Goal: Task Accomplishment & Management: Manage account settings

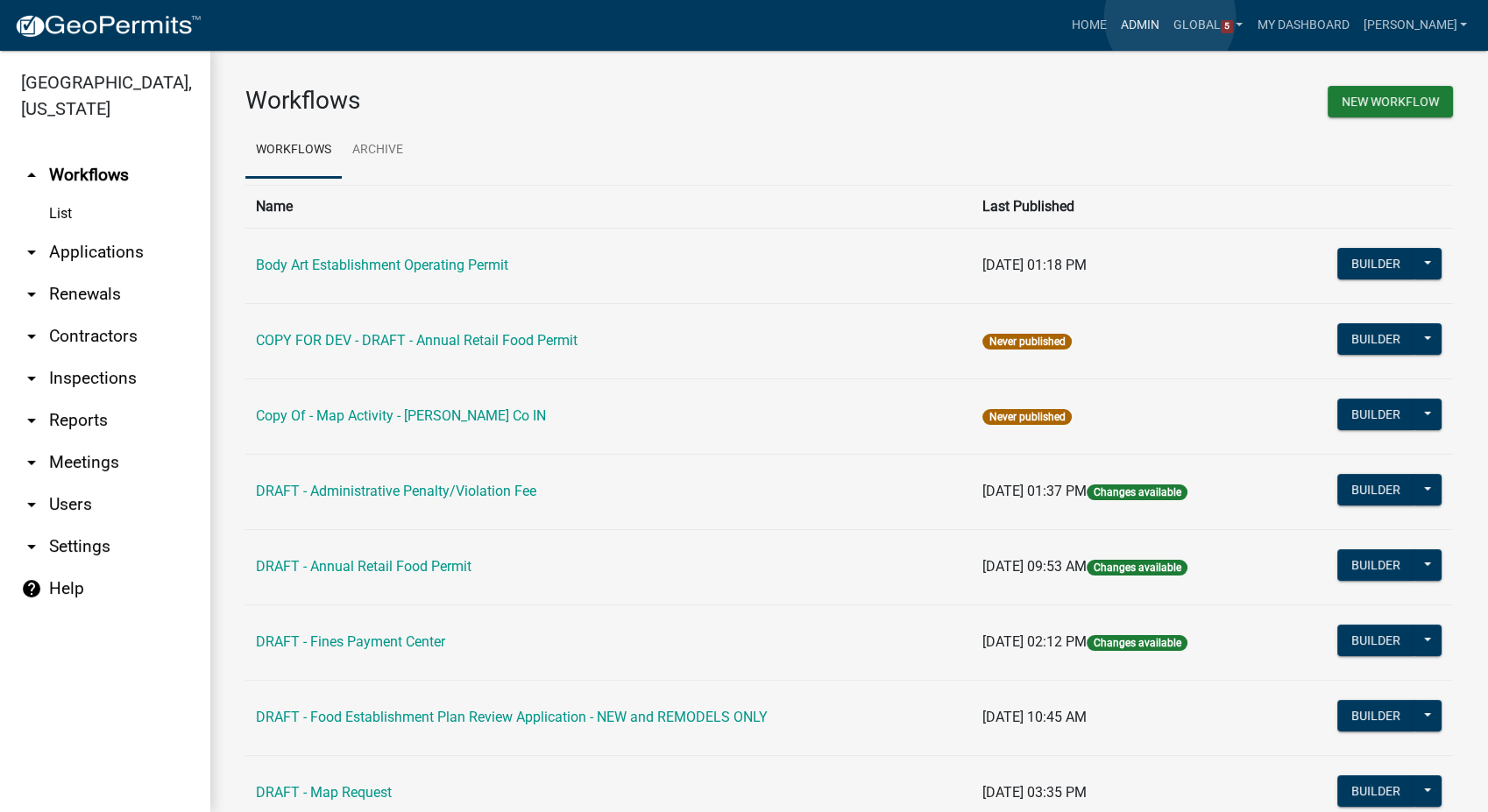
click at [1166, 17] on link "Admin" at bounding box center [1140, 25] width 53 height 34
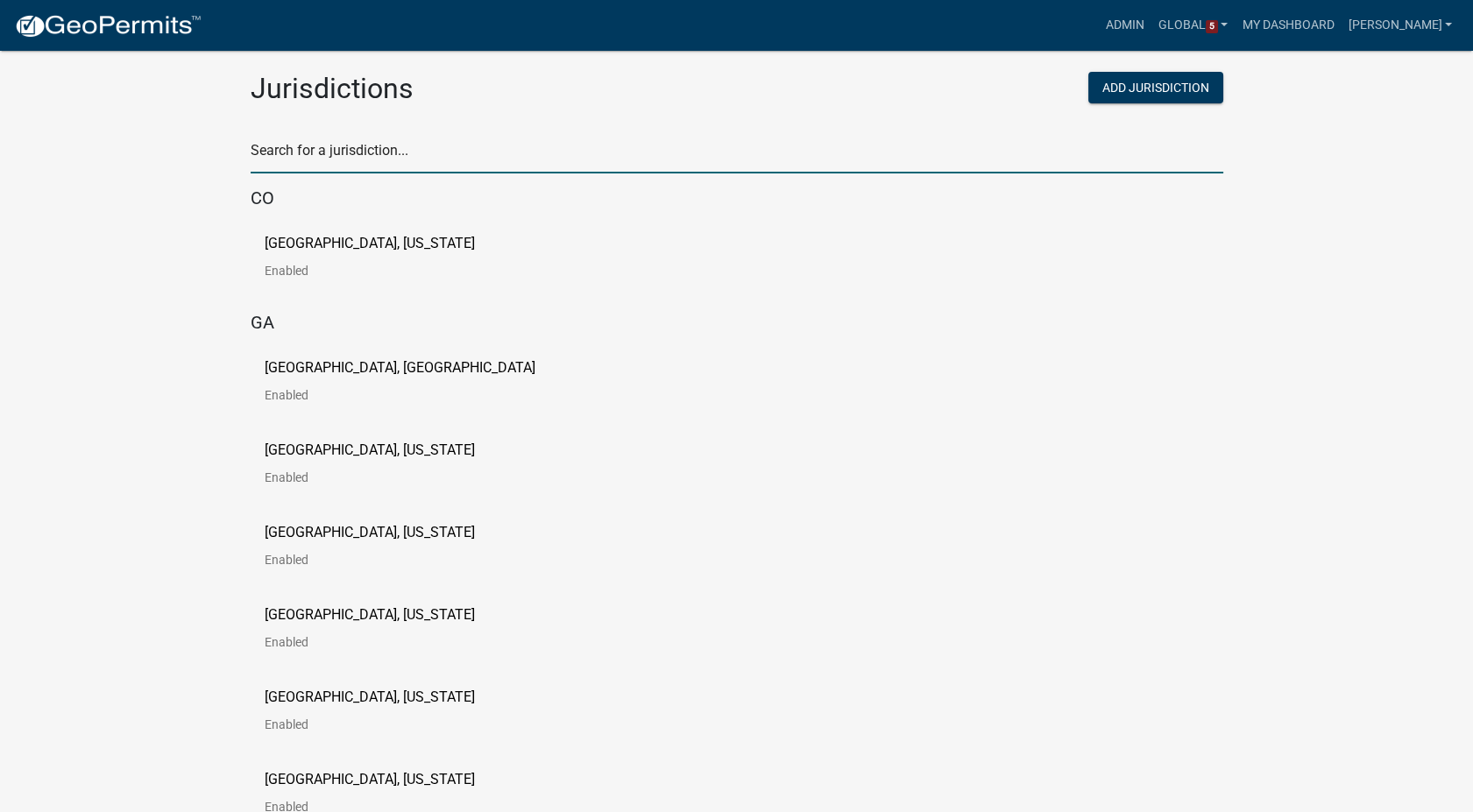
click at [324, 146] on input "text" at bounding box center [737, 155] width 973 height 36
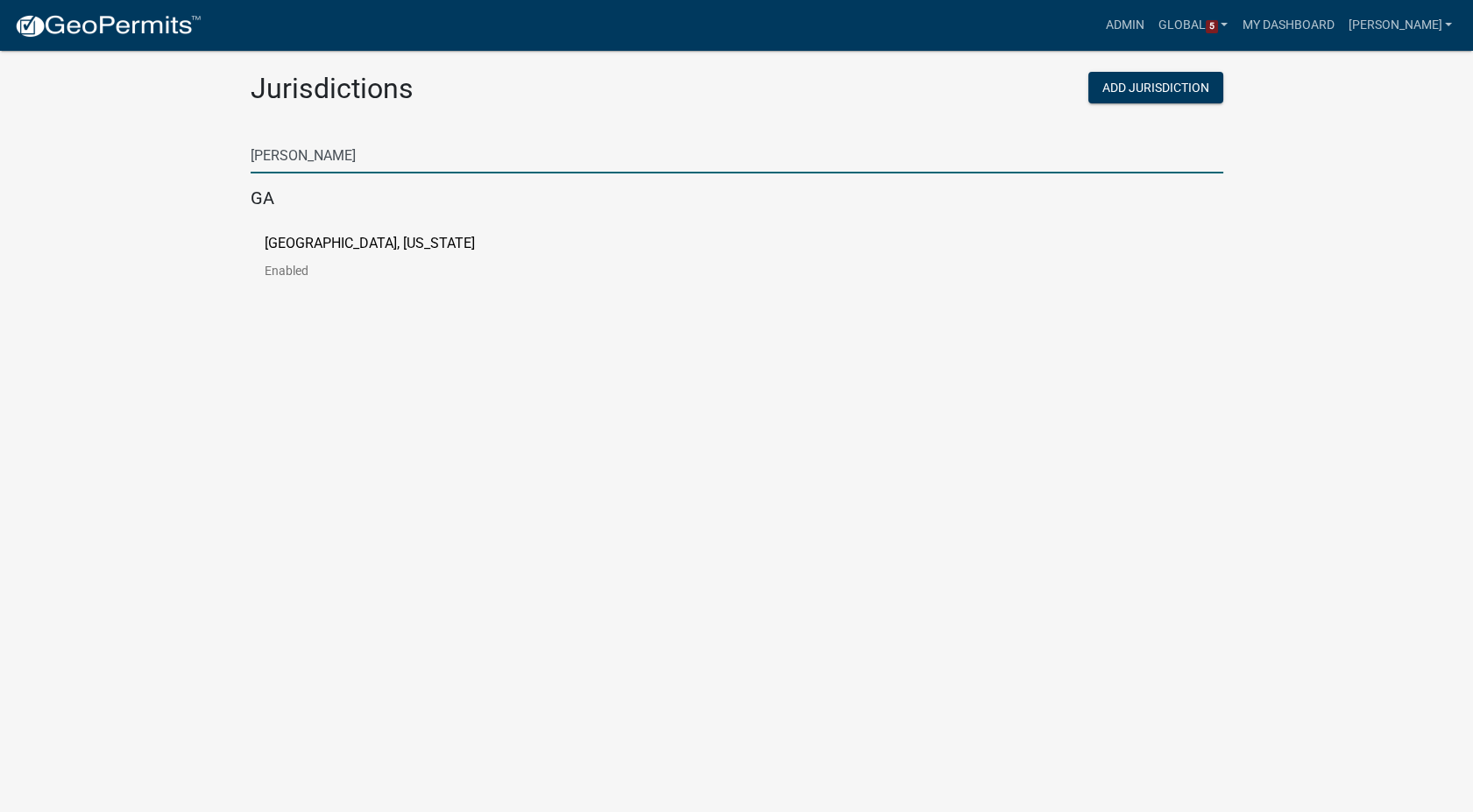
type input "[PERSON_NAME]"
click at [381, 244] on p "[GEOGRAPHIC_DATA], [US_STATE]" at bounding box center [369, 243] width 210 height 14
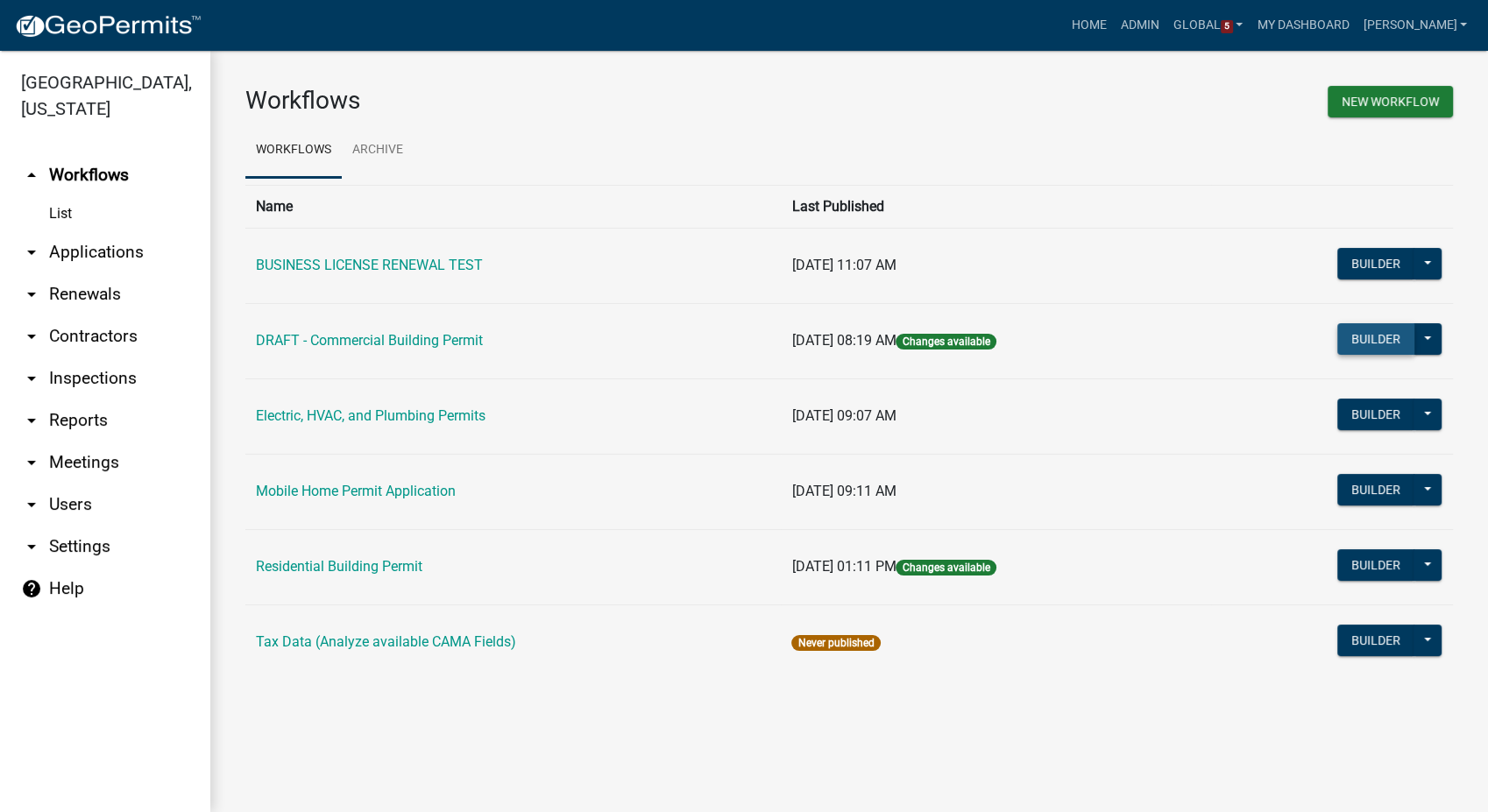
click at [1376, 333] on button "Builder" at bounding box center [1376, 338] width 77 height 32
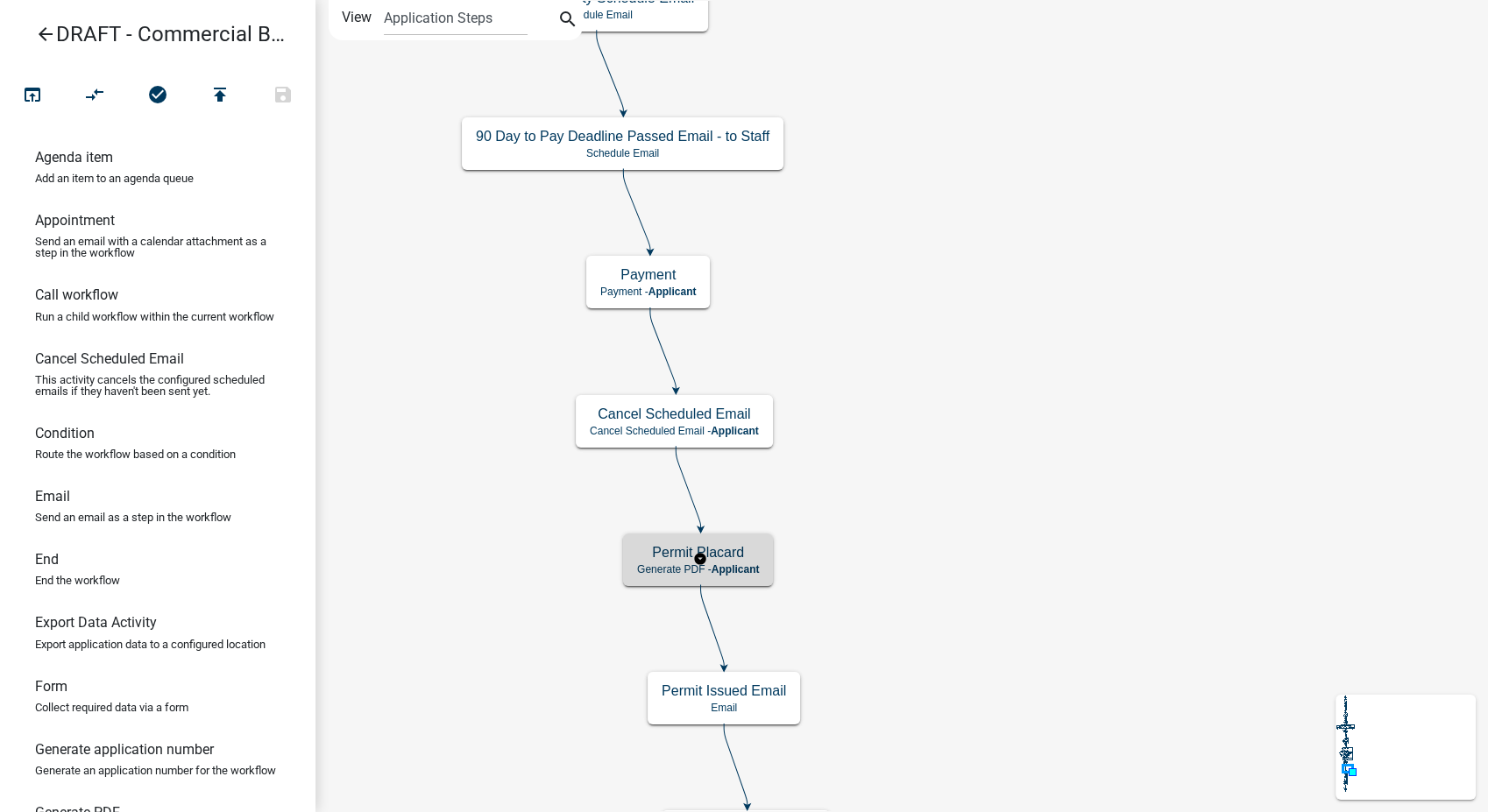
click at [767, 561] on div "Permit Placard Generate PDF - Applicant" at bounding box center [697, 559] width 149 height 53
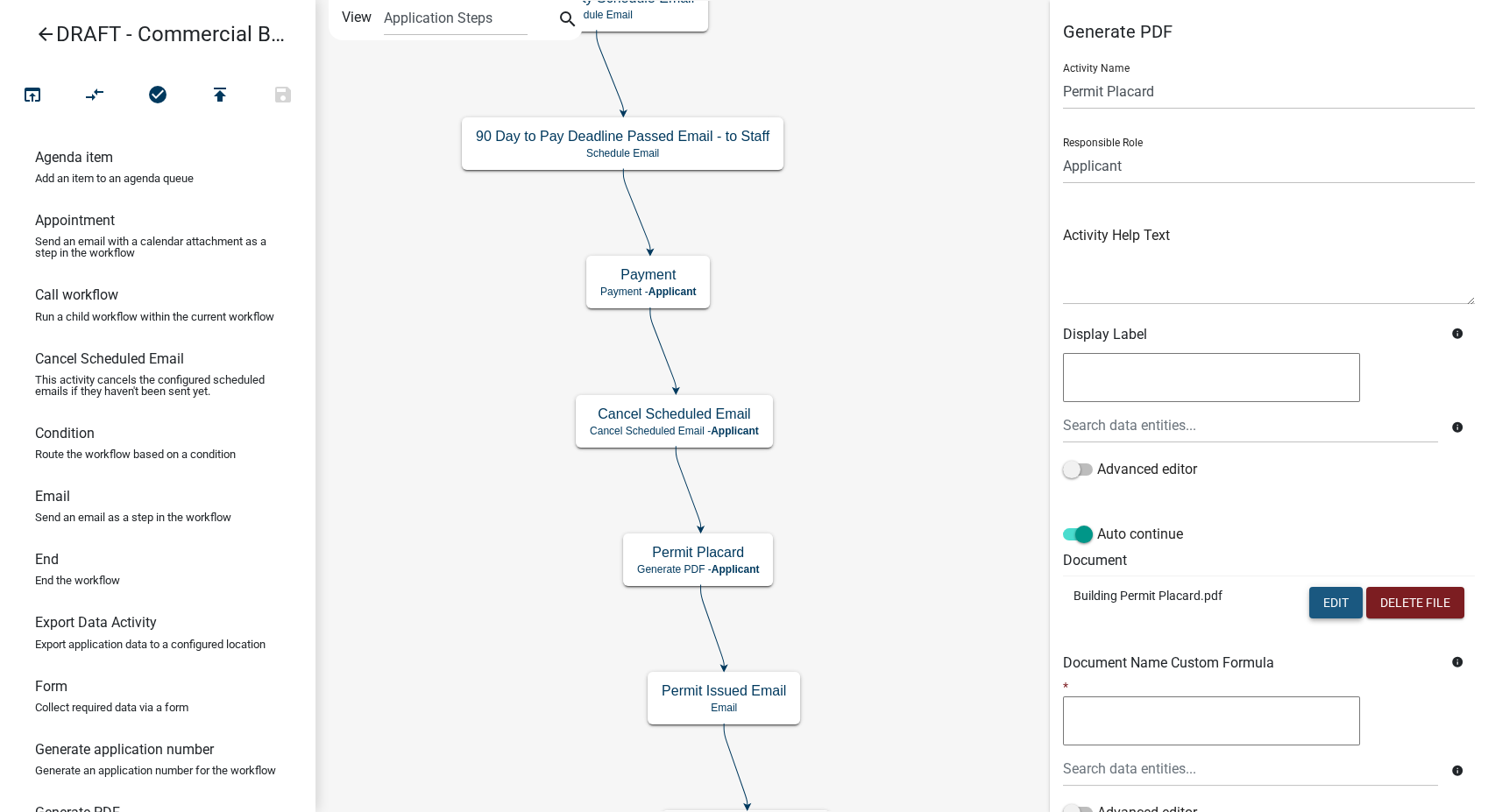
click at [1310, 601] on button "Edit" at bounding box center [1336, 603] width 53 height 32
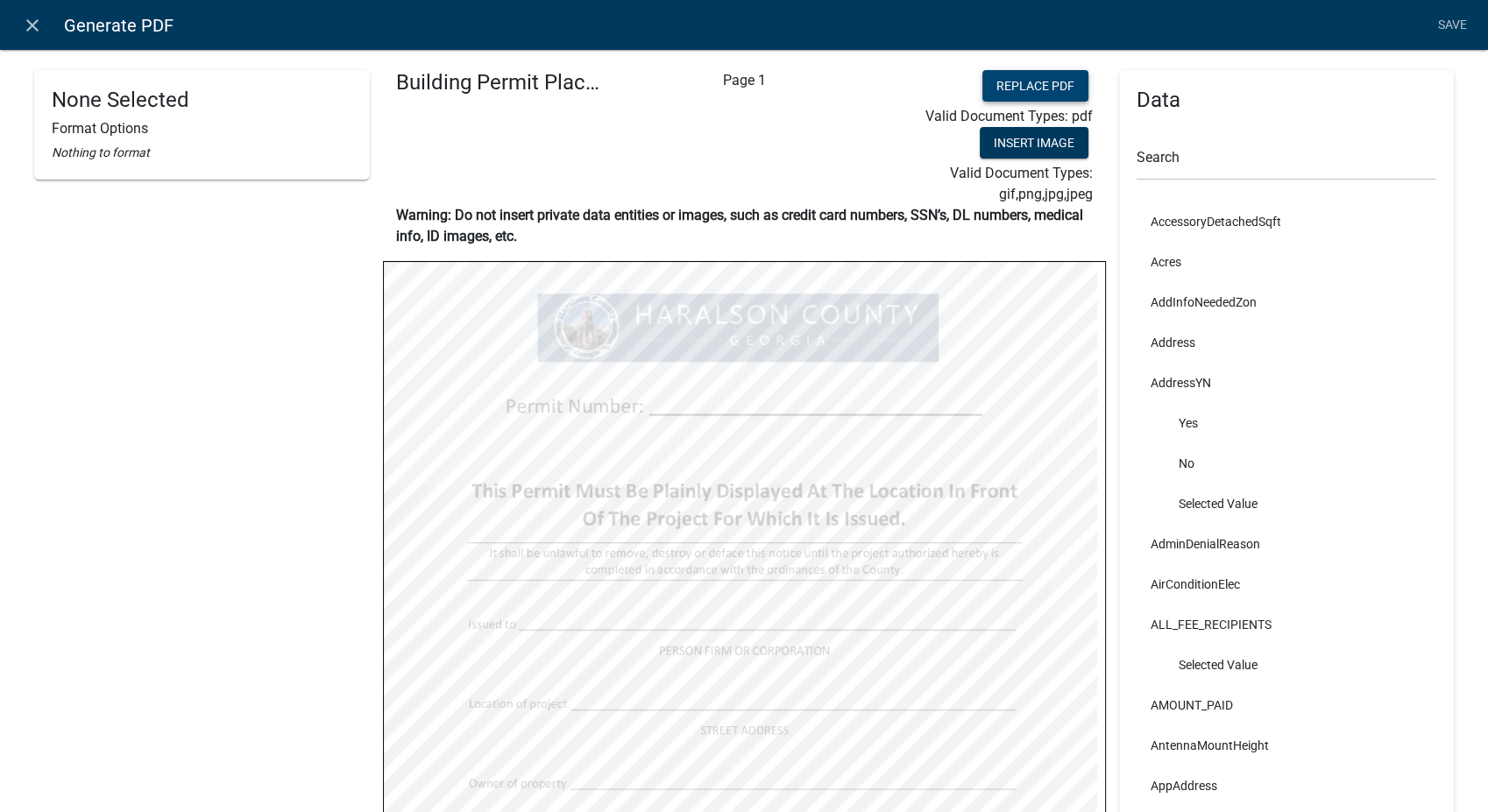
click at [1012, 80] on button "Replace PDF" at bounding box center [1036, 86] width 106 height 32
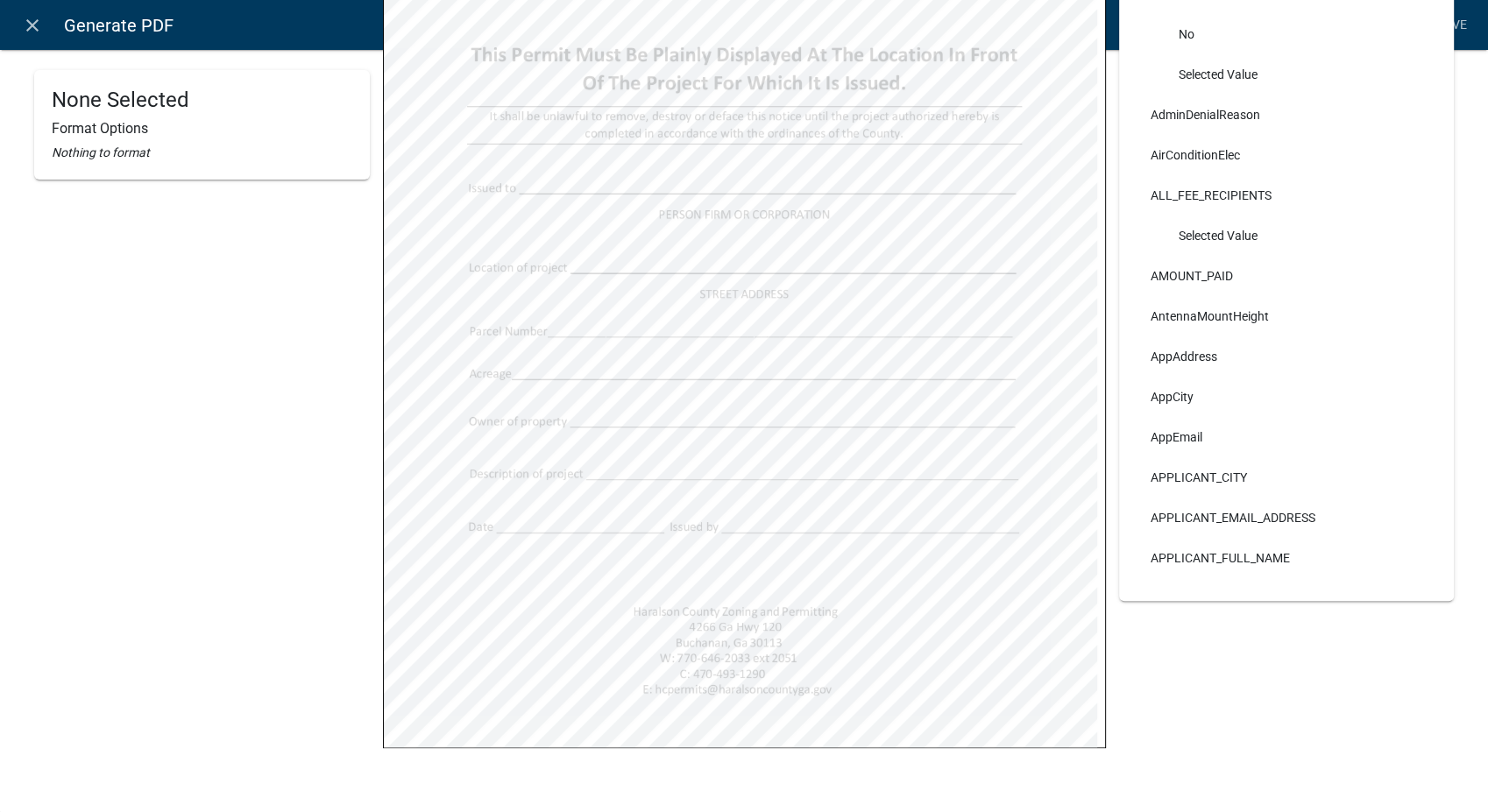
scroll to position [437, 0]
select select
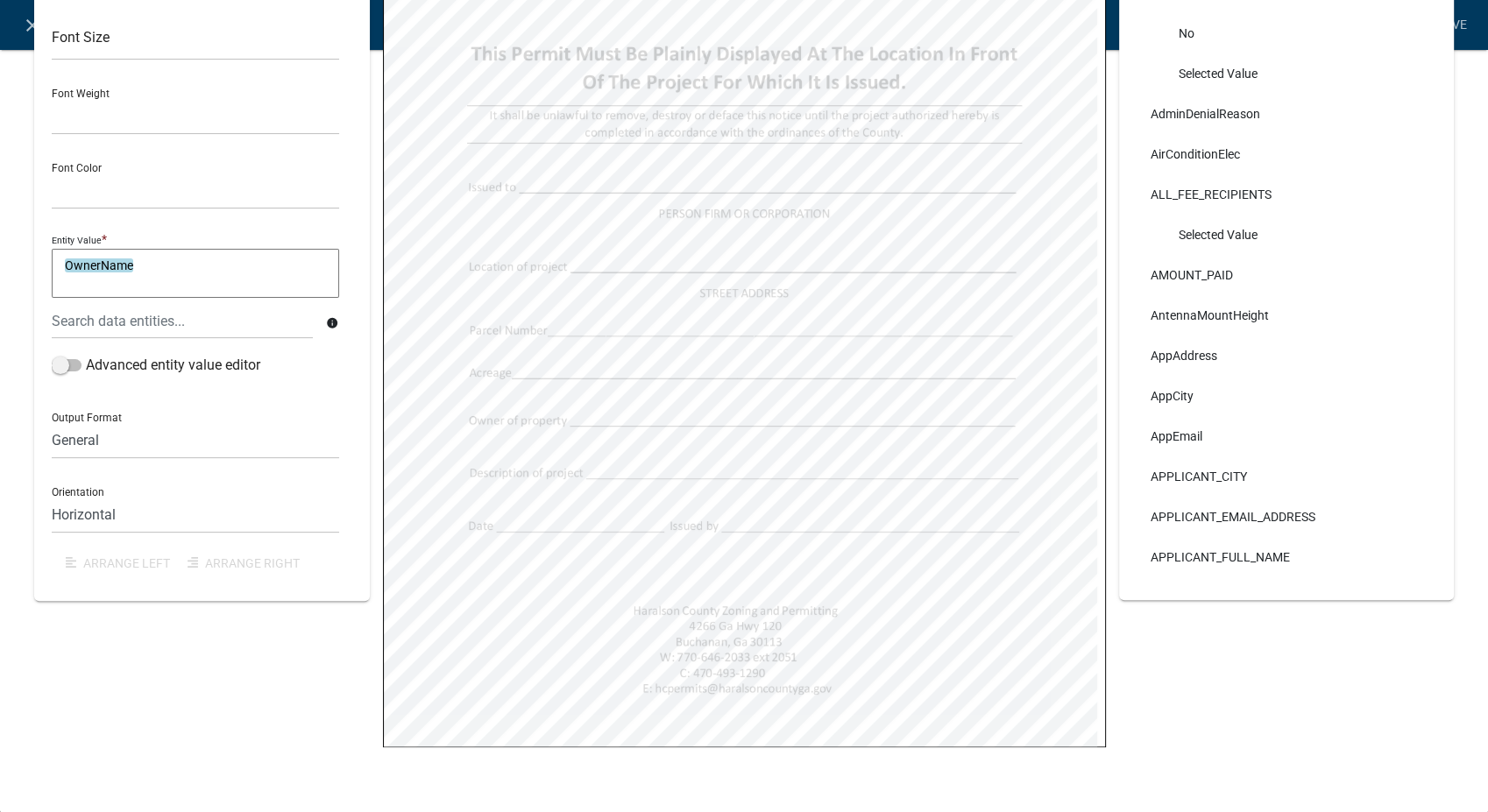
select select
click at [118, 437] on select "General Text Number Decimal Date Date & Time" at bounding box center [196, 440] width 287 height 36
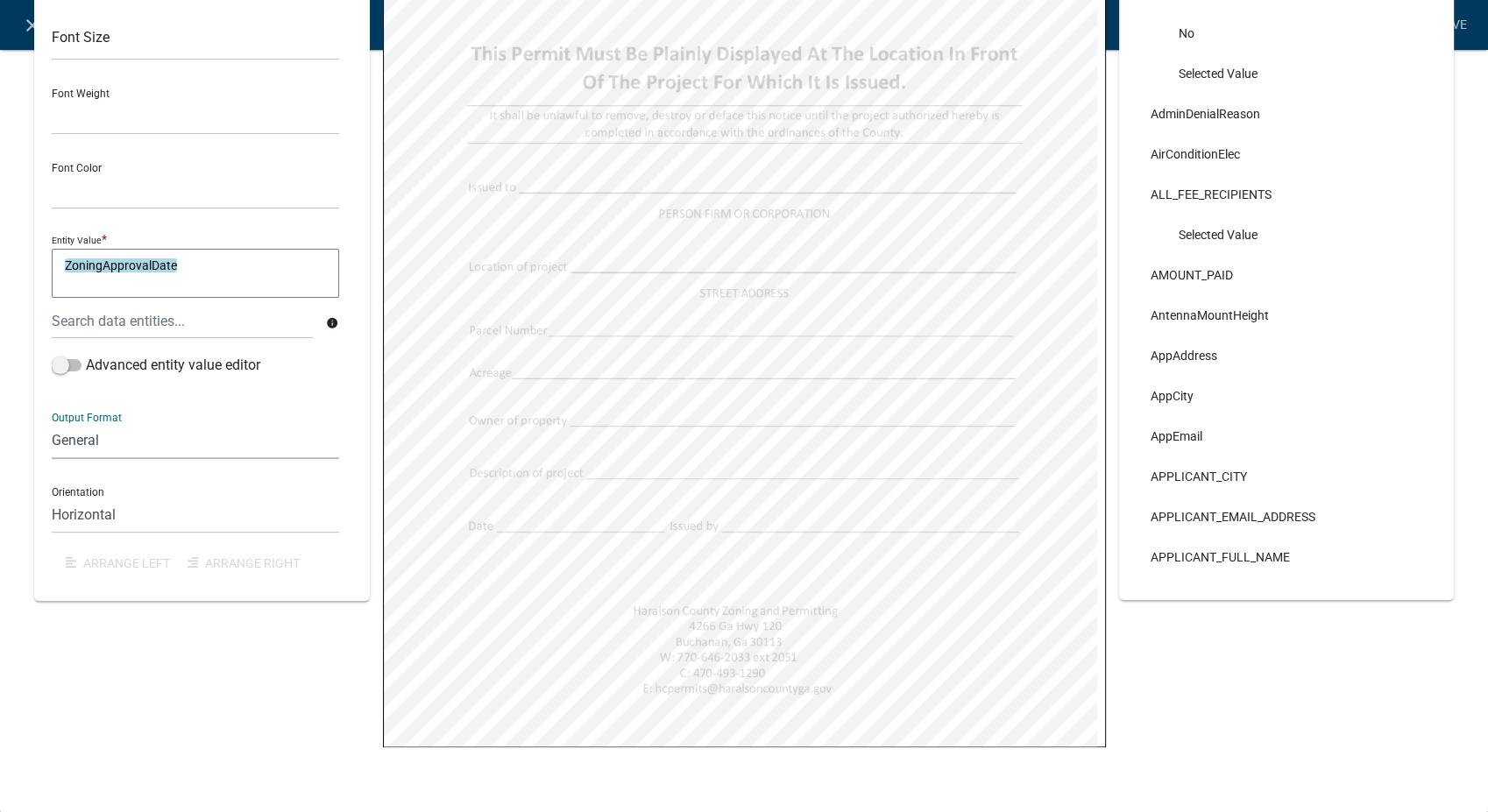
select select "4"
click at [52, 422] on select "General Text Number Decimal Date Date & Time" at bounding box center [196, 440] width 287 height 36
select select
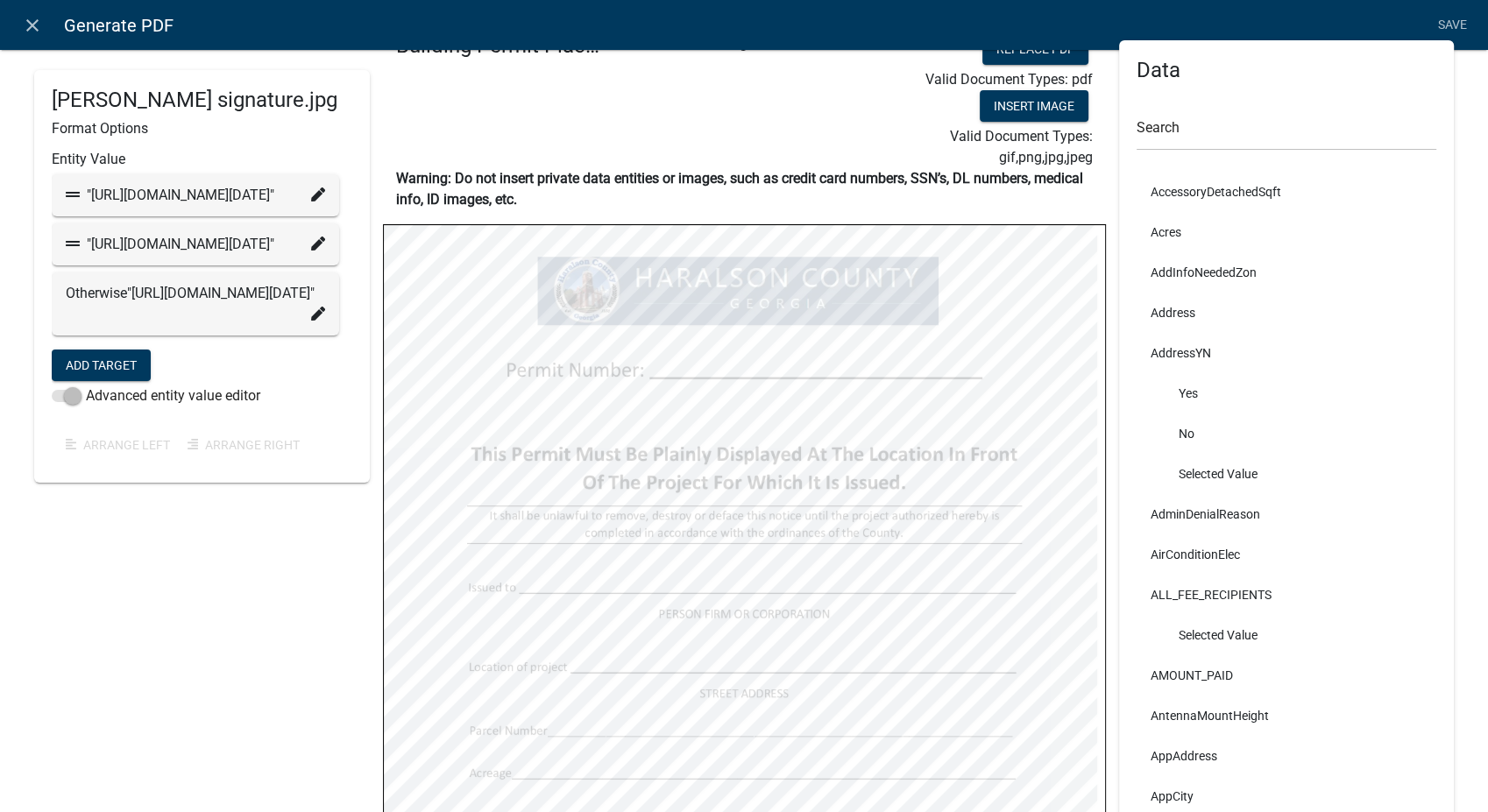
scroll to position [0, 0]
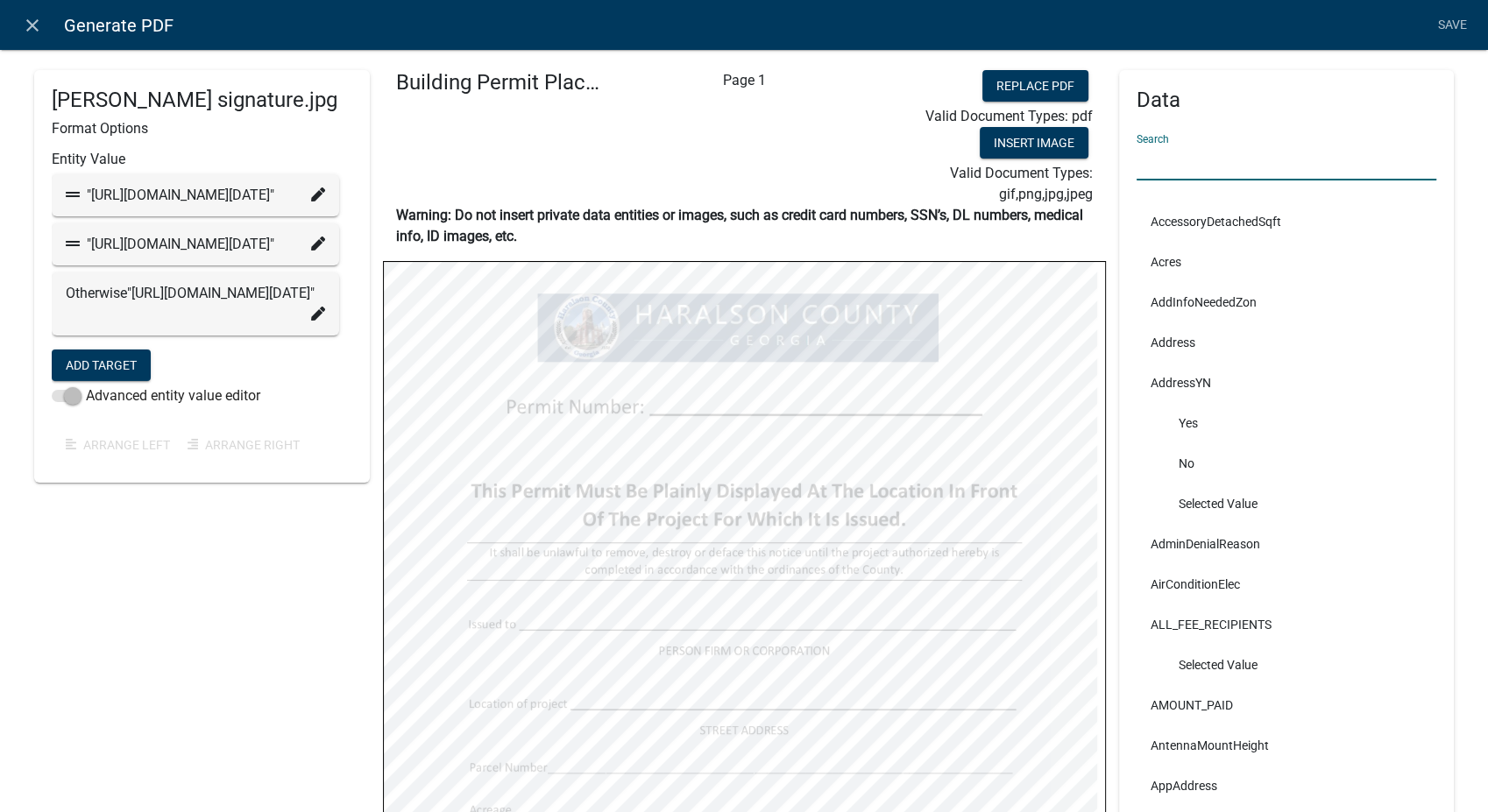
click at [1177, 163] on input "text" at bounding box center [1287, 162] width 301 height 36
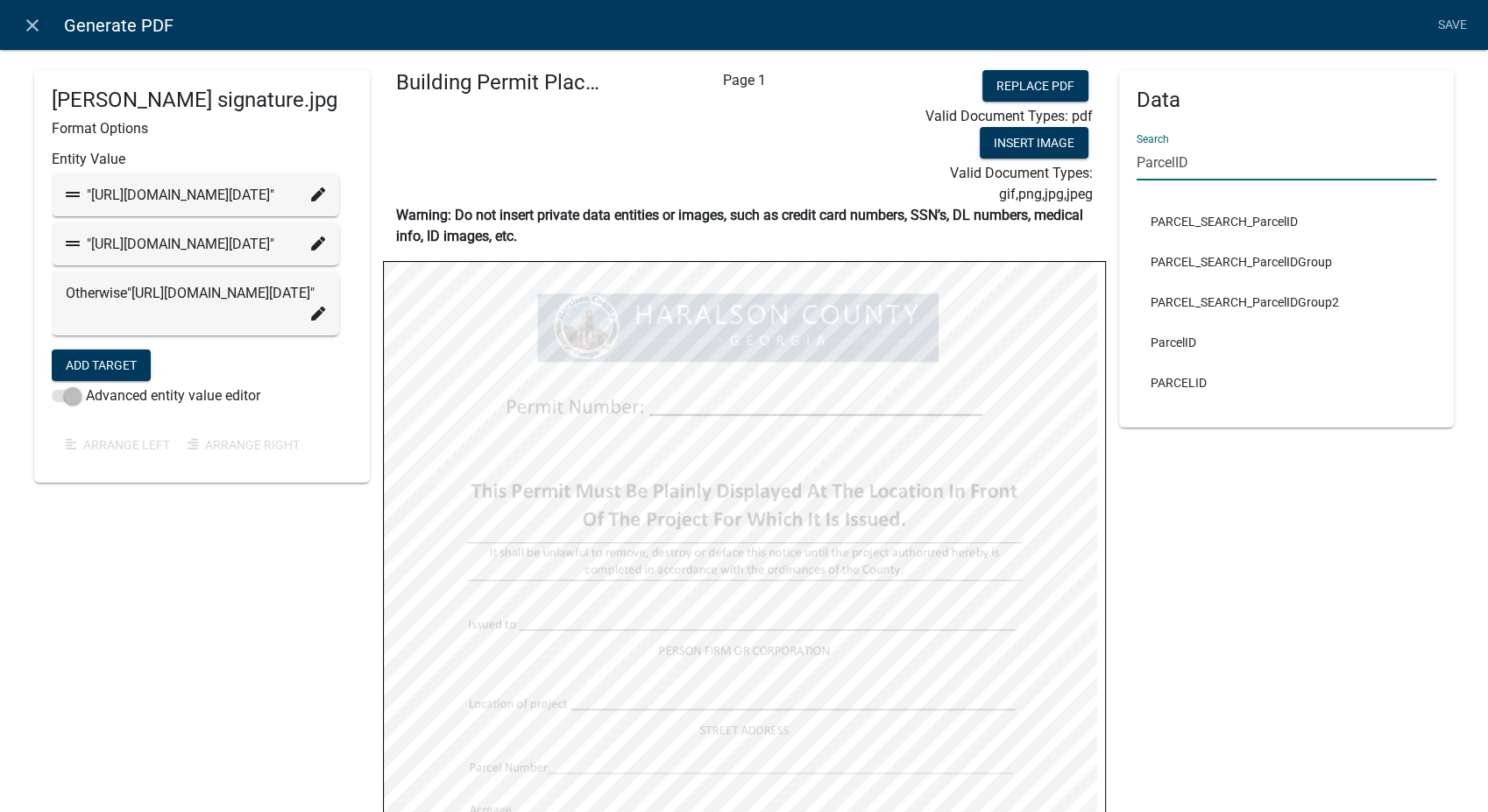
type input "ParcelID"
click at [1444, 14] on link "Save" at bounding box center [1451, 25] width 43 height 34
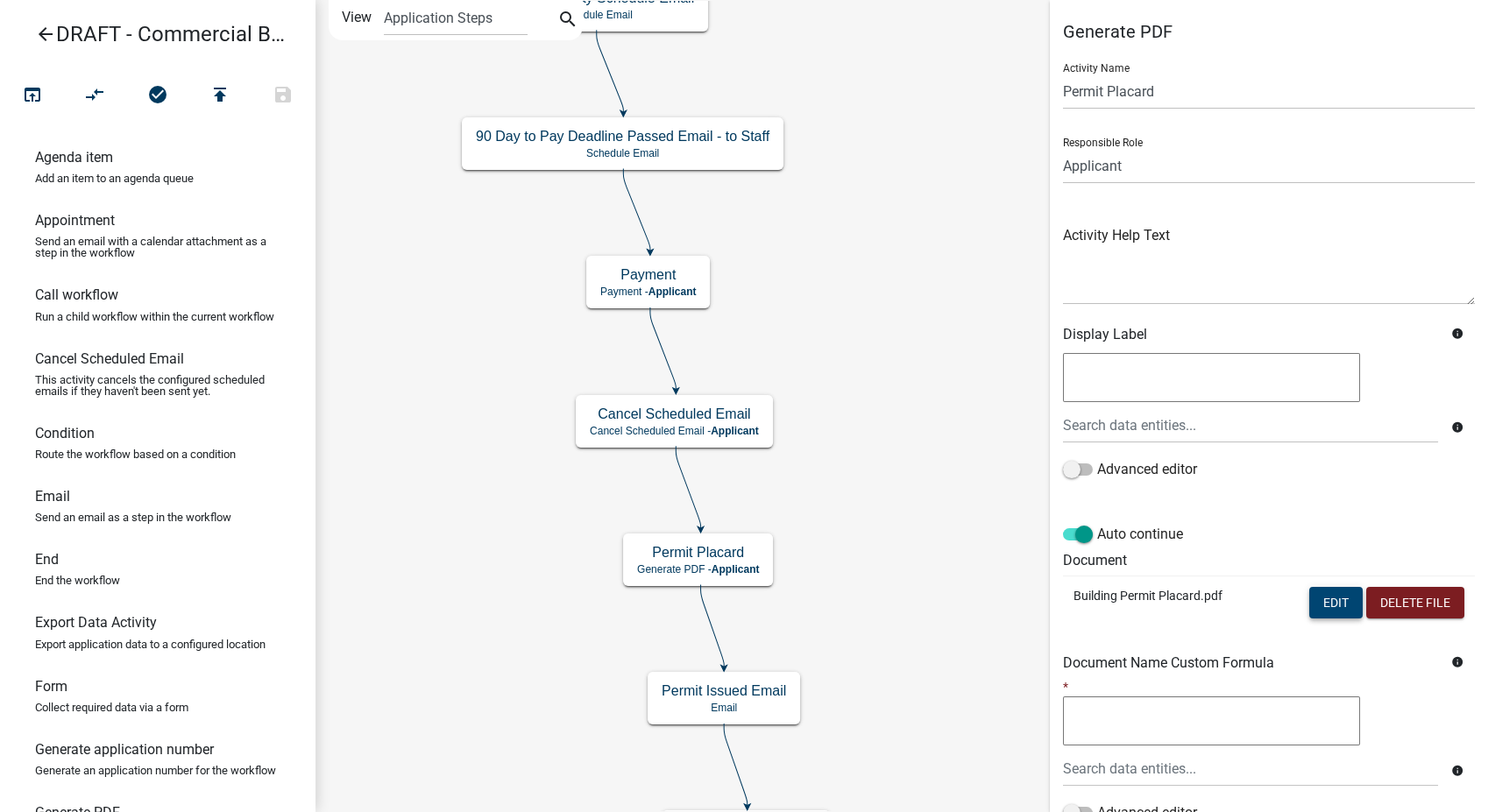
click at [1325, 604] on button "Edit" at bounding box center [1336, 603] width 53 height 32
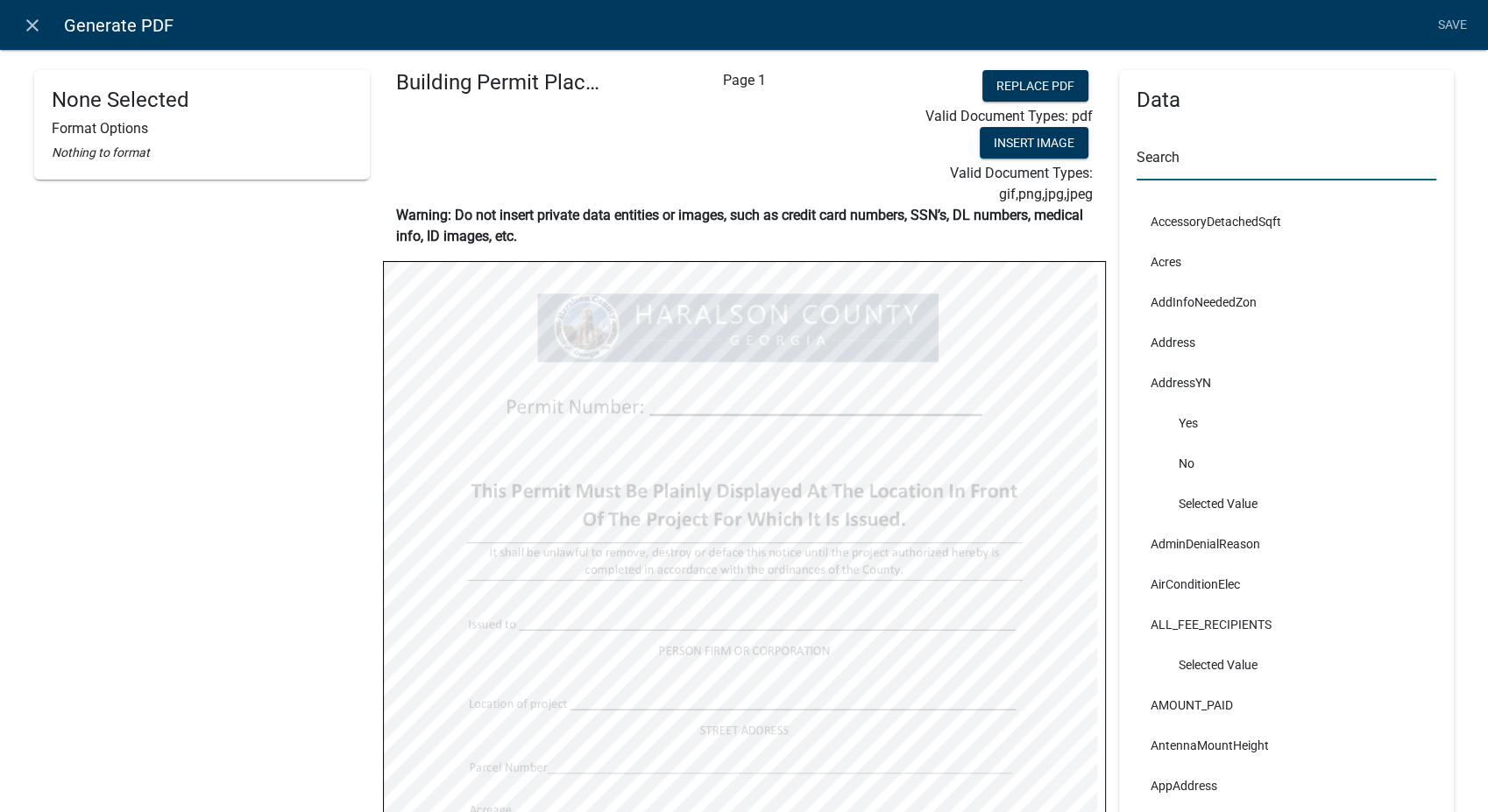
click at [1175, 156] on input "text" at bounding box center [1287, 162] width 301 height 36
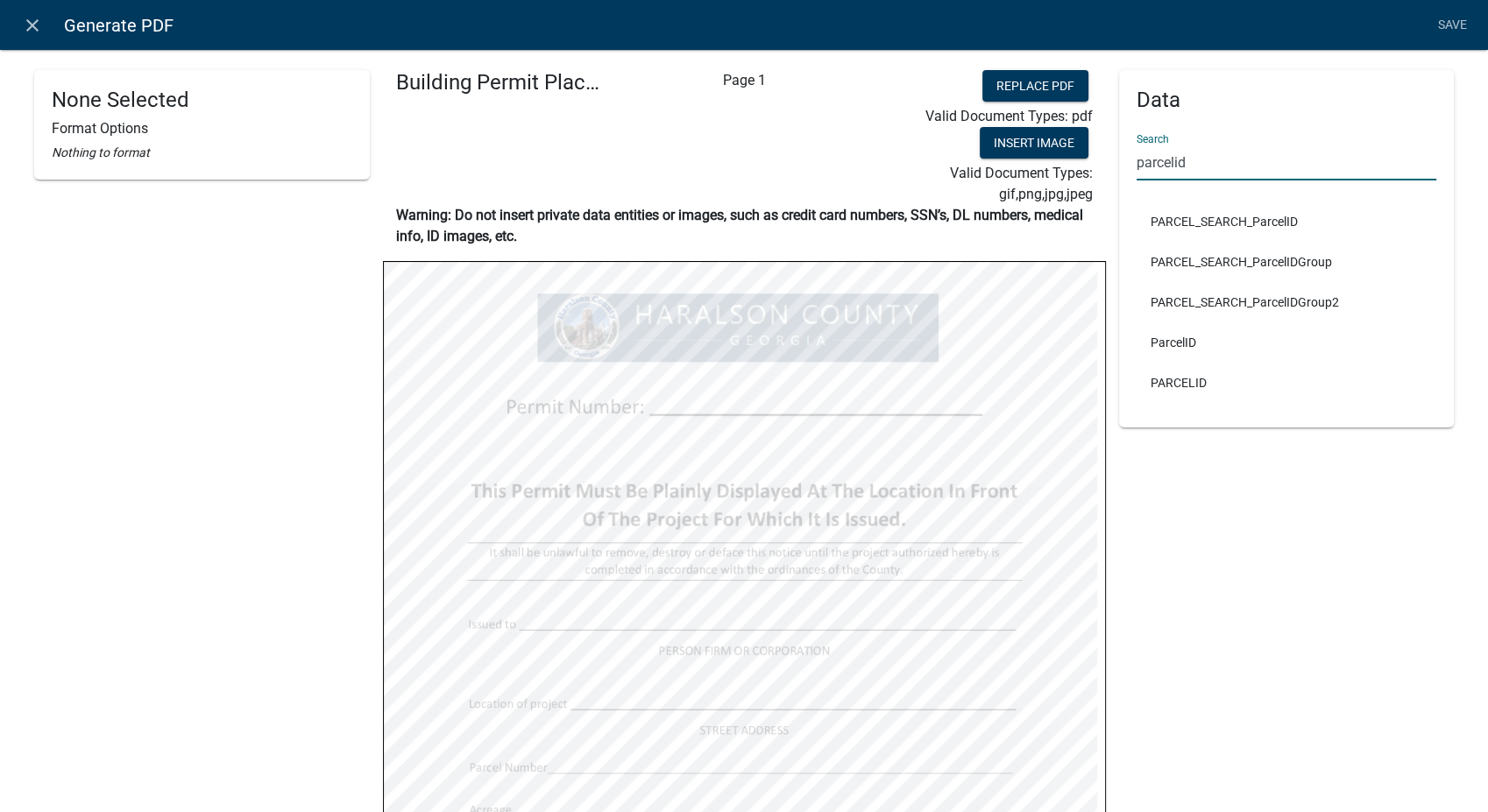
scroll to position [97, 0]
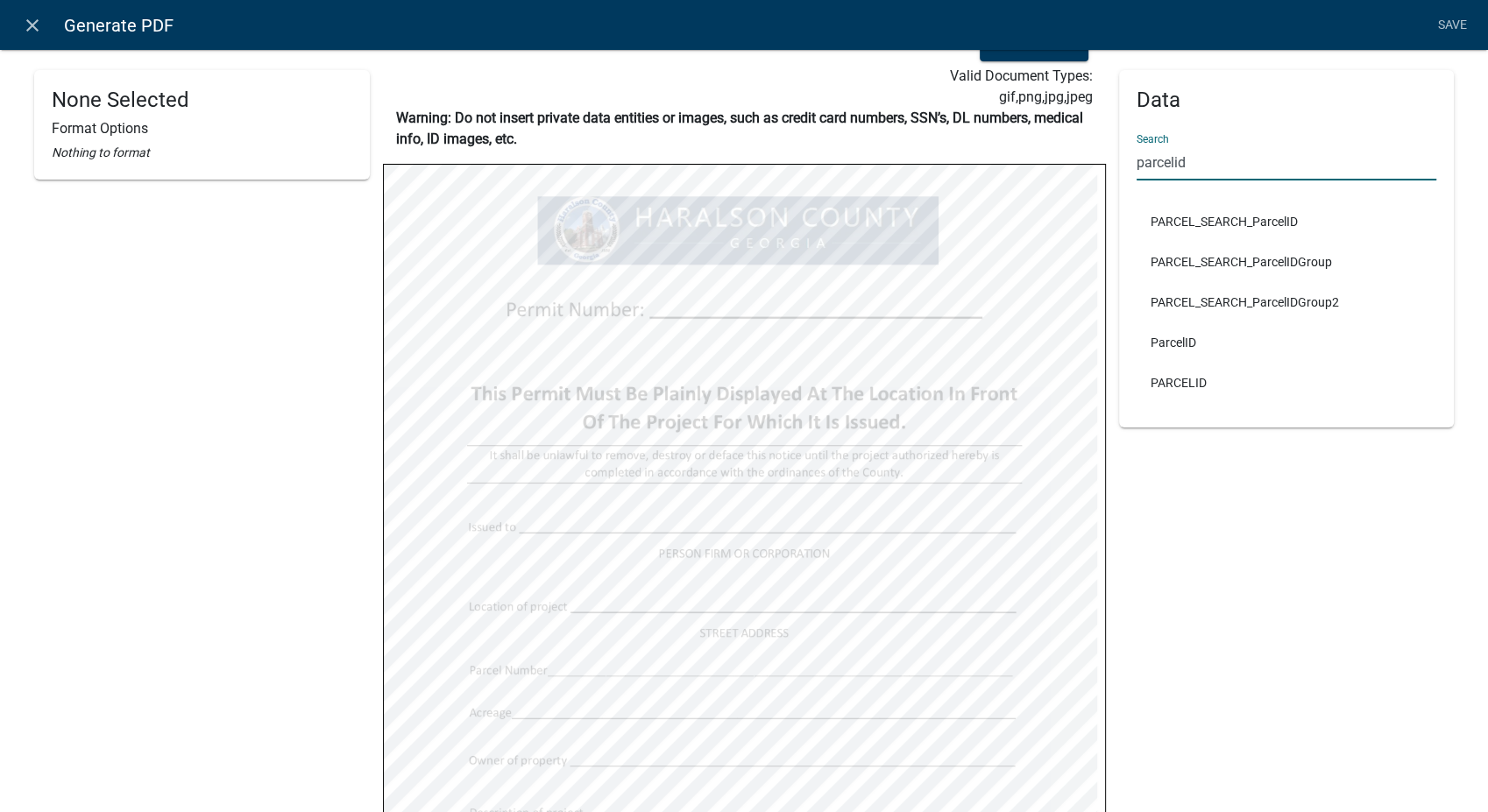
type input "parcelid"
select select
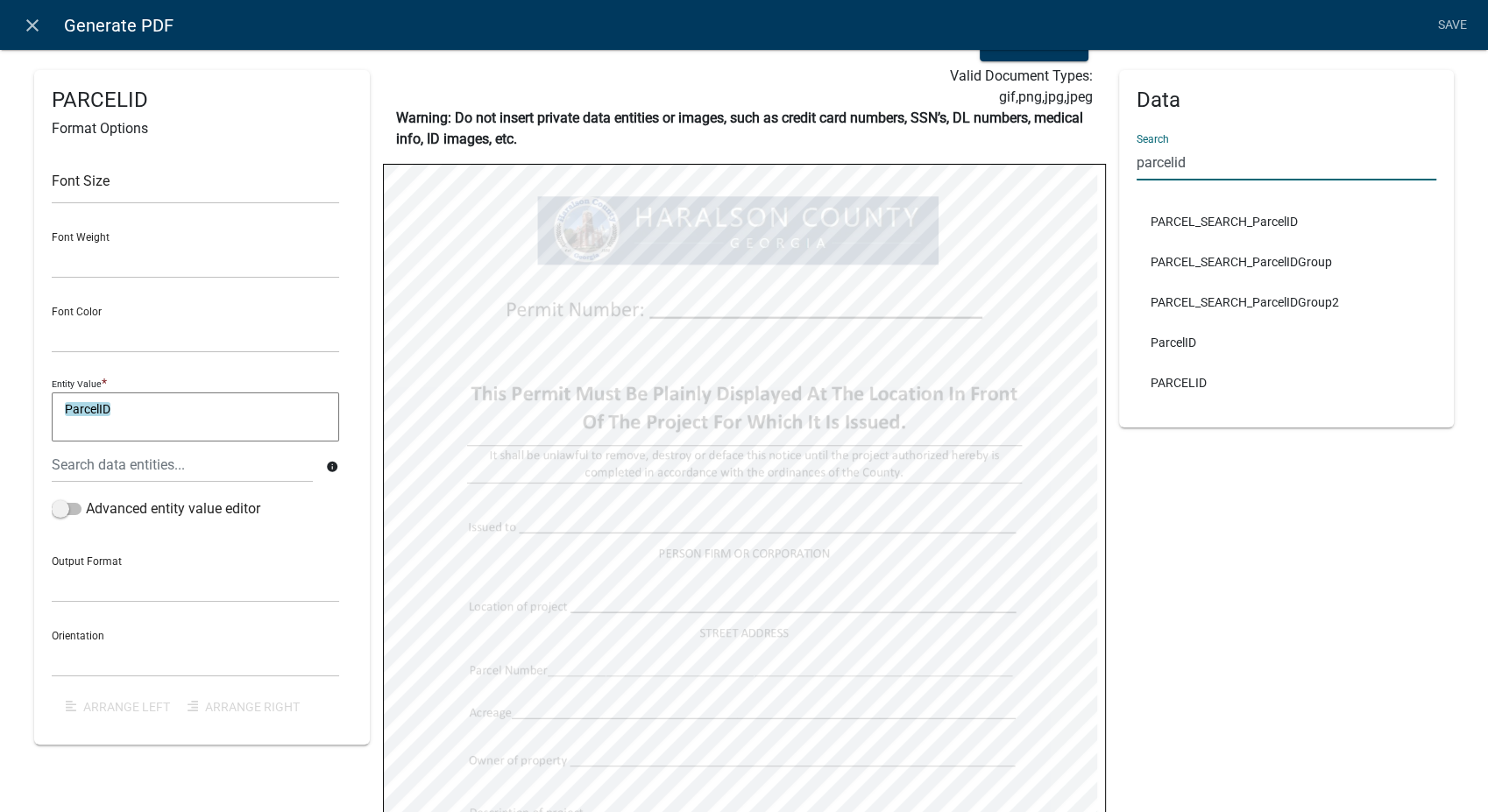
click at [1212, 171] on input "parcelid" at bounding box center [1287, 162] width 301 height 36
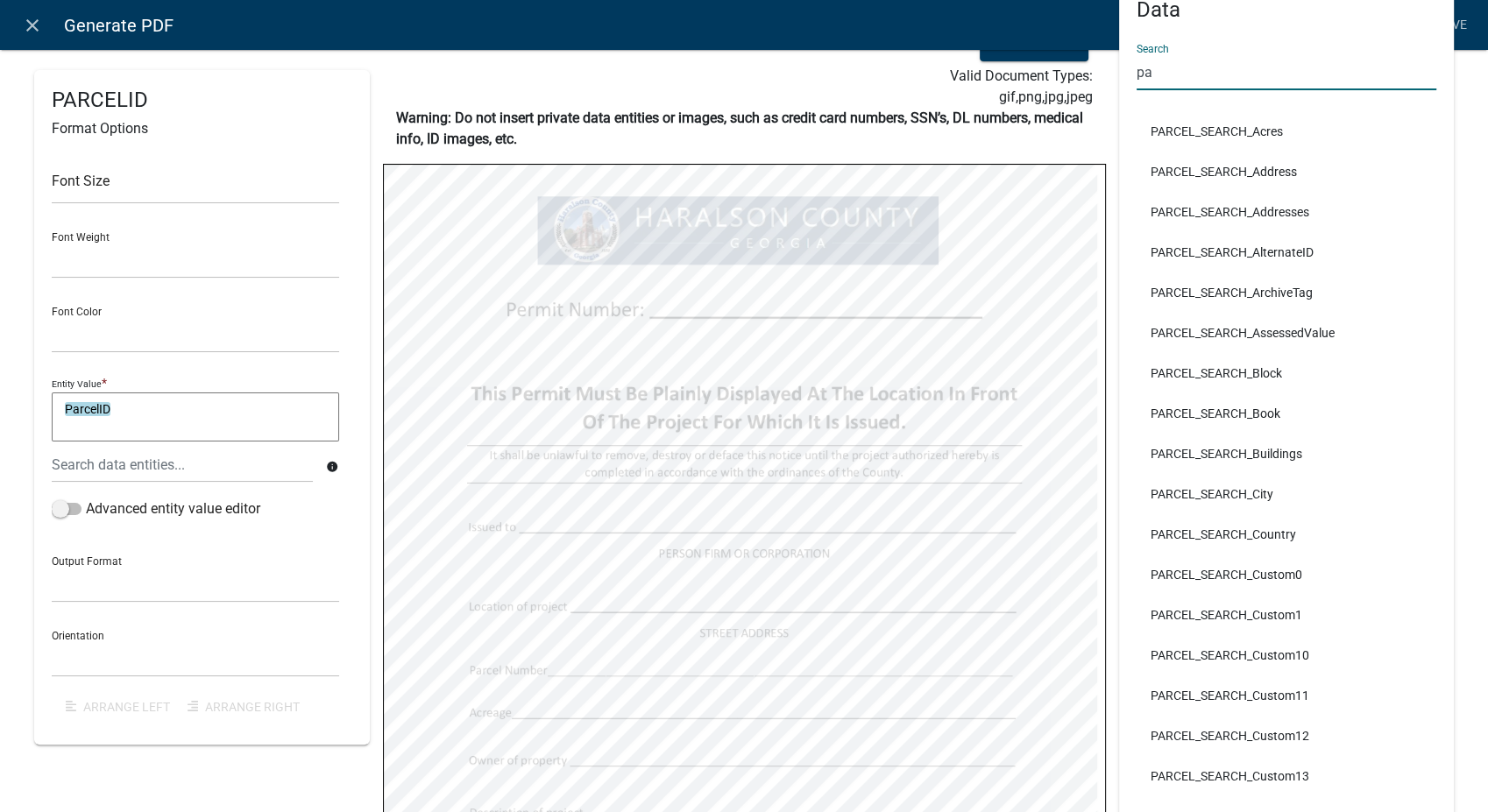
type input "p"
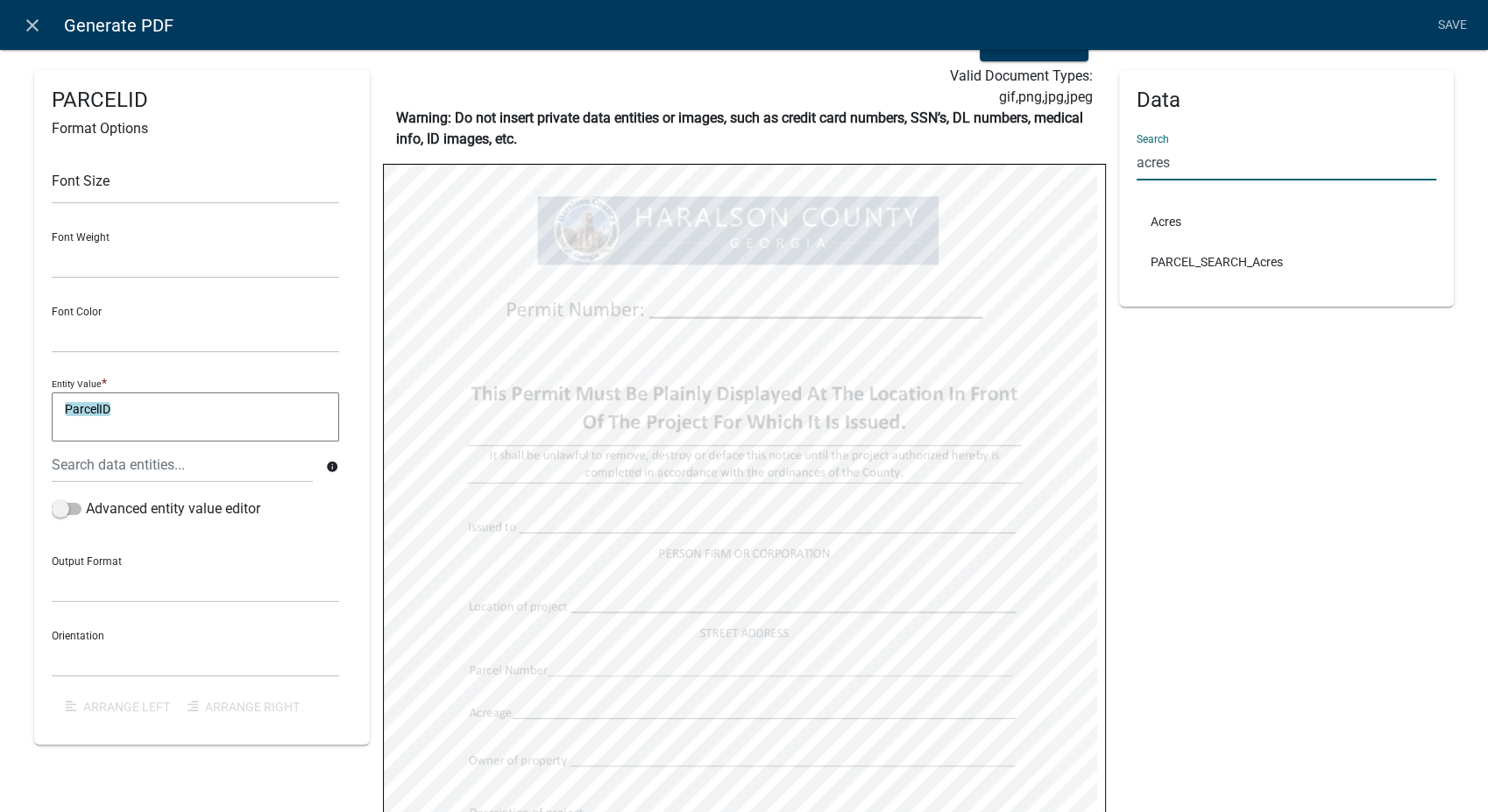
type input "acres"
select select
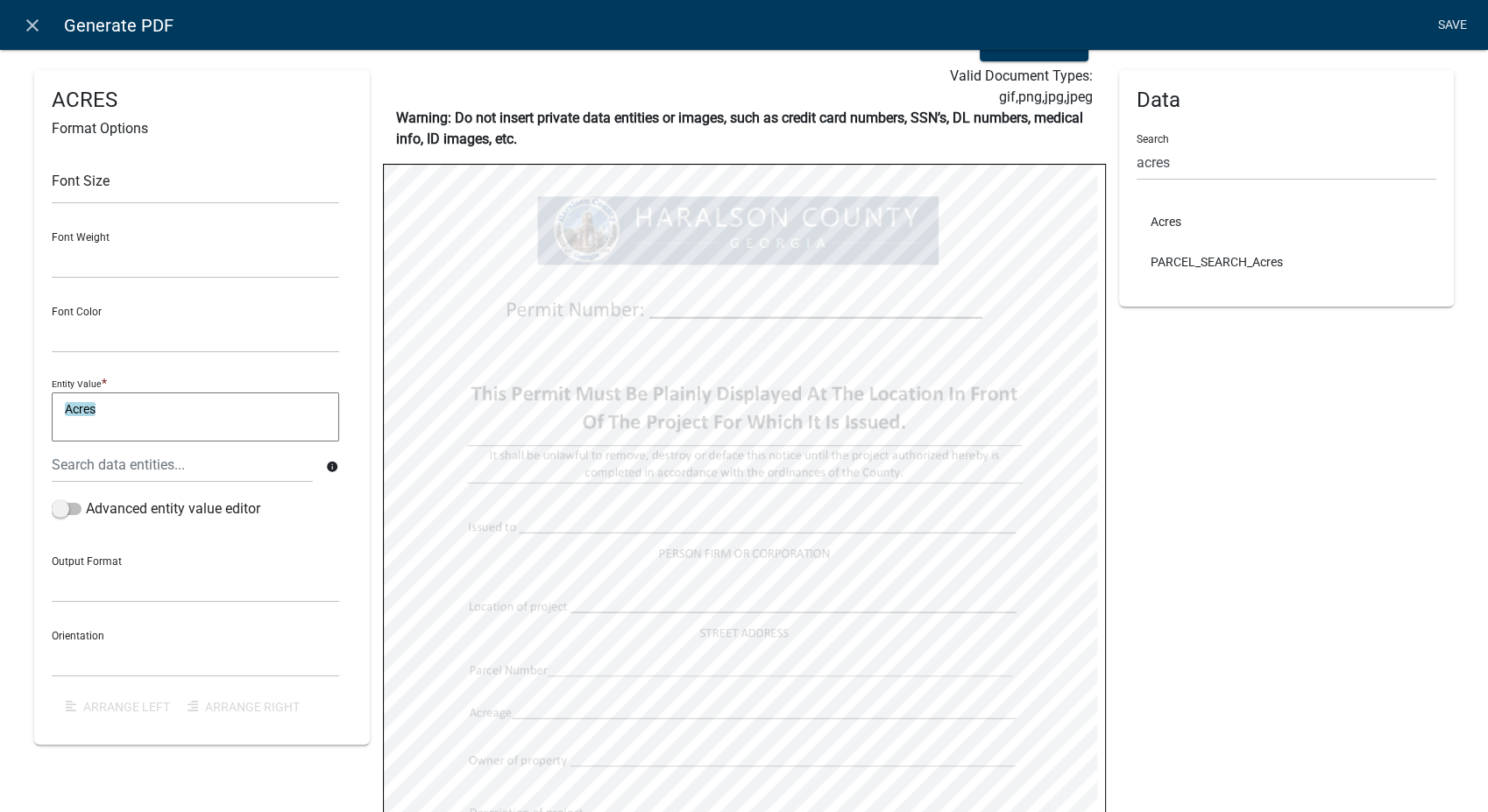
click at [1444, 20] on link "Save" at bounding box center [1451, 25] width 43 height 34
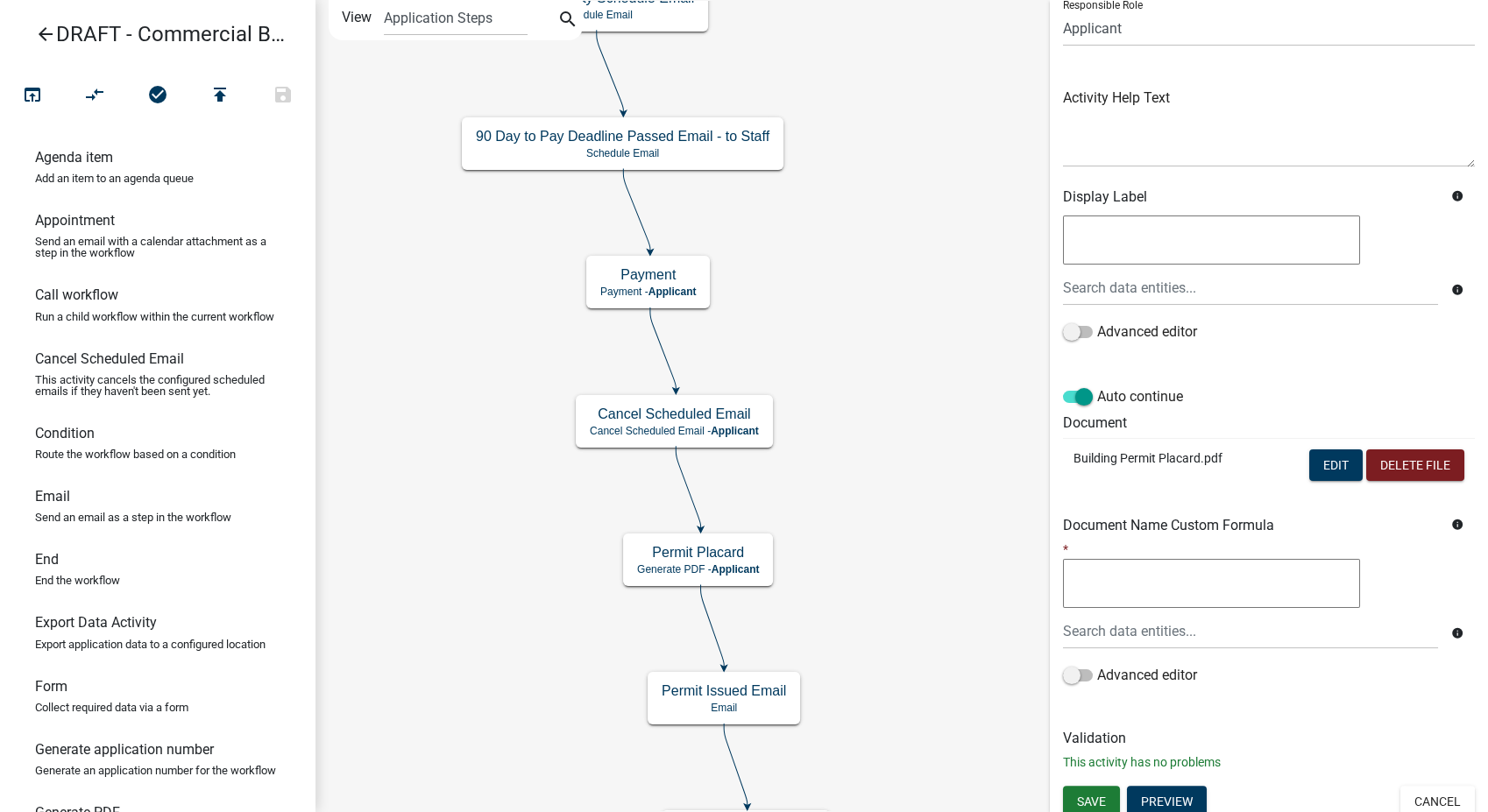
scroll to position [147, 0]
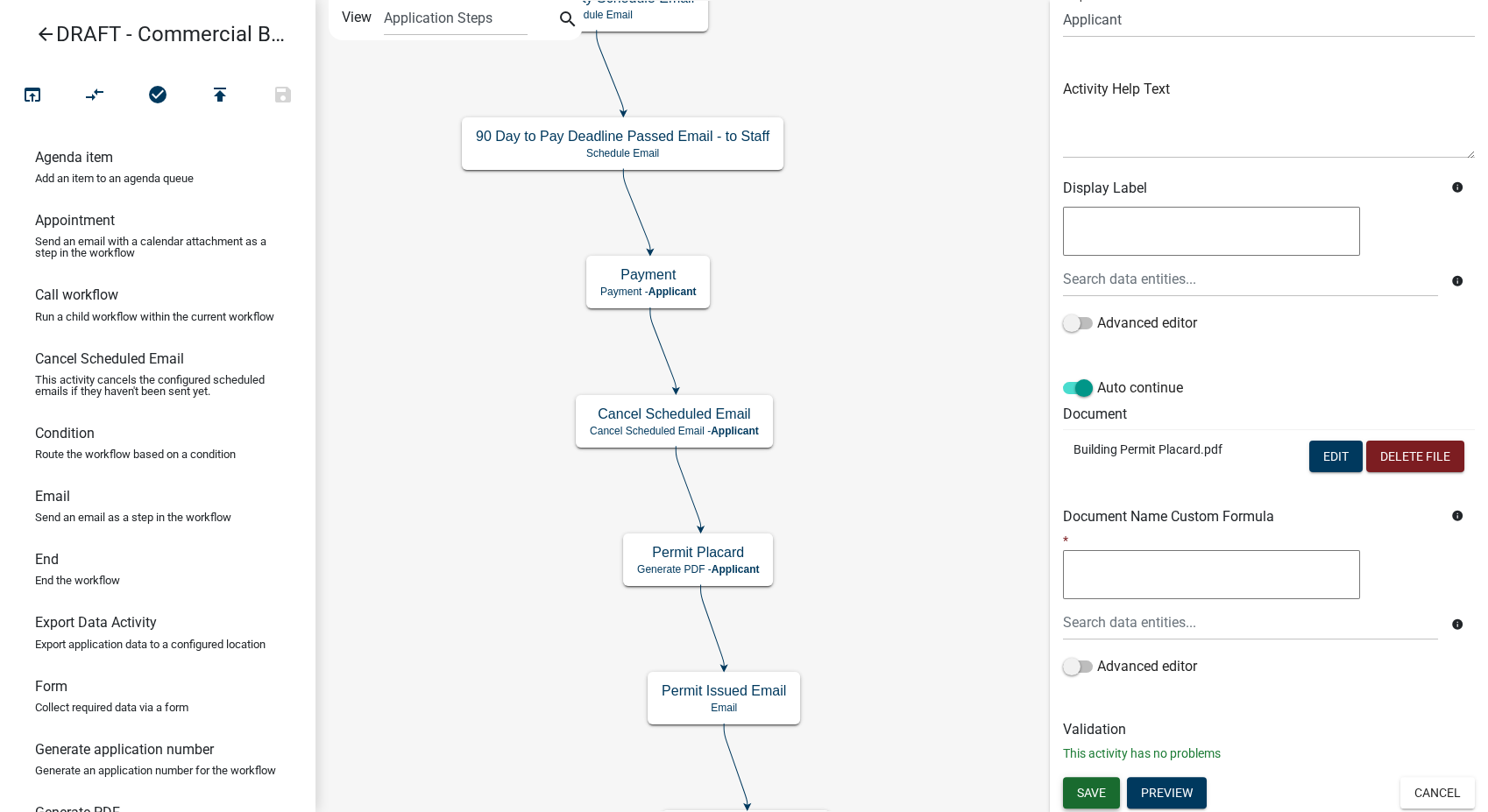
click at [1095, 792] on span "Save" at bounding box center [1092, 792] width 29 height 14
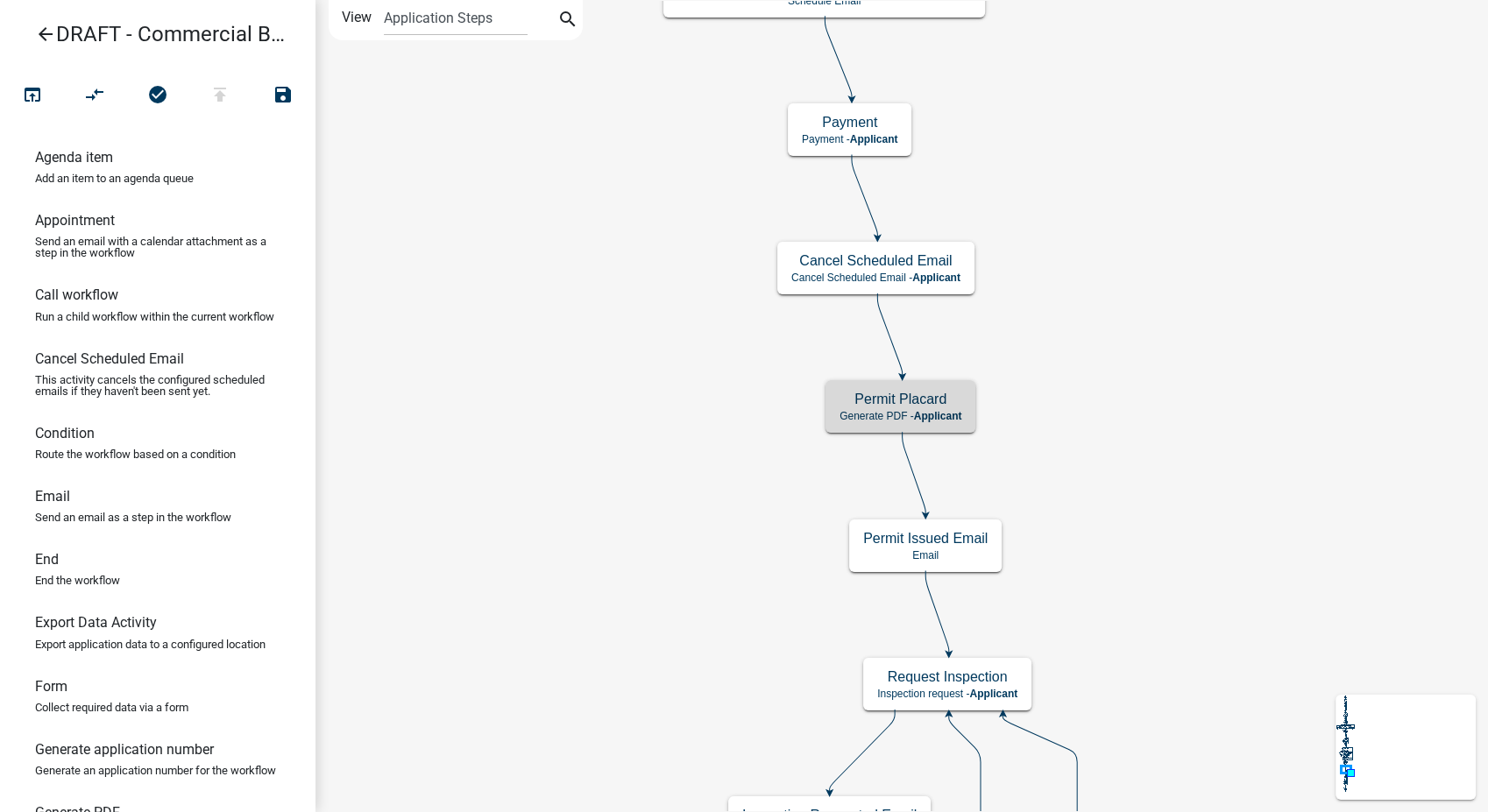
scroll to position [0, 0]
click at [233, 115] on div "open_in_browser compare_arrows check_circle publish save" at bounding box center [157, 98] width 313 height 42
click at [228, 112] on button "publish" at bounding box center [219, 95] width 63 height 38
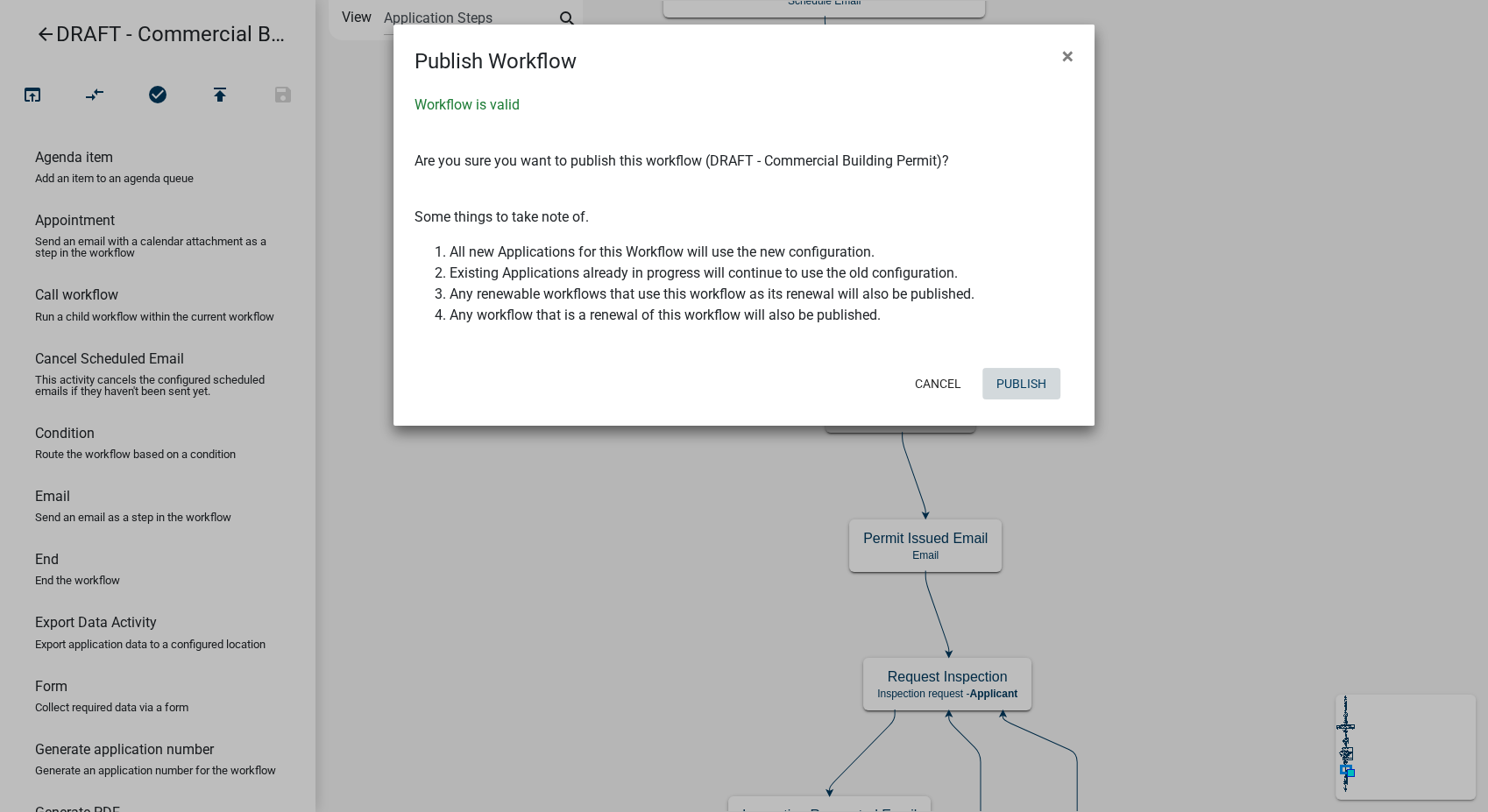
click at [1021, 390] on button "Publish" at bounding box center [1021, 384] width 78 height 32
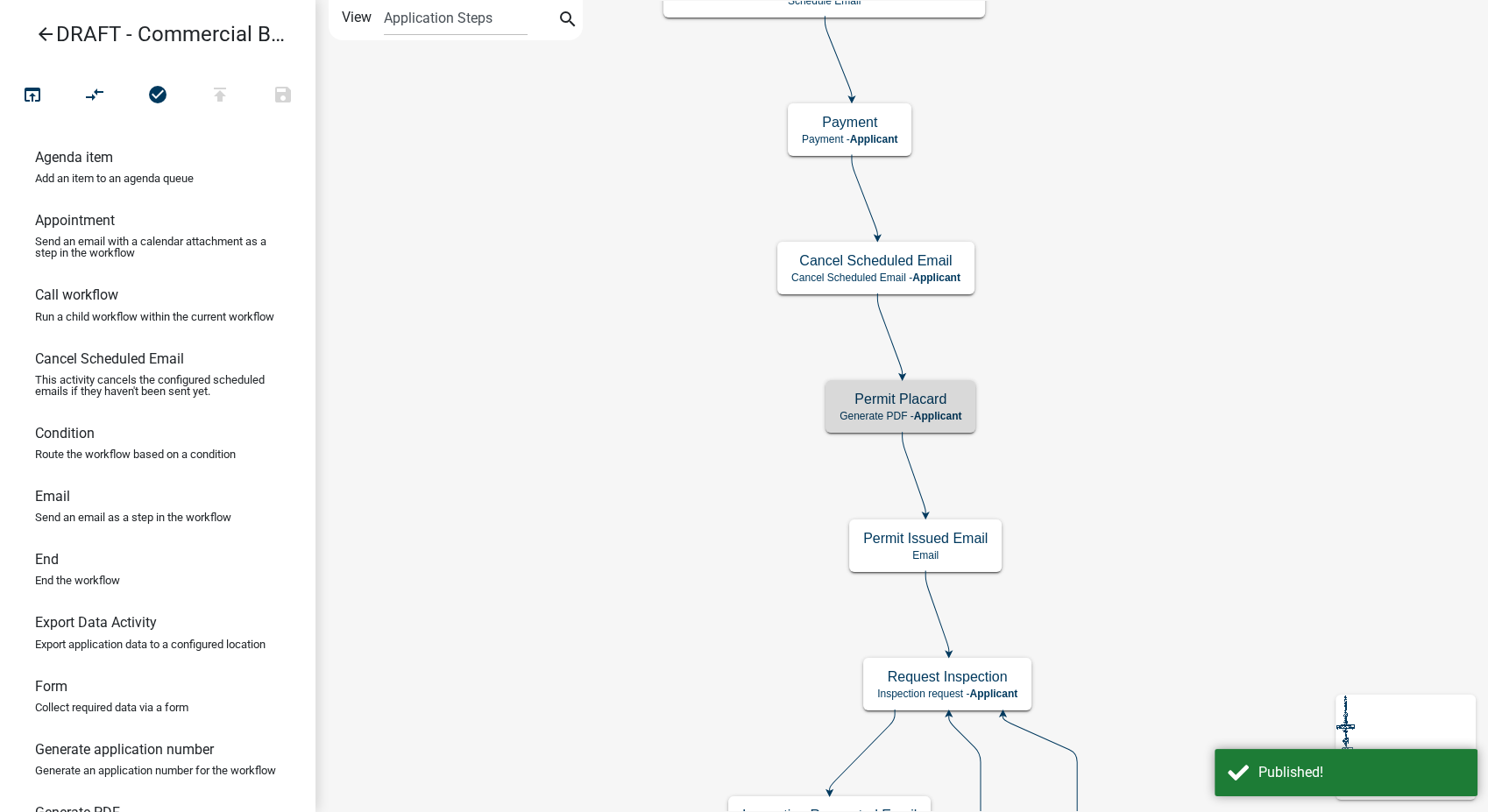
click at [34, 25] on link "arrow_back DRAFT - Commercial Building Permit" at bounding box center [150, 35] width 273 height 41
click at [41, 28] on icon "arrow_back" at bounding box center [45, 36] width 21 height 24
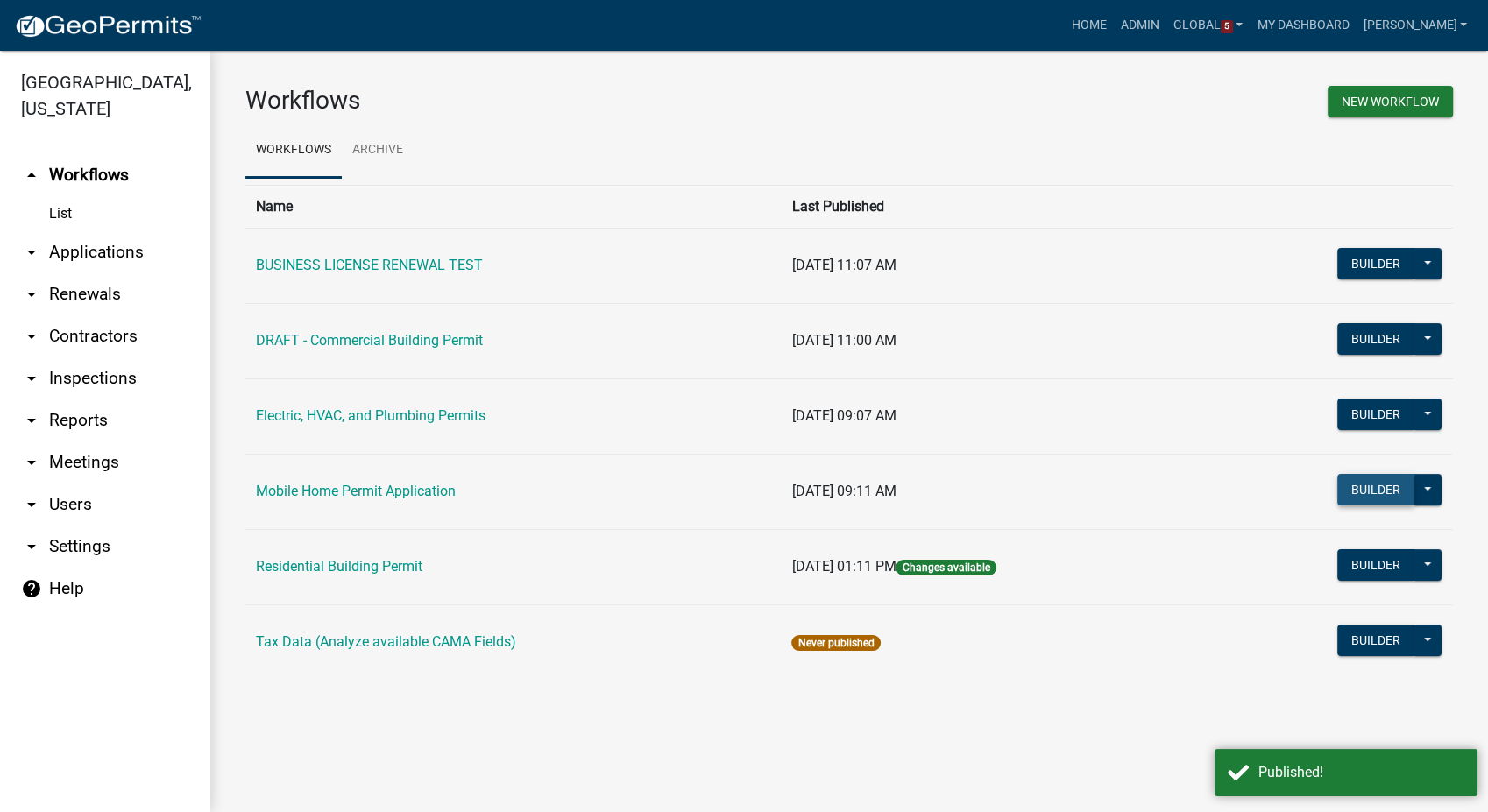
click at [1366, 498] on button "Builder" at bounding box center [1376, 490] width 77 height 32
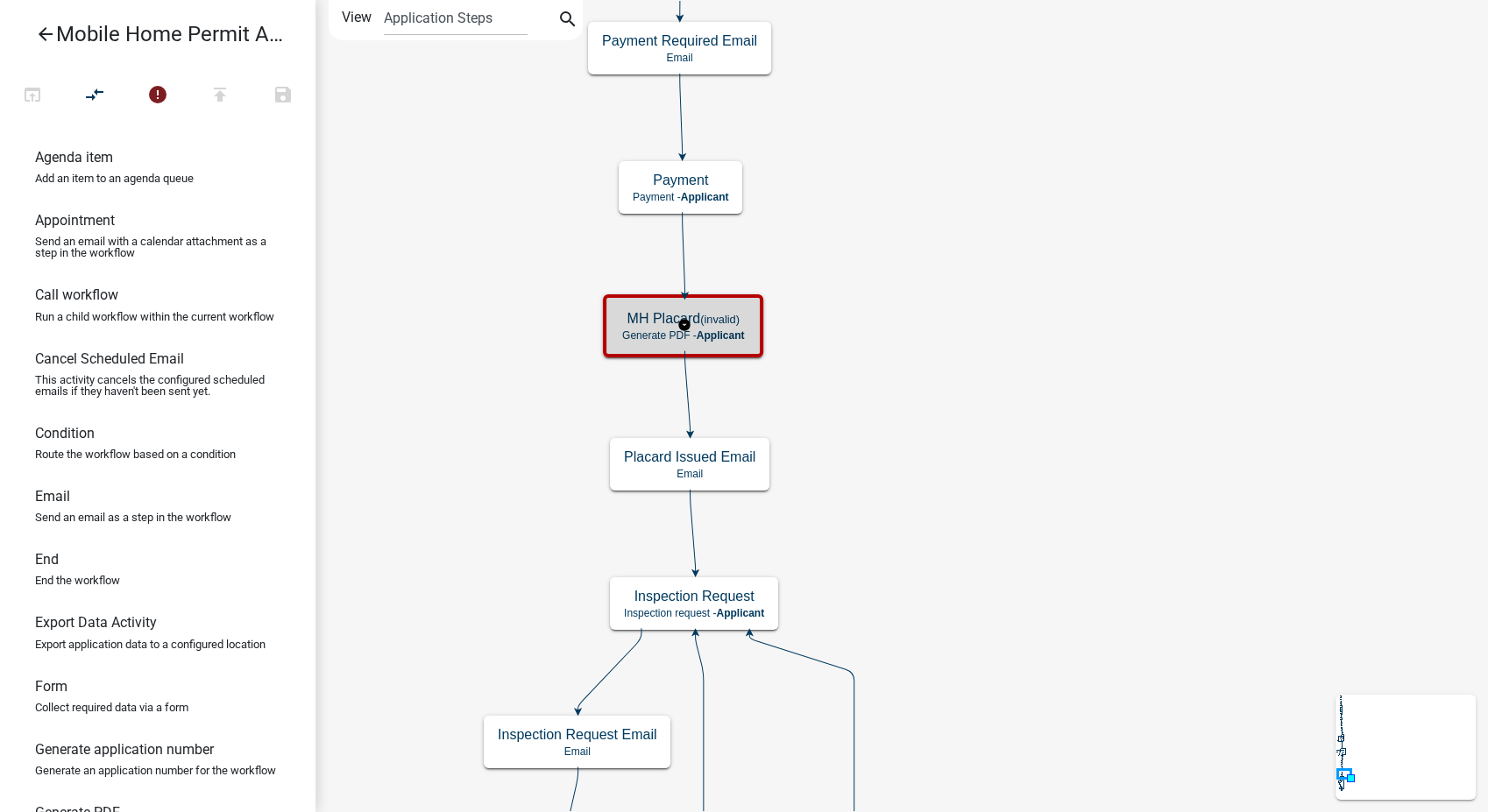
click at [709, 319] on small "(invalid)" at bounding box center [719, 319] width 40 height 14
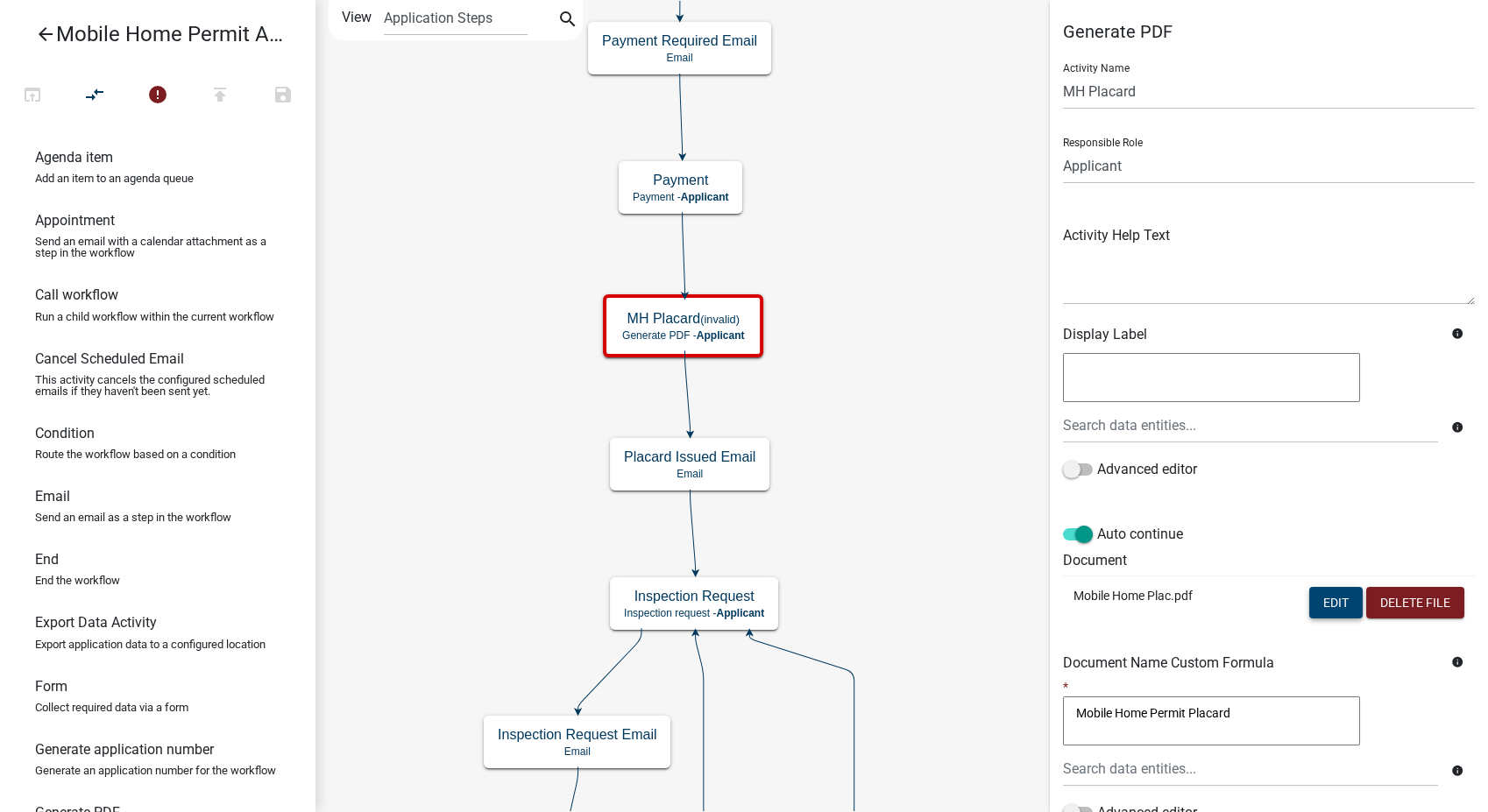
click at [1311, 609] on button "Edit" at bounding box center [1336, 603] width 53 height 32
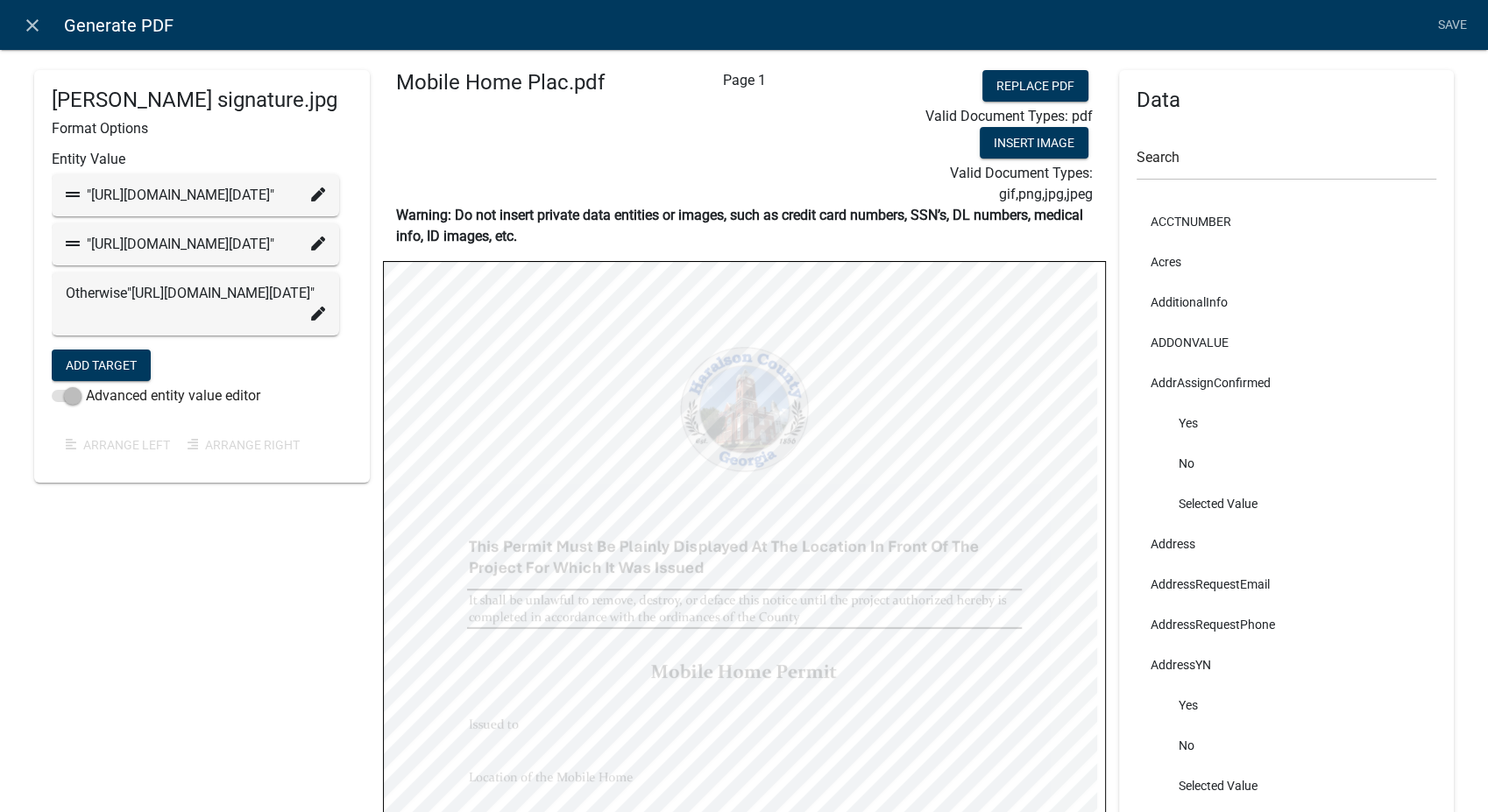
click at [311, 202] on icon at bounding box center [318, 194] width 14 height 14
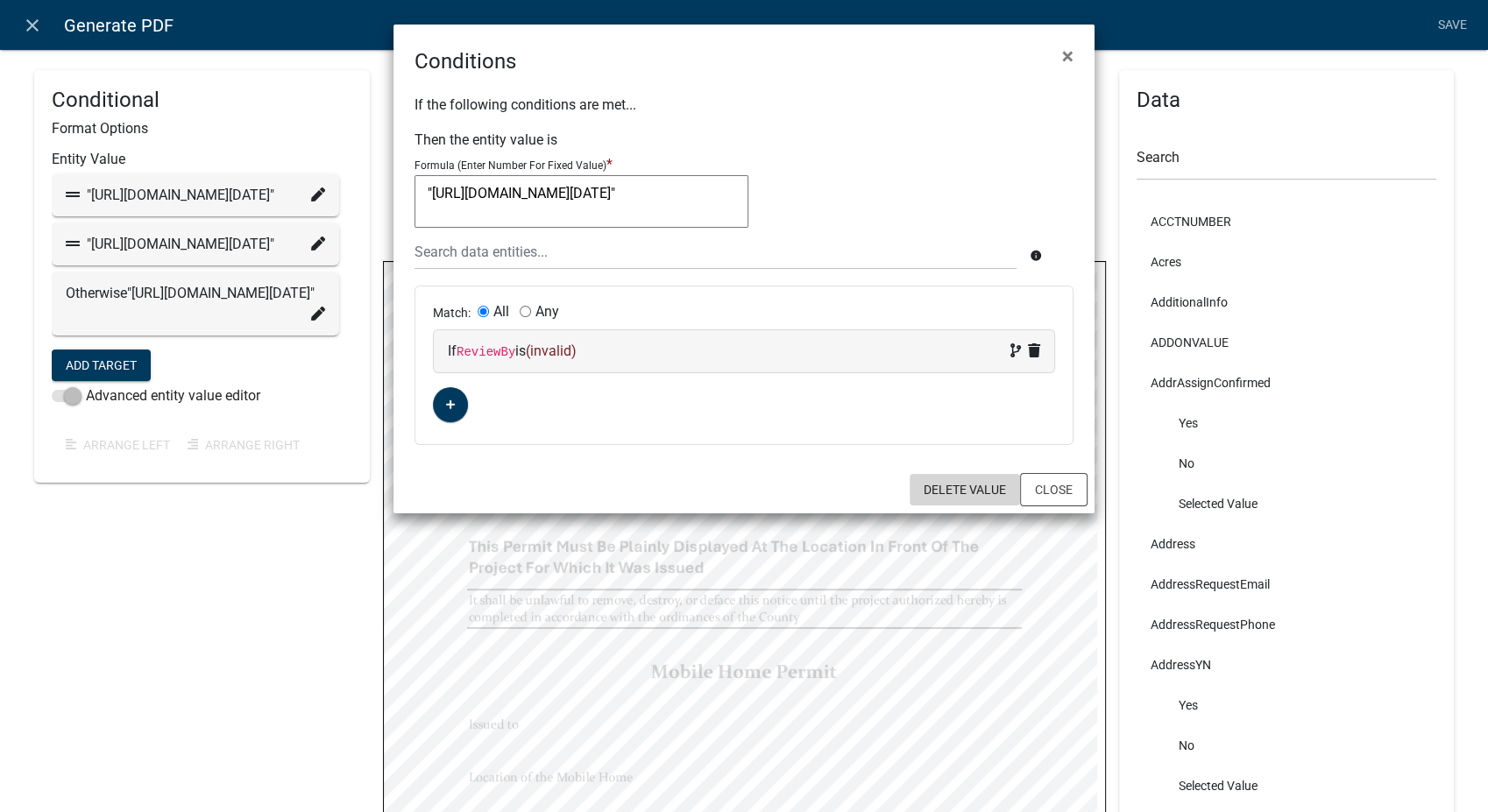
click at [968, 484] on button "Delete Value" at bounding box center [964, 490] width 110 height 32
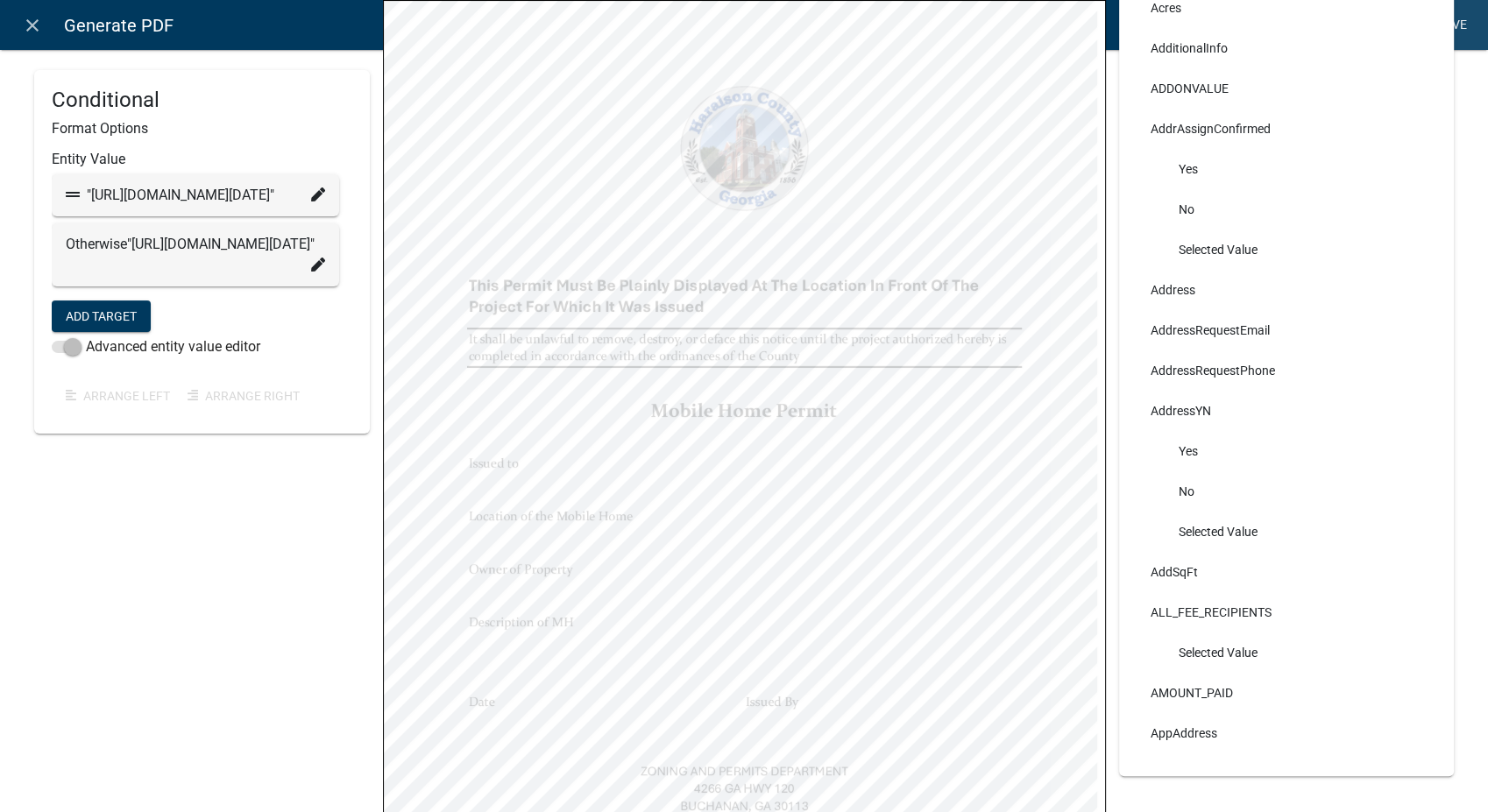
click at [1463, 25] on link "Save" at bounding box center [1451, 25] width 43 height 34
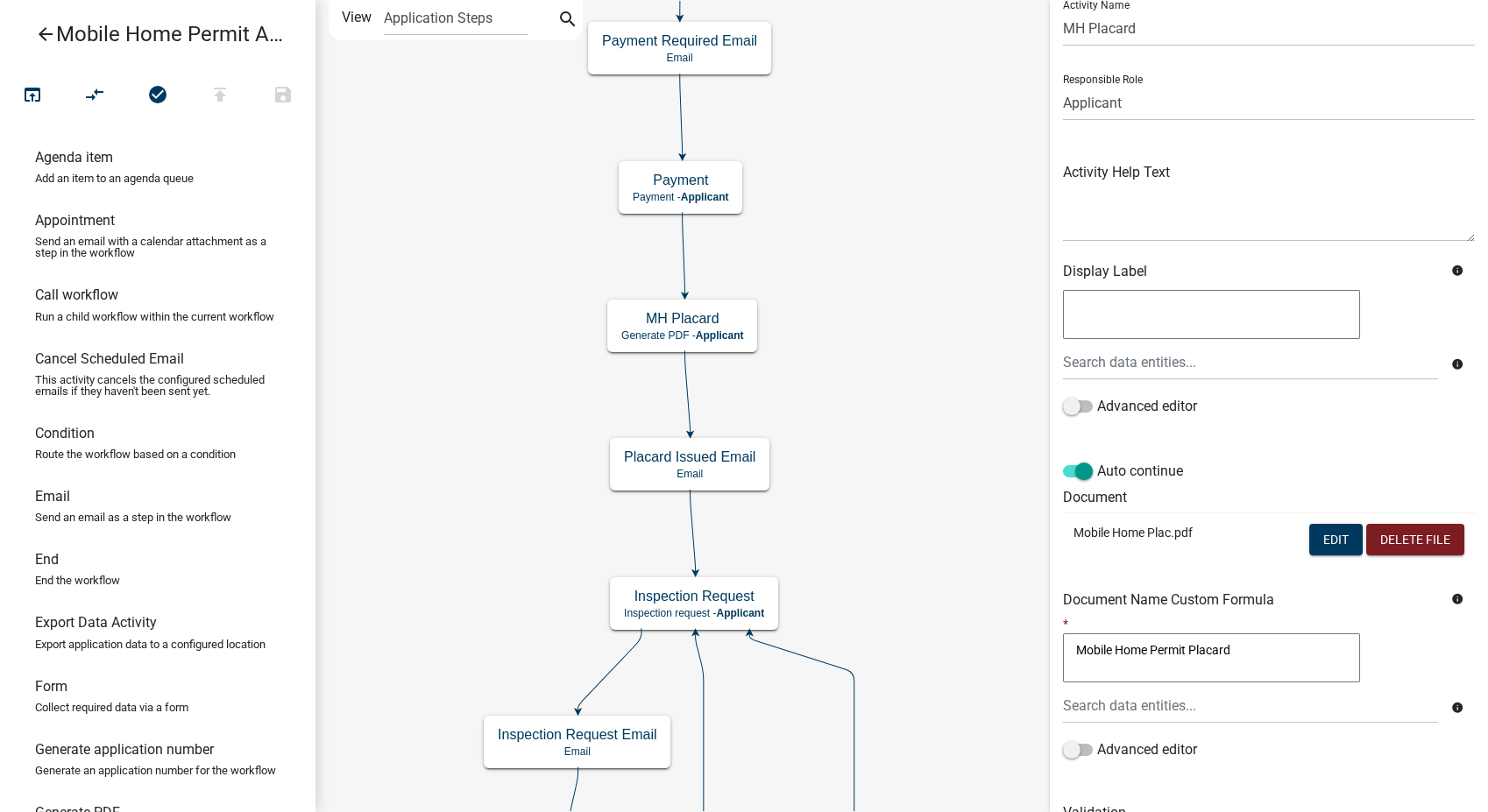
scroll to position [97, 0]
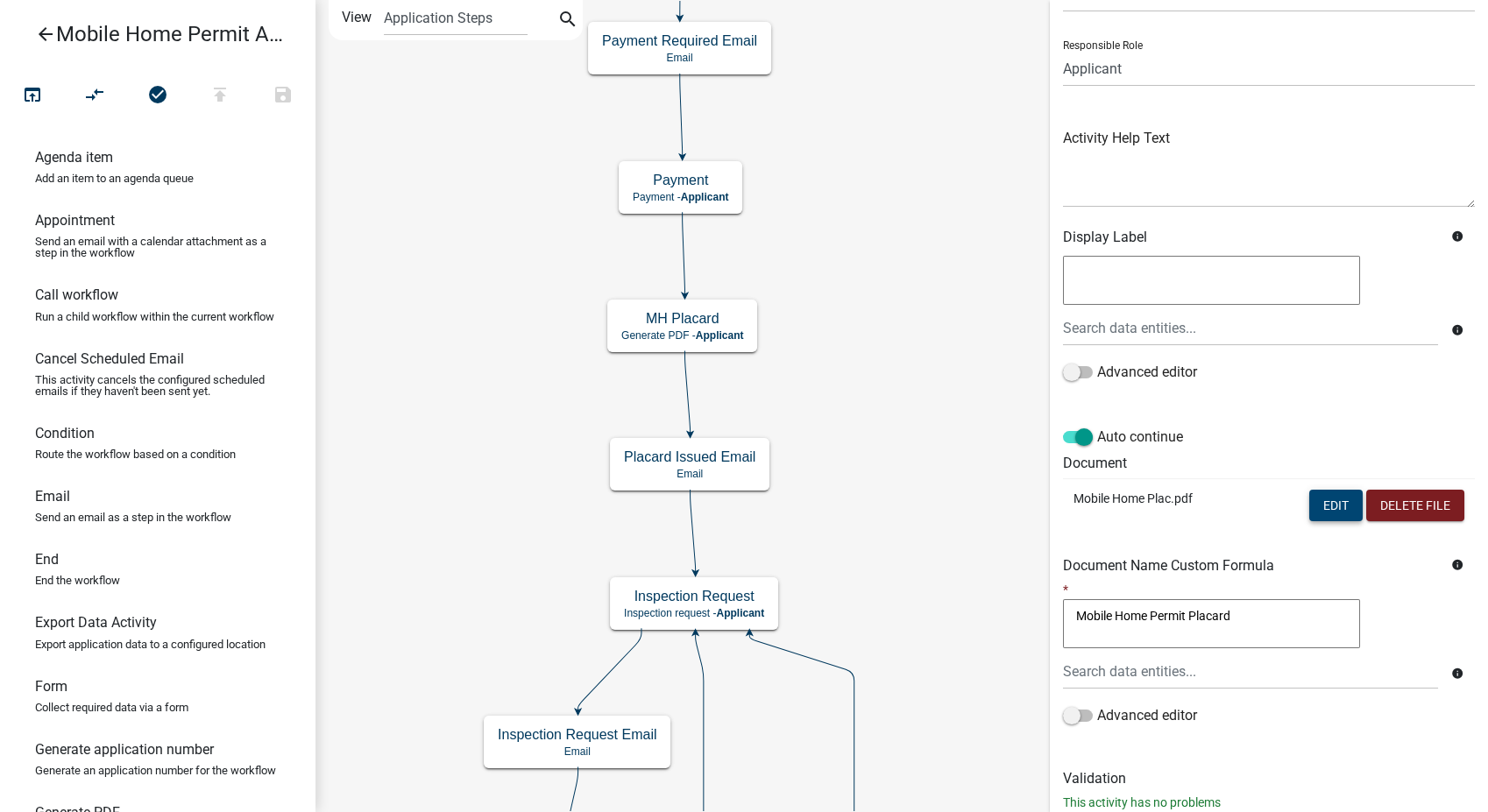
click at [1317, 515] on button "Edit" at bounding box center [1336, 505] width 53 height 32
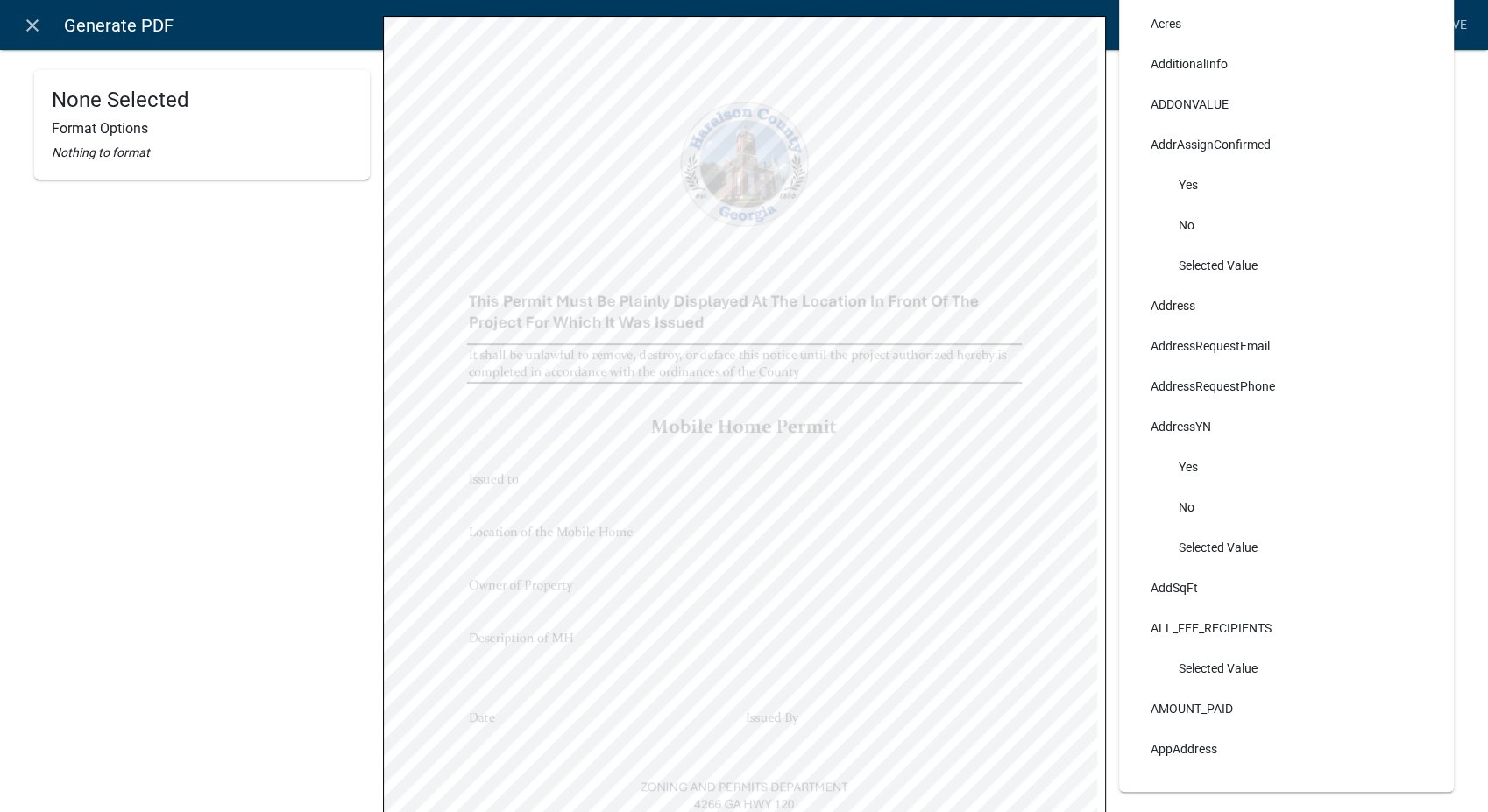
scroll to position [243, 0]
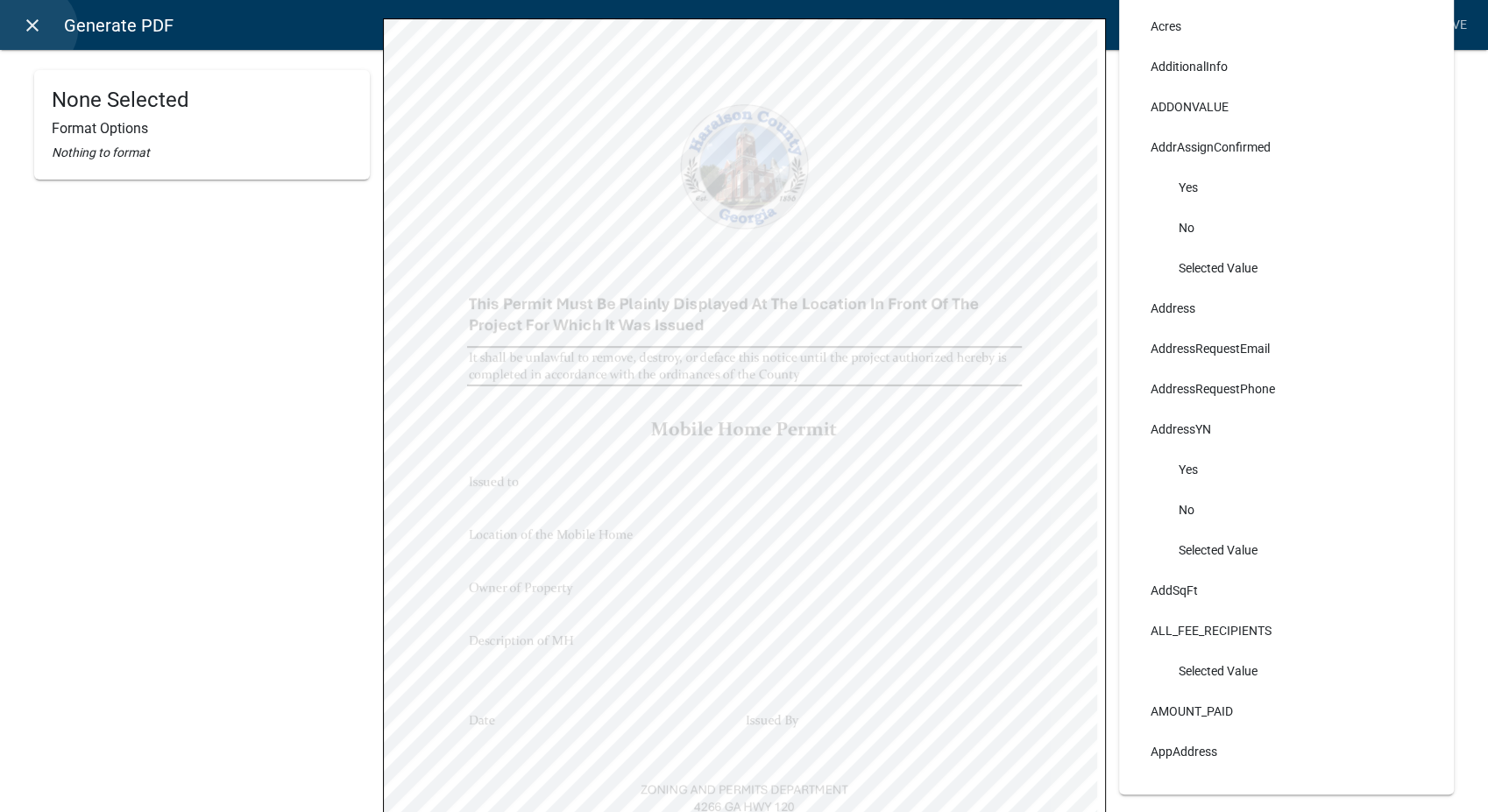
click at [34, 29] on icon "close" at bounding box center [33, 25] width 21 height 21
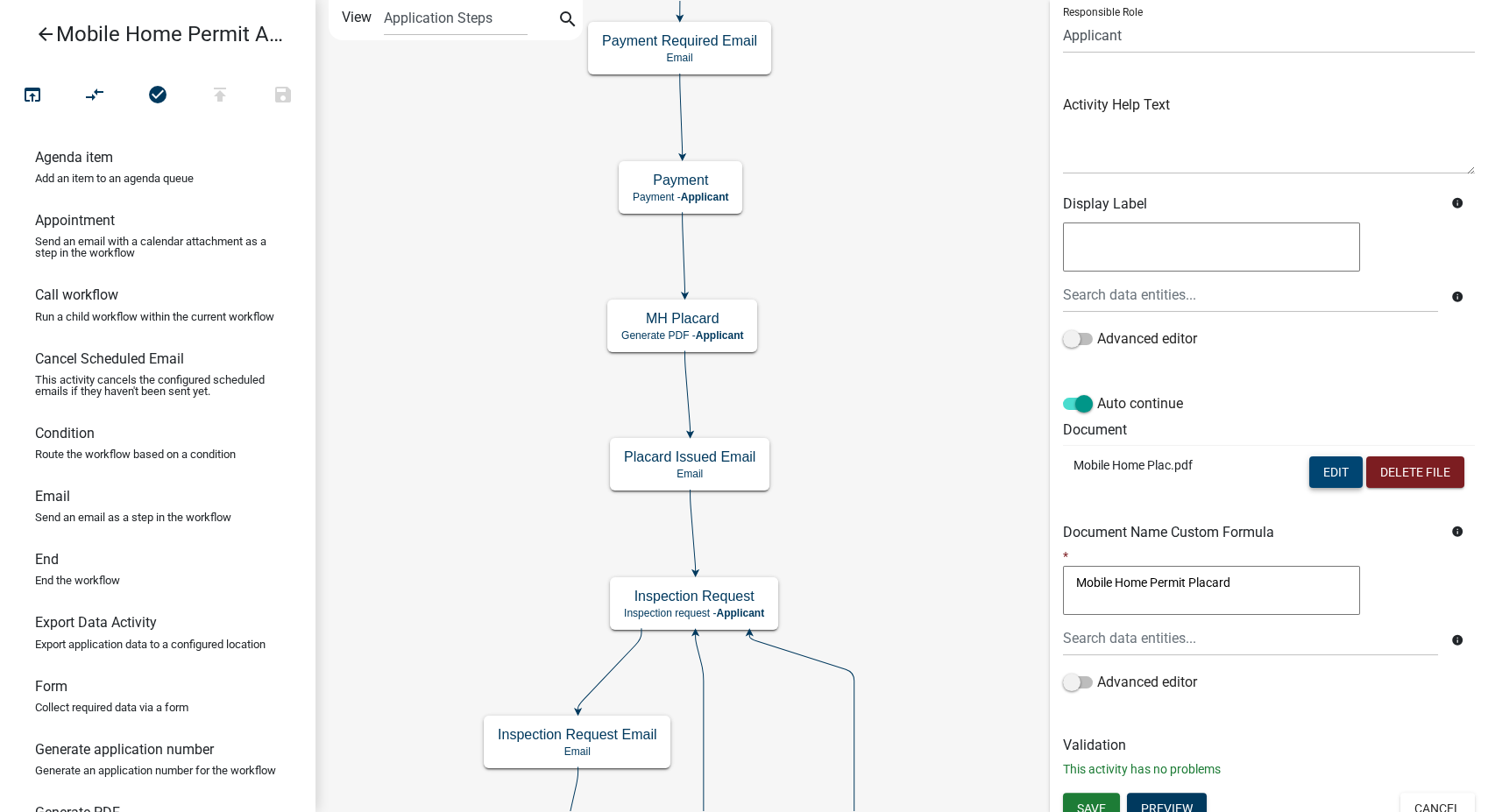
scroll to position [147, 0]
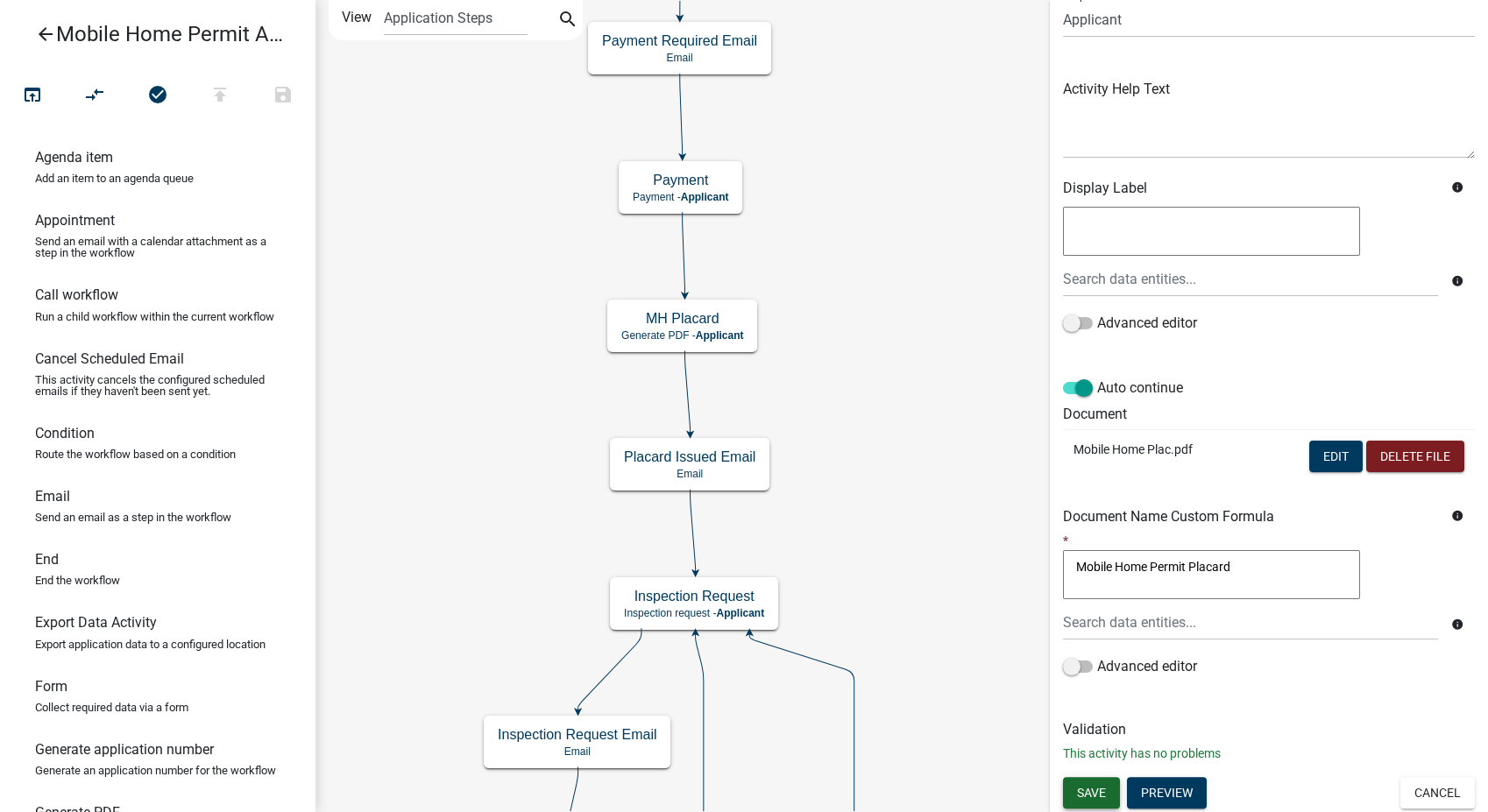
click at [1069, 792] on button "Save" at bounding box center [1091, 793] width 57 height 32
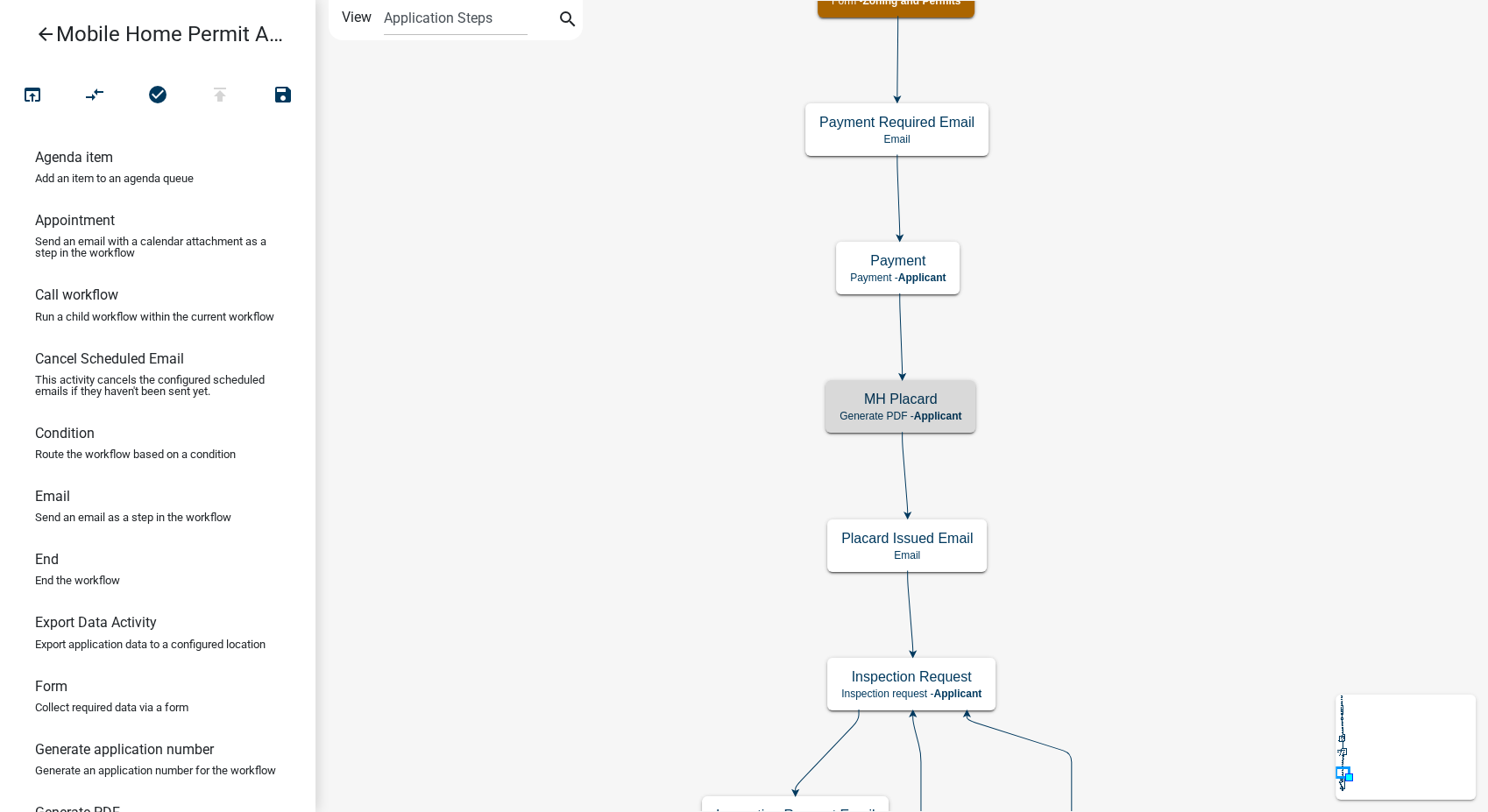
scroll to position [0, 0]
click at [948, 408] on div "MH Placard Generate PDF - Applicant" at bounding box center [900, 406] width 149 height 53
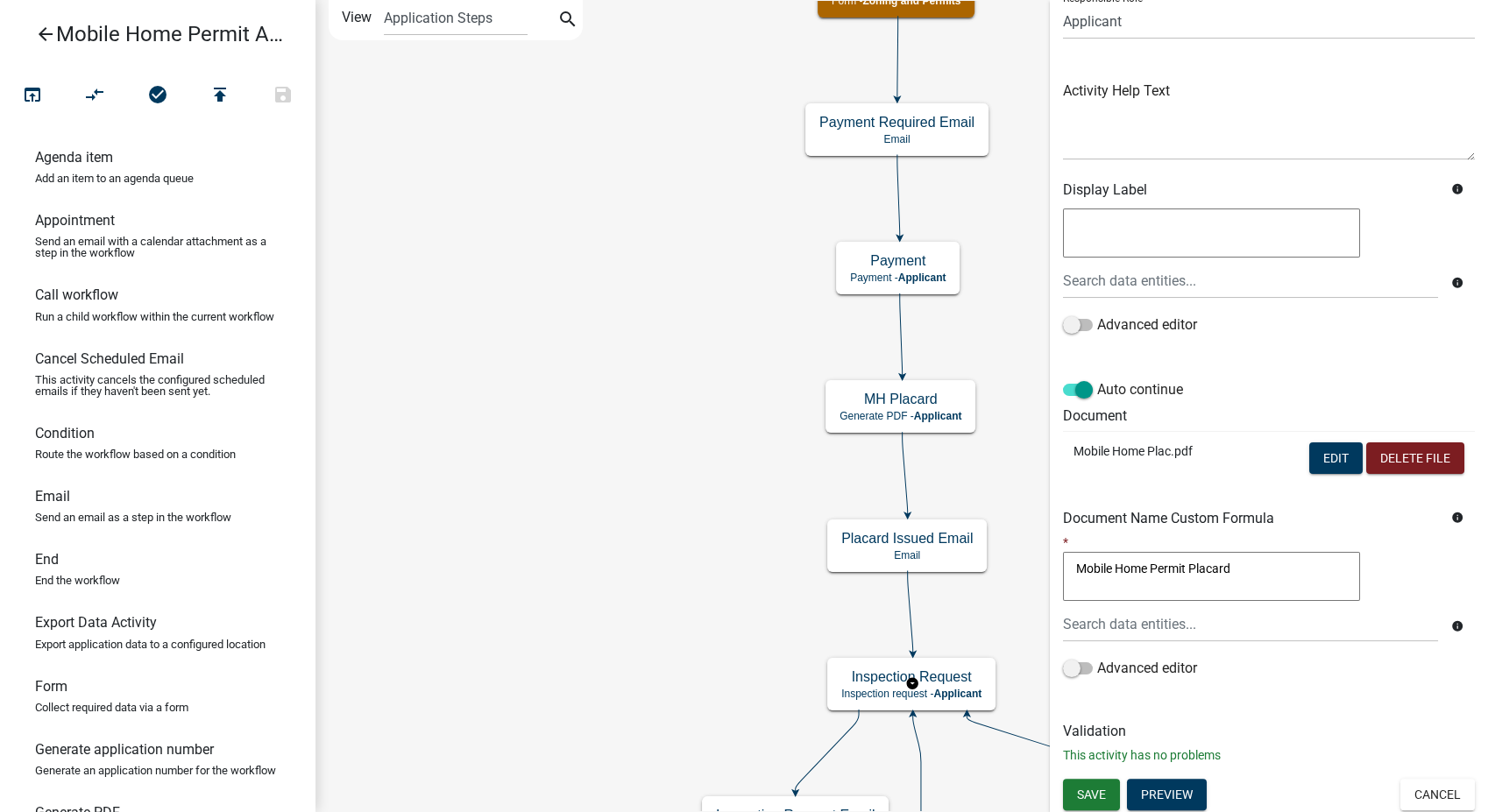
scroll to position [147, 0]
click at [1153, 791] on button "Preview" at bounding box center [1167, 793] width 80 height 32
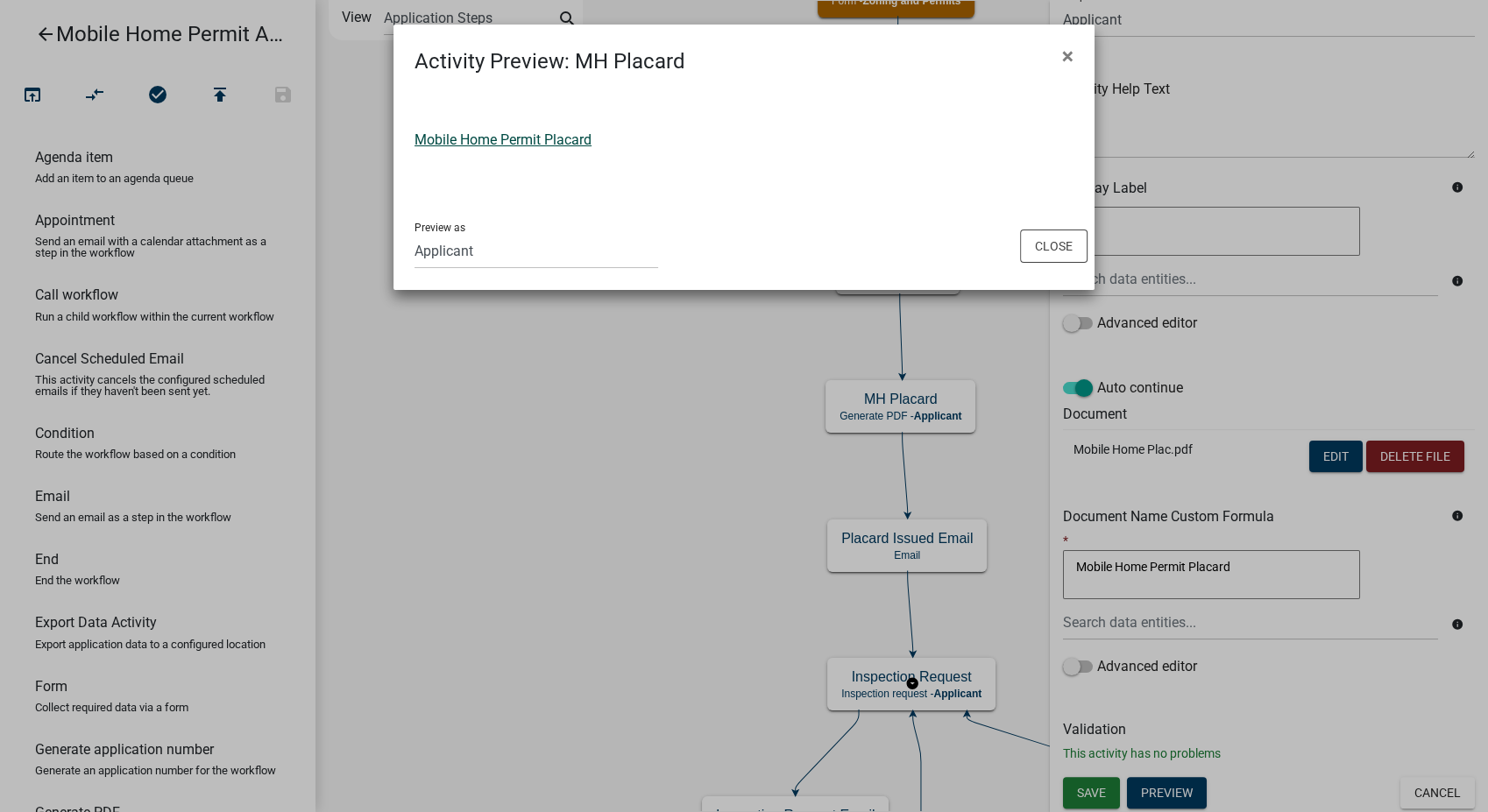
click at [467, 142] on link "Mobile Home Permit Placard" at bounding box center [503, 139] width 177 height 16
click at [1039, 232] on button "Close" at bounding box center [1054, 246] width 68 height 34
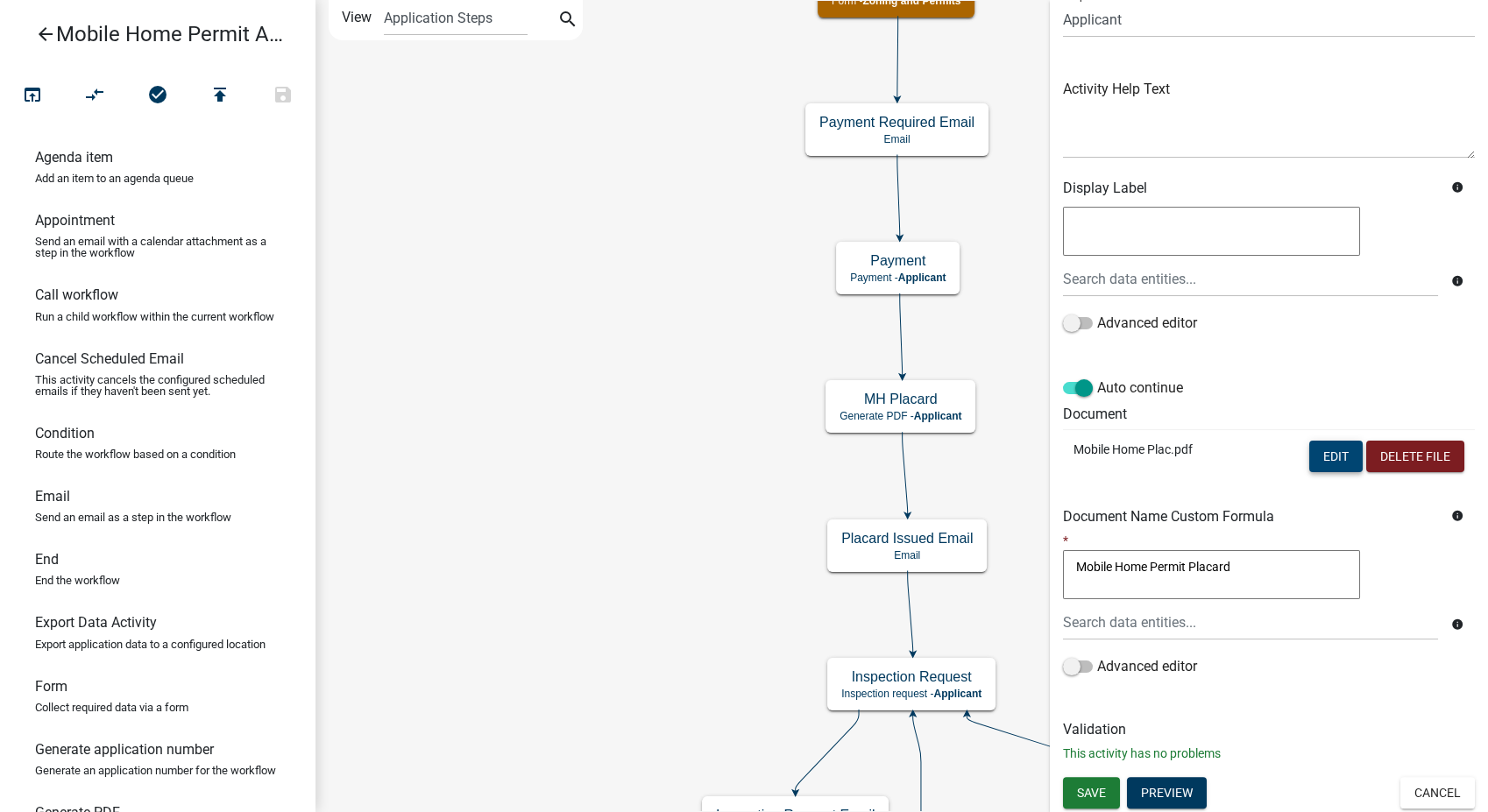
click at [1318, 446] on button "Edit" at bounding box center [1336, 456] width 53 height 32
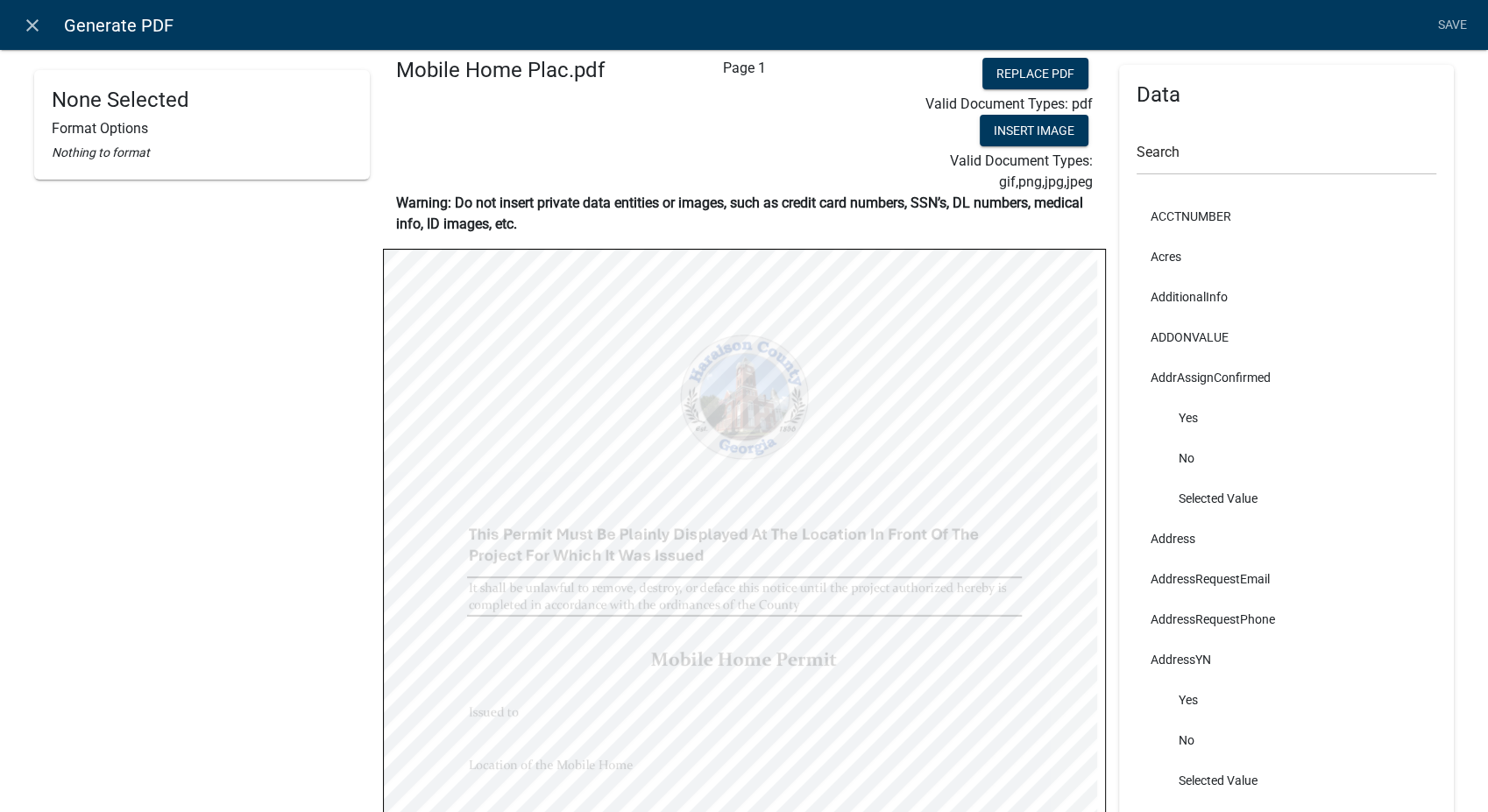
scroll to position [0, 0]
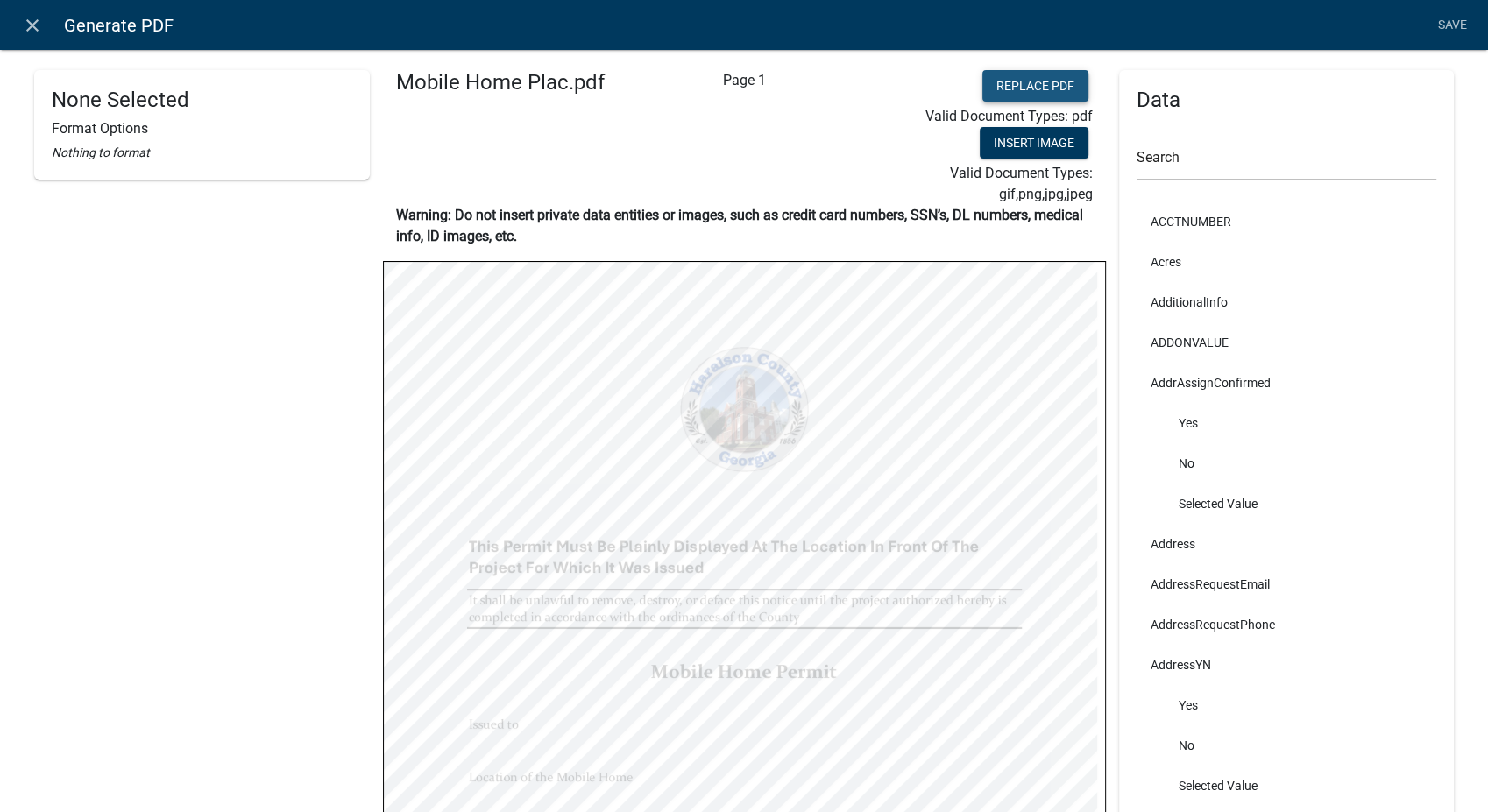
click at [1060, 87] on button "Replace PDF" at bounding box center [1036, 86] width 106 height 32
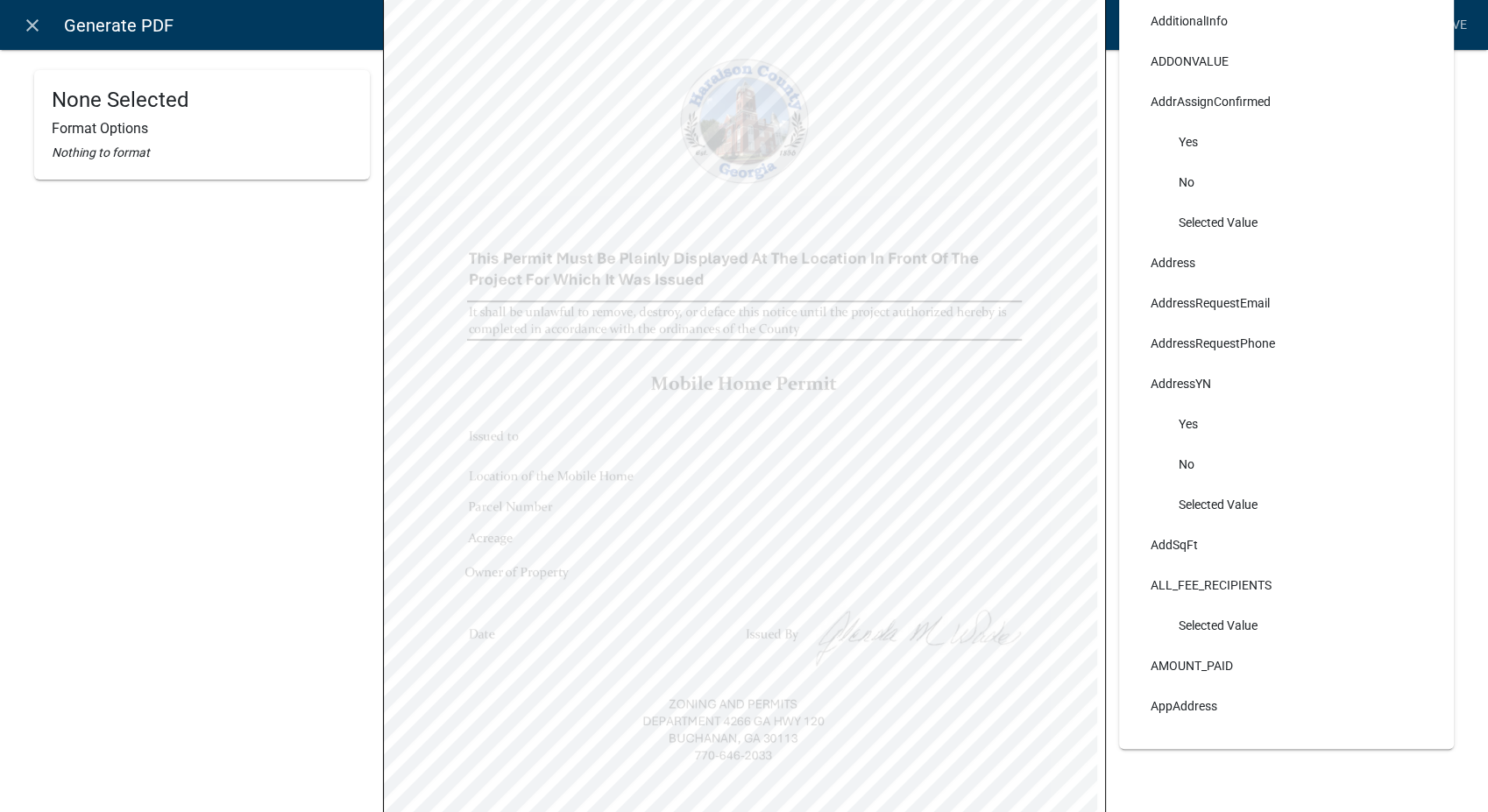
scroll to position [292, 0]
select select
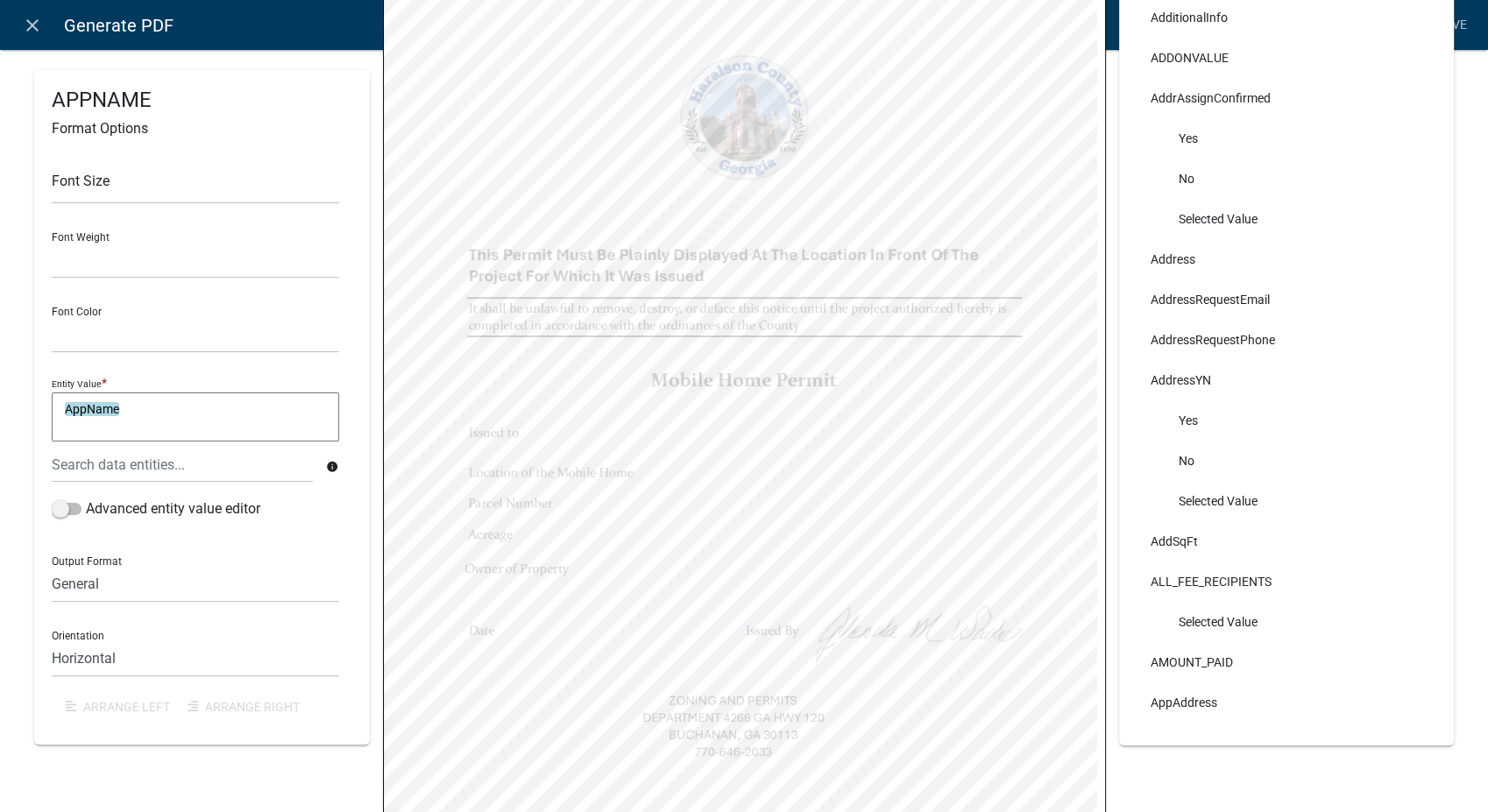
select select
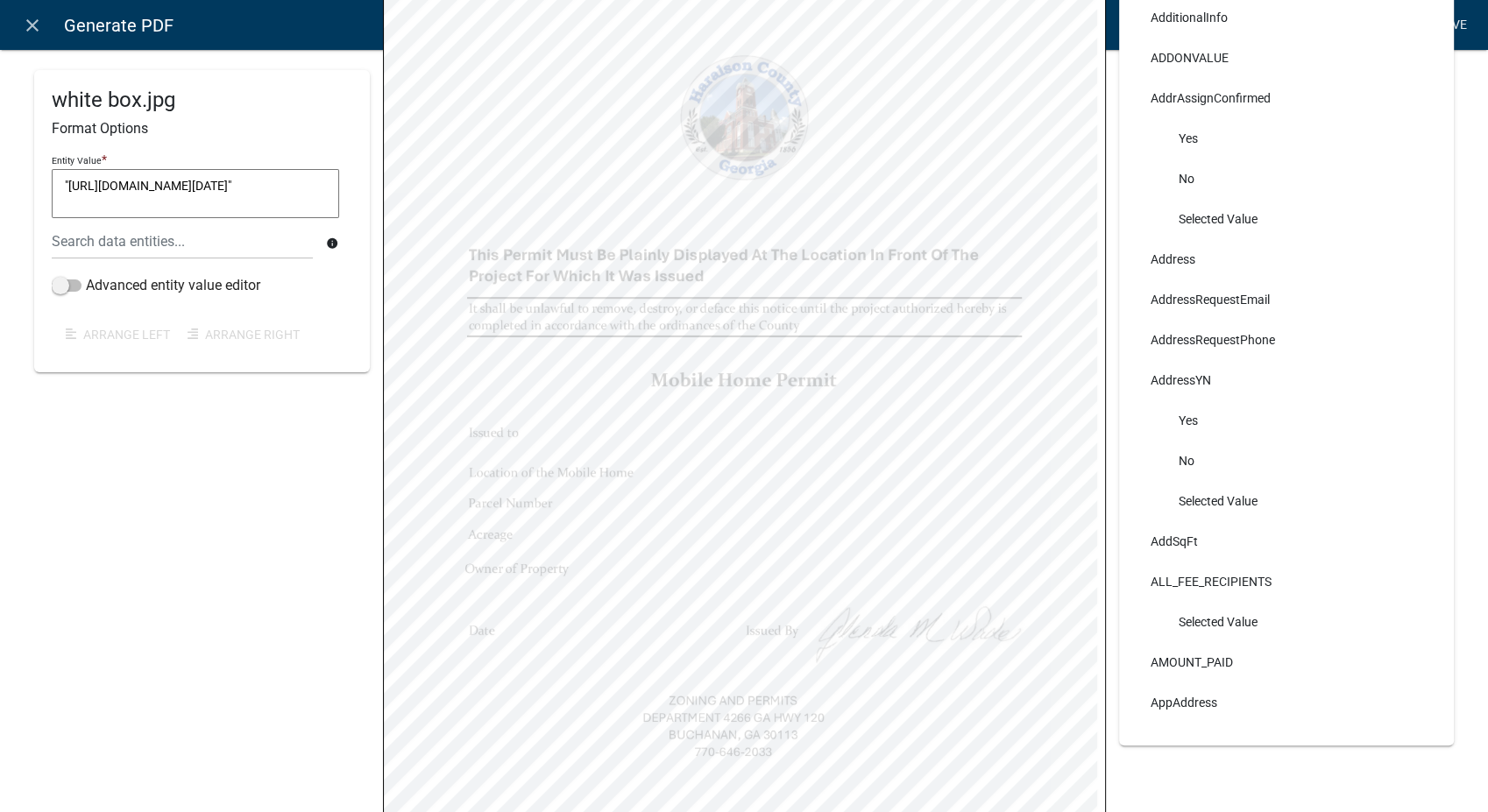
click at [1448, 30] on link "Save" at bounding box center [1451, 25] width 43 height 34
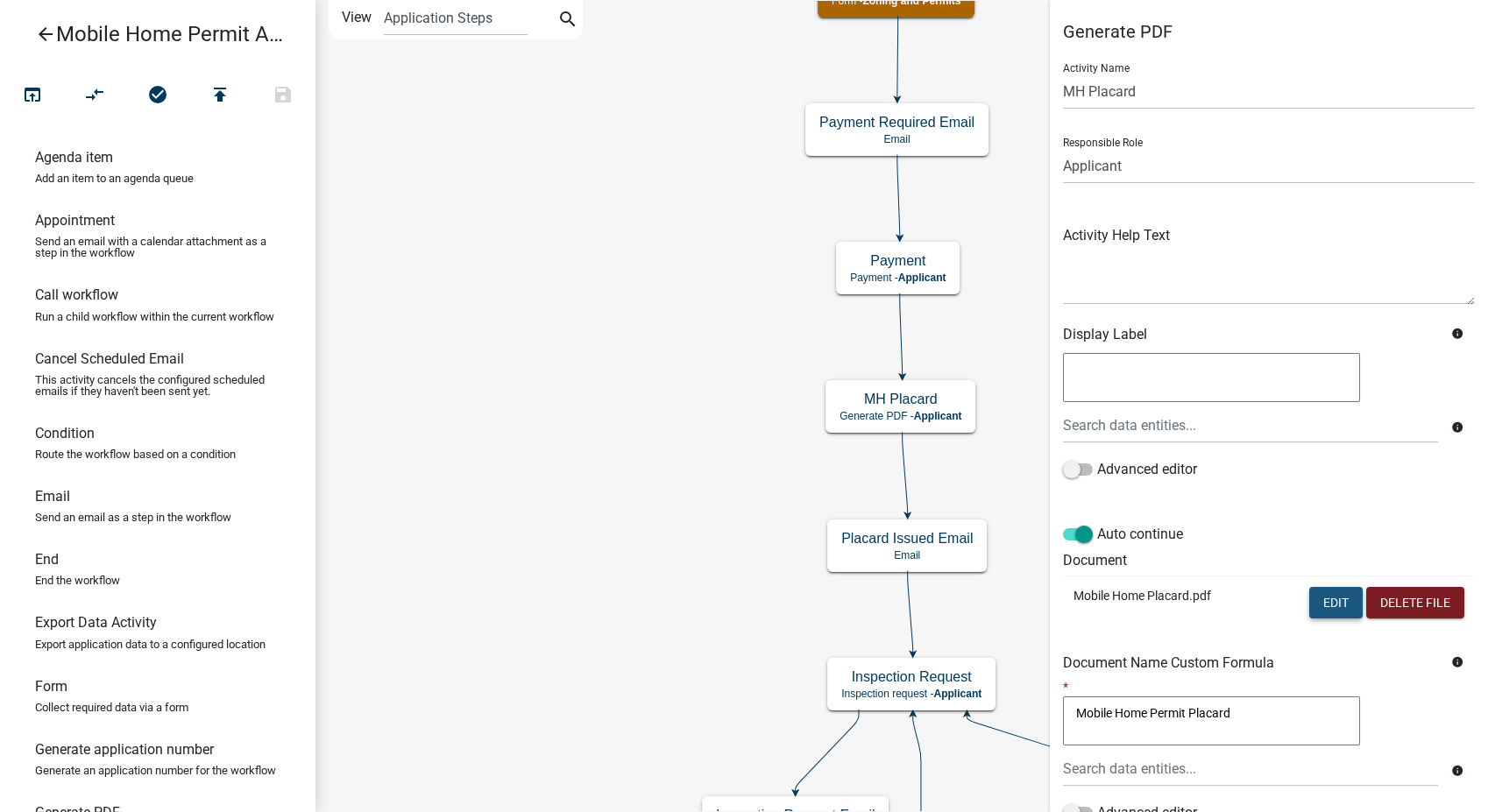
click at [1325, 606] on button "Edit" at bounding box center [1336, 603] width 53 height 32
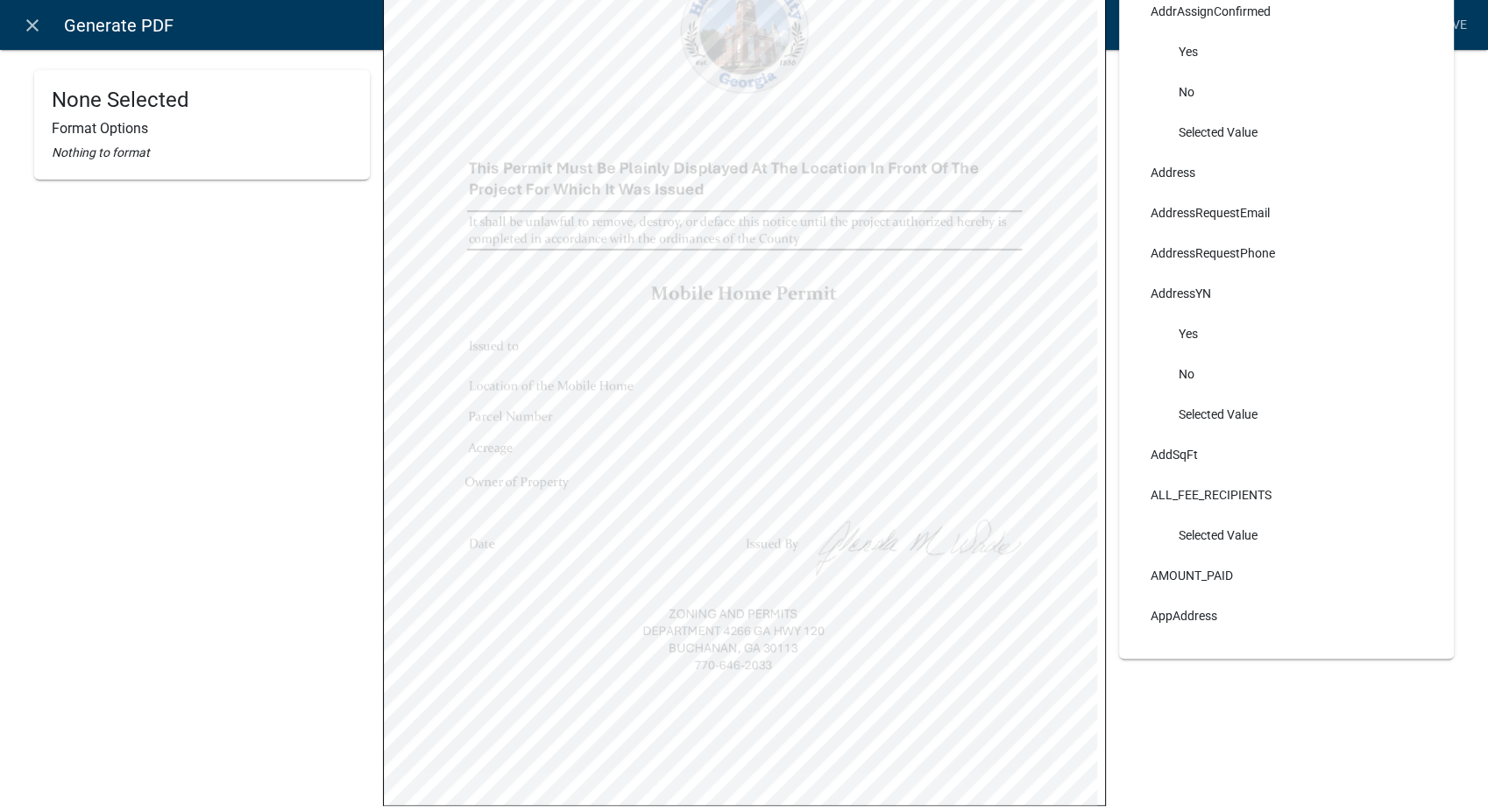
scroll to position [389, 0]
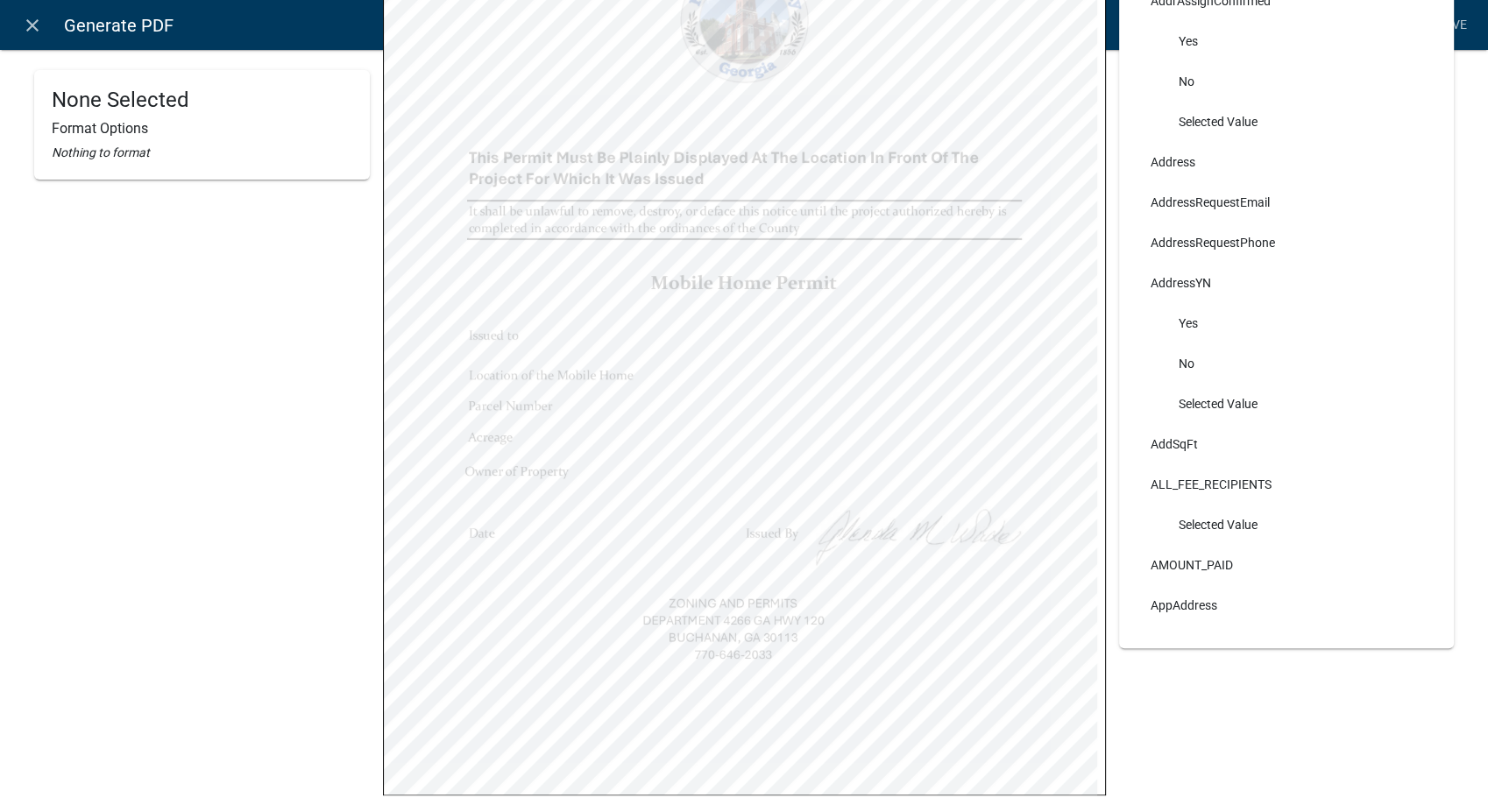
select select
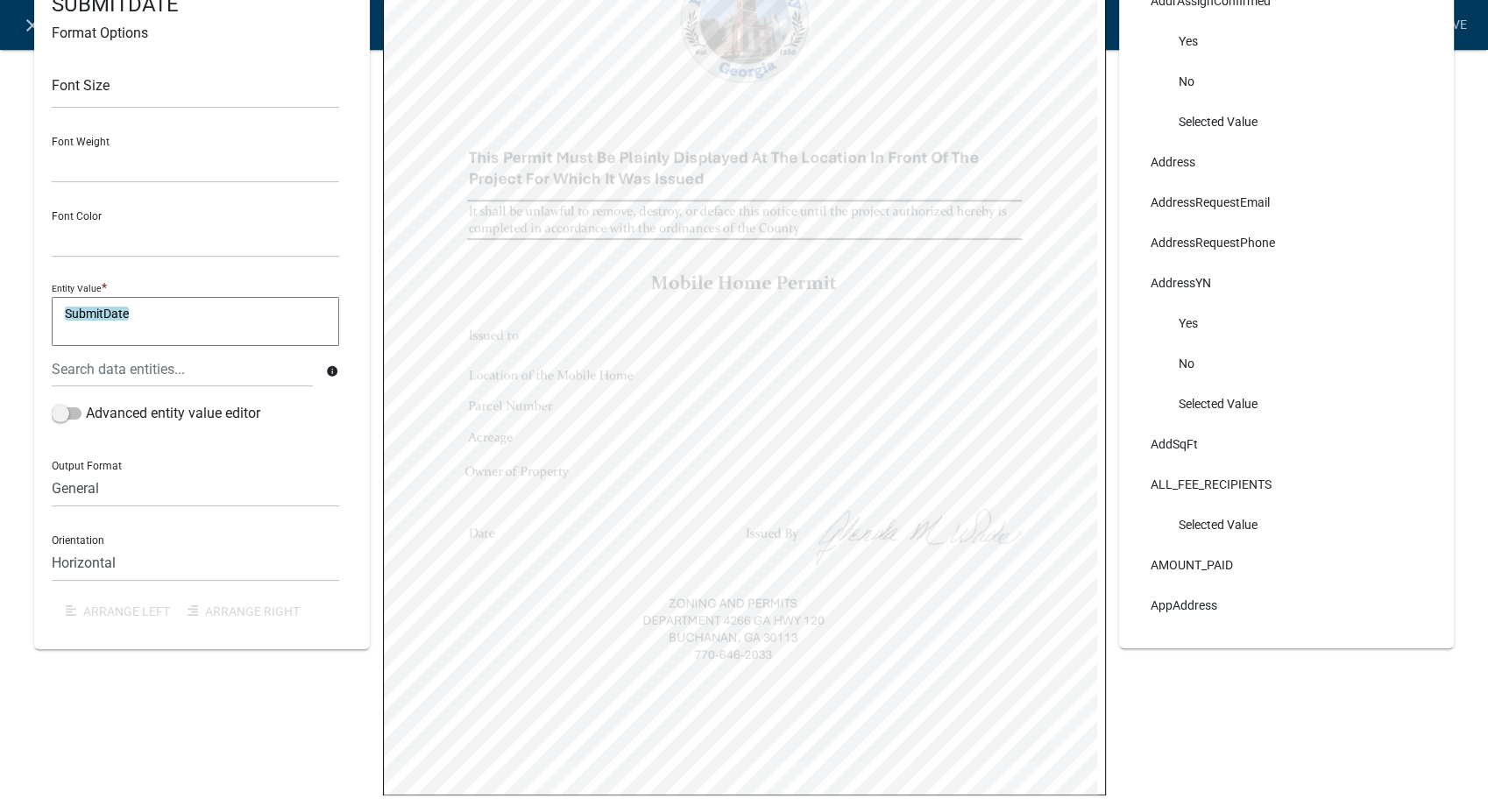
select select
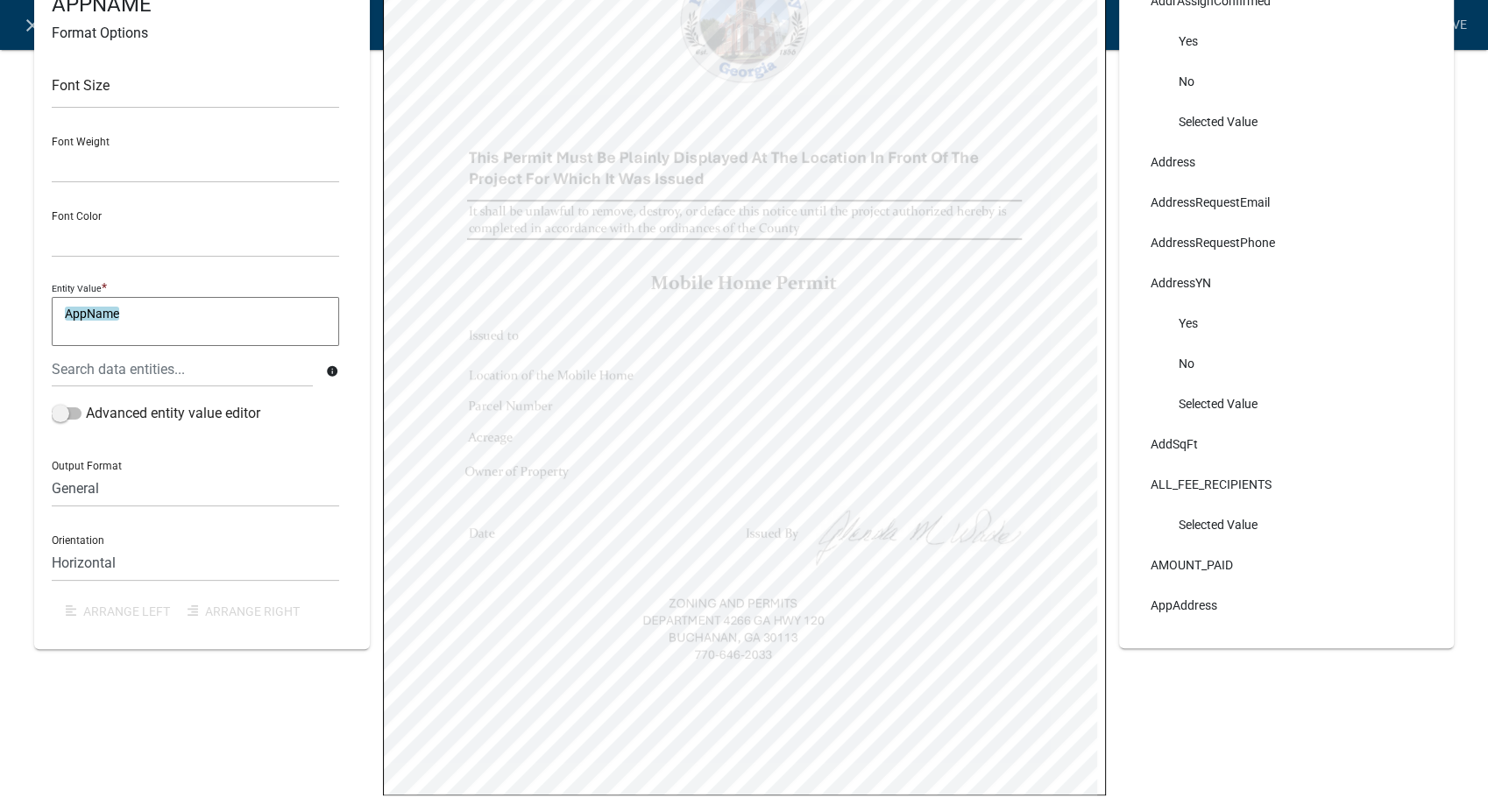
select select
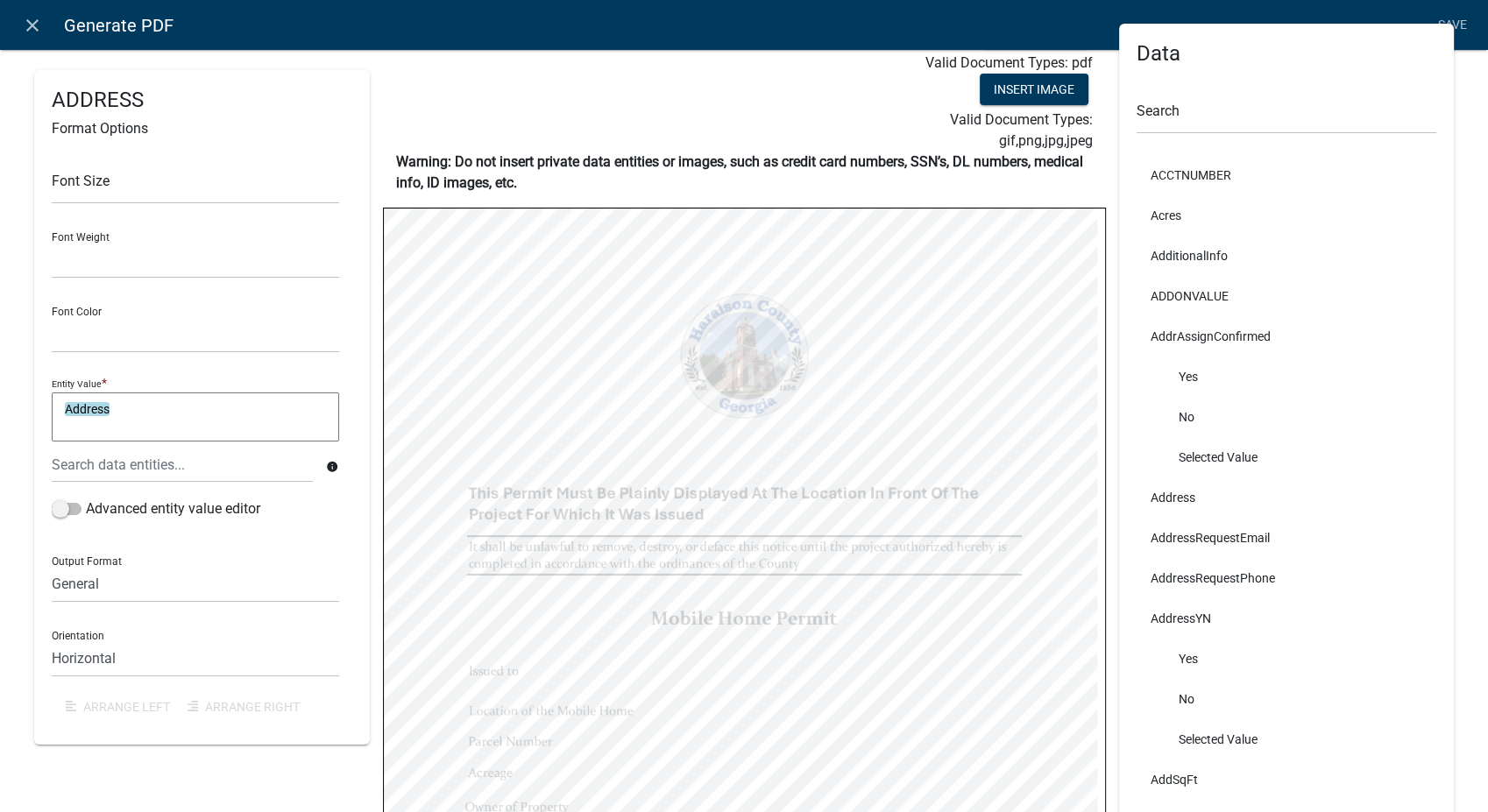
scroll to position [0, 0]
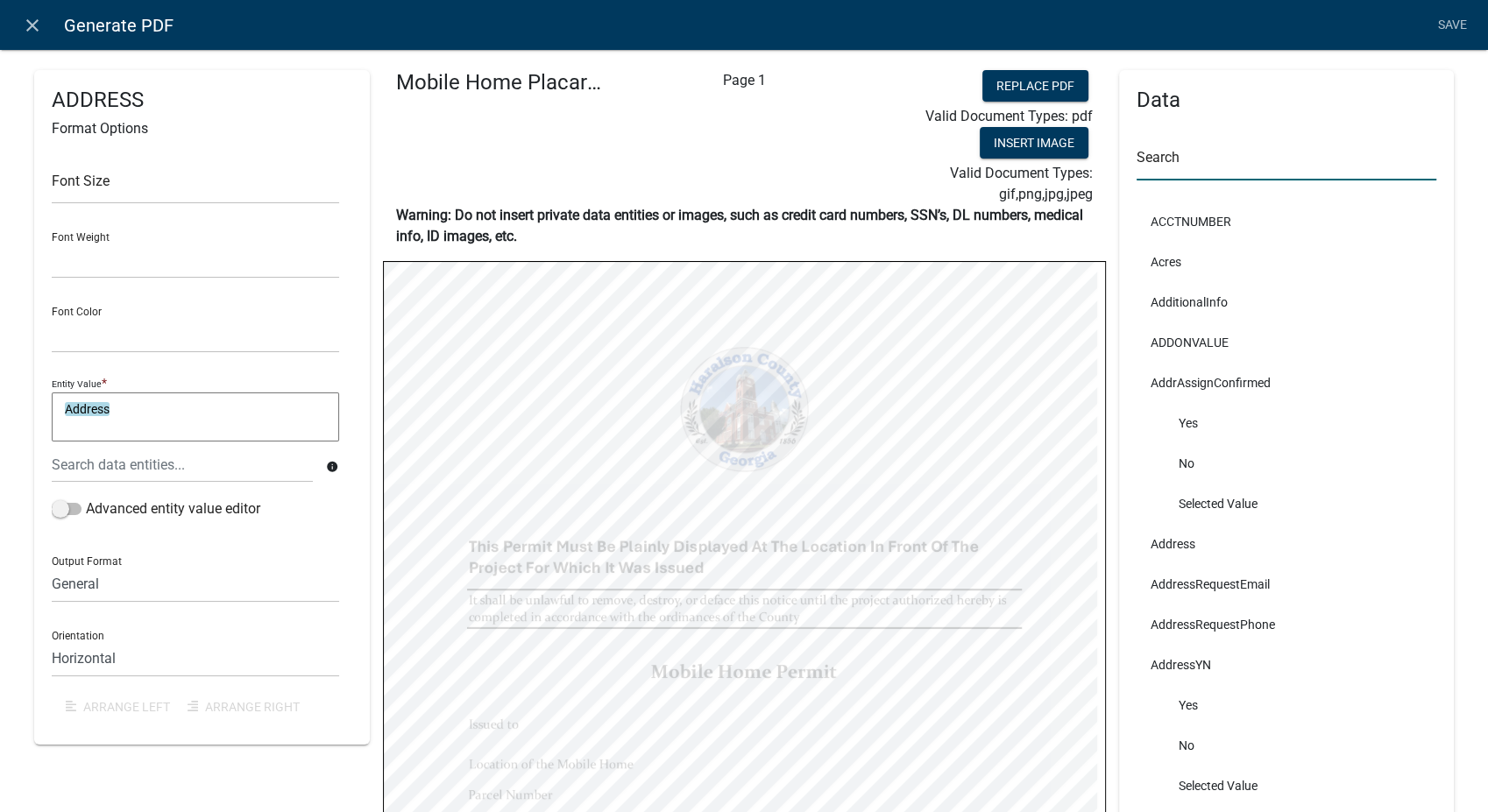
click at [1150, 153] on input "text" at bounding box center [1287, 162] width 301 height 36
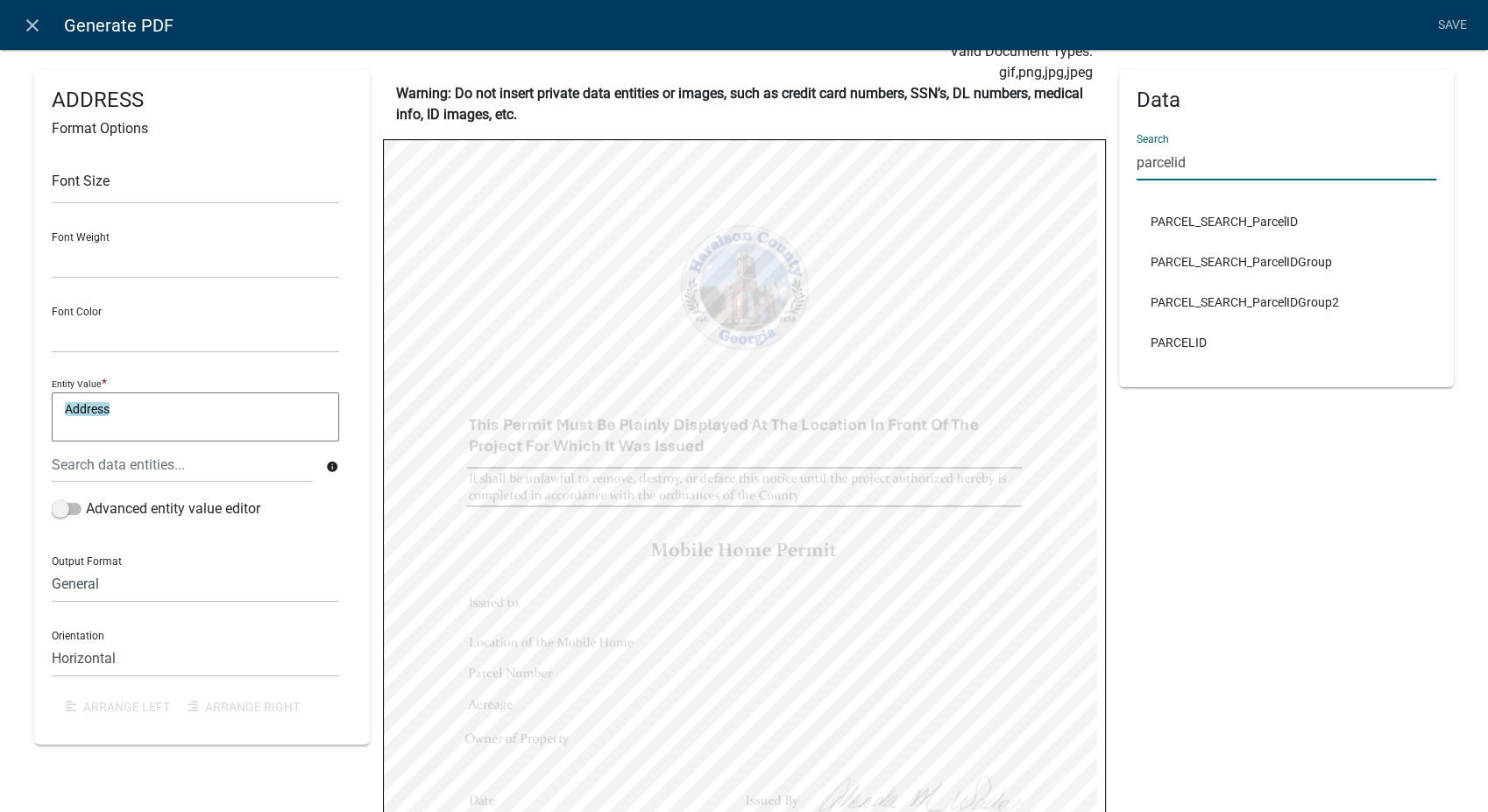
scroll to position [195, 0]
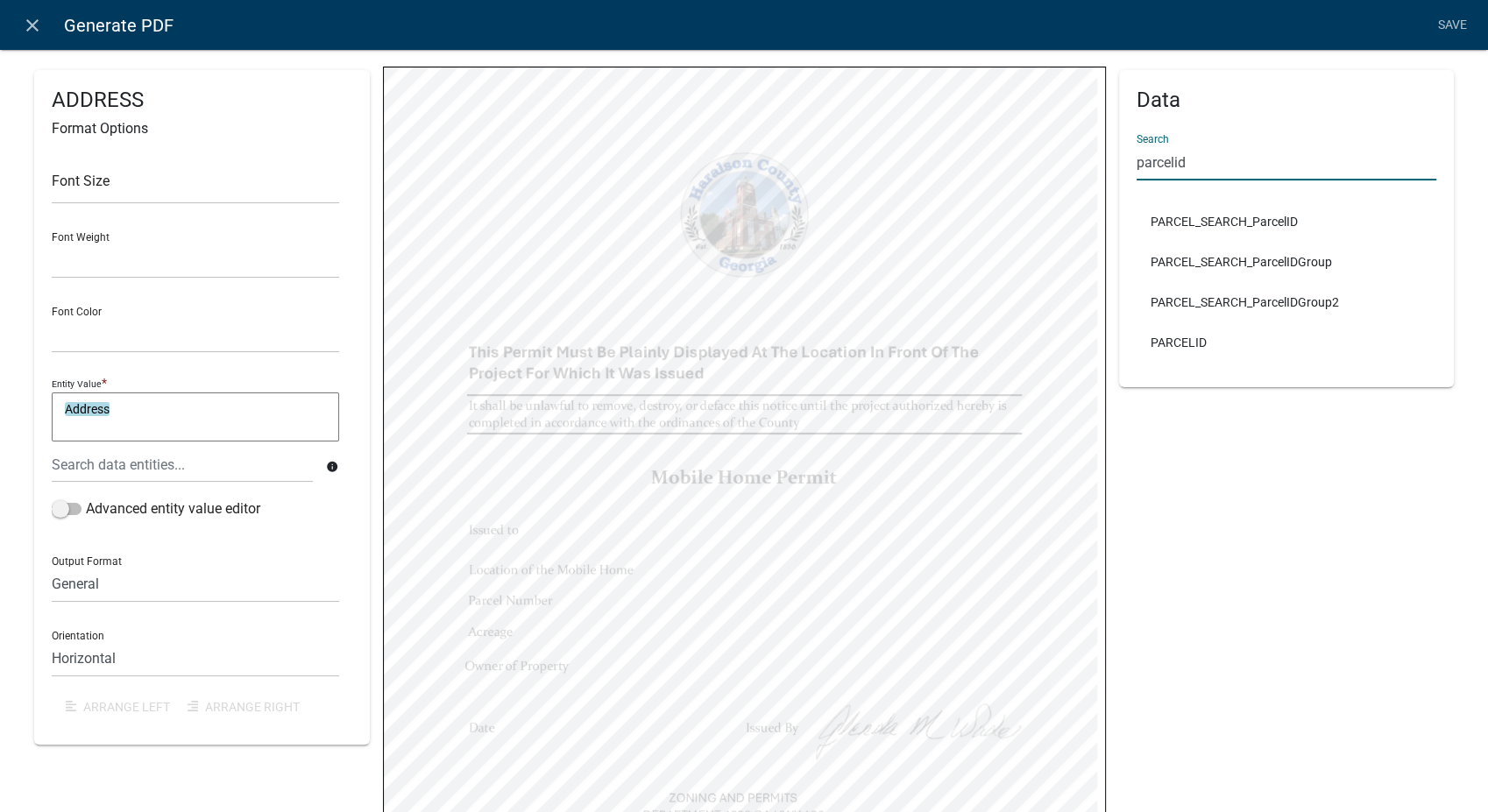
type input "parcelid"
select select
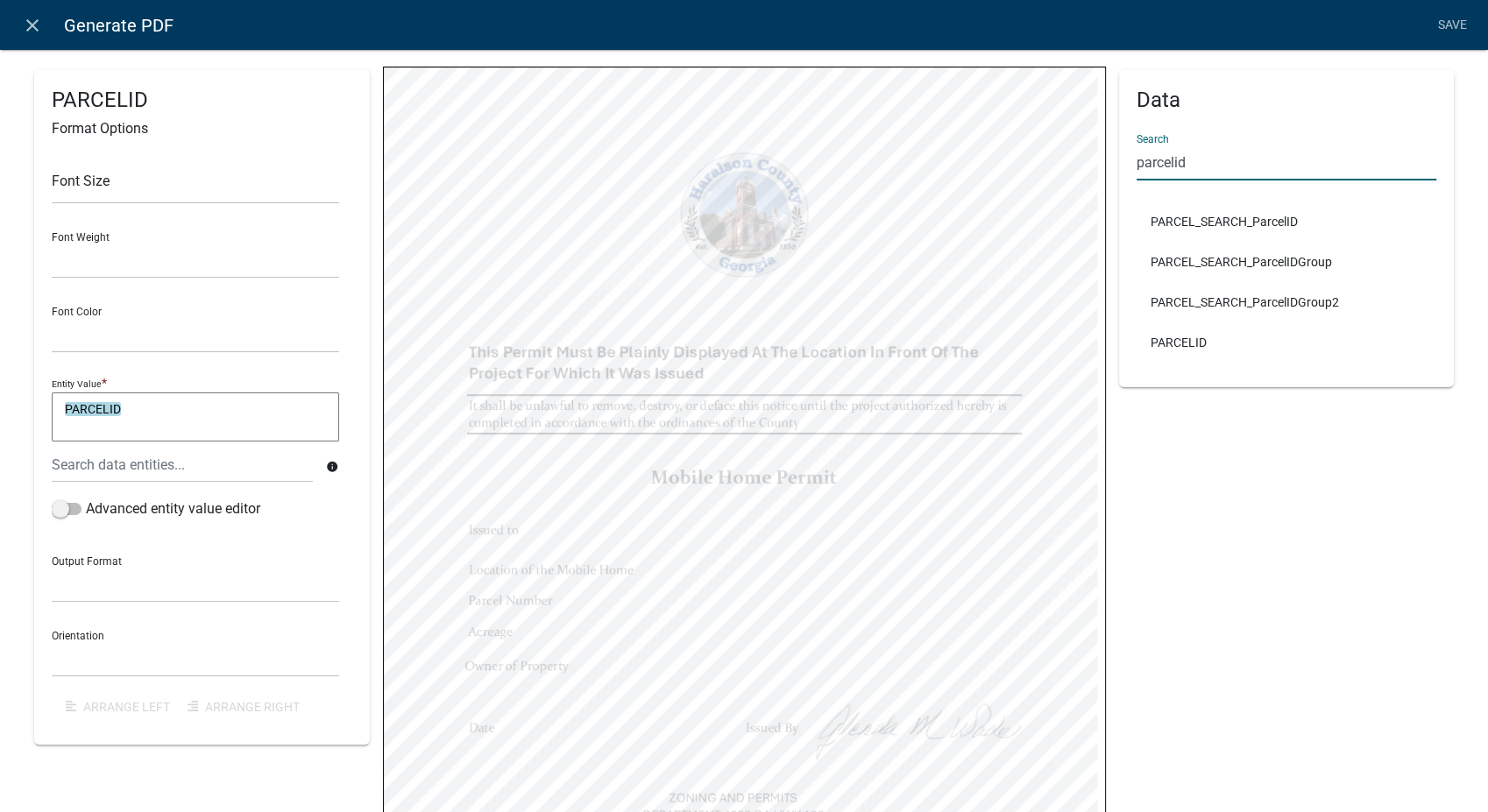
click at [1190, 164] on input "parcelid" at bounding box center [1287, 162] width 301 height 36
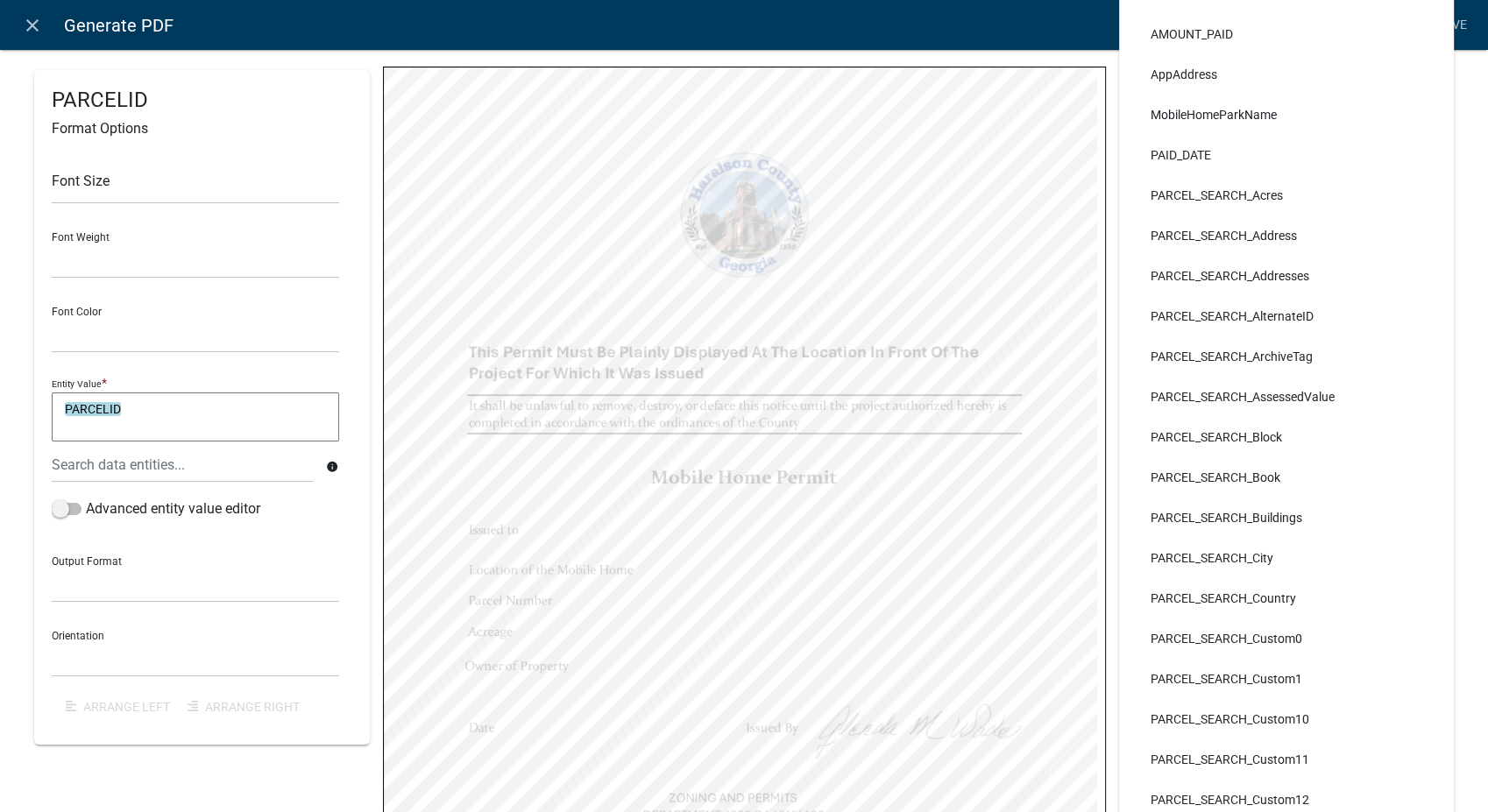
type input "p"
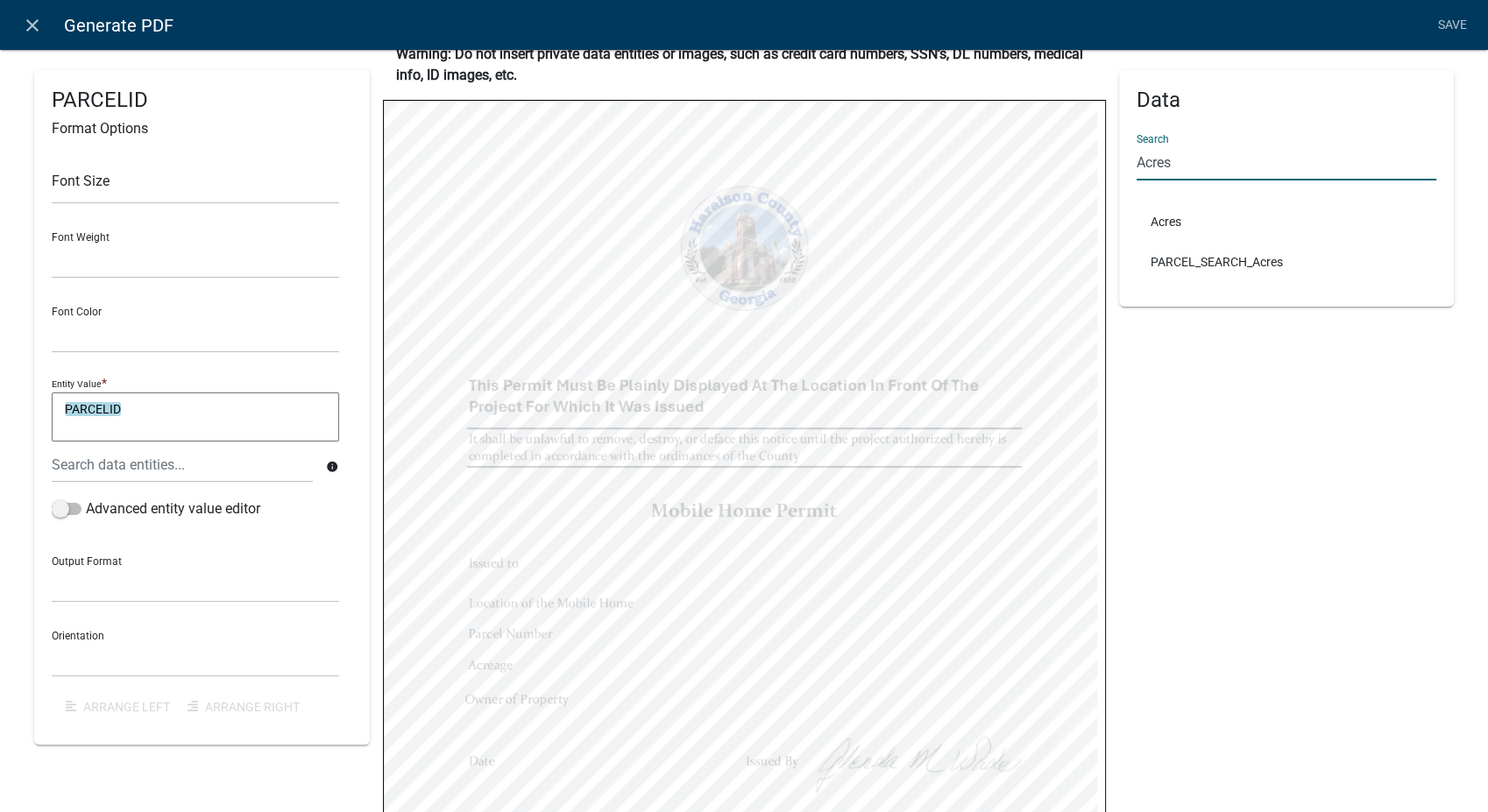
type input "Acres"
select select
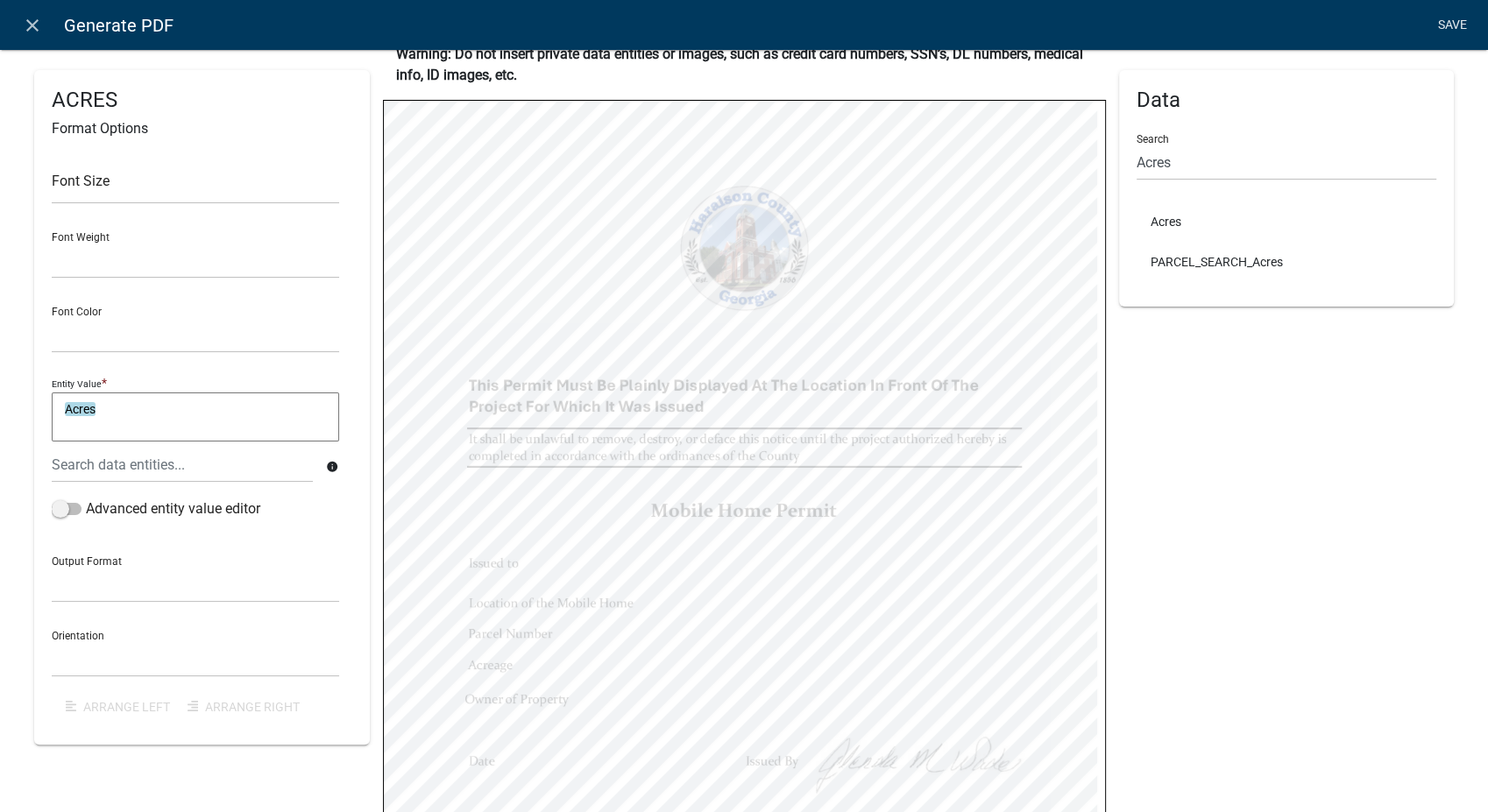
click at [1443, 14] on link "Save" at bounding box center [1451, 25] width 43 height 34
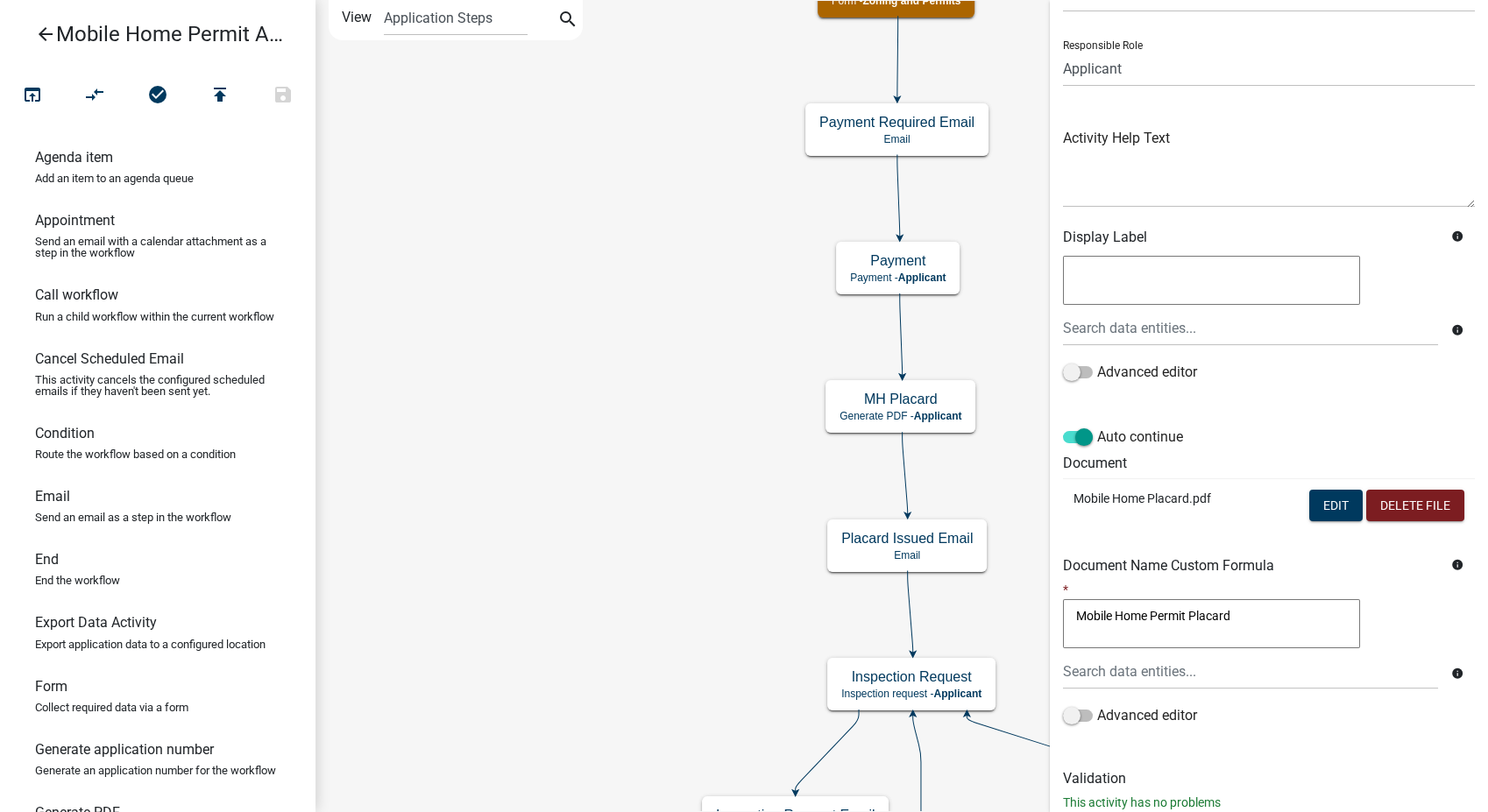
scroll to position [147, 0]
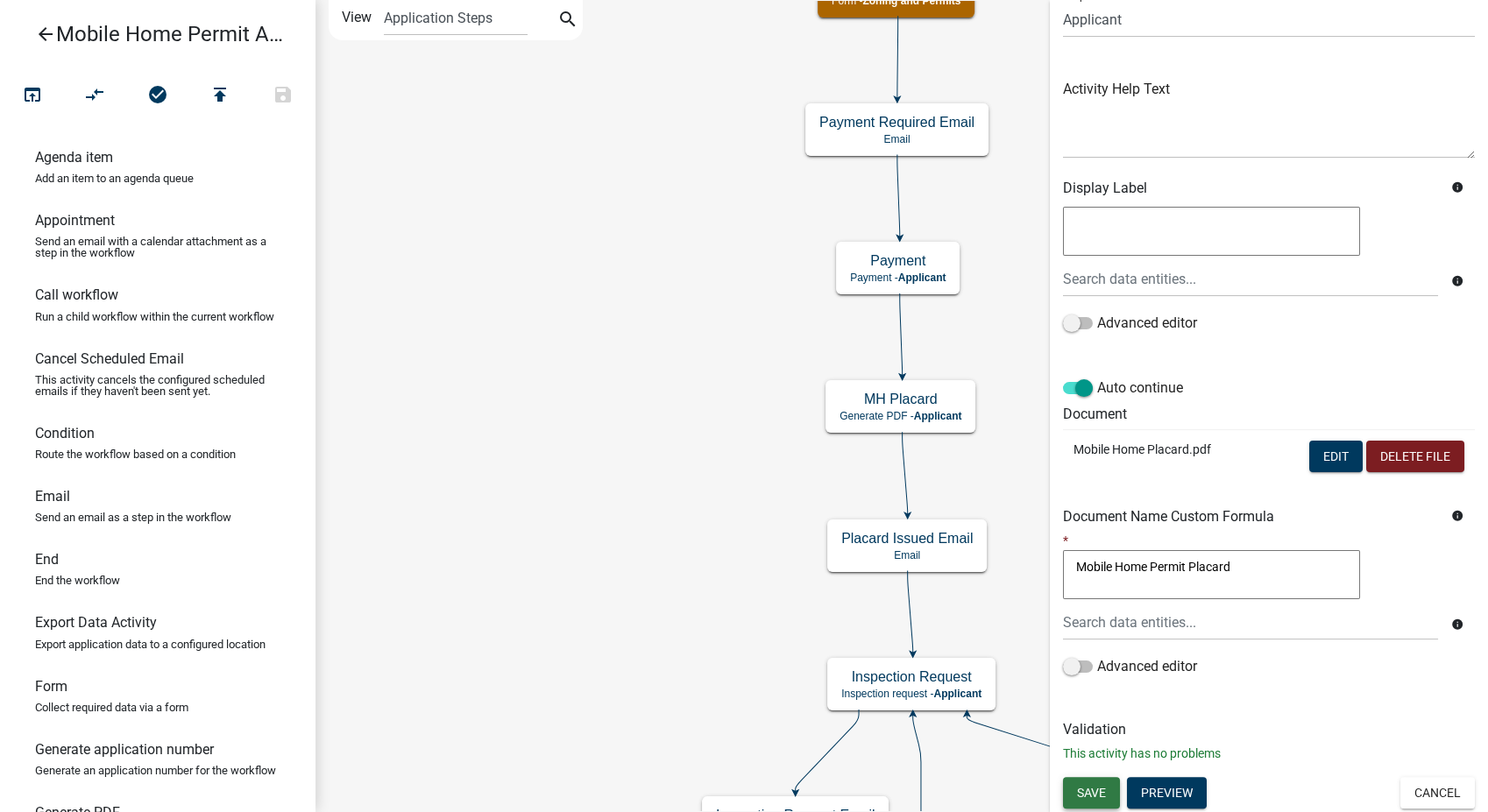
click at [1089, 797] on span "Save" at bounding box center [1092, 792] width 29 height 14
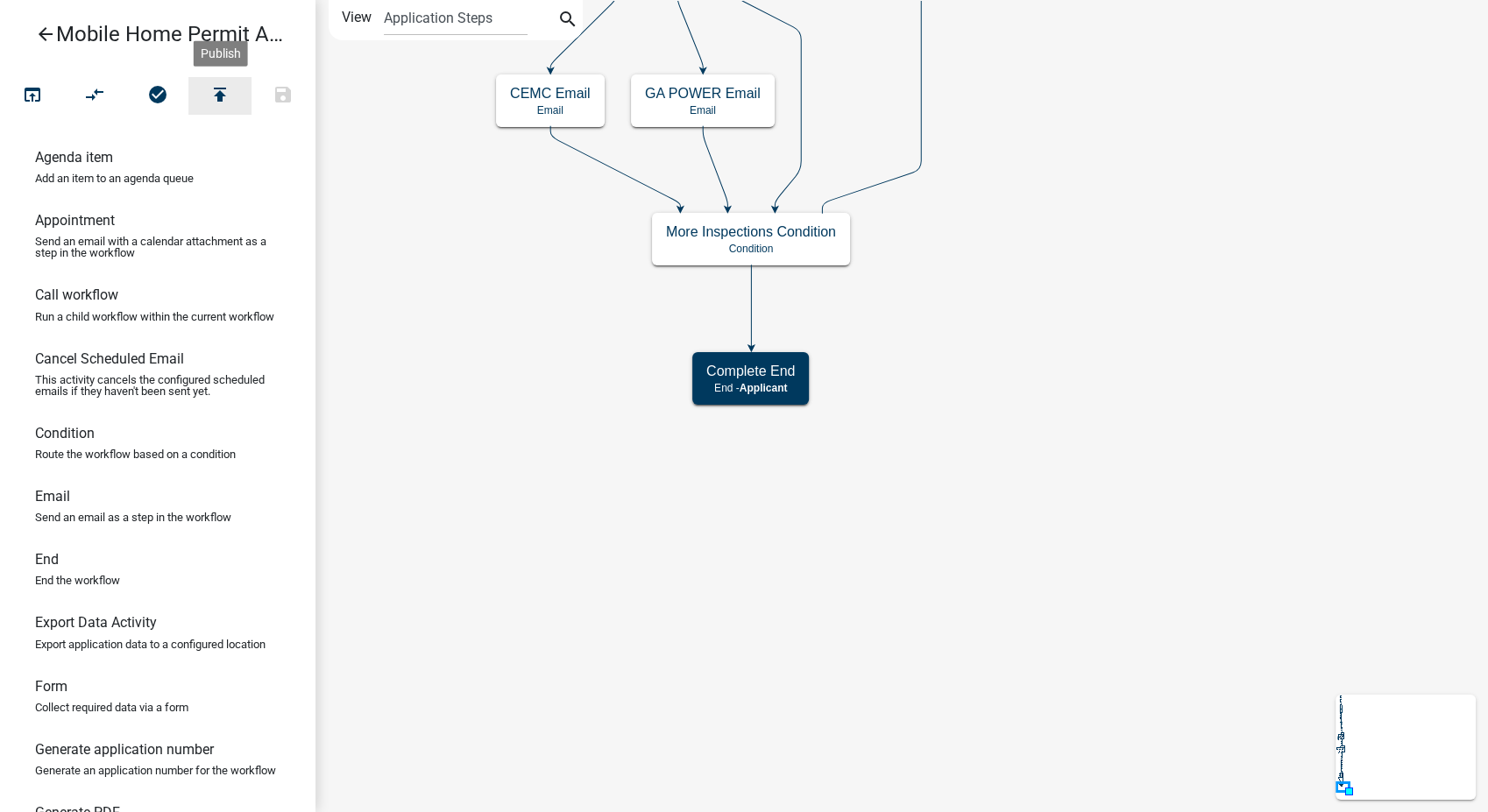
click at [210, 114] on button "publish" at bounding box center [219, 95] width 63 height 38
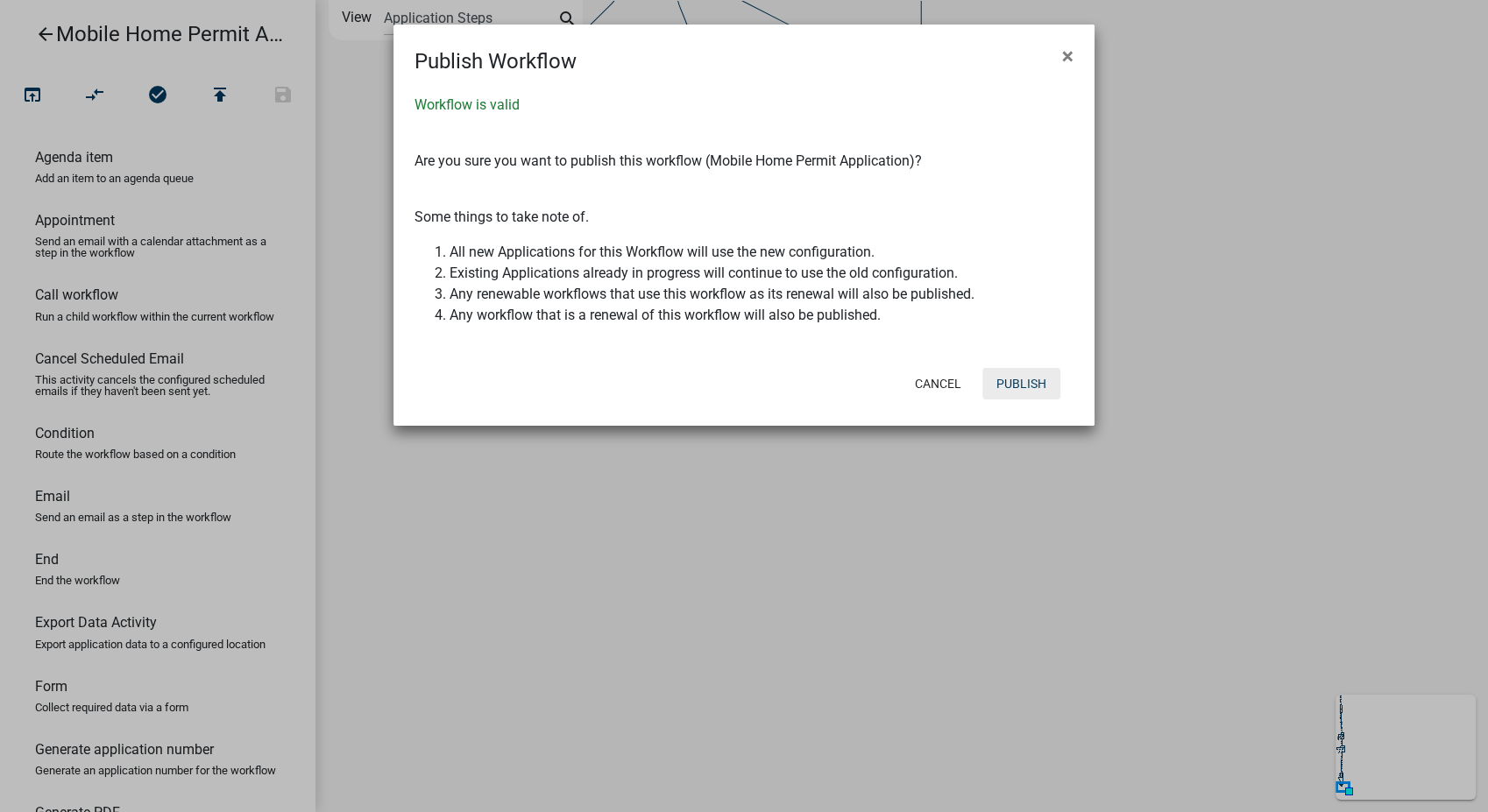
click at [1010, 389] on button "Publish" at bounding box center [1021, 384] width 78 height 32
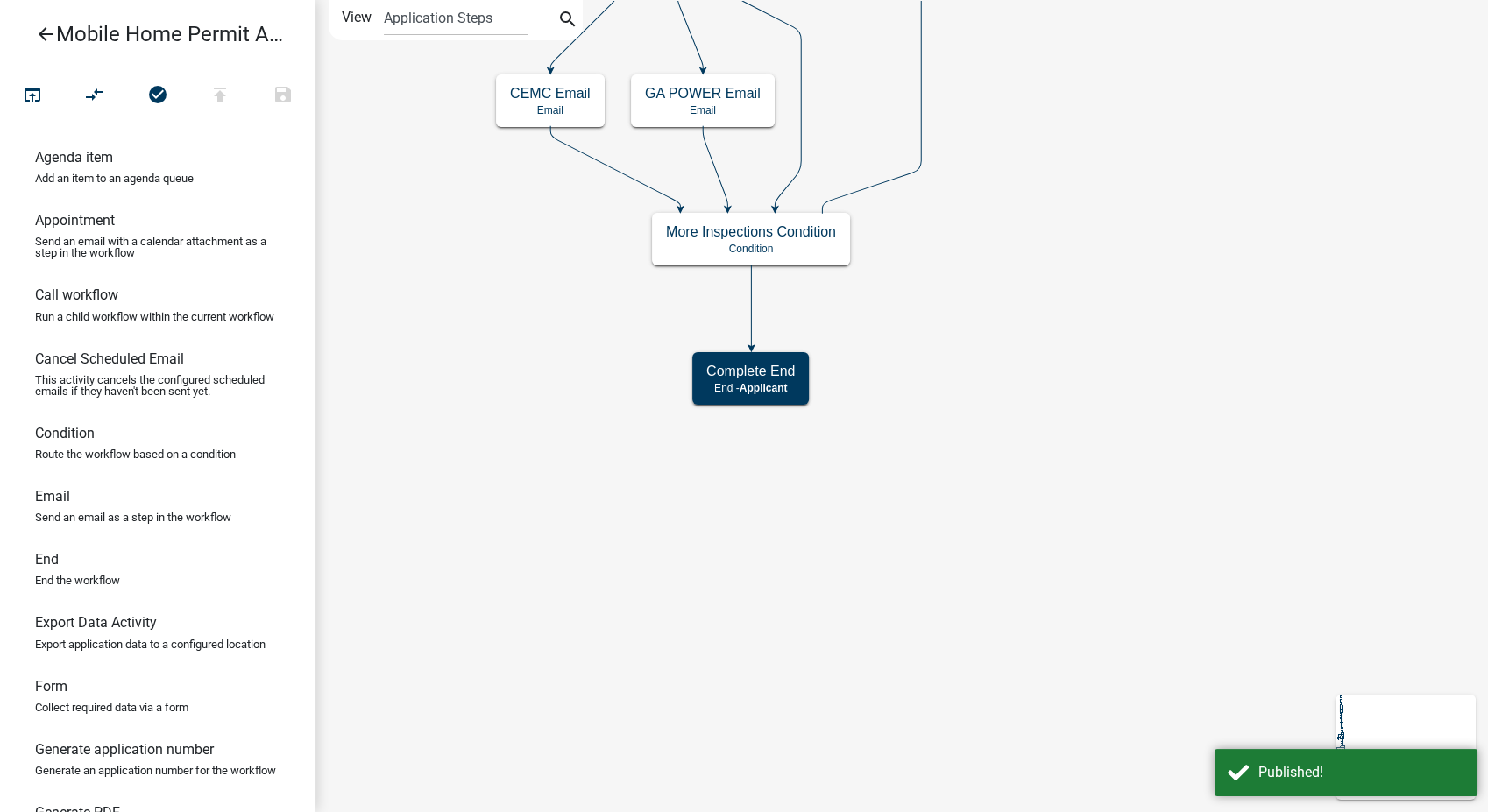
click at [49, 31] on icon "arrow_back" at bounding box center [45, 36] width 21 height 24
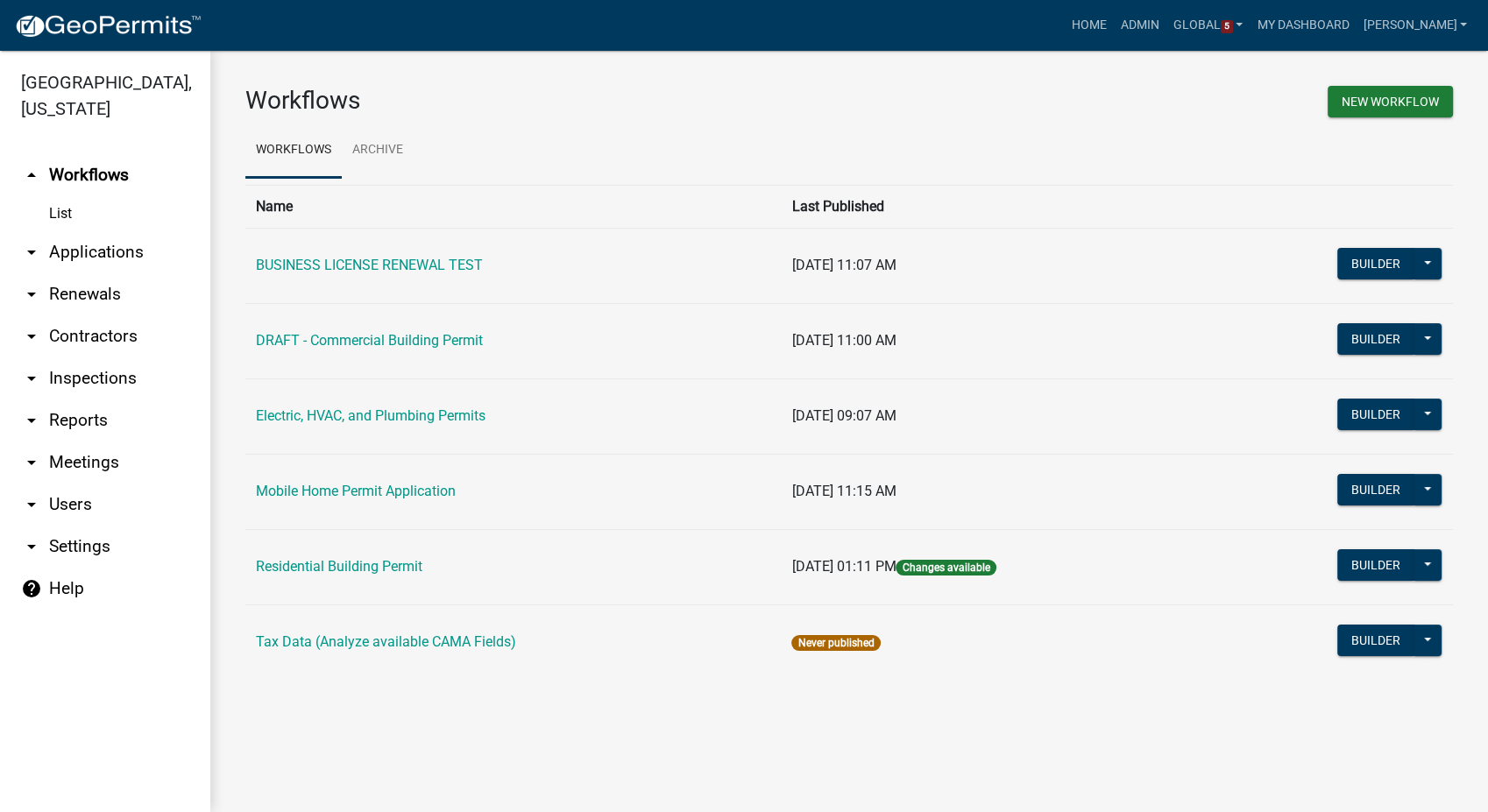
click at [72, 346] on link "arrow_drop_down Contractors" at bounding box center [105, 337] width 210 height 42
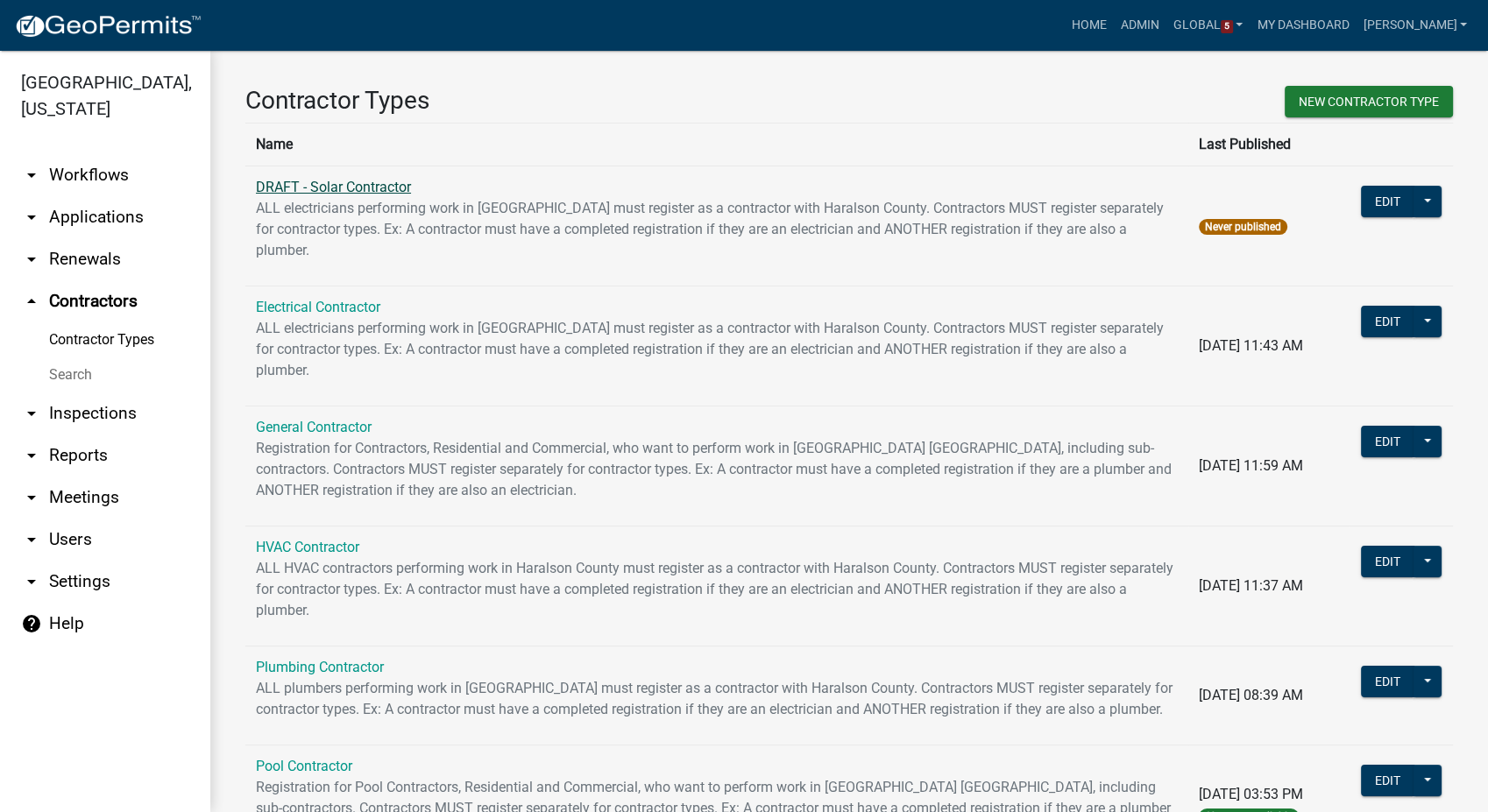
click at [315, 187] on link "DRAFT - Solar Contractor" at bounding box center [333, 186] width 155 height 16
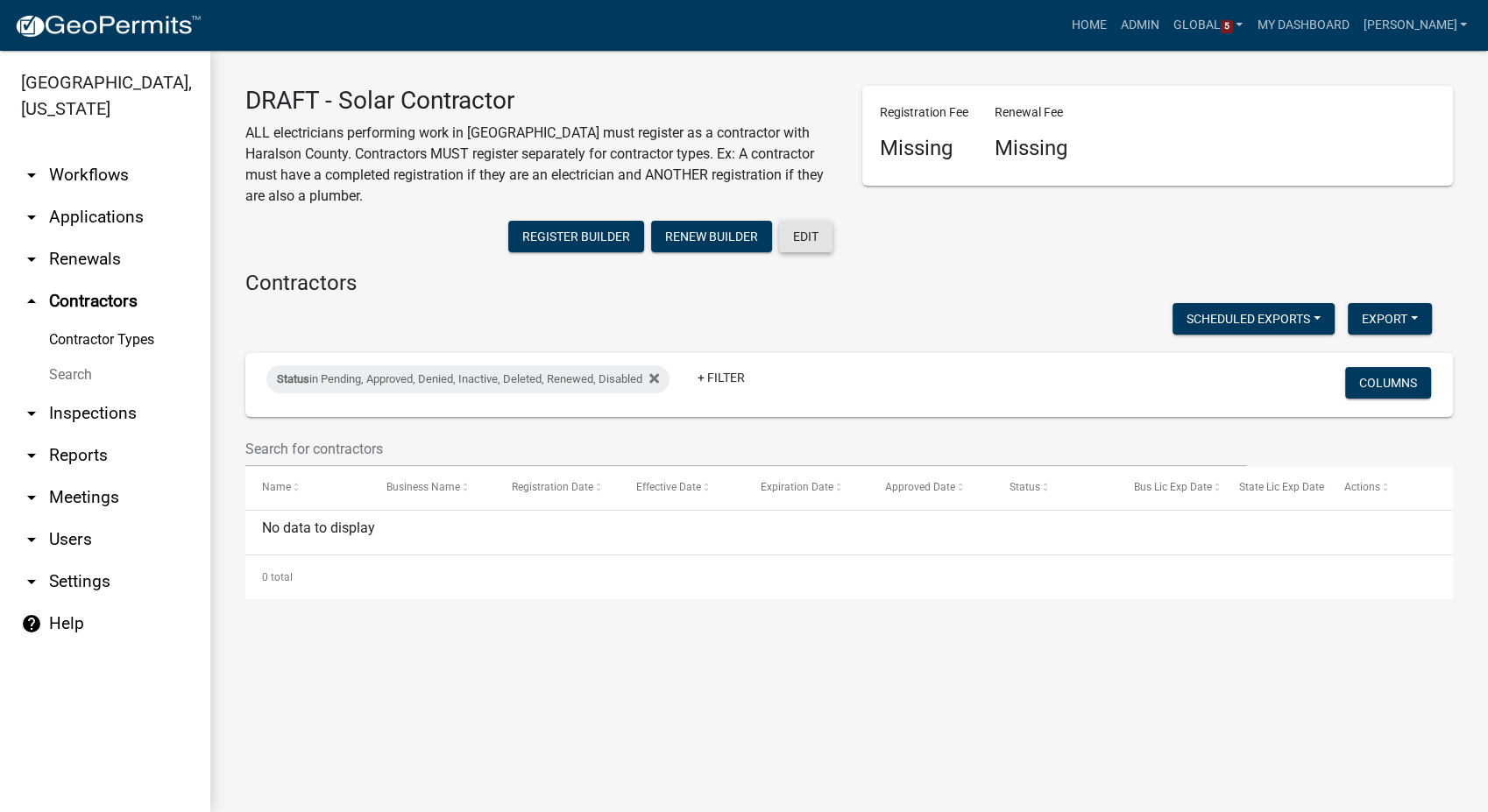
click at [809, 228] on button "Edit" at bounding box center [805, 236] width 53 height 32
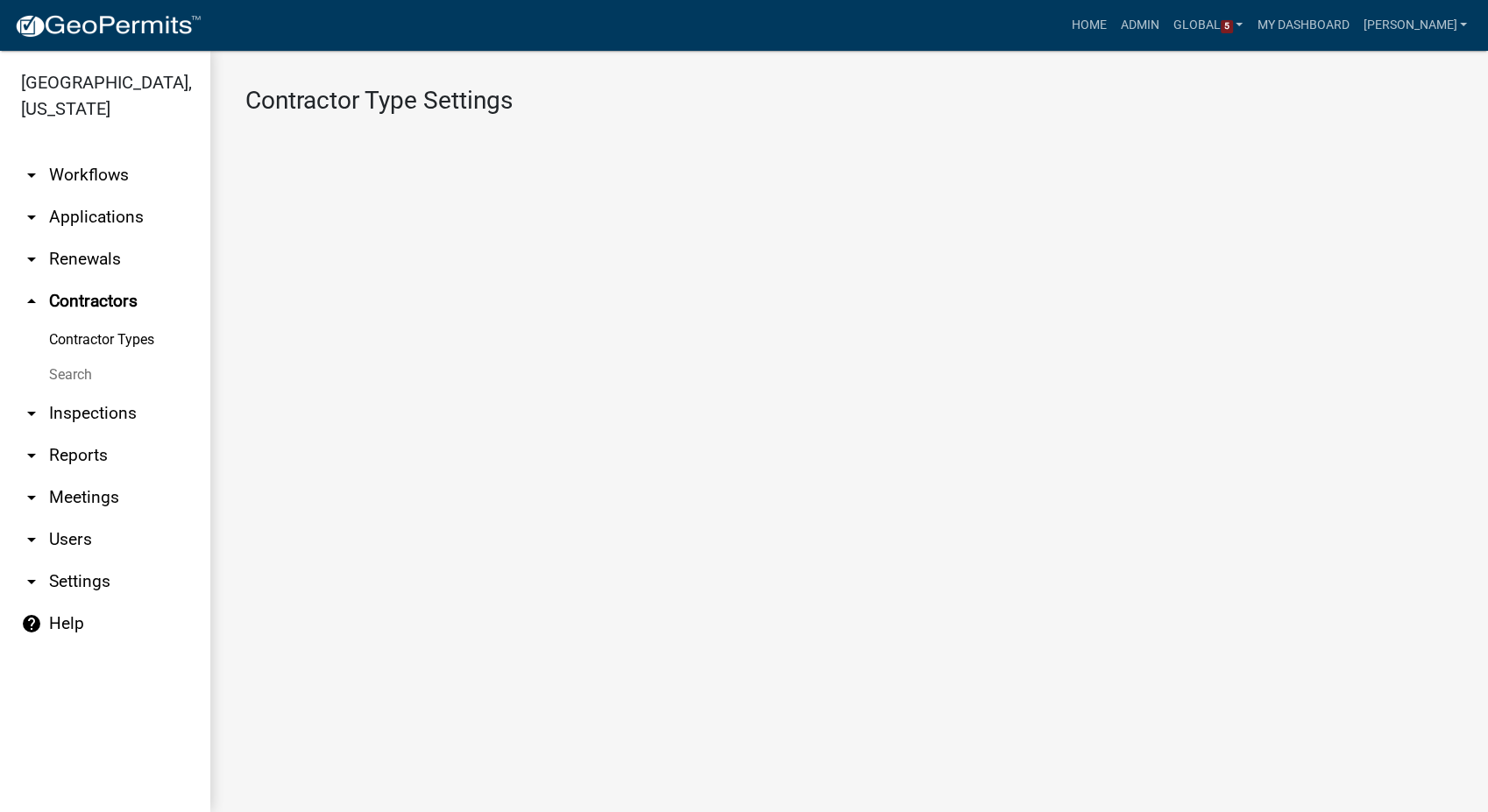
select select "1: Object"
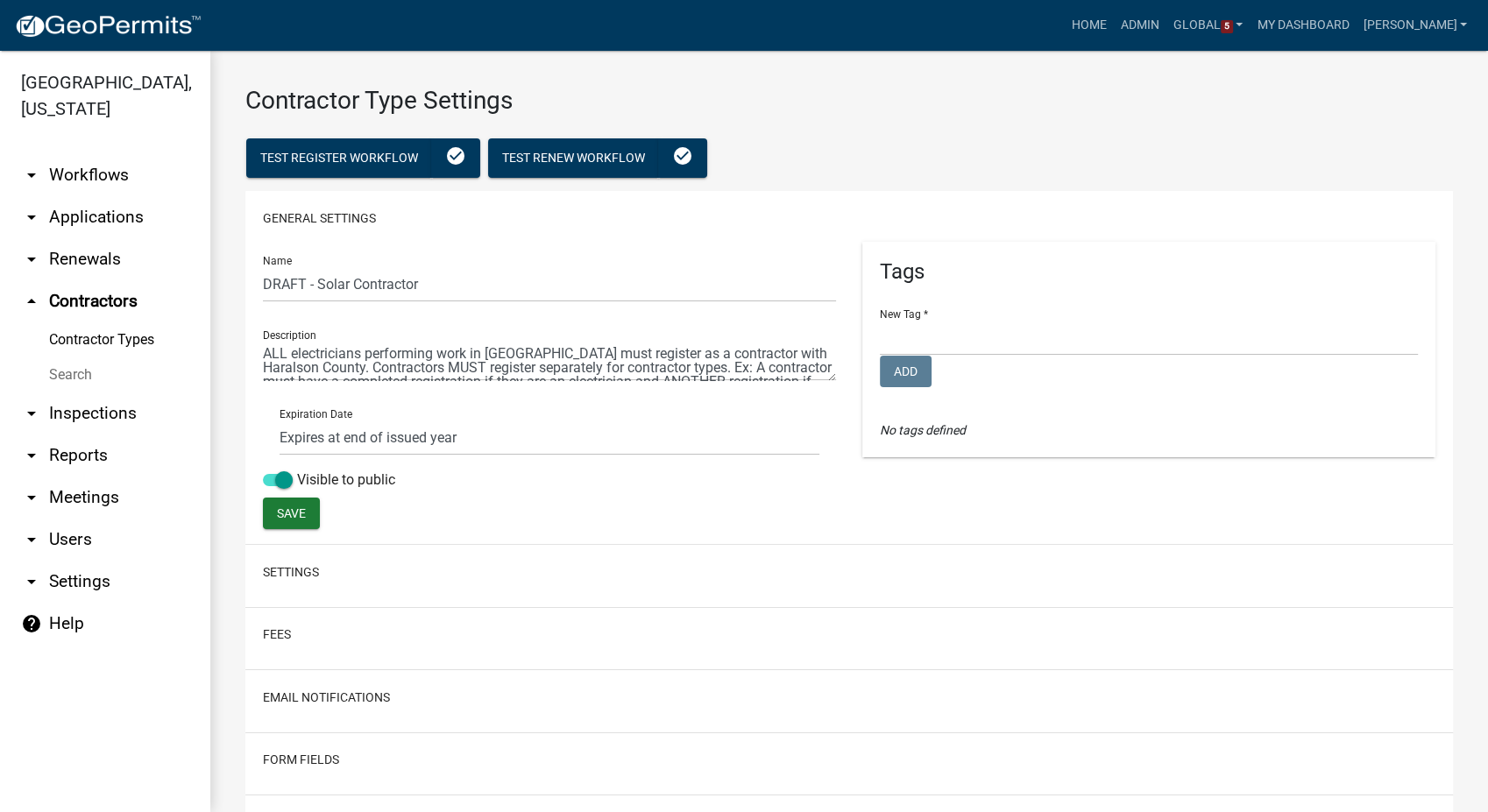
select select
click at [359, 355] on textarea at bounding box center [550, 361] width 573 height 41
click at [441, 354] on textarea at bounding box center [550, 361] width 573 height 41
type textarea "ALL contractors performing solar work in [GEOGRAPHIC_DATA] must register as a c…"
click at [282, 482] on span at bounding box center [278, 480] width 30 height 13
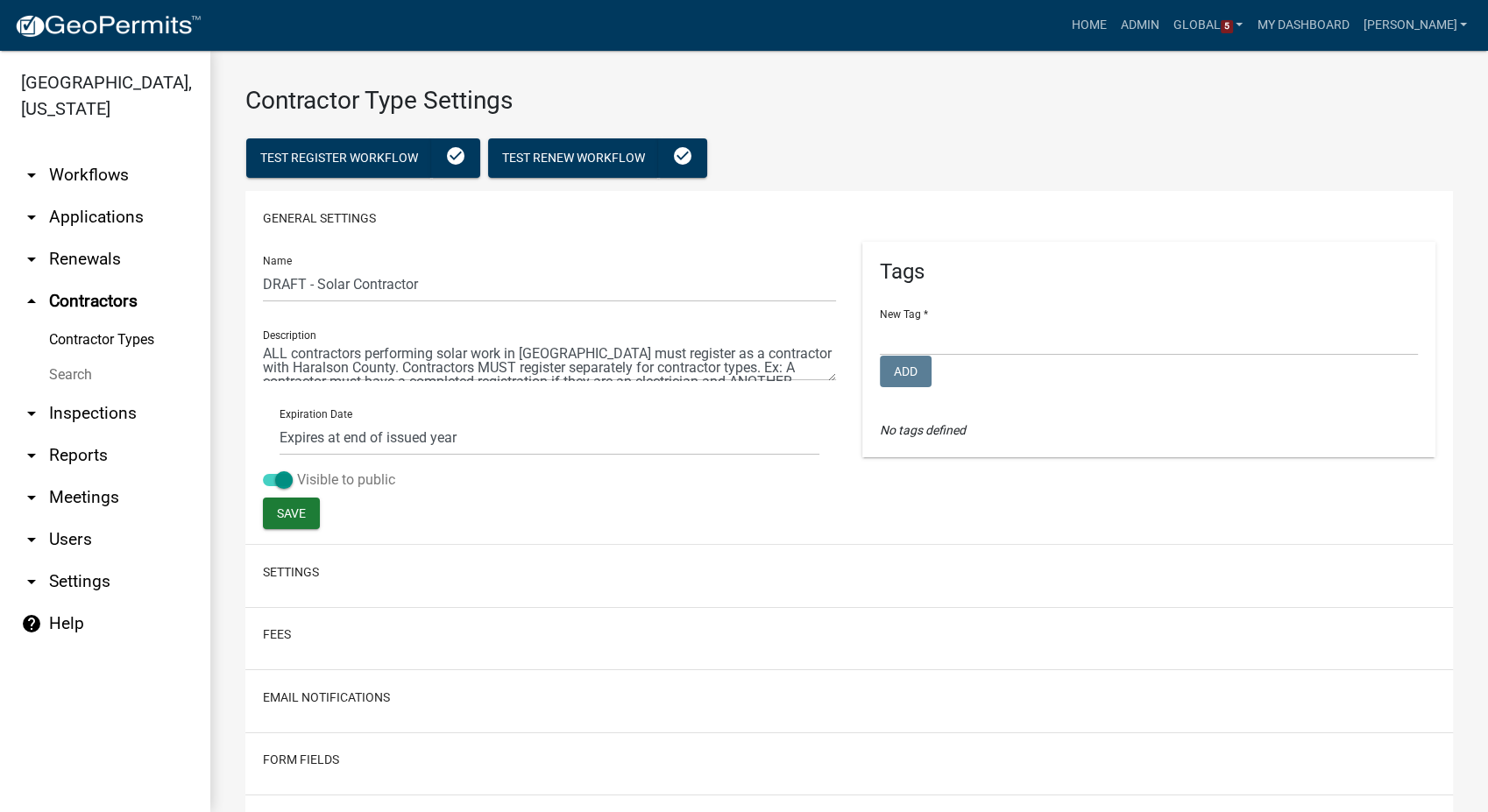
click at [297, 470] on input "Visible to public" at bounding box center [297, 470] width 0 height 0
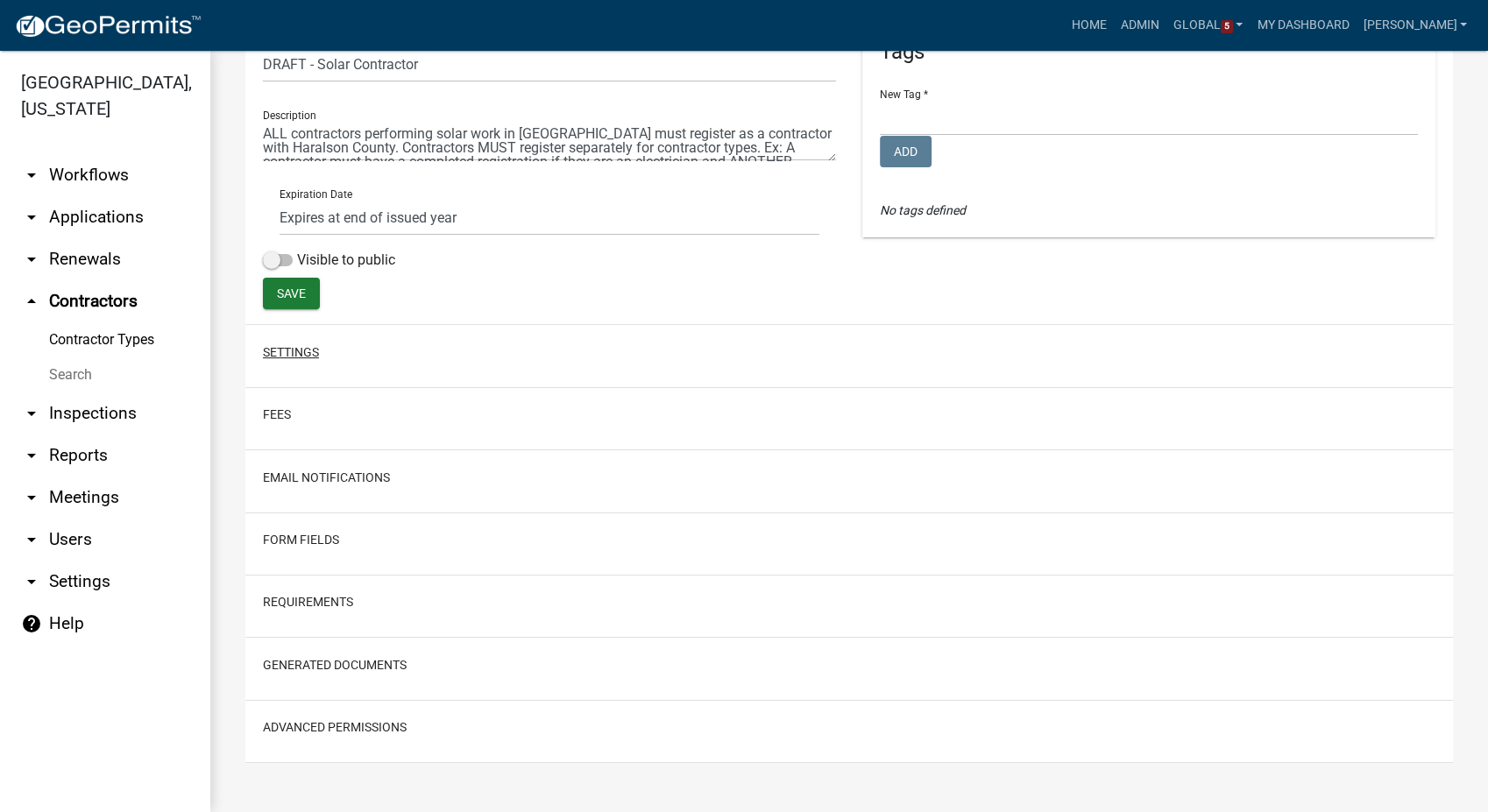
click at [283, 357] on button "Settings" at bounding box center [291, 352] width 56 height 18
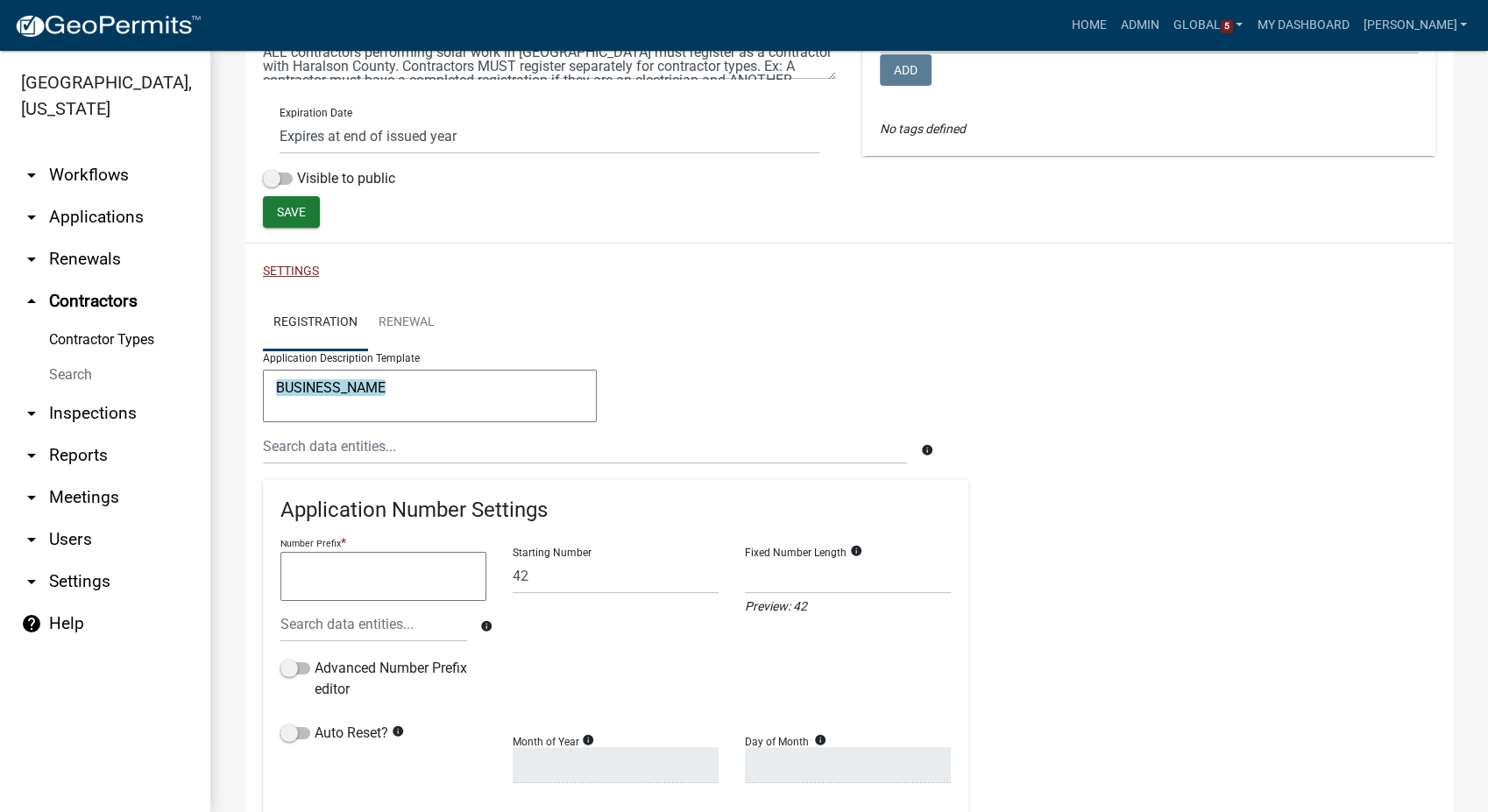
scroll to position [415, 0]
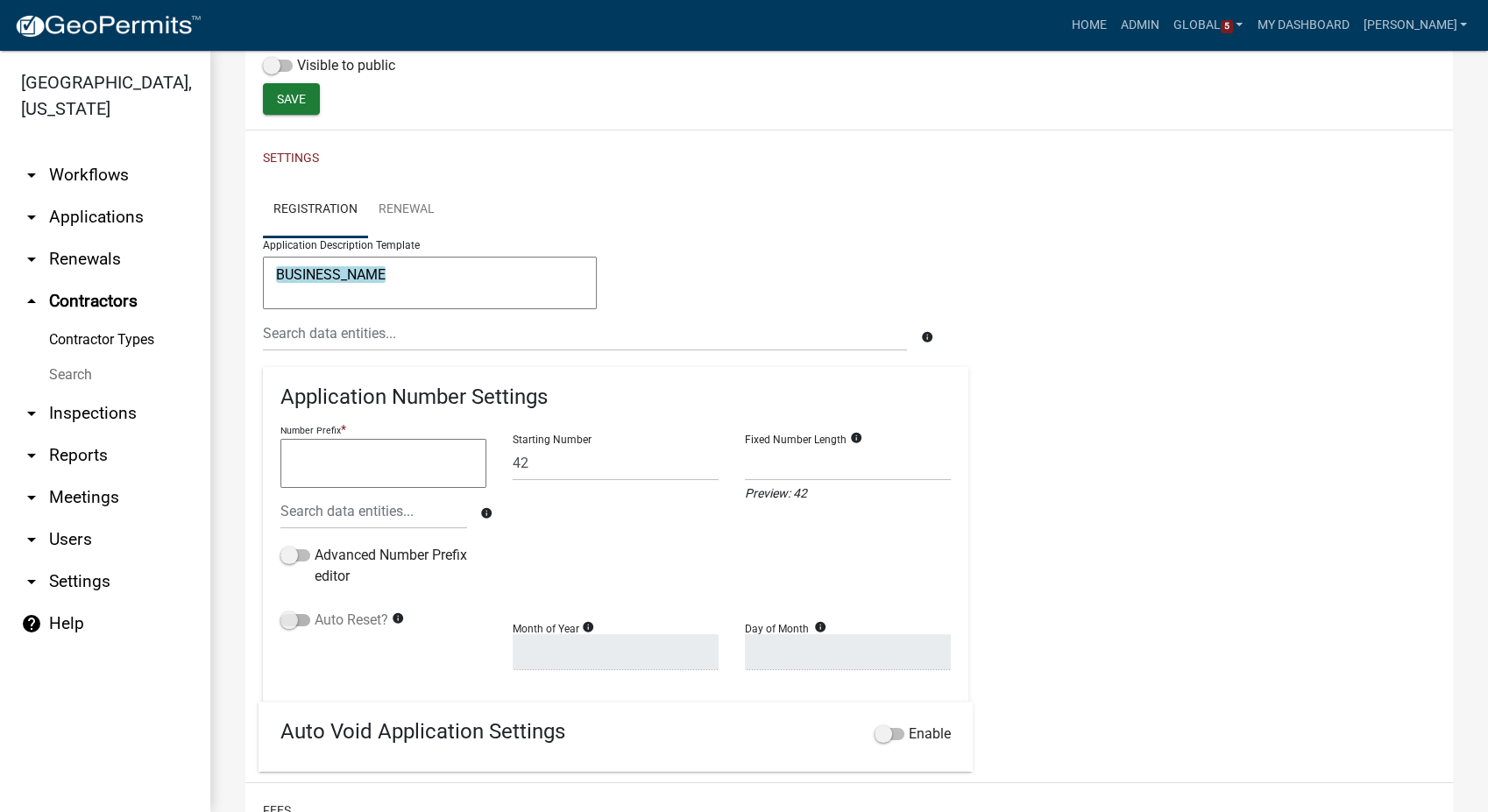
click at [284, 623] on span at bounding box center [295, 620] width 30 height 13
click at [314, 609] on input "Auto Reset?" at bounding box center [314, 609] width 0 height 0
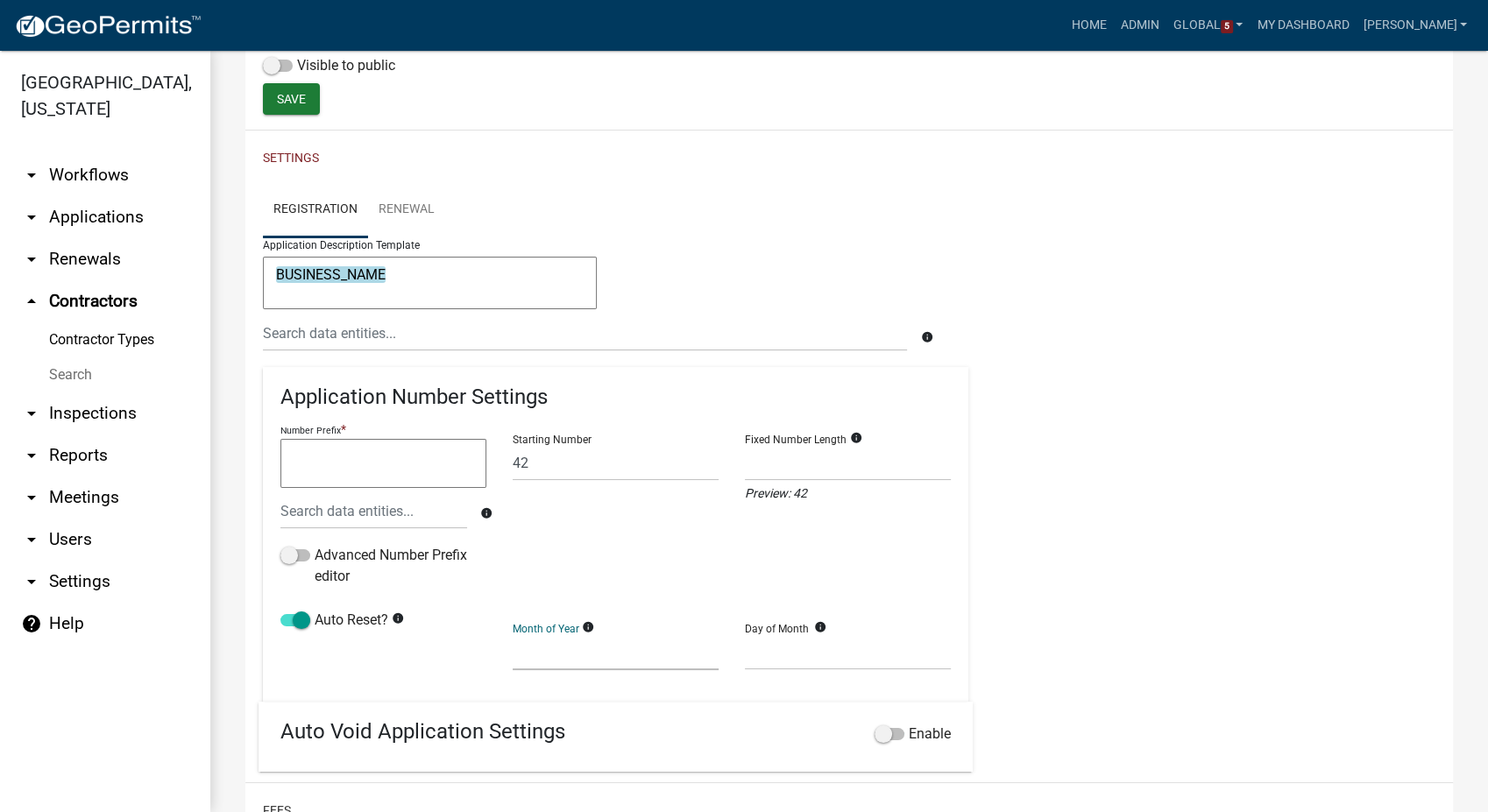
click at [657, 660] on select "January February March April May June July August September October November De…" at bounding box center [616, 652] width 206 height 36
select select "1"
click at [513, 635] on select "January February March April May June July August September October November De…" at bounding box center [616, 652] width 206 height 36
click at [795, 648] on select "1 2 3 4 5 6 7 8 9 10 11 12 13 14 15 16 17 18 19 20 21 22 23 24 25 26 27 28" at bounding box center [848, 652] width 206 height 36
select select "1"
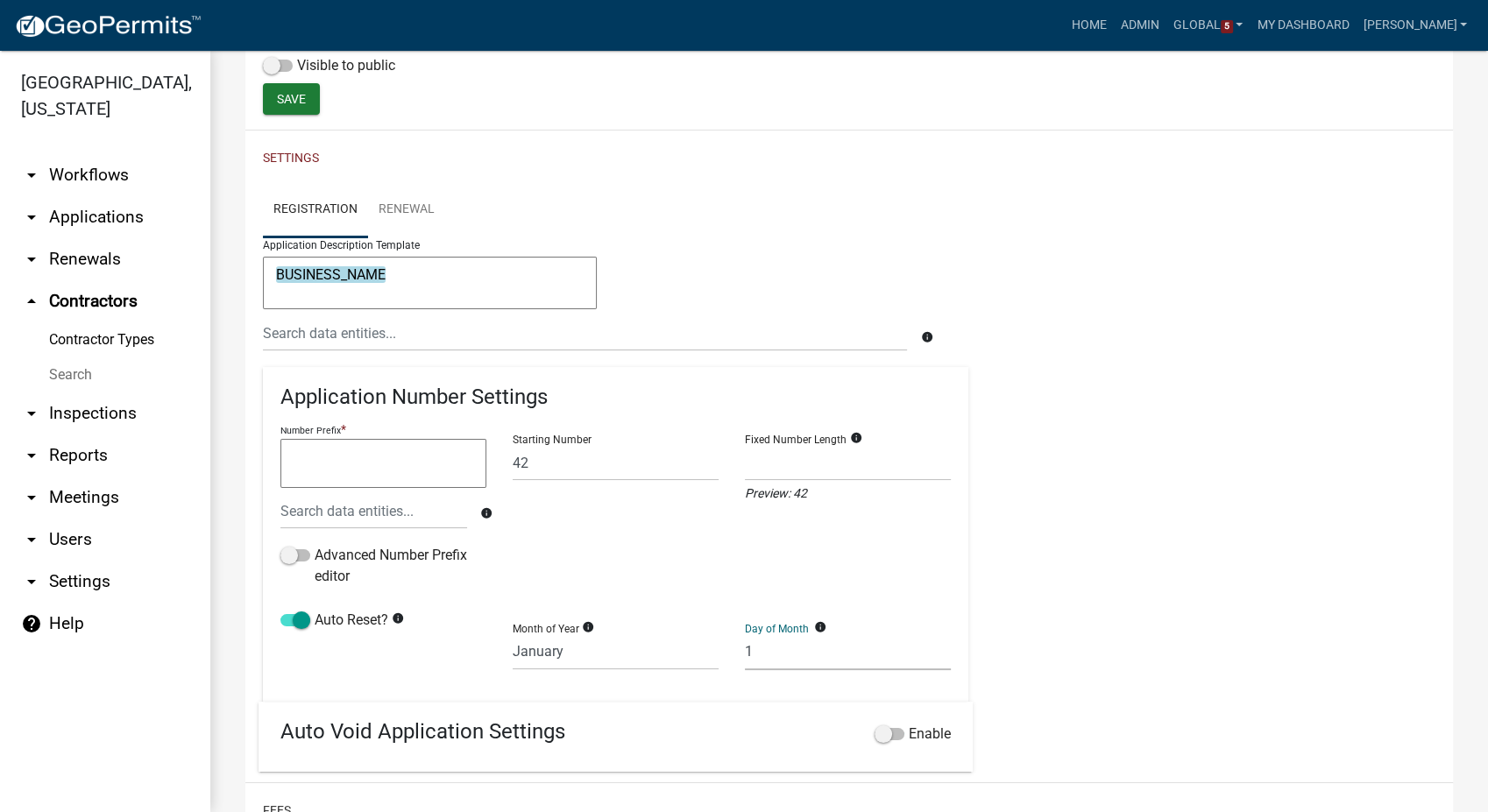
click at [744, 635] on select "1 2 3 4 5 6 7 8 9 10 11 12 13 14 15 16 17 18 19 20 21 22 23 24 25 26 27 28" at bounding box center [848, 652] width 206 height 36
click at [523, 477] on input "42" at bounding box center [616, 463] width 206 height 36
type input "4"
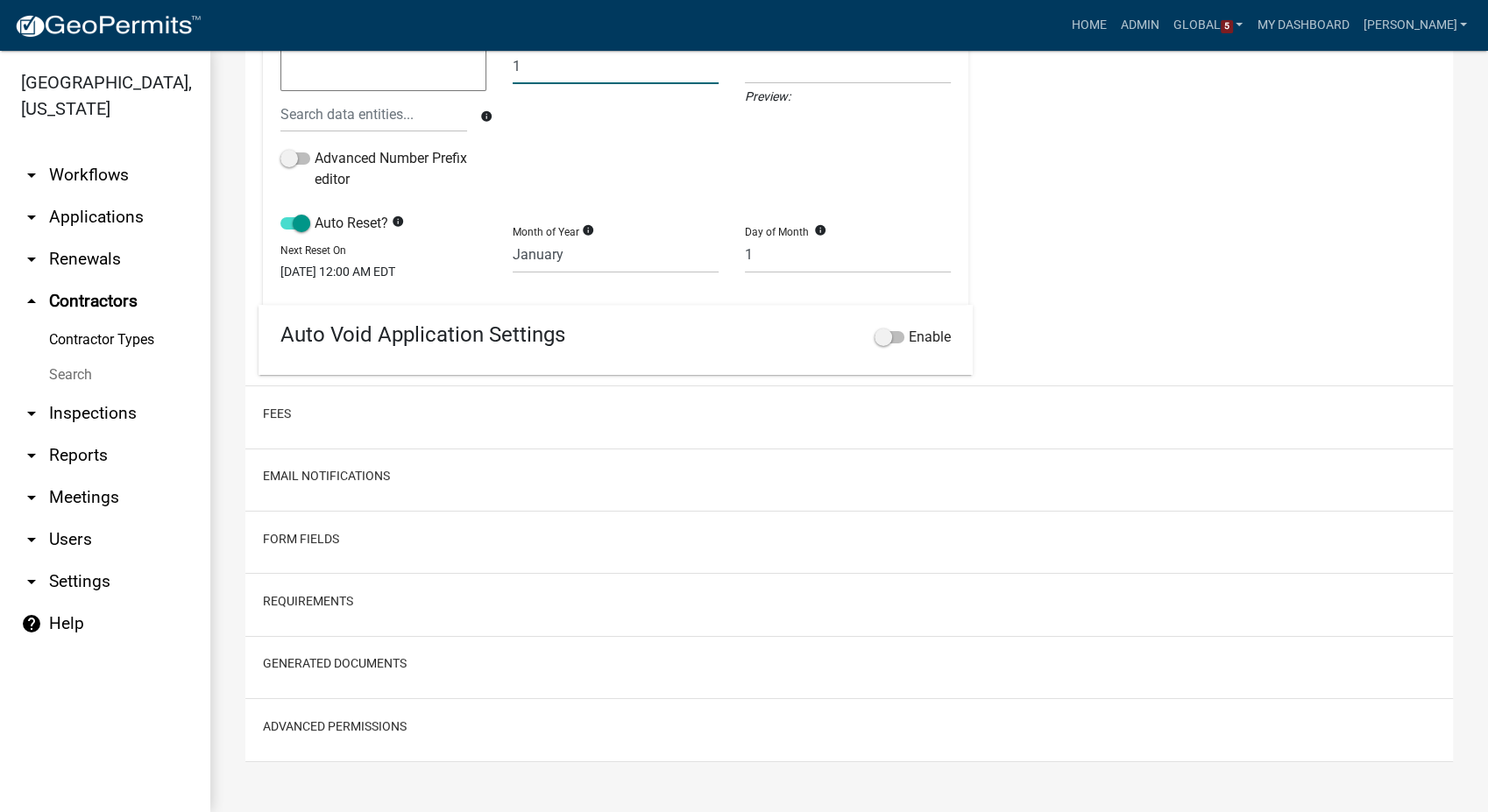
scroll to position [822, 0]
type input "1"
click at [875, 342] on span at bounding box center [889, 337] width 30 height 13
click at [908, 327] on input "Enable" at bounding box center [908, 327] width 0 height 0
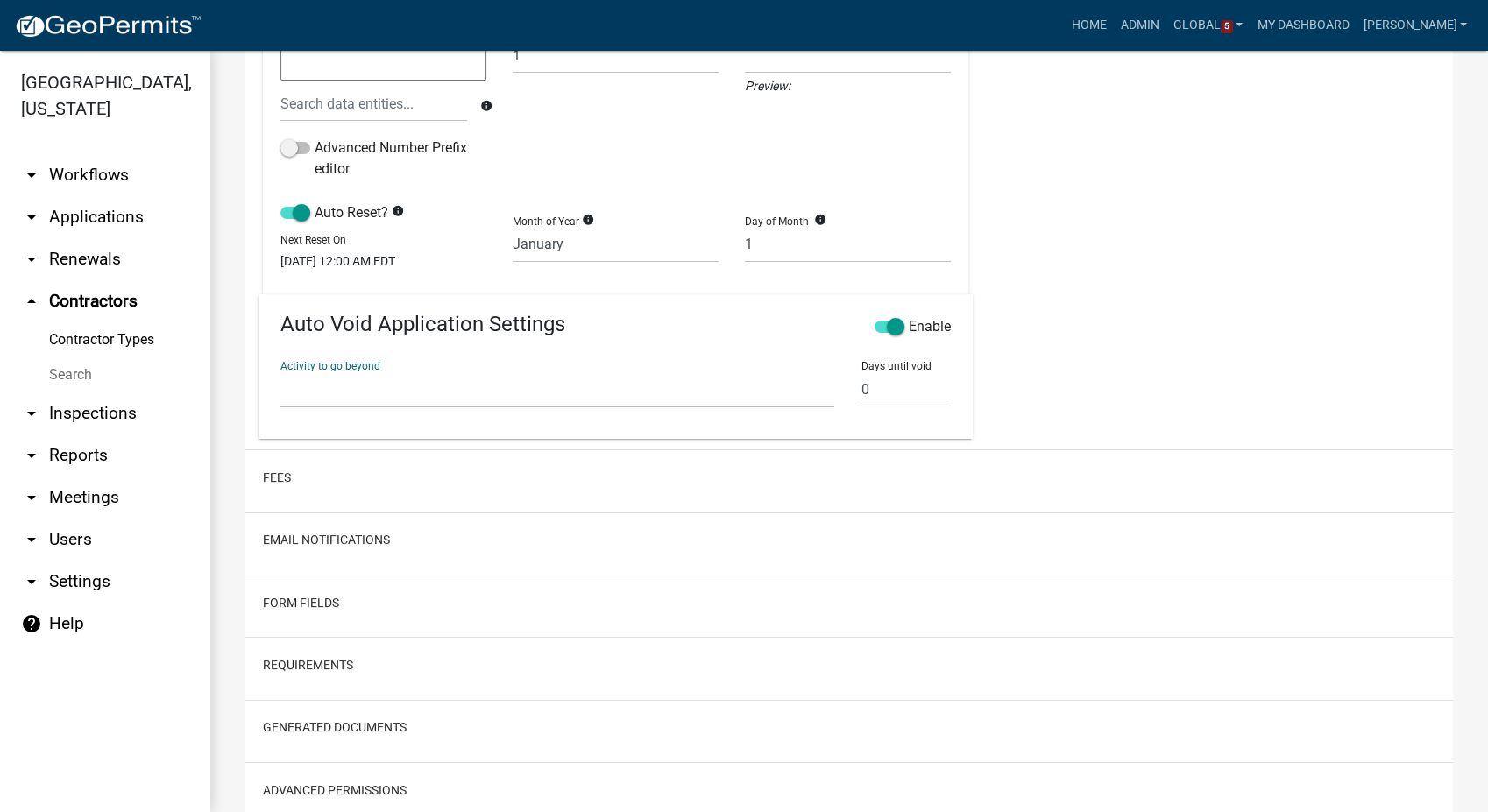
click at [309, 399] on select "Require User Contractor & Company Info Contractor Requirements Review Contracto…" at bounding box center [557, 389] width 554 height 36
select select "3a20e6cf-00e2-4b37-b11a-009444e4b478"
click at [281, 382] on select "Require User Contractor & Company Info Contractor Requirements Review Contracto…" at bounding box center [557, 389] width 554 height 36
click at [871, 408] on input "0" at bounding box center [906, 389] width 91 height 36
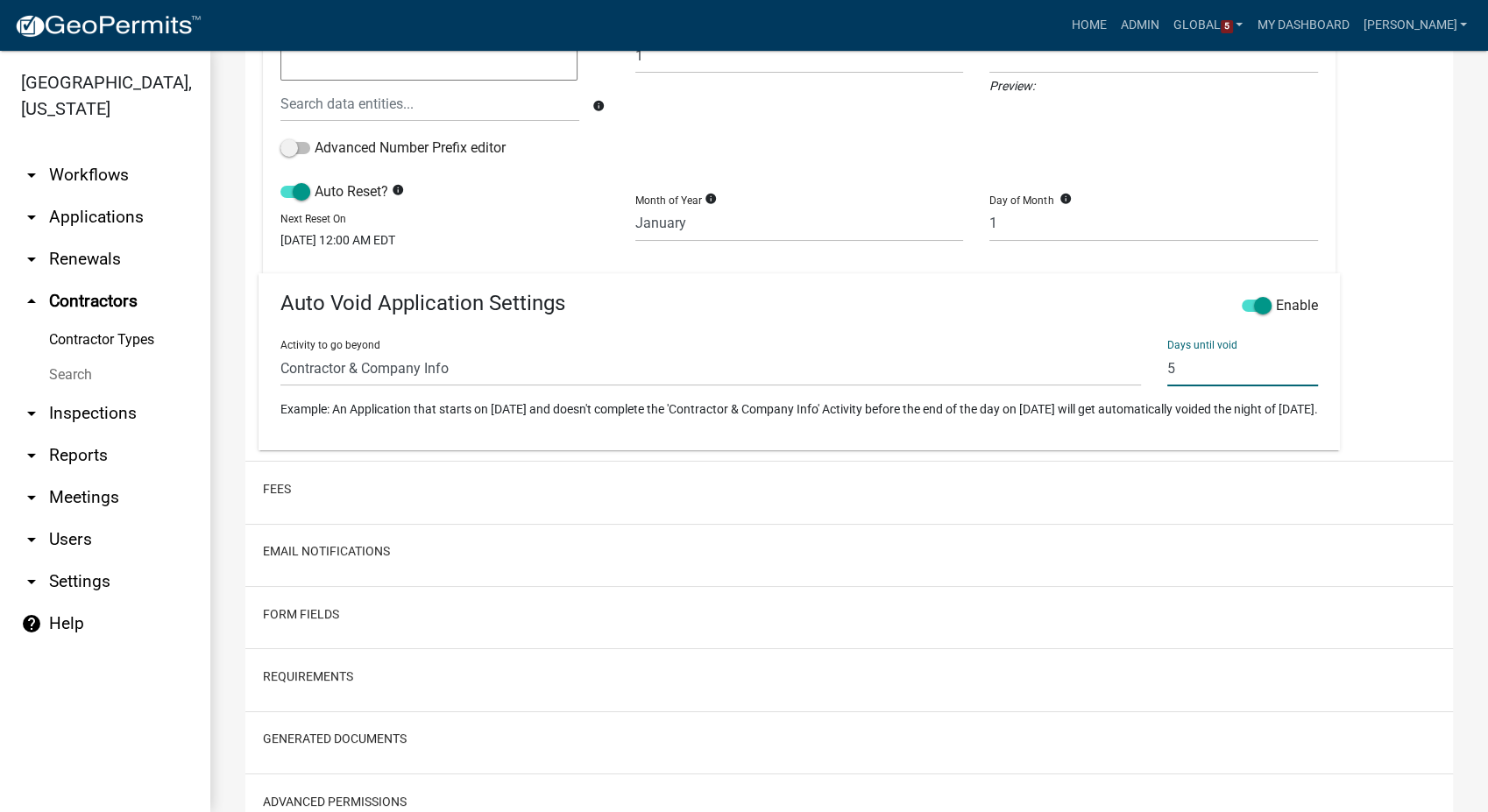
type input "5"
click at [292, 505] on h2 "Fees" at bounding box center [850, 489] width 1173 height 34
click at [269, 499] on button "Fees" at bounding box center [277, 489] width 28 height 18
click at [287, 630] on button "Email Notifications" at bounding box center [327, 620] width 127 height 18
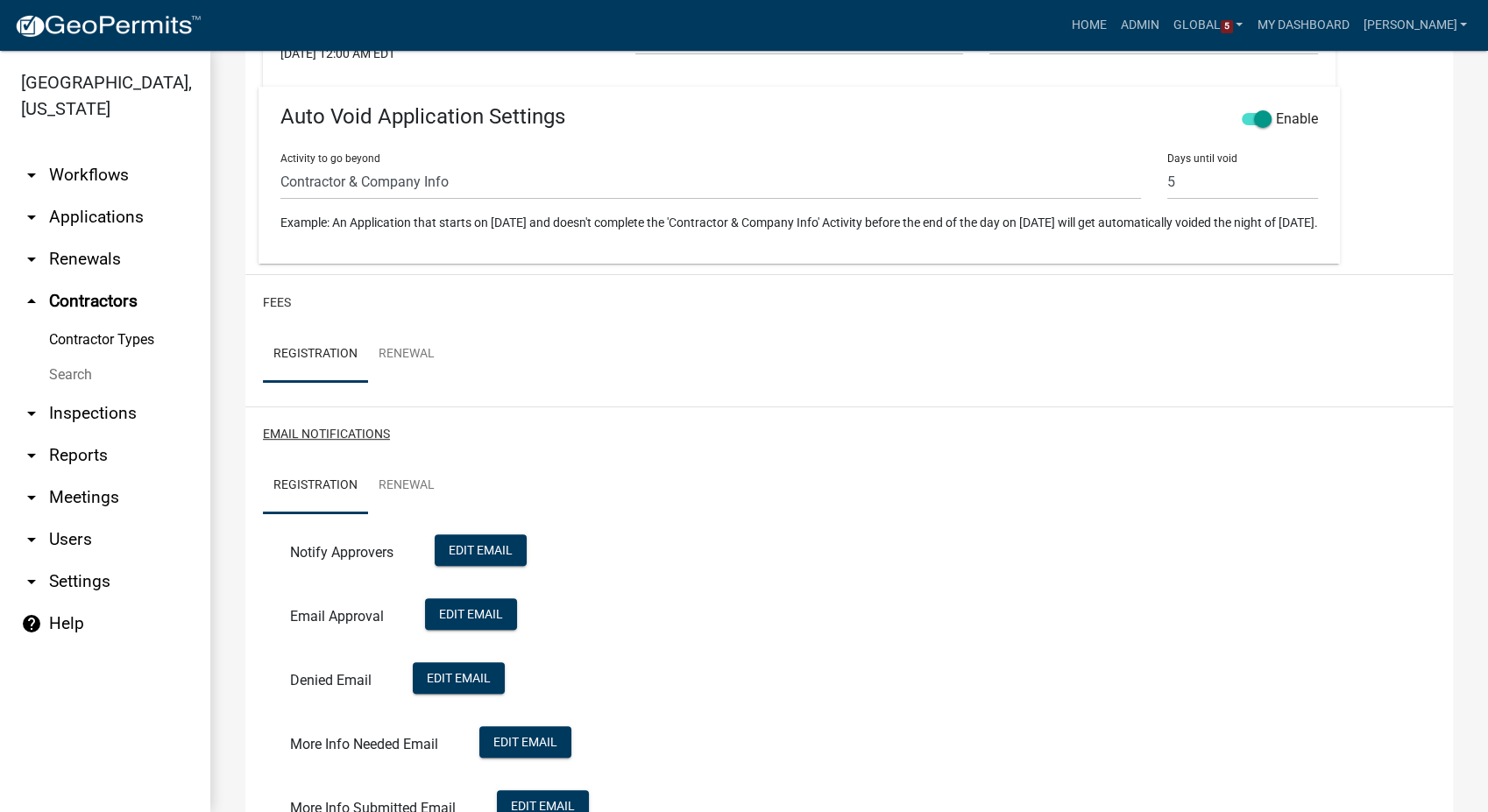
scroll to position [1016, 0]
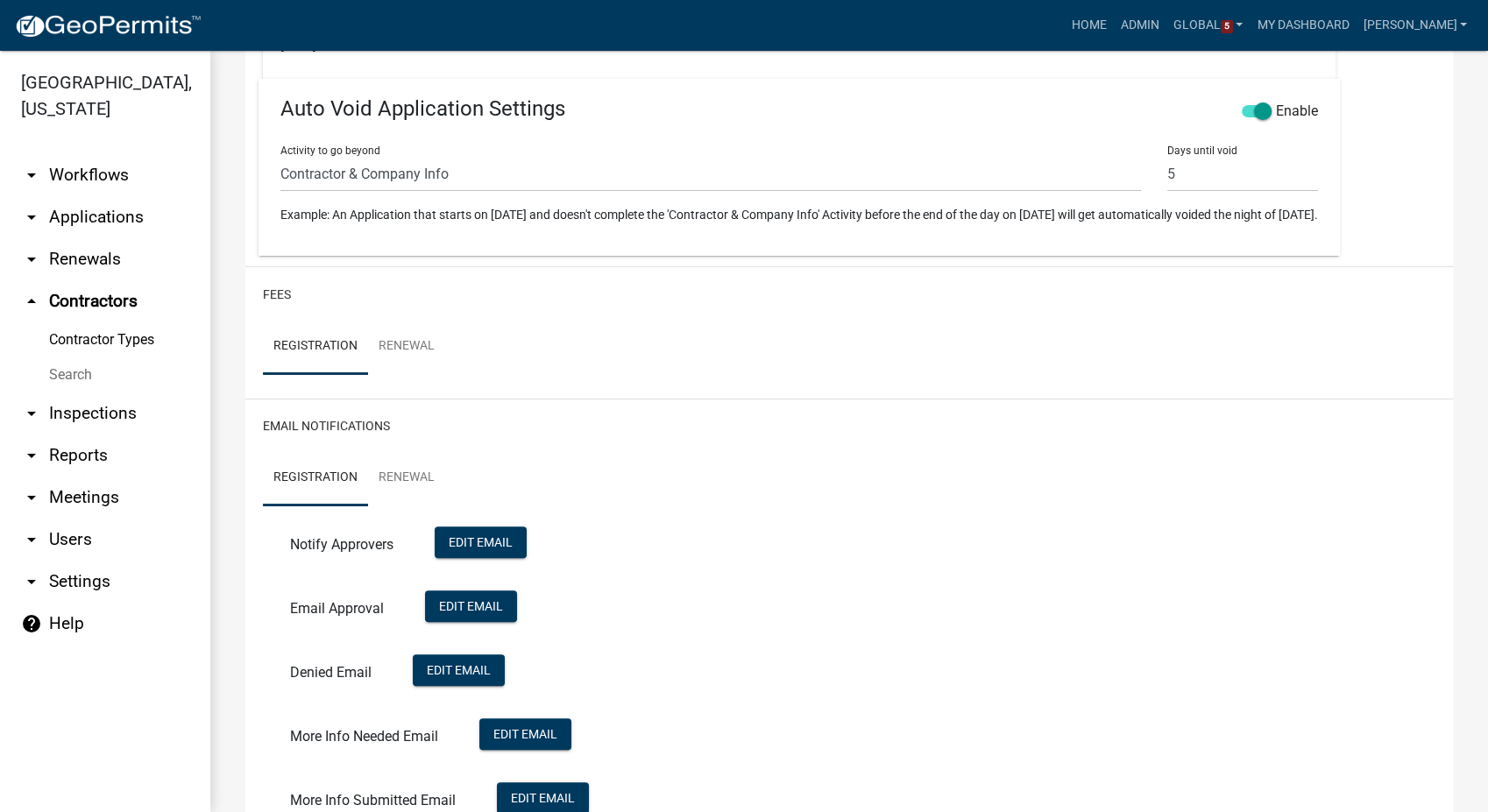
click at [839, 600] on div "Registration Renewal Notify Approvers Edit Email Email Approval Edit Email Deni…" at bounding box center [849, 644] width 1199 height 389
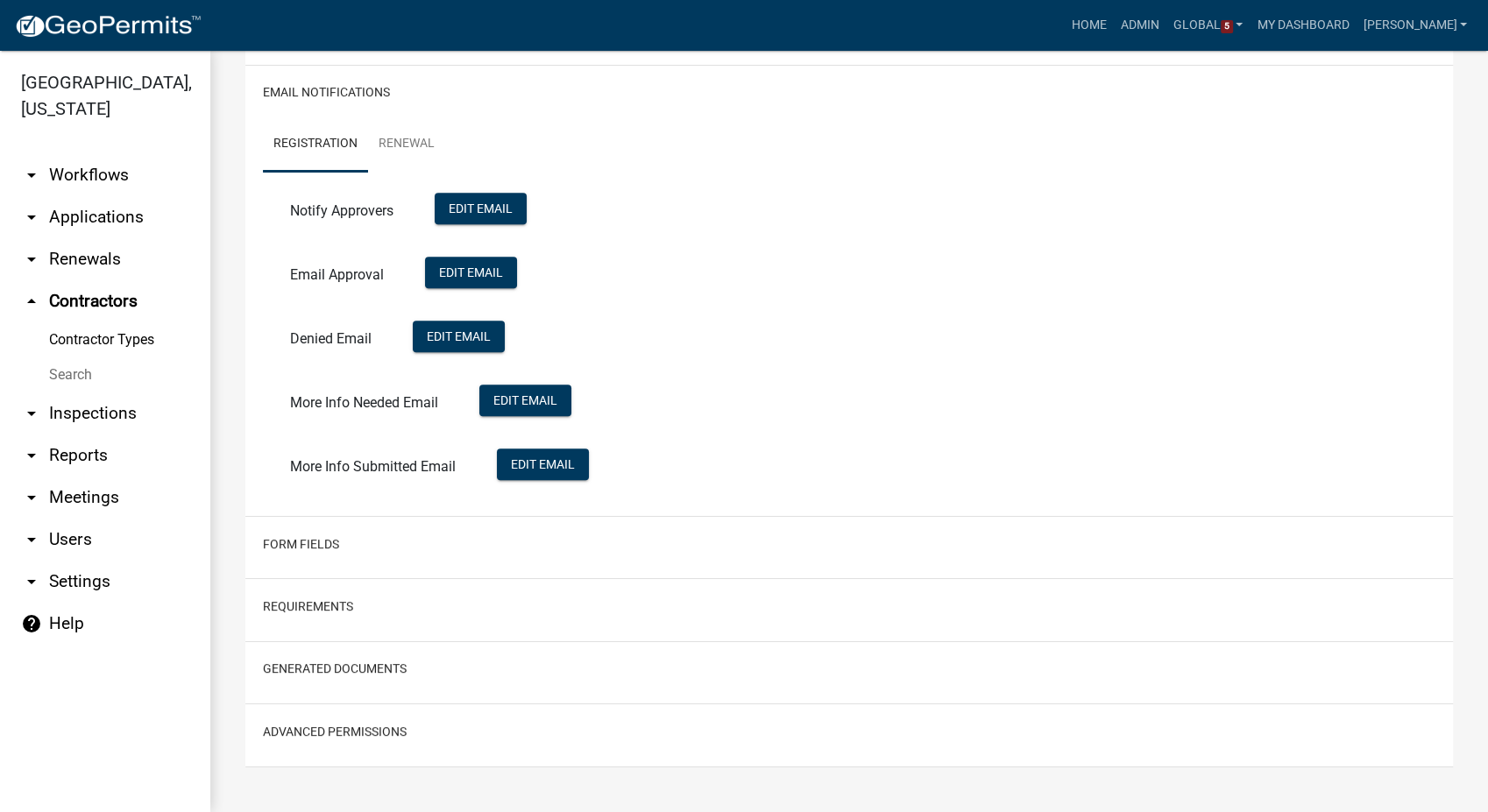
scroll to position [1372, 0]
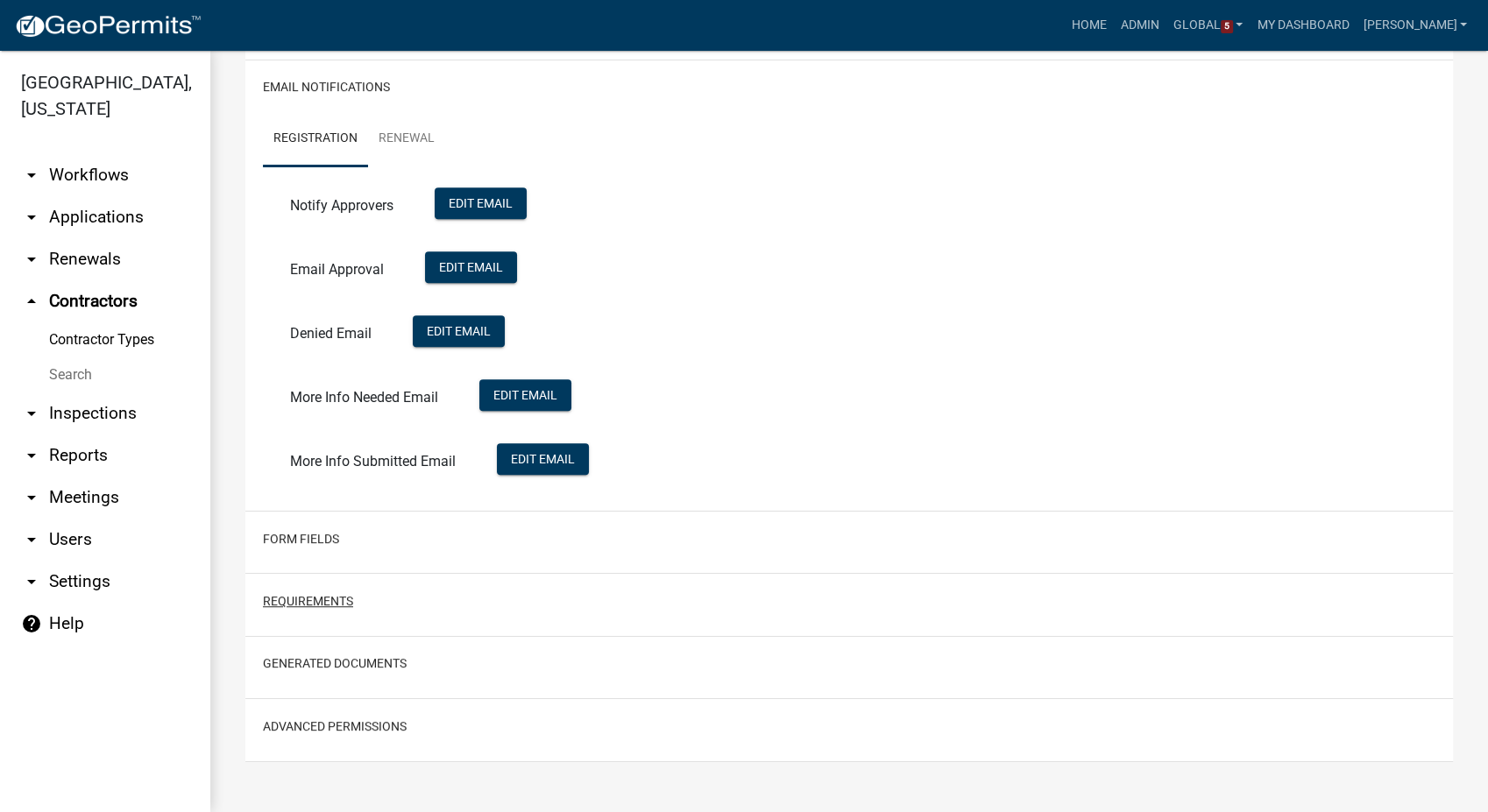
click at [307, 592] on button "Requirements" at bounding box center [309, 601] width 91 height 18
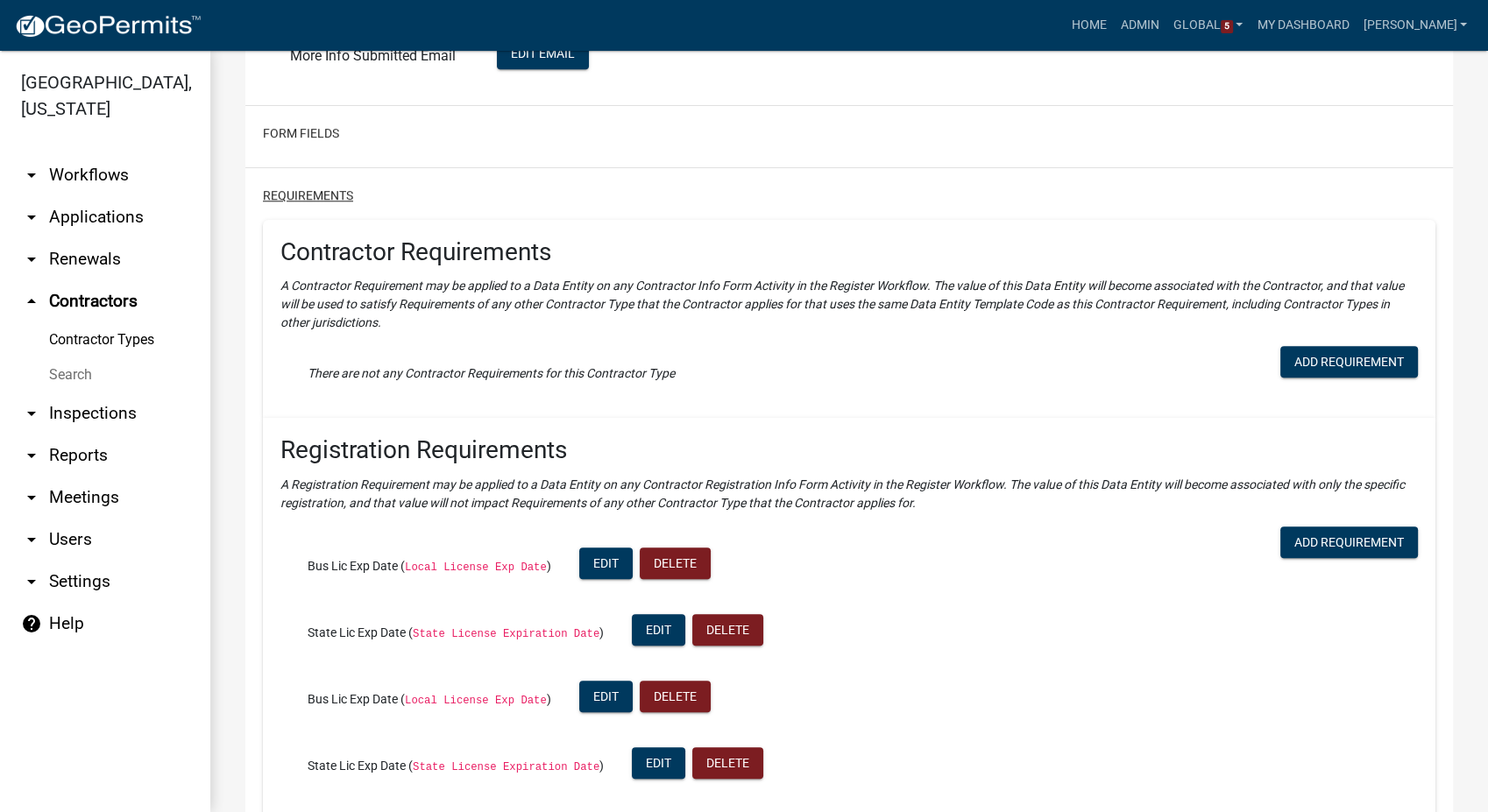
scroll to position [1956, 0]
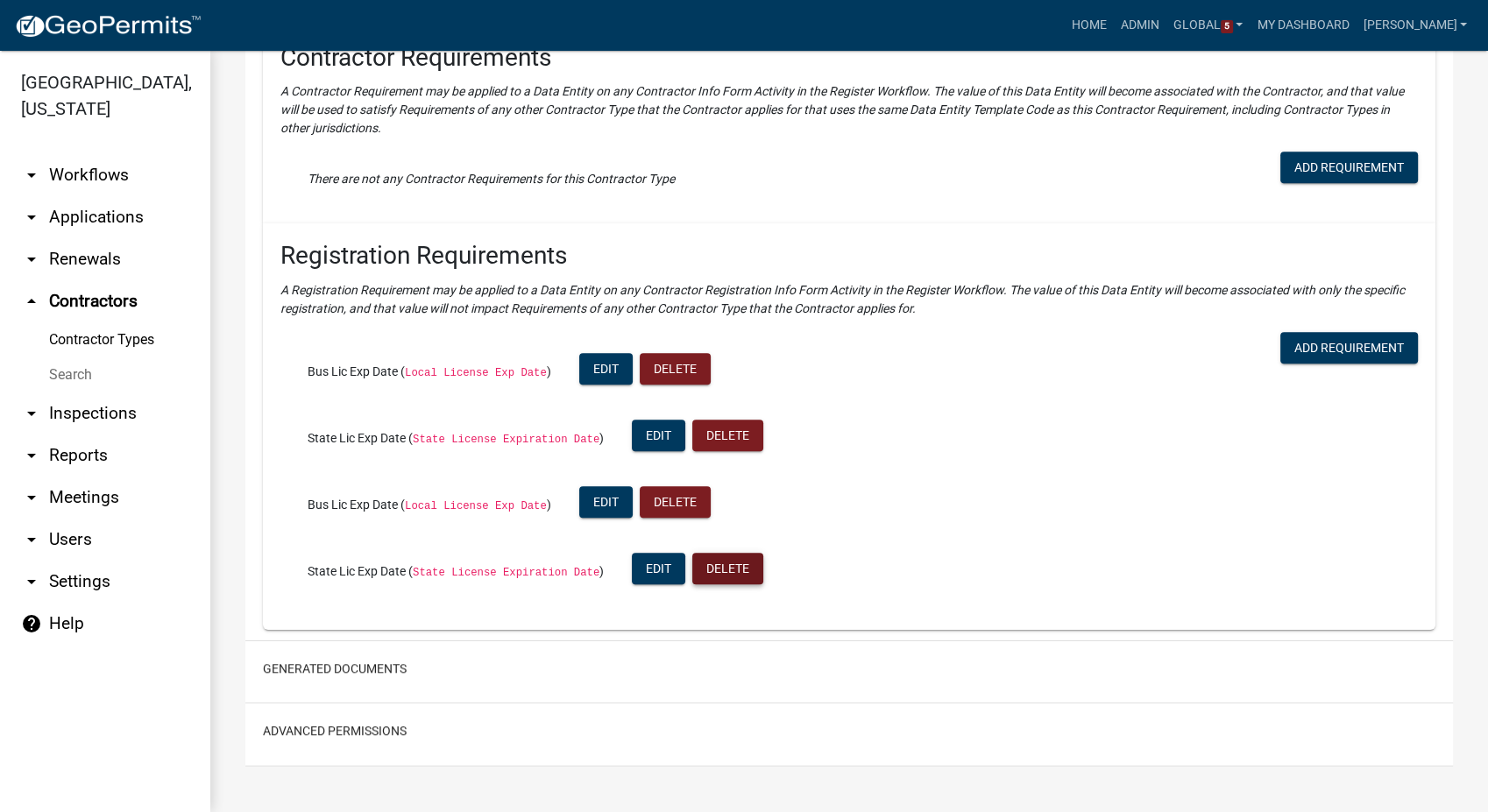
click at [724, 583] on button "Delete" at bounding box center [728, 568] width 71 height 32
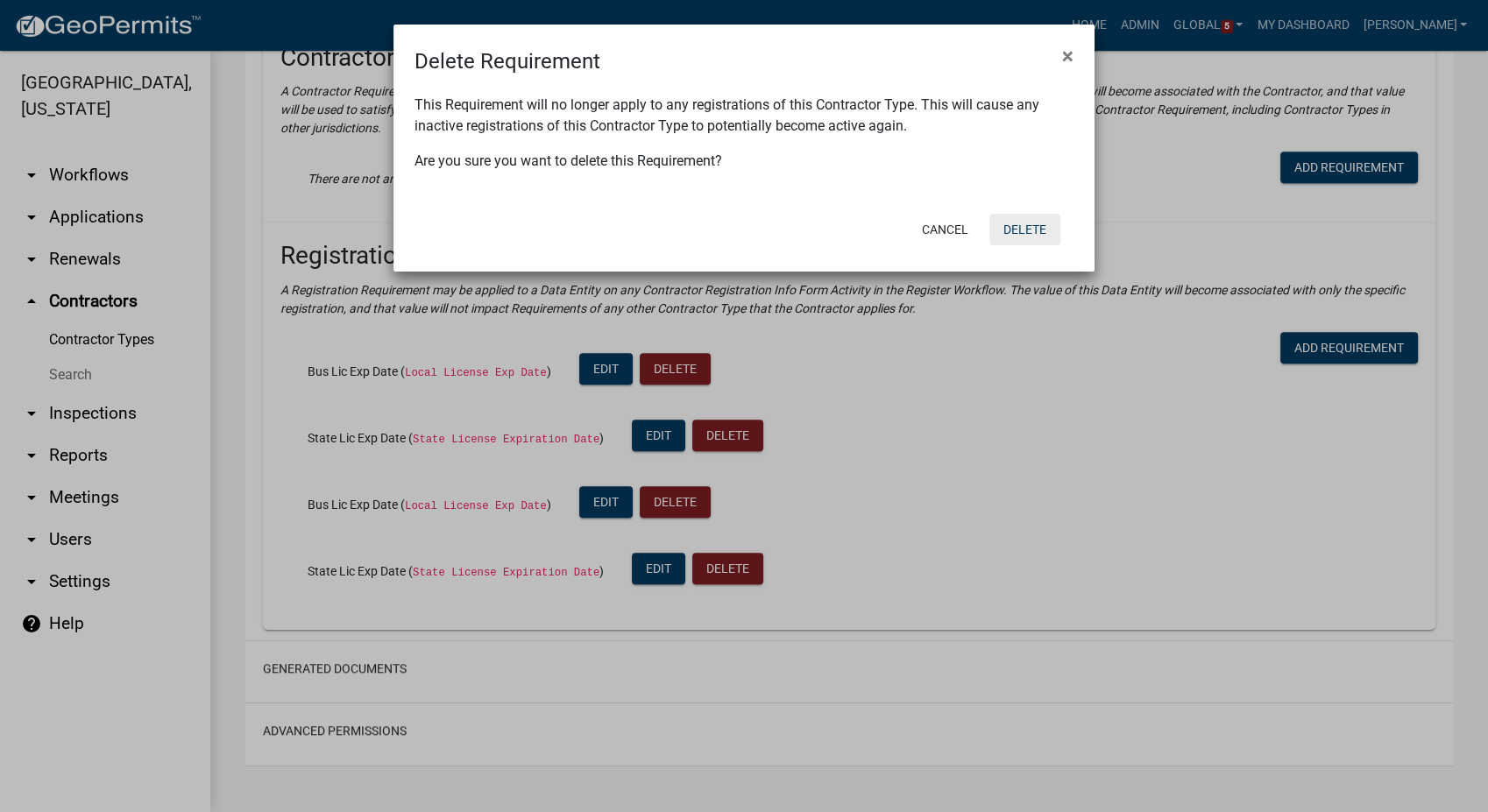
click at [1055, 223] on button "Delete" at bounding box center [1025, 230] width 71 height 32
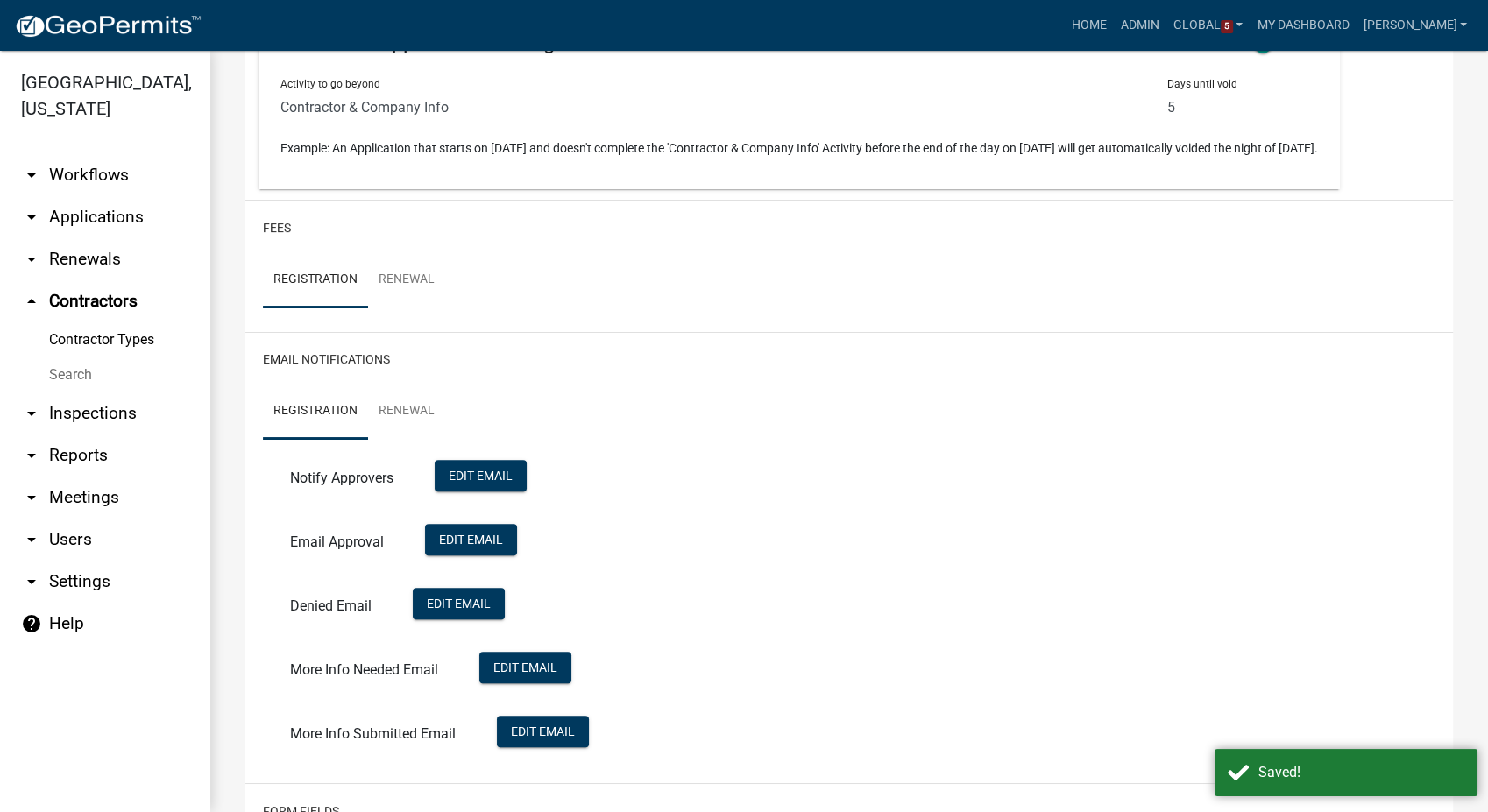
scroll to position [1910, 0]
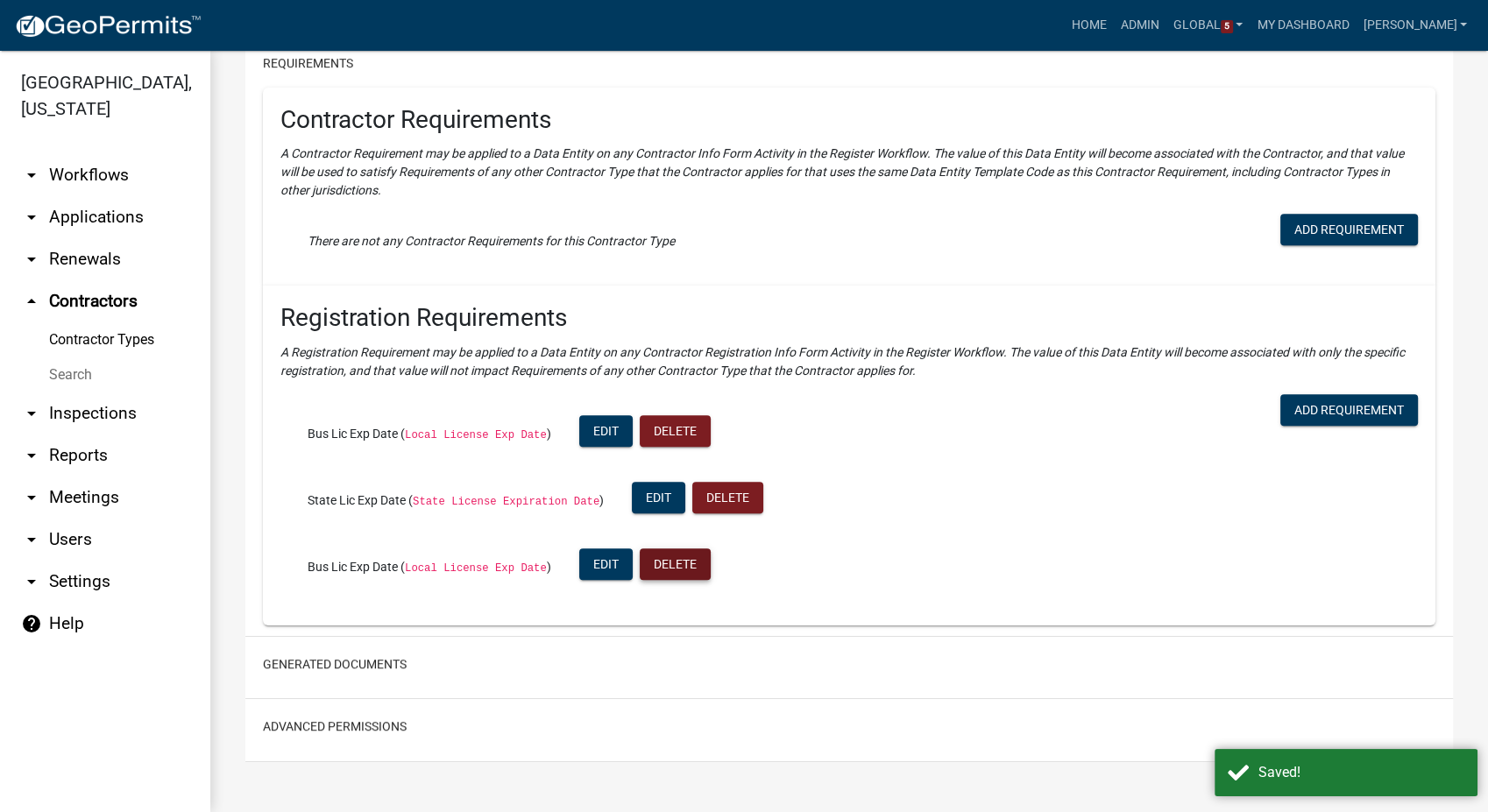
click at [668, 566] on button "Delete" at bounding box center [675, 564] width 71 height 32
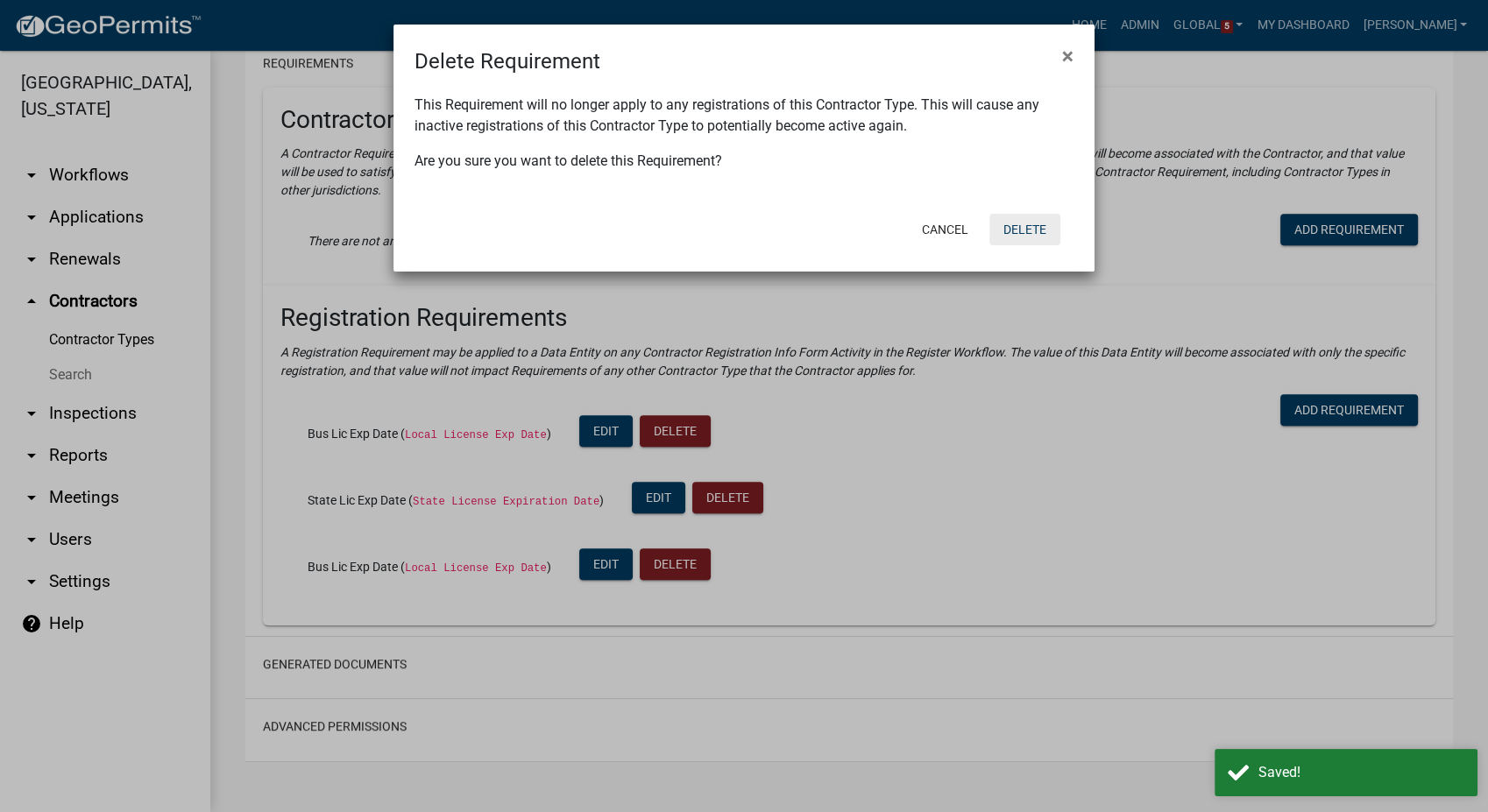
click at [1008, 228] on button "Delete" at bounding box center [1025, 230] width 71 height 32
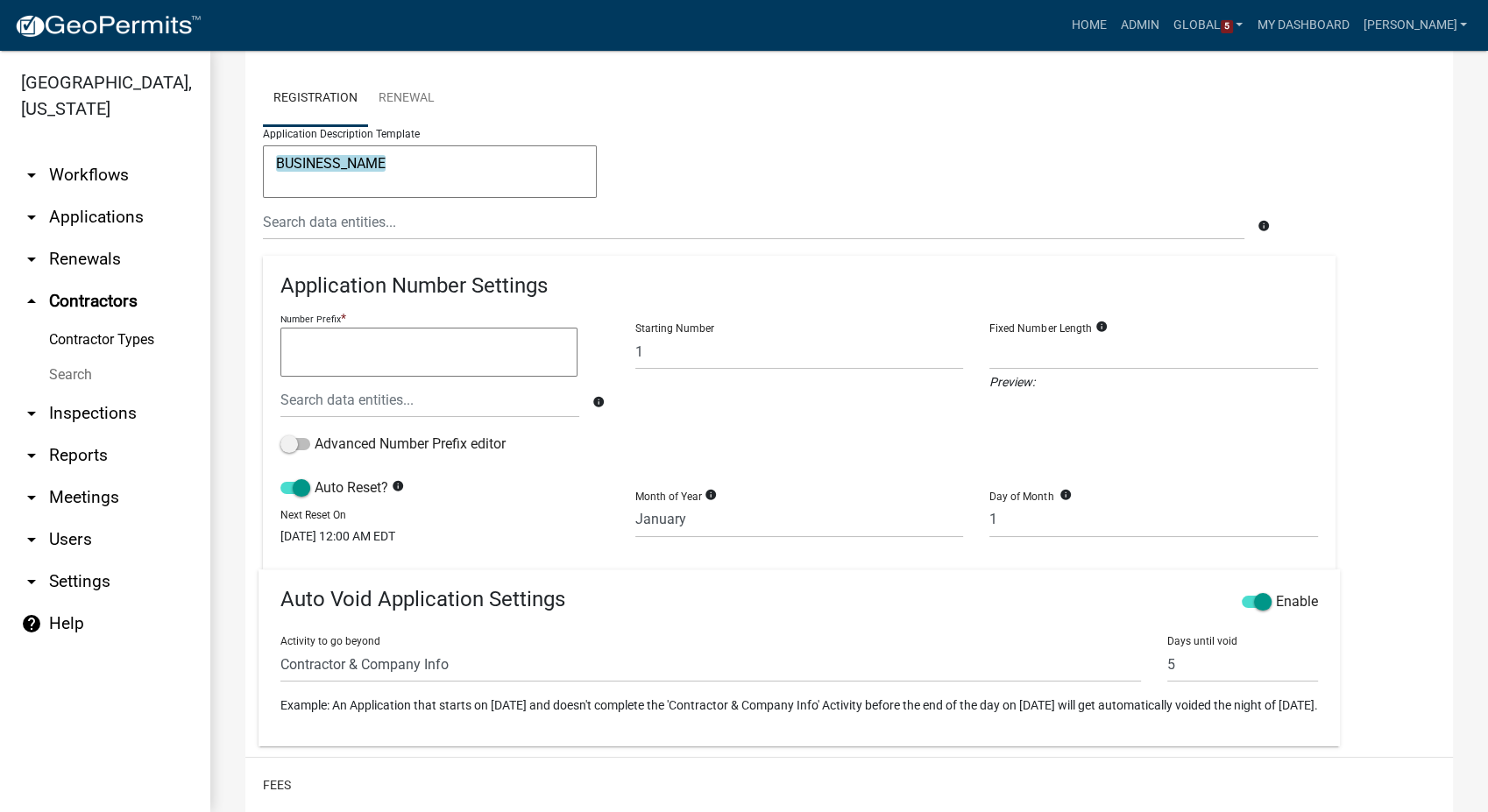
scroll to position [383, 0]
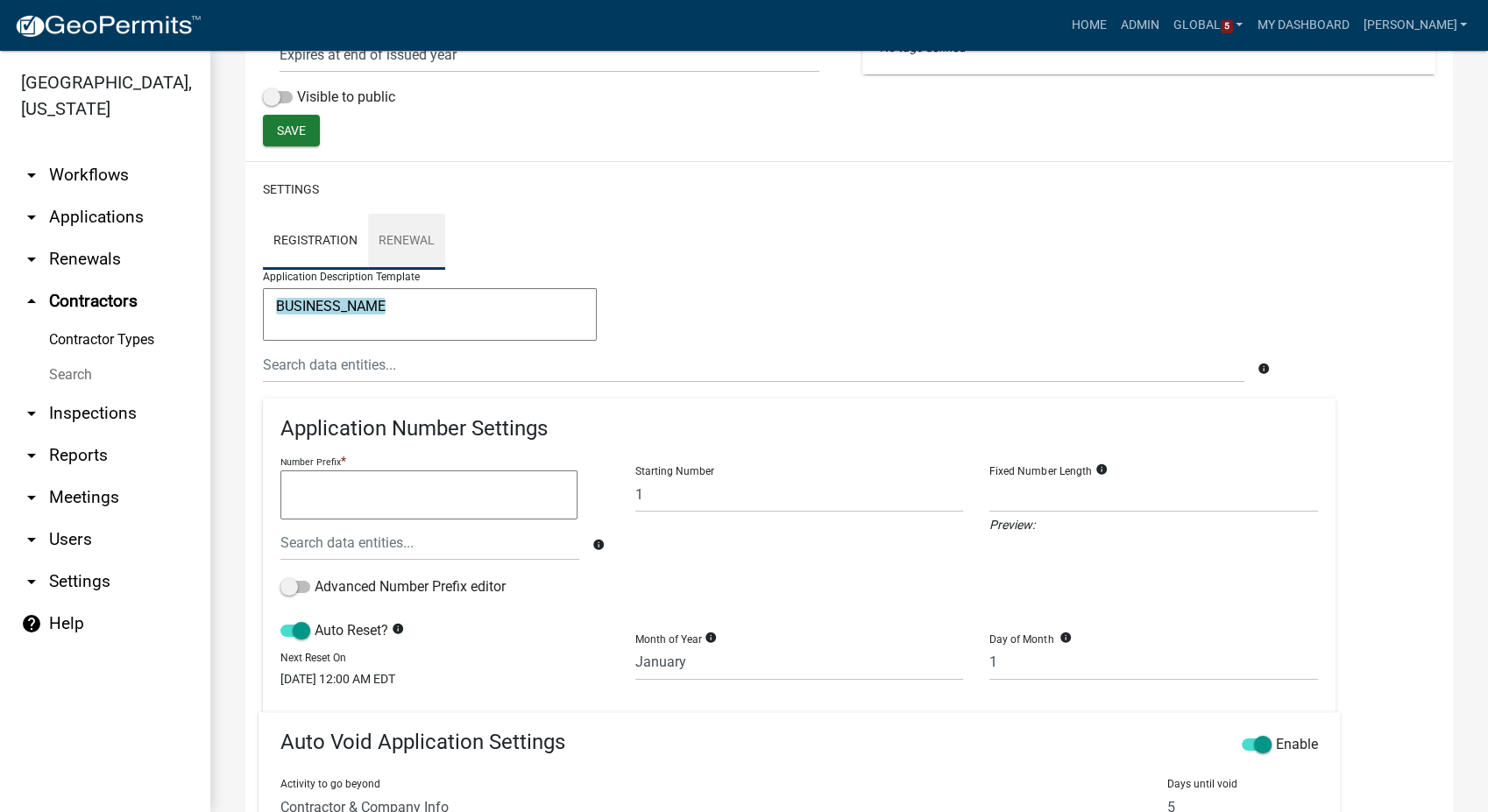
click at [414, 234] on link "Renewal" at bounding box center [407, 242] width 77 height 56
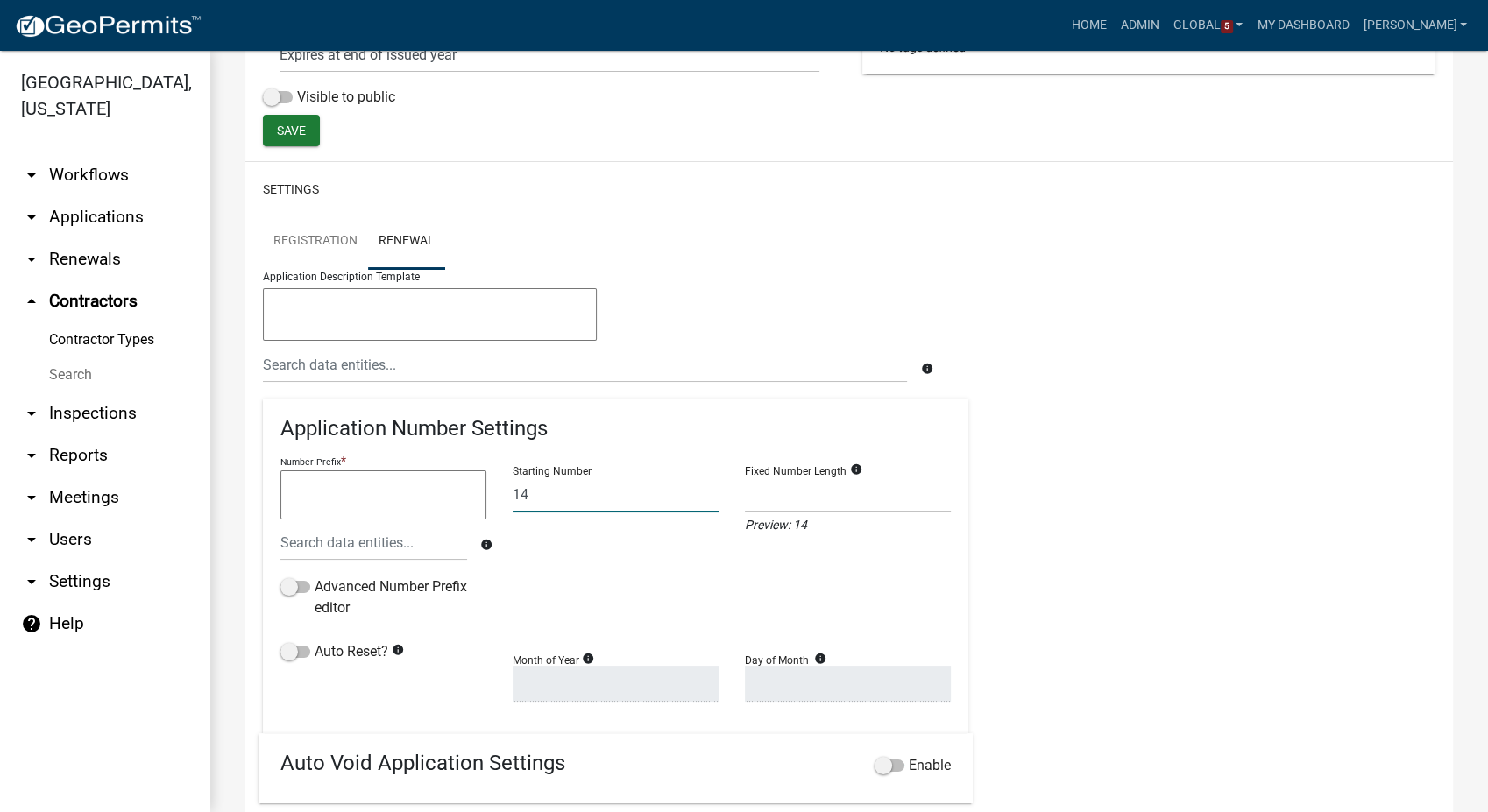
click at [538, 495] on input "14" at bounding box center [616, 494] width 206 height 36
type input "1"
click at [294, 646] on span at bounding box center [295, 652] width 30 height 13
click at [314, 641] on input "Auto Reset?" at bounding box center [314, 641] width 0 height 0
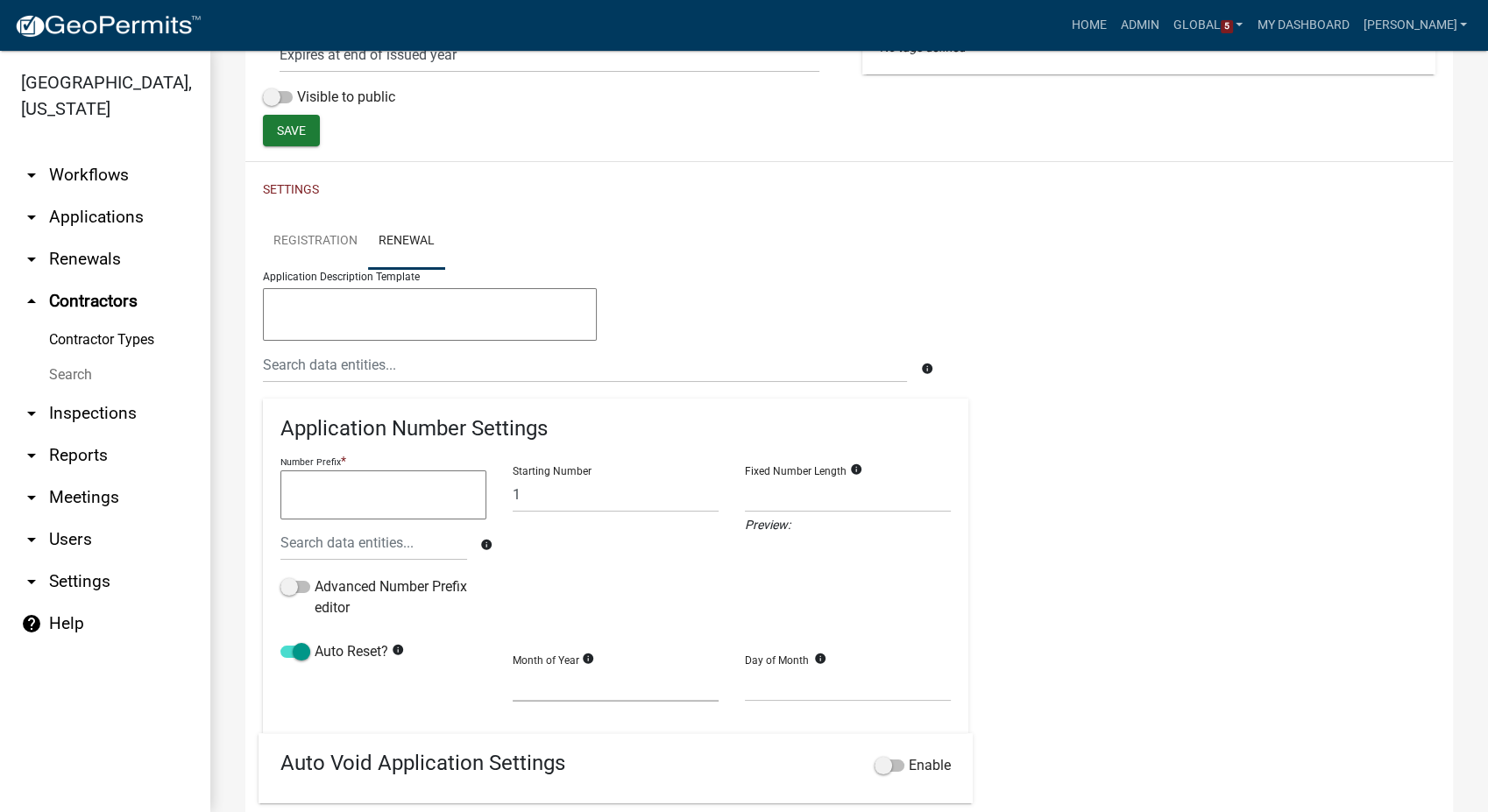
click at [552, 688] on select "January February March April May June July August September October November De…" at bounding box center [616, 684] width 206 height 36
select select "1"
click at [513, 666] on select "January February March April May June July August September October November De…" at bounding box center [616, 684] width 206 height 36
click at [763, 684] on select "1 2 3 4 5 6 7 8 9 10 11 12 13 14 15 16 17 18 19 20 21 22 23 24 25 26 27 28" at bounding box center [848, 684] width 206 height 36
select select "1"
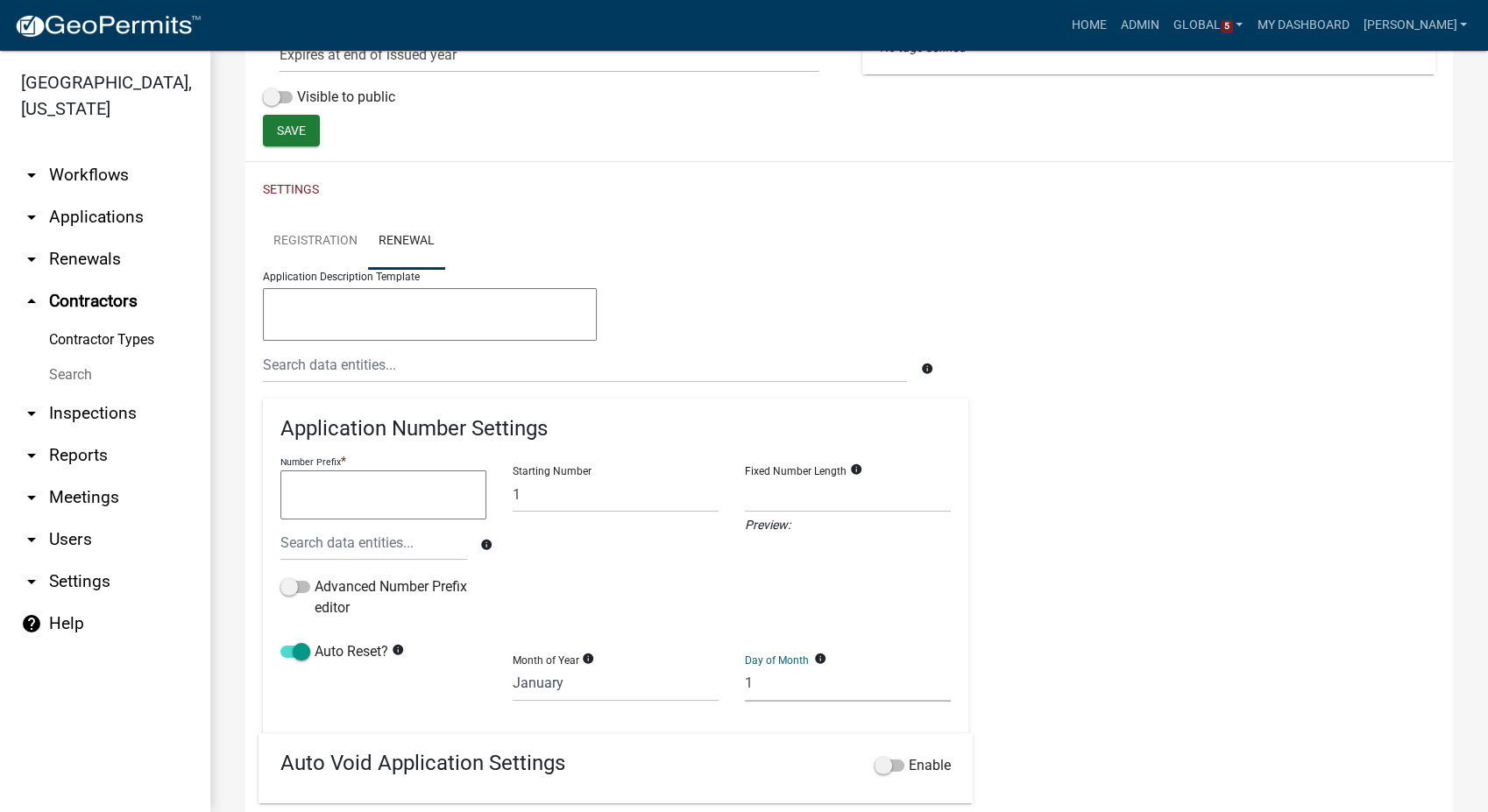
click at [744, 666] on select "1 2 3 4 5 6 7 8 9 10 11 12 13 14 15 16 17 18 19 20 21 22 23 24 25 26 27 28" at bounding box center [848, 684] width 206 height 36
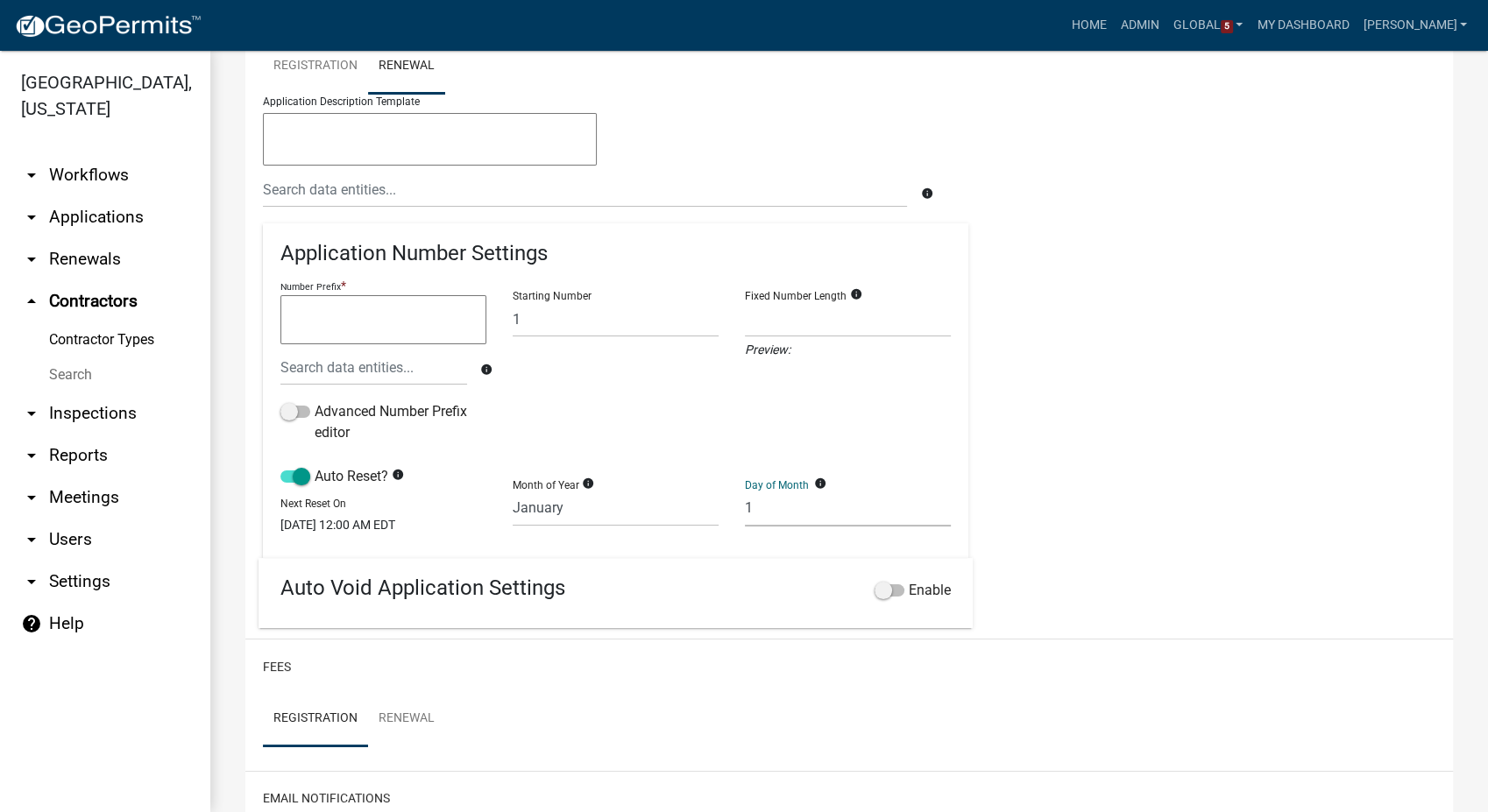
scroll to position [772, 0]
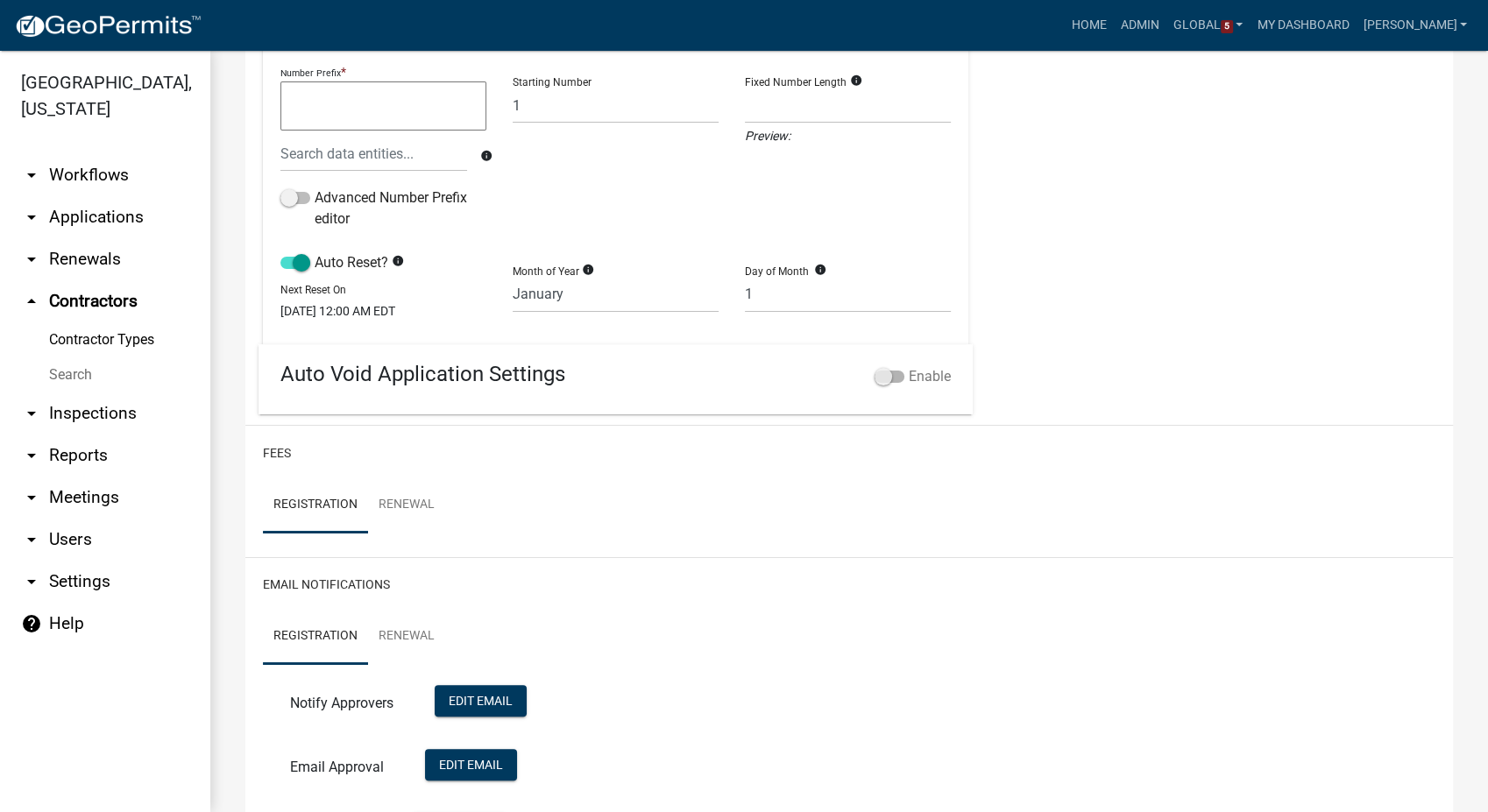
click at [875, 383] on span at bounding box center [889, 376] width 30 height 13
click at [908, 366] on input "Enable" at bounding box center [908, 366] width 0 height 0
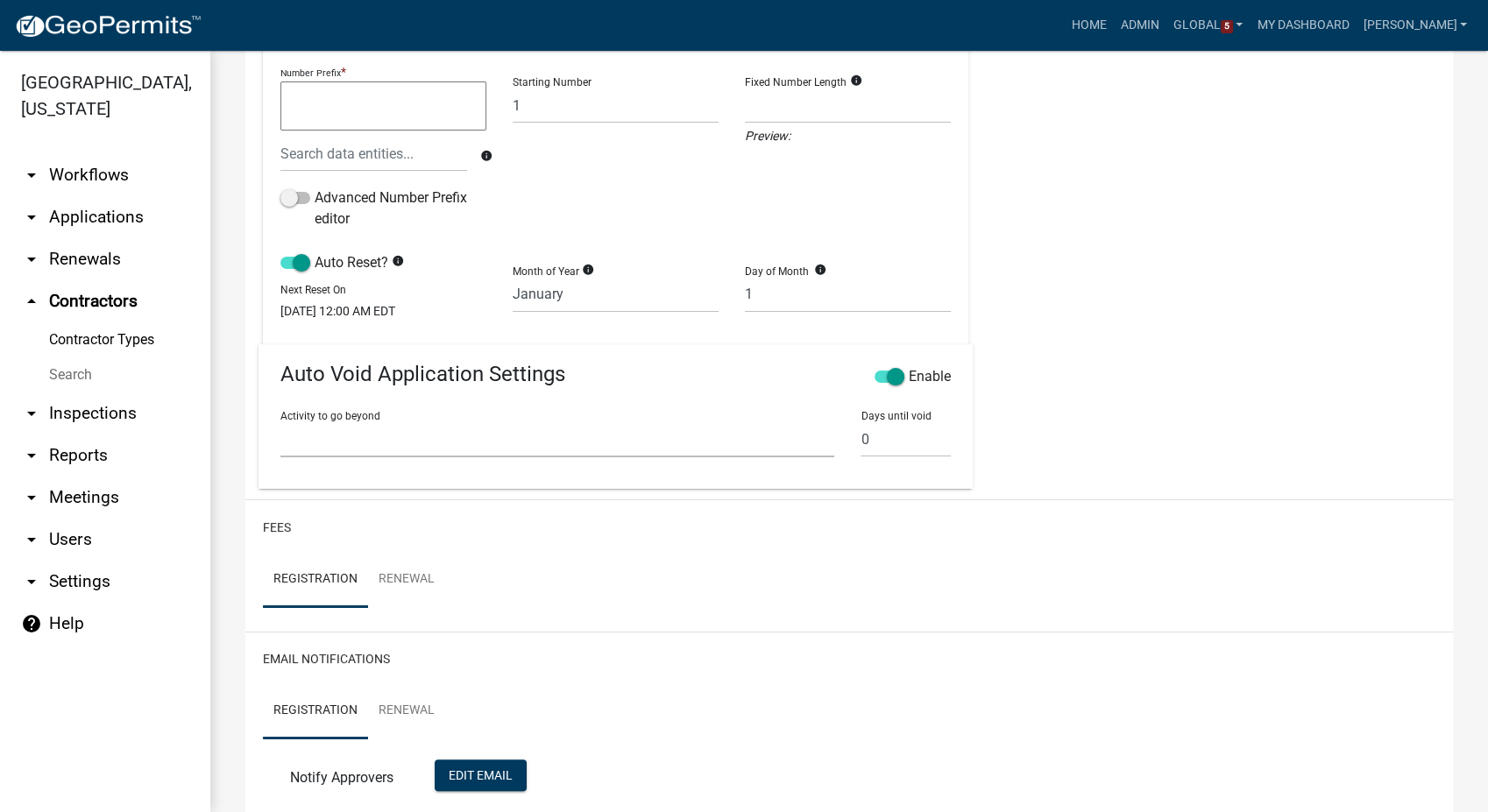
click at [446, 442] on select "Require User Contractor & Company Info Contractor Requirements Review Contracto…" at bounding box center [557, 439] width 554 height 36
select select "3a20e6cf-00e2-4b37-b11a-009444e4b478"
click at [281, 432] on select "Require User Contractor & Company Info Contractor Requirements Review Contracto…" at bounding box center [557, 439] width 554 height 36
click at [878, 457] on input "0" at bounding box center [906, 439] width 91 height 36
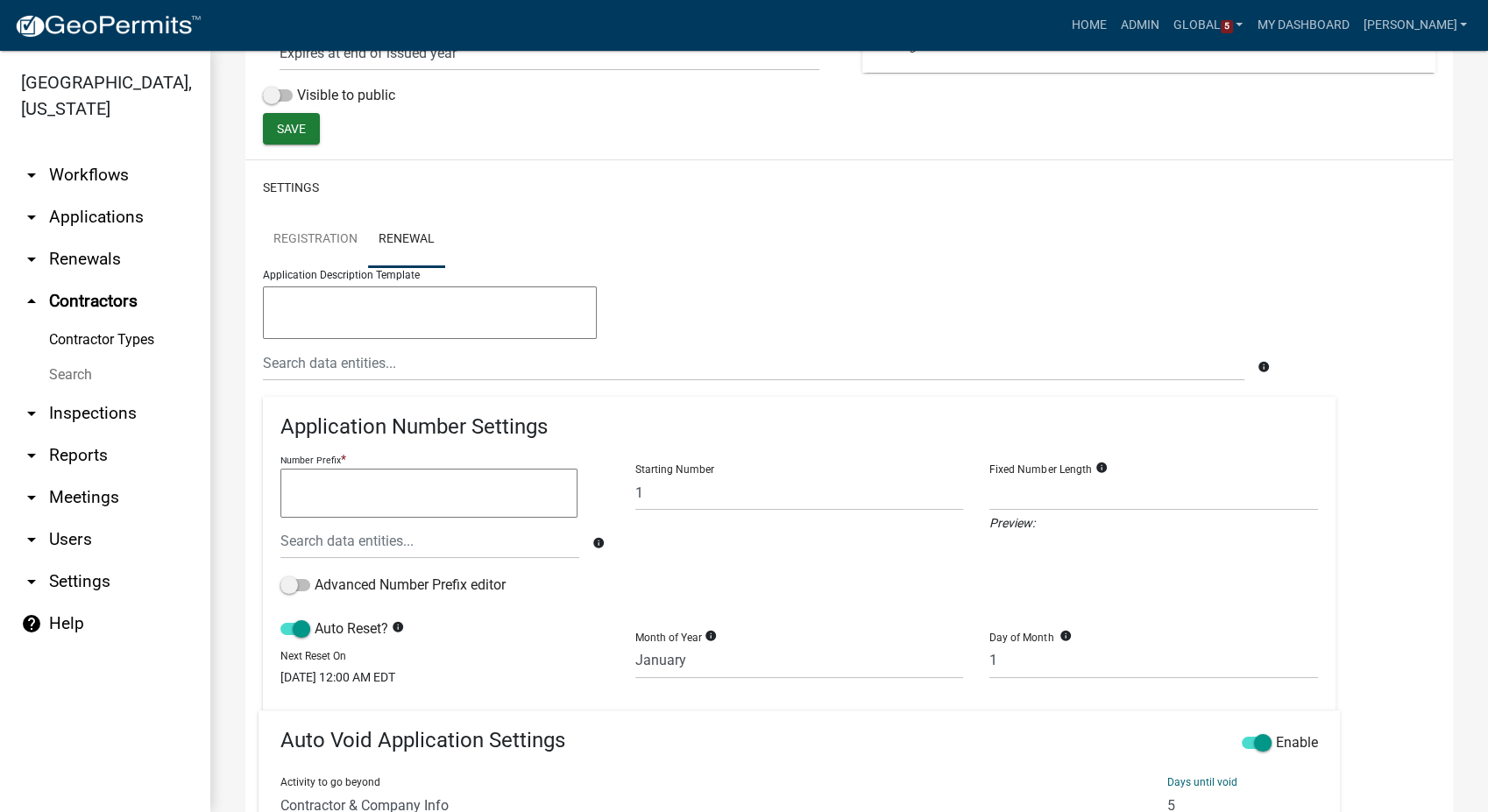
scroll to position [383, 0]
type input "5"
click at [283, 144] on button "Save" at bounding box center [291, 130] width 57 height 32
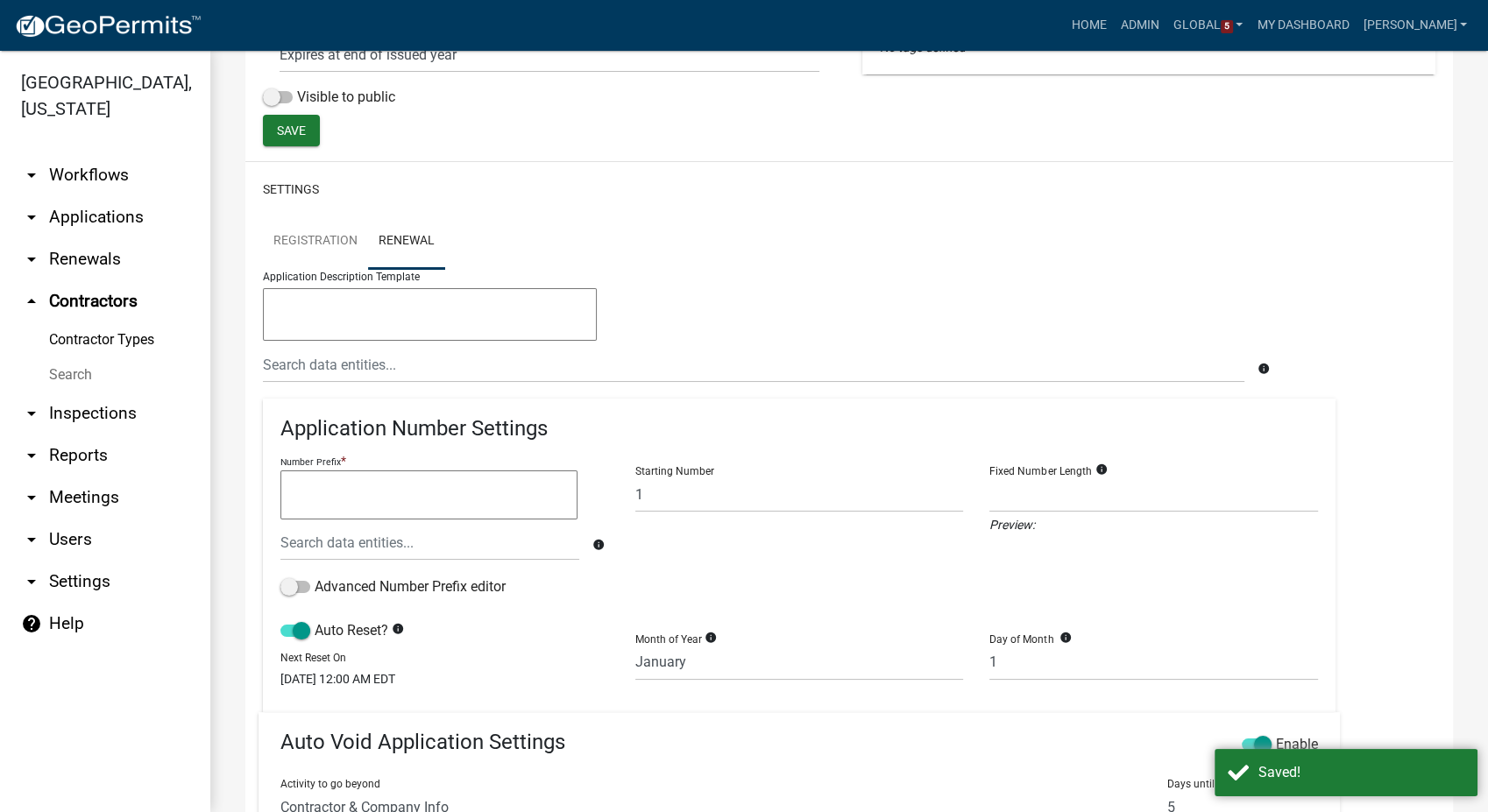
click at [70, 331] on link "Contractor Types" at bounding box center [105, 339] width 210 height 35
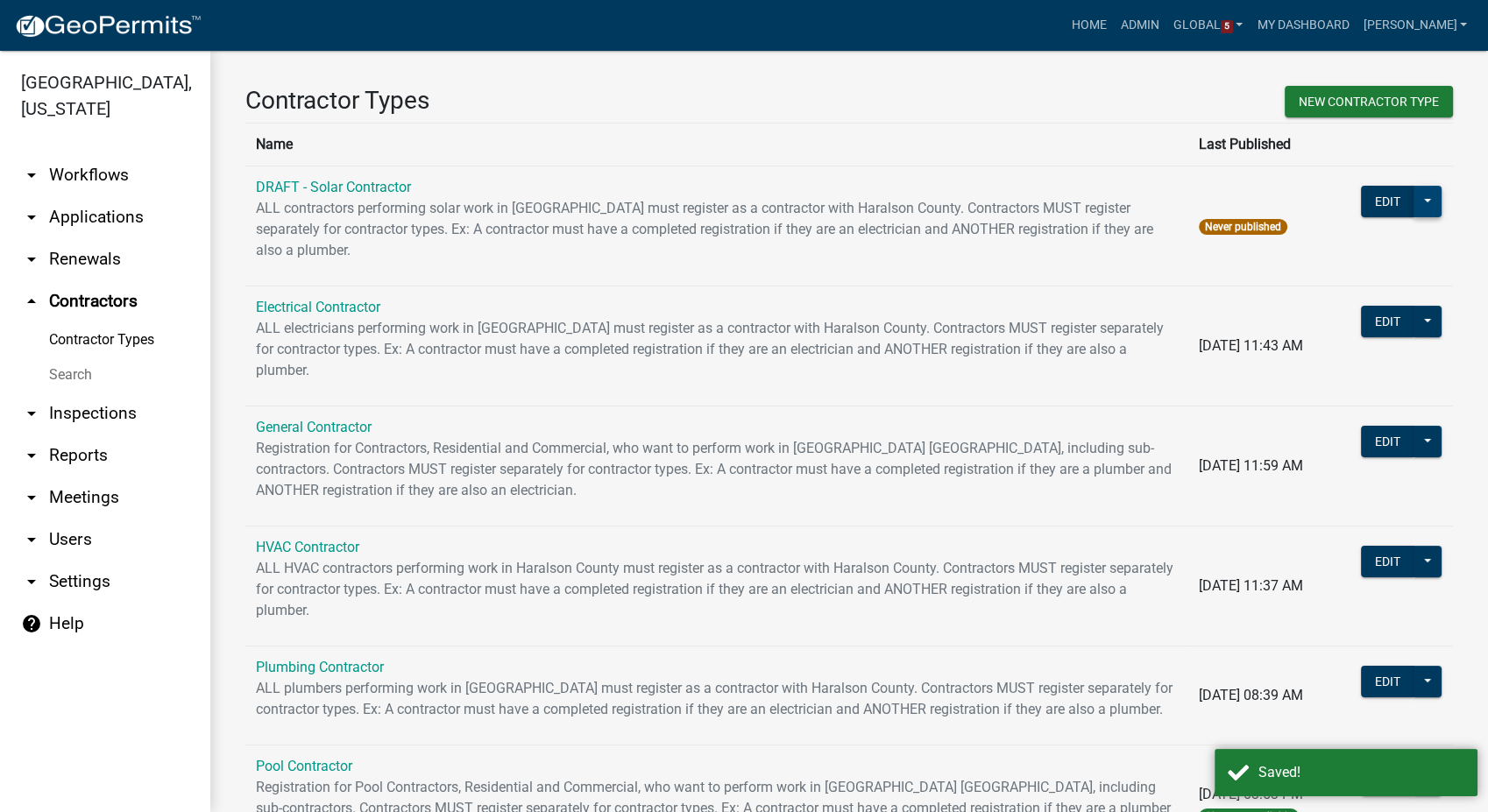
click at [1414, 203] on button at bounding box center [1427, 202] width 28 height 32
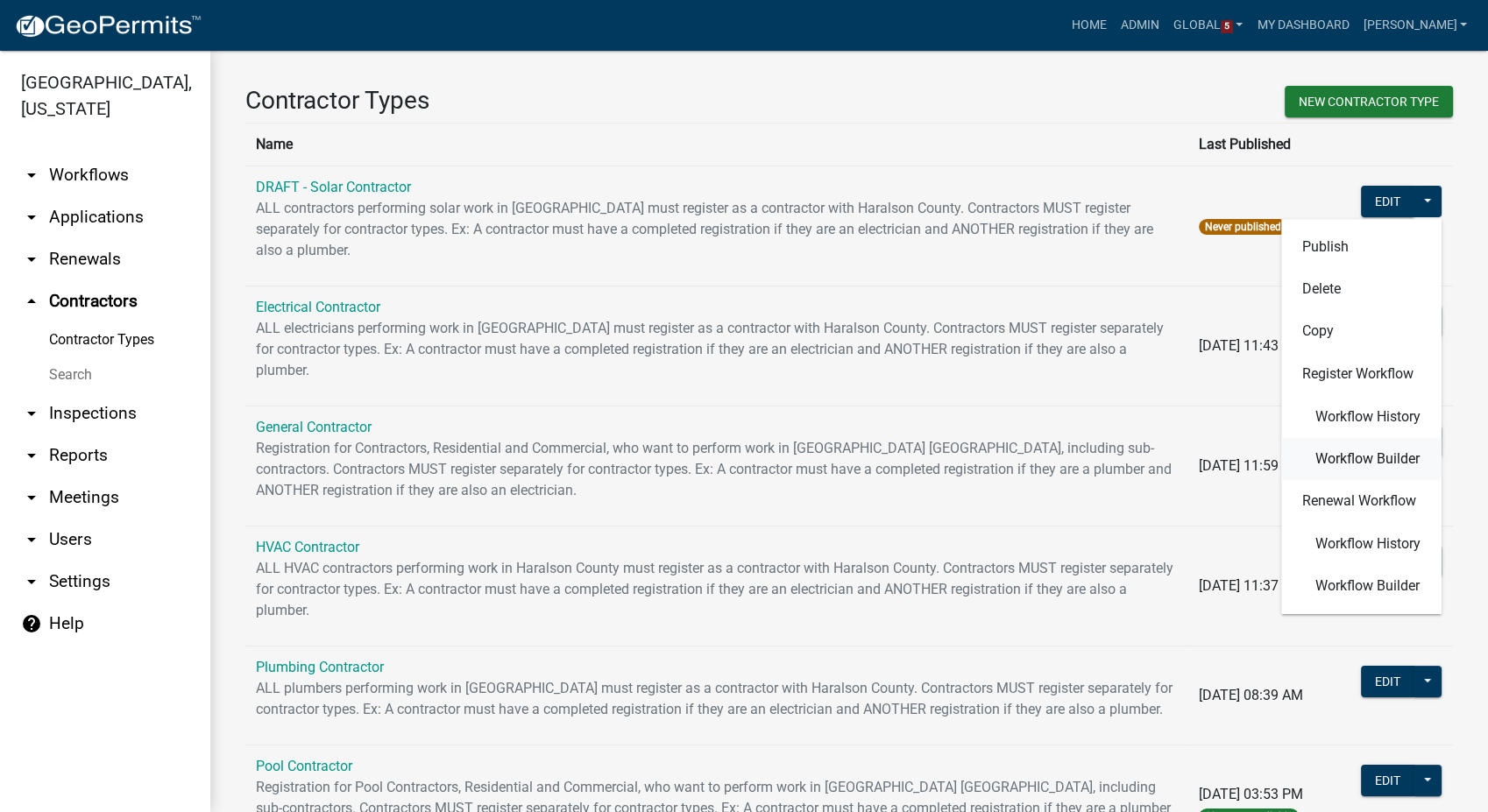
click at [1323, 452] on span "Workflow Builder" at bounding box center [1367, 459] width 104 height 14
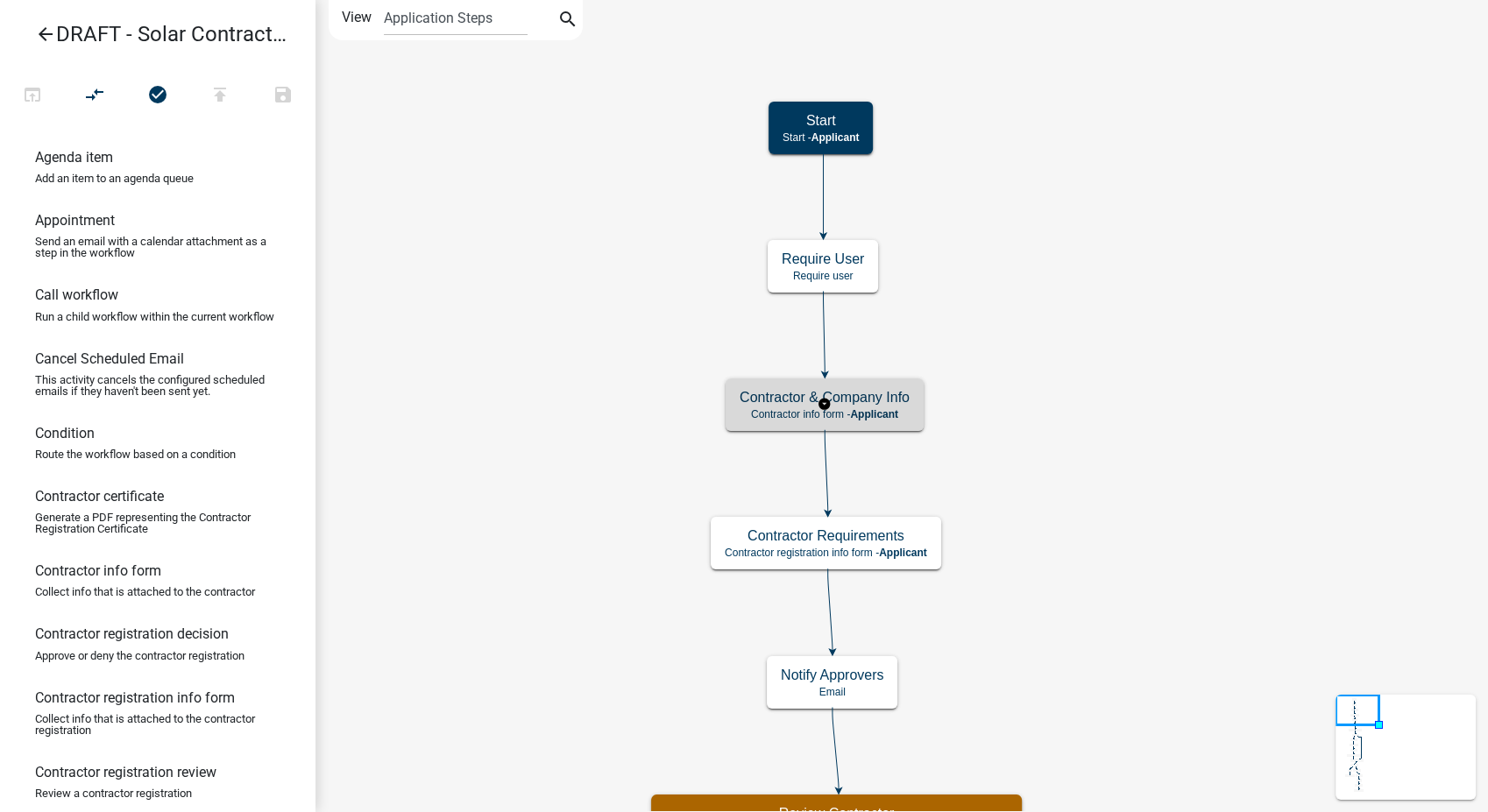
click at [897, 424] on div "Contractor & Company Info Contractor info form - Applicant" at bounding box center [824, 405] width 198 height 53
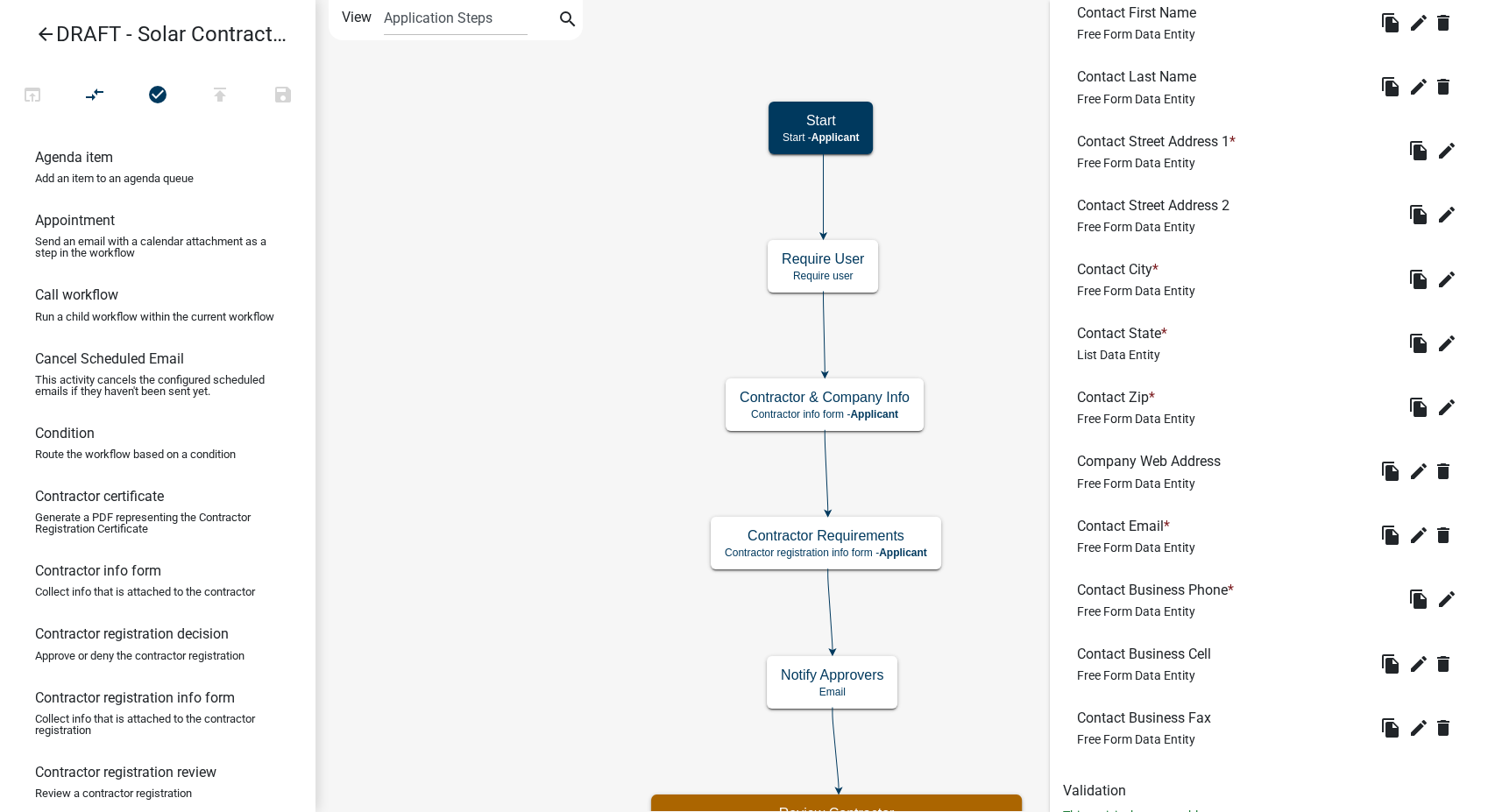
scroll to position [784, 0]
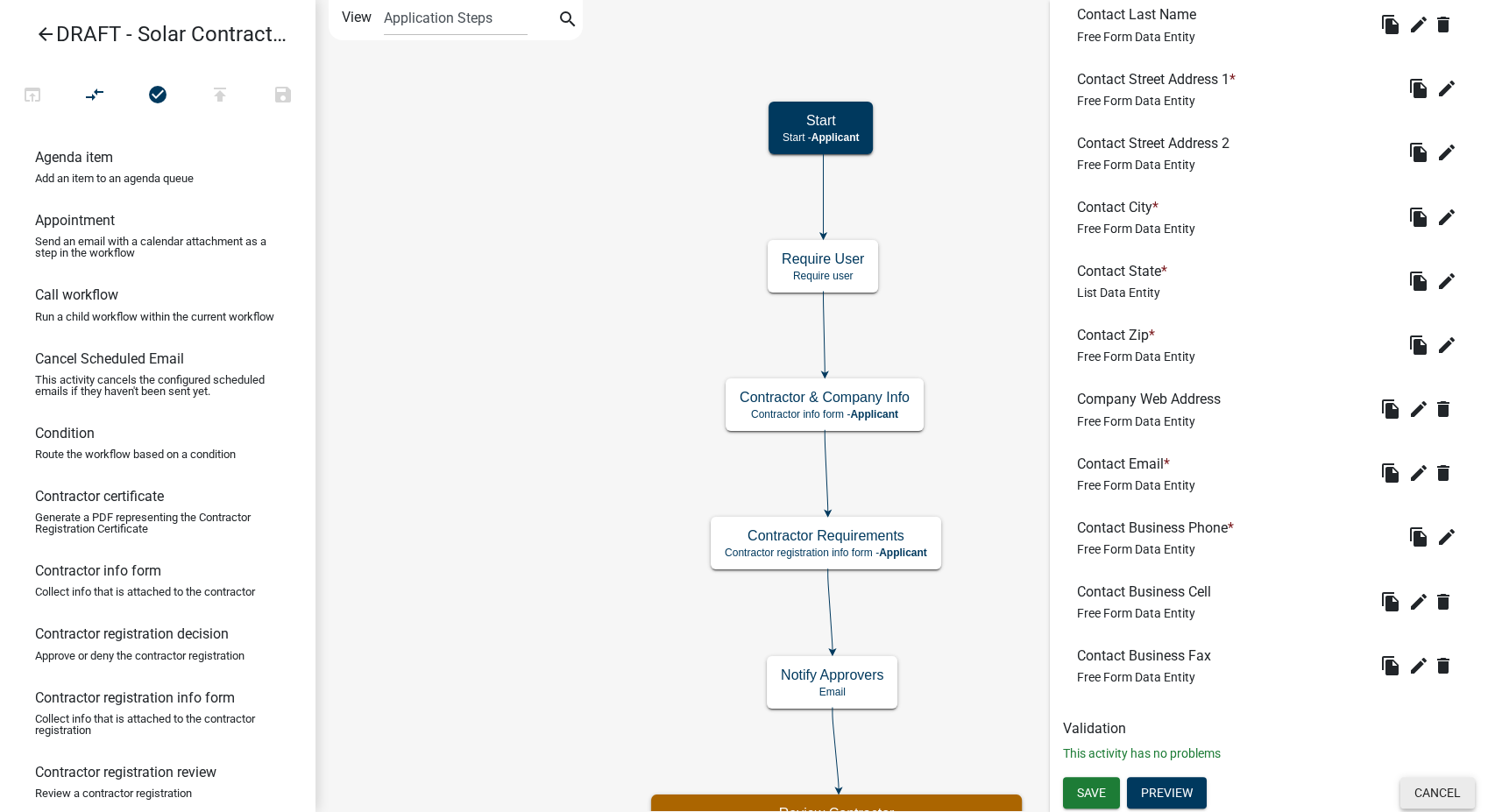
click at [1430, 783] on button "Cancel" at bounding box center [1437, 793] width 74 height 32
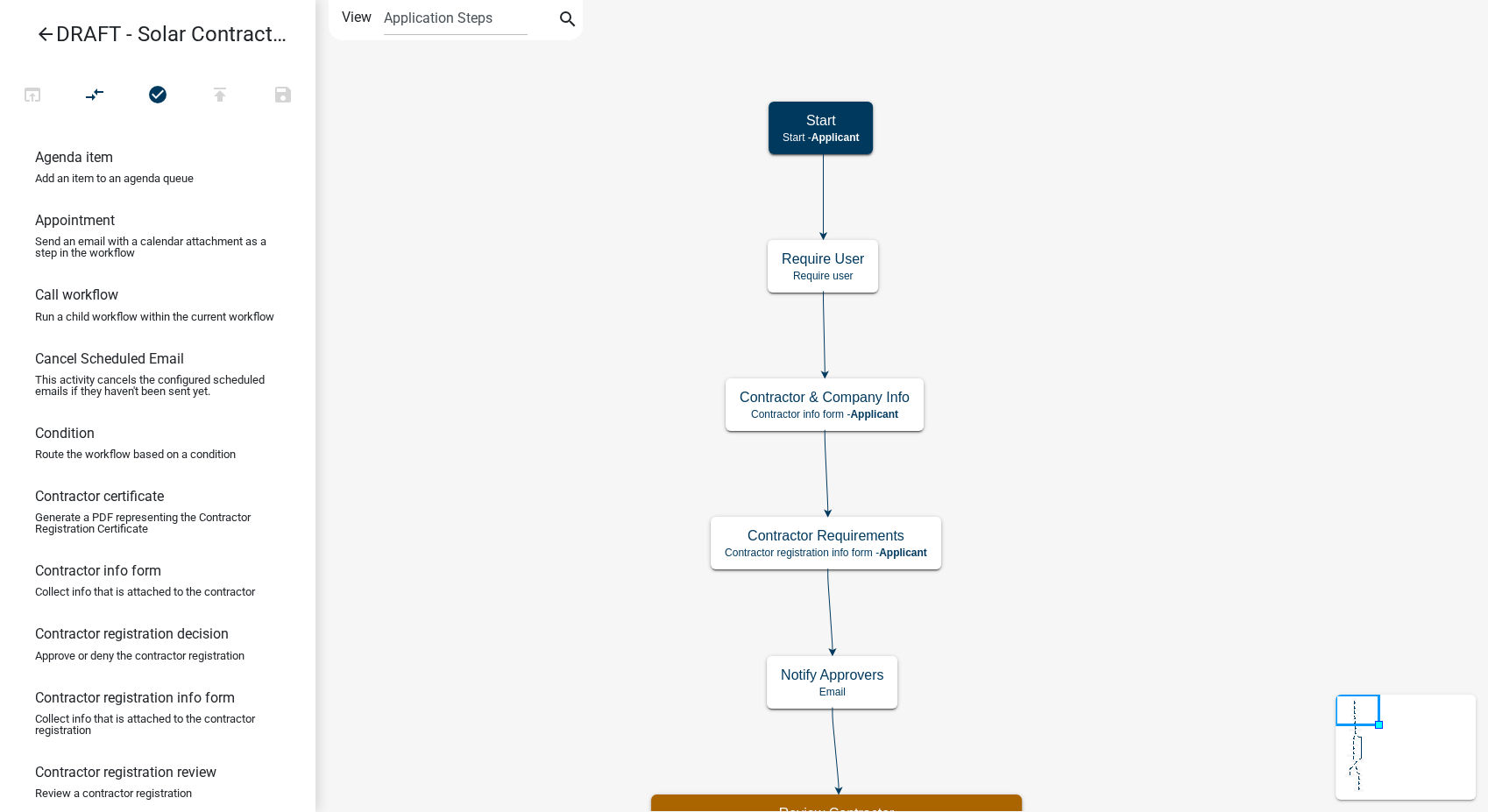
scroll to position [0, 0]
click at [874, 530] on h5 "Contractor Requirements" at bounding box center [825, 535] width 203 height 16
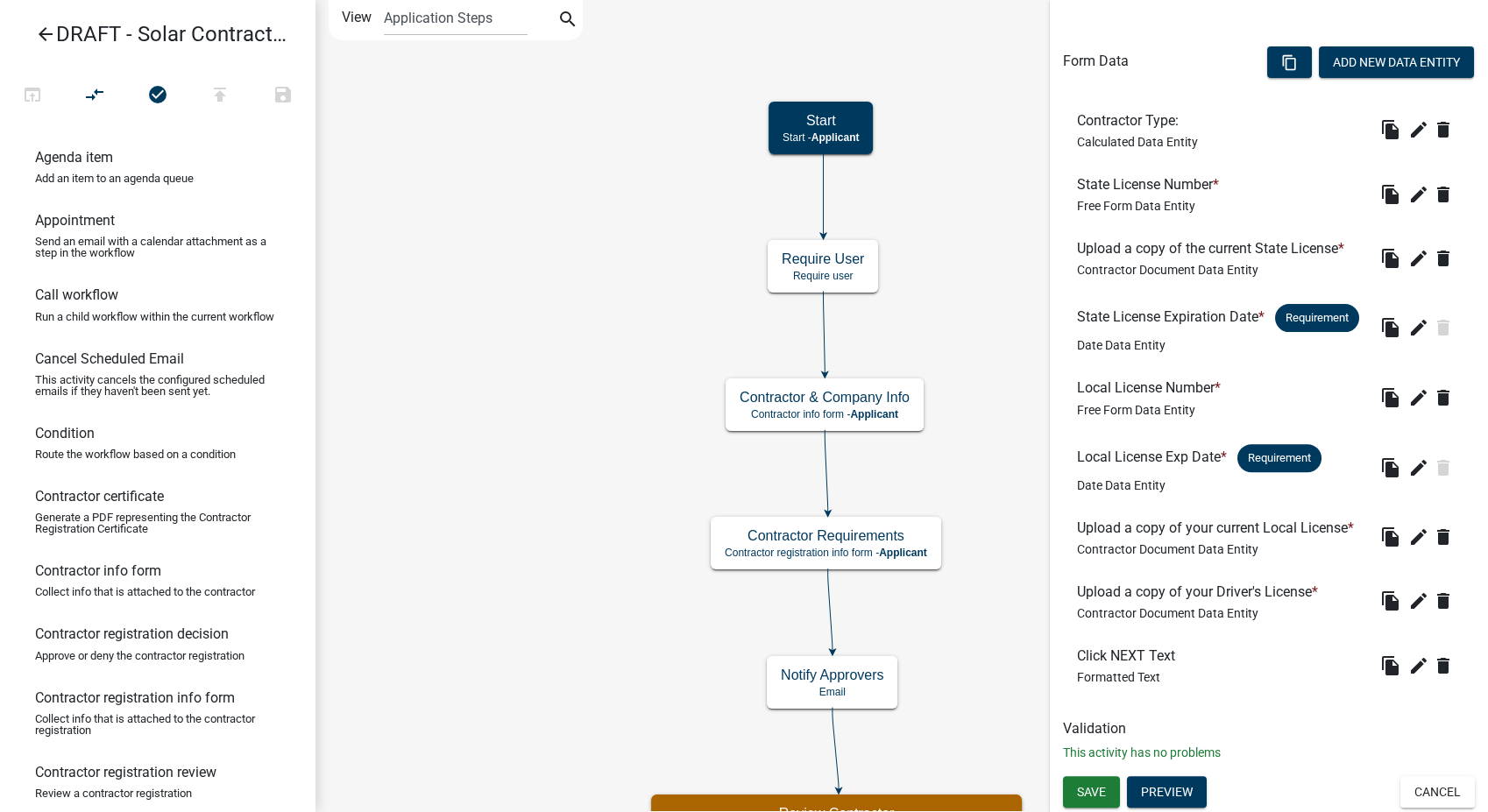
scroll to position [542, 0]
click at [1449, 796] on button "Cancel" at bounding box center [1437, 792] width 74 height 32
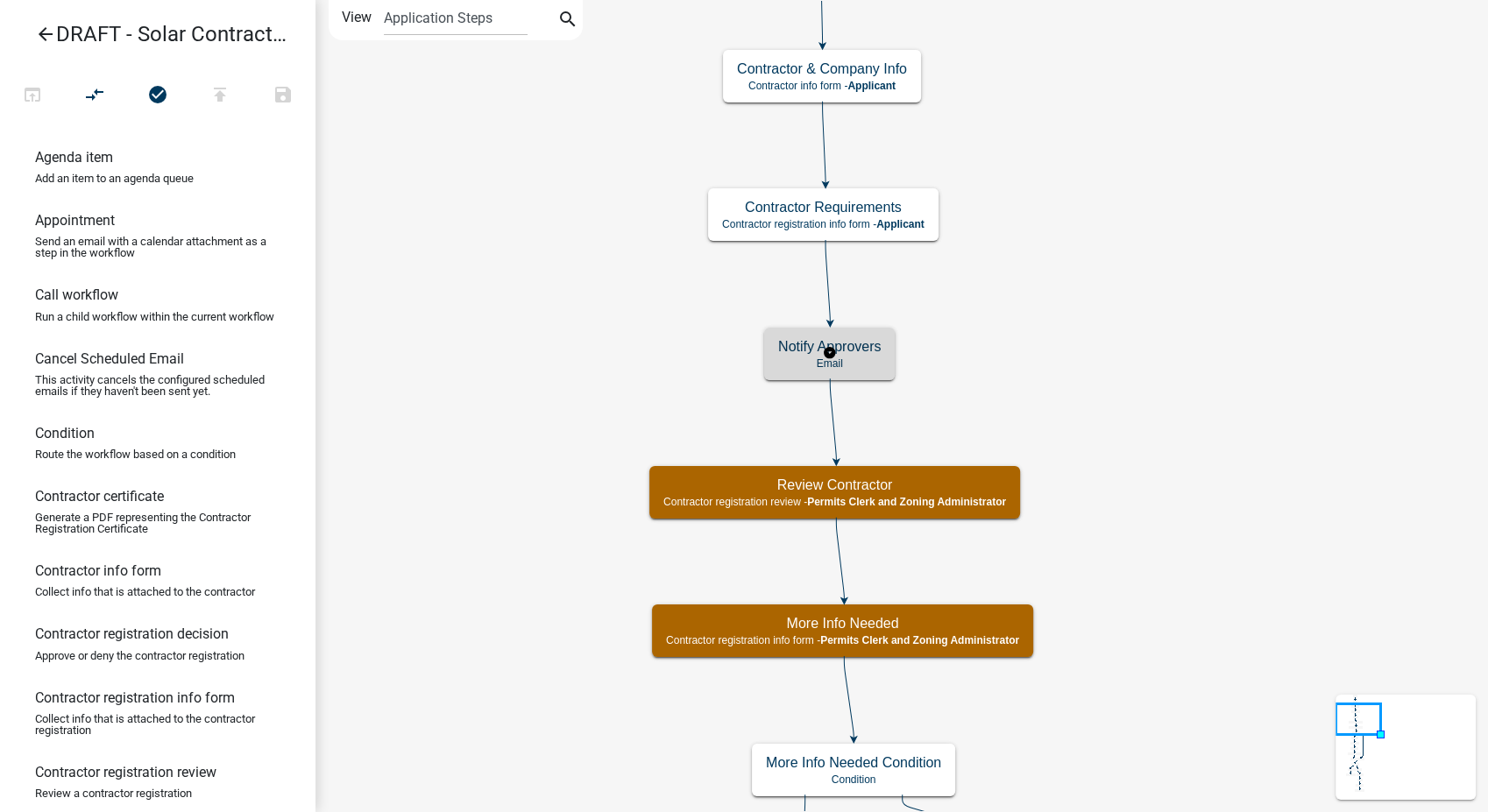
click at [830, 368] on p "Email" at bounding box center [829, 364] width 102 height 13
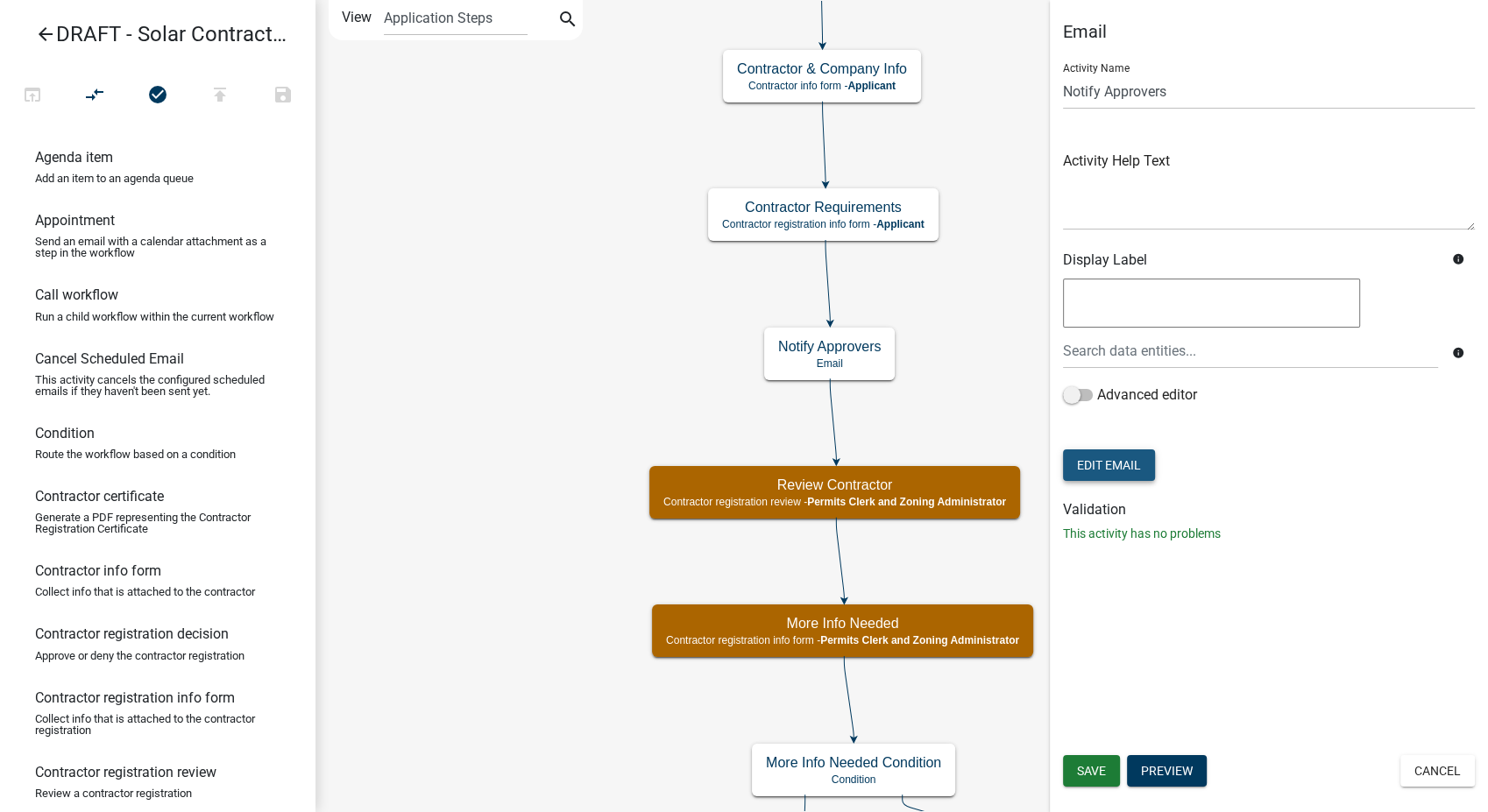
click at [1078, 465] on button "Edit Email" at bounding box center [1108, 465] width 92 height 32
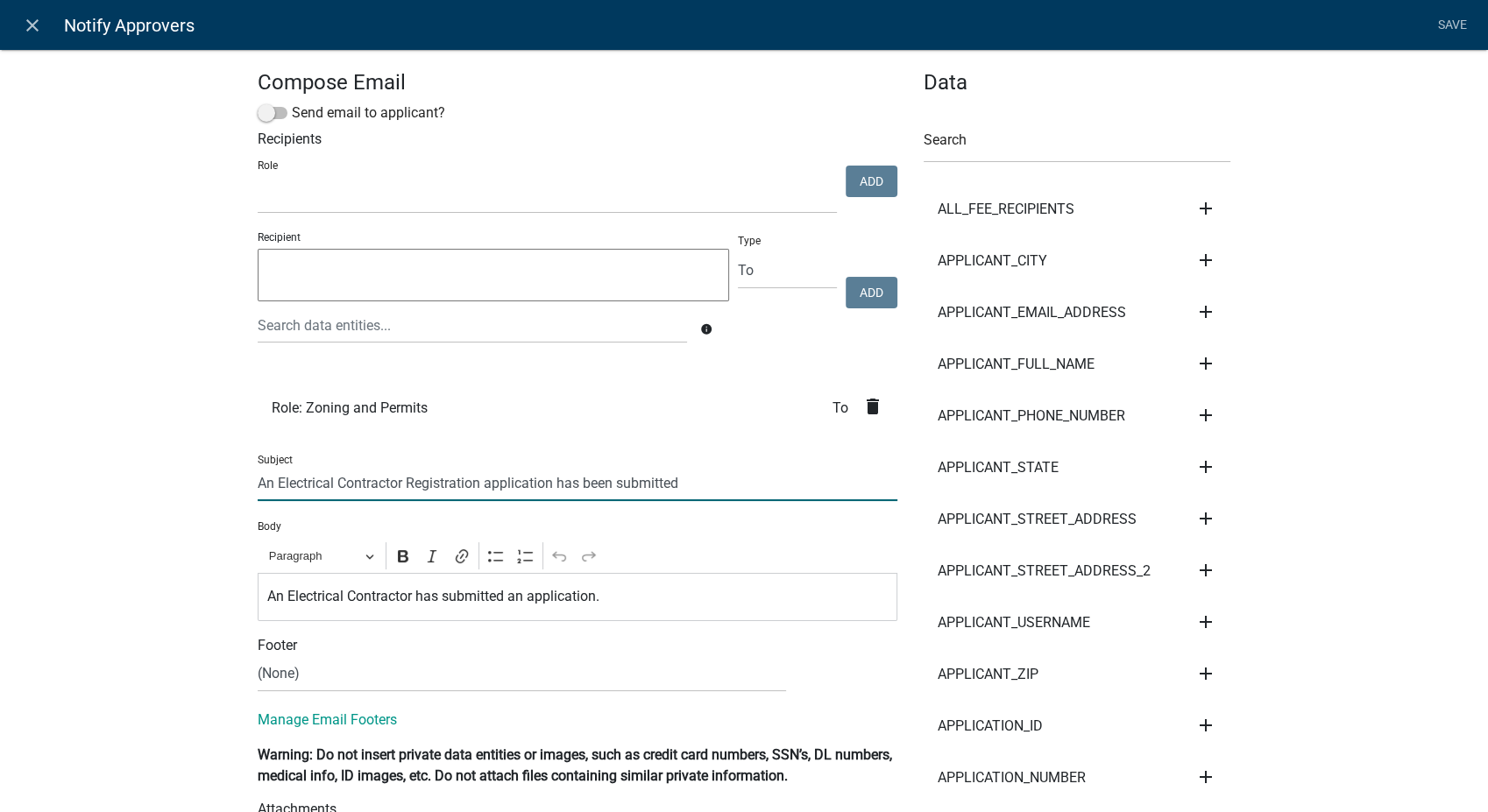
click at [325, 489] on input "An Electrical Contractor Registration application has been submitted" at bounding box center [577, 482] width 639 height 36
click at [337, 596] on p "An Electrical Contractor has submitted an application." at bounding box center [578, 597] width 621 height 21
click at [264, 487] on input "An Solar Contractor Registration application has been submitted" at bounding box center [577, 482] width 639 height 36
type input "A Solar Contractor Registration application has been submitted"
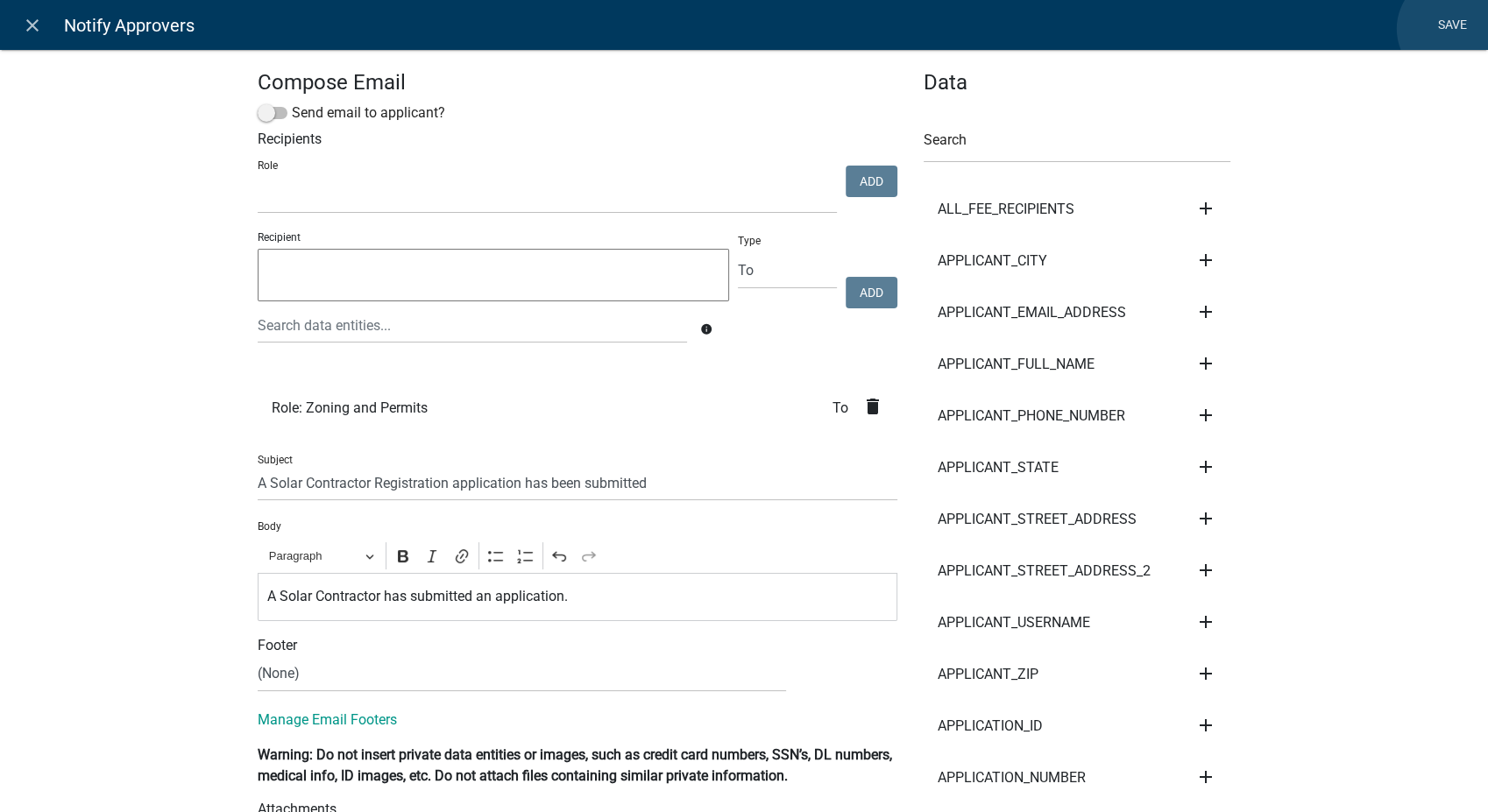
click at [1452, 29] on link "Save" at bounding box center [1451, 25] width 43 height 34
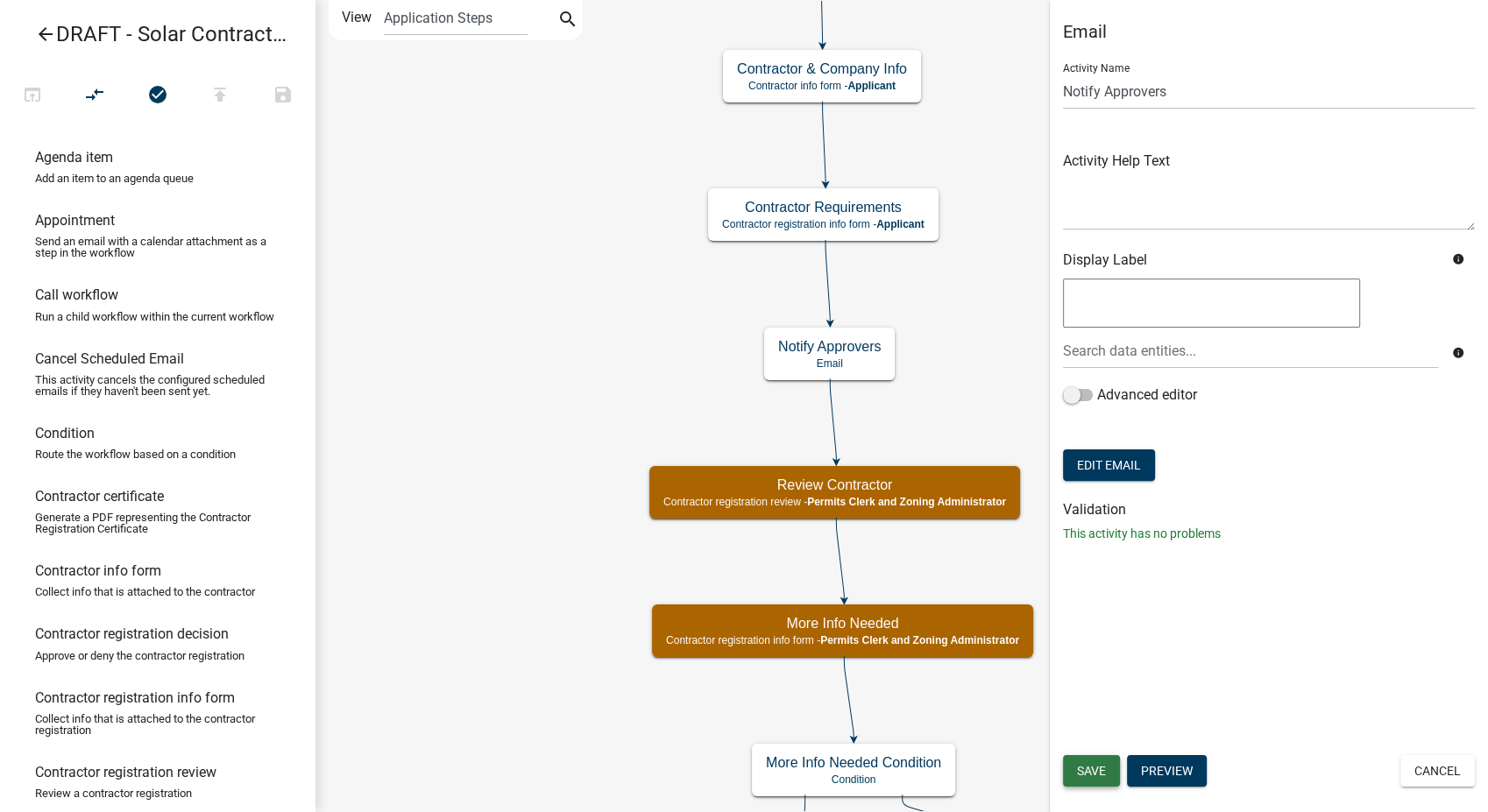
click at [1100, 778] on button "Save" at bounding box center [1091, 771] width 57 height 32
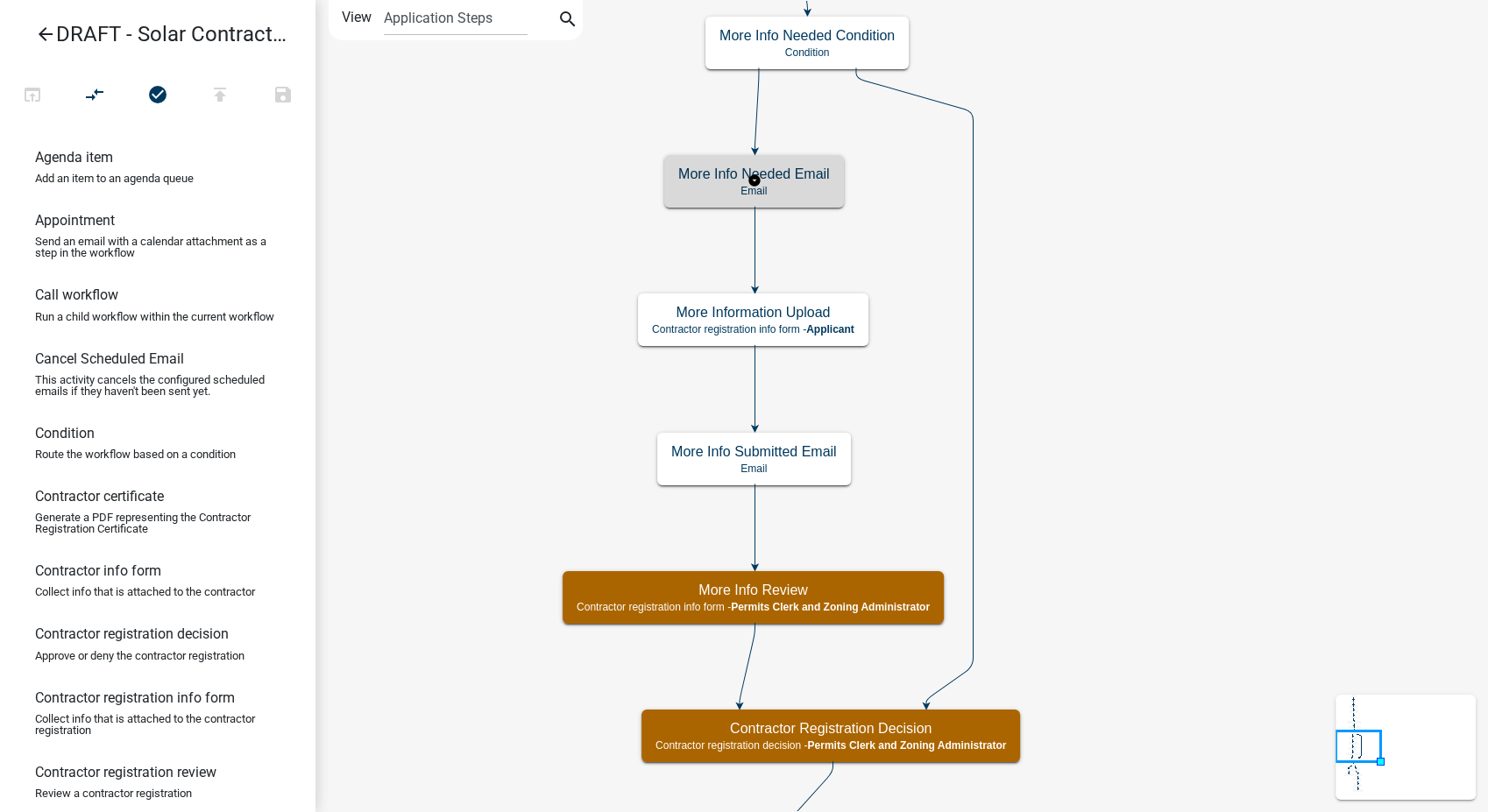
click at [792, 191] on p "Email" at bounding box center [753, 191] width 151 height 13
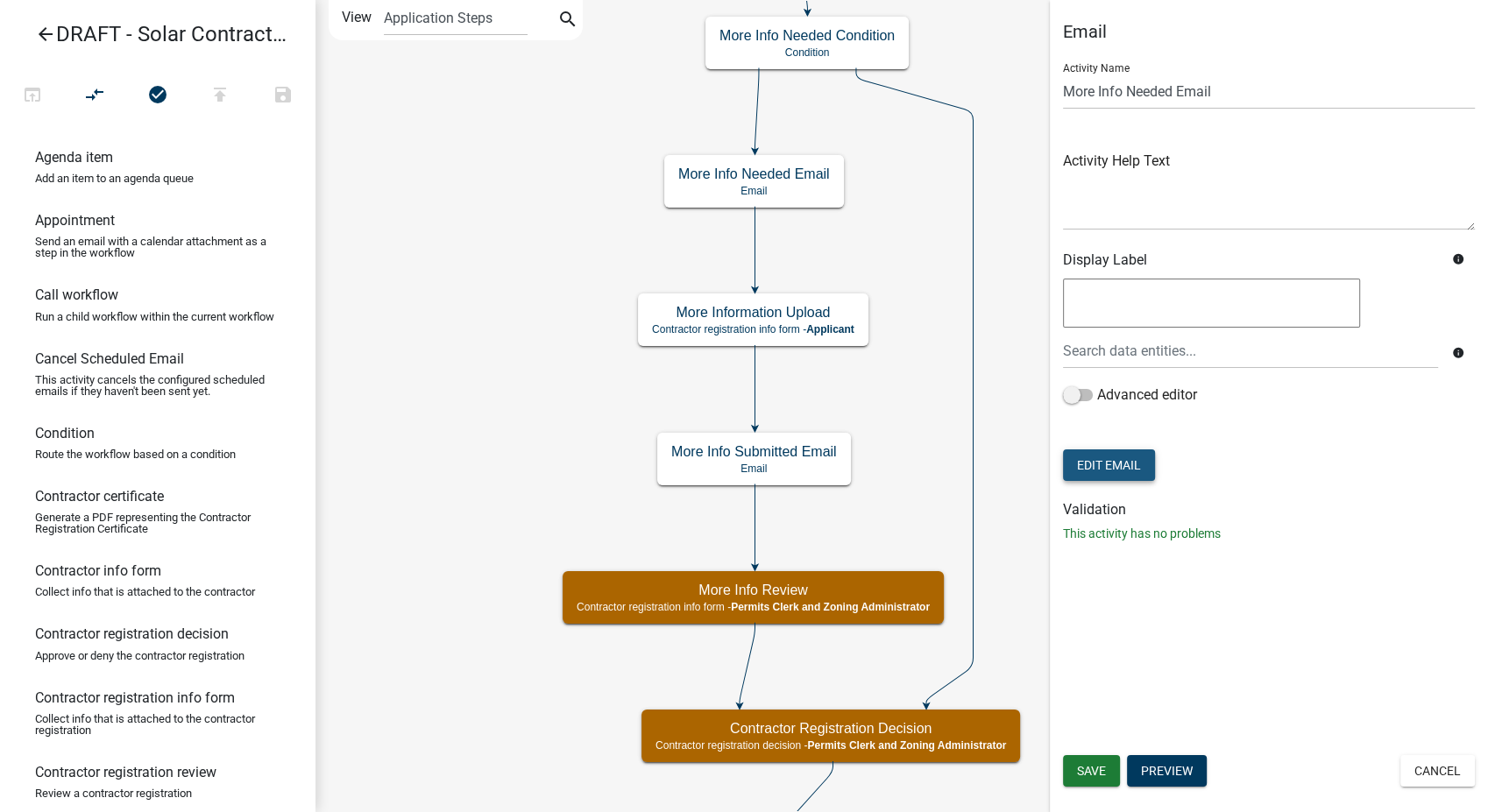
click at [1098, 455] on button "Edit Email" at bounding box center [1108, 465] width 92 height 32
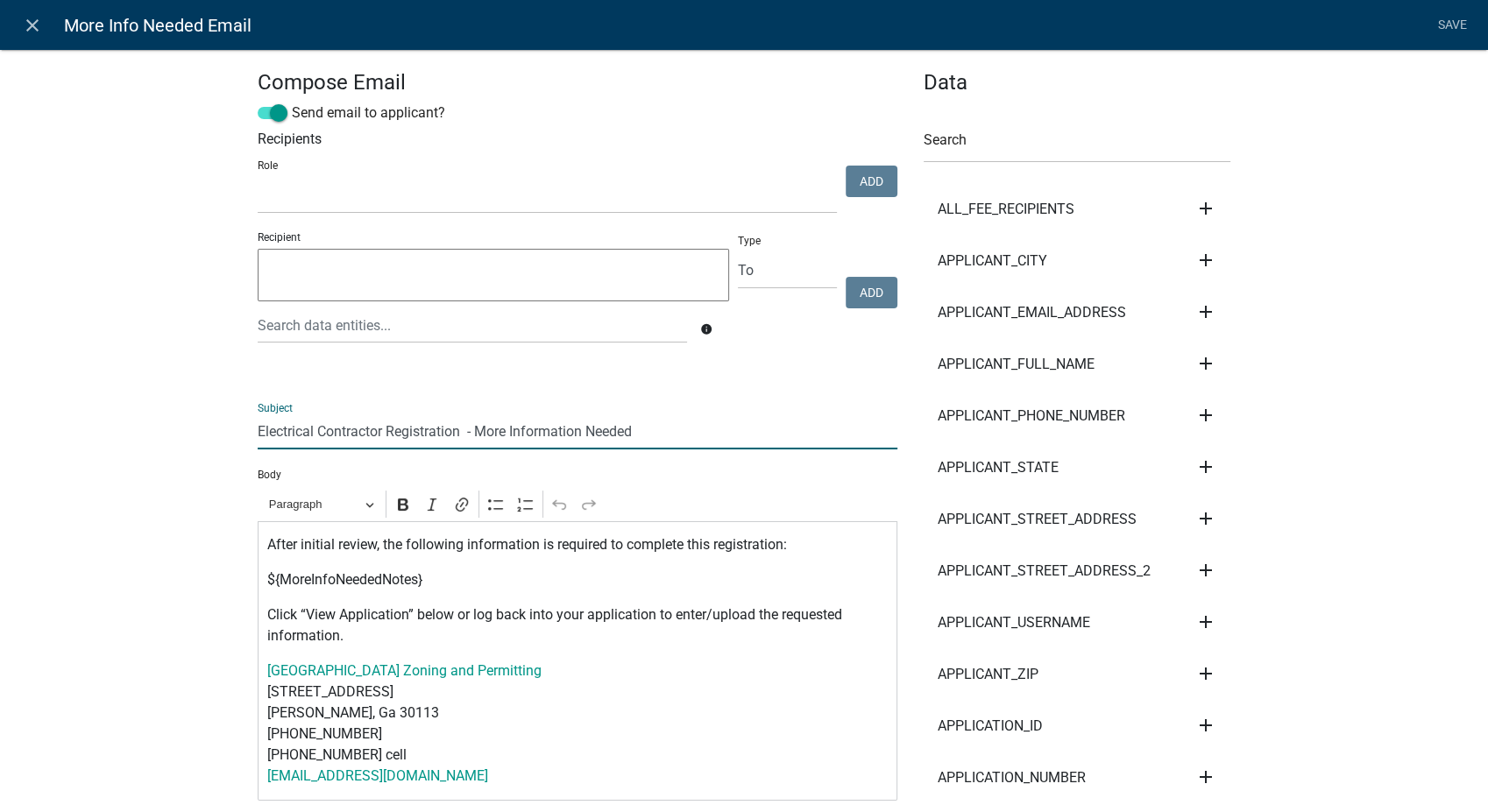
click at [302, 437] on input "Electrical Contractor Registration - More Information Needed" at bounding box center [577, 431] width 639 height 36
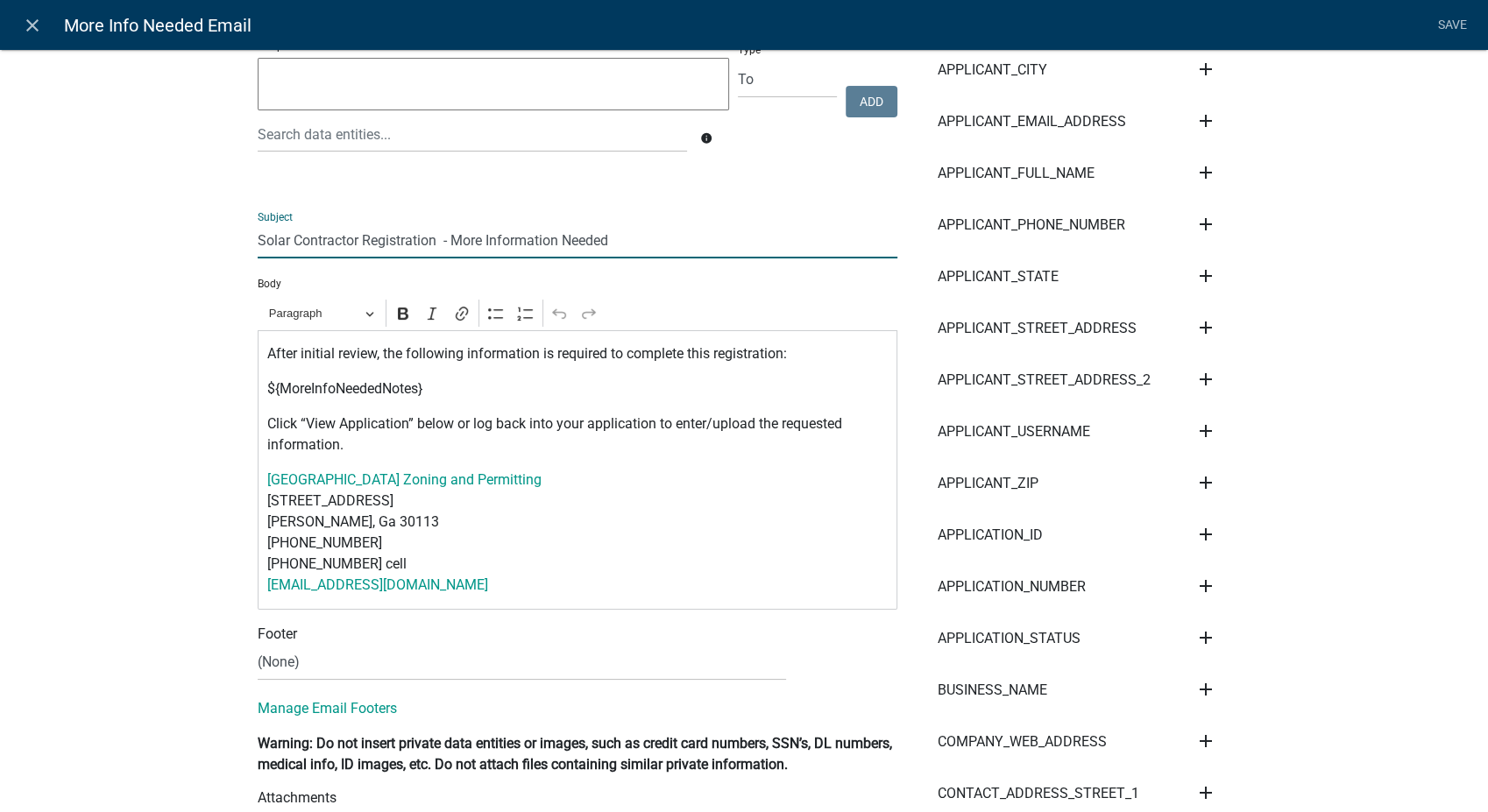
scroll to position [195, 0]
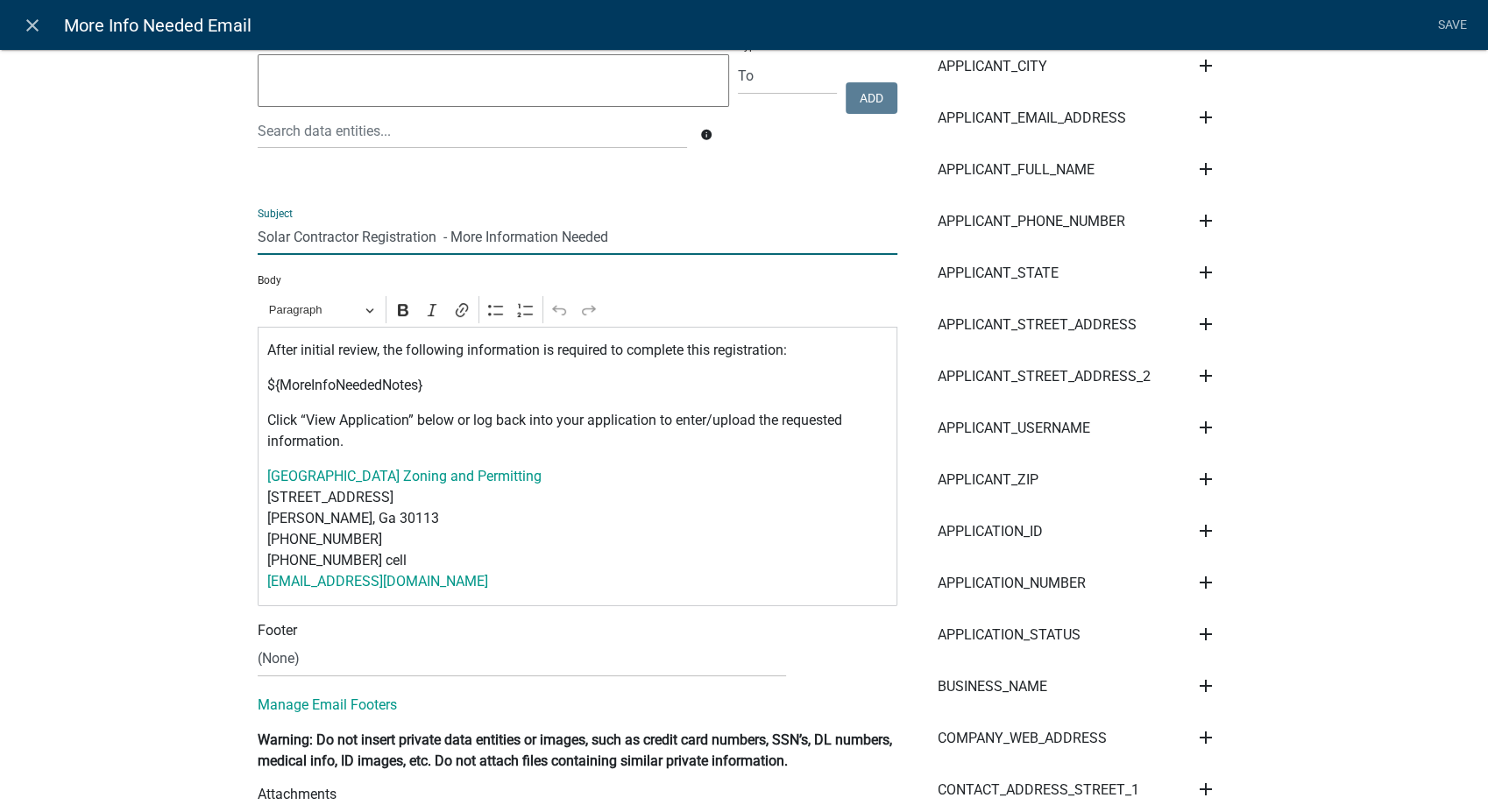
type input "Solar Contractor Registration - More Information Needed"
click at [331, 652] on select "(None) Zoning & Permitting" at bounding box center [522, 659] width 528 height 36
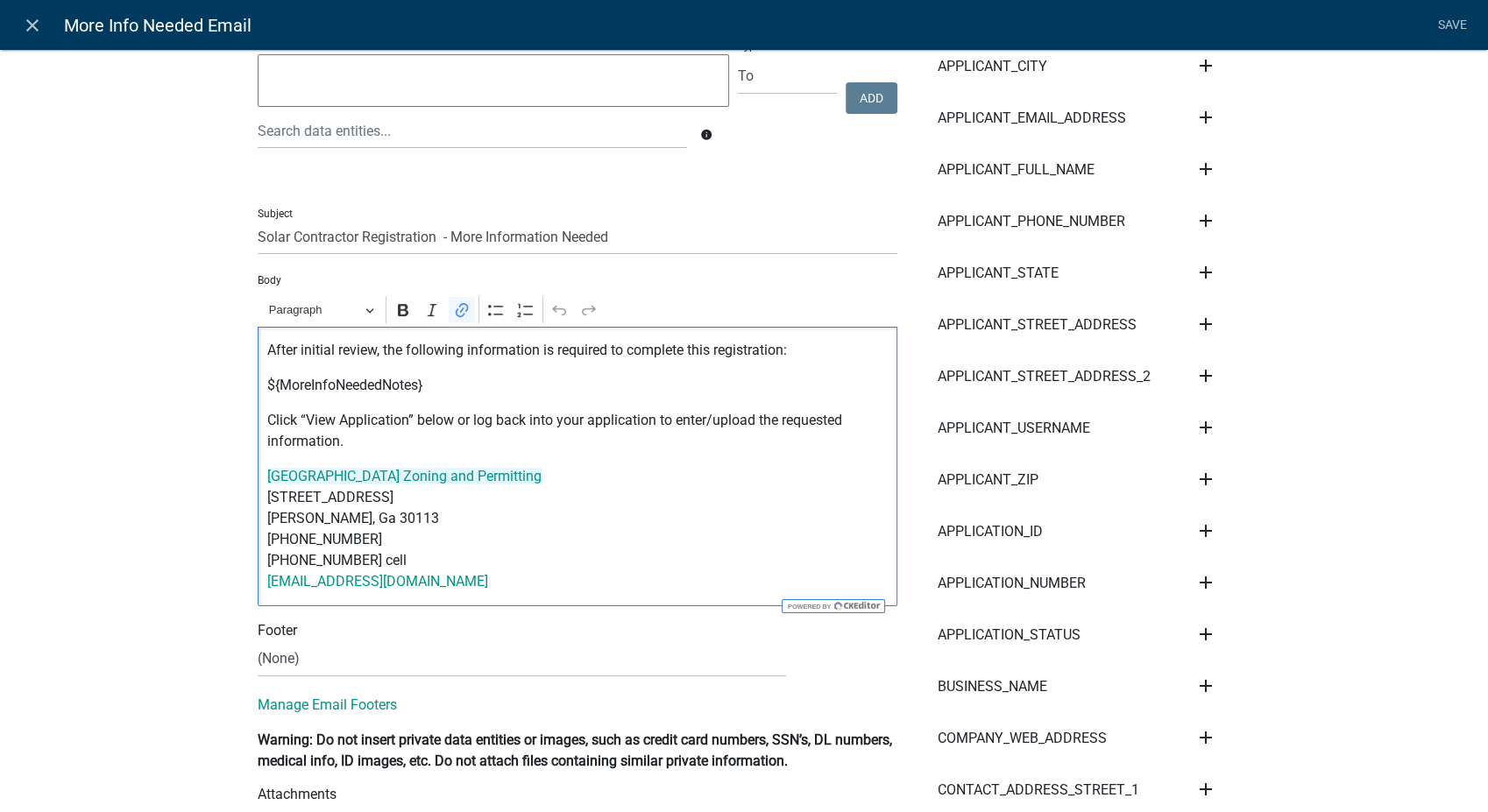
drag, startPoint x: 474, startPoint y: 588, endPoint x: 225, endPoint y: 480, distance: 271.4
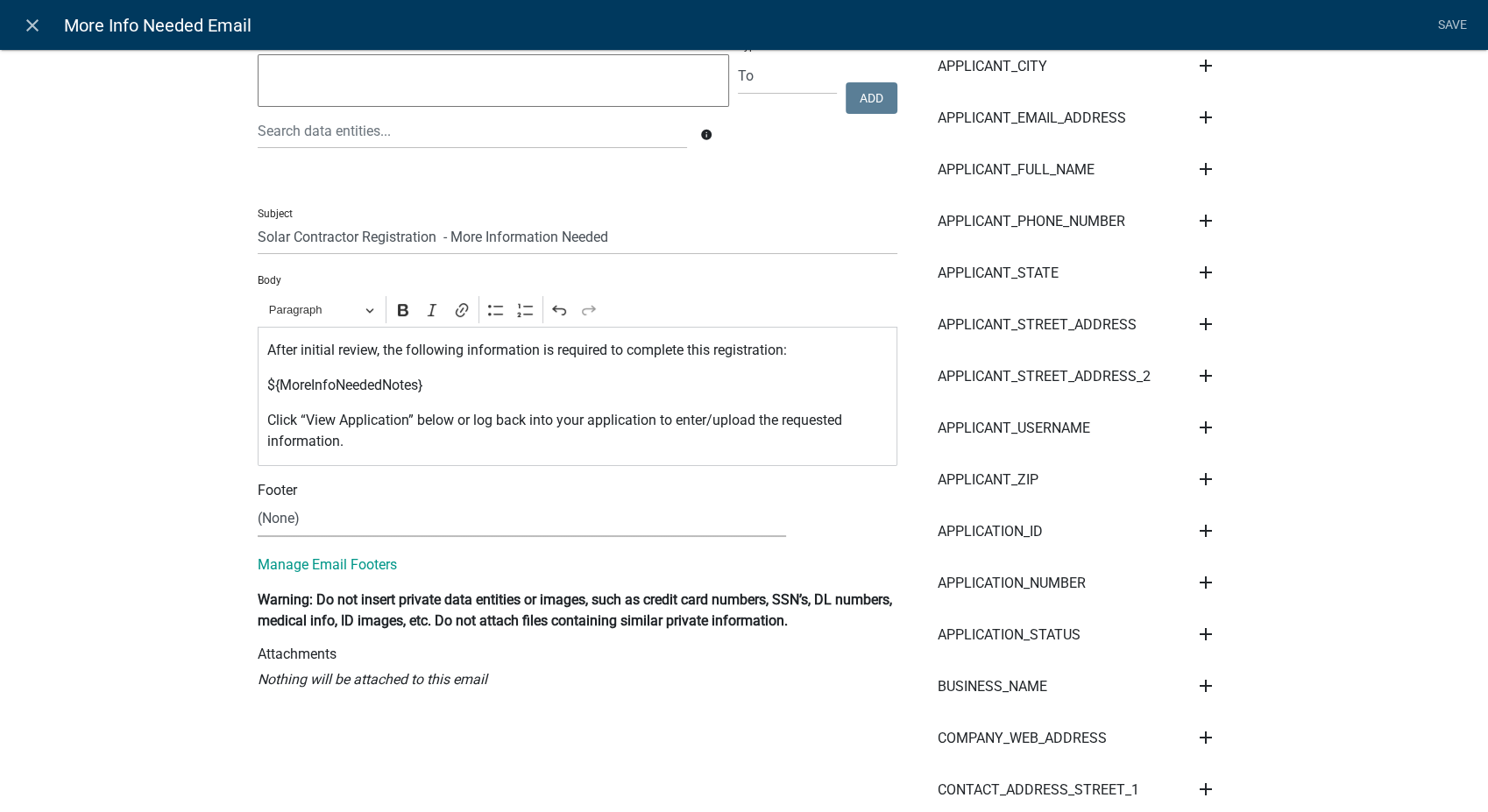
click at [304, 519] on select "(None) Zoning & Permitting" at bounding box center [522, 519] width 528 height 36
select select "5a42edc9-571c-48da-bd90-8261090c4236"
click at [257, 501] on select "(None) Zoning & Permitting" at bounding box center [522, 519] width 528 height 36
click at [1448, 26] on link "Save" at bounding box center [1451, 25] width 43 height 34
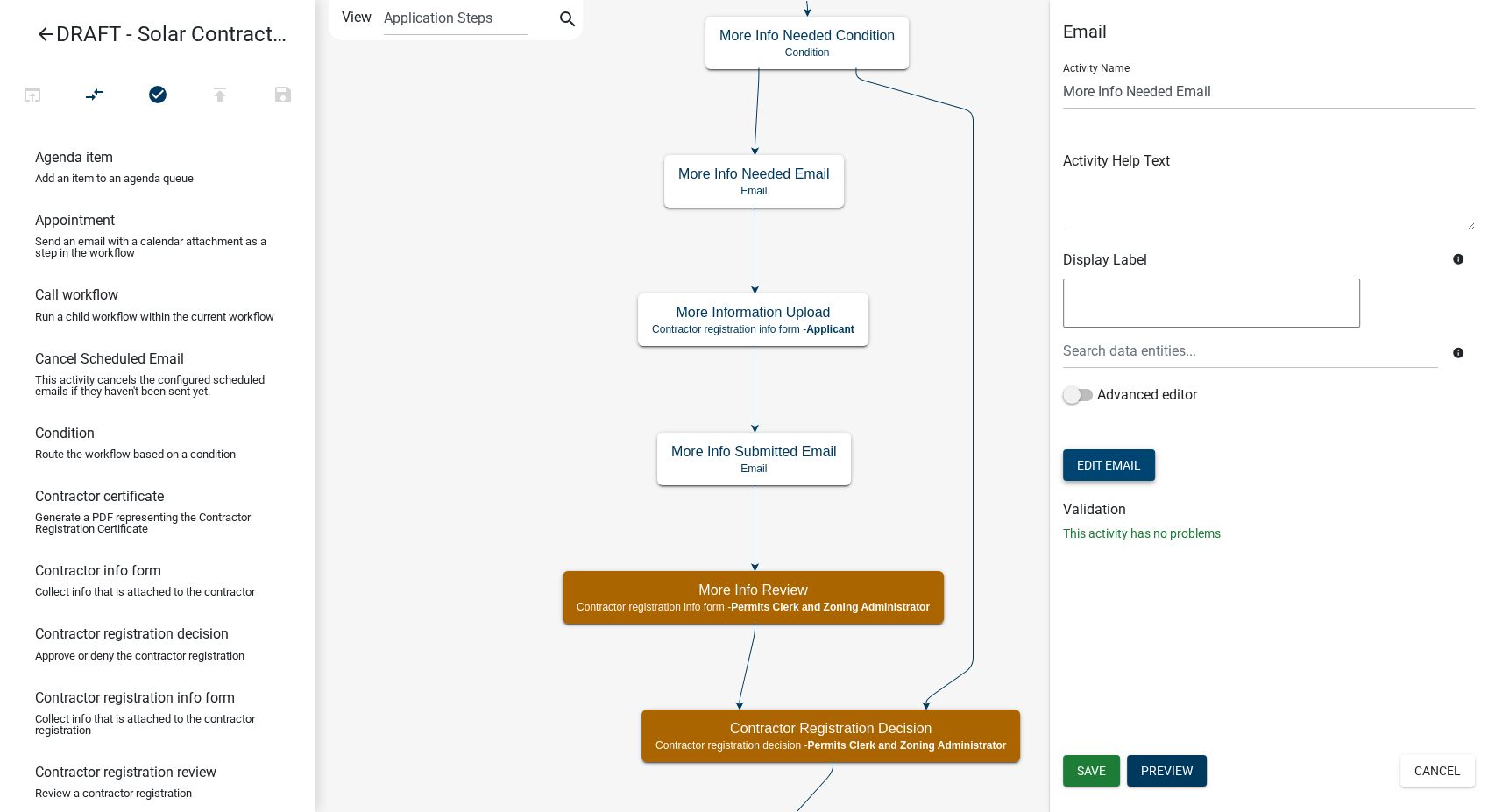
scroll to position [0, 0]
click at [1097, 756] on button "Save" at bounding box center [1091, 771] width 57 height 32
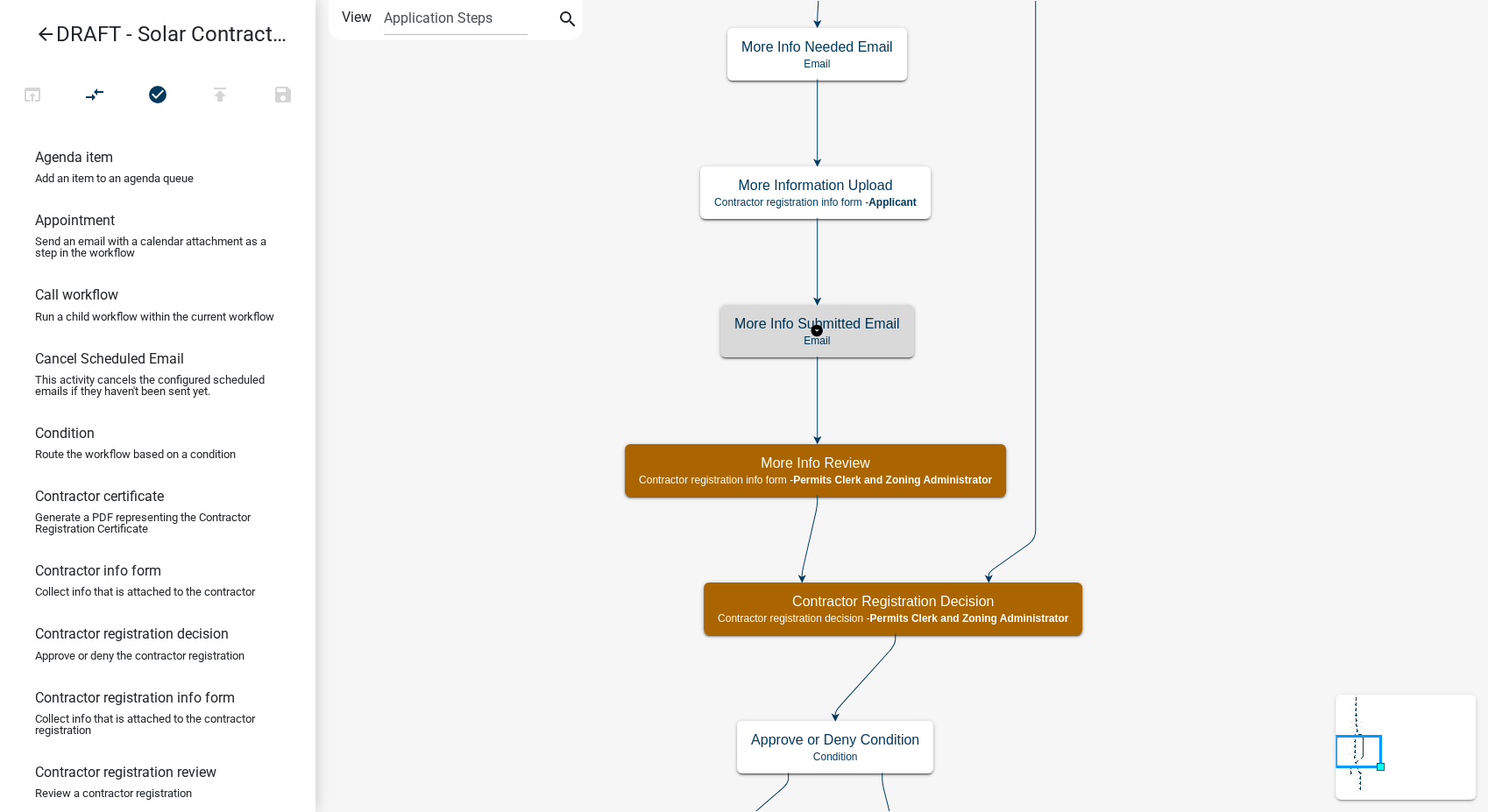
click at [858, 340] on p "Email" at bounding box center [817, 340] width 166 height 13
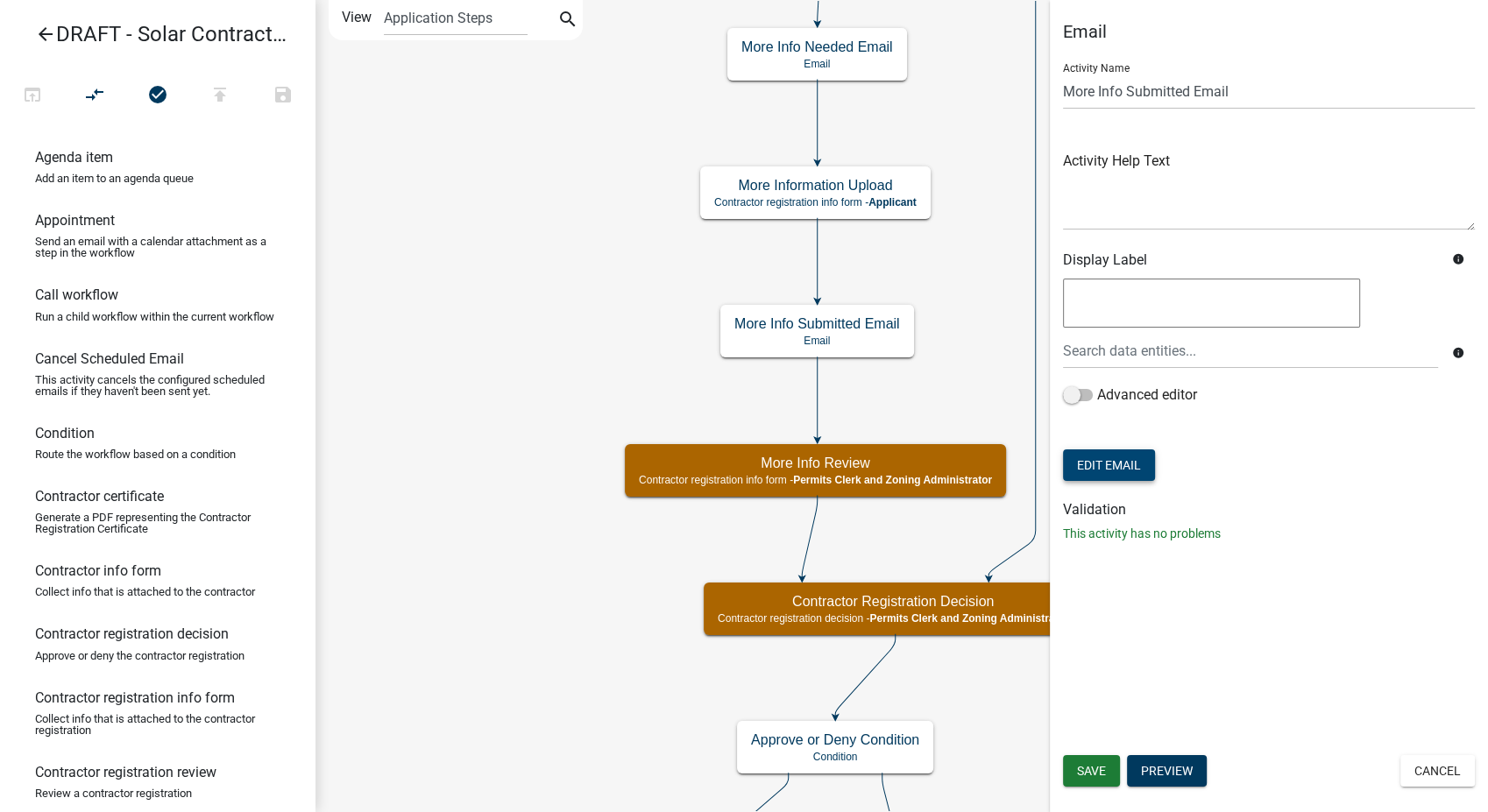
click at [1140, 474] on button "Edit Email" at bounding box center [1108, 465] width 92 height 32
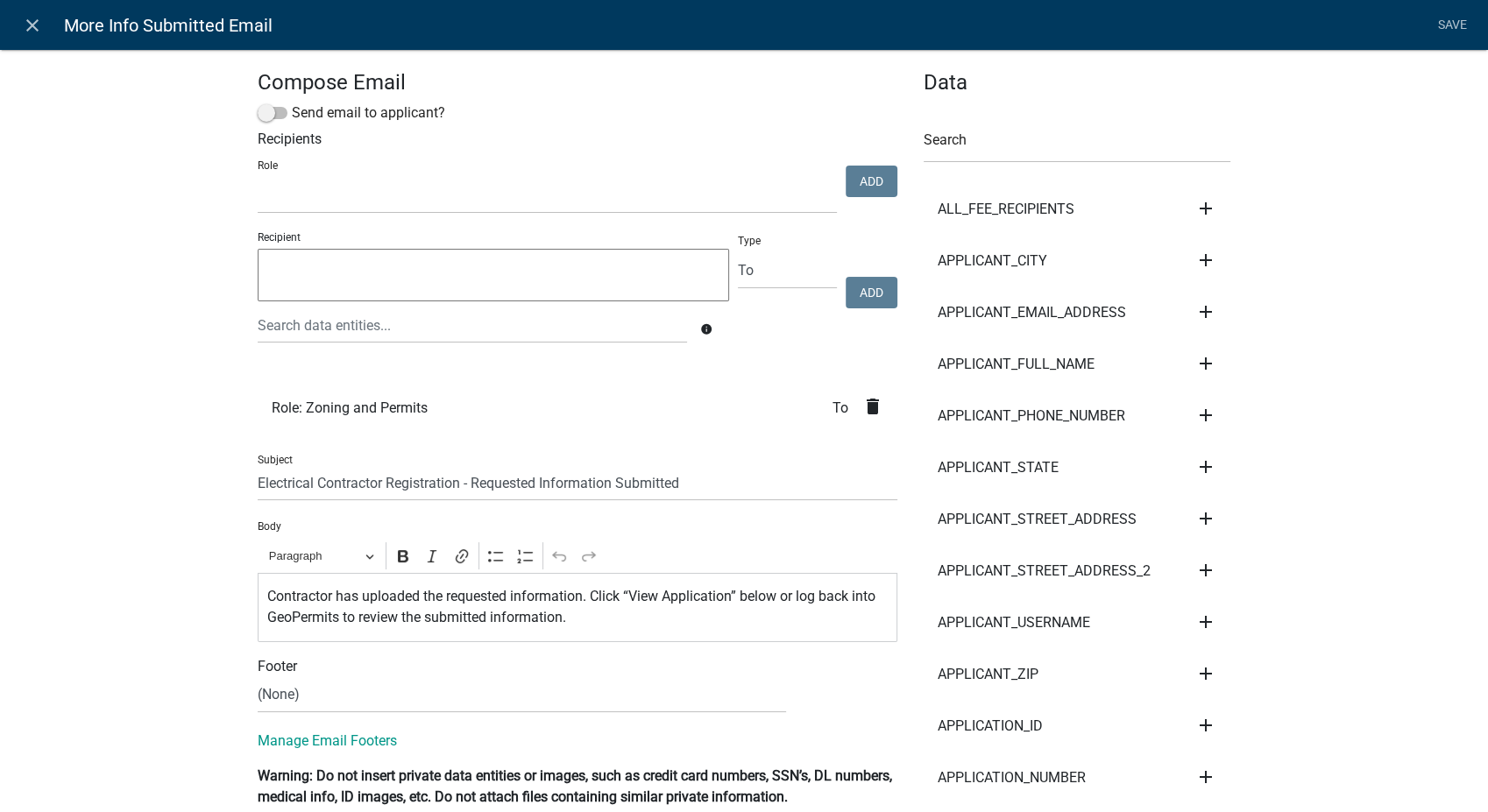
select select
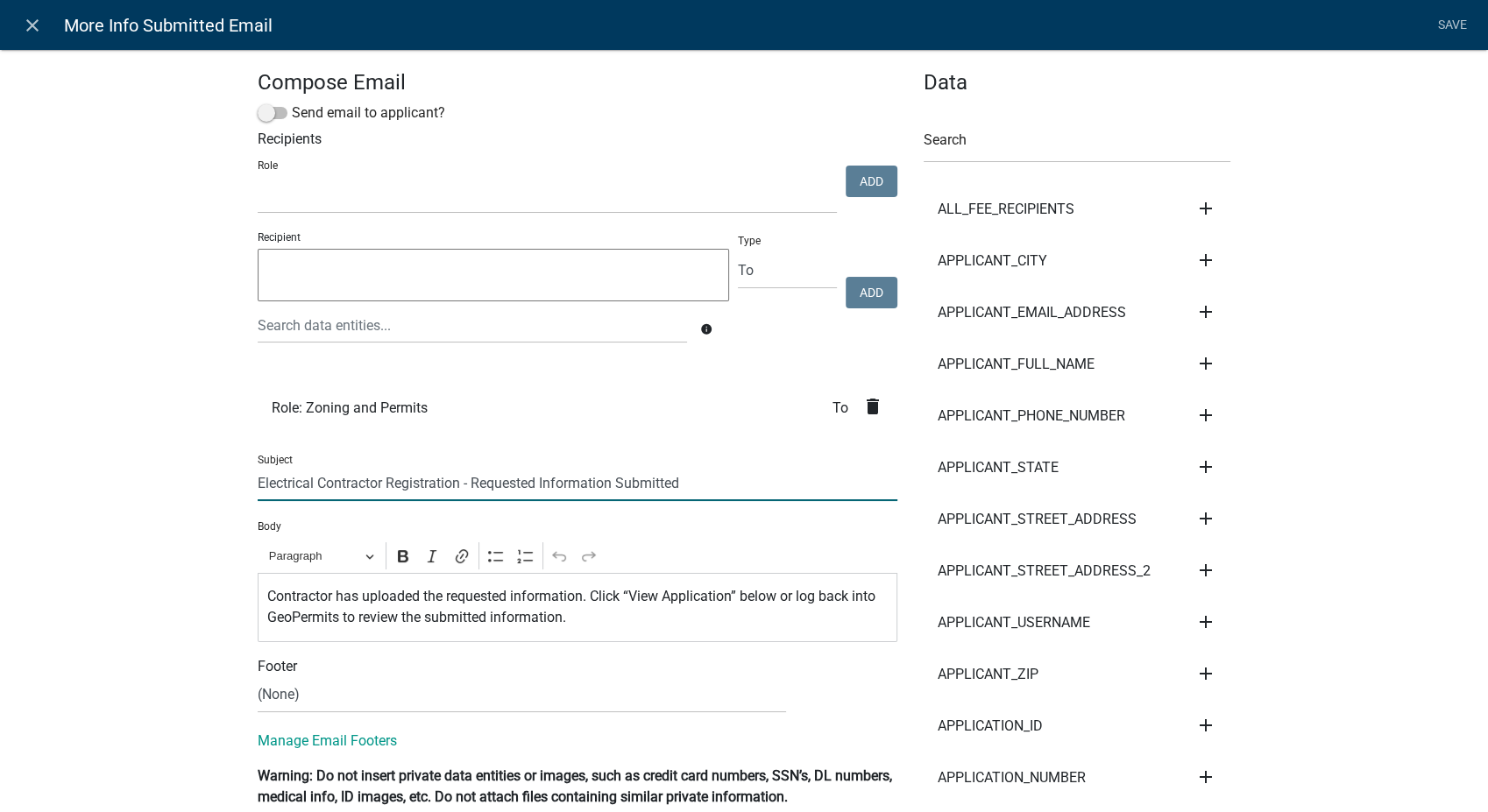
click at [304, 487] on input "Electrical Contractor Registration - Requested Information Submitted" at bounding box center [577, 482] width 639 height 36
type input "Solar Contractor Registration - Requested Information Submitted"
click at [1435, 24] on link "Save" at bounding box center [1451, 25] width 43 height 34
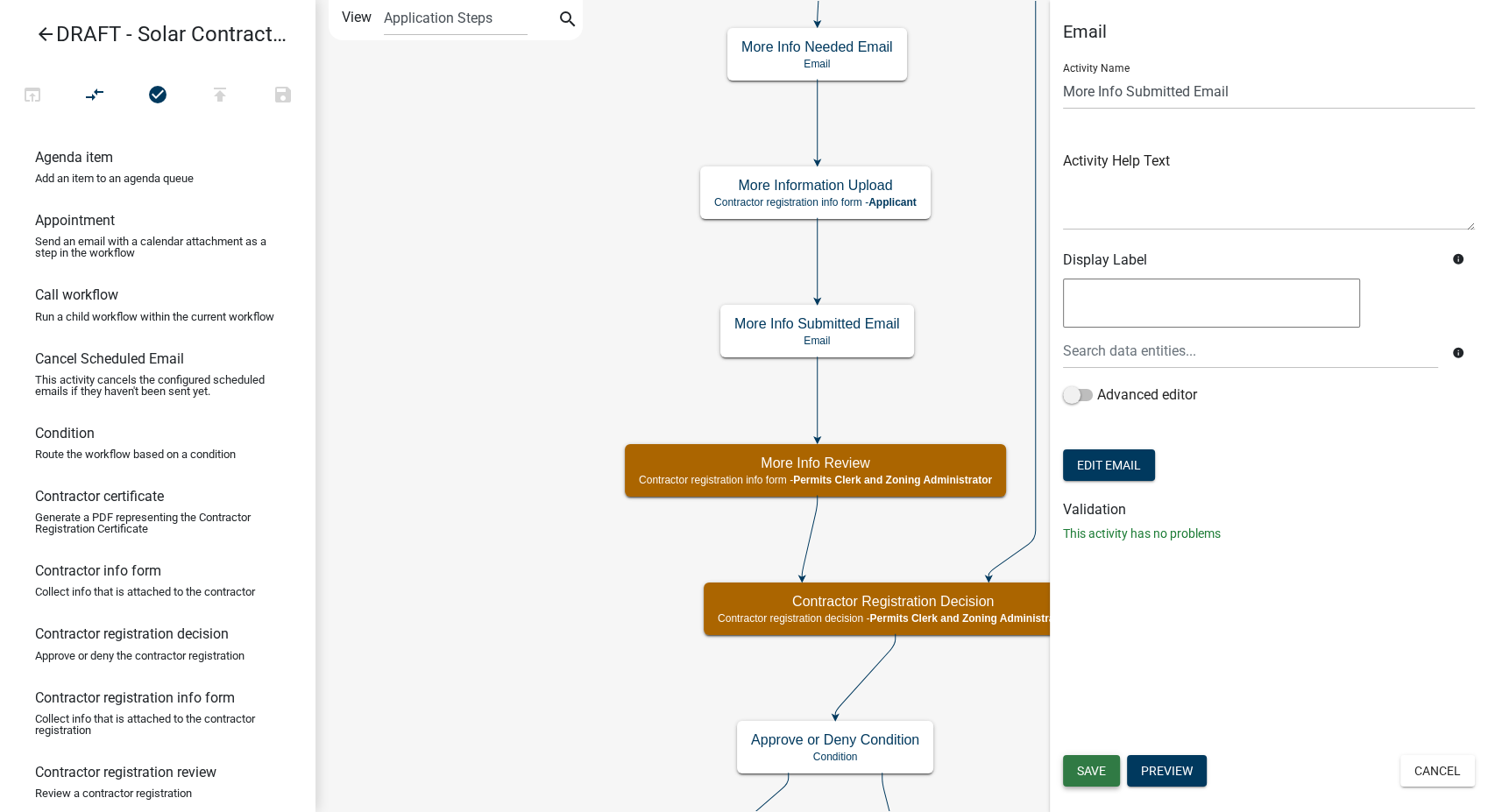
click at [1086, 768] on span "Save" at bounding box center [1092, 771] width 29 height 14
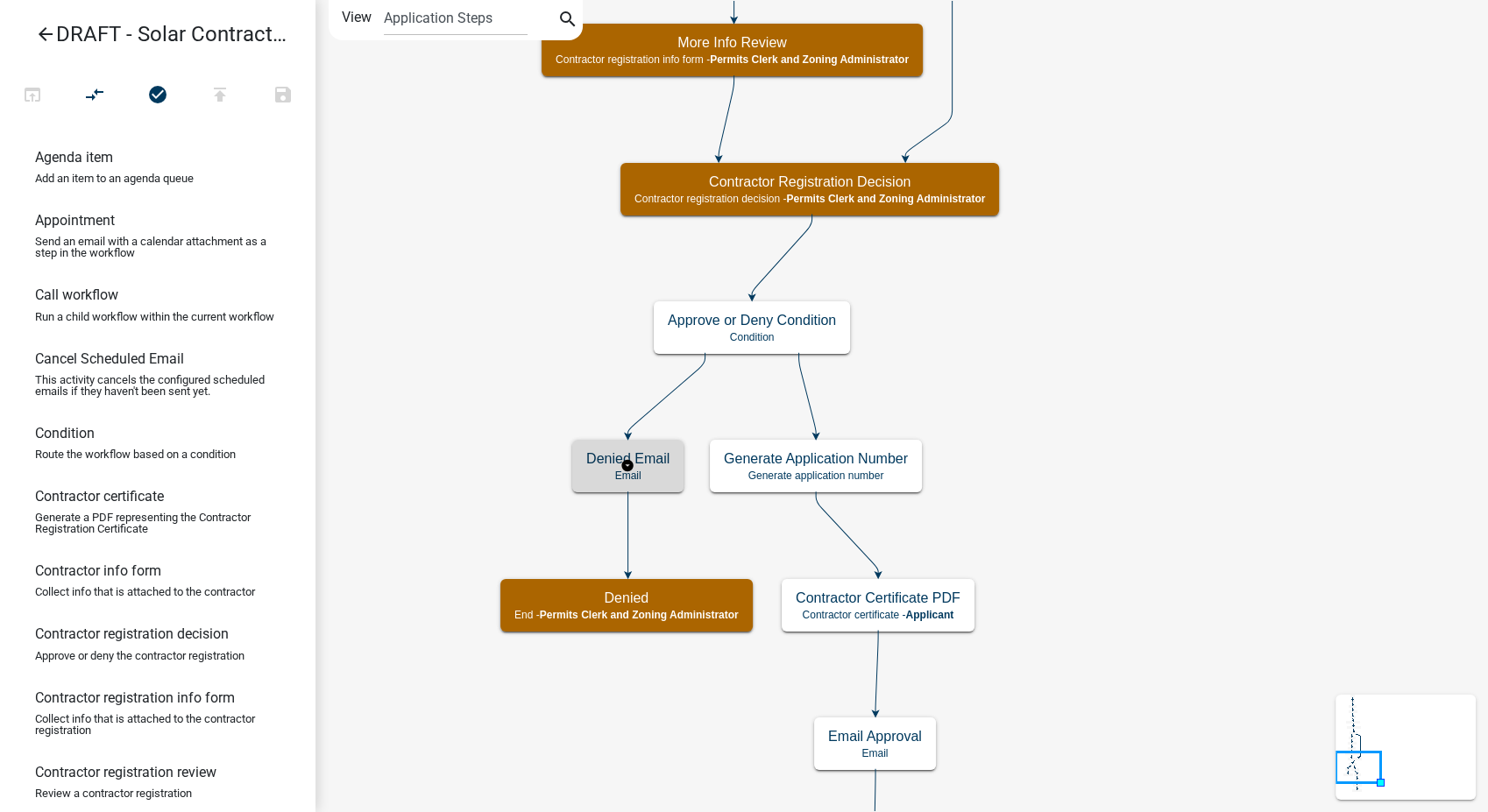
click at [603, 467] on div "Denied Email Email" at bounding box center [627, 466] width 111 height 53
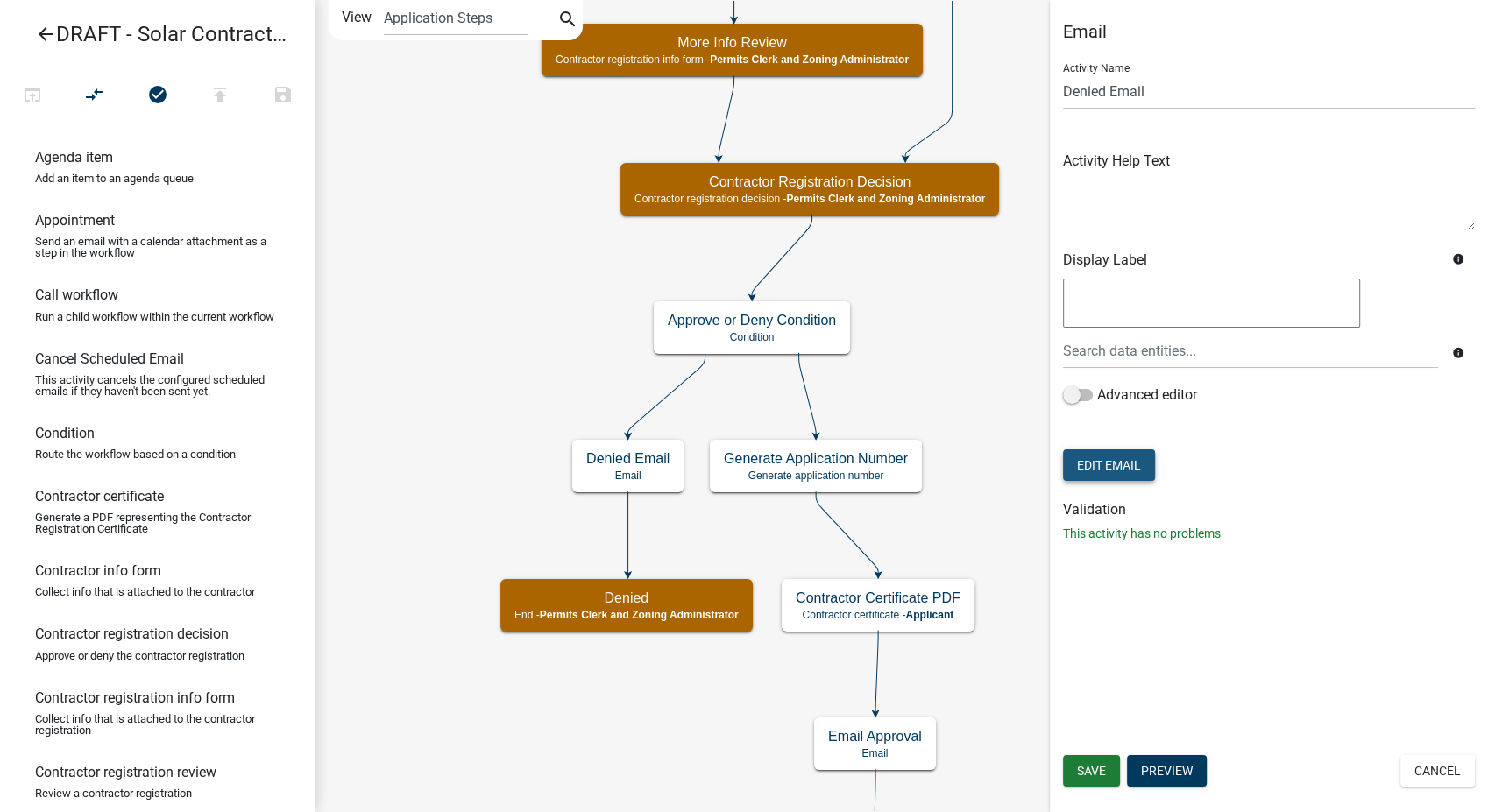
click at [1118, 461] on button "Edit Email" at bounding box center [1108, 465] width 92 height 32
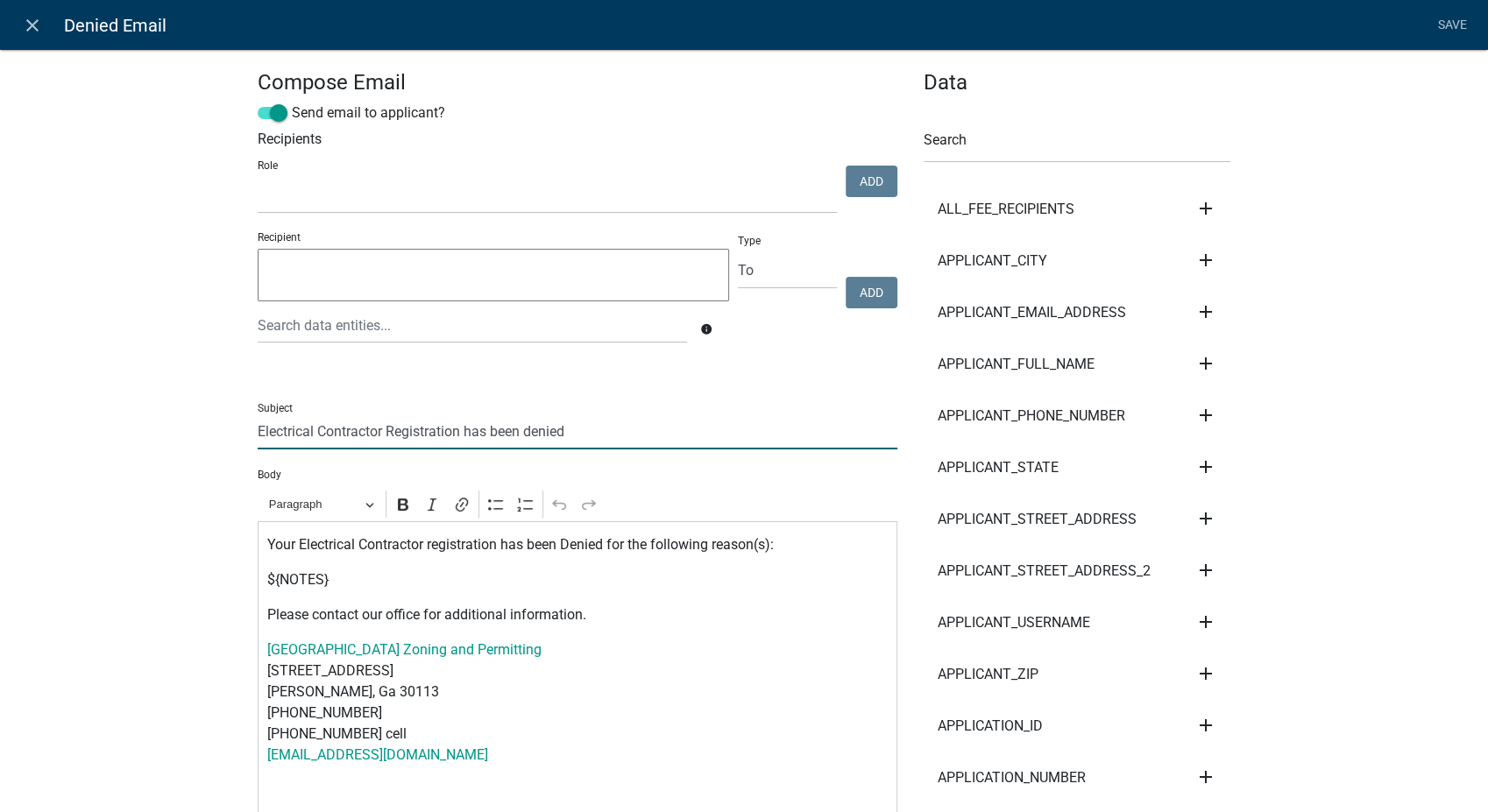
click at [307, 432] on input "Electrical Contractor Registration has been denied" at bounding box center [577, 431] width 639 height 36
type input "Solar Contractor Registration has been denied"
click at [345, 548] on p "Your Electrical Contractor registration has been Denied for the following reaso…" at bounding box center [578, 545] width 621 height 21
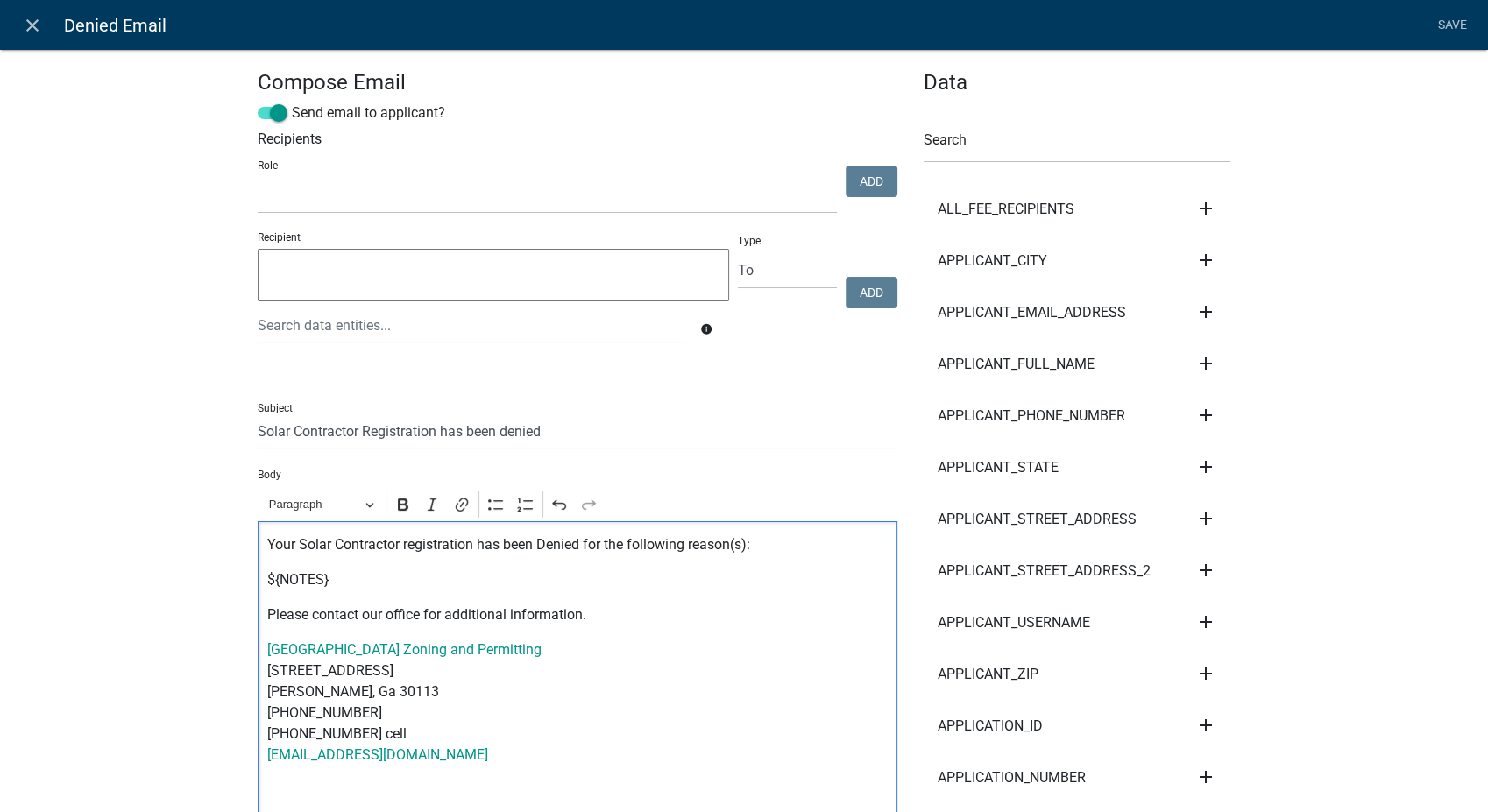
scroll to position [292, 0]
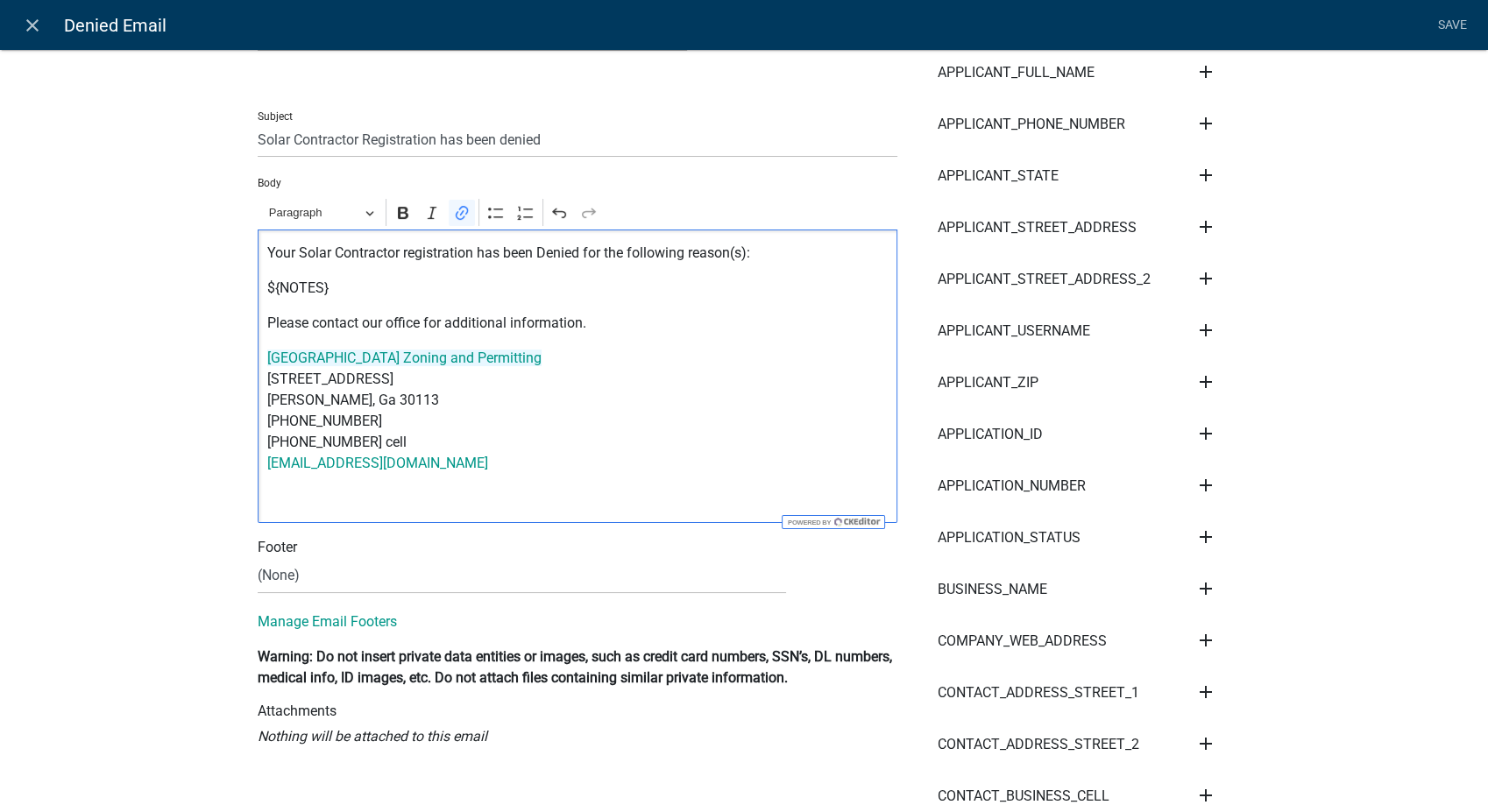
drag, startPoint x: 484, startPoint y: 473, endPoint x: 230, endPoint y: 350, distance: 282.2
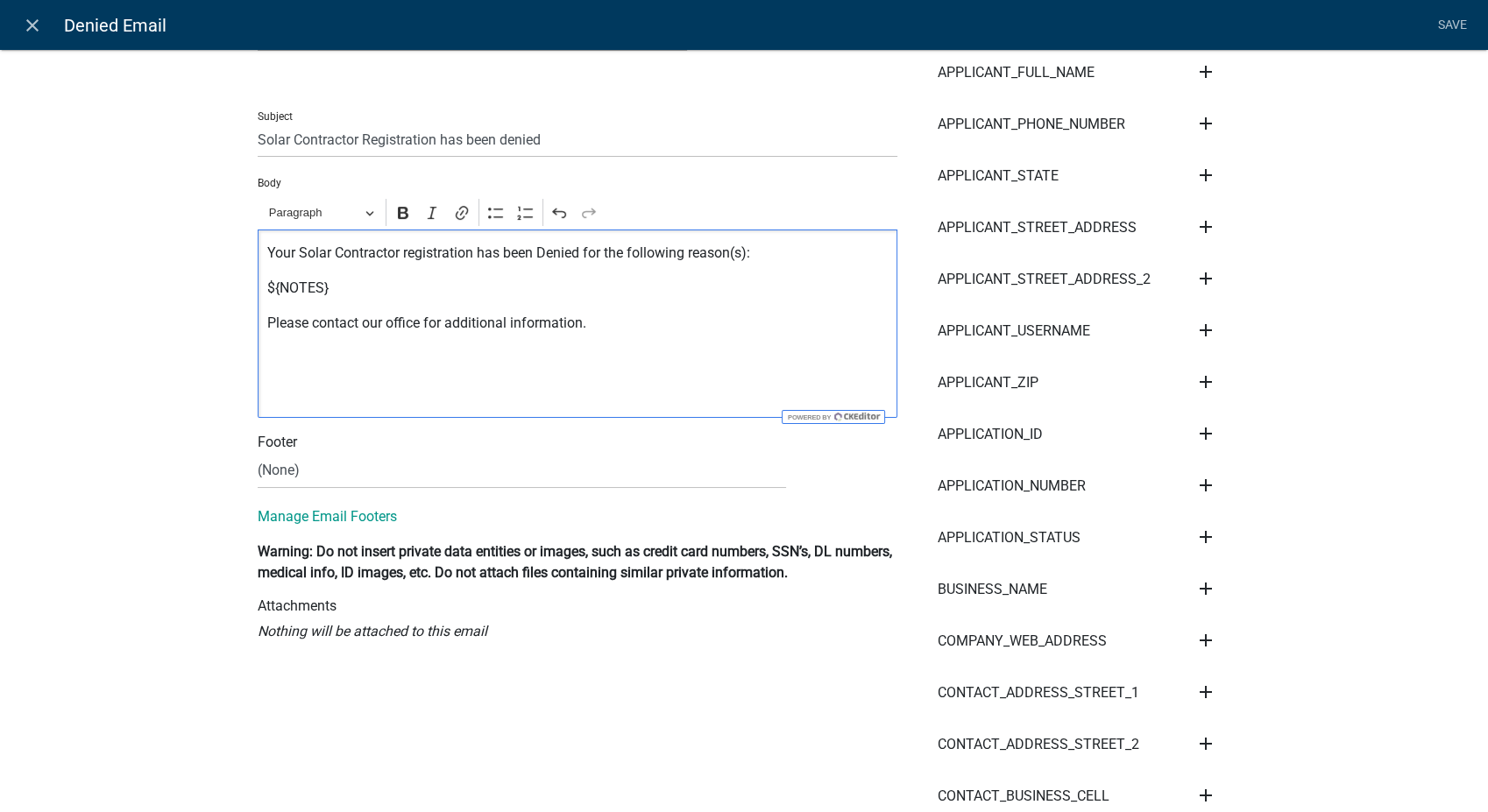
click at [267, 391] on p "Editor editing area: main. Press Alt+0 for help." at bounding box center [578, 393] width 621 height 21
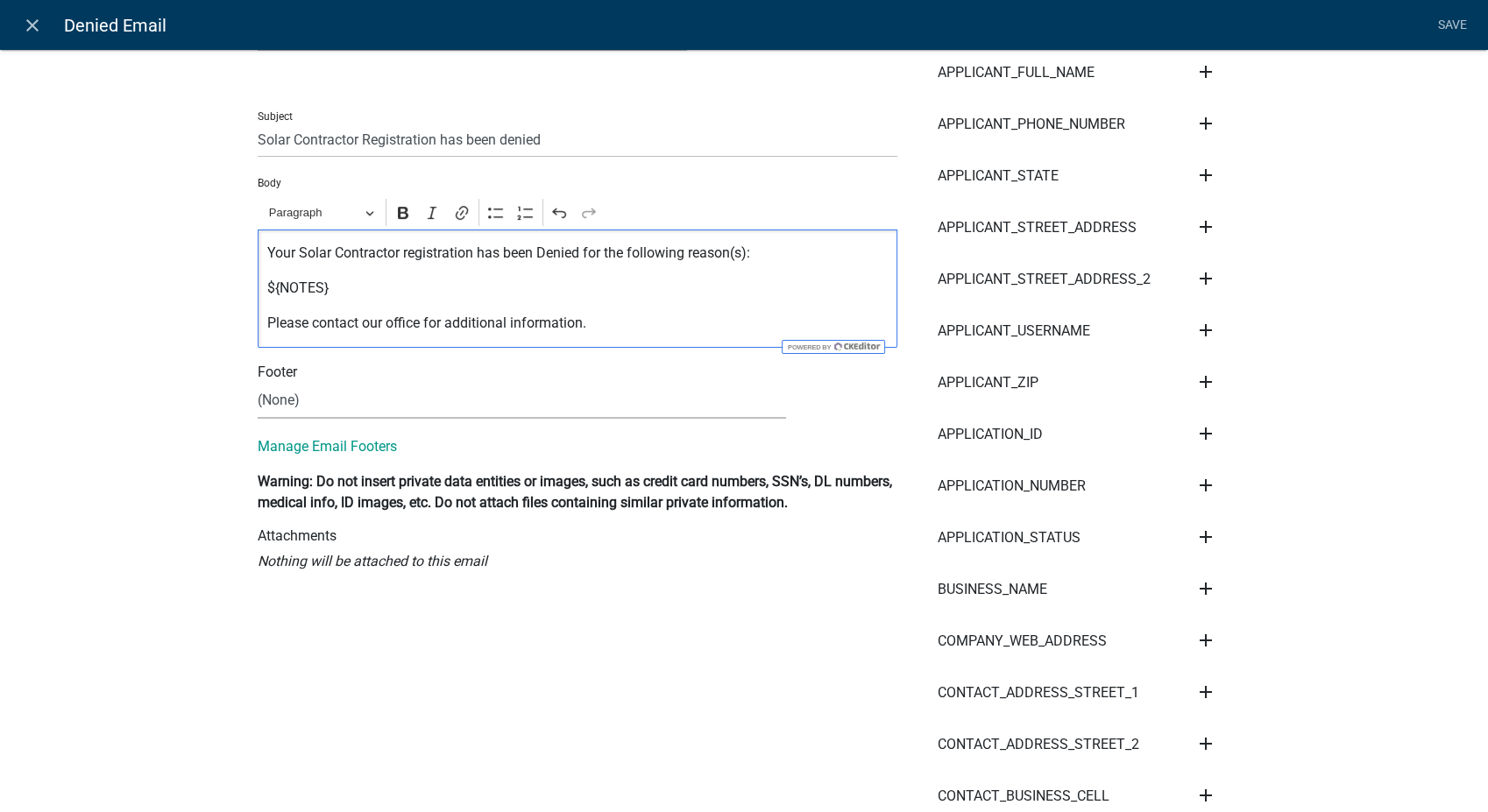
click at [298, 408] on select "(None) Zoning & Permitting" at bounding box center [522, 400] width 528 height 36
select select "5a42edc9-571c-48da-bd90-8261090c4236"
click at [257, 383] on select "(None) Zoning & Permitting" at bounding box center [522, 400] width 528 height 36
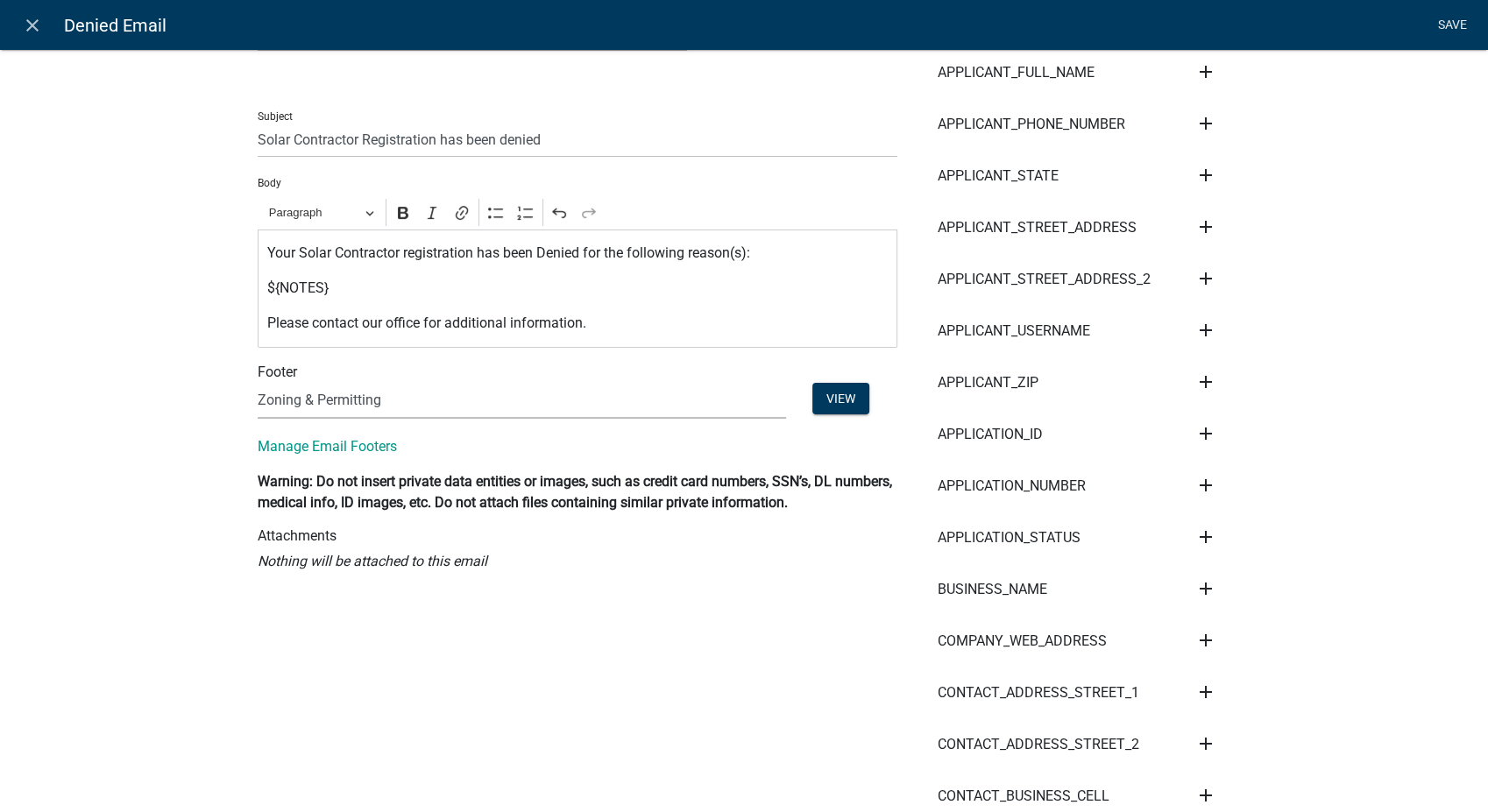
click at [1451, 22] on link "Save" at bounding box center [1451, 25] width 43 height 34
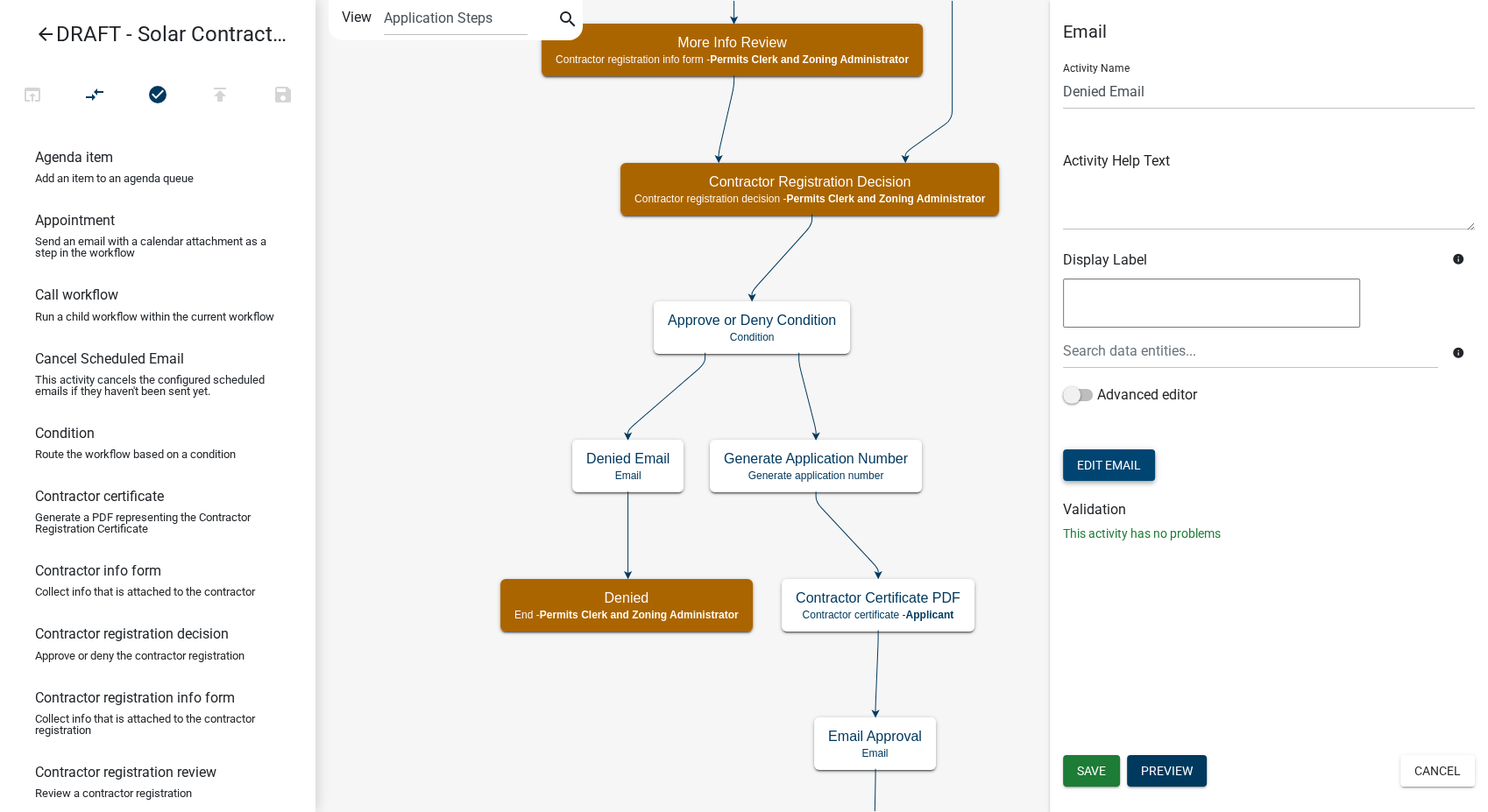
scroll to position [0, 0]
click at [1085, 782] on button "Save" at bounding box center [1091, 771] width 57 height 32
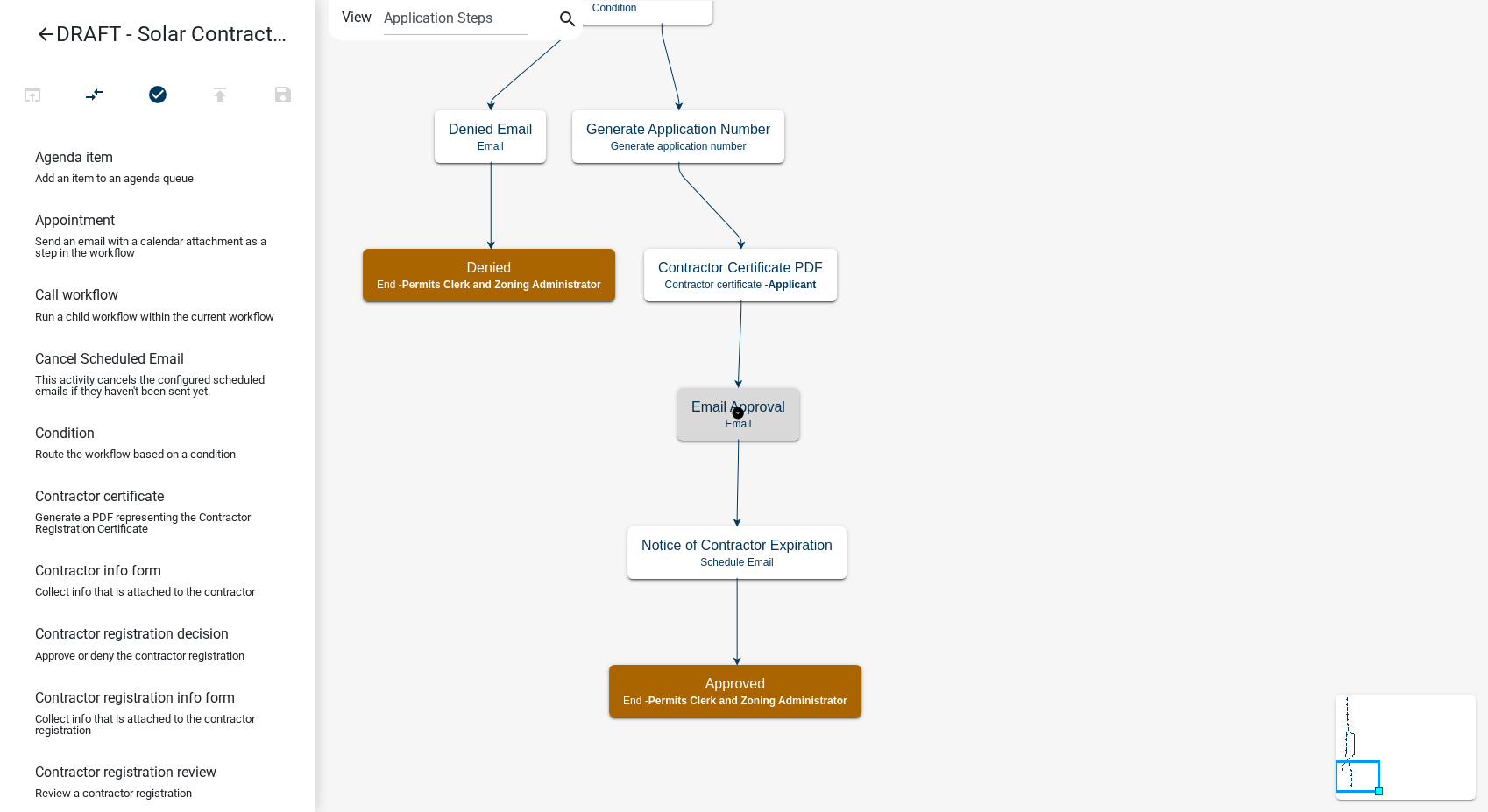
click at [784, 422] on p "Email" at bounding box center [738, 423] width 94 height 13
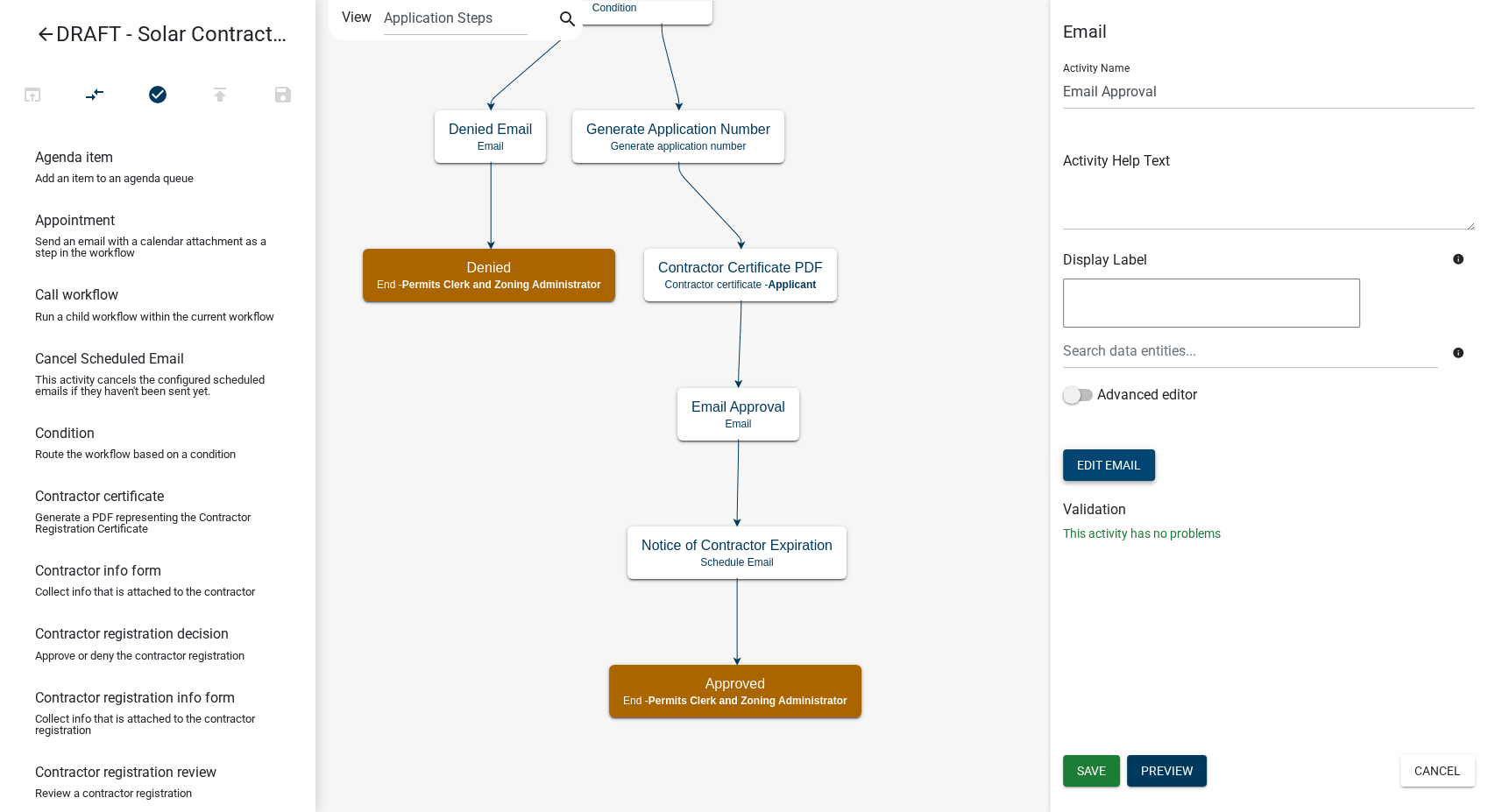
click at [1081, 466] on button "Edit Email" at bounding box center [1108, 465] width 92 height 32
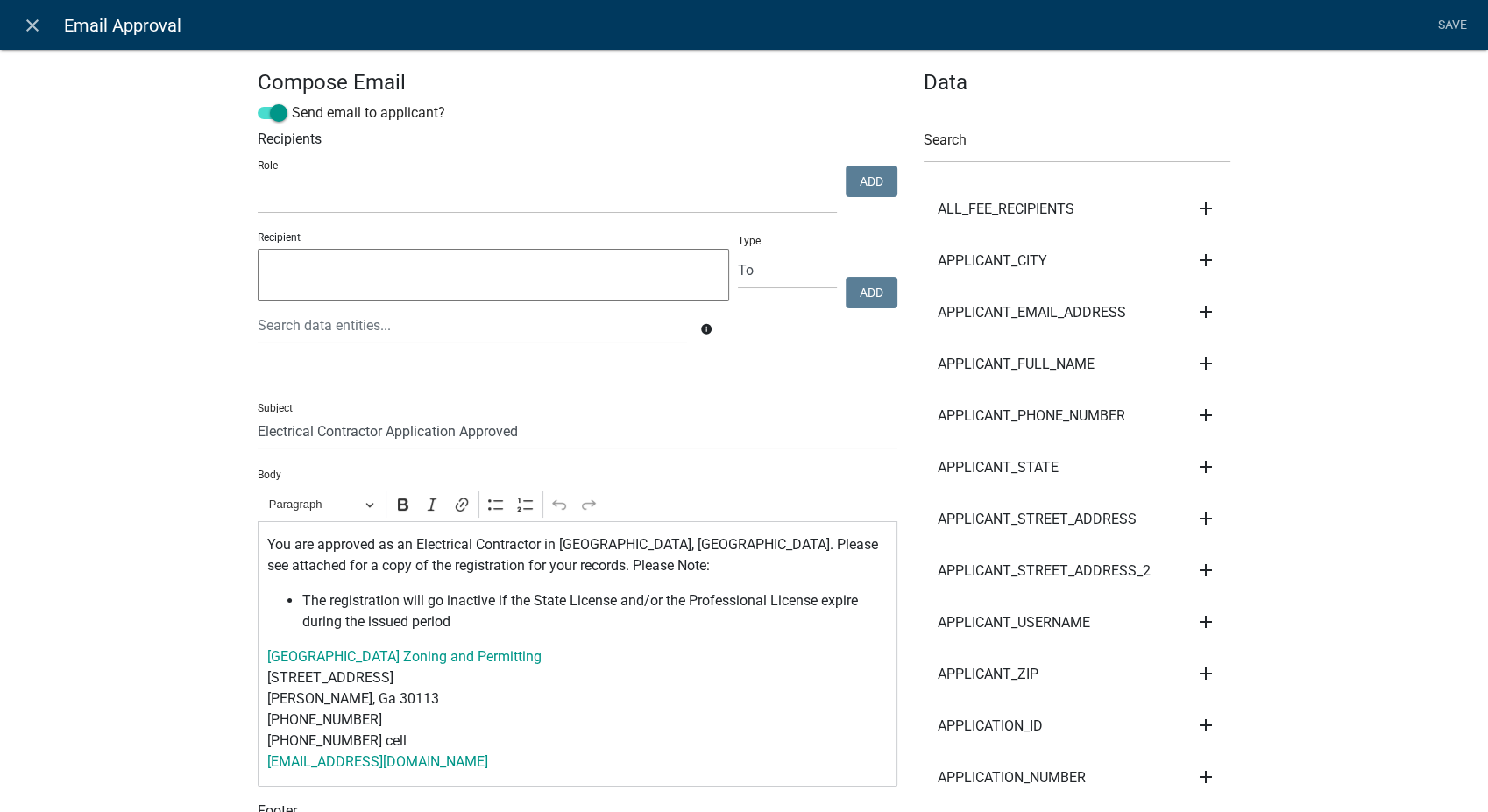
select select
click at [309, 432] on input "Electrical Contractor Application Approved" at bounding box center [577, 431] width 639 height 36
type input "Solar Contractor Application Approved"
click at [462, 544] on p "You are approved as an Electrical Contractor in [GEOGRAPHIC_DATA], [GEOGRAPHIC_…" at bounding box center [578, 555] width 621 height 42
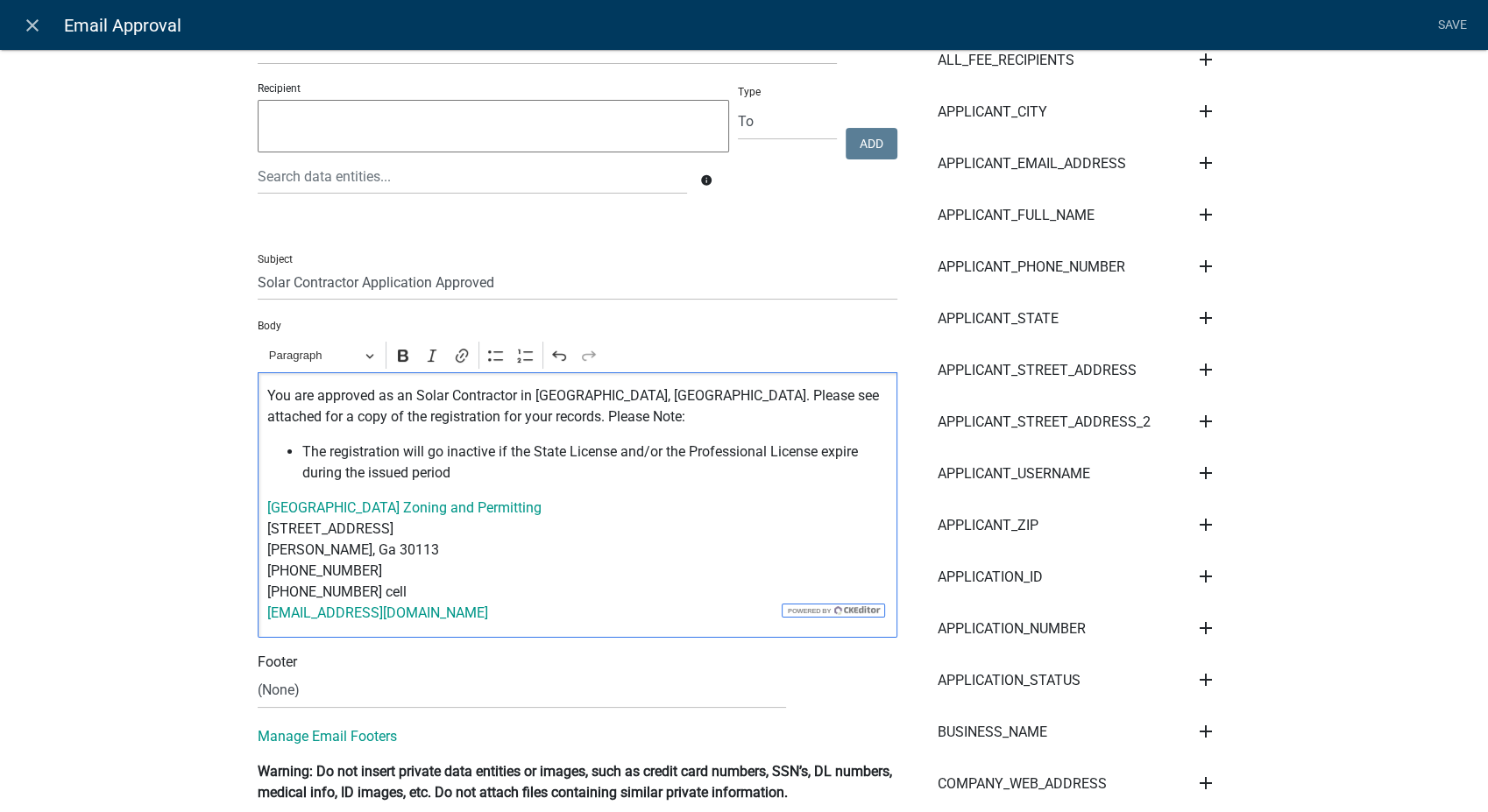
scroll to position [195, 0]
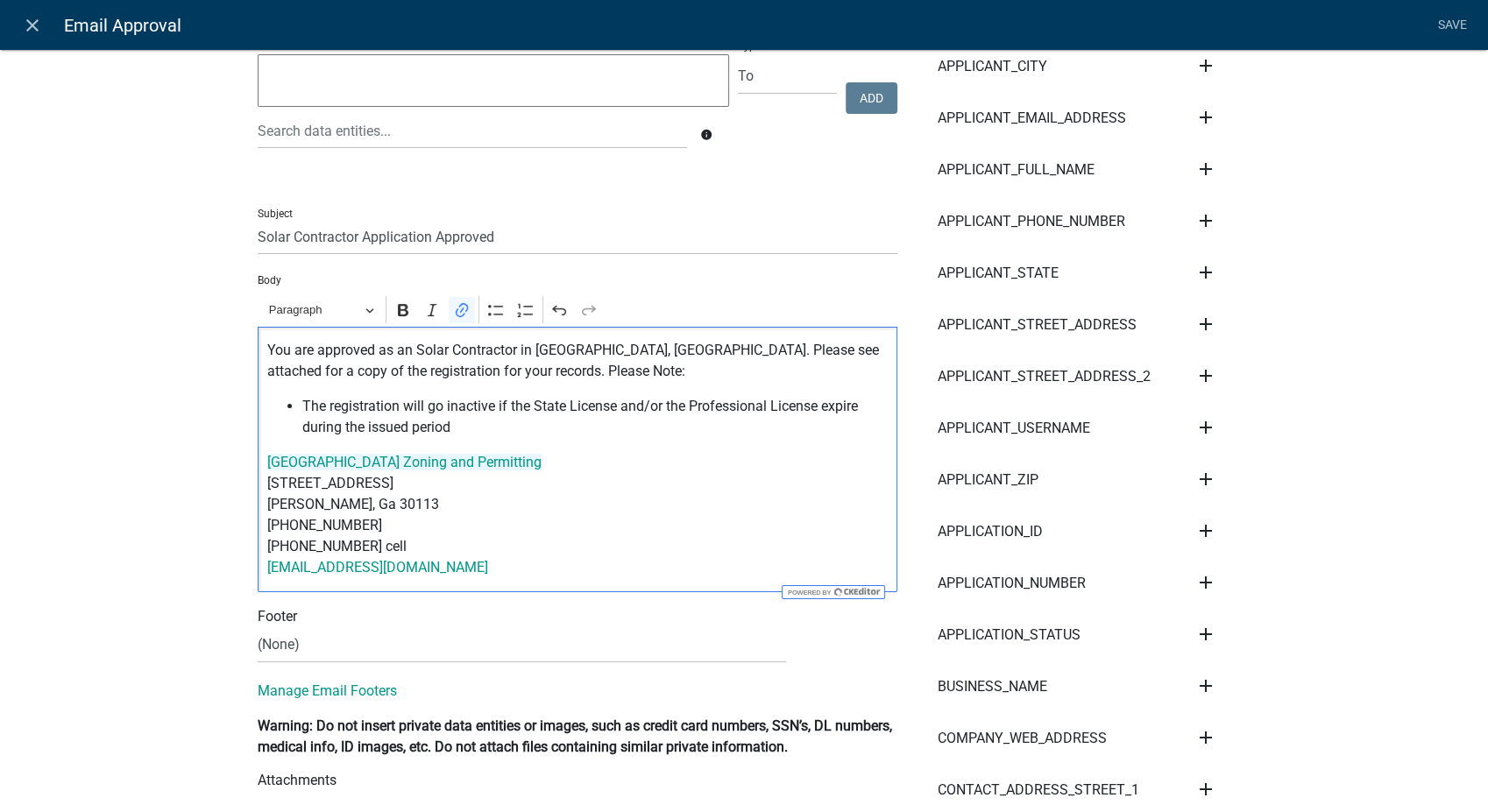
drag, startPoint x: 476, startPoint y: 574, endPoint x: 237, endPoint y: 466, distance: 262.3
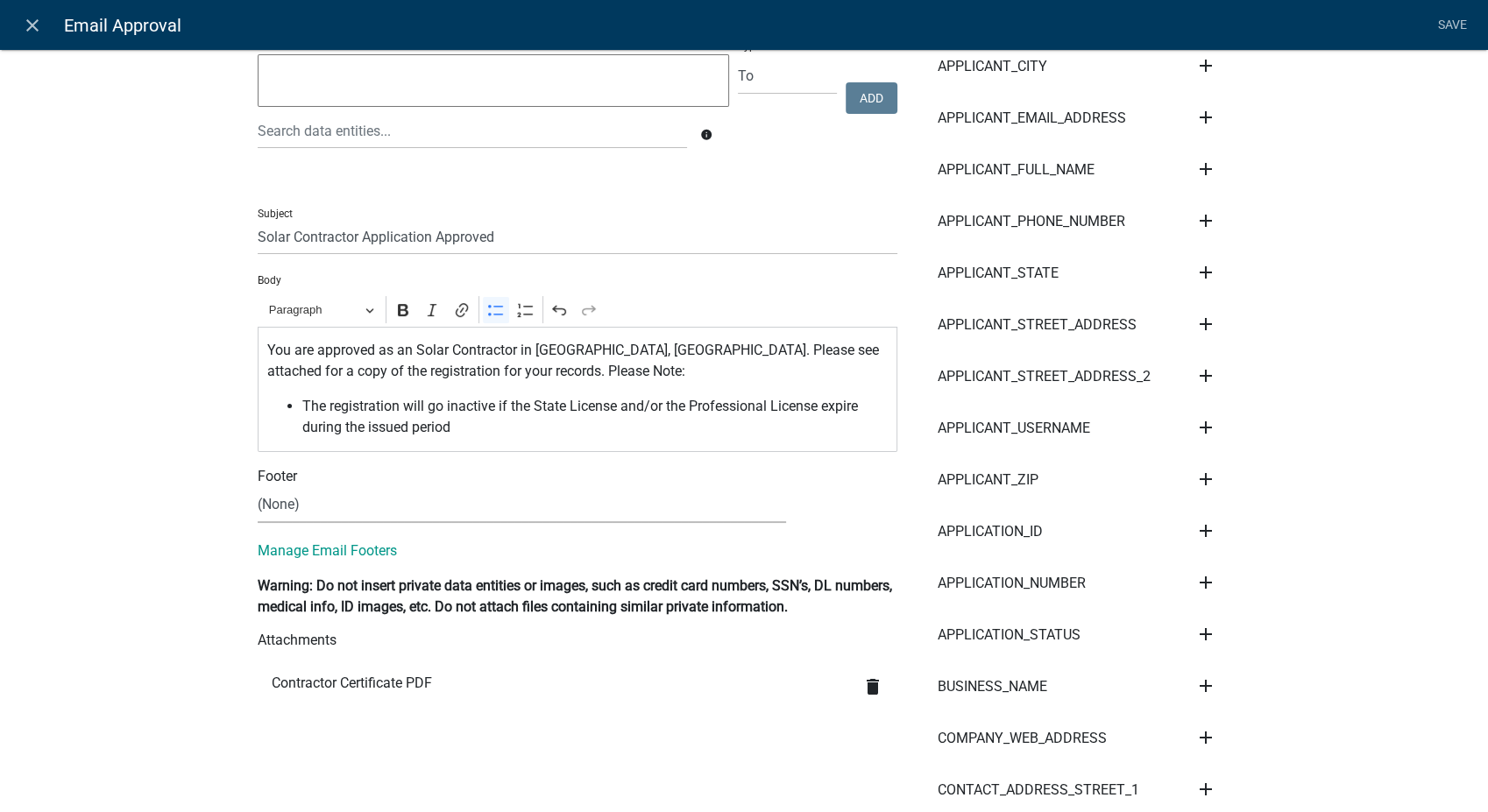
click at [288, 503] on select "(None) Zoning & Permitting" at bounding box center [522, 504] width 528 height 36
select select "5a42edc9-571c-48da-bd90-8261090c4236"
click at [257, 487] on select "(None) Zoning & Permitting" at bounding box center [522, 504] width 528 height 36
click at [1450, 17] on link "Save" at bounding box center [1451, 25] width 43 height 34
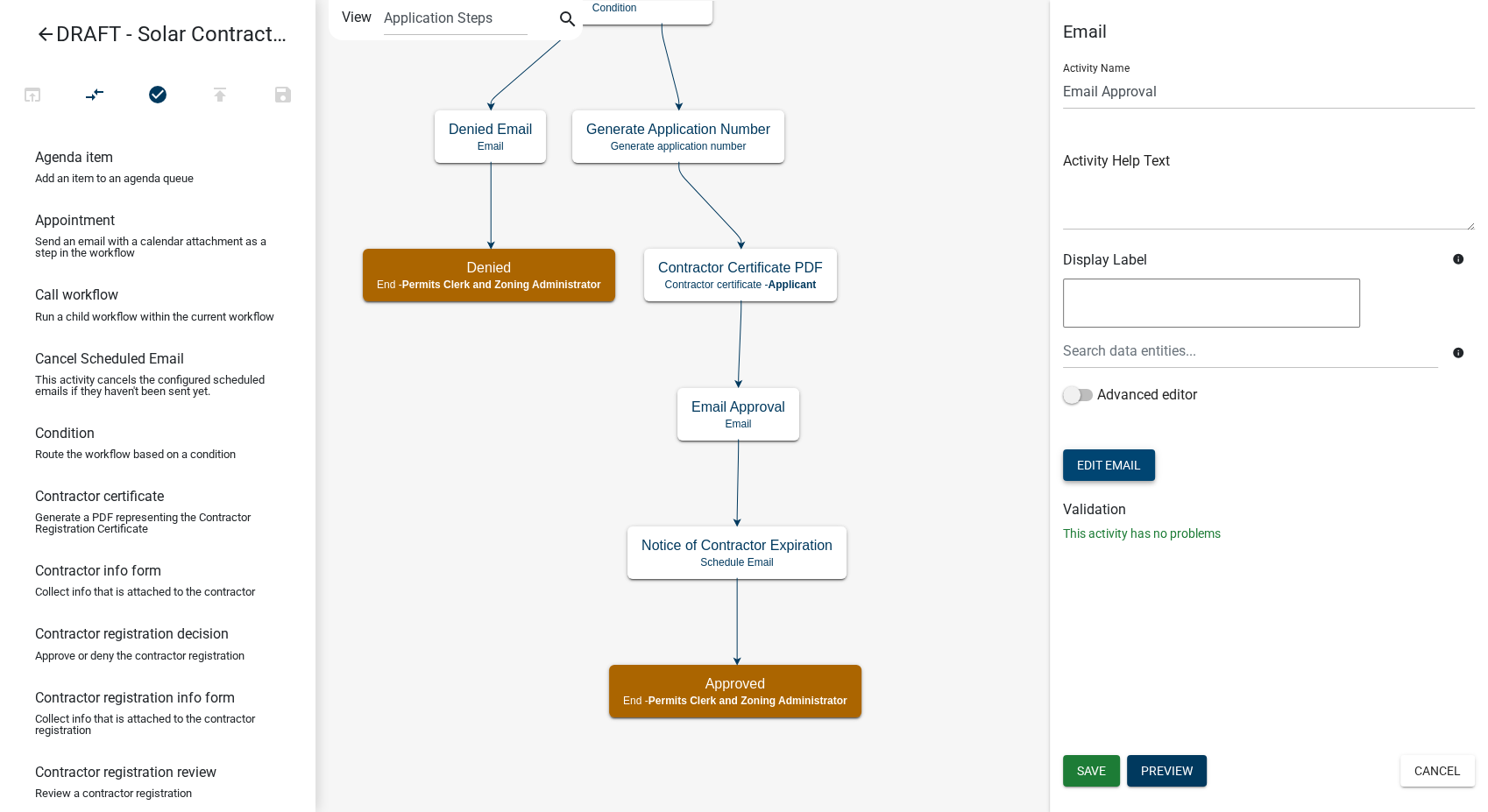
scroll to position [0, 0]
click at [1085, 775] on span "Save" at bounding box center [1092, 771] width 29 height 14
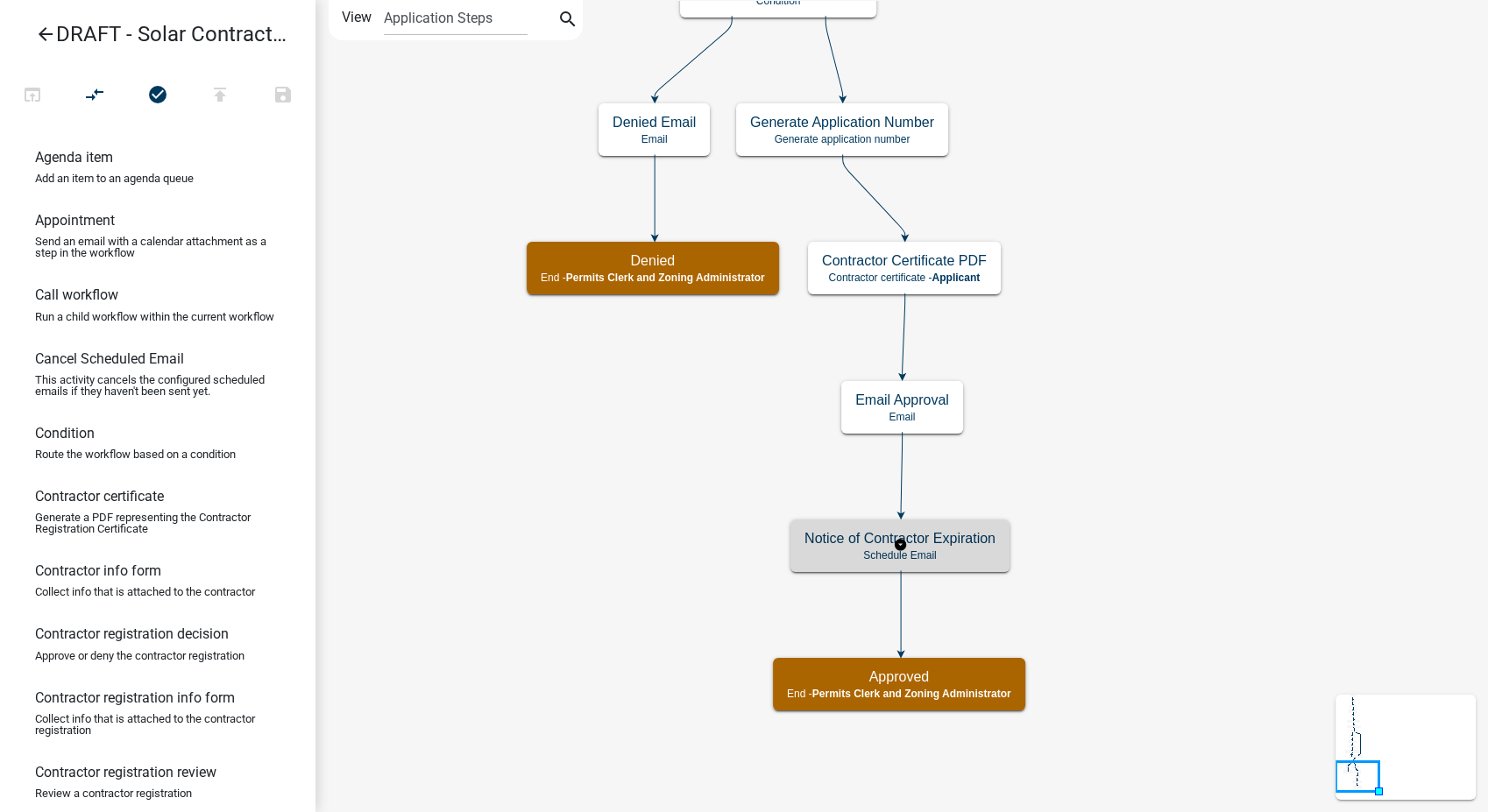
click at [985, 560] on p "Schedule Email" at bounding box center [900, 555] width 191 height 13
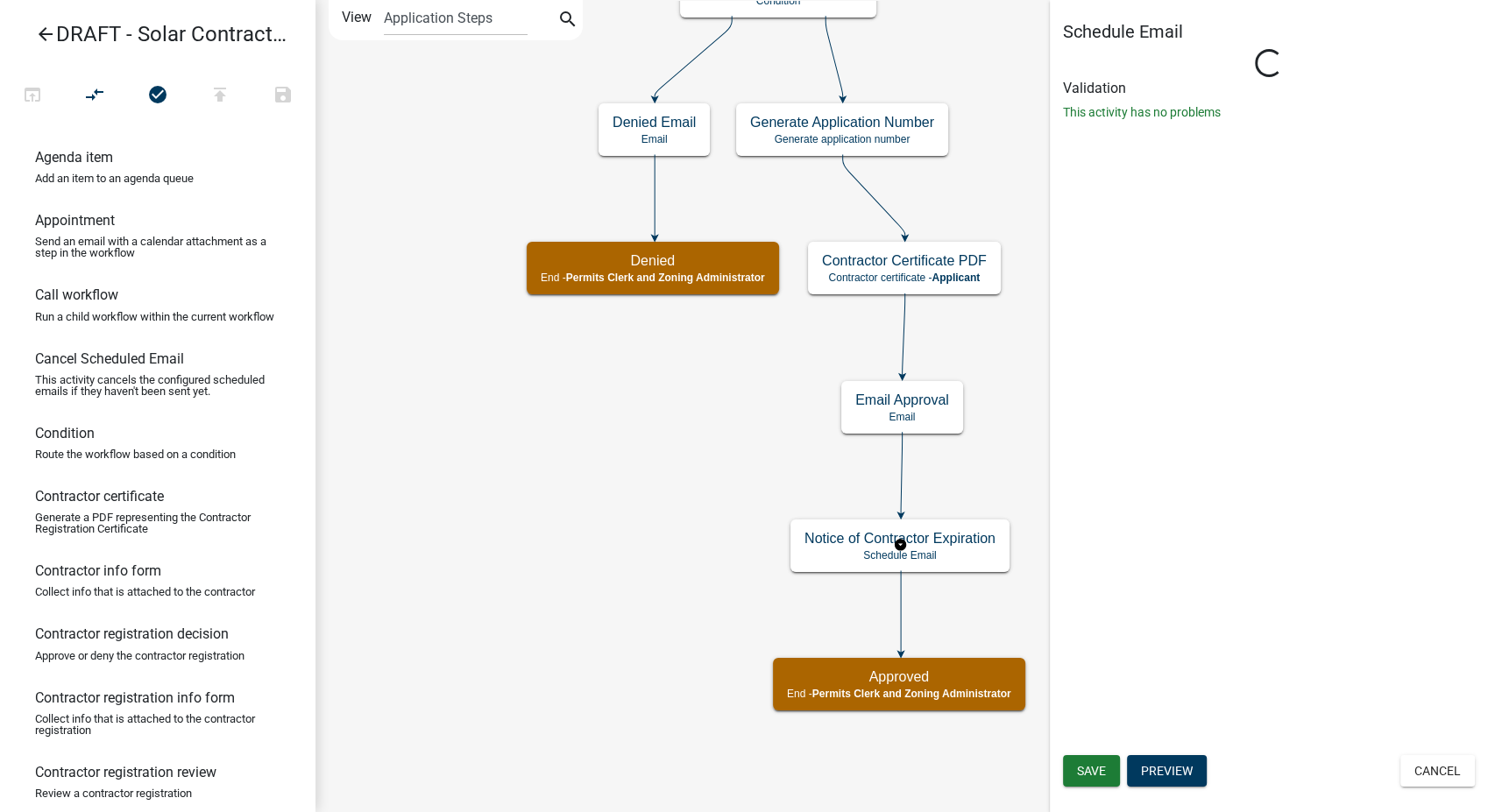
select select "8: 8:00 AM"
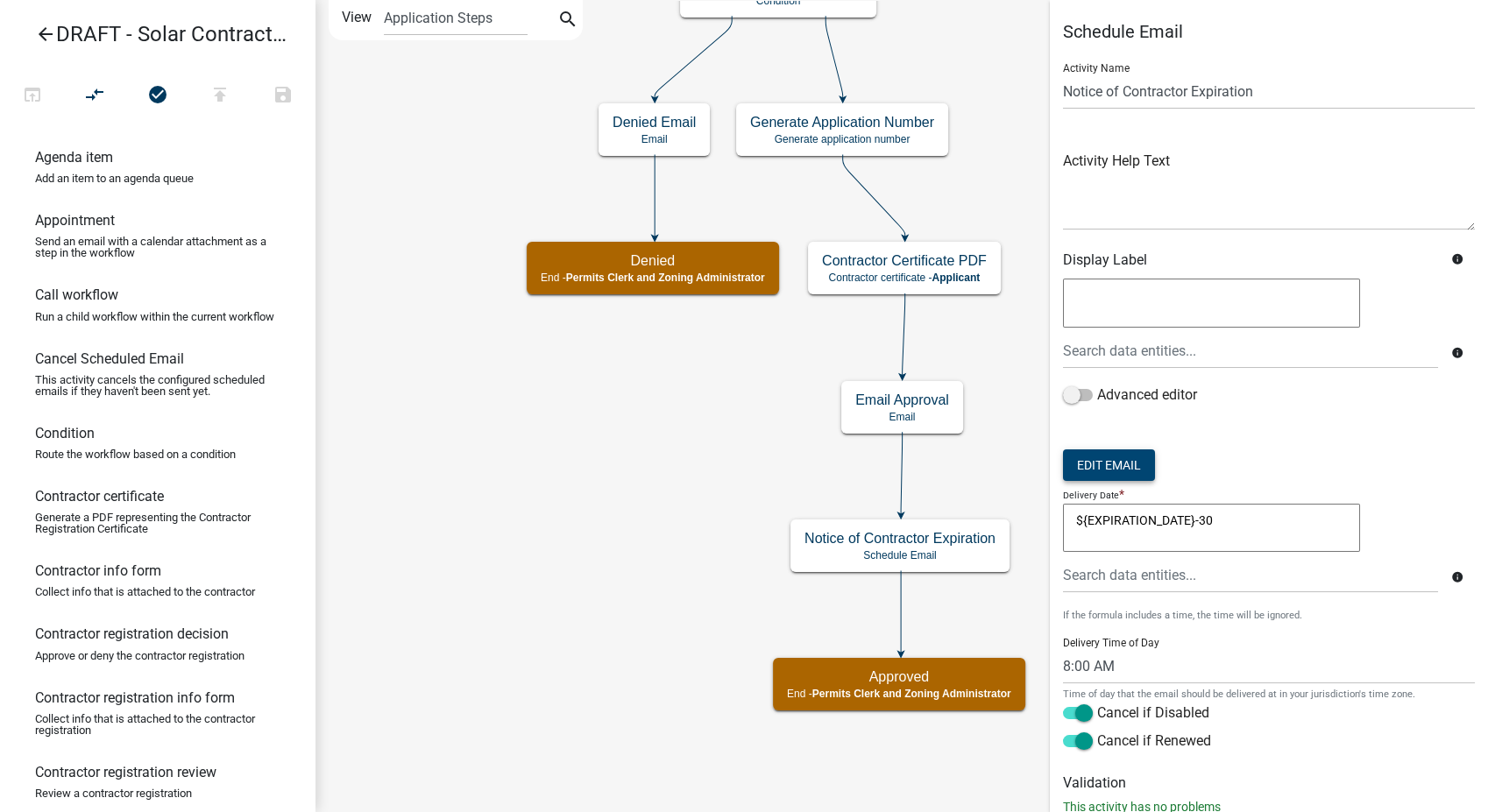
click at [1119, 468] on button "Edit Email" at bounding box center [1108, 465] width 92 height 32
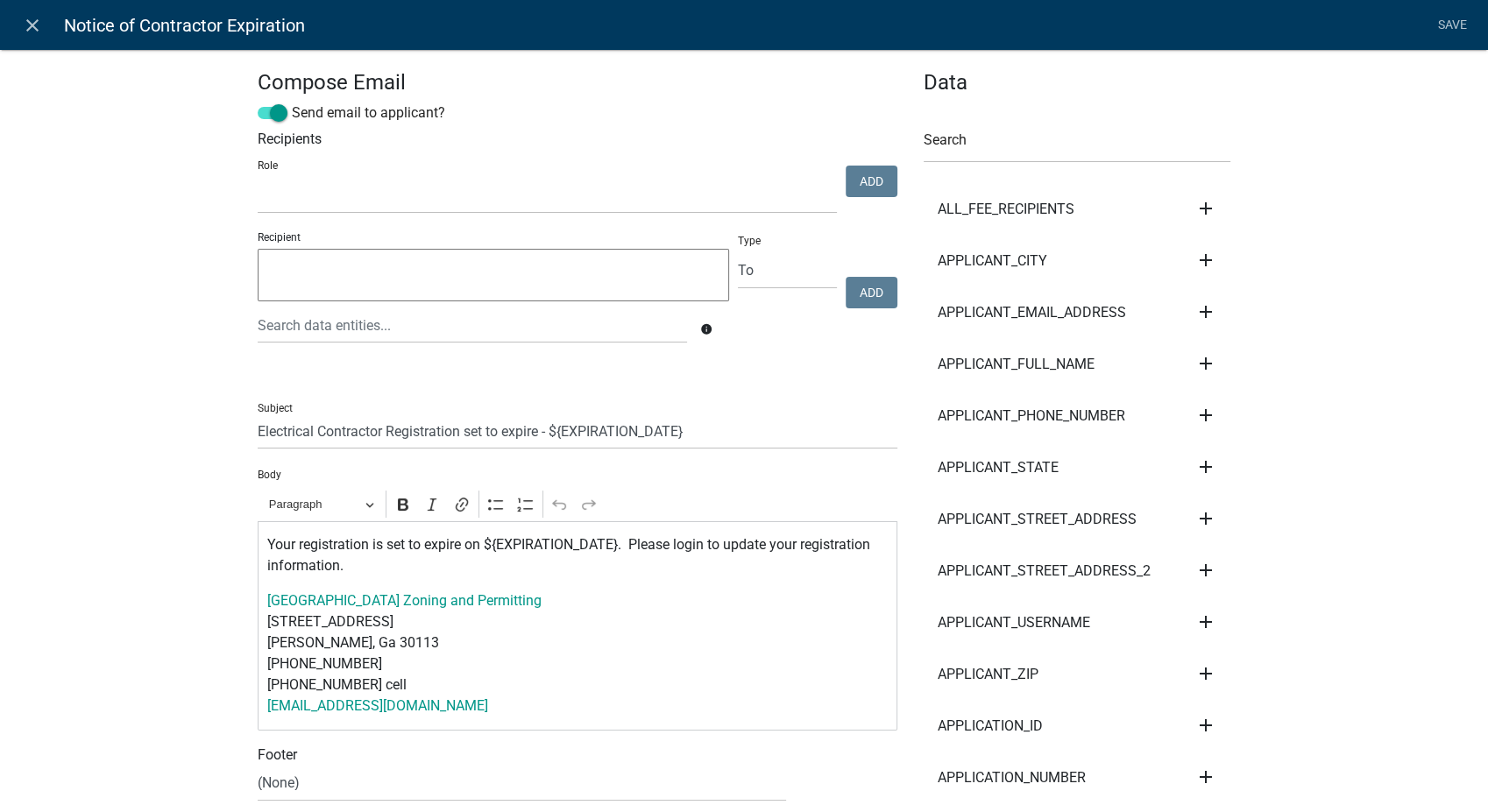
select select
click at [309, 427] on input "Electrical Contractor Registration set to expire - ${EXPIRATION_DATE}" at bounding box center [577, 431] width 639 height 36
type input "Solar Contractor Registration set to expire - ${EXPIRATION_DATE}"
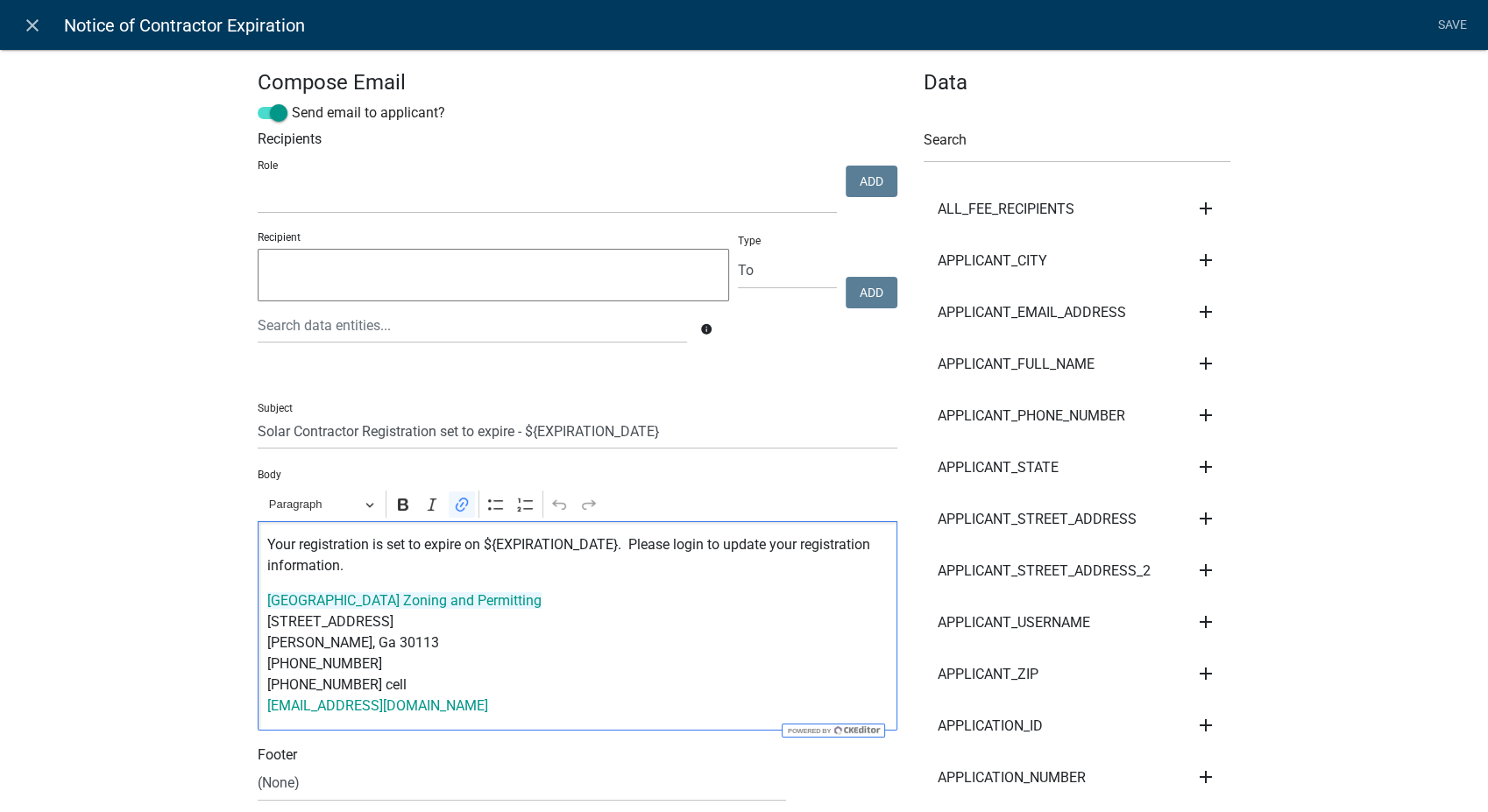
drag, startPoint x: 486, startPoint y: 705, endPoint x: 235, endPoint y: 606, distance: 269.8
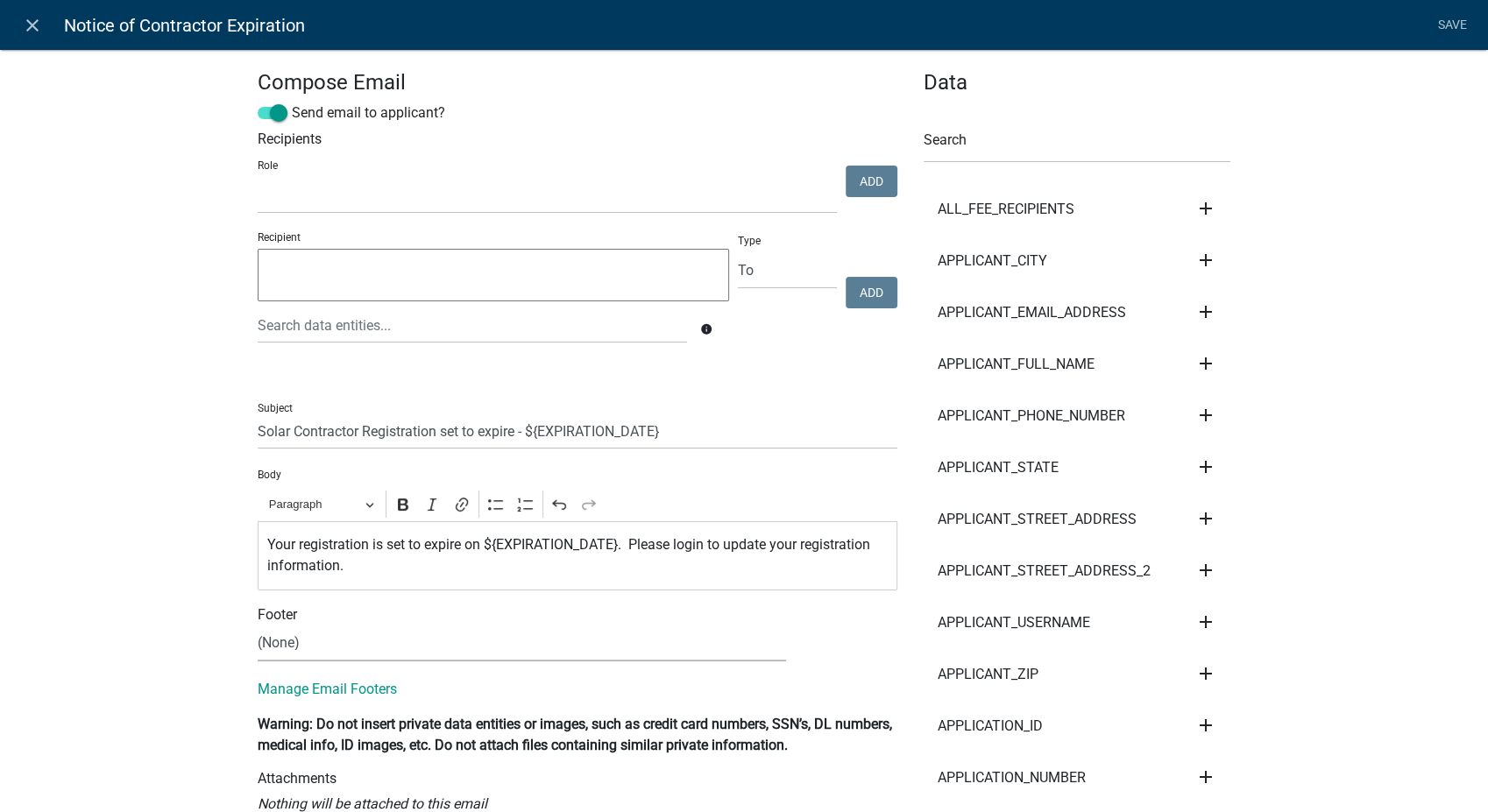
click at [264, 643] on select "(None) Zoning & Permitting" at bounding box center [522, 643] width 528 height 36
select select "5a42edc9-571c-48da-bd90-8261090c4236"
click at [257, 626] on select "(None) Zoning & Permitting" at bounding box center [522, 643] width 528 height 36
click at [1448, 21] on link "Save" at bounding box center [1451, 25] width 43 height 34
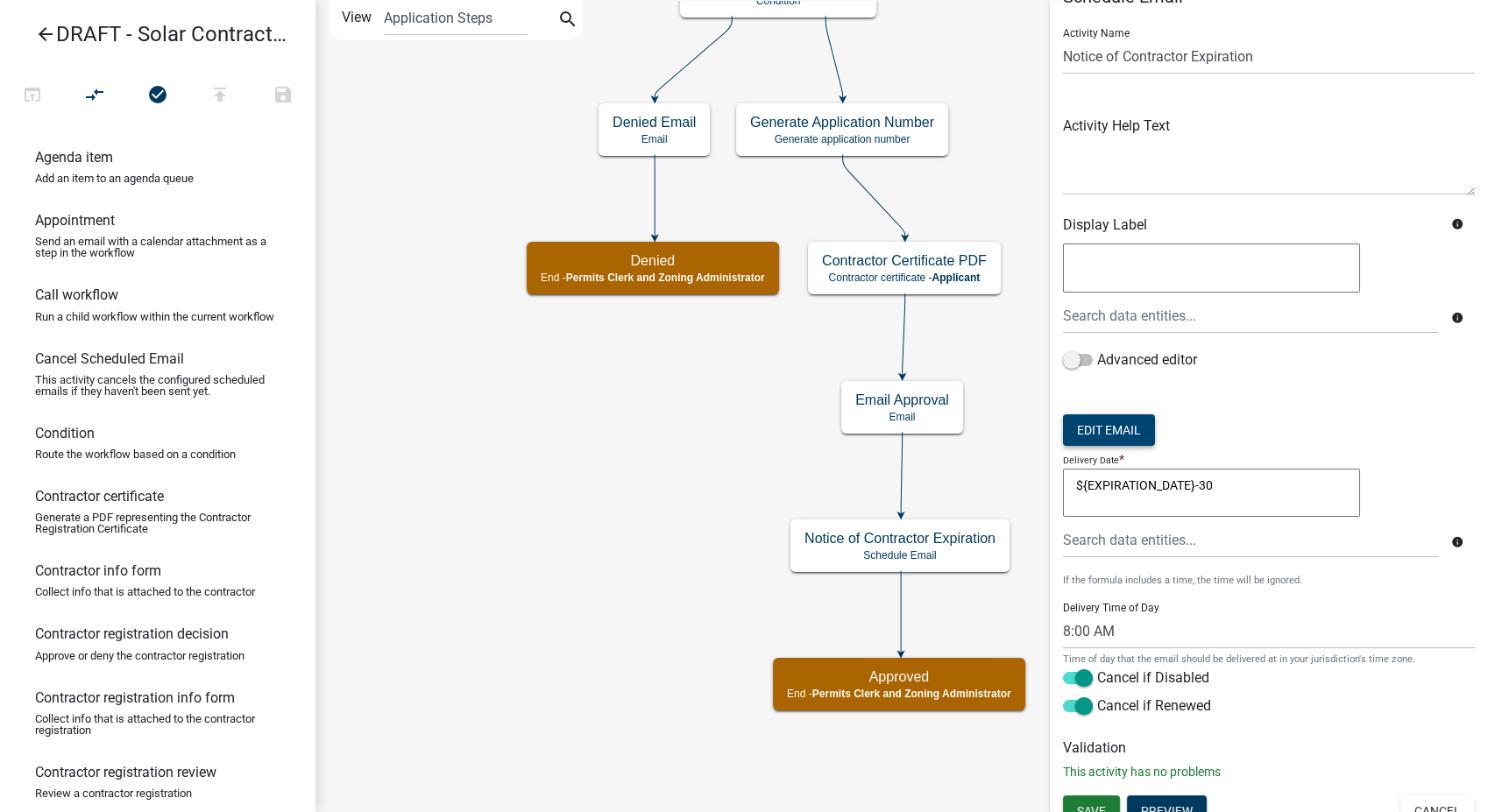
scroll to position [53, 0]
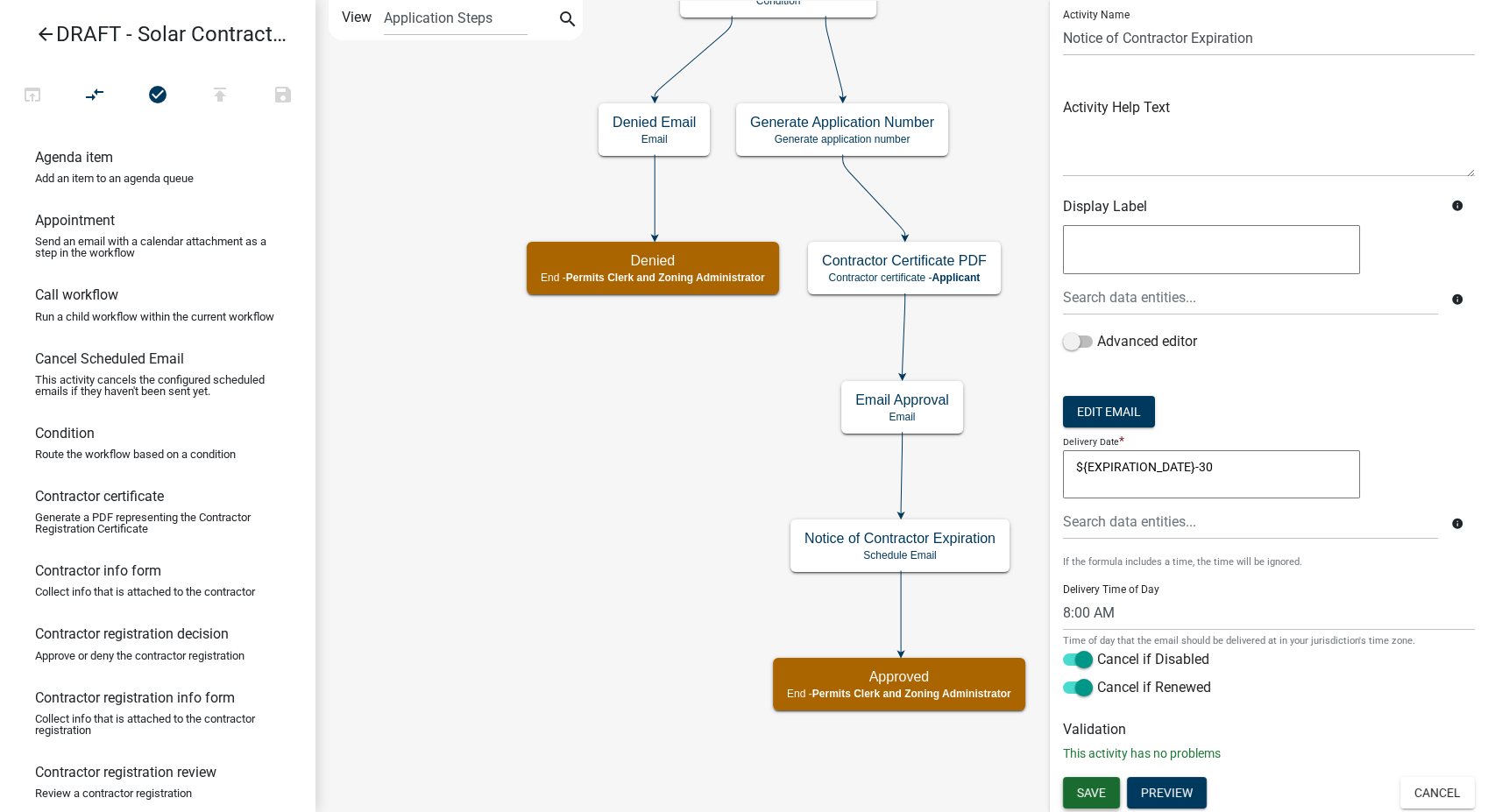
click at [1072, 800] on button "Save" at bounding box center [1091, 793] width 57 height 32
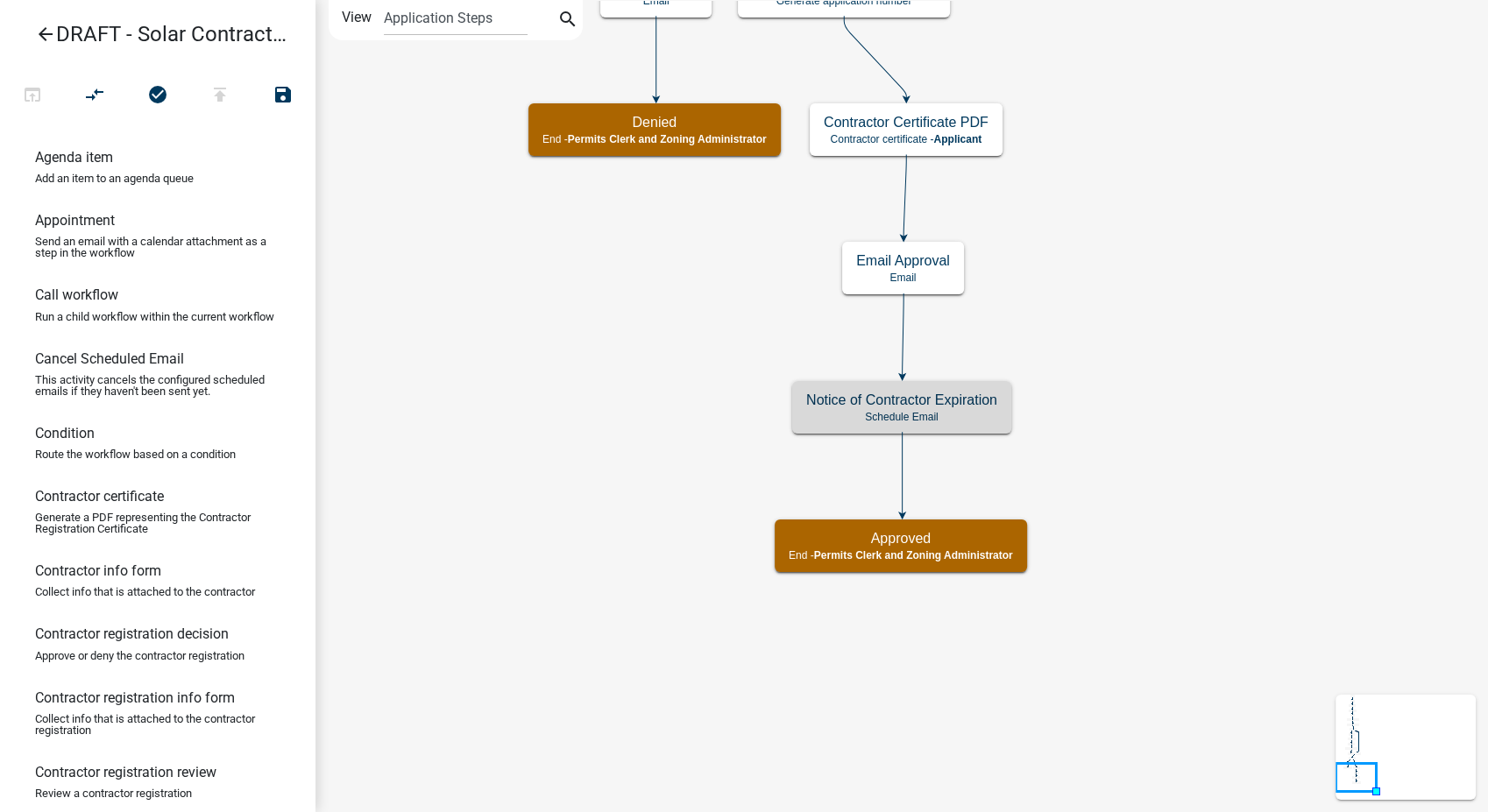
scroll to position [0, 0]
click at [47, 29] on icon "arrow_back" at bounding box center [45, 36] width 21 height 24
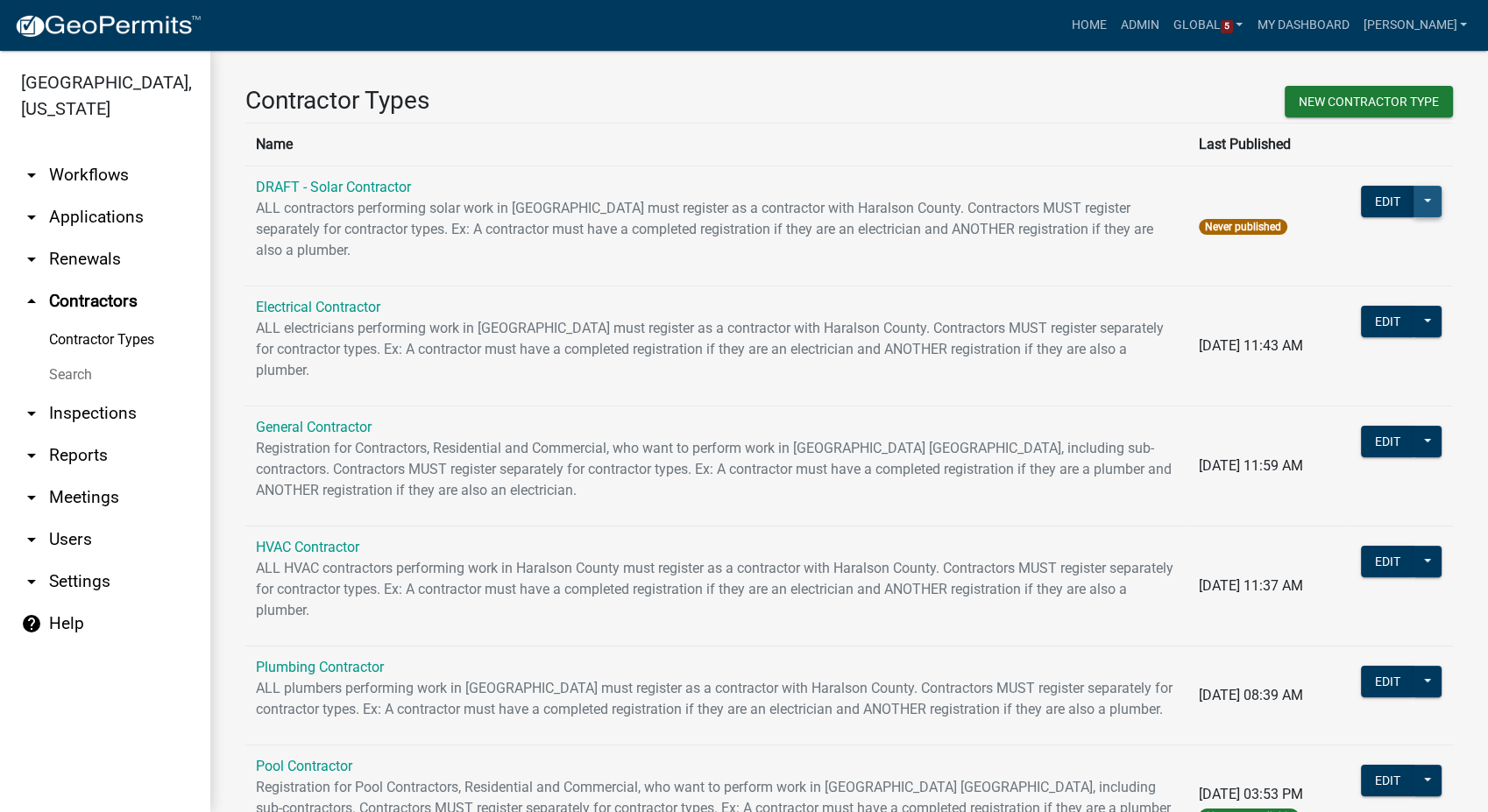
click at [1414, 205] on button at bounding box center [1427, 202] width 28 height 32
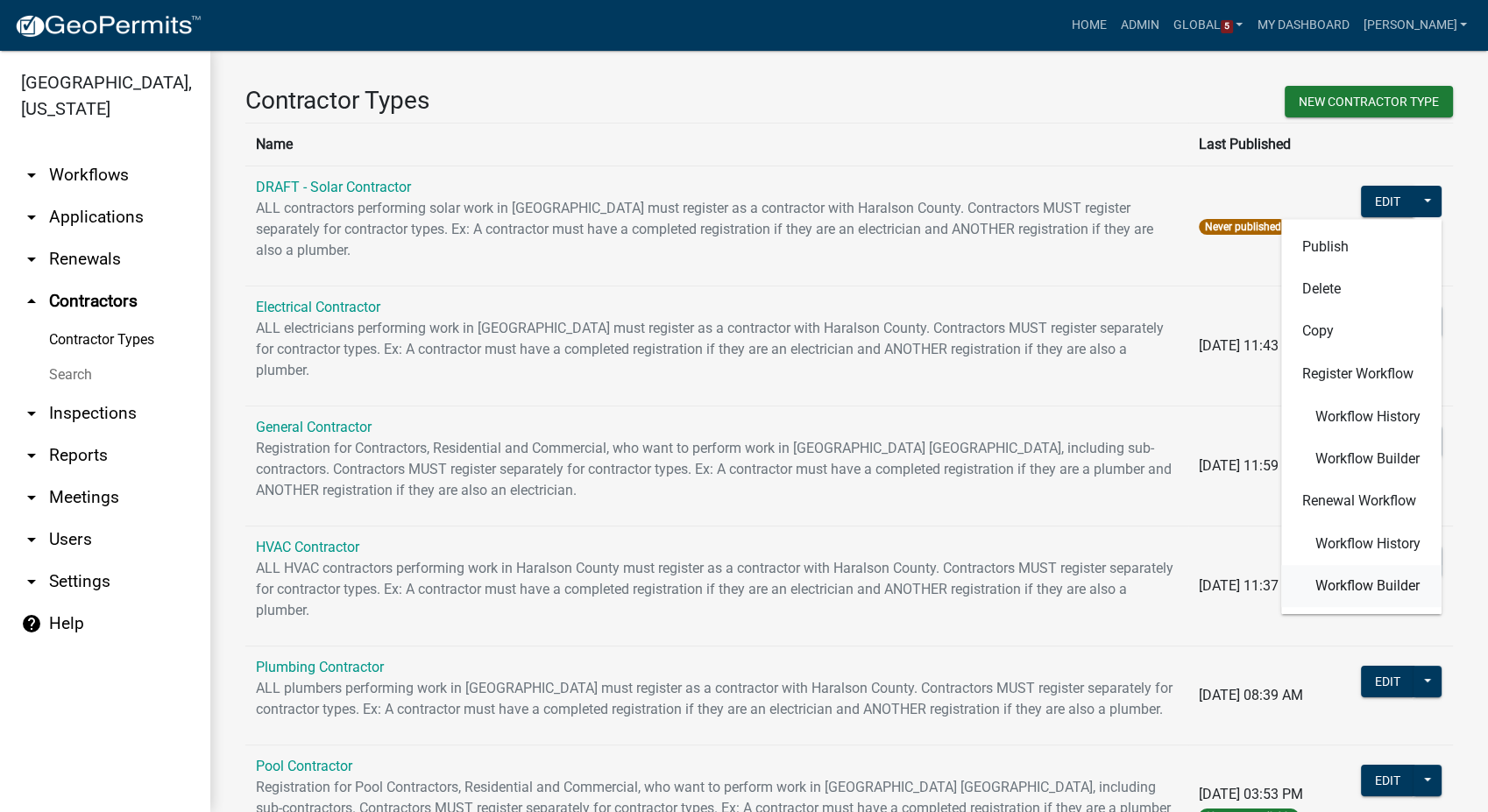
click at [1315, 590] on span "Workflow Builder" at bounding box center [1367, 586] width 104 height 14
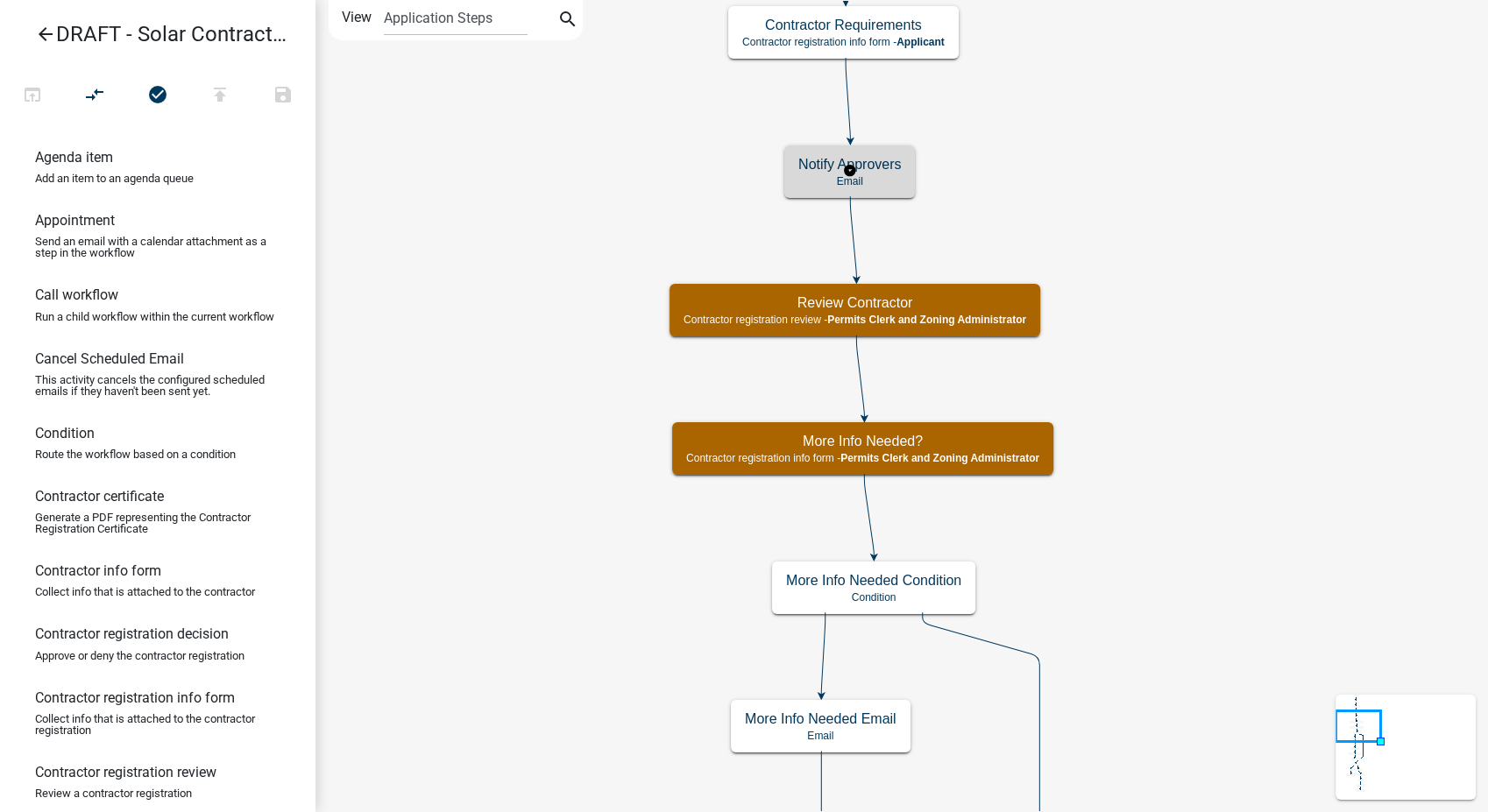
click at [878, 176] on p "Email" at bounding box center [850, 181] width 102 height 13
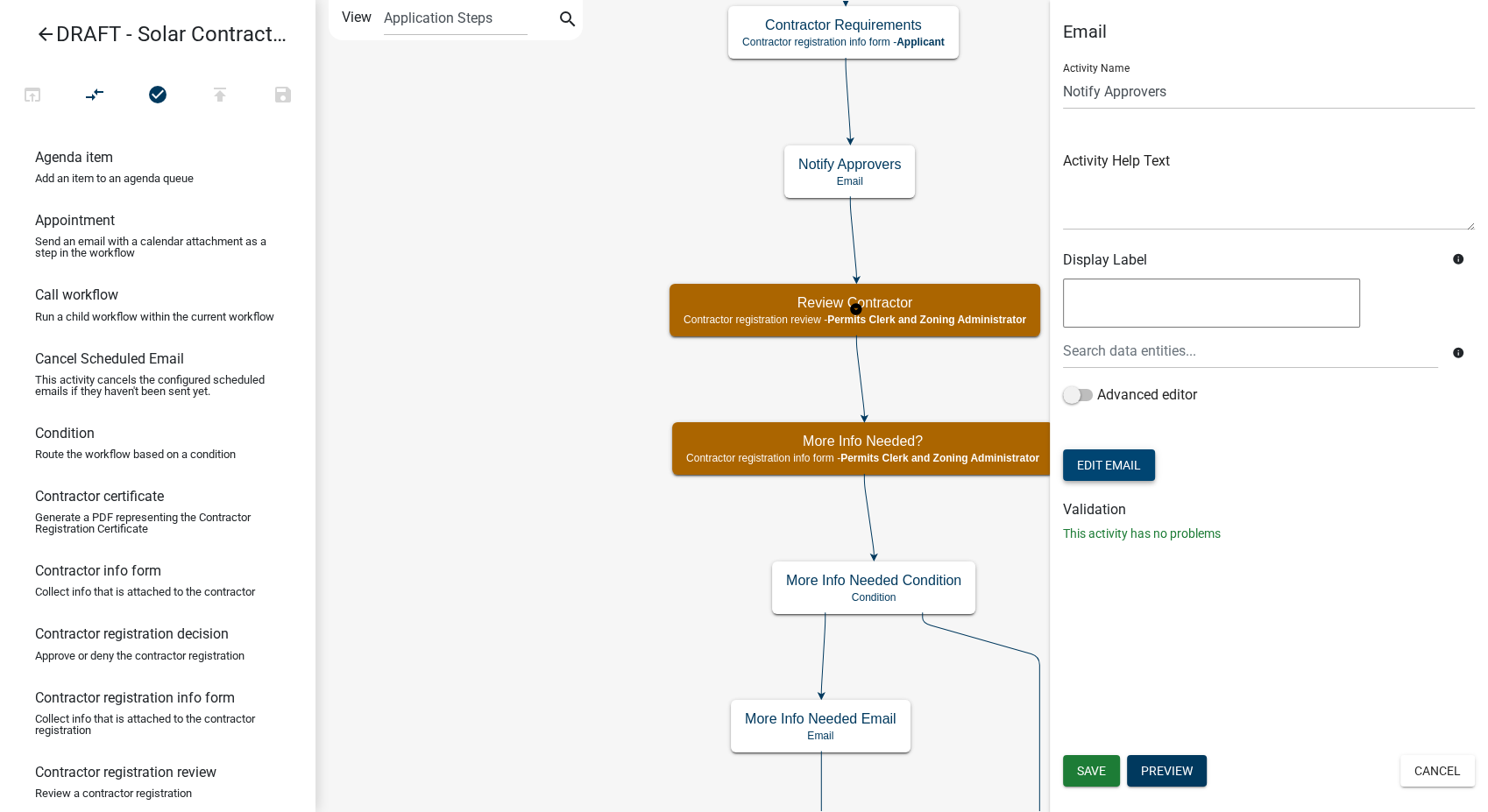
click at [1096, 460] on button "Edit Email" at bounding box center [1108, 465] width 92 height 32
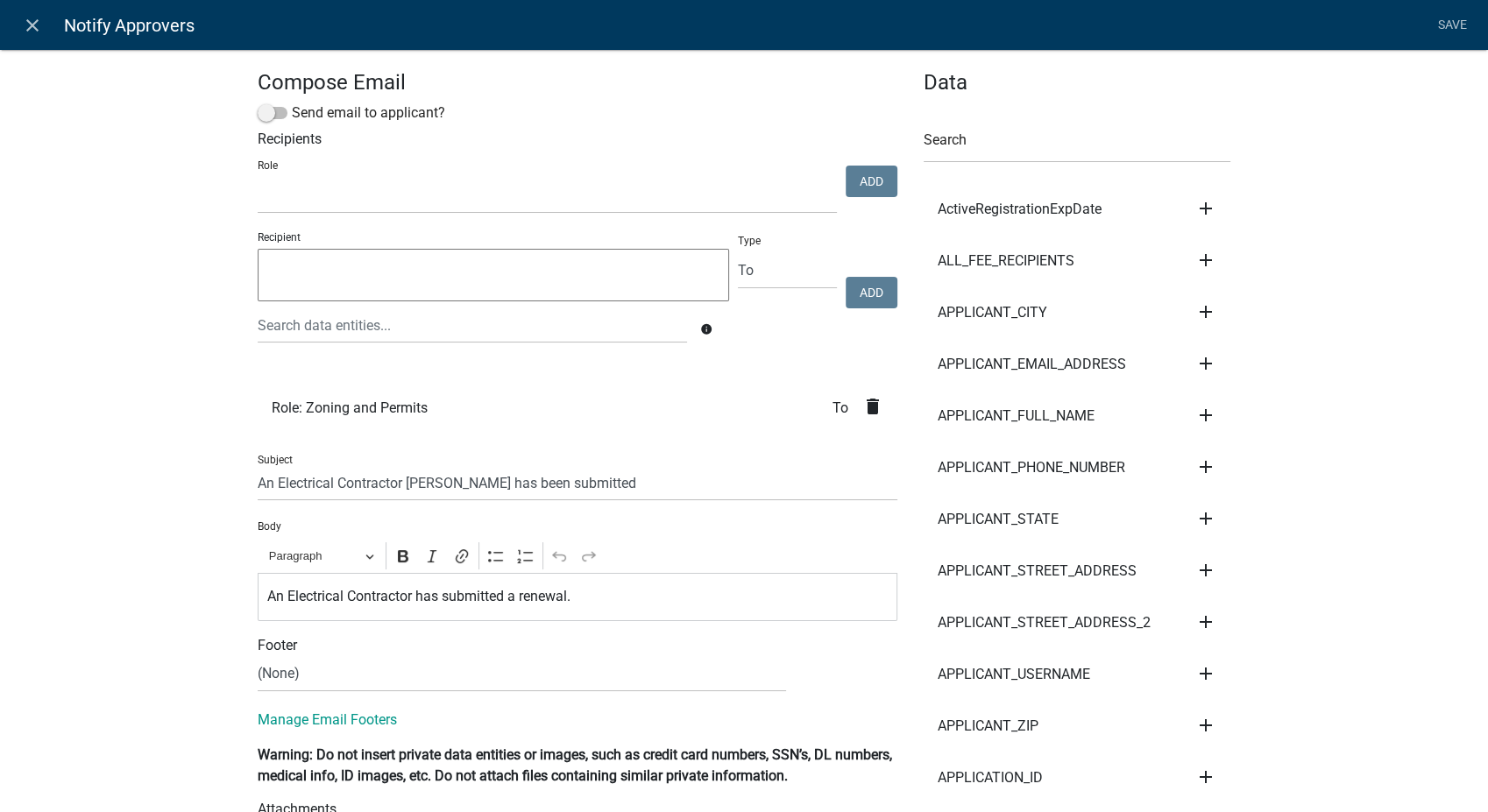
select select
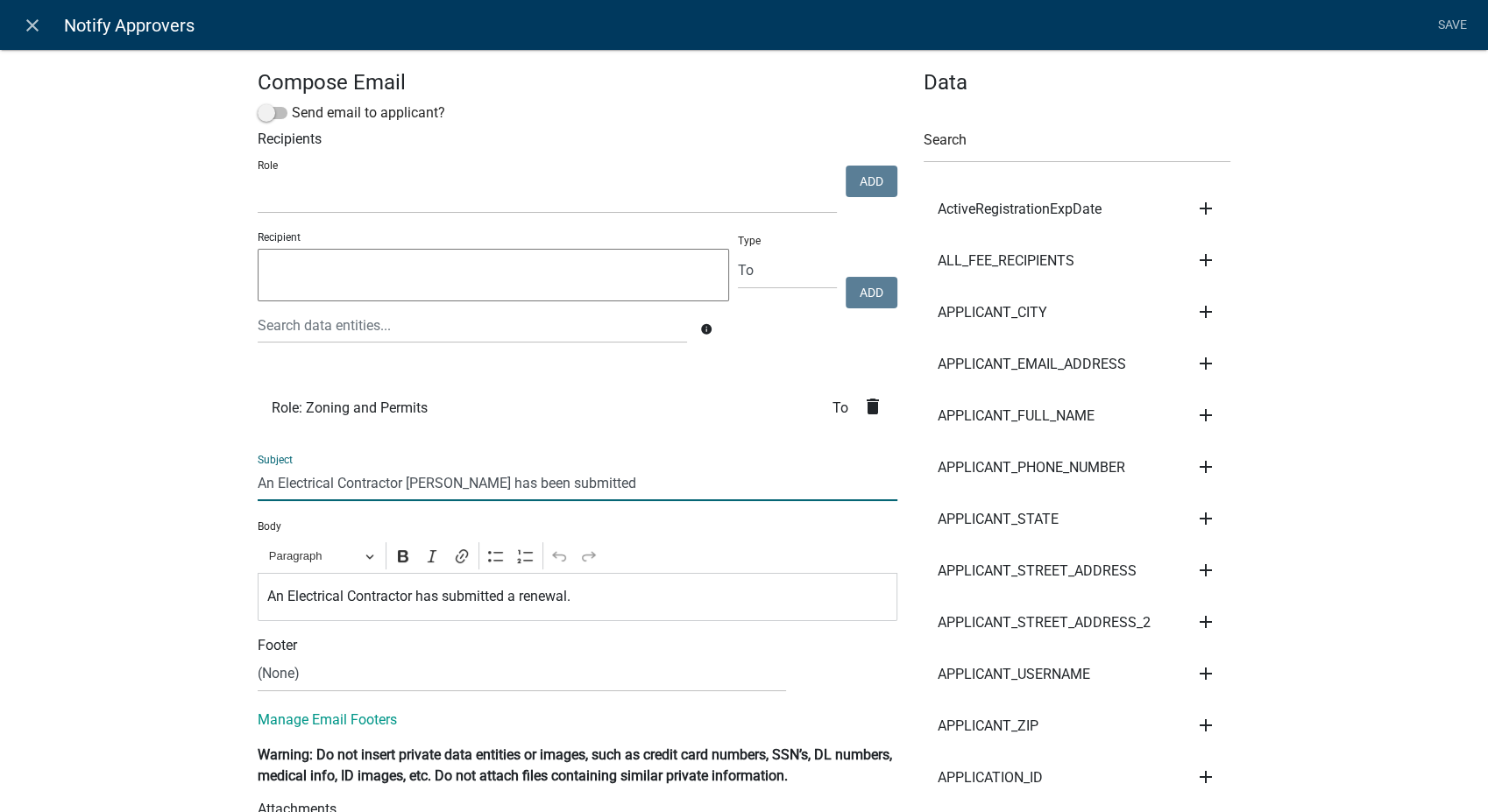
click at [326, 476] on input "An Electrical Contractor [PERSON_NAME] has been submitted" at bounding box center [577, 482] width 639 height 36
type input "A Solar Contractor [PERSON_NAME] has been submitted"
click at [337, 600] on p "An Electrical Contractor has submitted a renewal." at bounding box center [578, 597] width 621 height 21
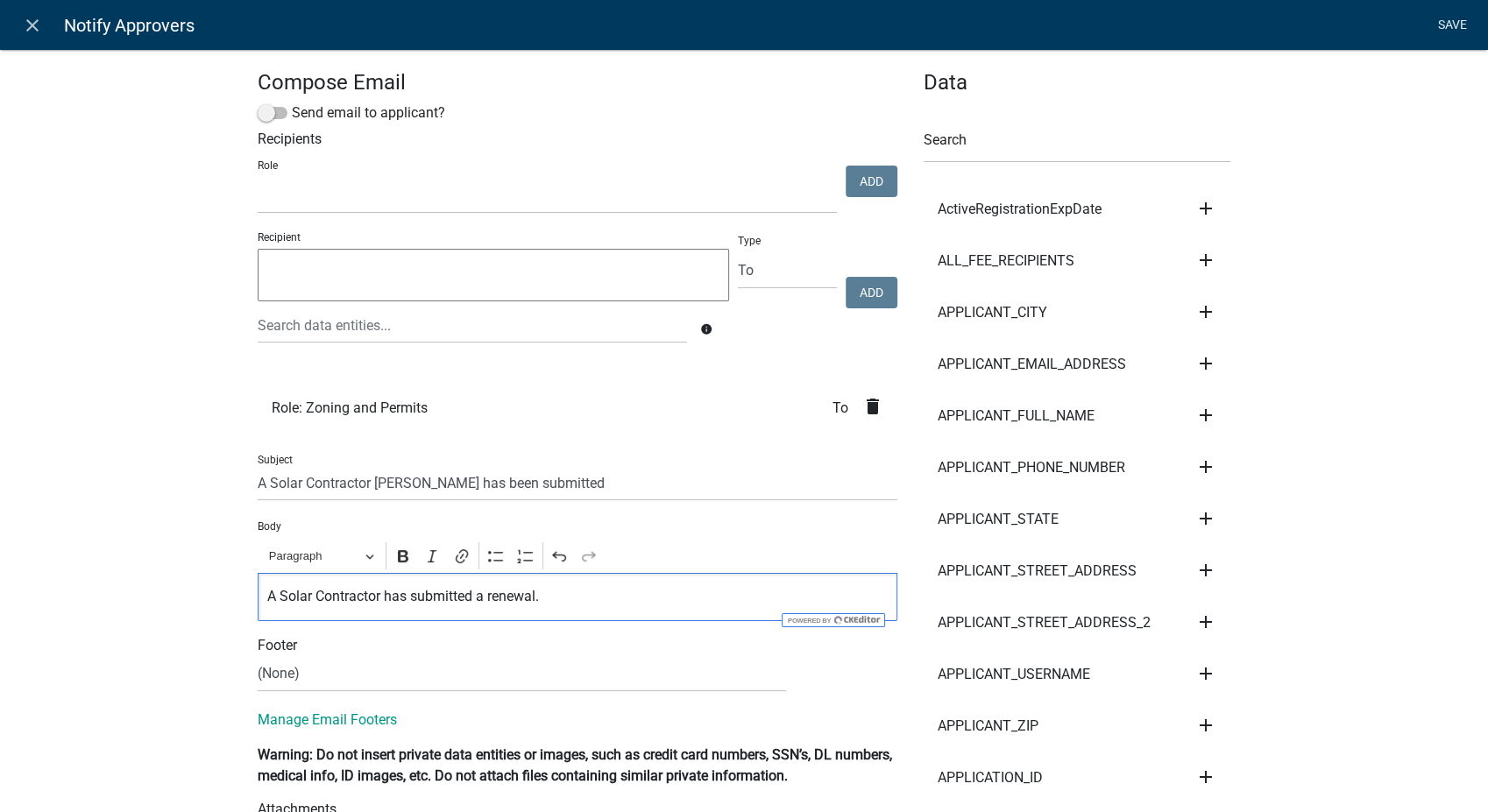
click at [1442, 26] on link "Save" at bounding box center [1451, 25] width 43 height 34
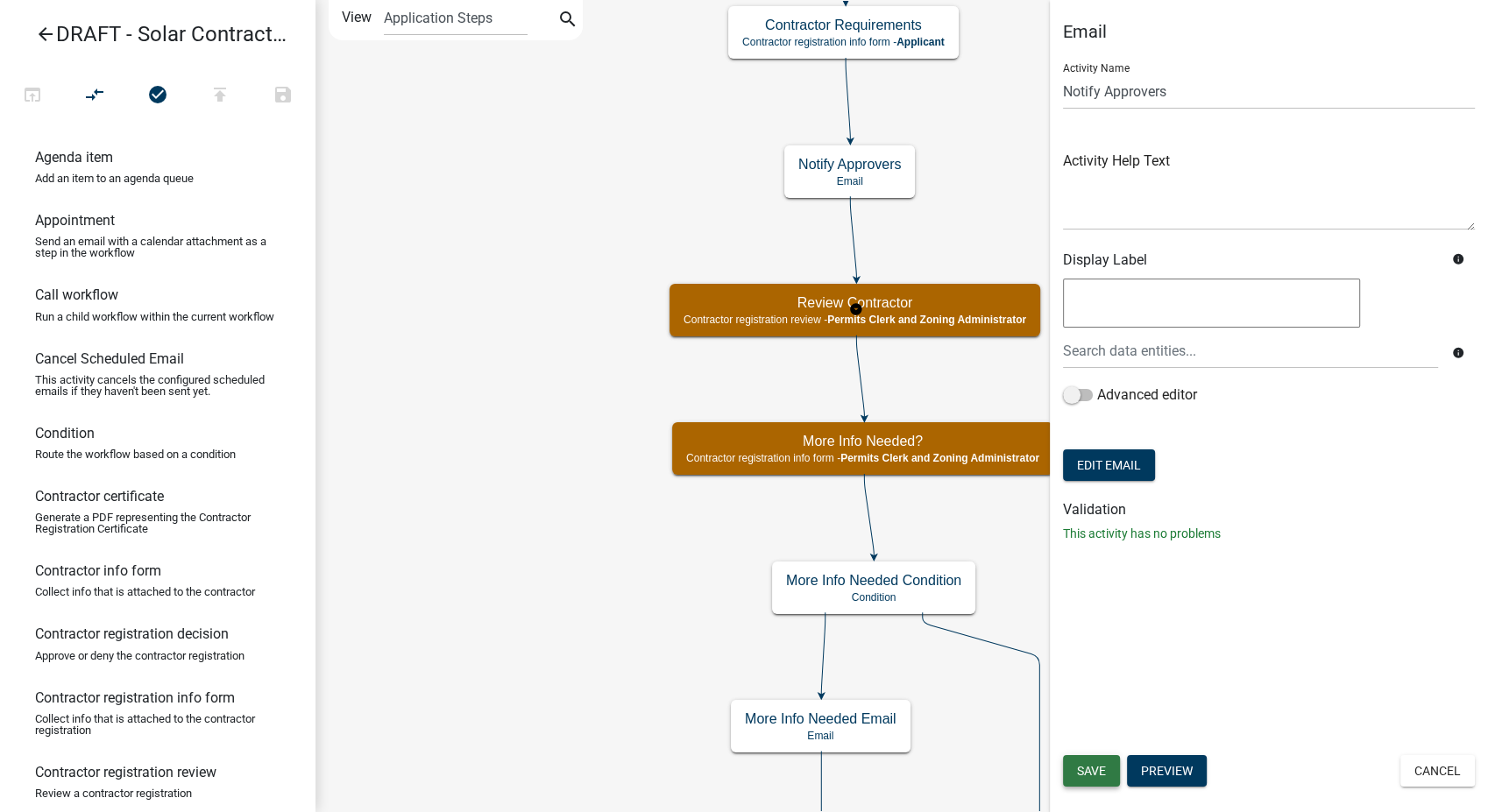
click at [1098, 761] on button "Save" at bounding box center [1091, 771] width 57 height 32
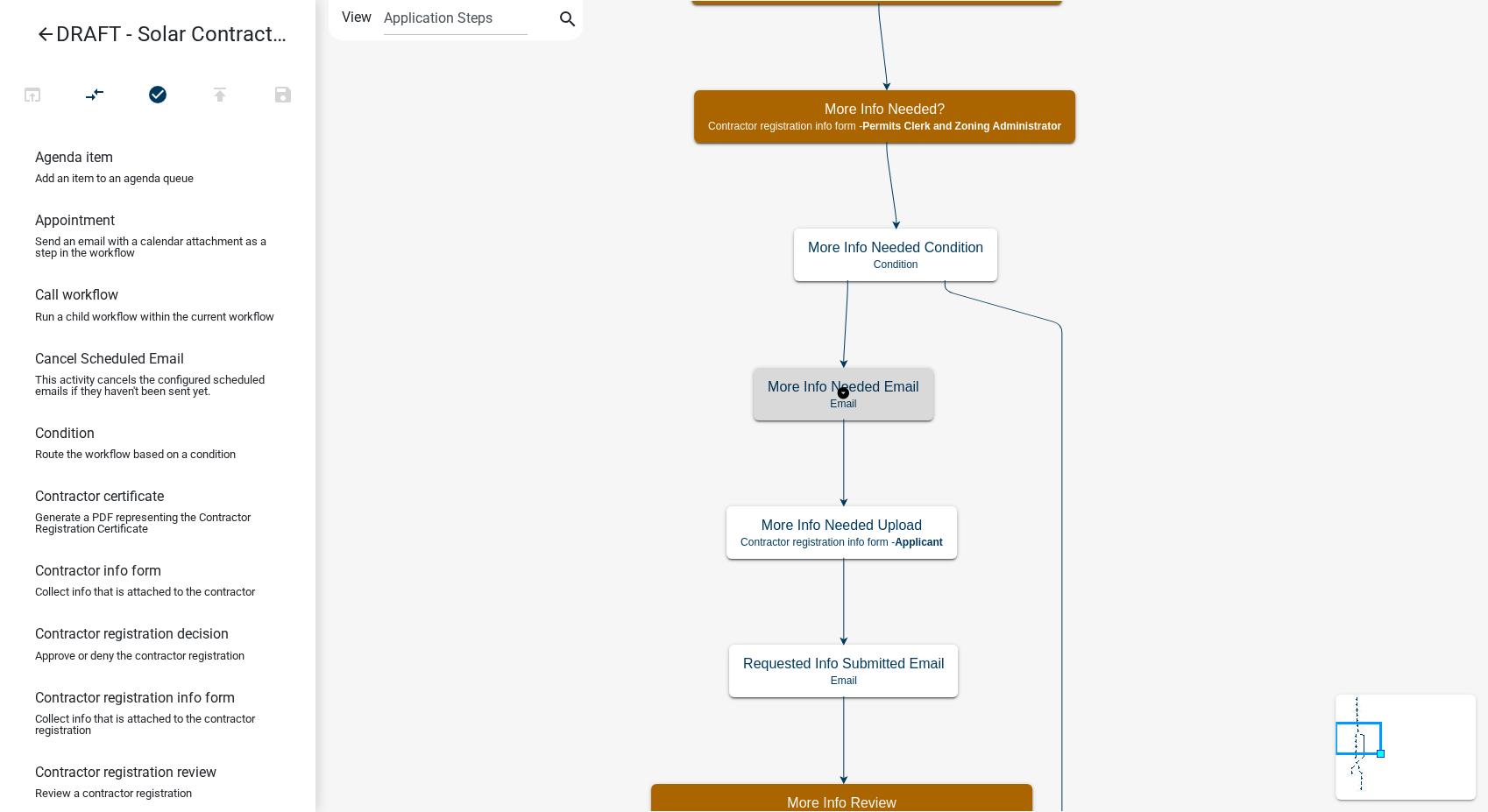
click at [886, 418] on div "More Info Needed Email Email" at bounding box center [843, 394] width 179 height 53
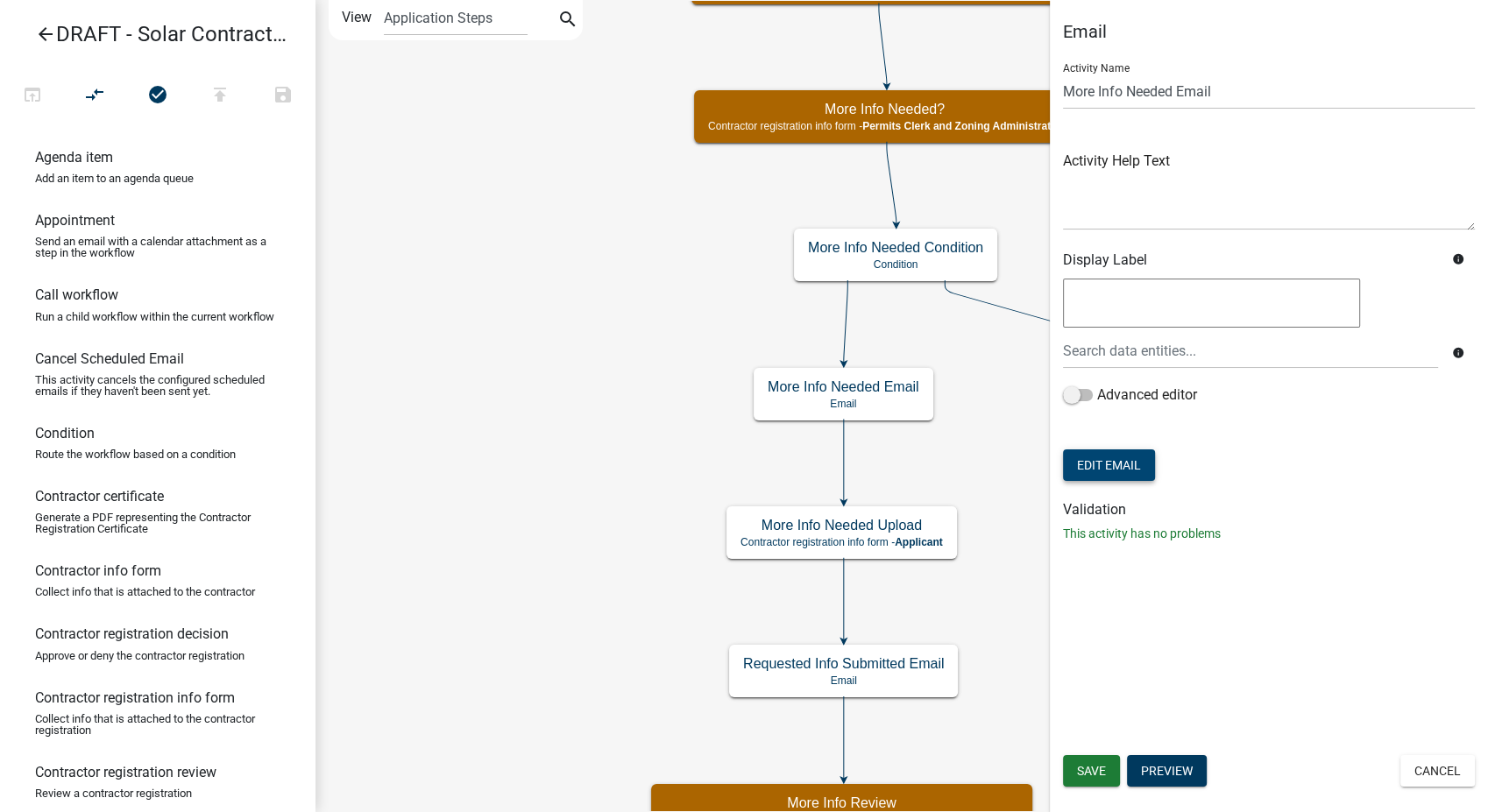
click at [1092, 480] on button "Edit Email" at bounding box center [1108, 465] width 92 height 32
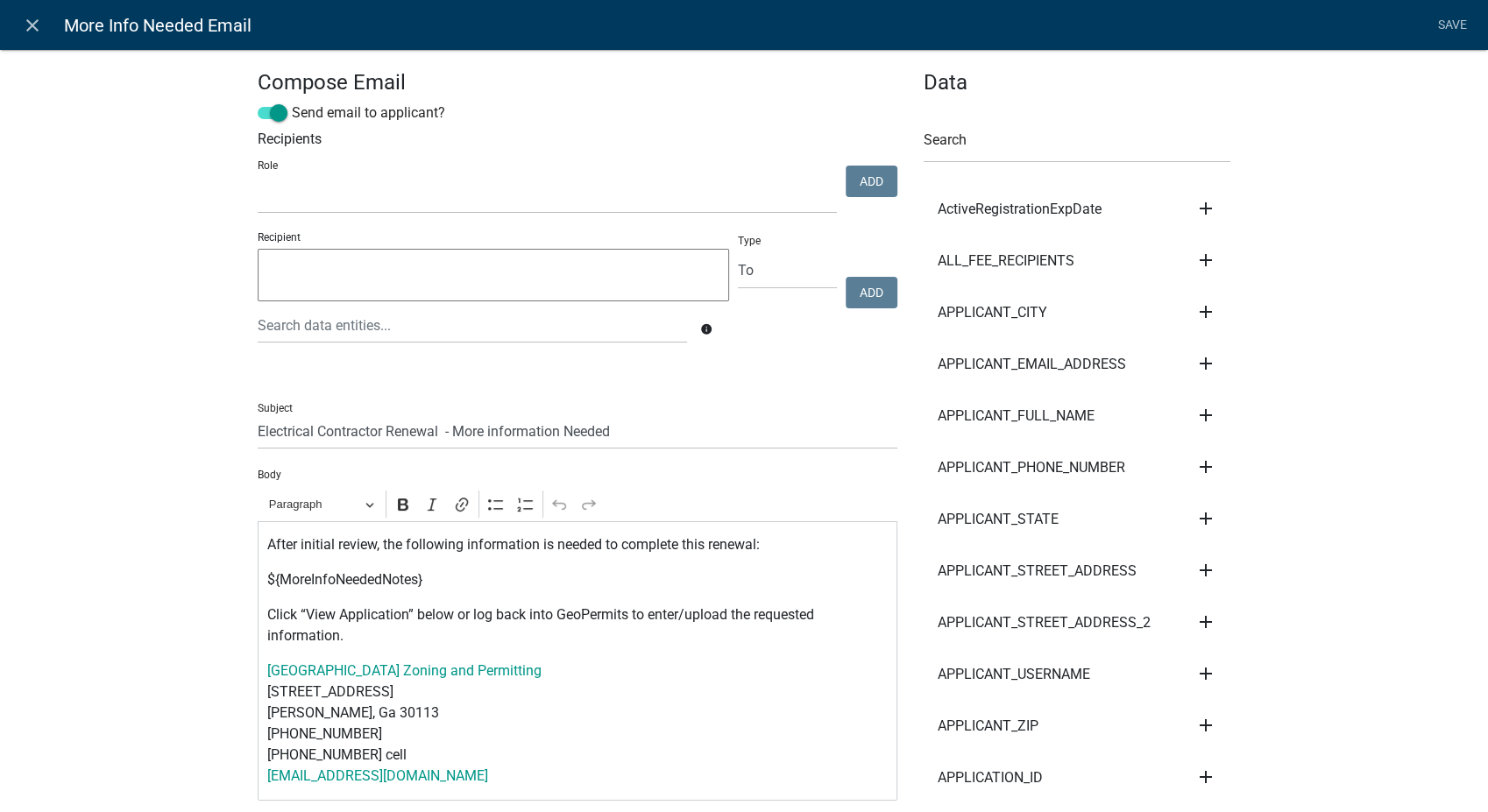
select select
click at [309, 430] on input "Electrical Contractor Renewal - More information Needed" at bounding box center [577, 431] width 639 height 36
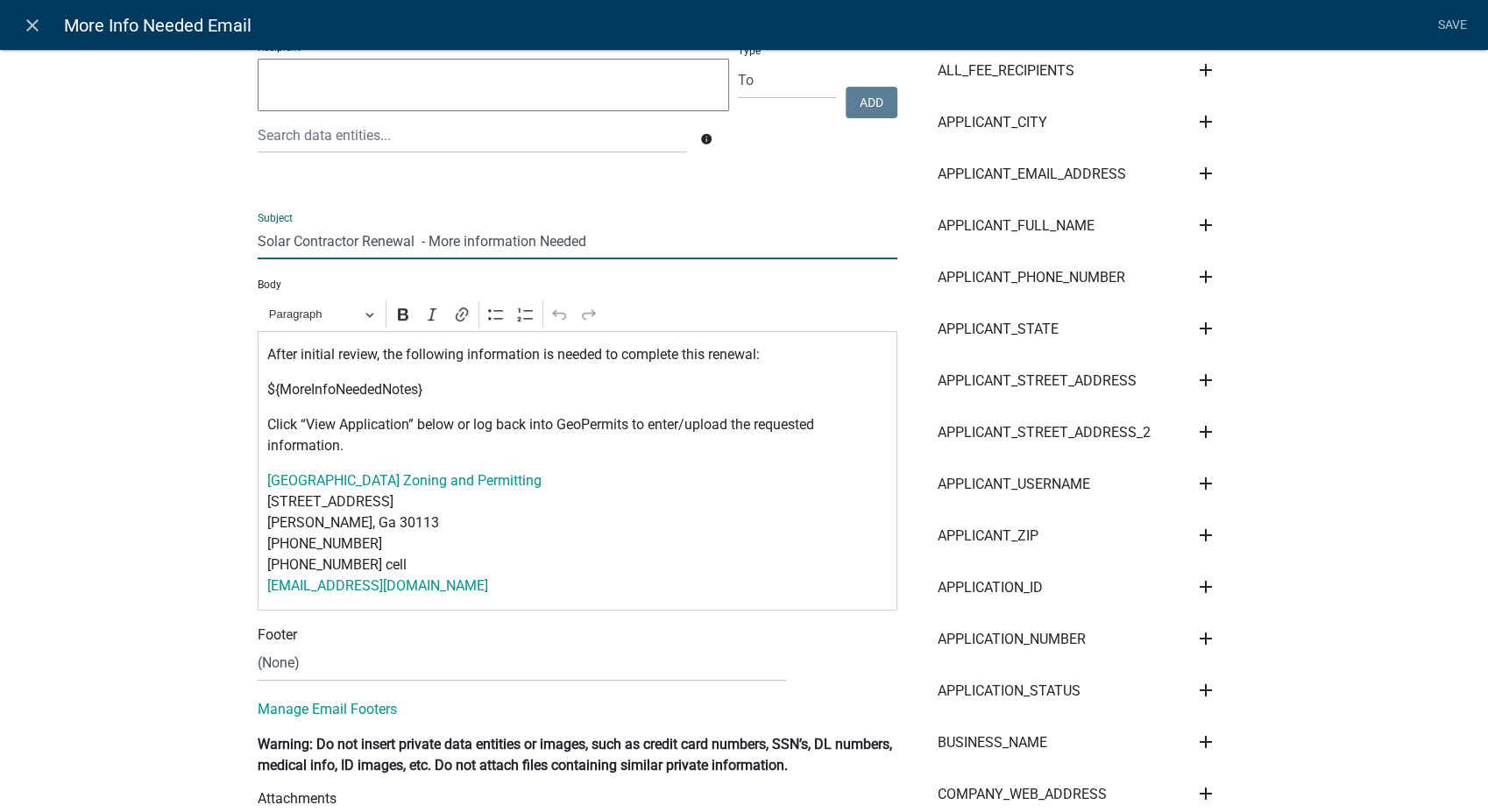
scroll to position [195, 0]
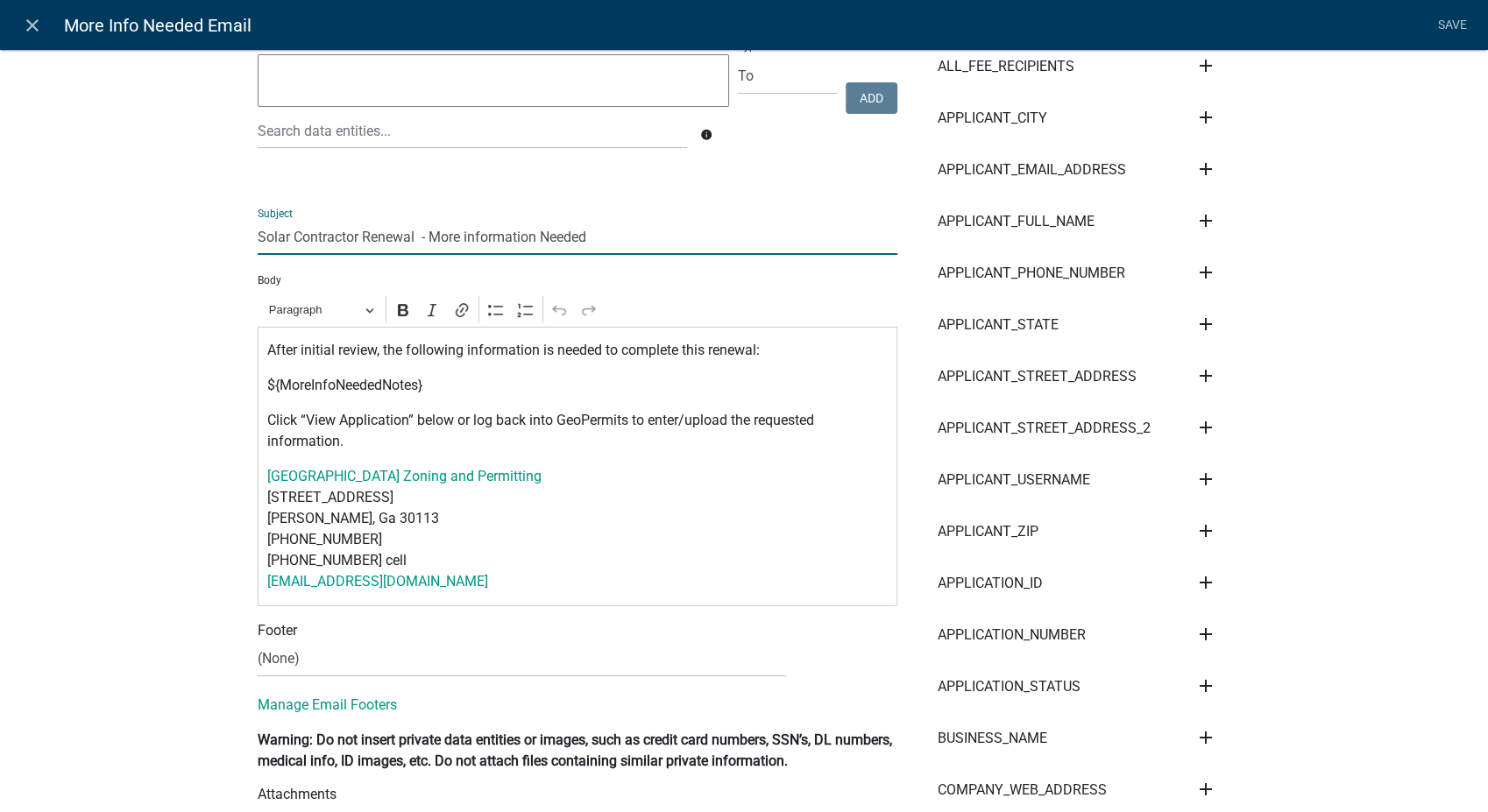
type input "Solar Contractor Renewal - More information Needed"
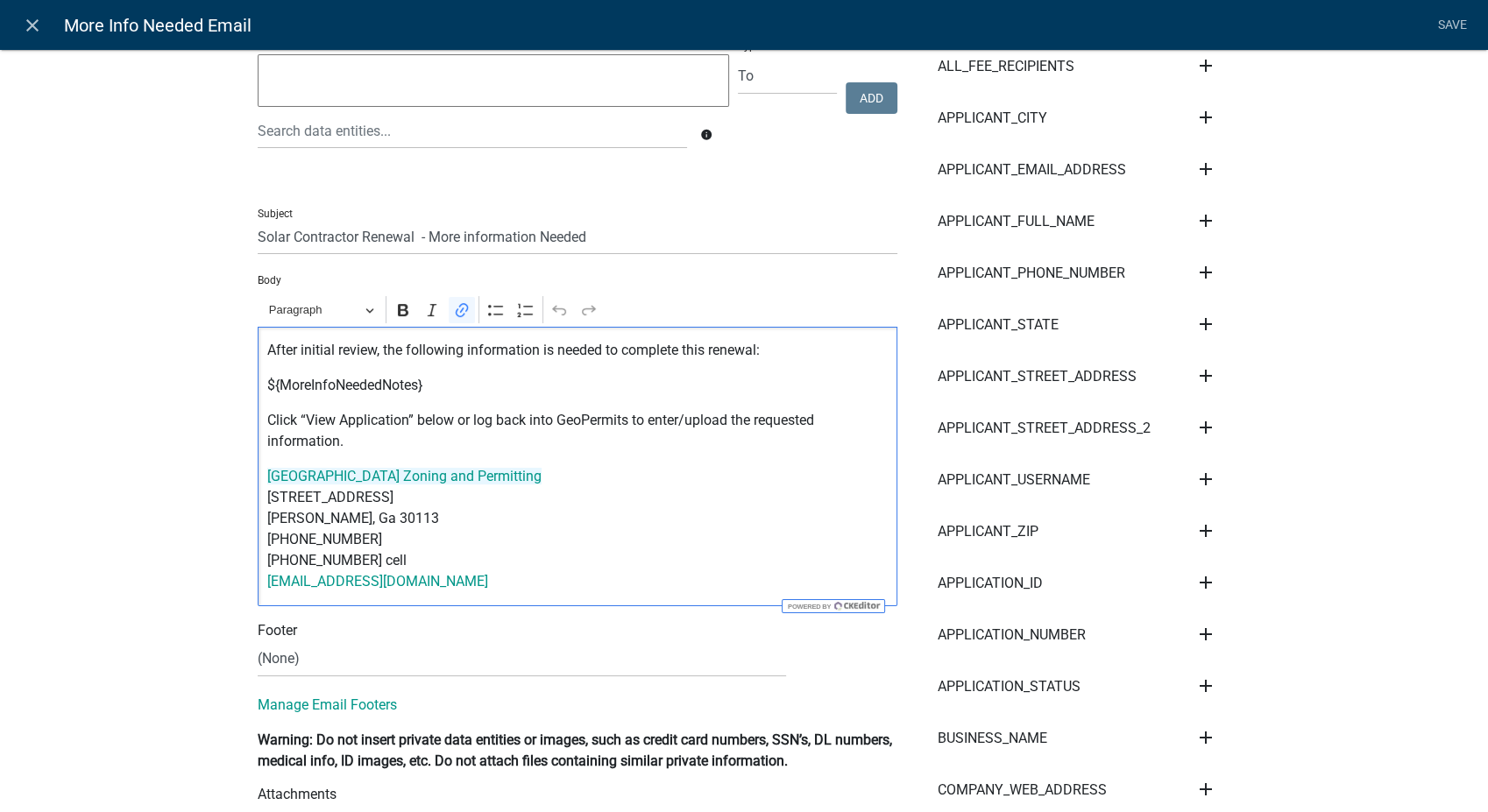
drag, startPoint x: 481, startPoint y: 590, endPoint x: 215, endPoint y: 478, distance: 288.6
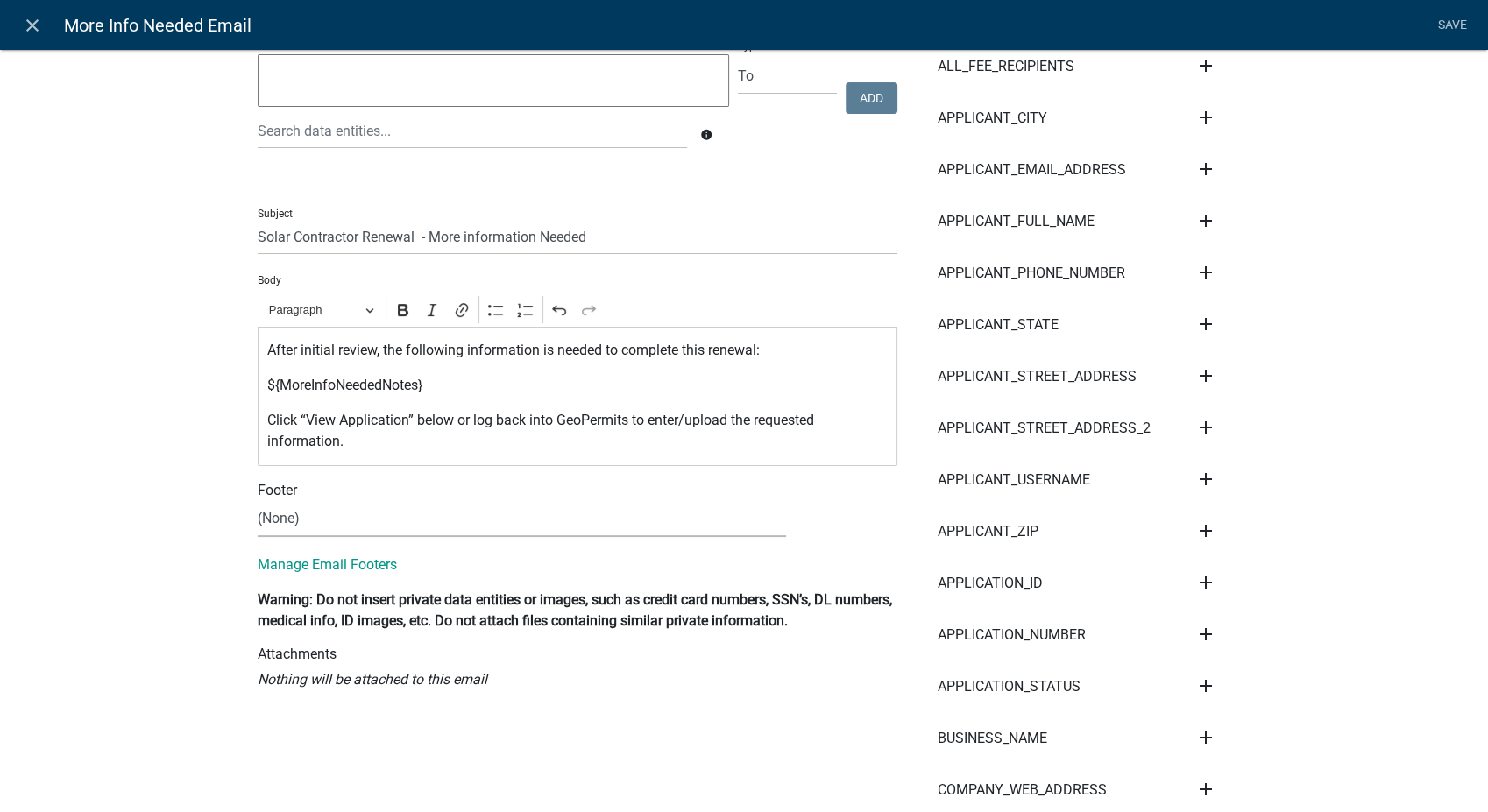
click at [332, 529] on select "(None) Zoning & Permitting" at bounding box center [522, 519] width 528 height 36
select select "5a42edc9-571c-48da-bd90-8261090c4236"
click at [257, 501] on select "(None) Zoning & Permitting" at bounding box center [522, 519] width 528 height 36
click at [1453, 24] on link "Save" at bounding box center [1451, 25] width 43 height 34
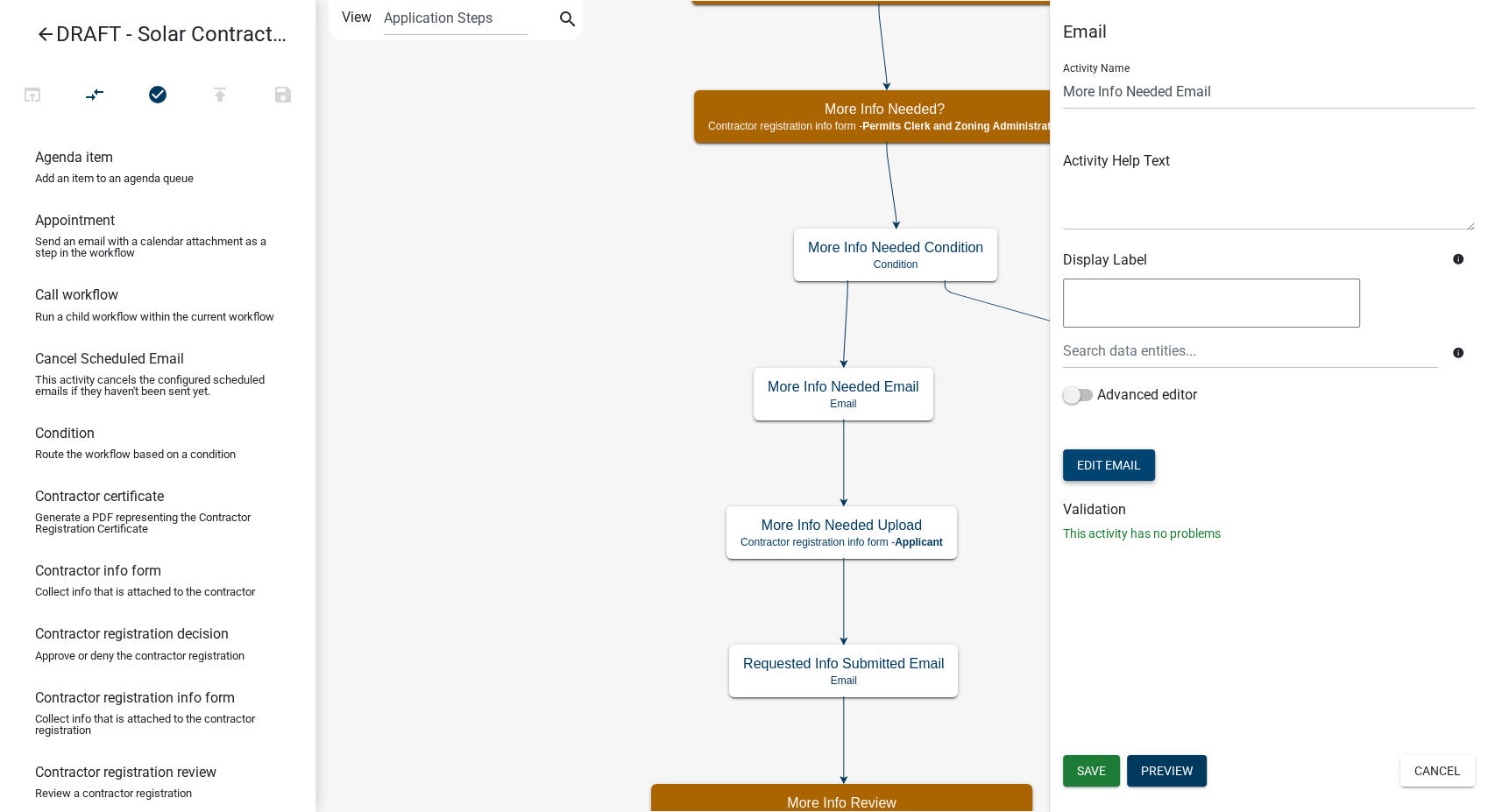
scroll to position [0, 0]
click at [1073, 777] on button "Save" at bounding box center [1091, 771] width 57 height 32
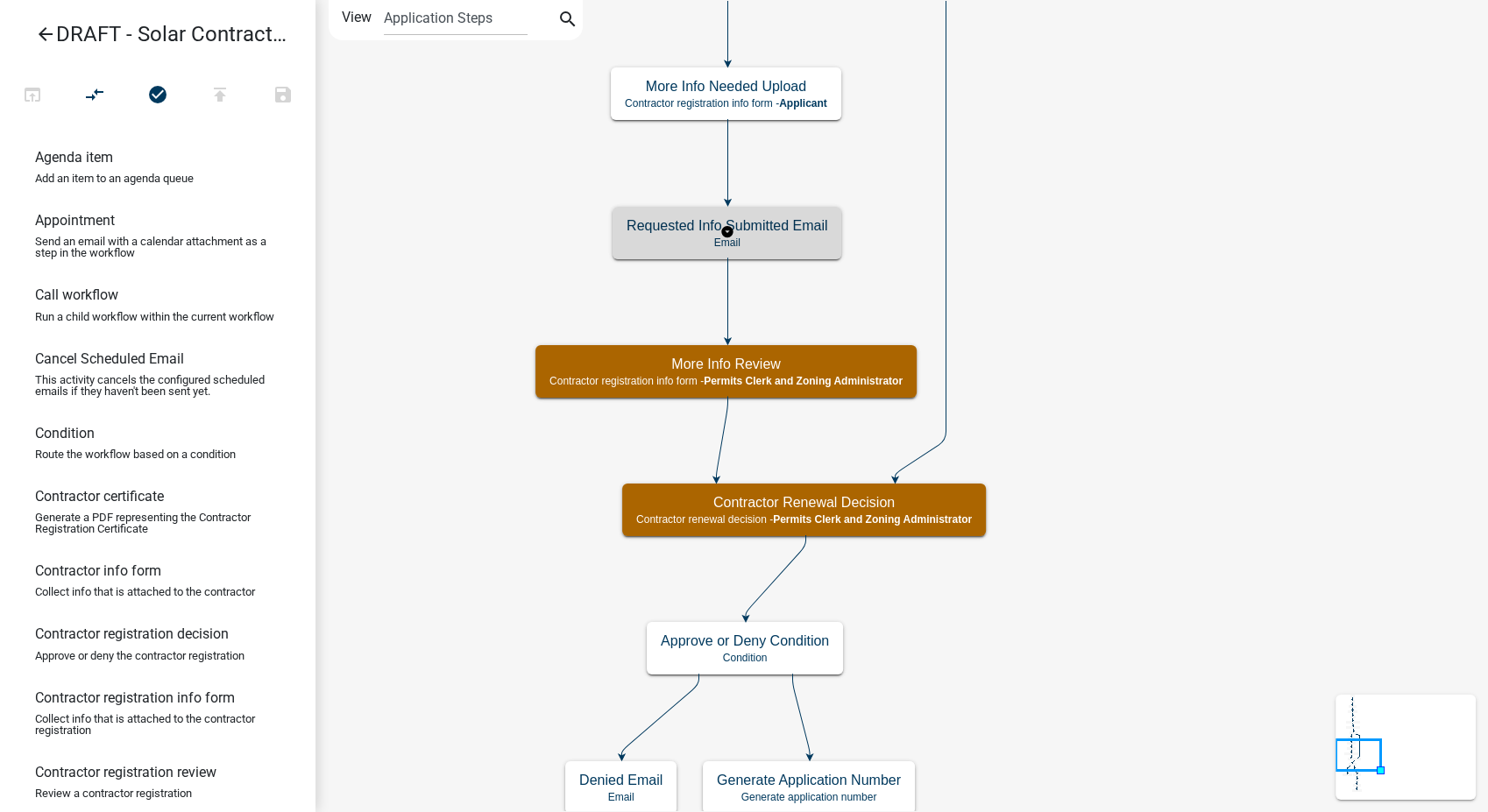
click at [754, 249] on div "Requested Info Submitted Email Email" at bounding box center [726, 232] width 229 height 53
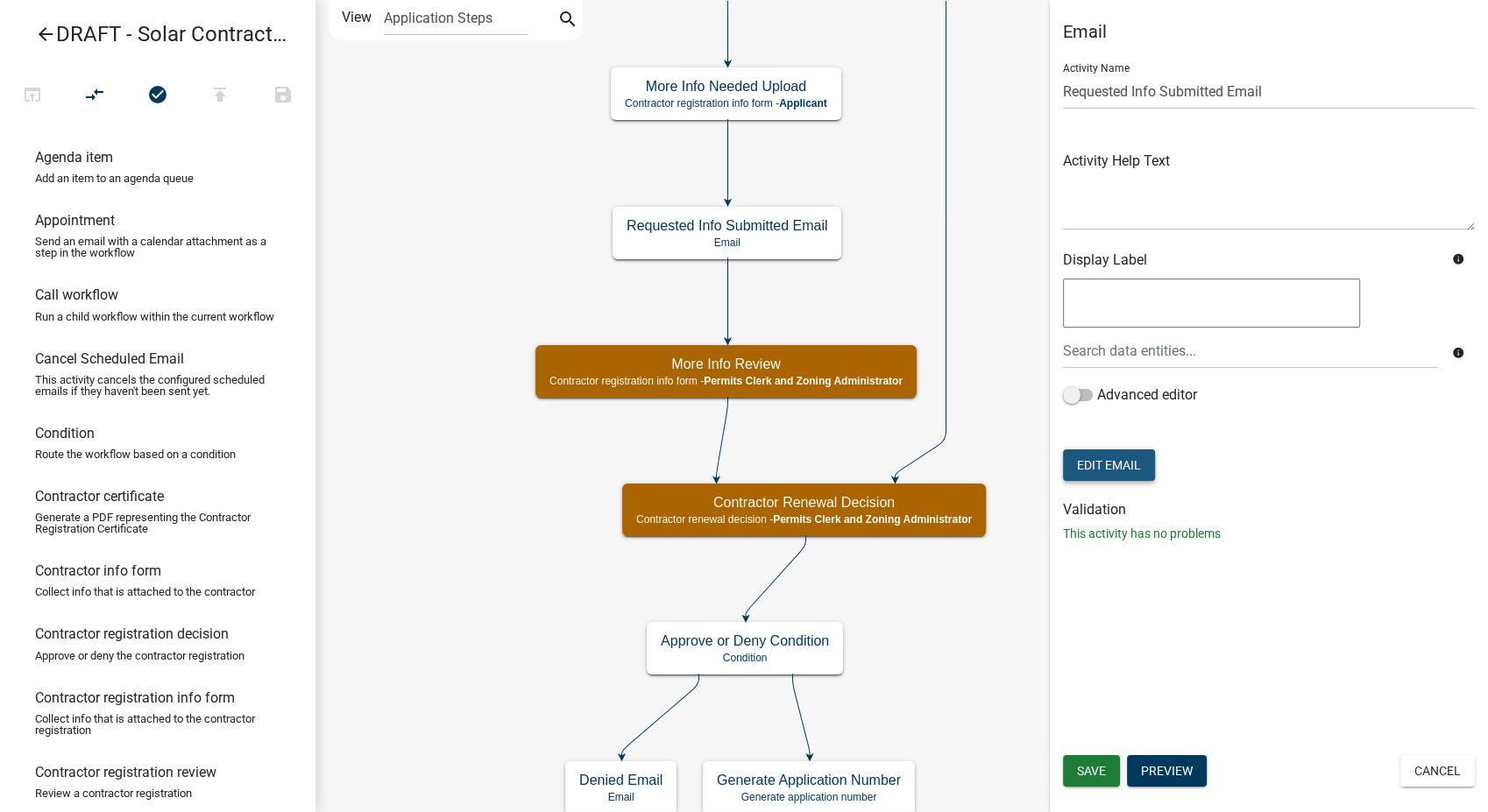
click at [1096, 478] on button "Edit Email" at bounding box center [1108, 465] width 92 height 32
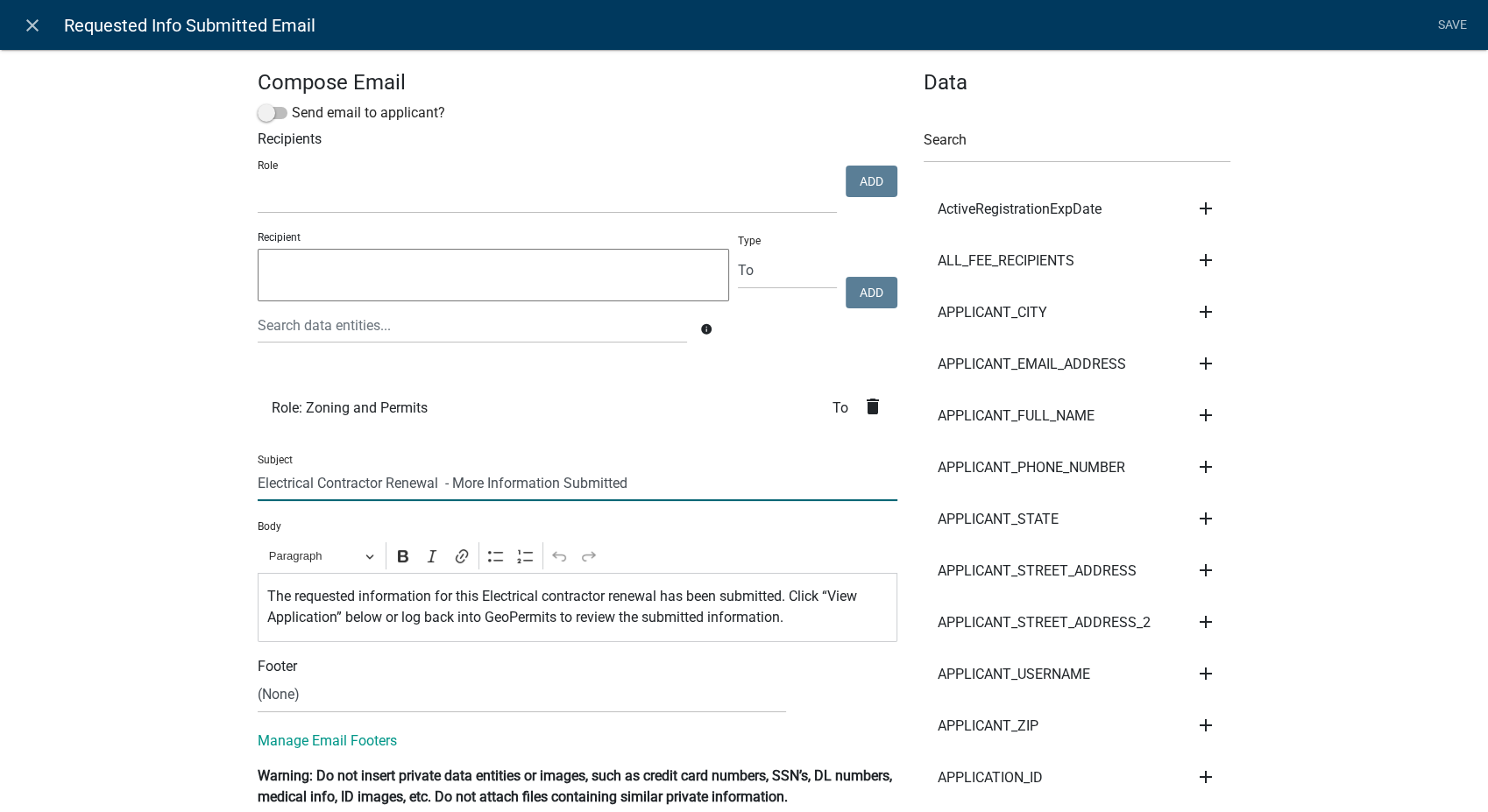
click at [309, 485] on input "Electrical Contractor Renewal - More Information Submitted" at bounding box center [577, 482] width 639 height 36
type input "Solar Contractor Renewal - More Information Submitted"
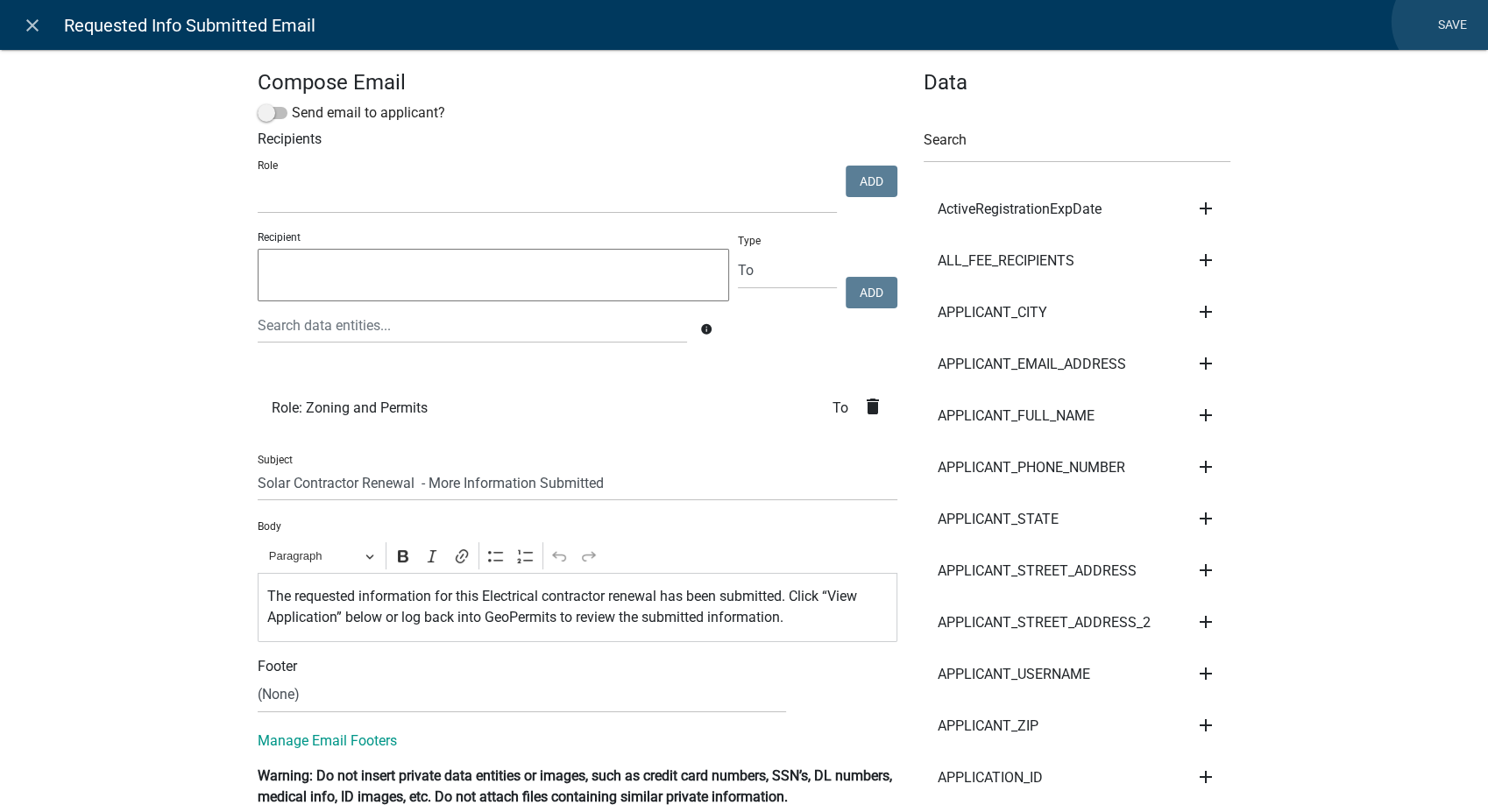
click at [1447, 22] on link "Save" at bounding box center [1451, 25] width 43 height 34
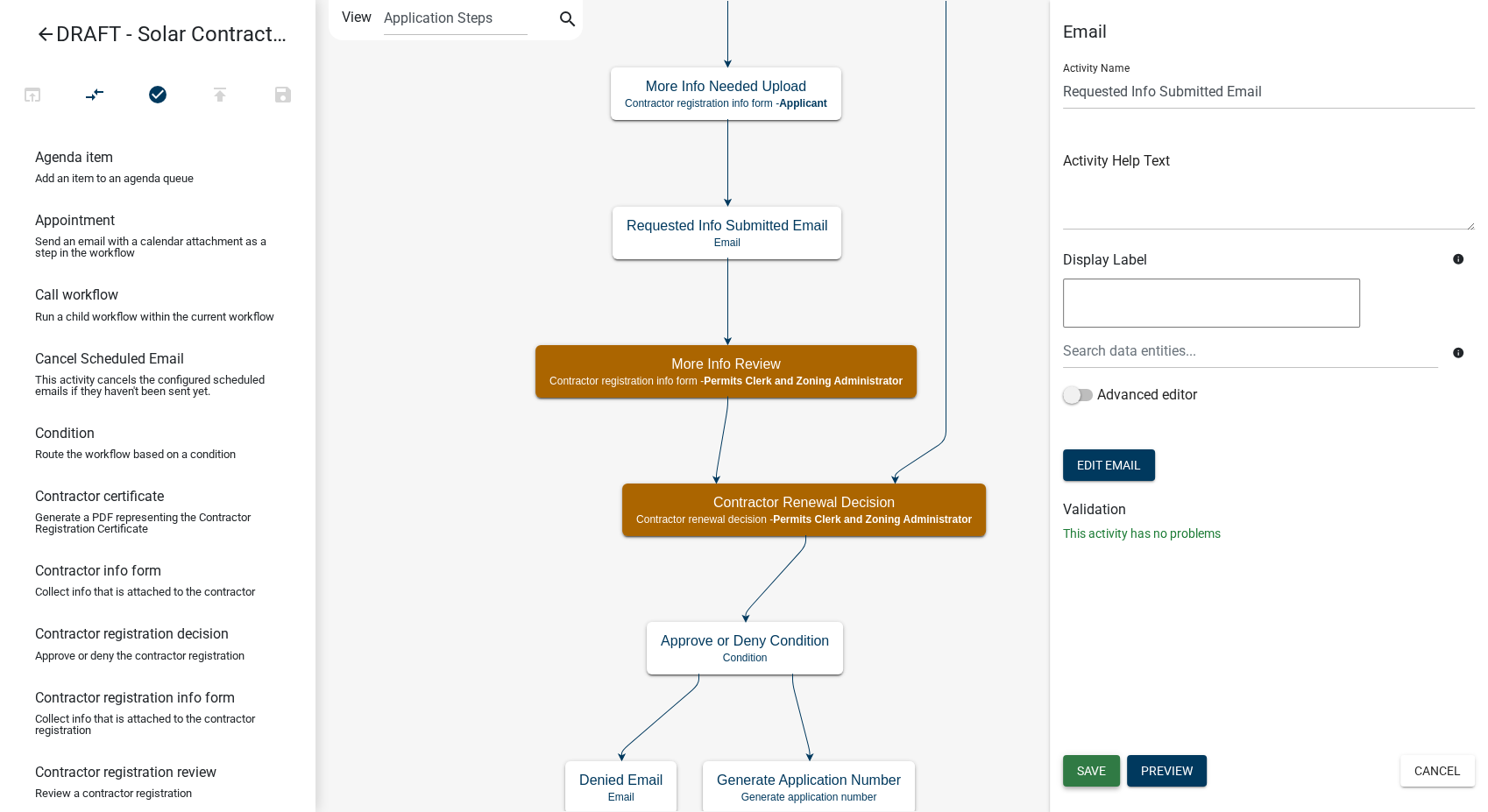
click at [1098, 771] on span "Save" at bounding box center [1092, 771] width 29 height 14
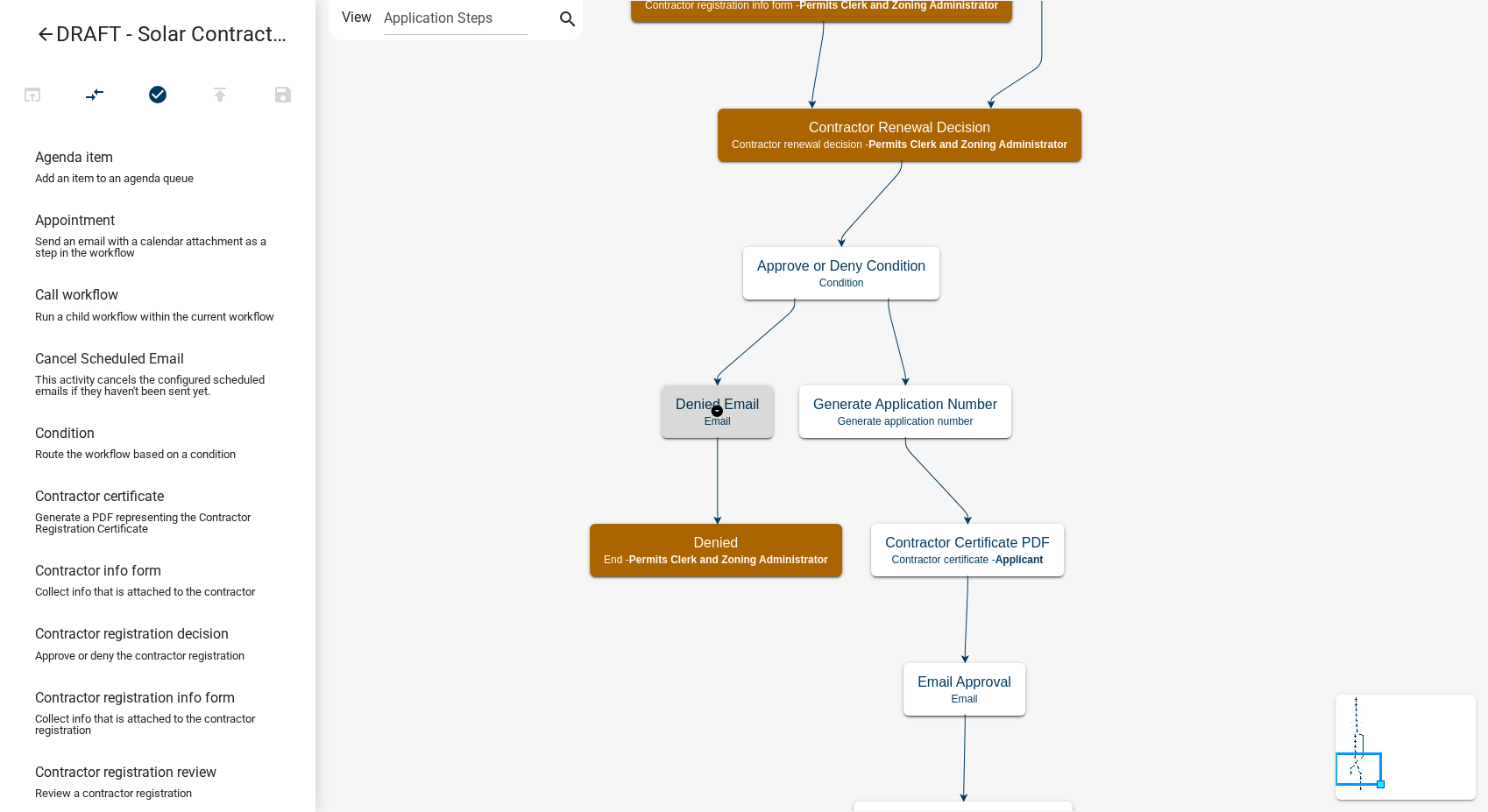
click at [667, 408] on div "Denied Email Email" at bounding box center [717, 412] width 111 height 53
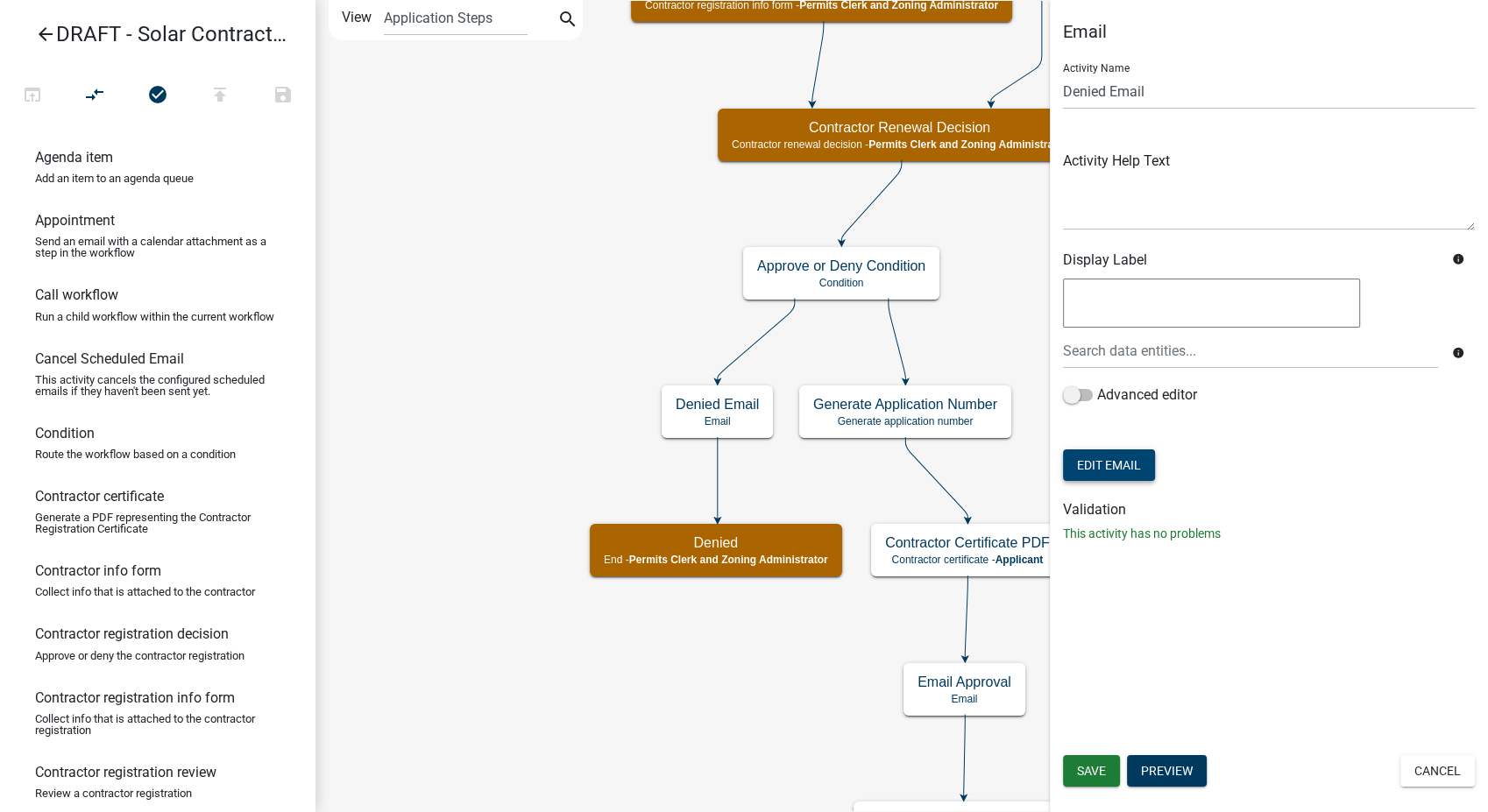
click at [1085, 465] on button "Edit Email" at bounding box center [1108, 465] width 92 height 32
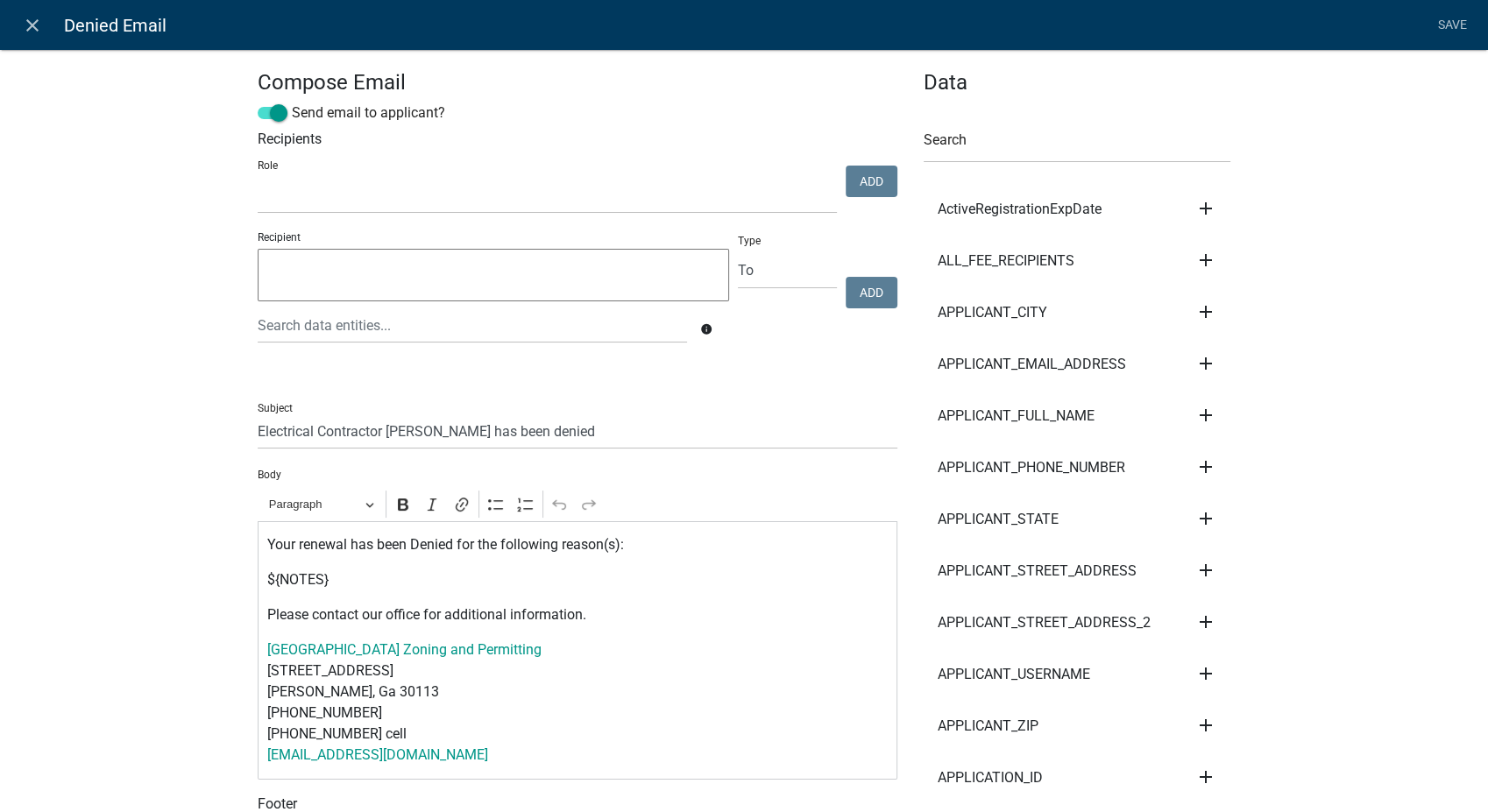
select select
click at [311, 427] on input "Electrical Contractor [PERSON_NAME] has been denied" at bounding box center [577, 431] width 639 height 36
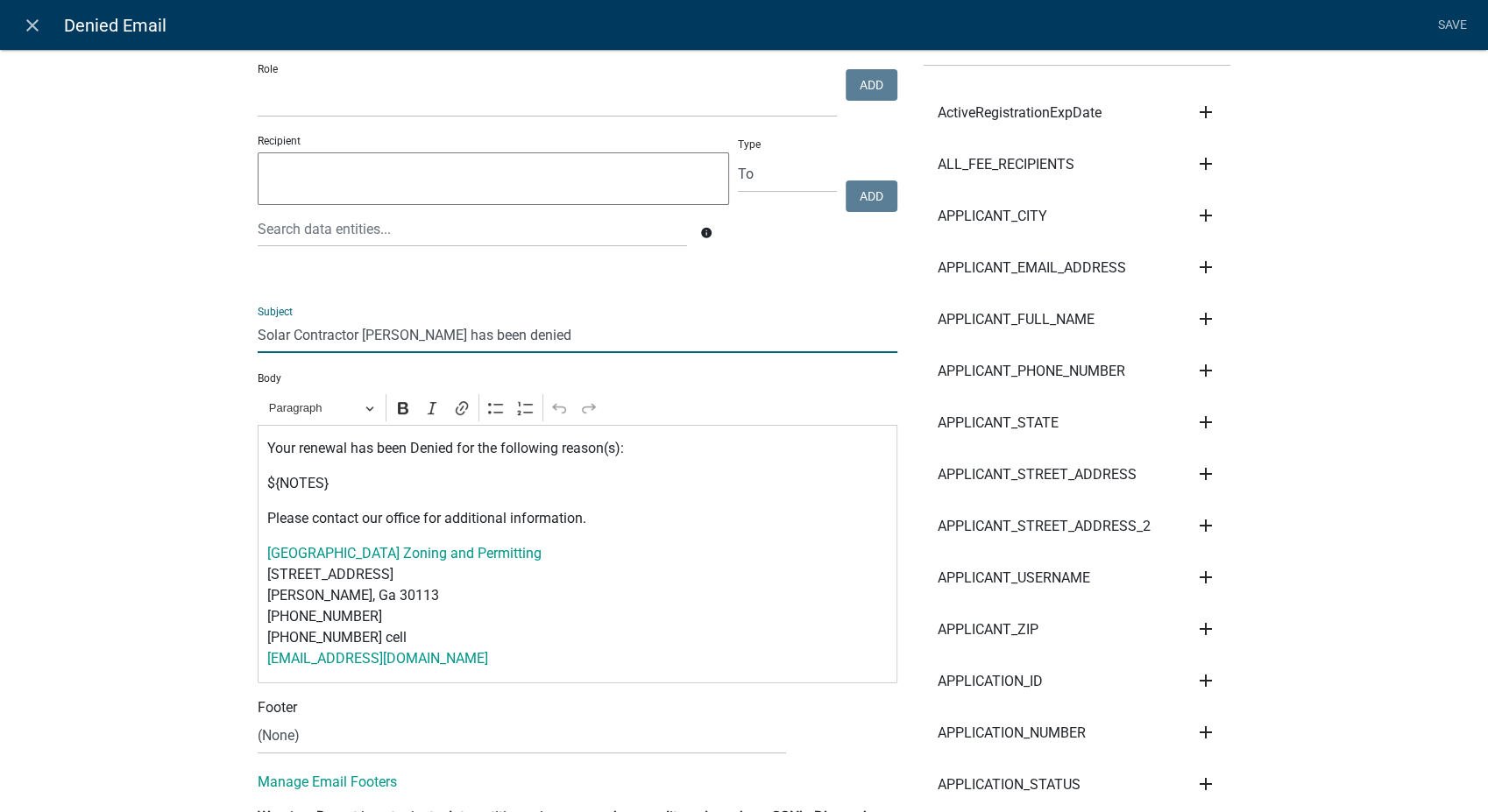
scroll to position [97, 0]
type input "Solar Contractor [PERSON_NAME] has been denied"
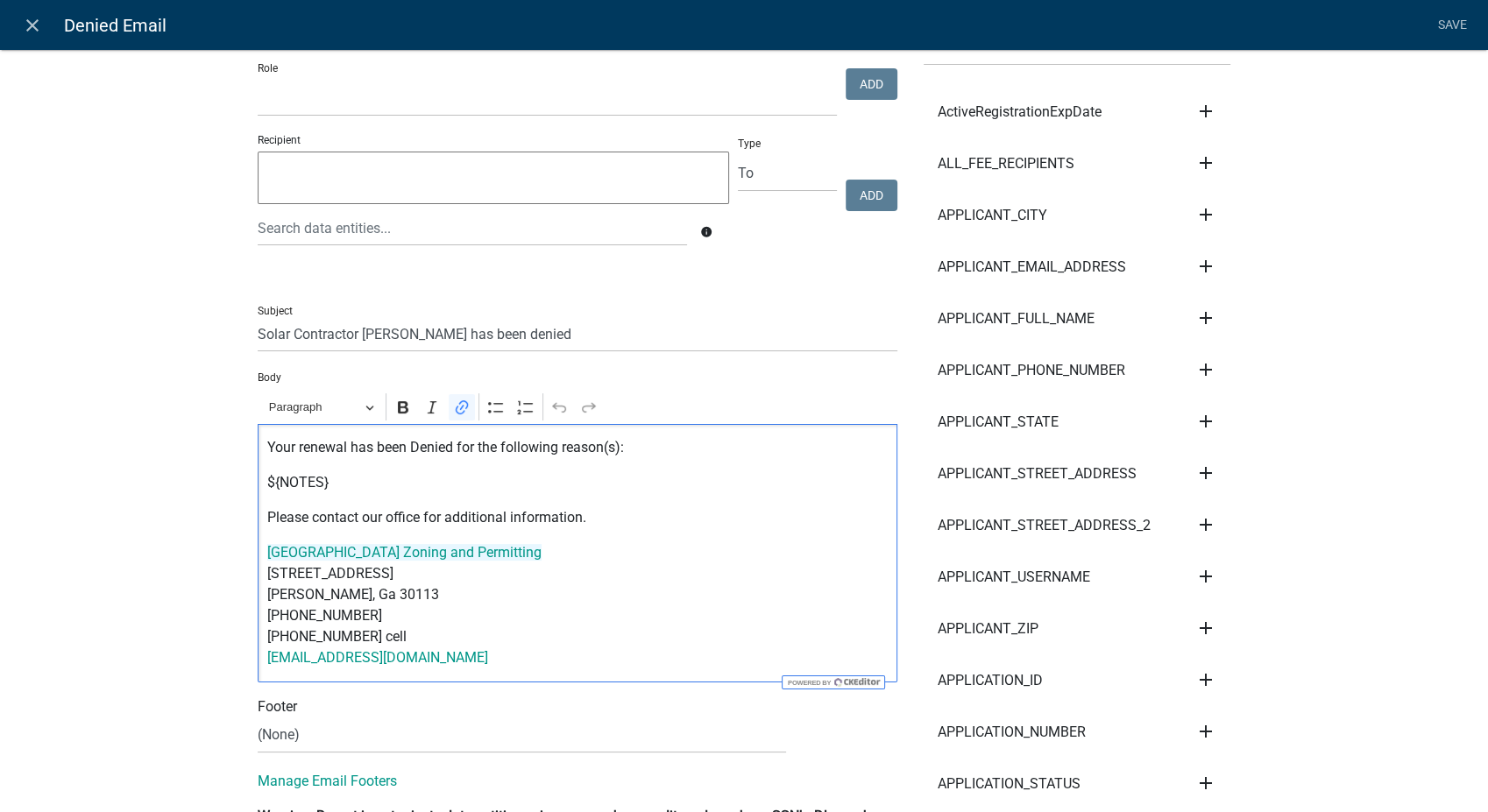
drag, startPoint x: 473, startPoint y: 662, endPoint x: 226, endPoint y: 558, distance: 268.0
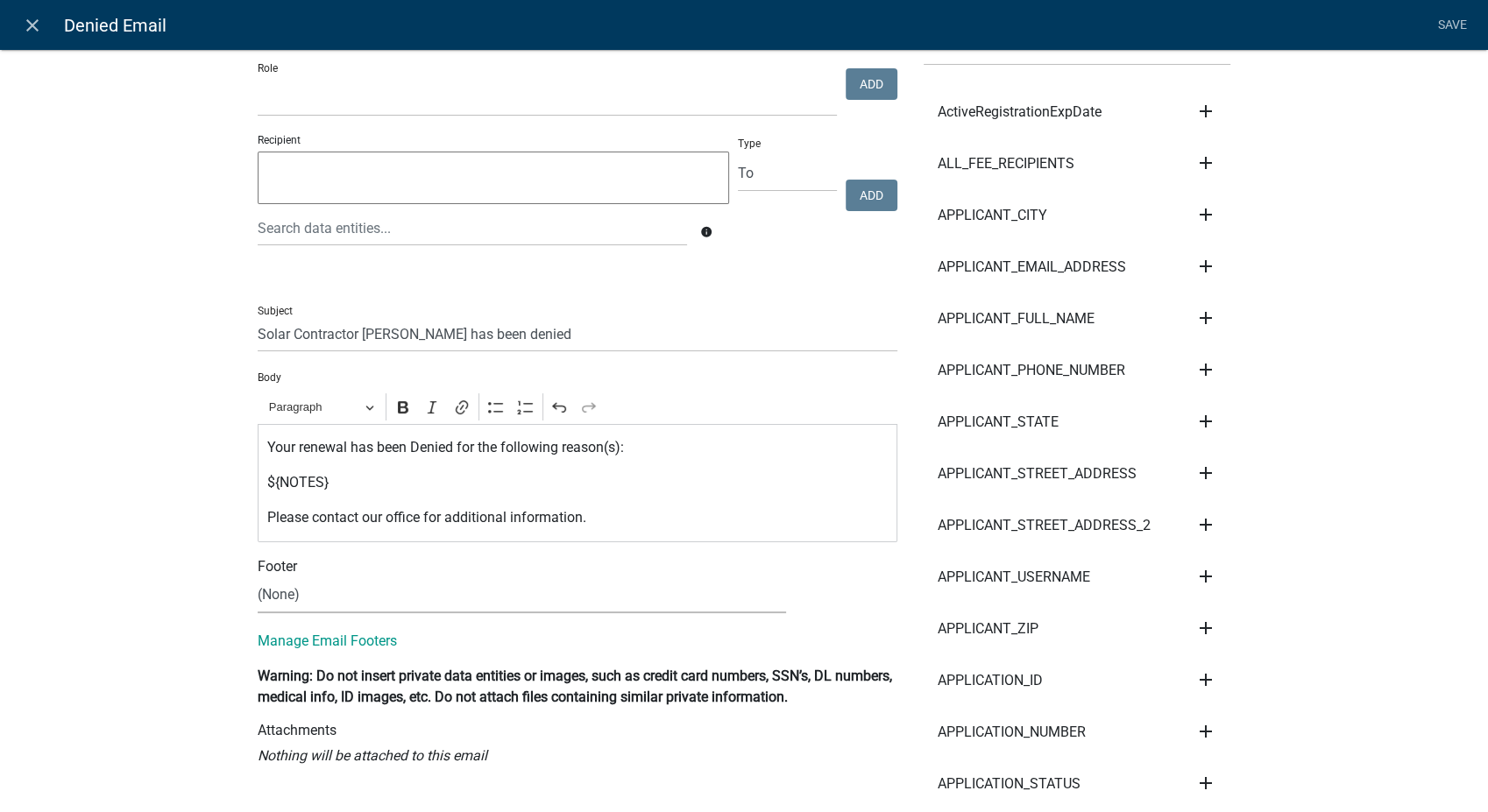
click at [310, 595] on select "(None) Zoning & Permitting" at bounding box center [522, 595] width 528 height 36
select select "5a42edc9-571c-48da-bd90-8261090c4236"
click at [257, 578] on select "(None) Zoning & Permitting" at bounding box center [522, 595] width 528 height 36
click at [1432, 22] on link "Save" at bounding box center [1451, 25] width 43 height 34
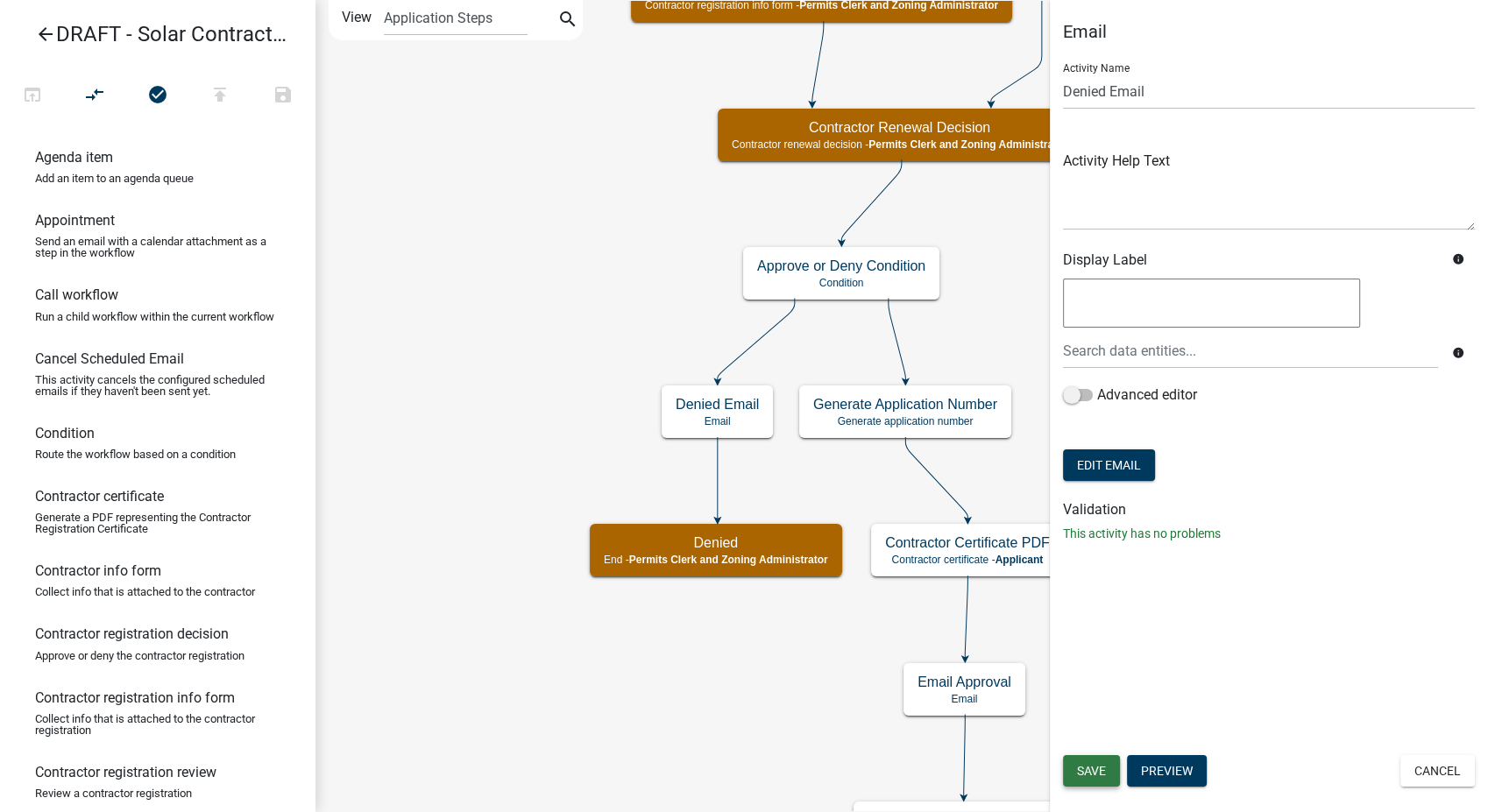
click at [1095, 761] on button "Save" at bounding box center [1091, 771] width 57 height 32
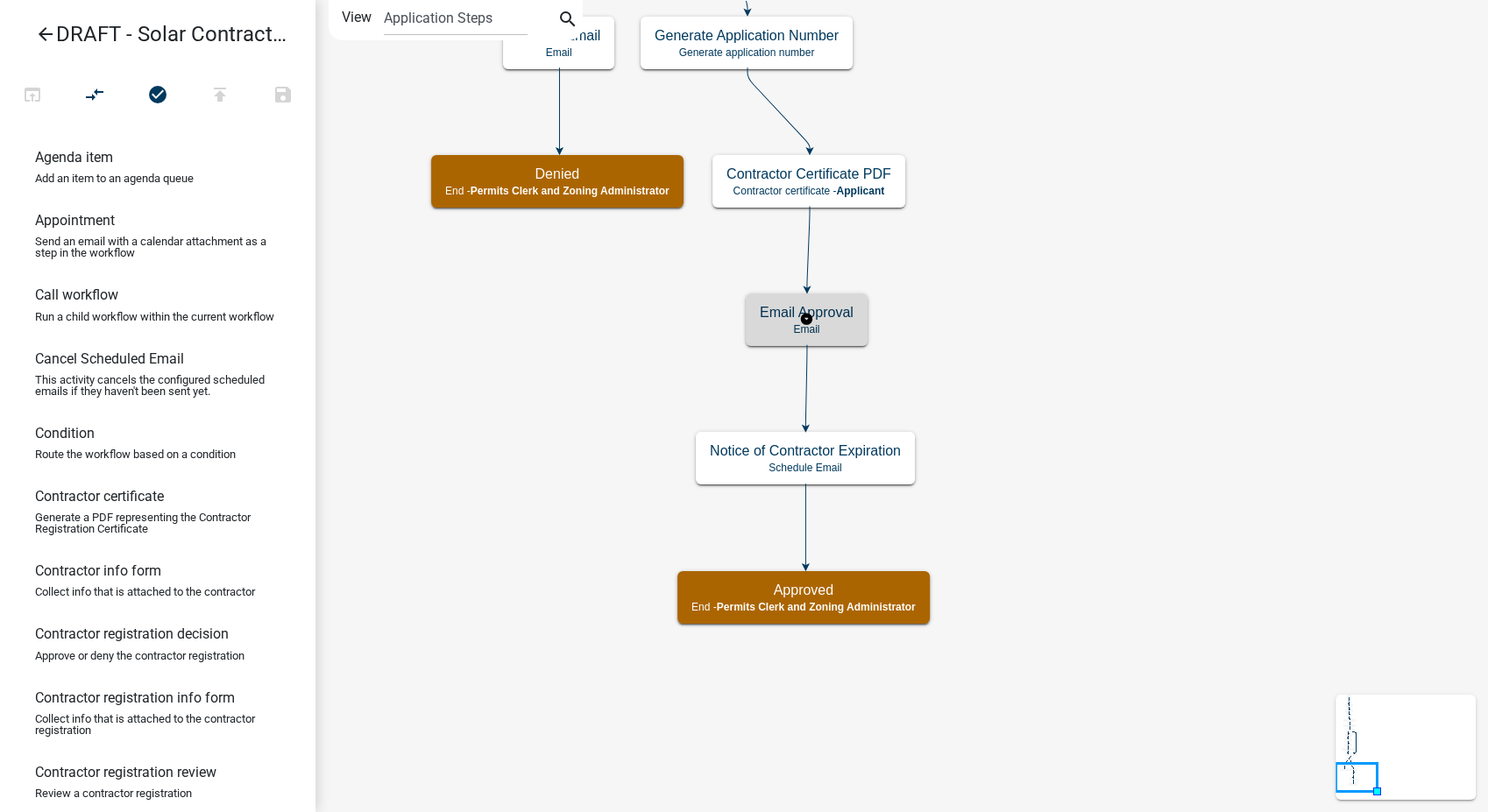
click at [826, 338] on div "Email Approval Email" at bounding box center [806, 319] width 122 height 53
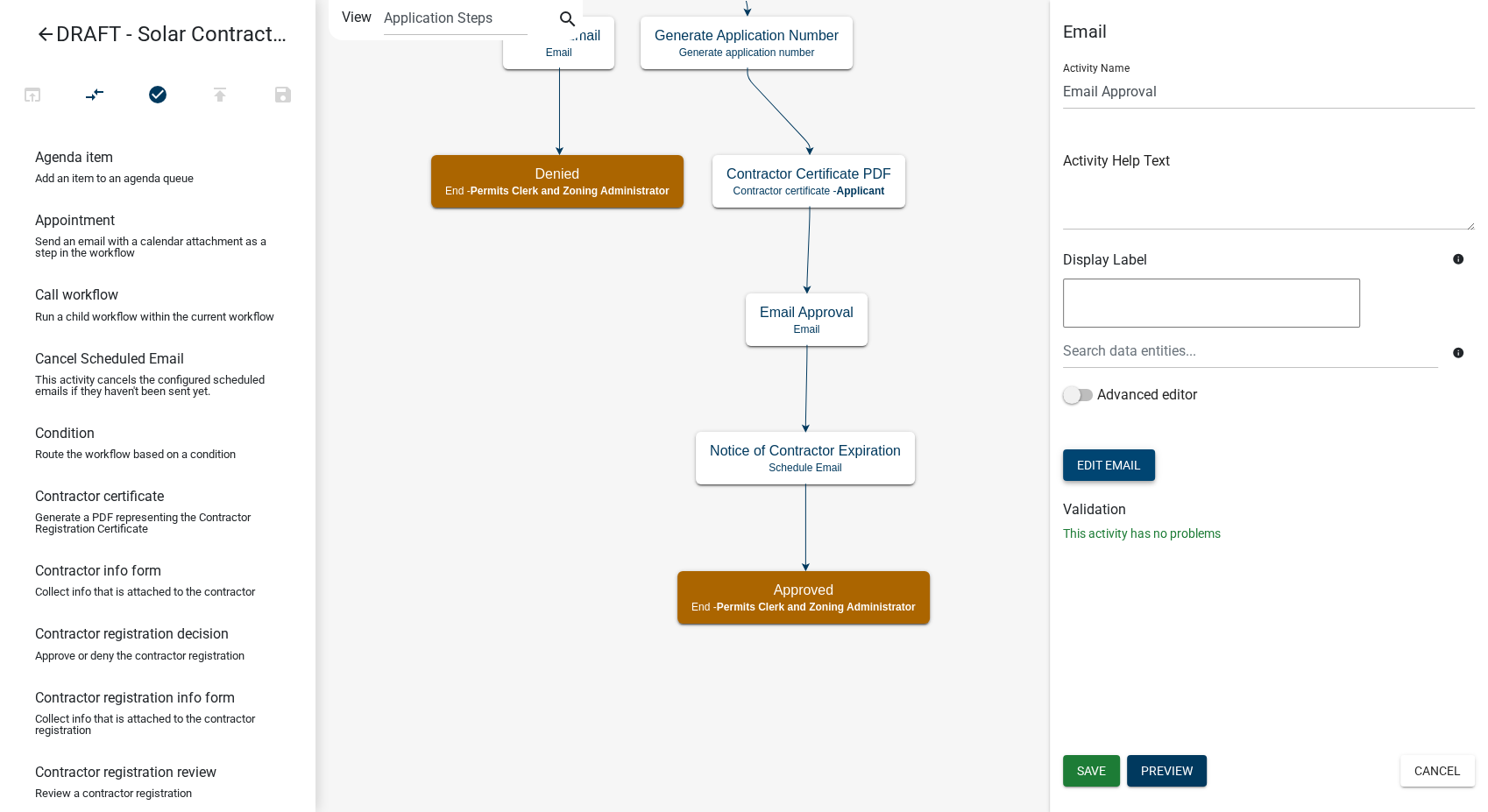
click at [1096, 469] on button "Edit Email" at bounding box center [1108, 465] width 92 height 32
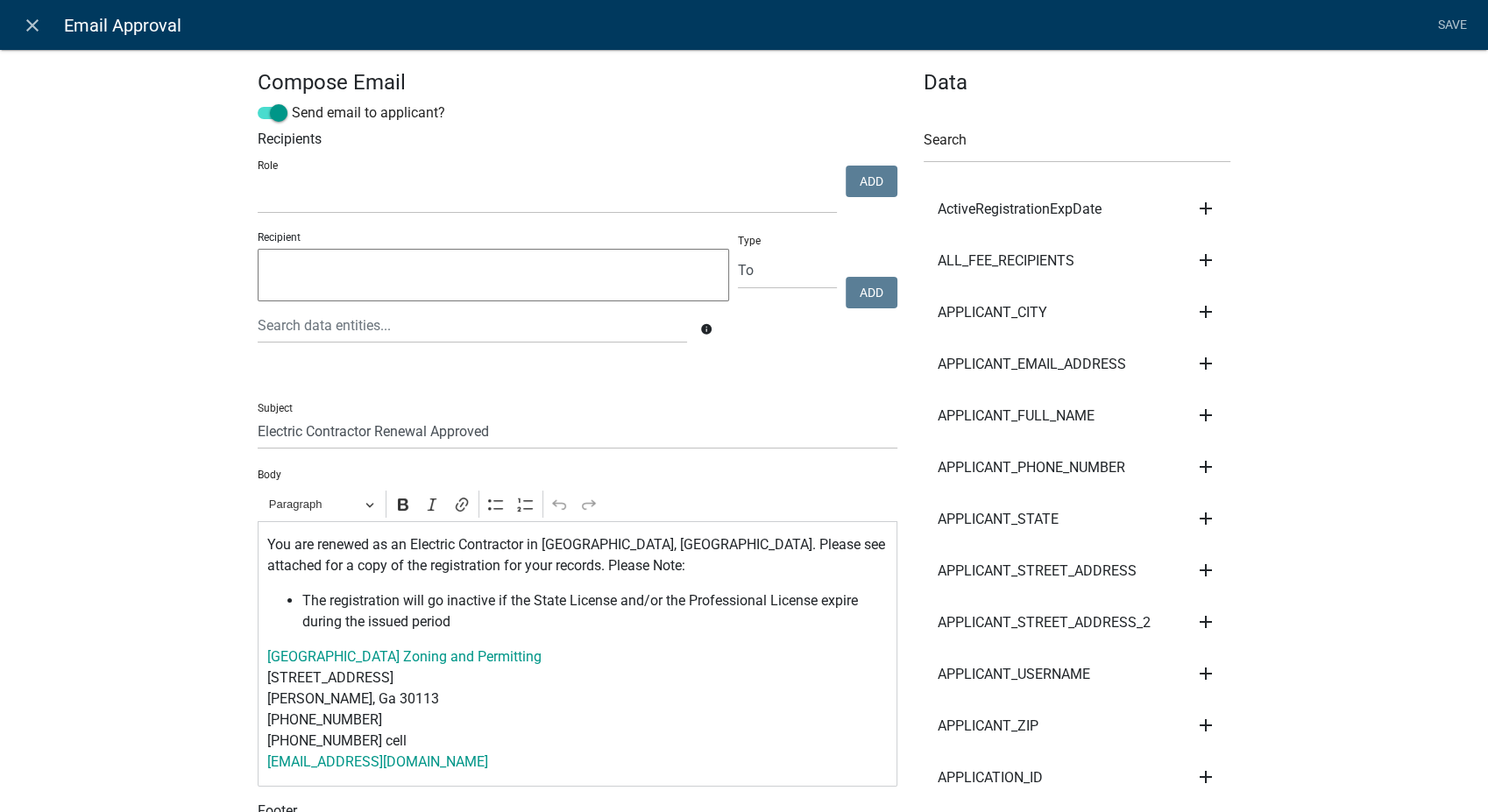
select select
click at [302, 431] on input "Electric Contractor Renewal Approved" at bounding box center [577, 431] width 639 height 36
type input "Solar Contractor Renewal Approved"
click at [447, 551] on p "You are renewed as an Electric Contractor in [GEOGRAPHIC_DATA], [GEOGRAPHIC_DAT…" at bounding box center [578, 555] width 621 height 42
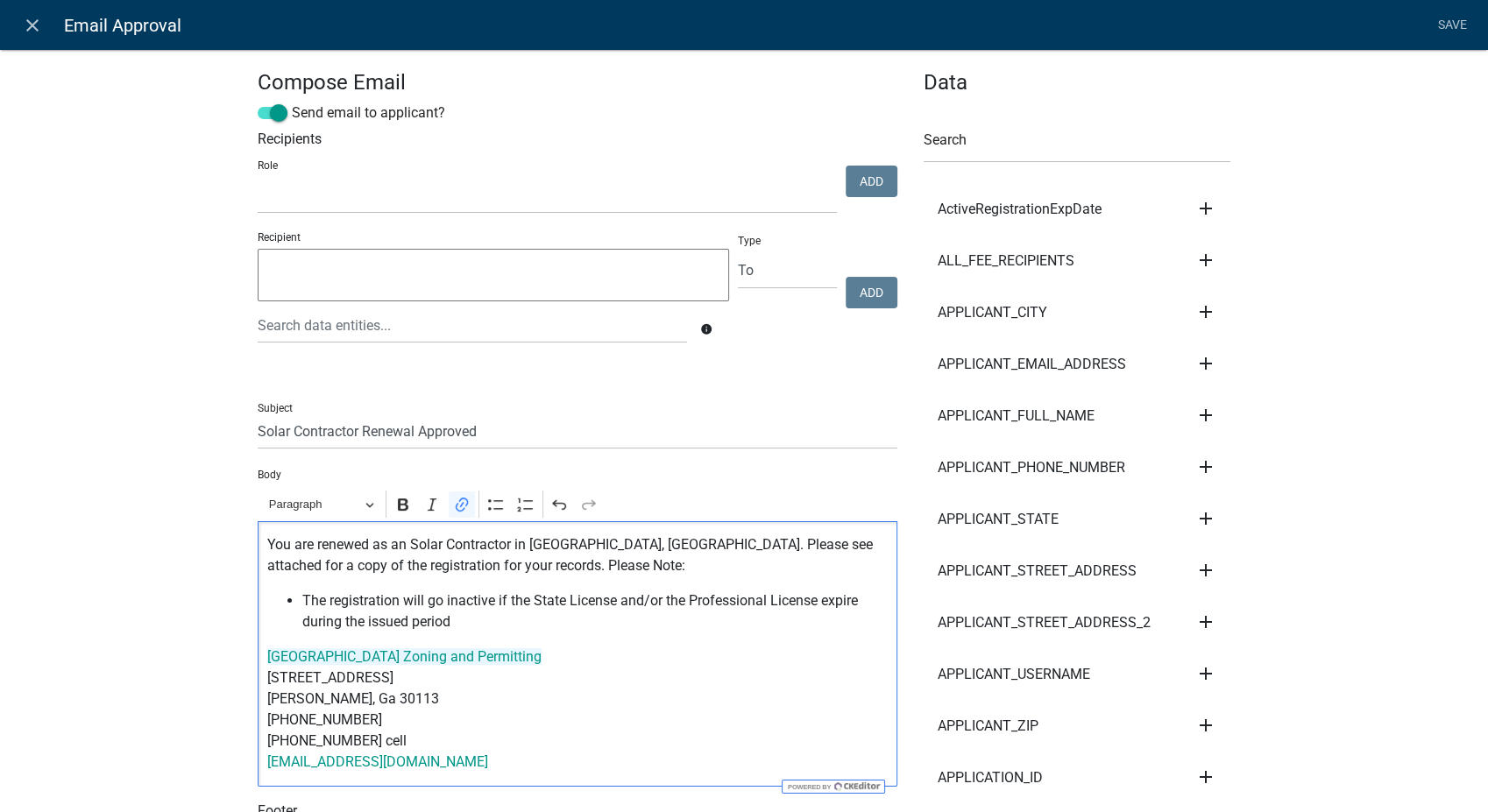
drag, startPoint x: 492, startPoint y: 758, endPoint x: 210, endPoint y: 656, distance: 299.9
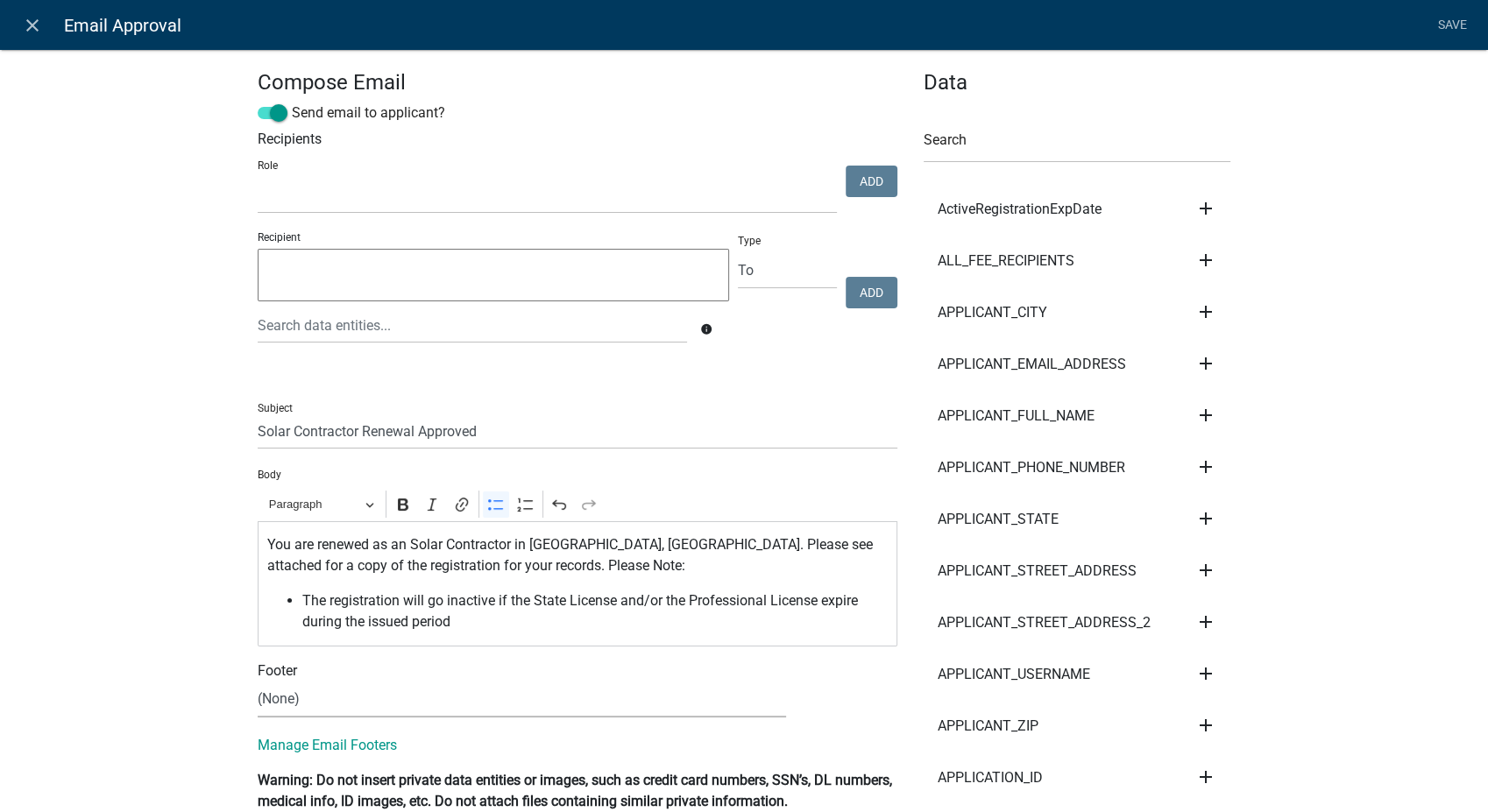
click at [273, 704] on select "(None) Zoning & Permitting" at bounding box center [522, 699] width 528 height 36
select select "5a42edc9-571c-48da-bd90-8261090c4236"
click at [257, 682] on select "(None) Zoning & Permitting" at bounding box center [522, 699] width 528 height 36
click at [1444, 32] on link "Save" at bounding box center [1451, 25] width 43 height 34
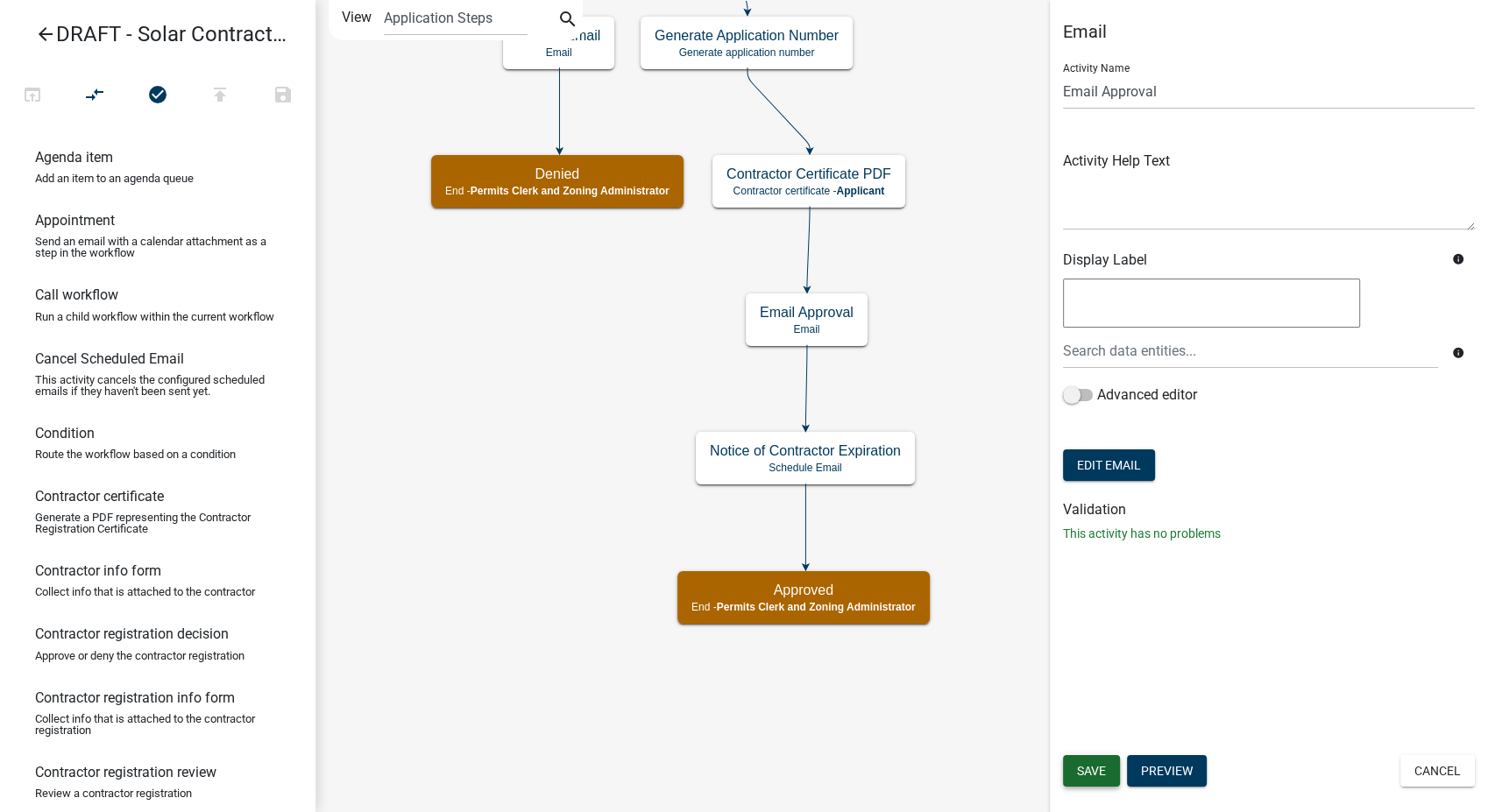
click at [1110, 764] on button "Save" at bounding box center [1091, 771] width 57 height 32
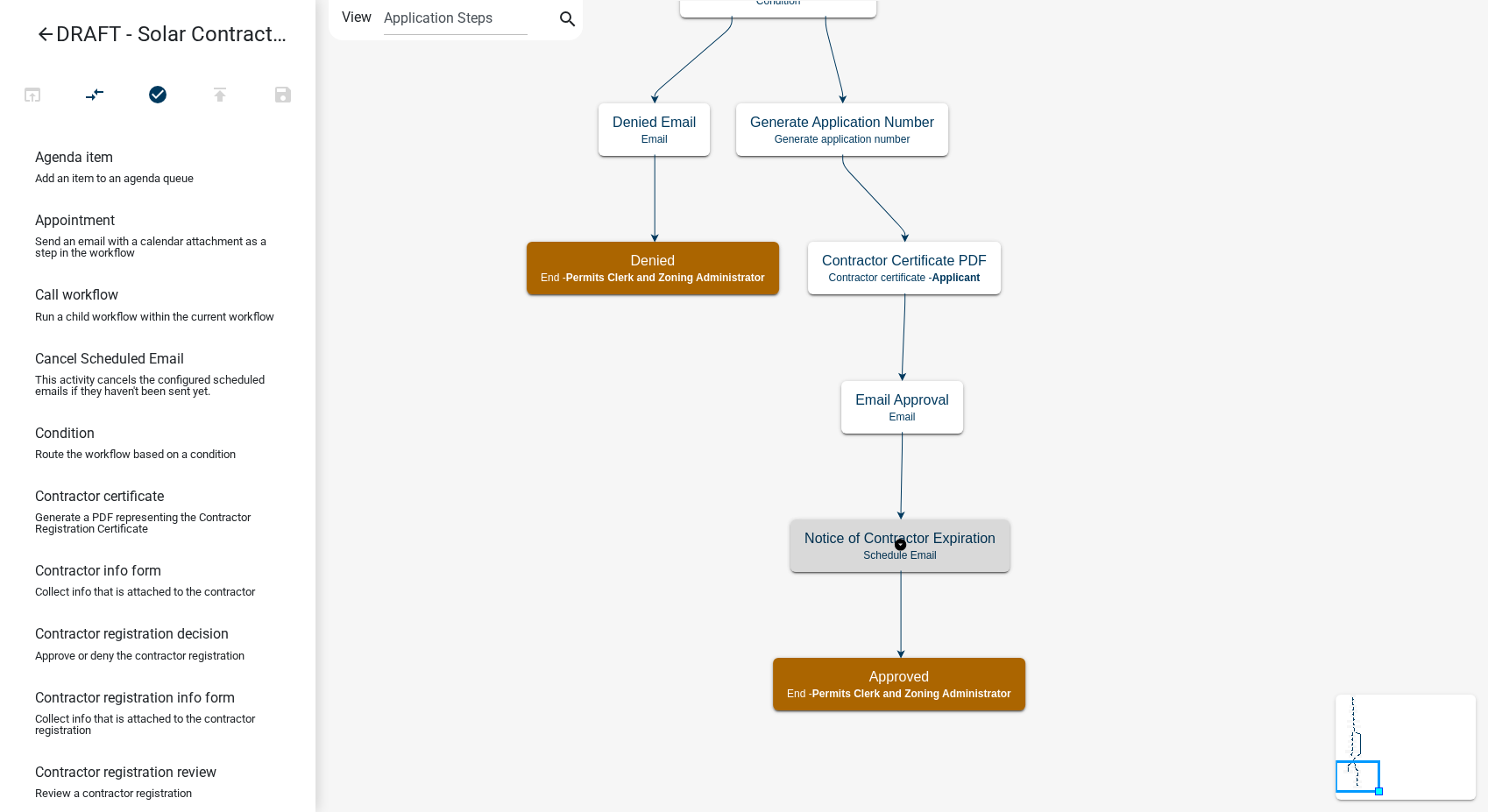
click at [965, 548] on div "Notice of Contractor Expiration Schedule Email" at bounding box center [900, 546] width 219 height 53
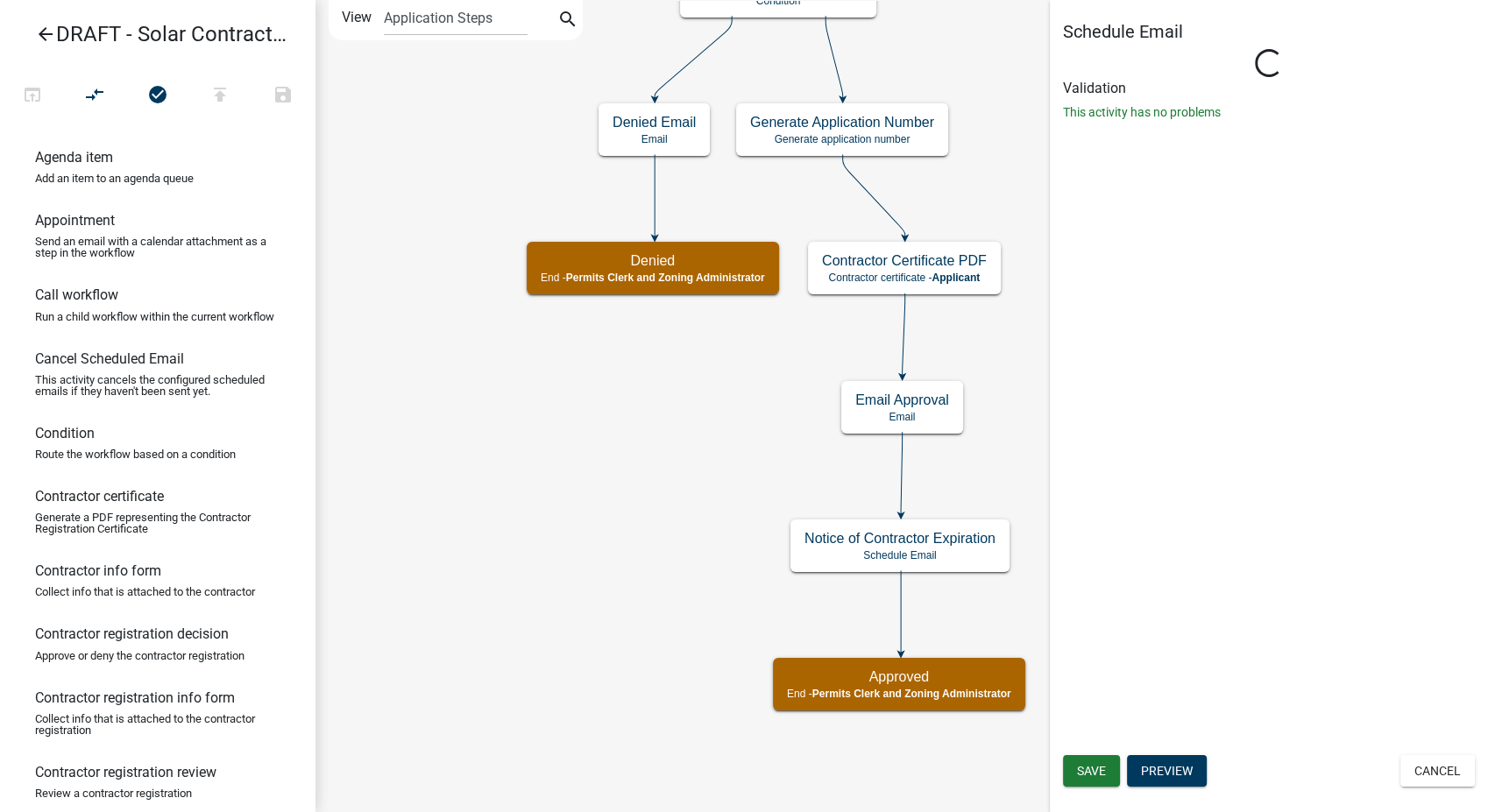
select select "8: 8:00 AM"
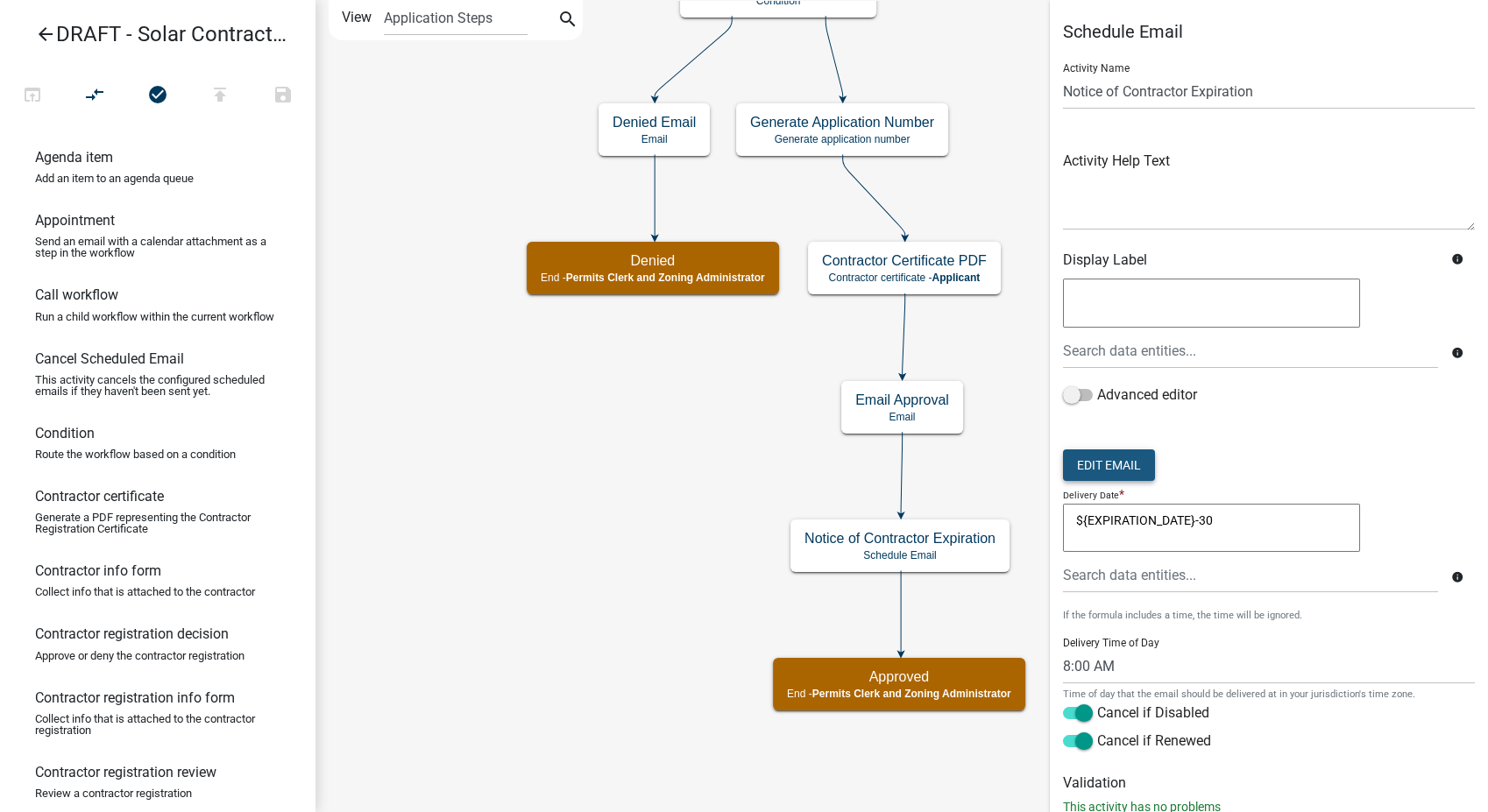
click at [1124, 465] on button "Edit Email" at bounding box center [1108, 465] width 92 height 32
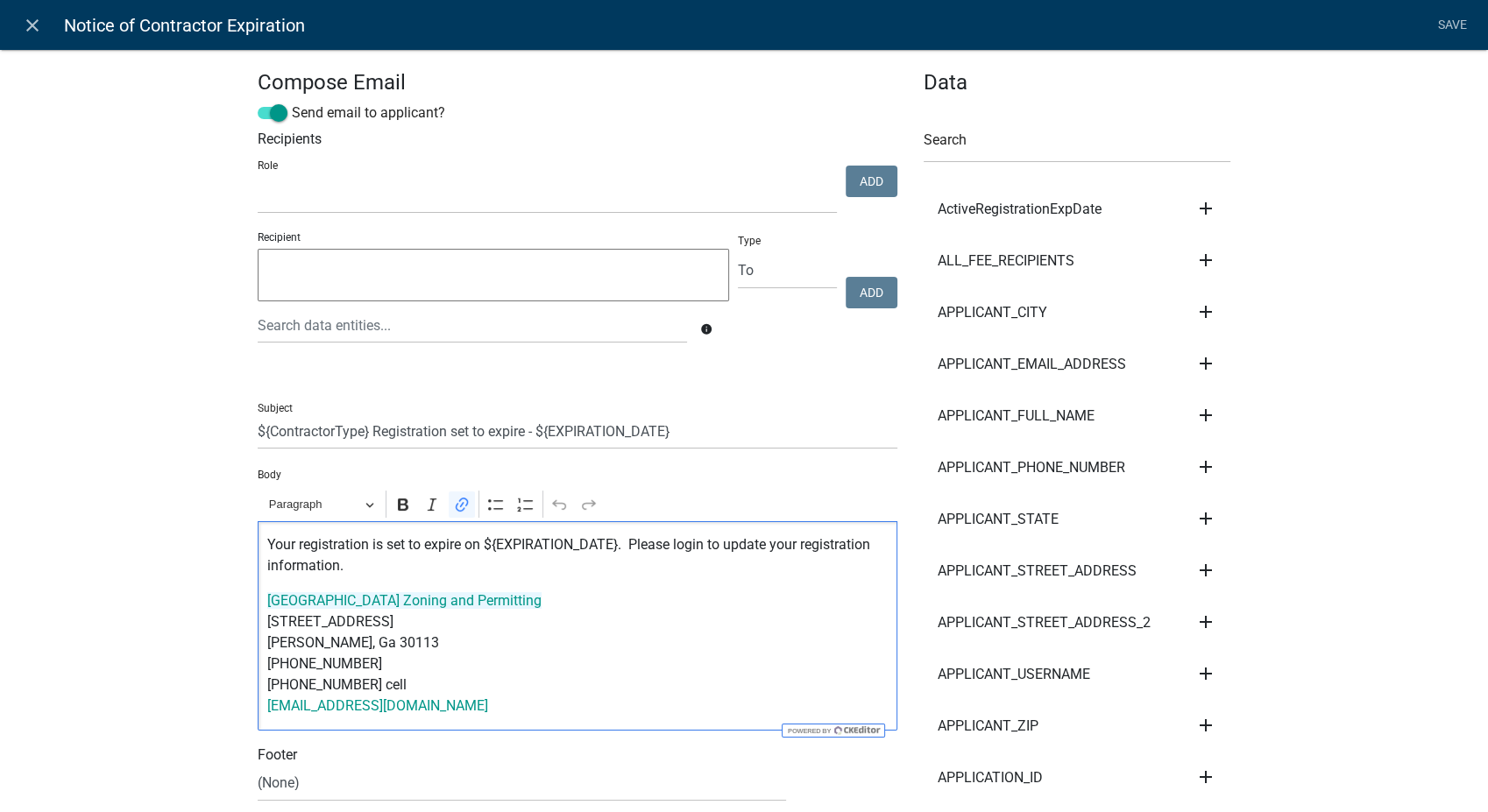
drag, startPoint x: 481, startPoint y: 709, endPoint x: 234, endPoint y: 609, distance: 266.5
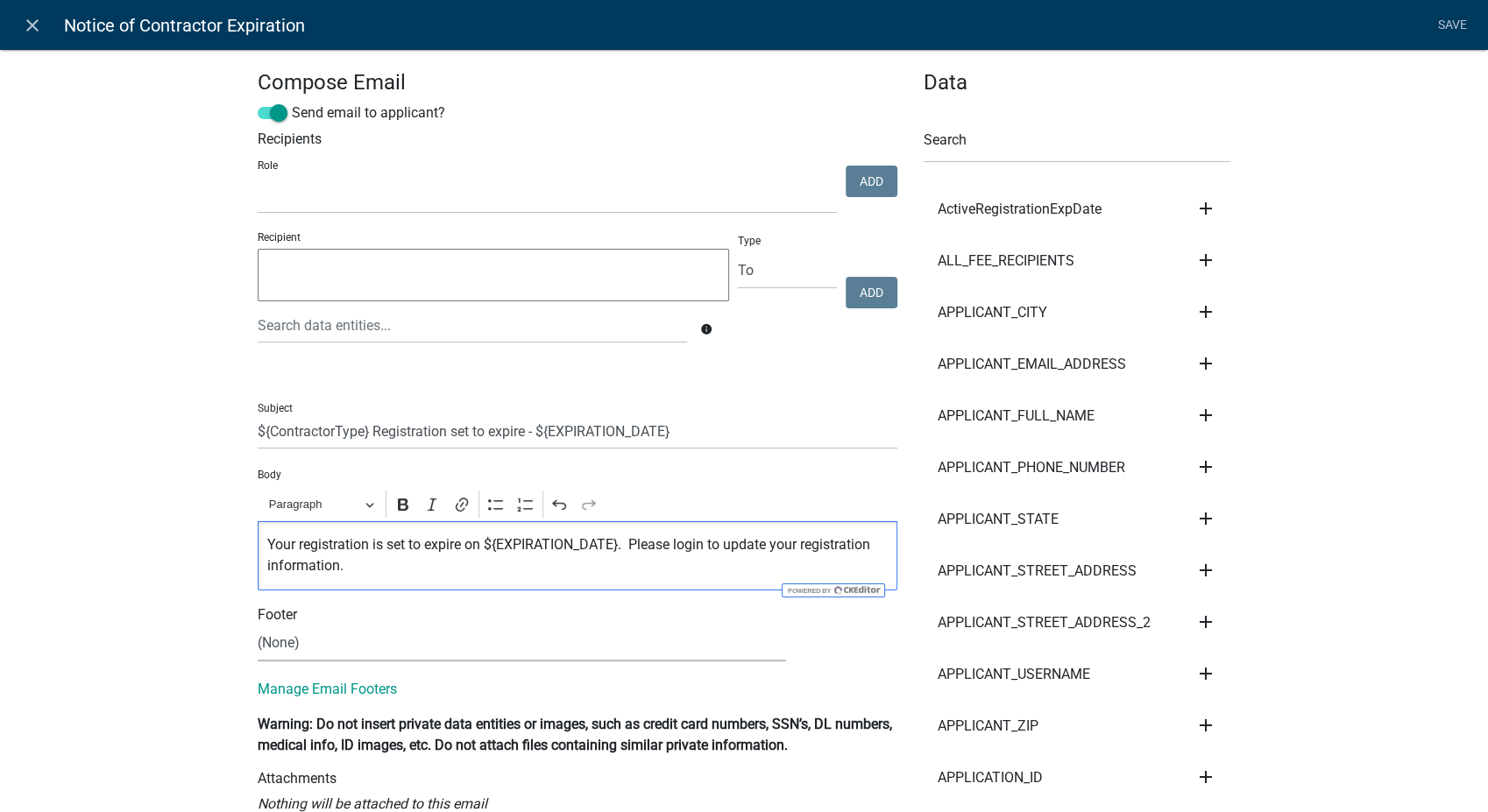
click at [276, 638] on select "(None) Zoning & Permitting" at bounding box center [522, 643] width 528 height 36
select select "5a42edc9-571c-48da-bd90-8261090c4236"
click at [257, 626] on select "(None) Zoning & Permitting" at bounding box center [522, 643] width 528 height 36
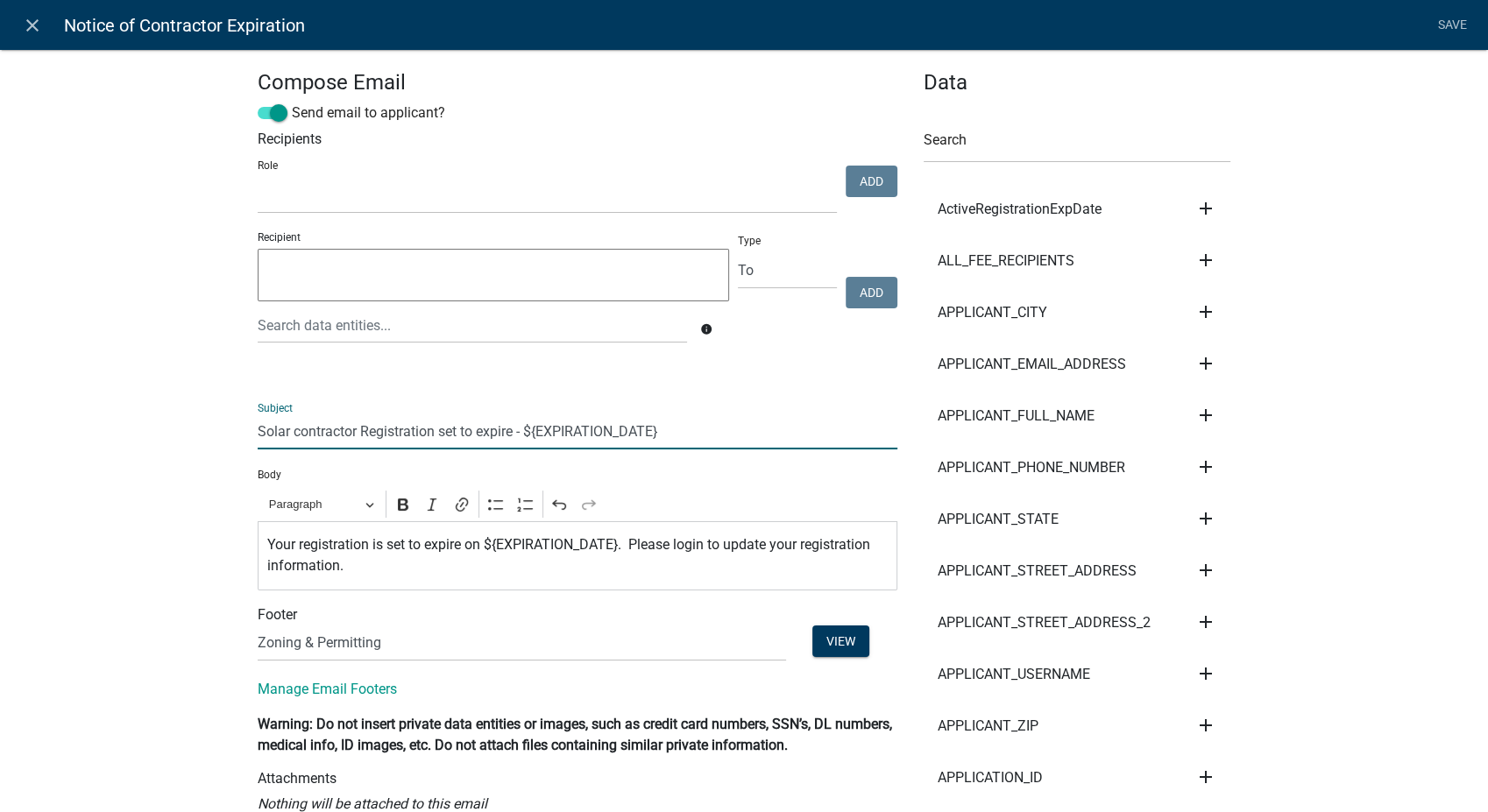
click at [292, 438] on input "Solar contractor Registration set to expire - ${EXPIRATION_DATE}" at bounding box center [577, 431] width 639 height 36
type input "Solar Contractor Registration set to expire - ${EXPIRATION_DATE}"
click at [1433, 25] on link "Save" at bounding box center [1451, 25] width 43 height 34
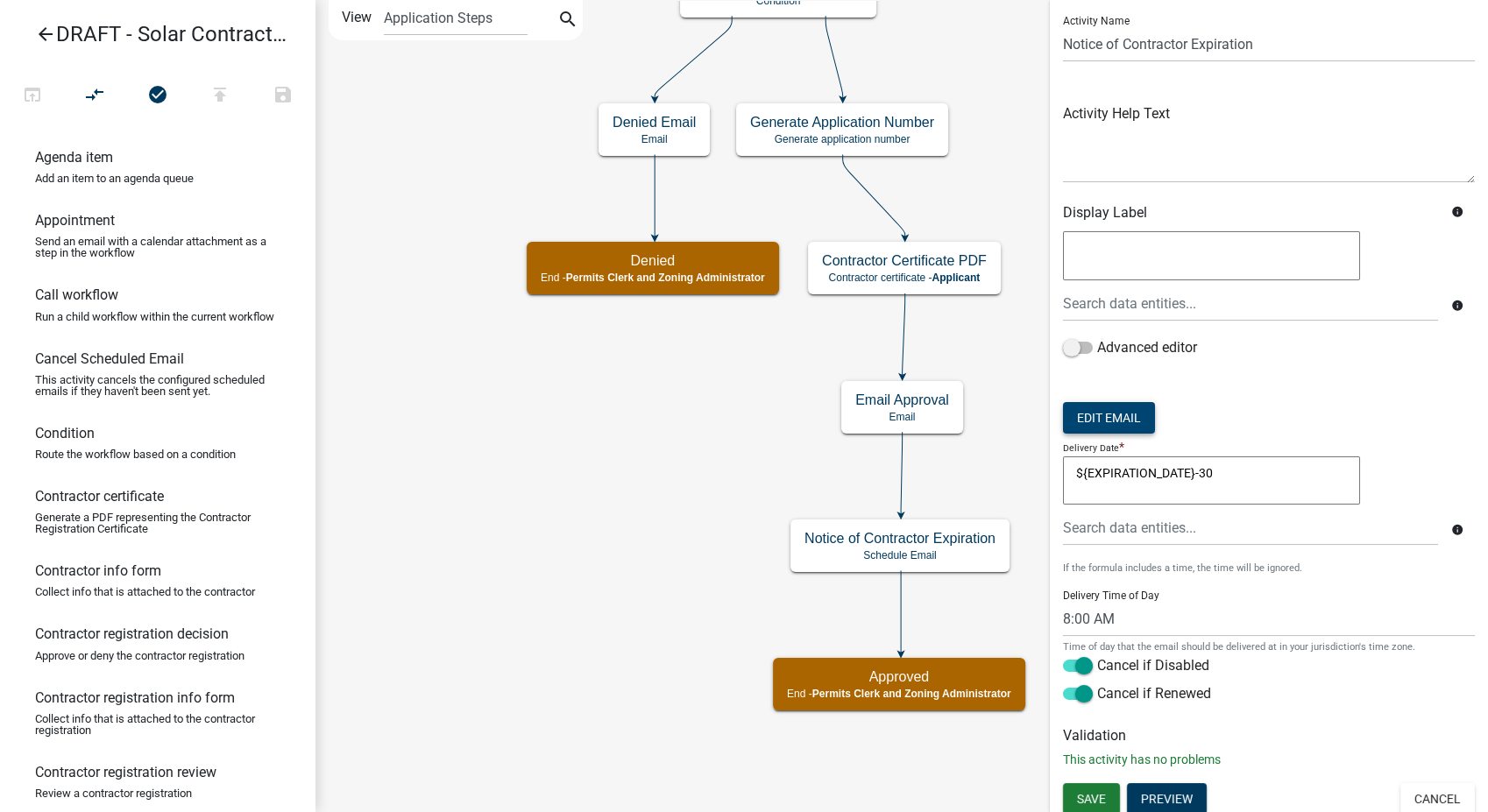
scroll to position [53, 0]
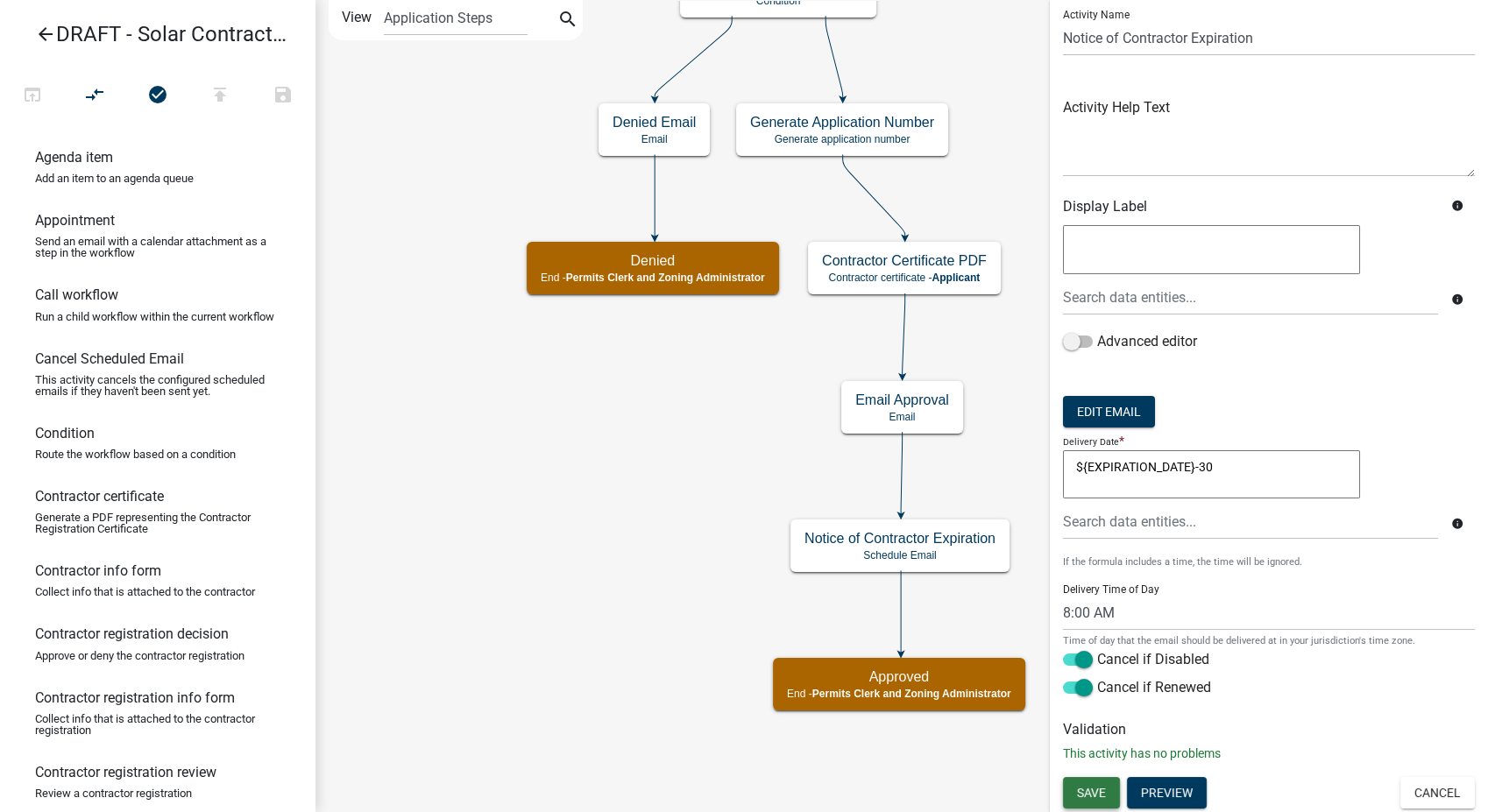
click at [1113, 799] on button "Save" at bounding box center [1091, 793] width 57 height 32
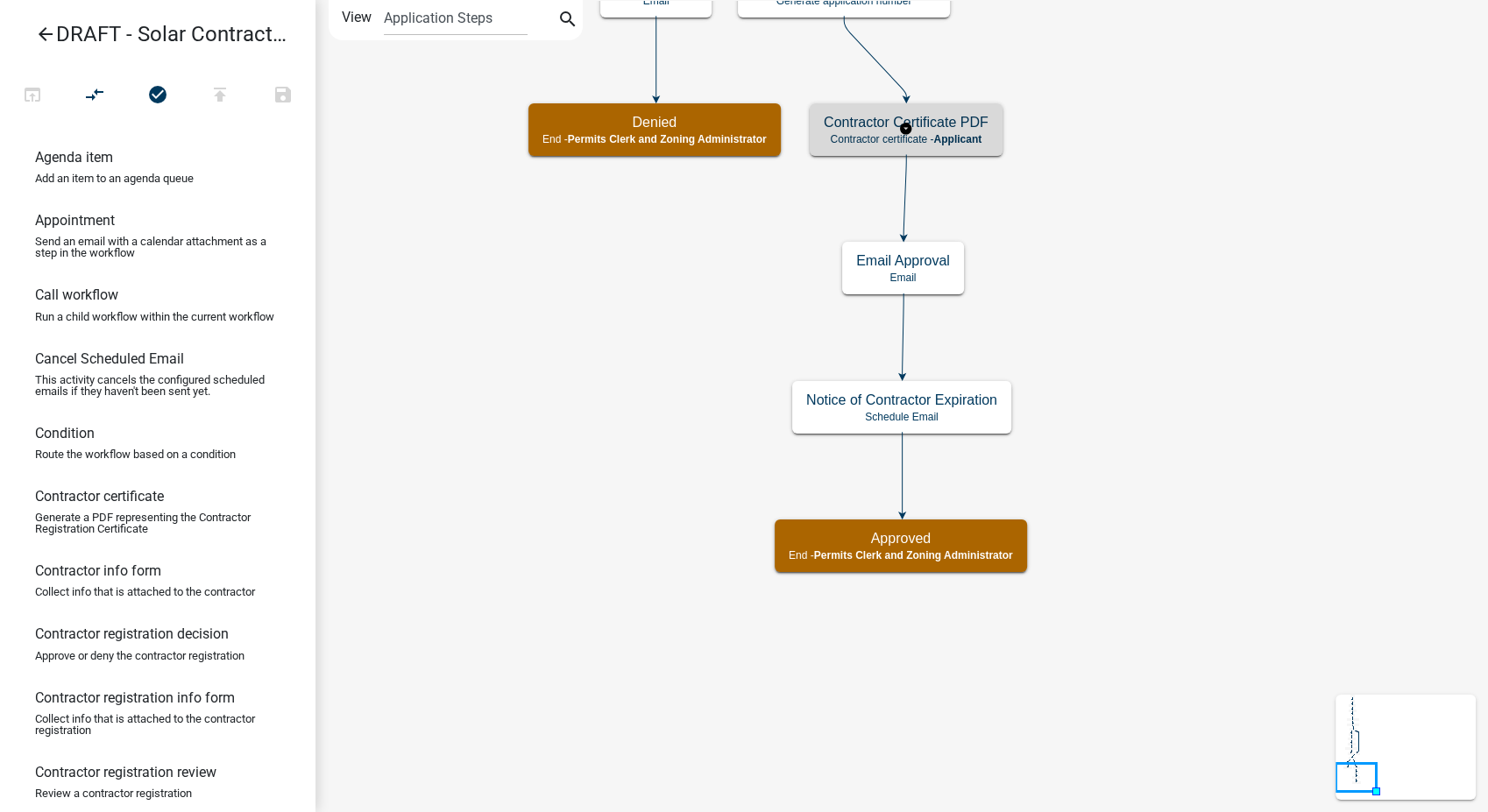
click at [926, 117] on h5 "Contractor Certificate PDF" at bounding box center [906, 122] width 165 height 16
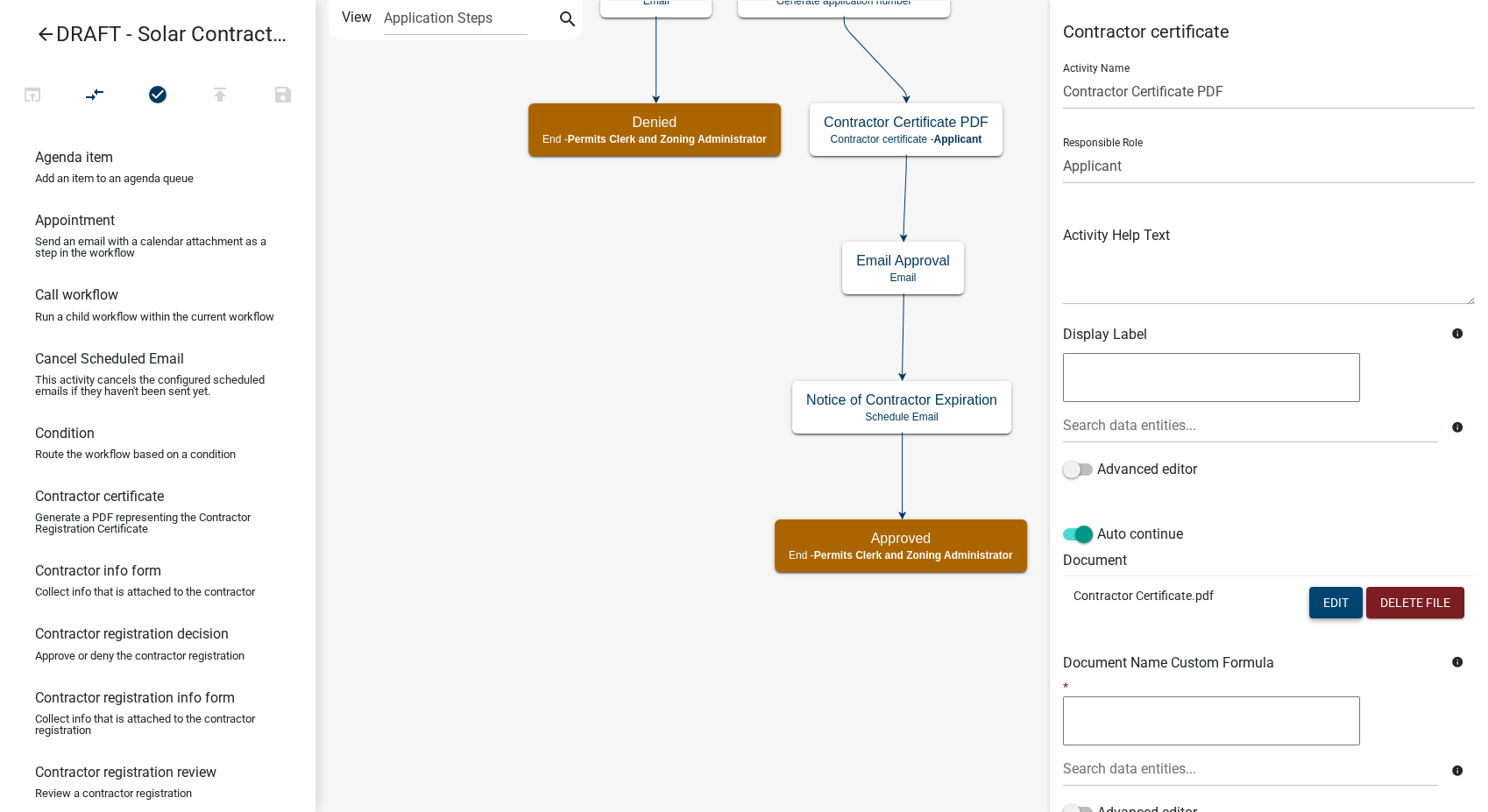
click at [1310, 601] on button "Edit" at bounding box center [1336, 603] width 53 height 32
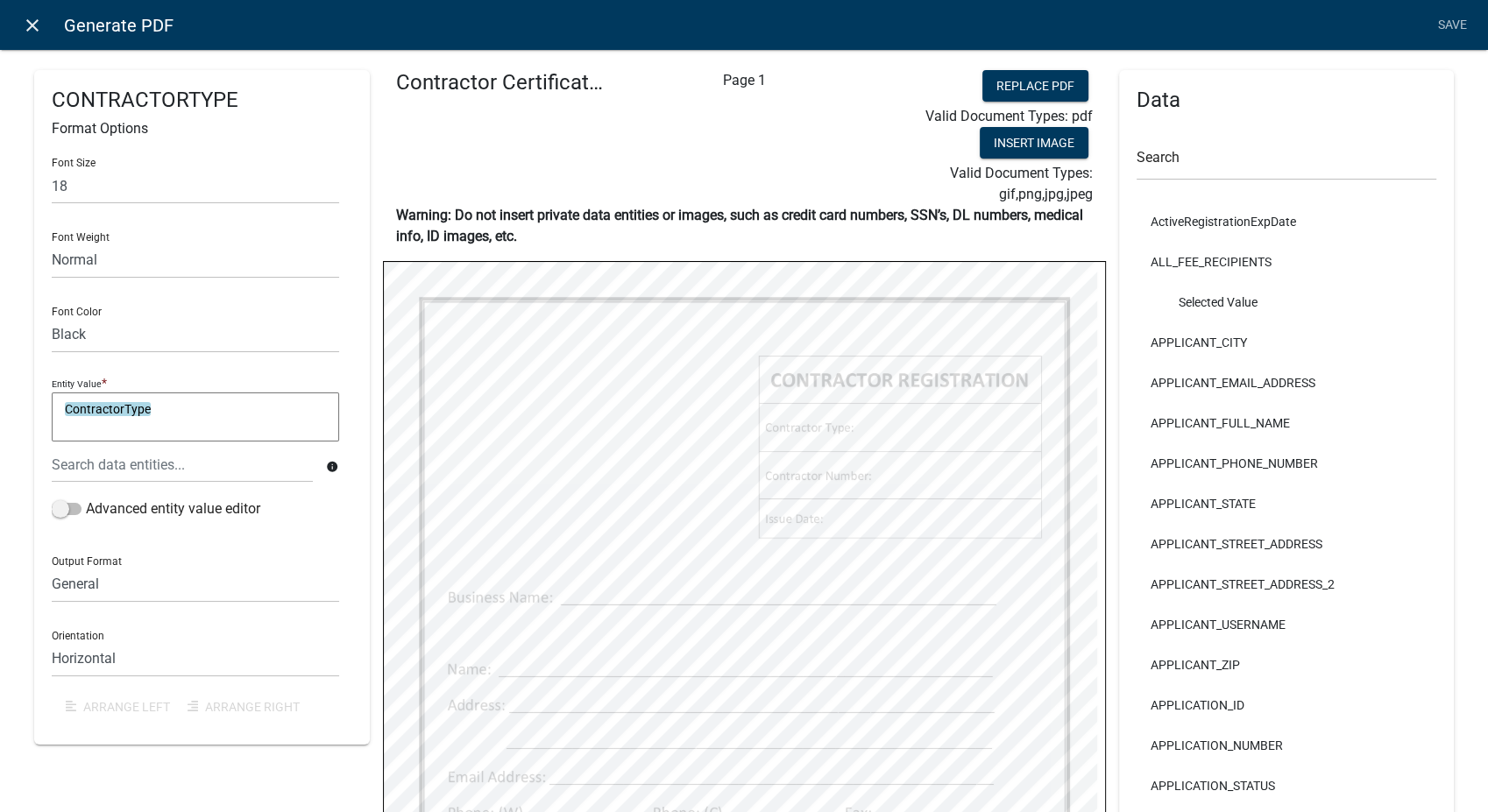
click at [23, 24] on icon "close" at bounding box center [33, 25] width 21 height 21
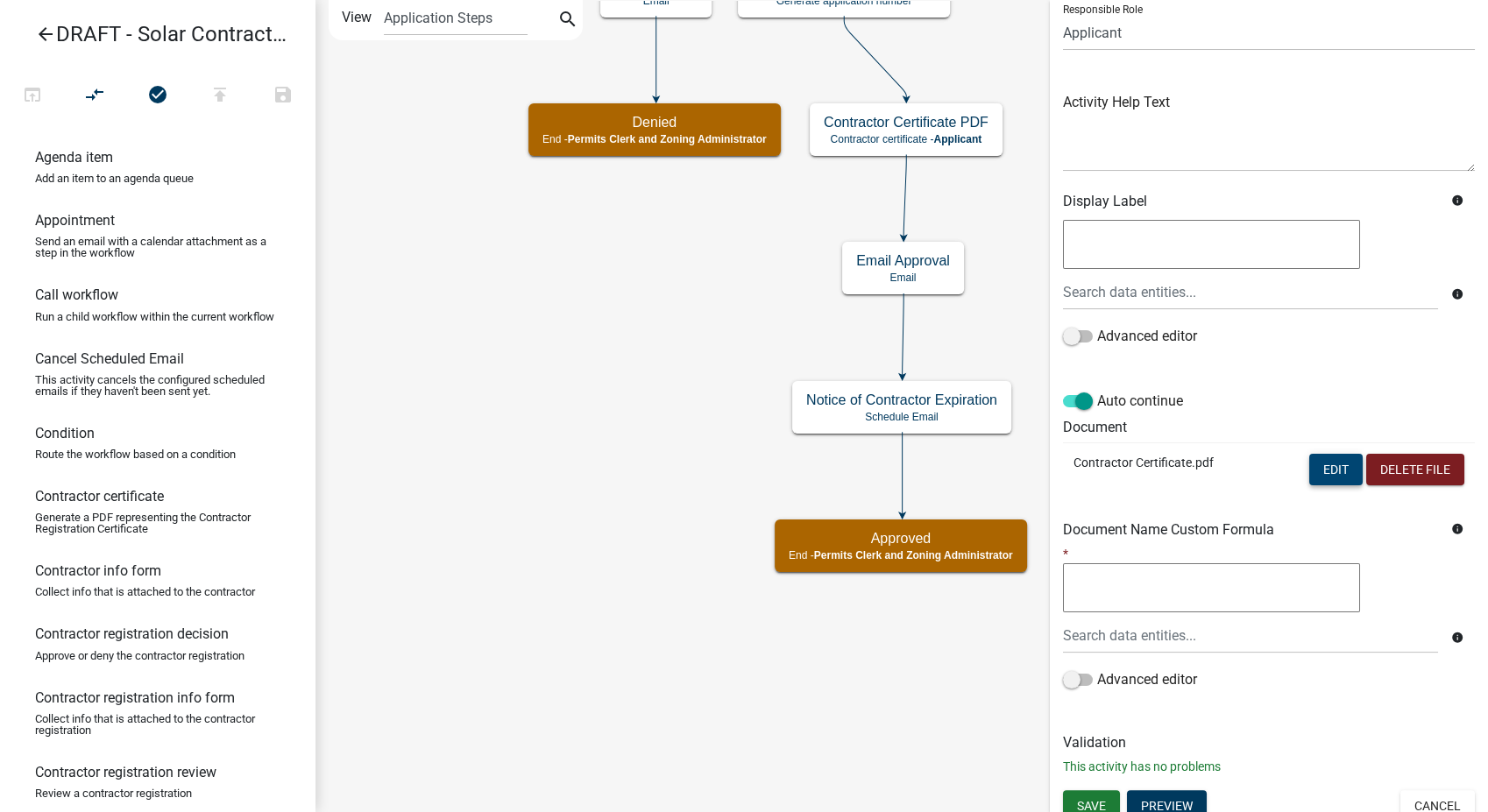
scroll to position [147, 0]
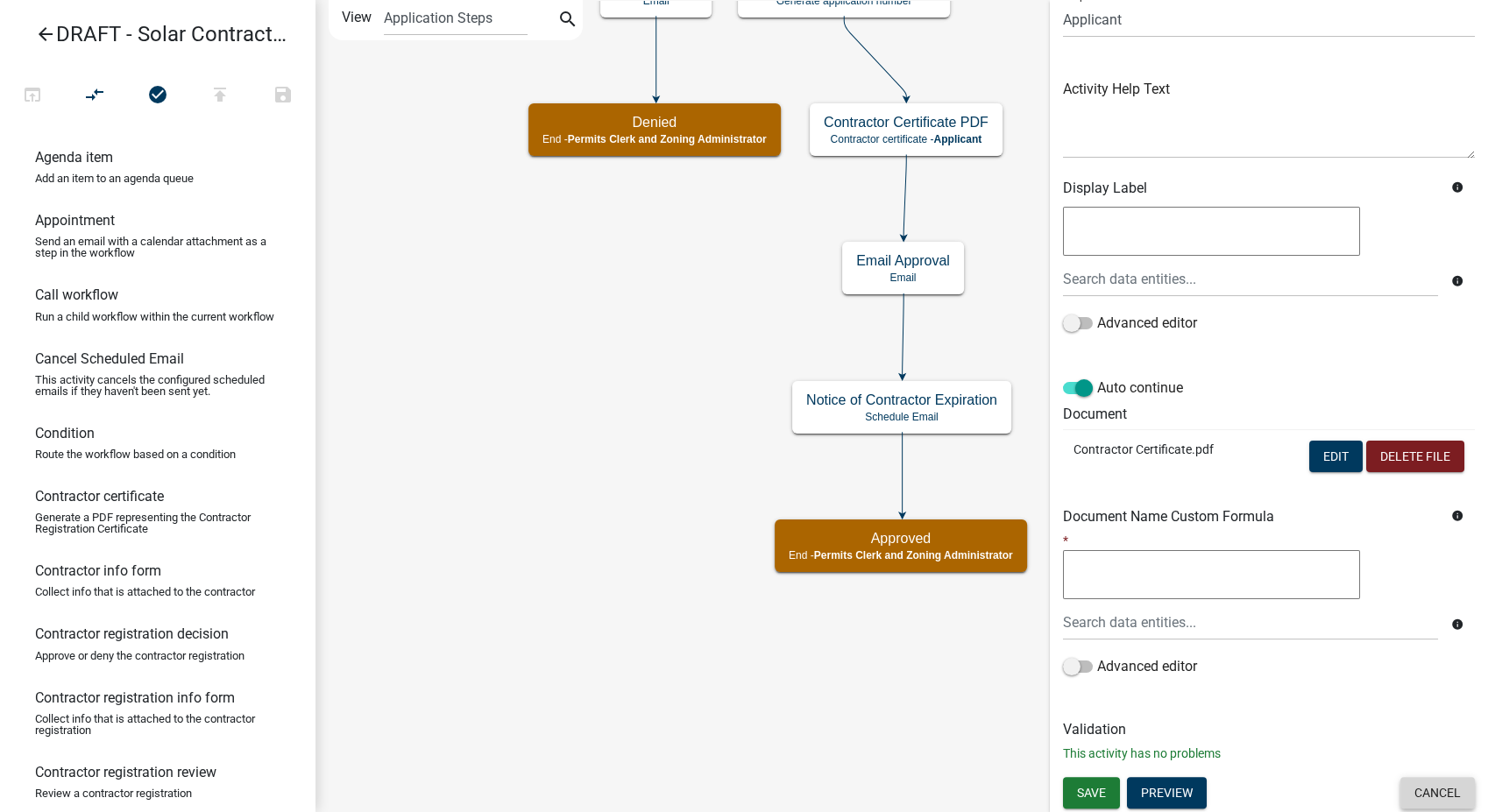
click at [1409, 784] on button "Cancel" at bounding box center [1437, 793] width 74 height 32
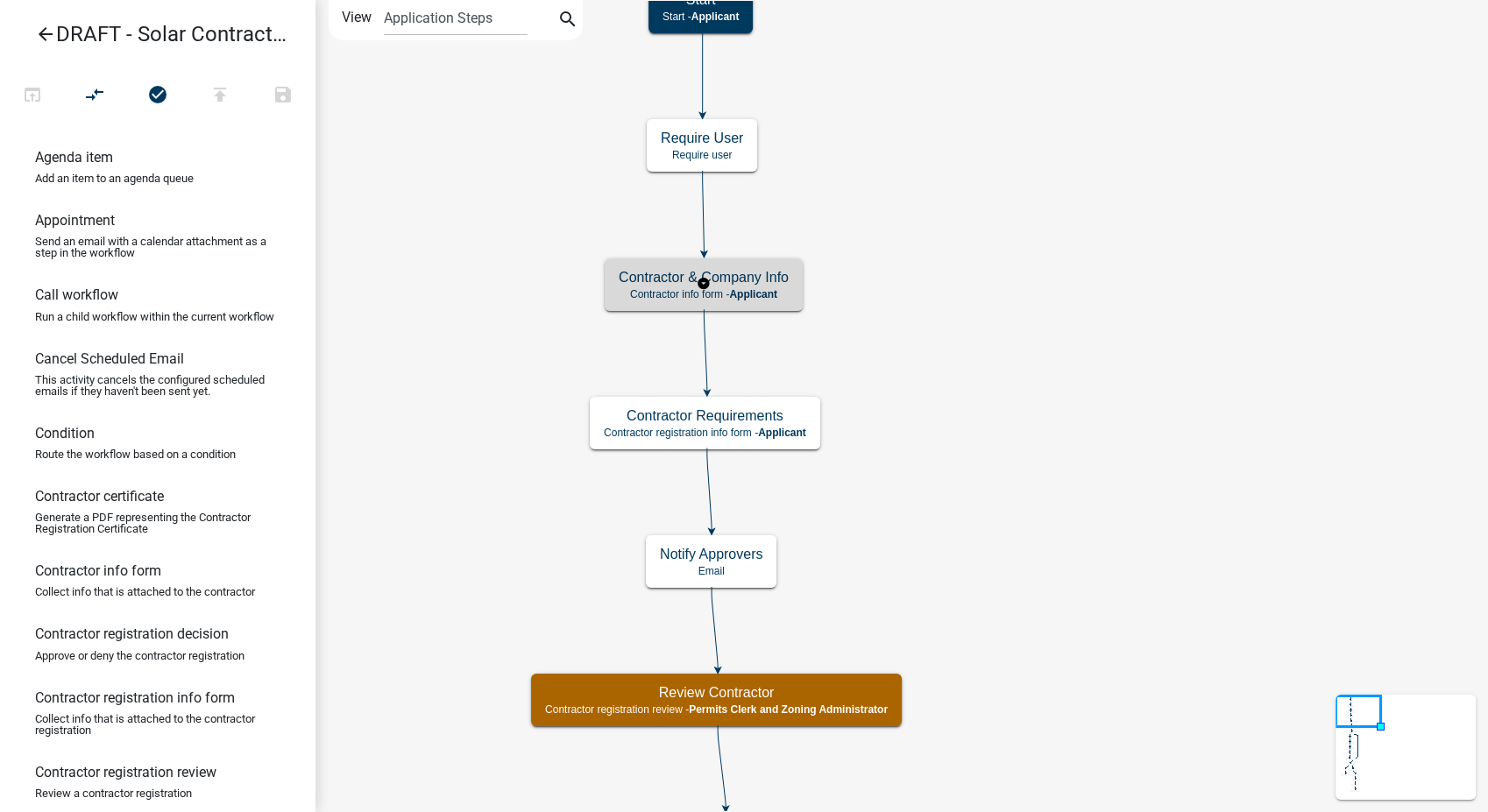
click at [784, 283] on h5 "Contractor & Company Info" at bounding box center [704, 277] width 170 height 16
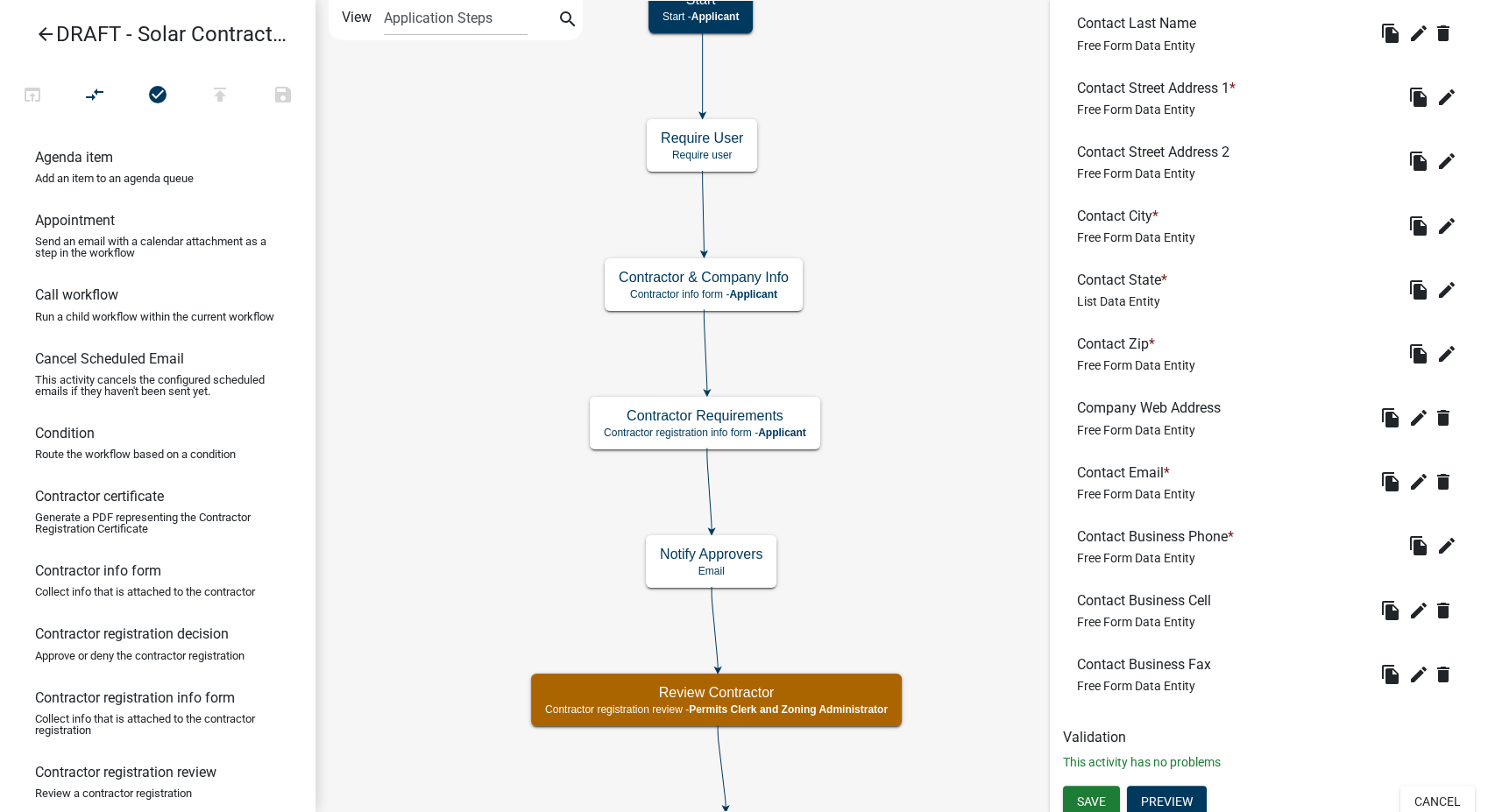
scroll to position [784, 0]
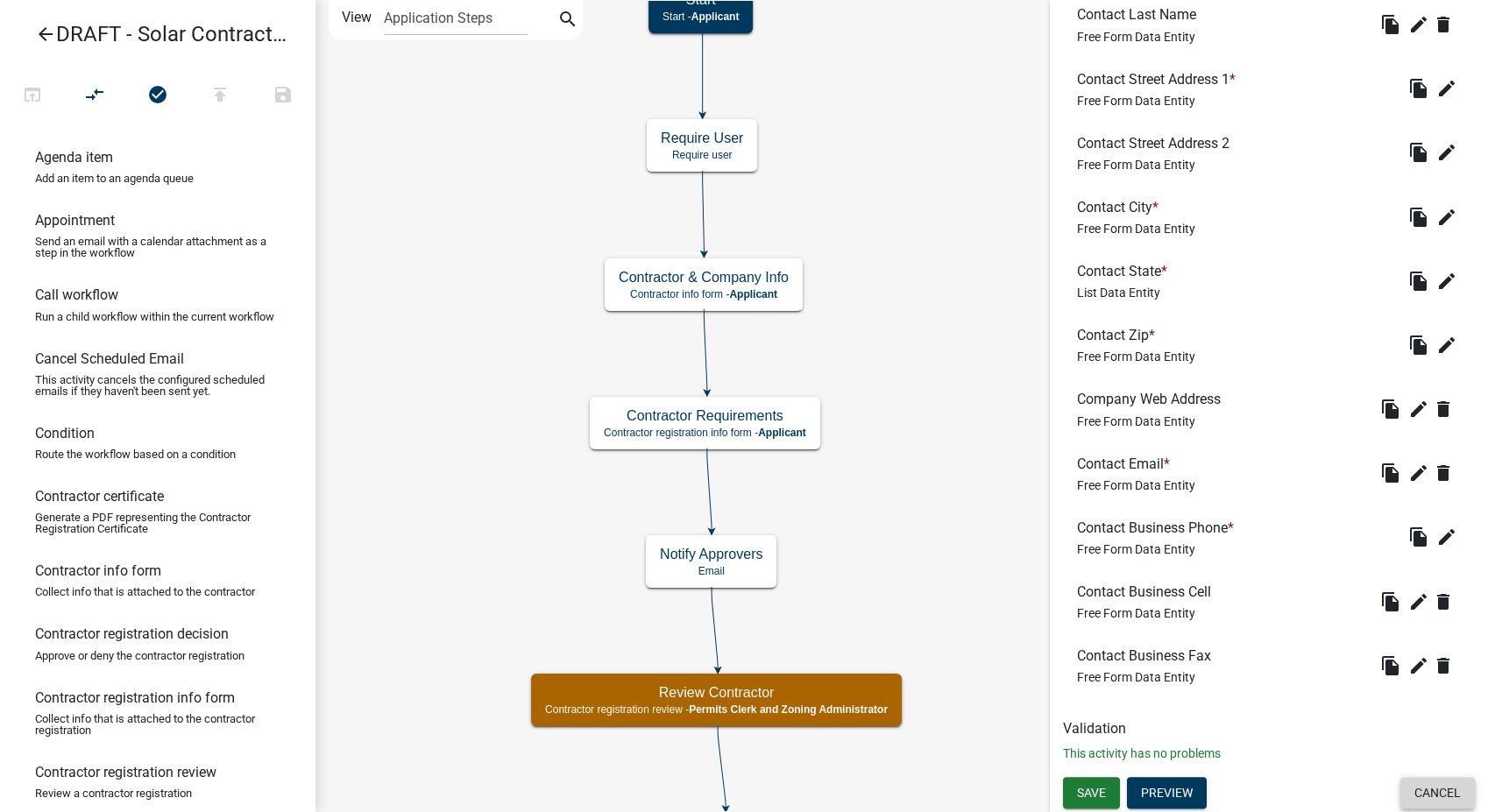
click at [1409, 785] on button "Cancel" at bounding box center [1437, 793] width 74 height 32
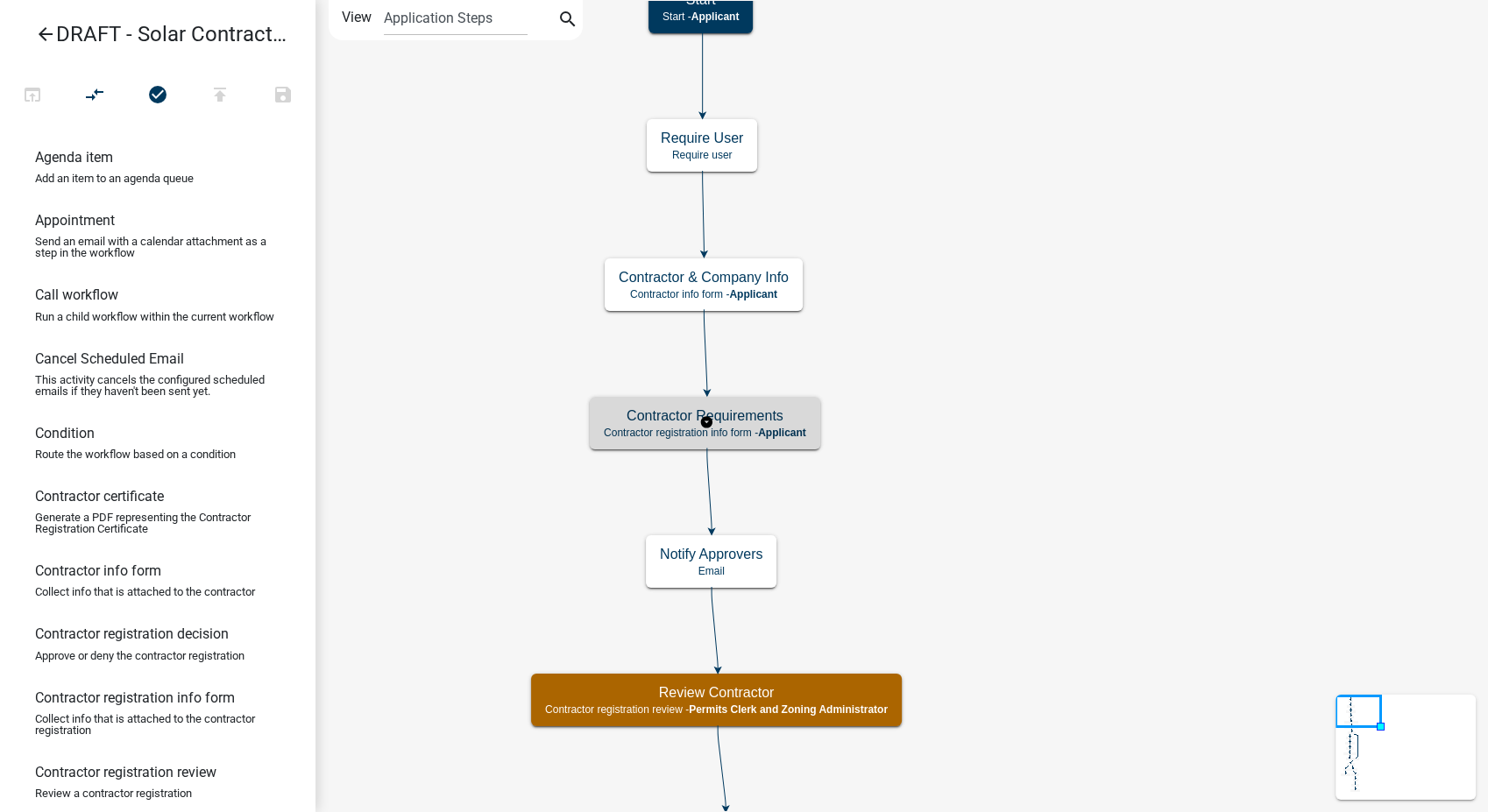
click at [776, 427] on span "Applicant" at bounding box center [782, 433] width 48 height 13
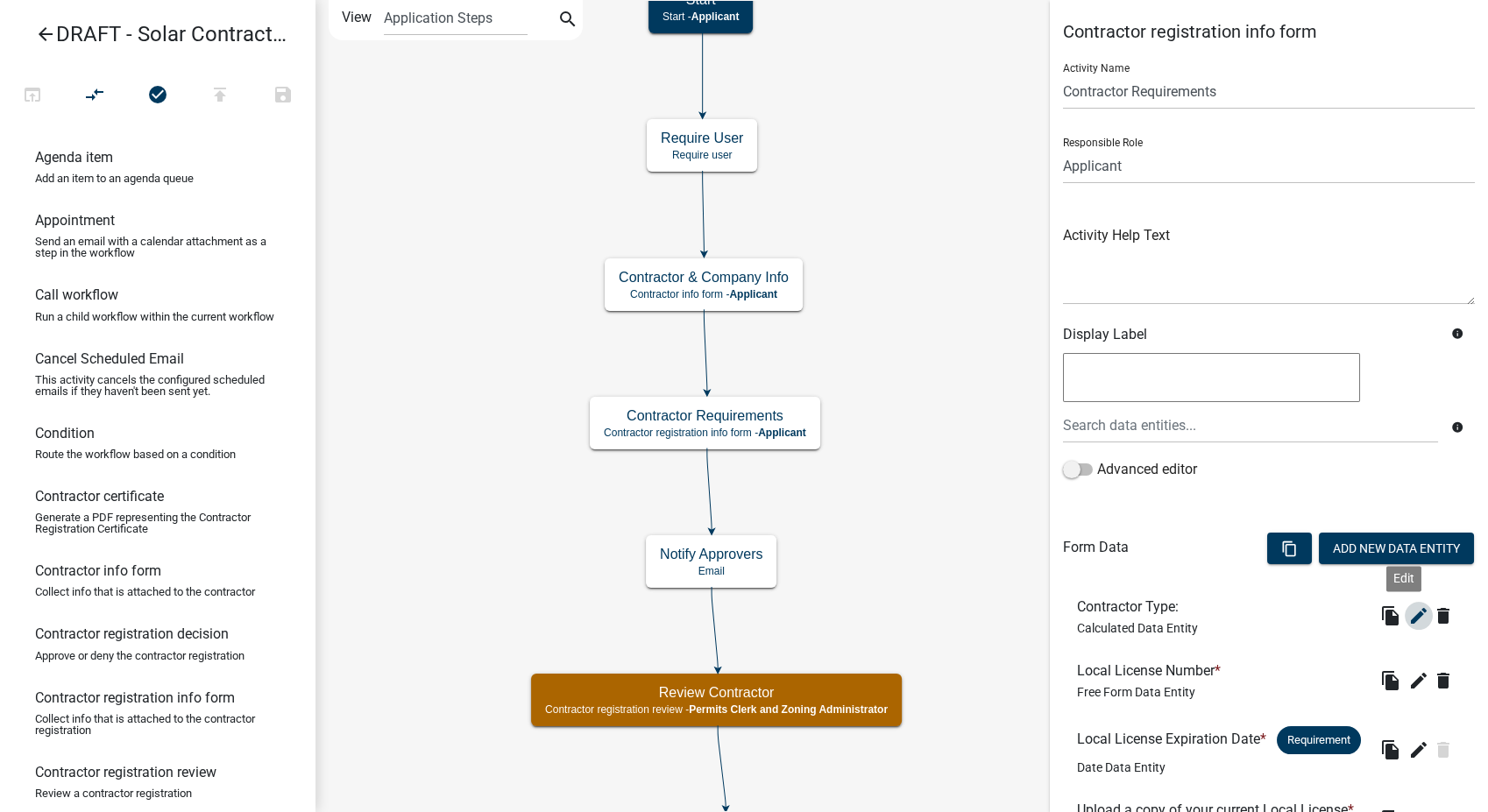
click at [1405, 605] on button "edit" at bounding box center [1419, 615] width 28 height 28
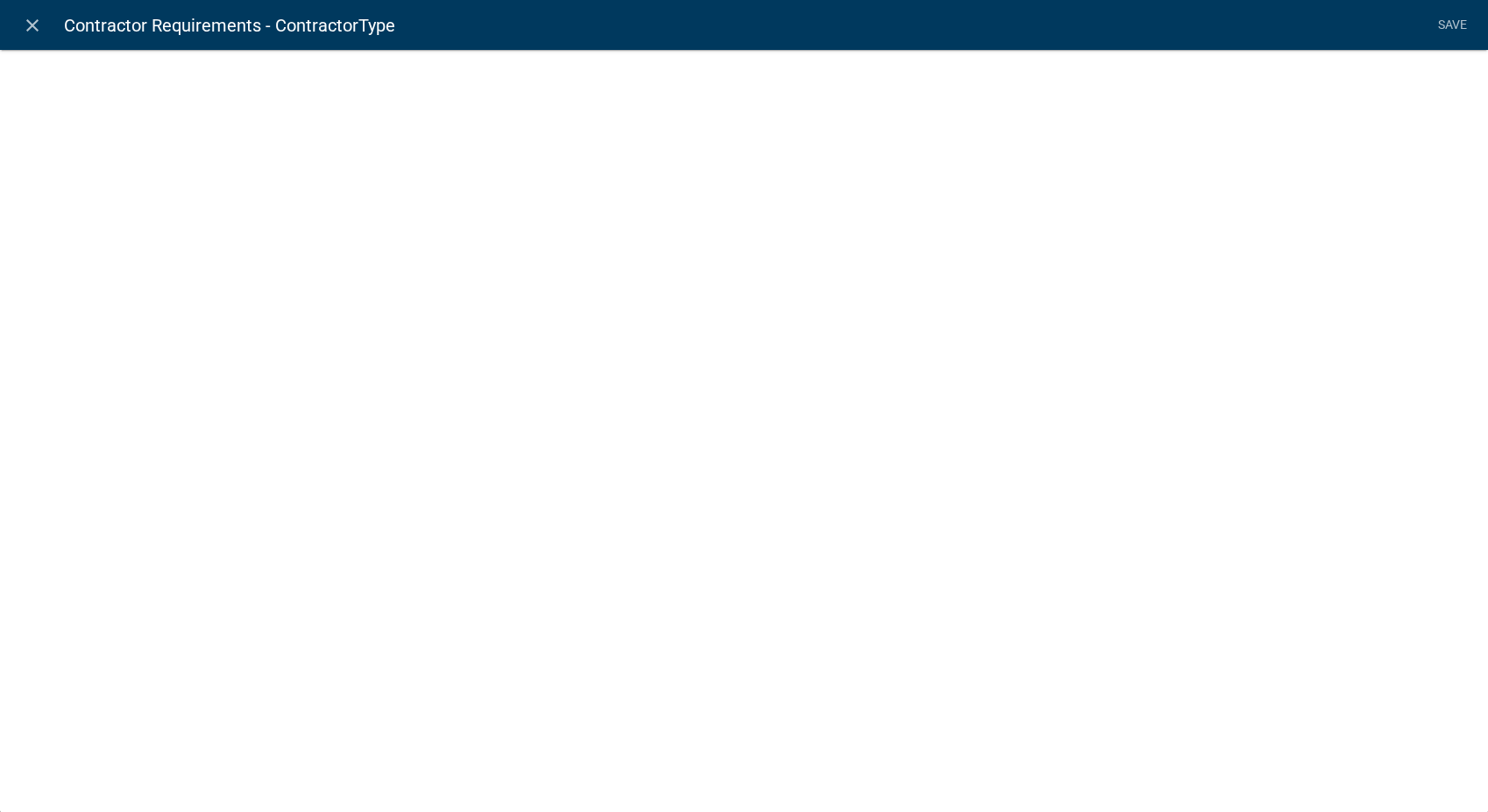
select select "calculated-value"
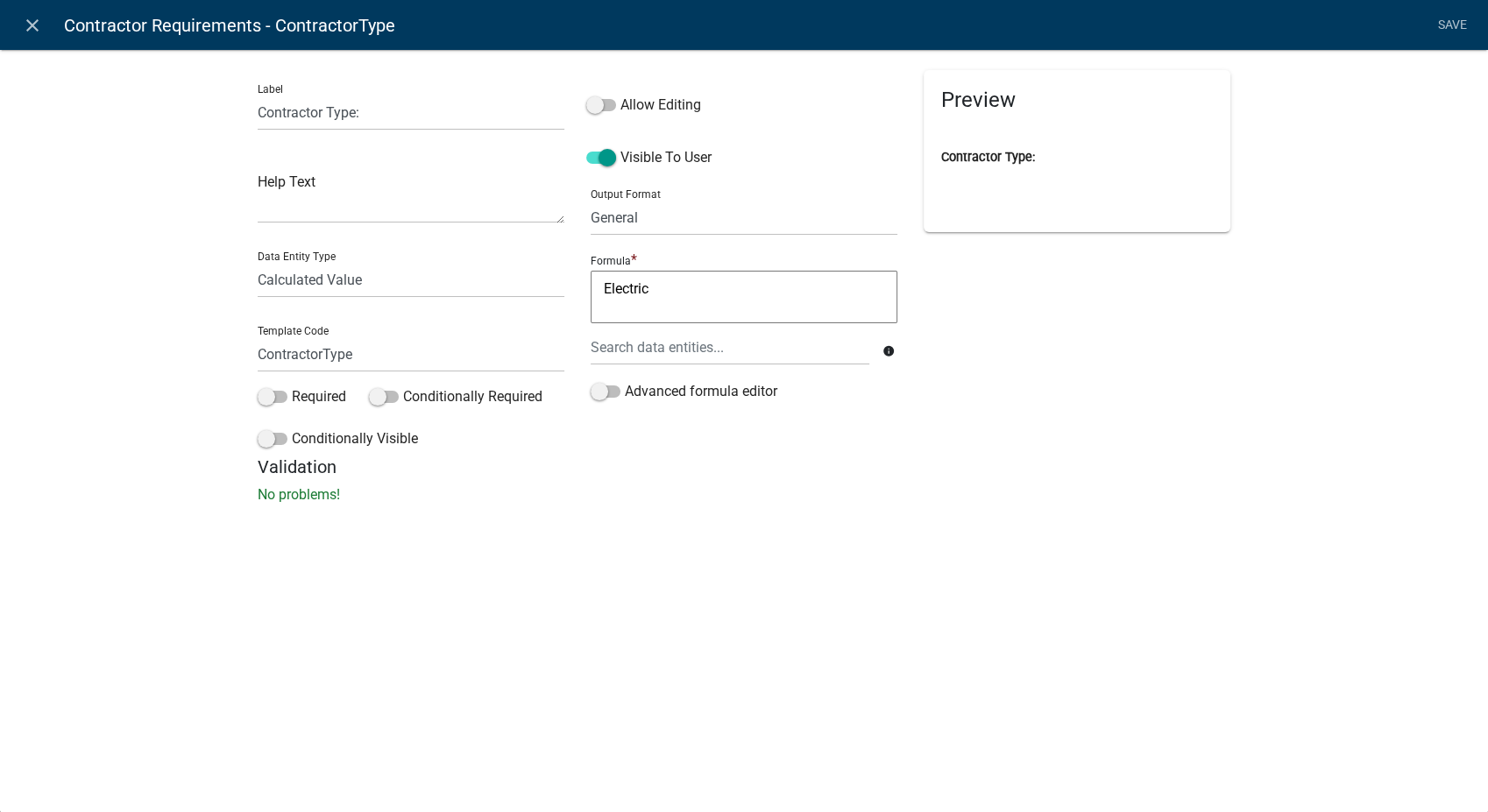
click at [647, 292] on textarea "Electric" at bounding box center [744, 297] width 307 height 53
type textarea "E"
type textarea "Solar"
click at [1442, 19] on link "Save" at bounding box center [1451, 25] width 43 height 34
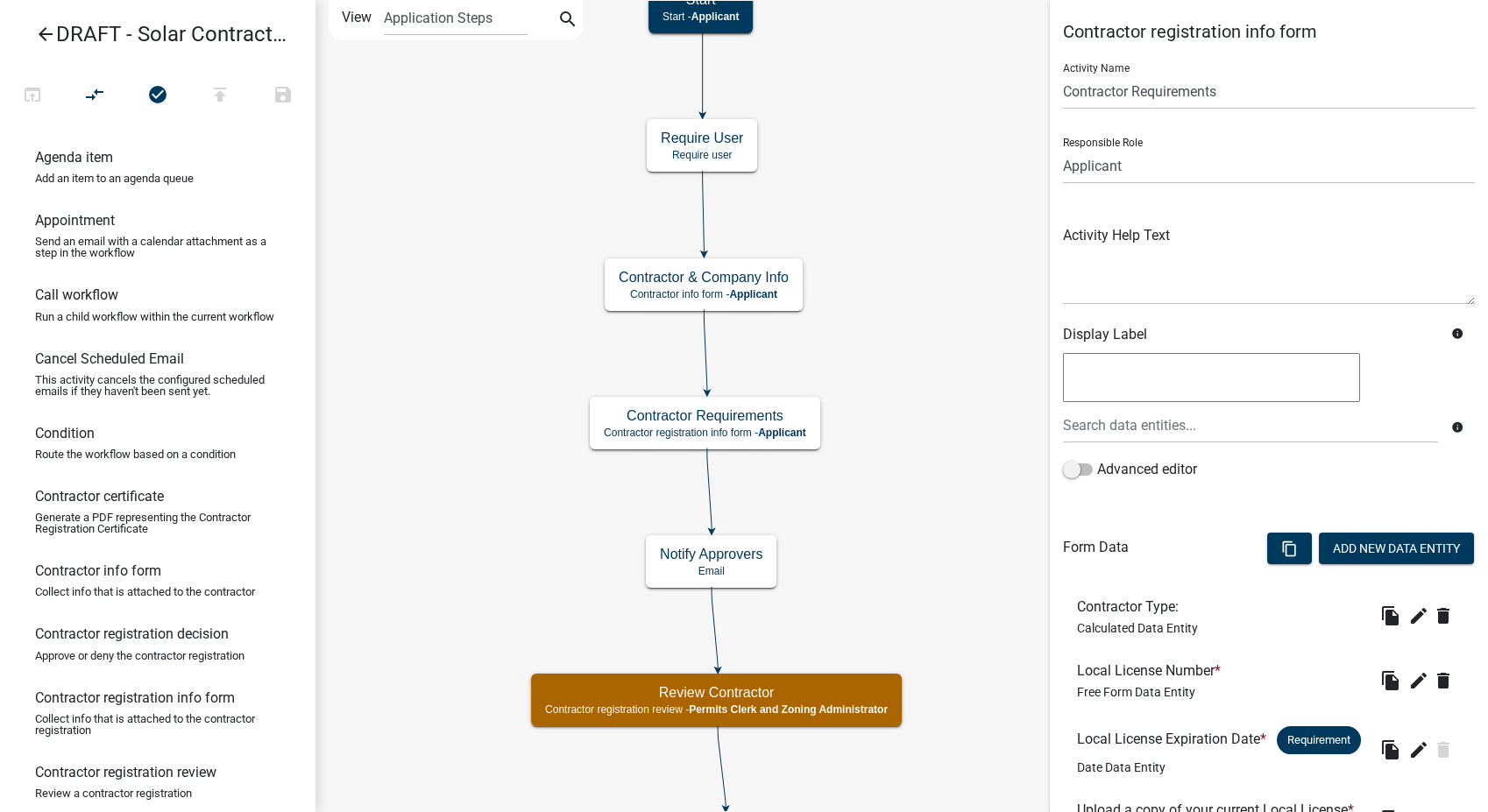
scroll to position [467, 0]
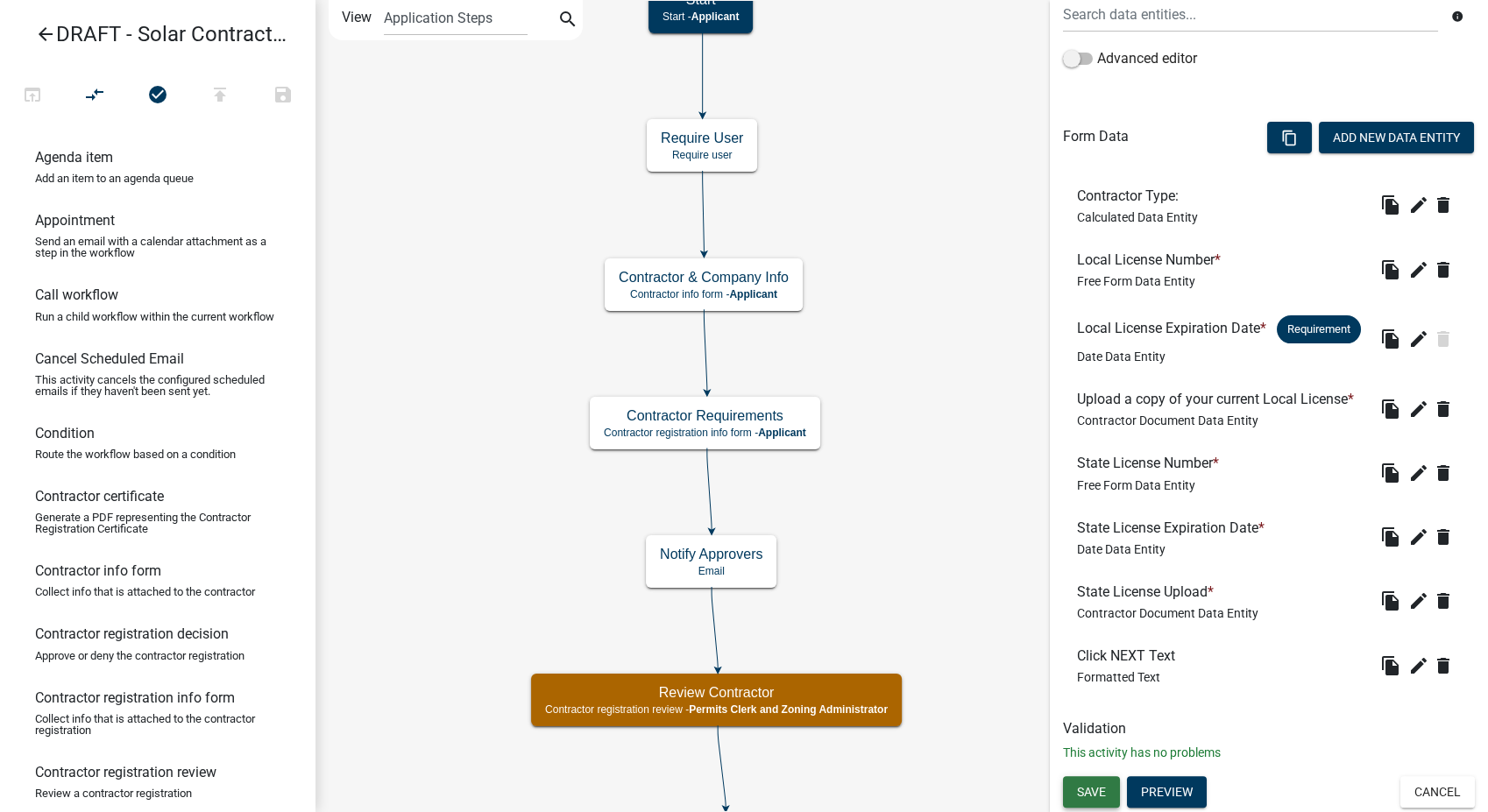
click at [1104, 798] on button "Save" at bounding box center [1091, 792] width 57 height 32
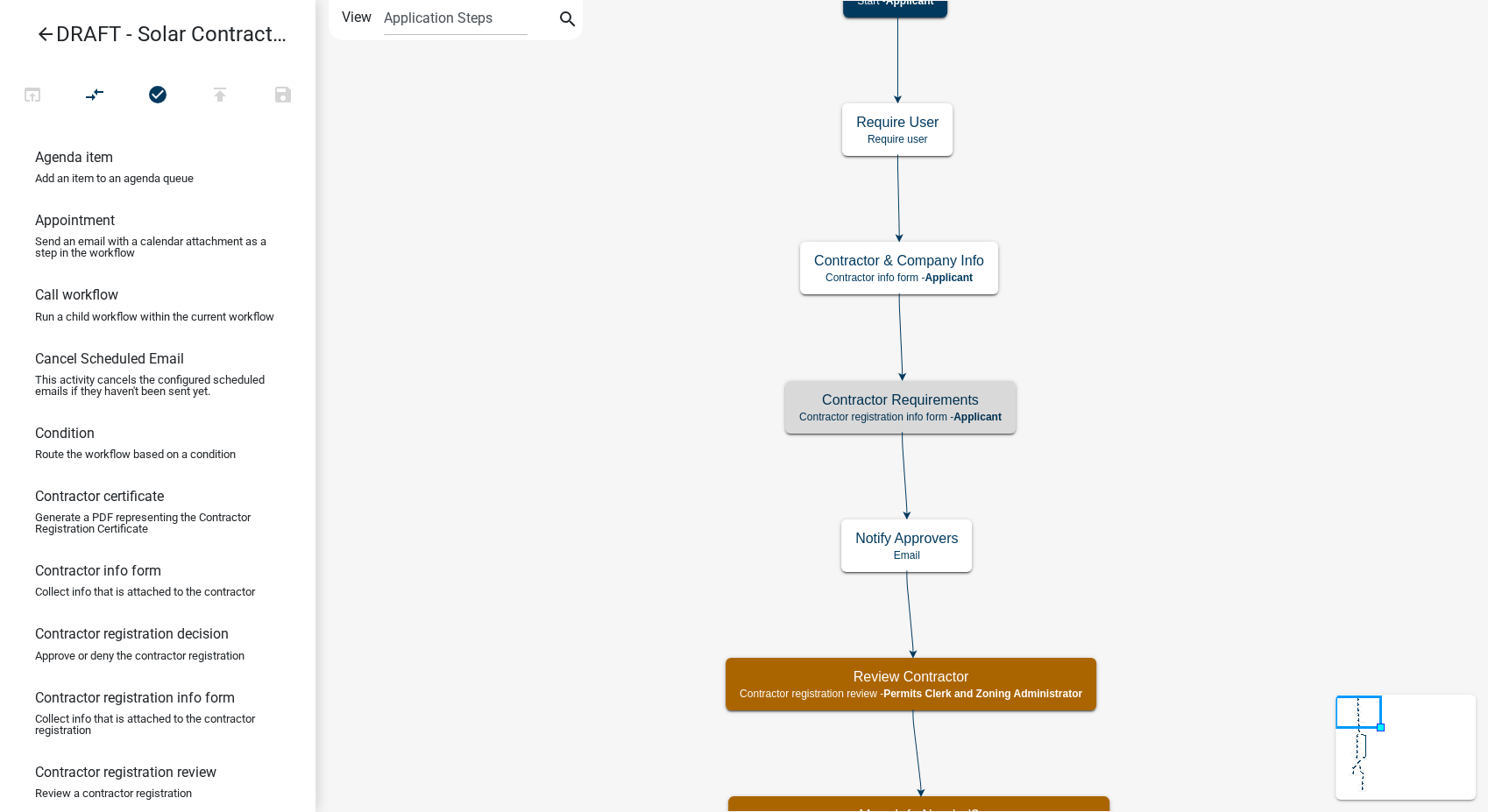
click at [36, 35] on icon "arrow_back" at bounding box center [45, 36] width 21 height 24
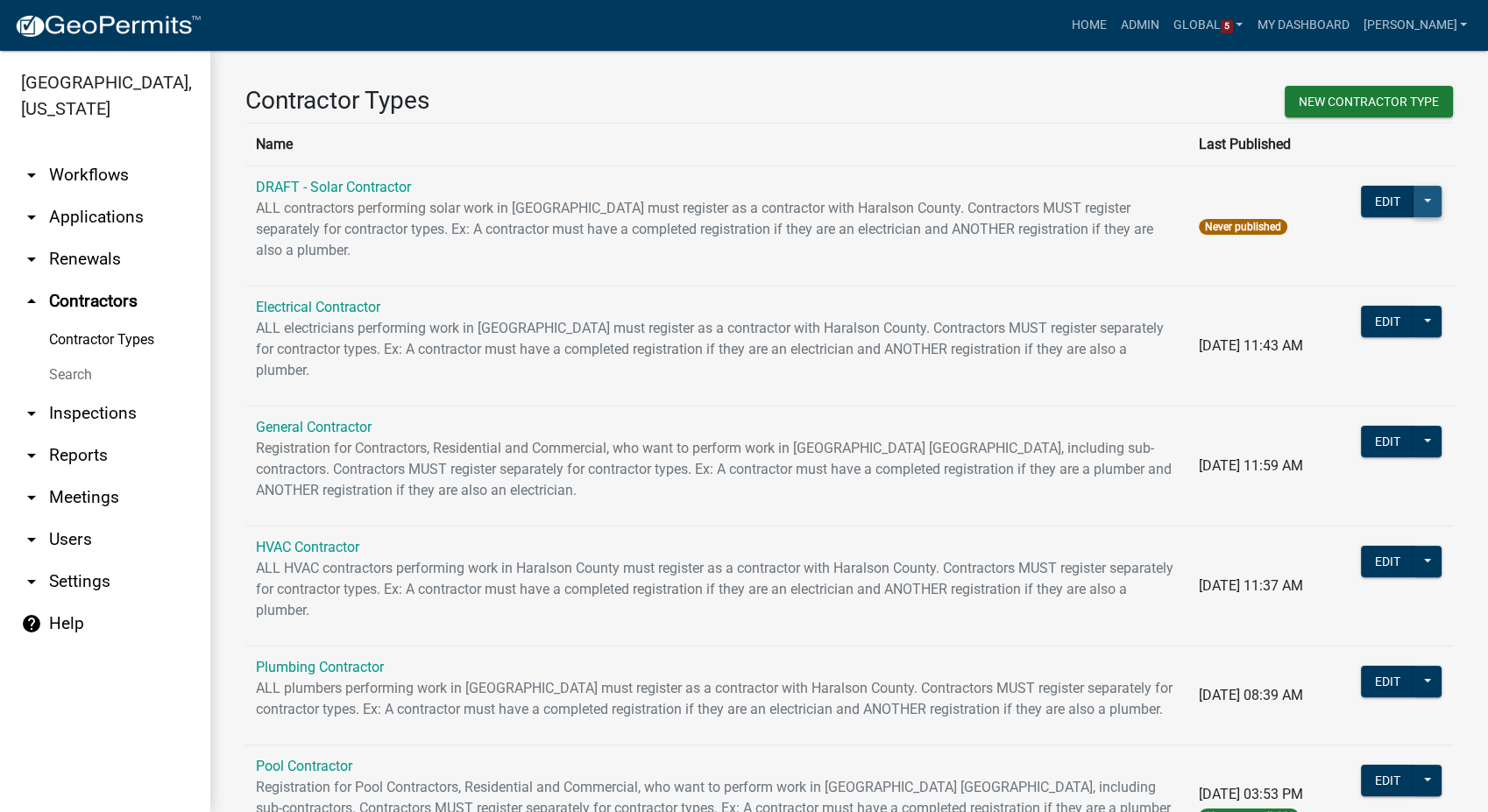
click at [1414, 199] on button at bounding box center [1427, 202] width 28 height 32
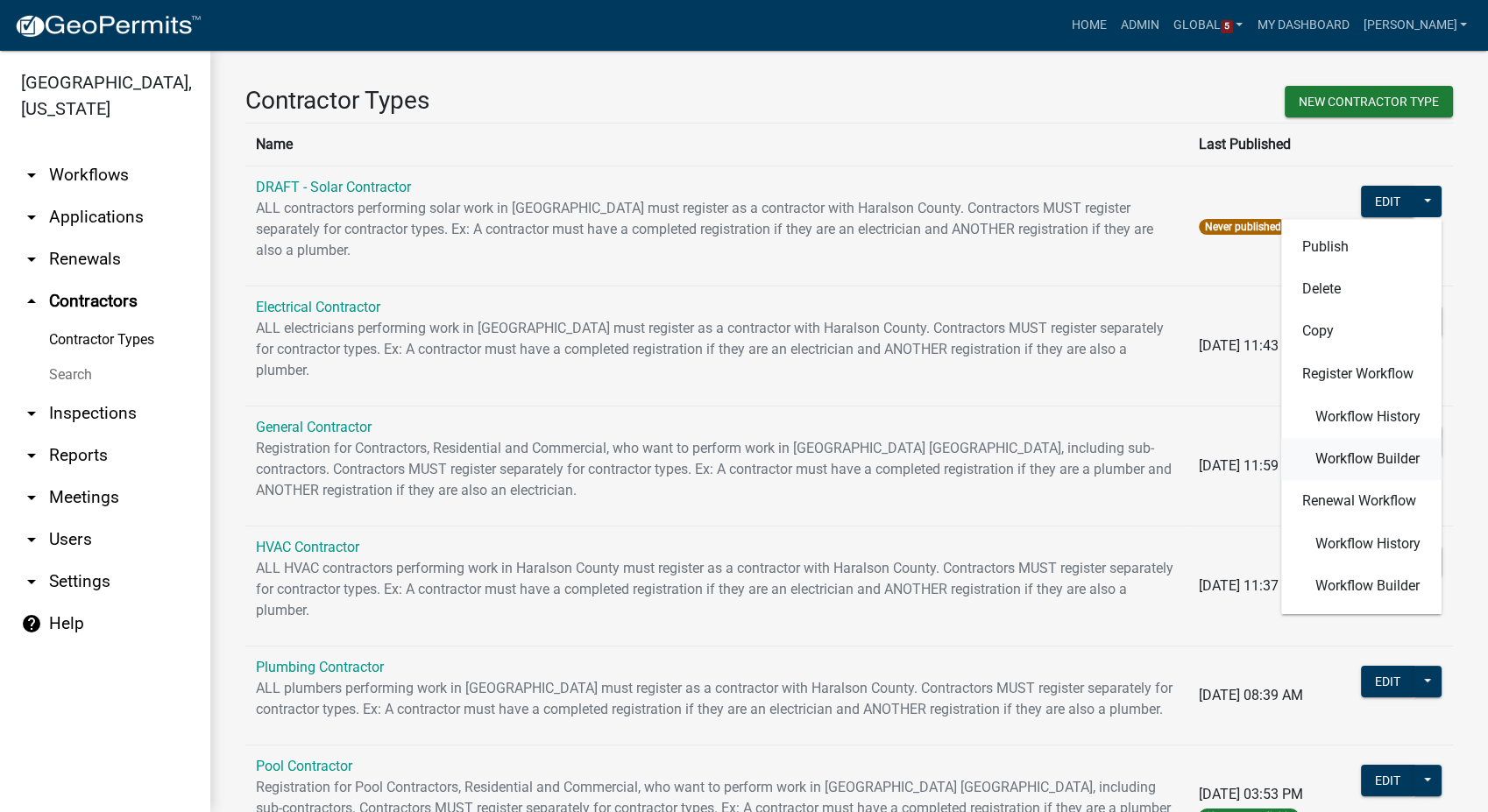
click at [1335, 469] on button "Workflow Builder" at bounding box center [1361, 459] width 160 height 42
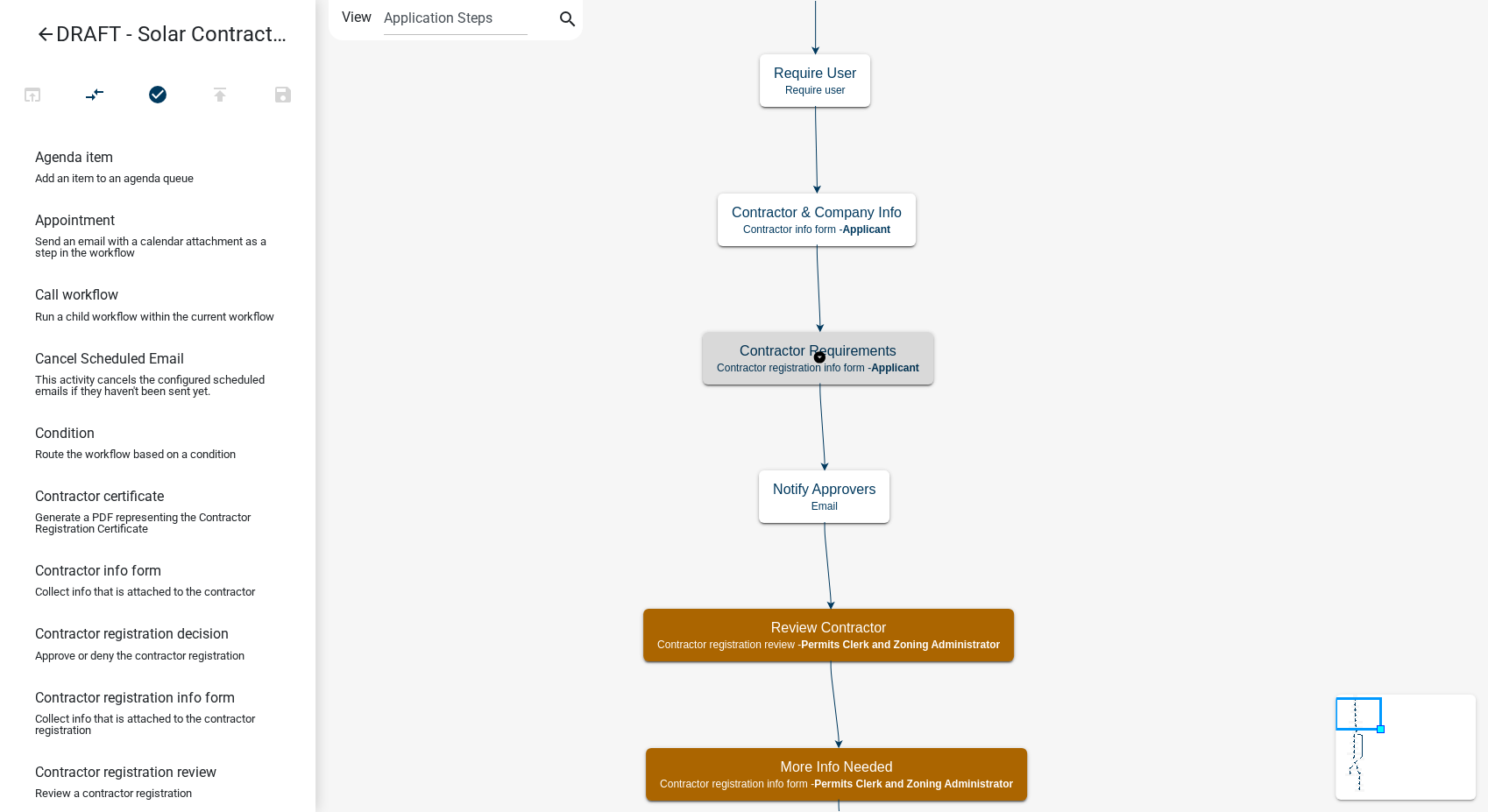
click at [861, 362] on p "Contractor registration info form - Applicant" at bounding box center [818, 367] width 203 height 13
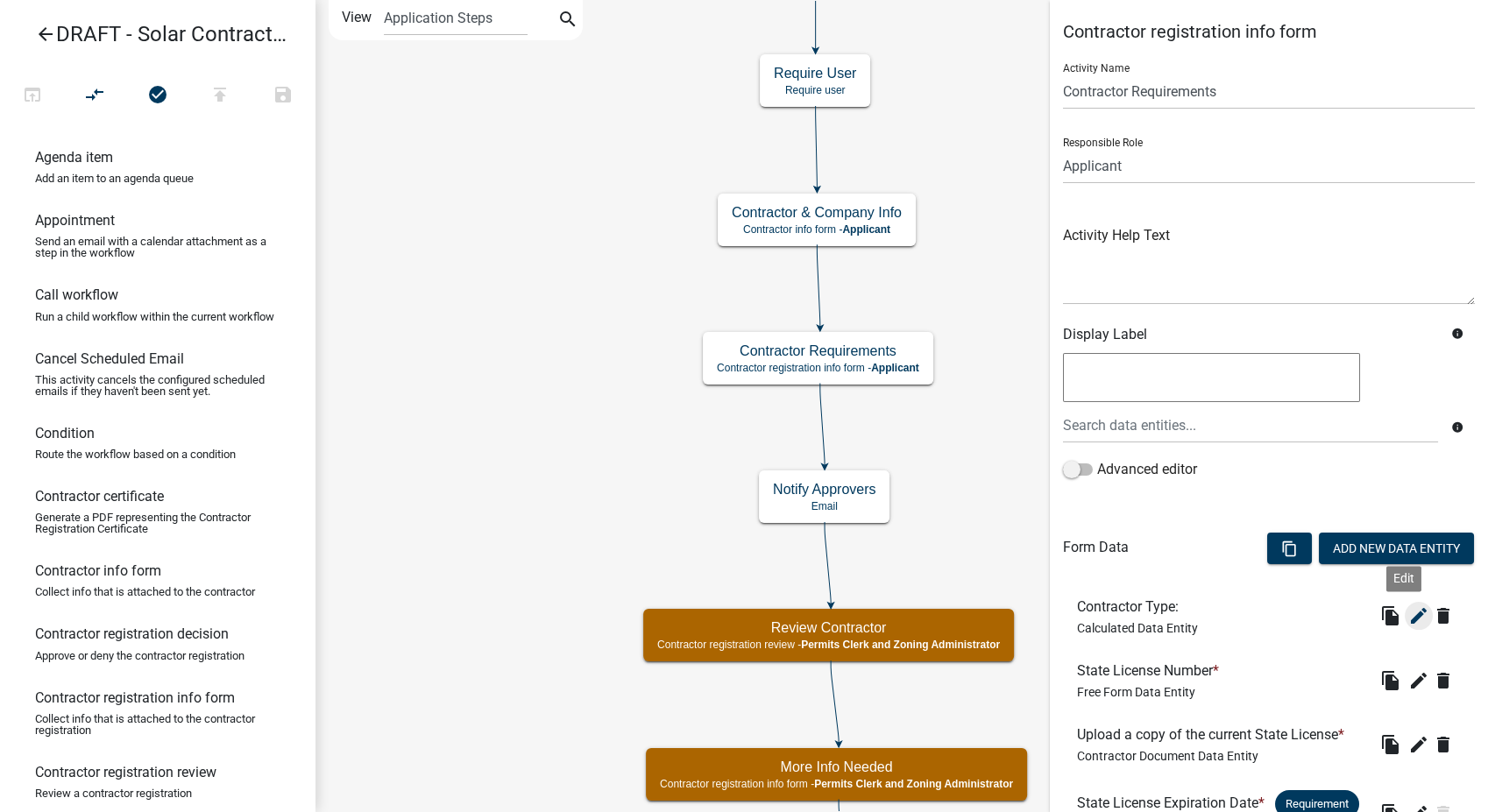
click at [1408, 610] on icon "edit" at bounding box center [1419, 616] width 21 height 21
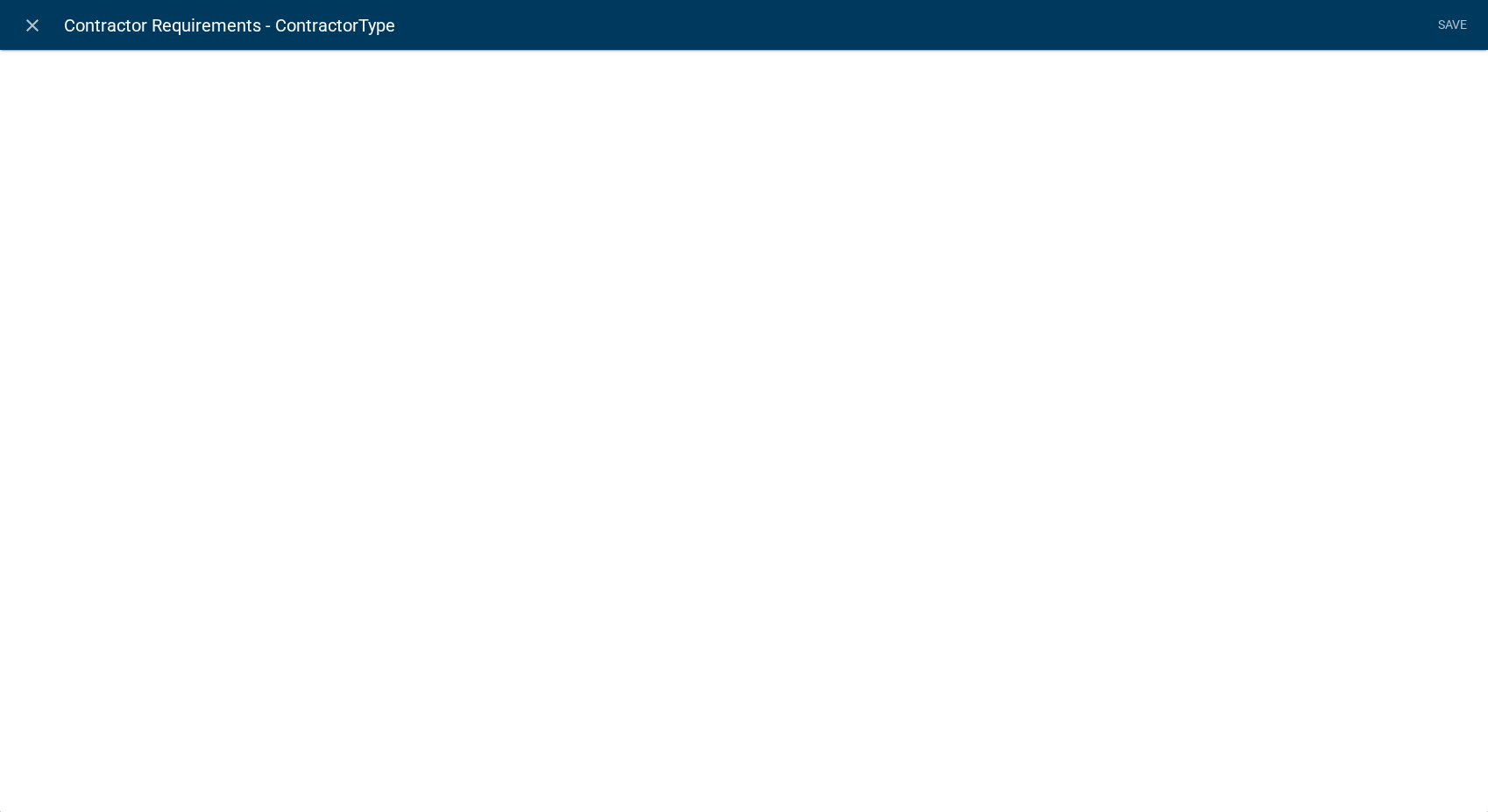
select select "calculated-value"
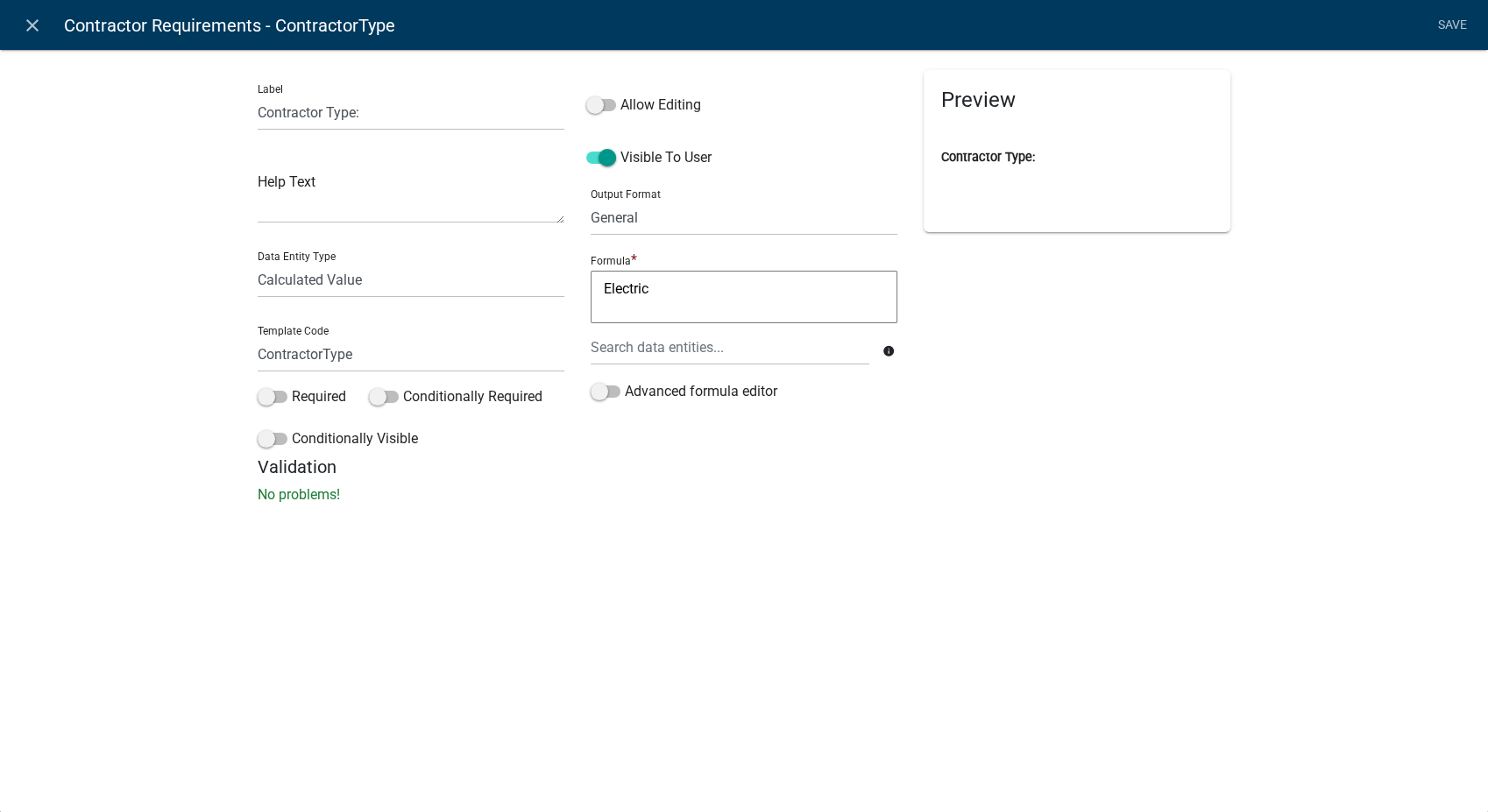
click at [655, 290] on textarea "Electric" at bounding box center [744, 297] width 307 height 53
type textarea "E"
type textarea "Solar"
click at [1444, 27] on link "Save" at bounding box center [1451, 25] width 43 height 34
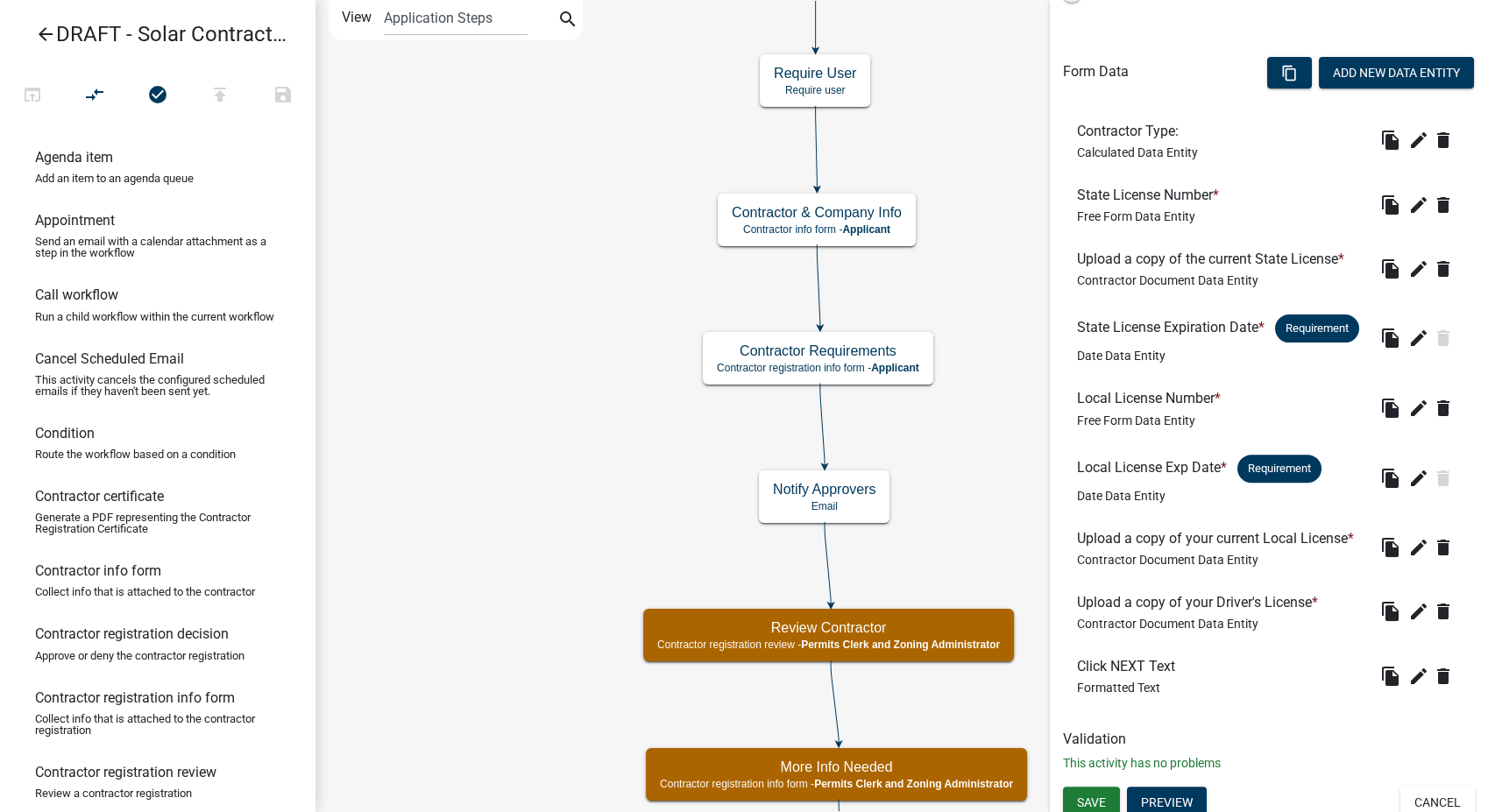
scroll to position [542, 0]
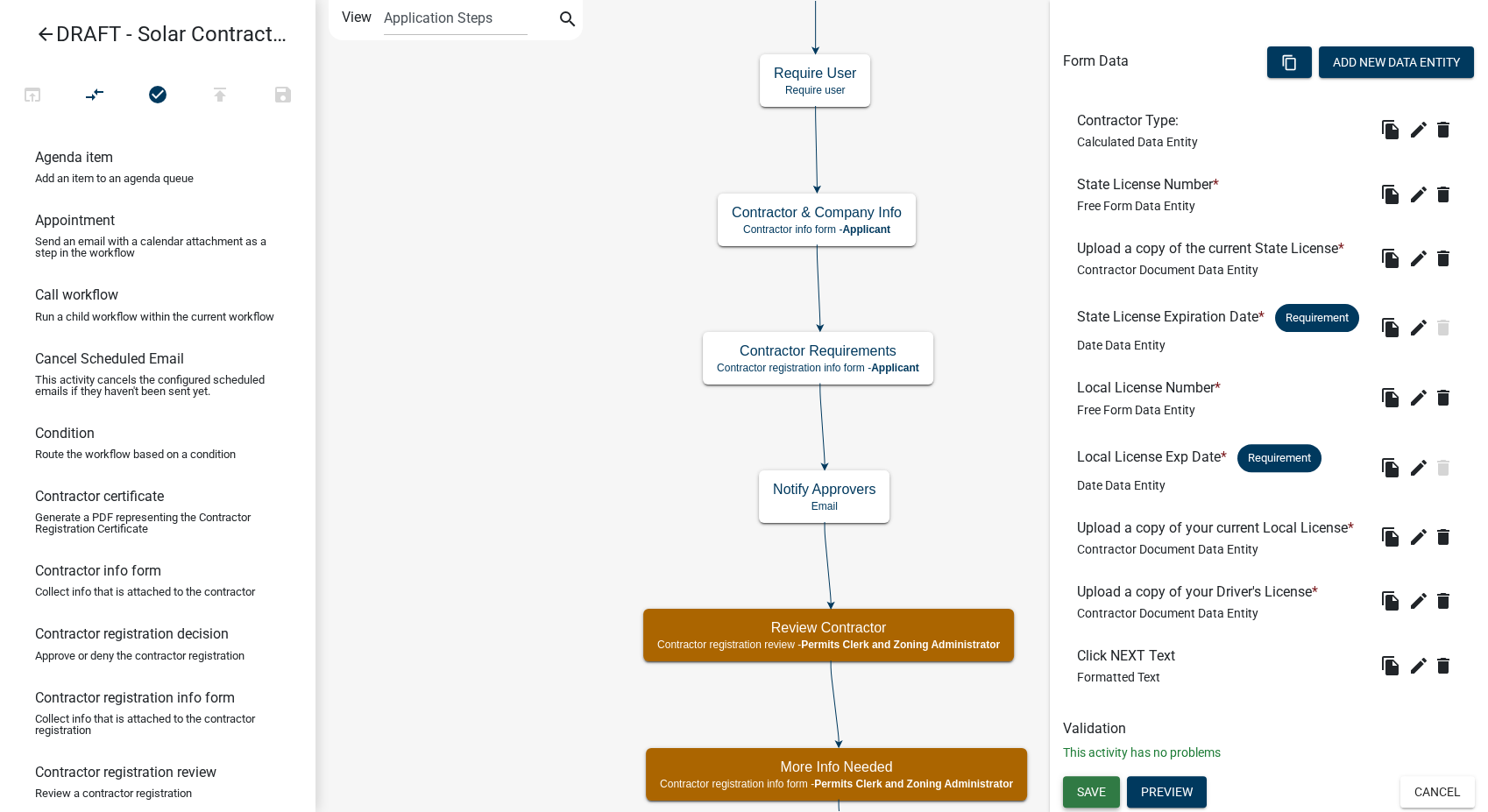
click at [1093, 785] on span "Save" at bounding box center [1092, 792] width 29 height 14
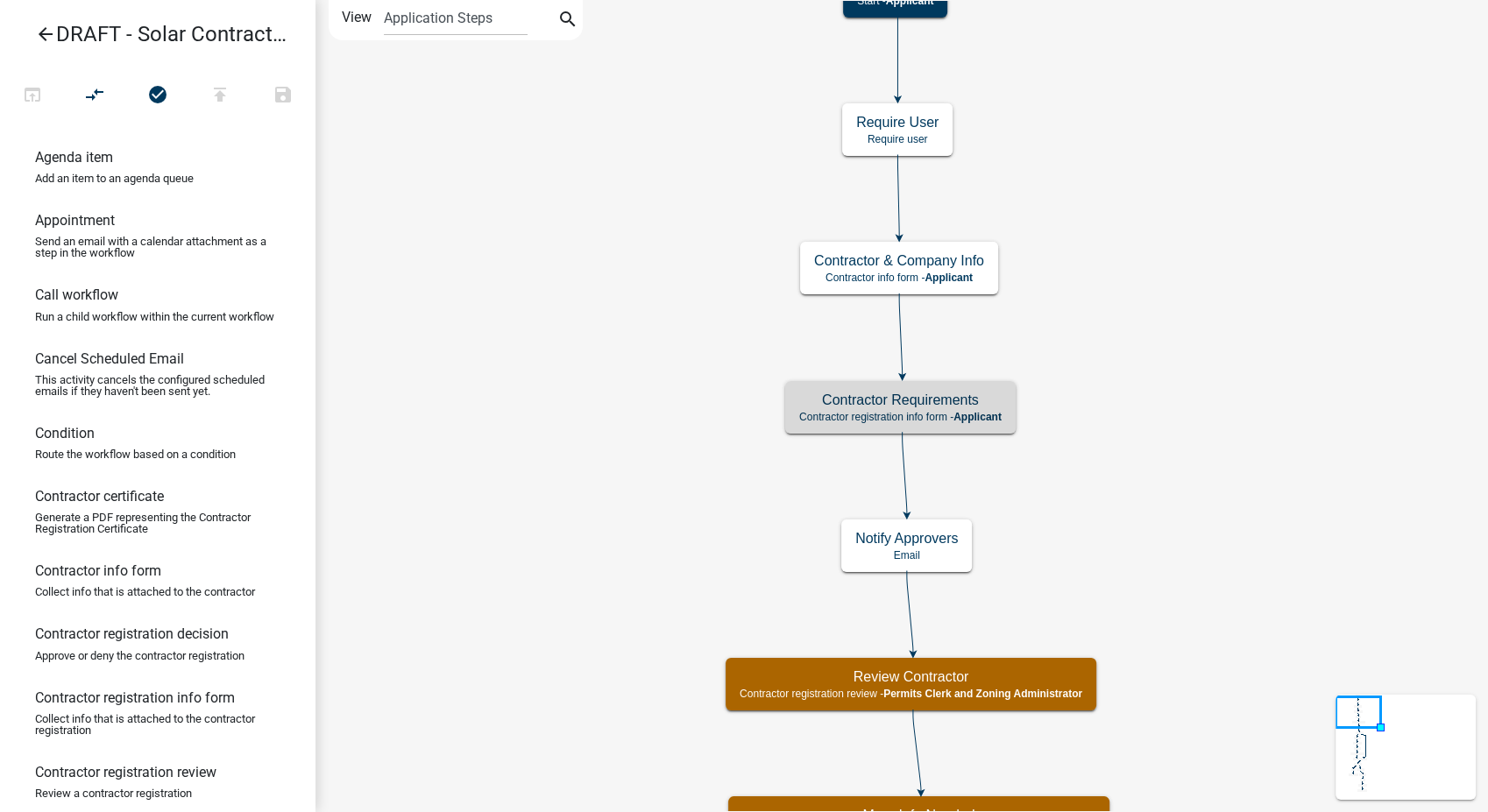
click at [46, 34] on icon "arrow_back" at bounding box center [45, 36] width 21 height 24
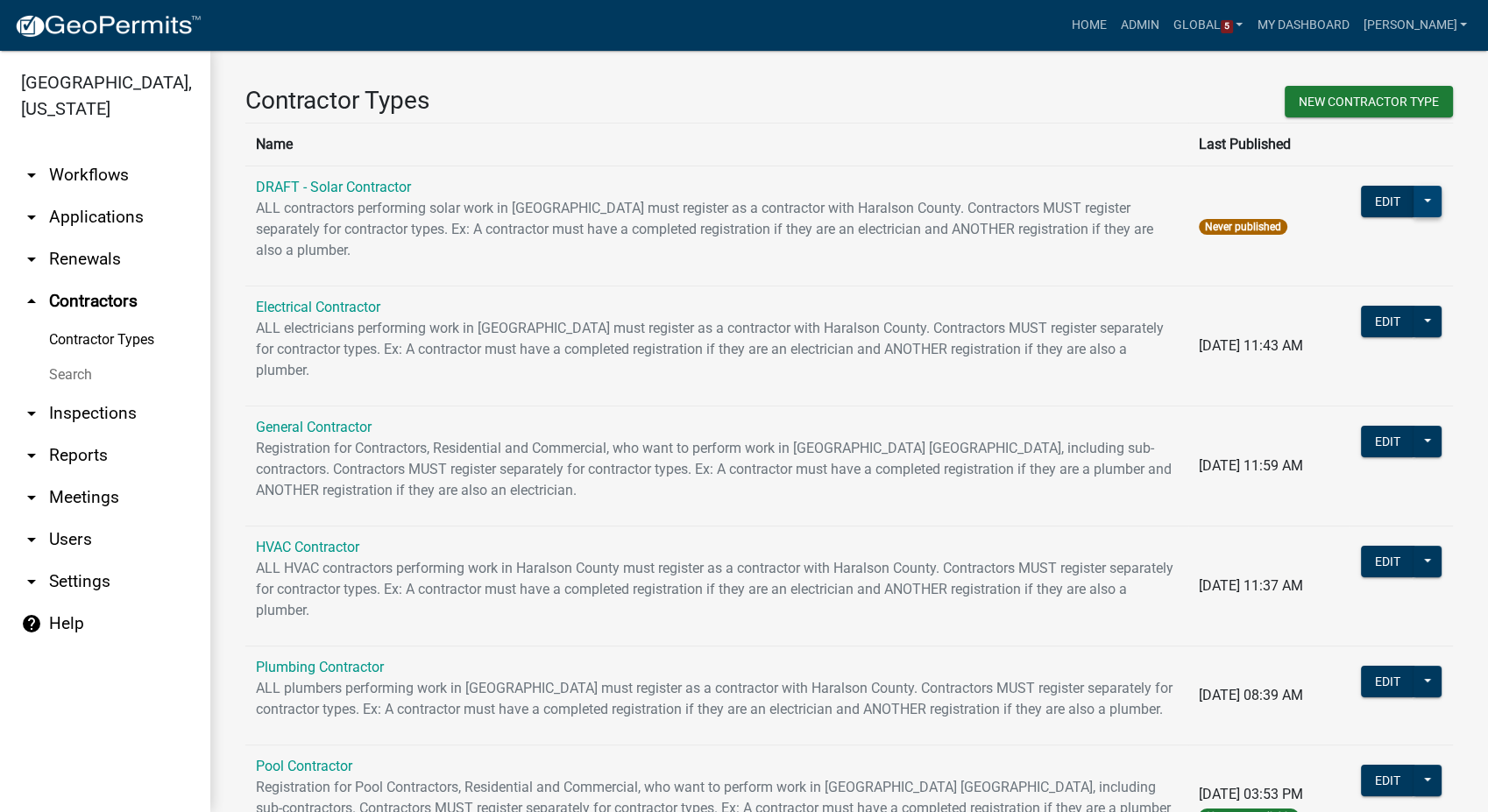
click at [1414, 206] on button at bounding box center [1427, 202] width 28 height 32
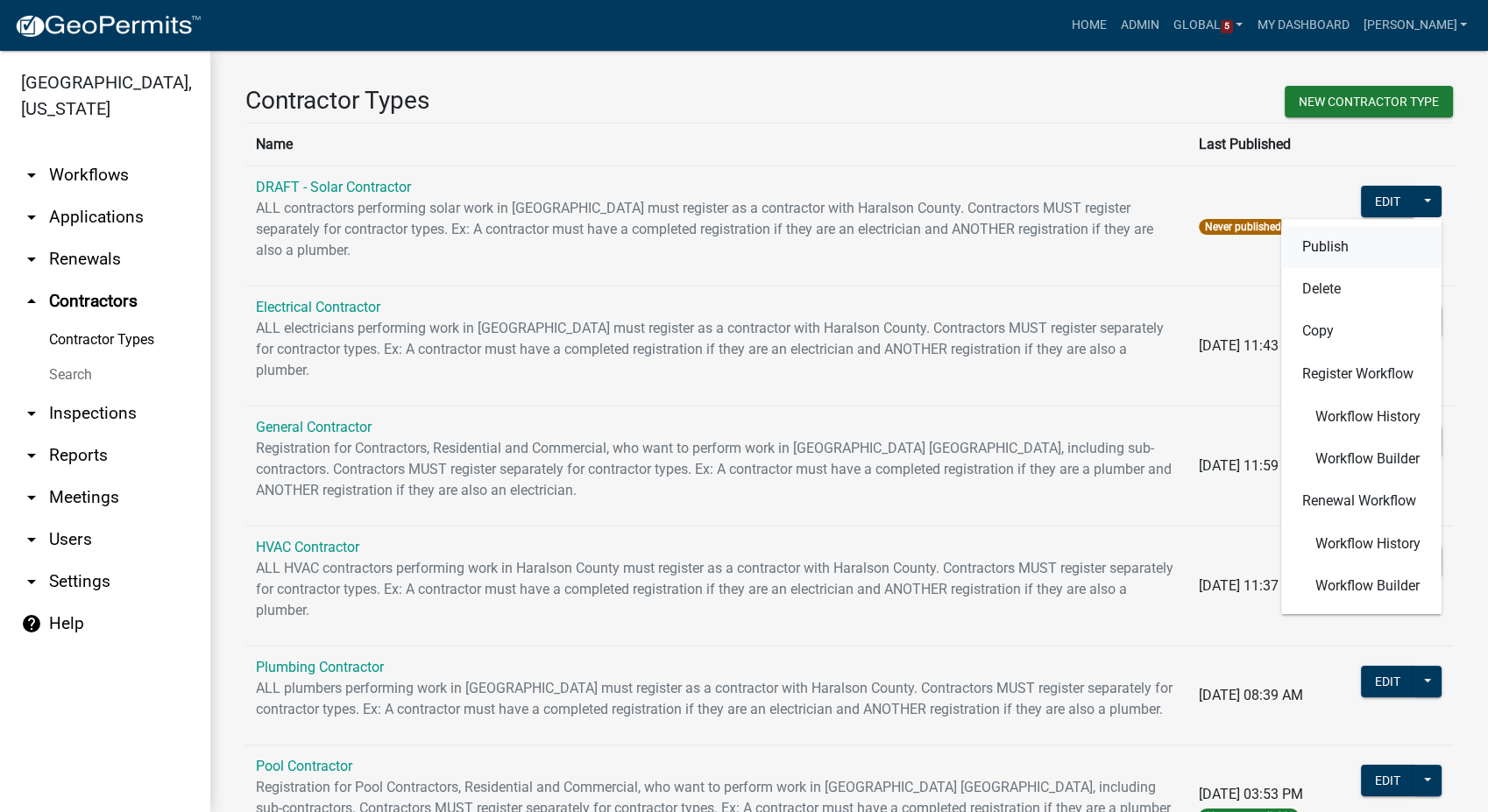
click at [1298, 249] on button "Publish" at bounding box center [1361, 247] width 160 height 42
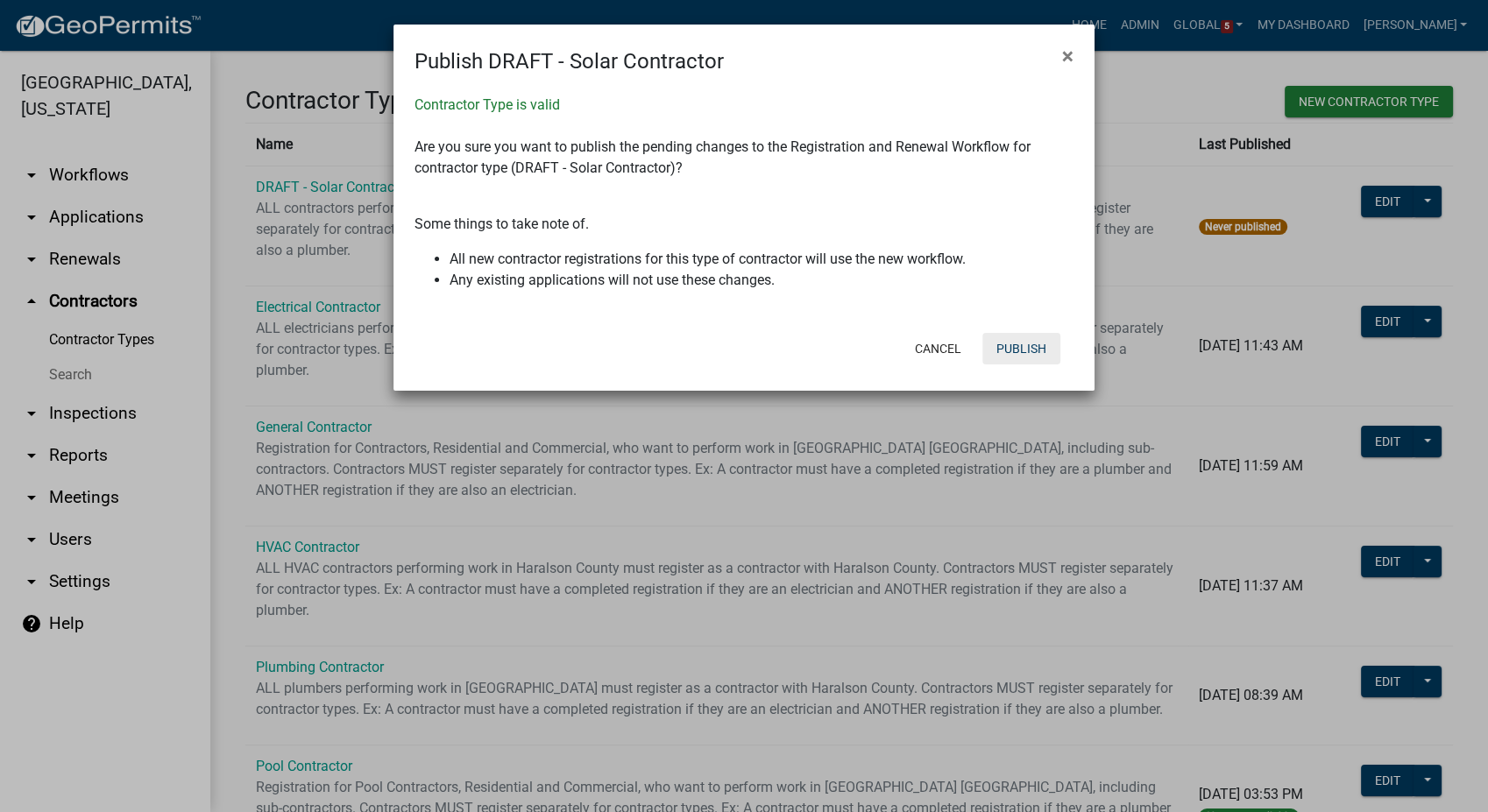
click at [1036, 347] on button "Publish" at bounding box center [1021, 348] width 78 height 32
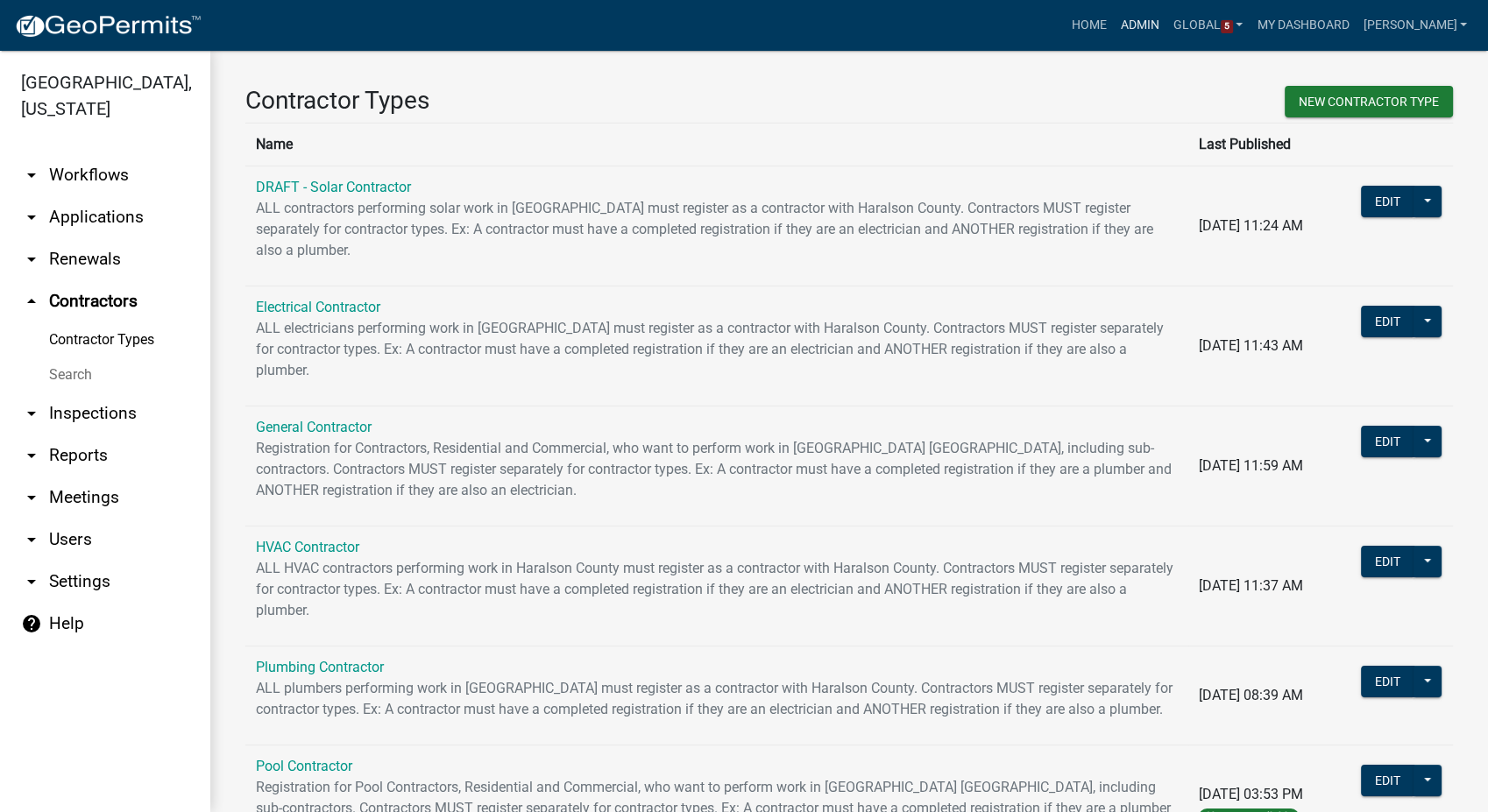
drag, startPoint x: 1169, startPoint y: 15, endPoint x: 1140, endPoint y: 25, distance: 30.7
click at [1166, 15] on link "Admin" at bounding box center [1140, 25] width 53 height 34
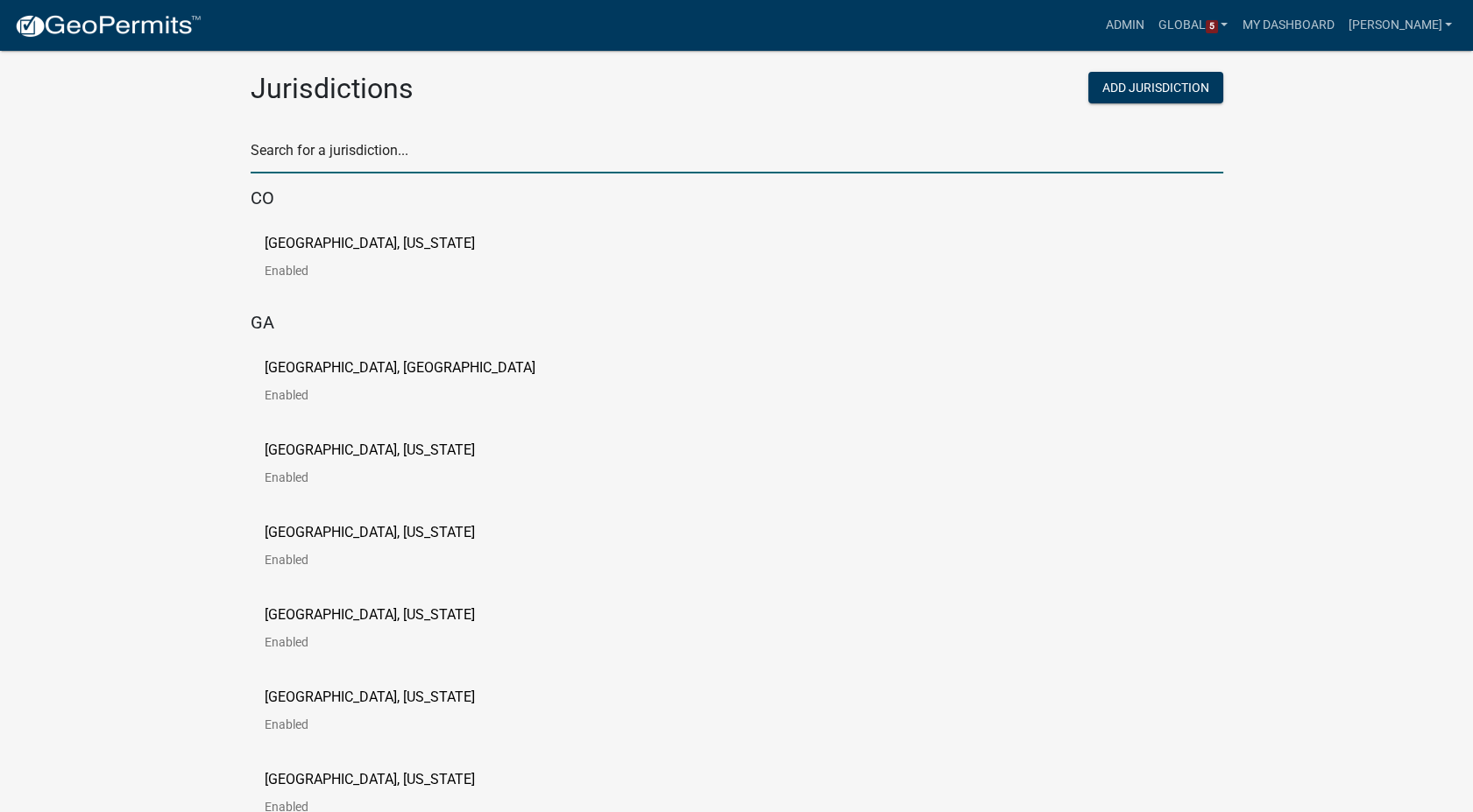
click at [363, 158] on input "text" at bounding box center [737, 155] width 973 height 36
type input "[PERSON_NAME]"
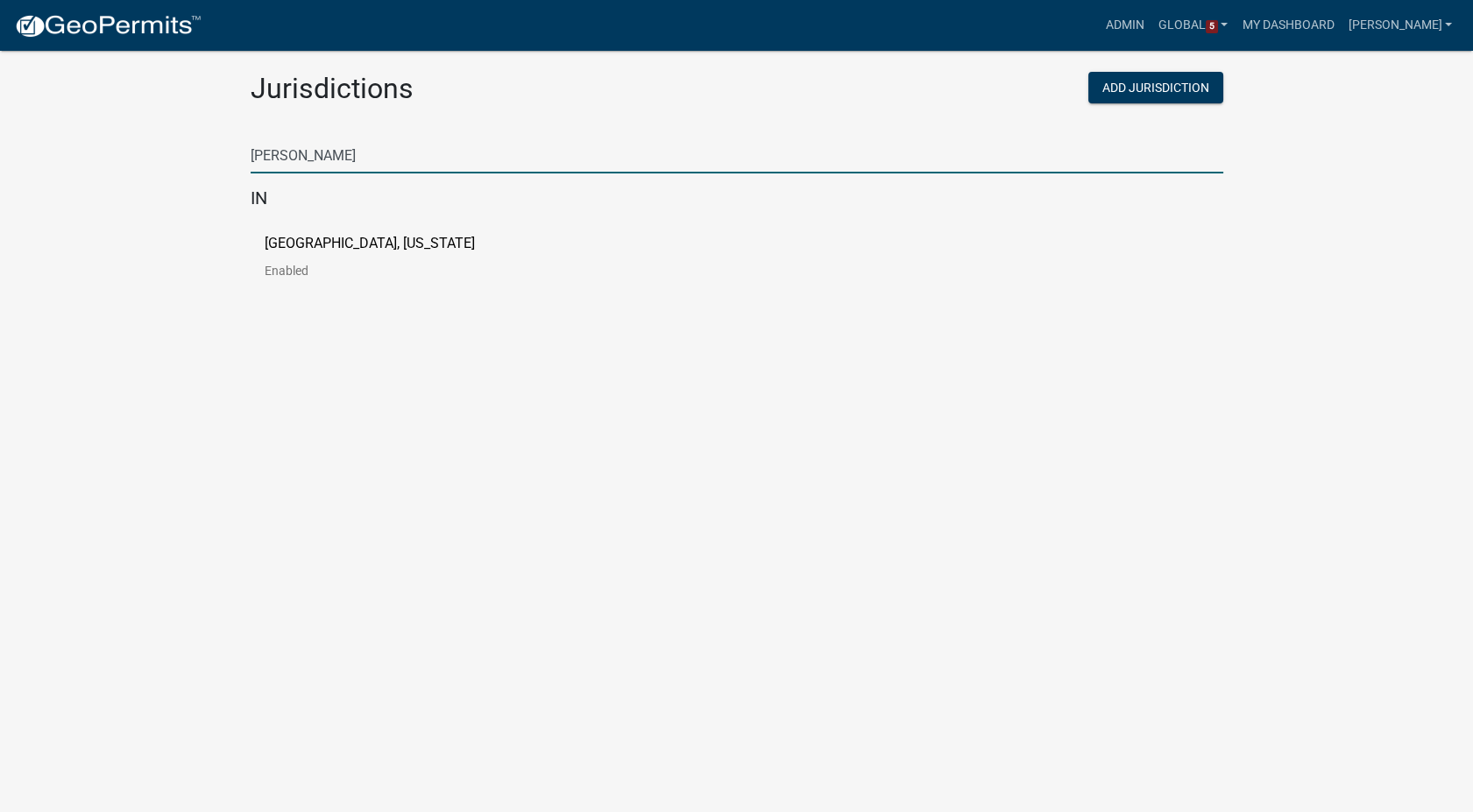
click at [349, 228] on div "[GEOGRAPHIC_DATA], [US_STATE] Enabled" at bounding box center [737, 263] width 973 height 82
click at [337, 238] on p "[GEOGRAPHIC_DATA], [US_STATE]" at bounding box center [369, 243] width 210 height 14
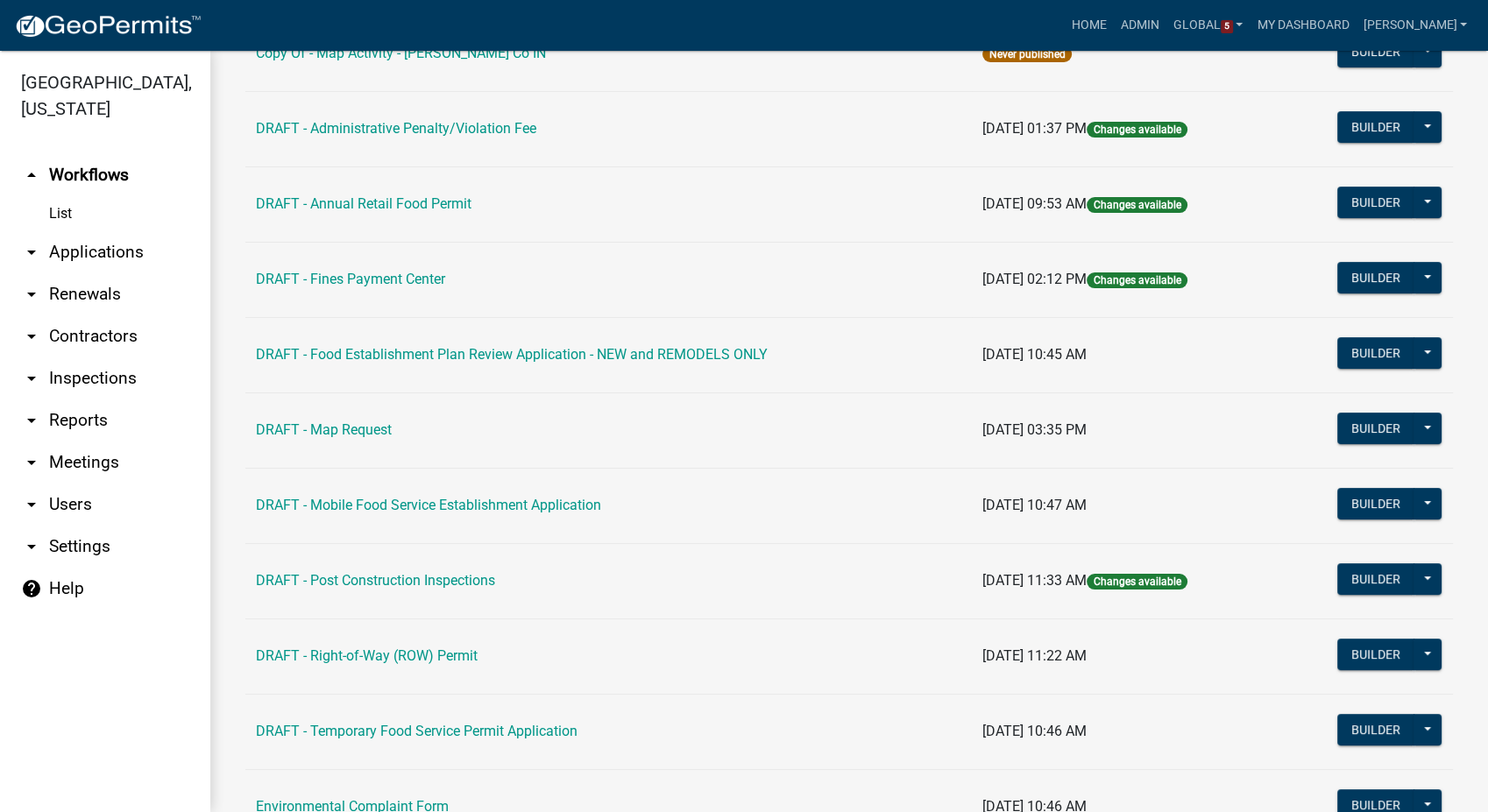
scroll to position [681, 0]
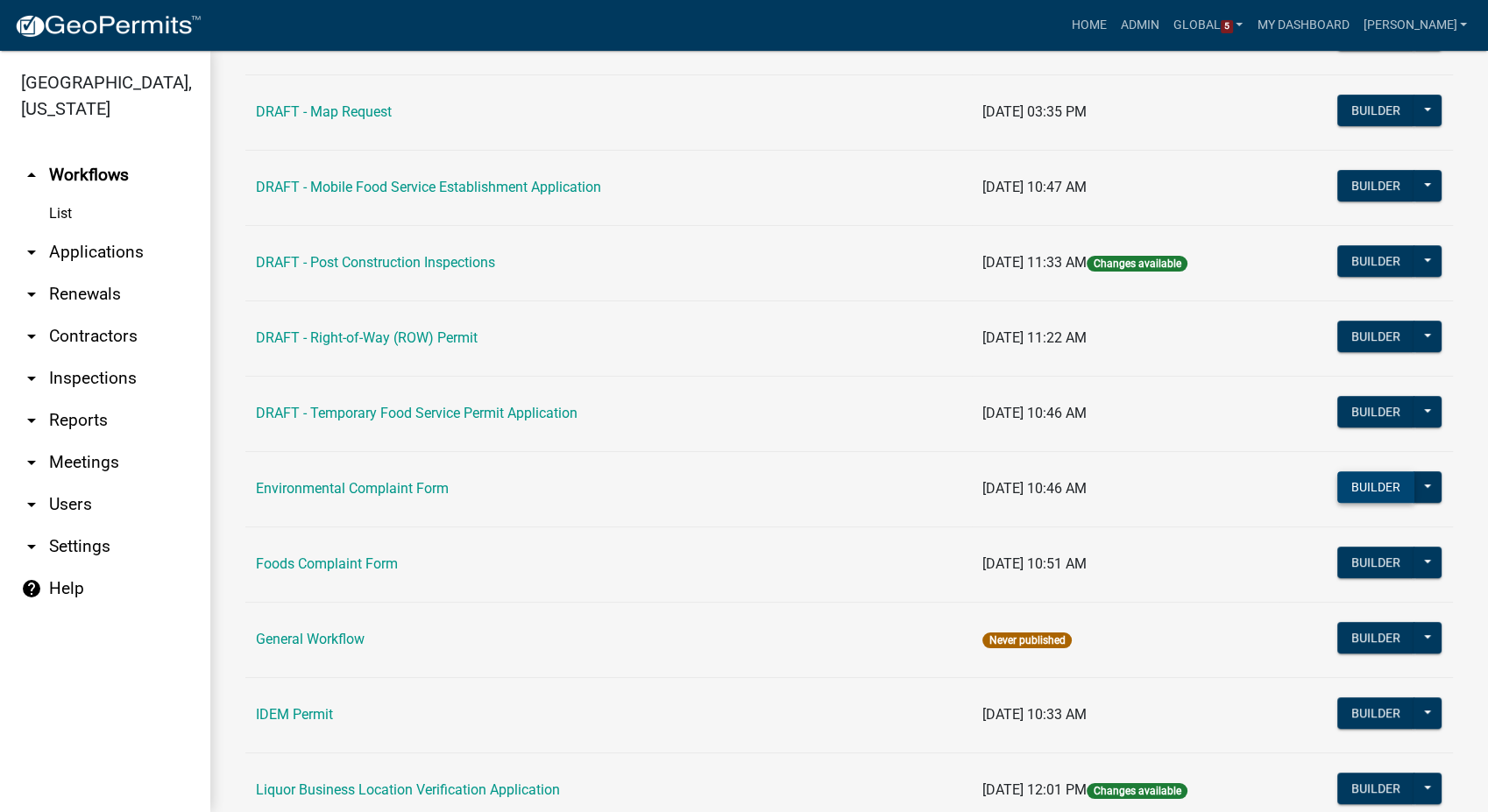
click at [1342, 474] on button "Builder" at bounding box center [1376, 487] width 77 height 32
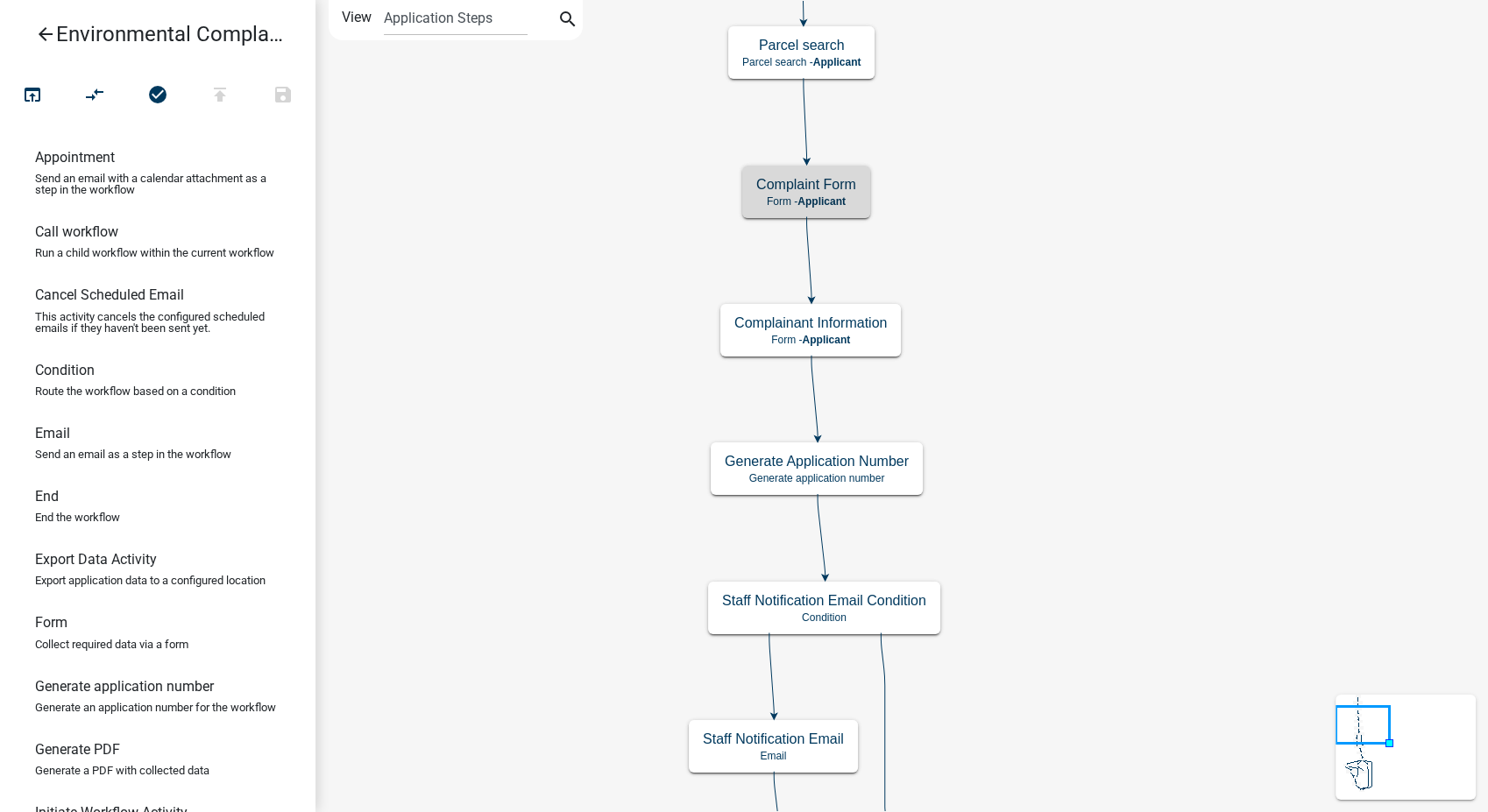
click at [801, 186] on h5 "Complaint Form" at bounding box center [806, 184] width 100 height 16
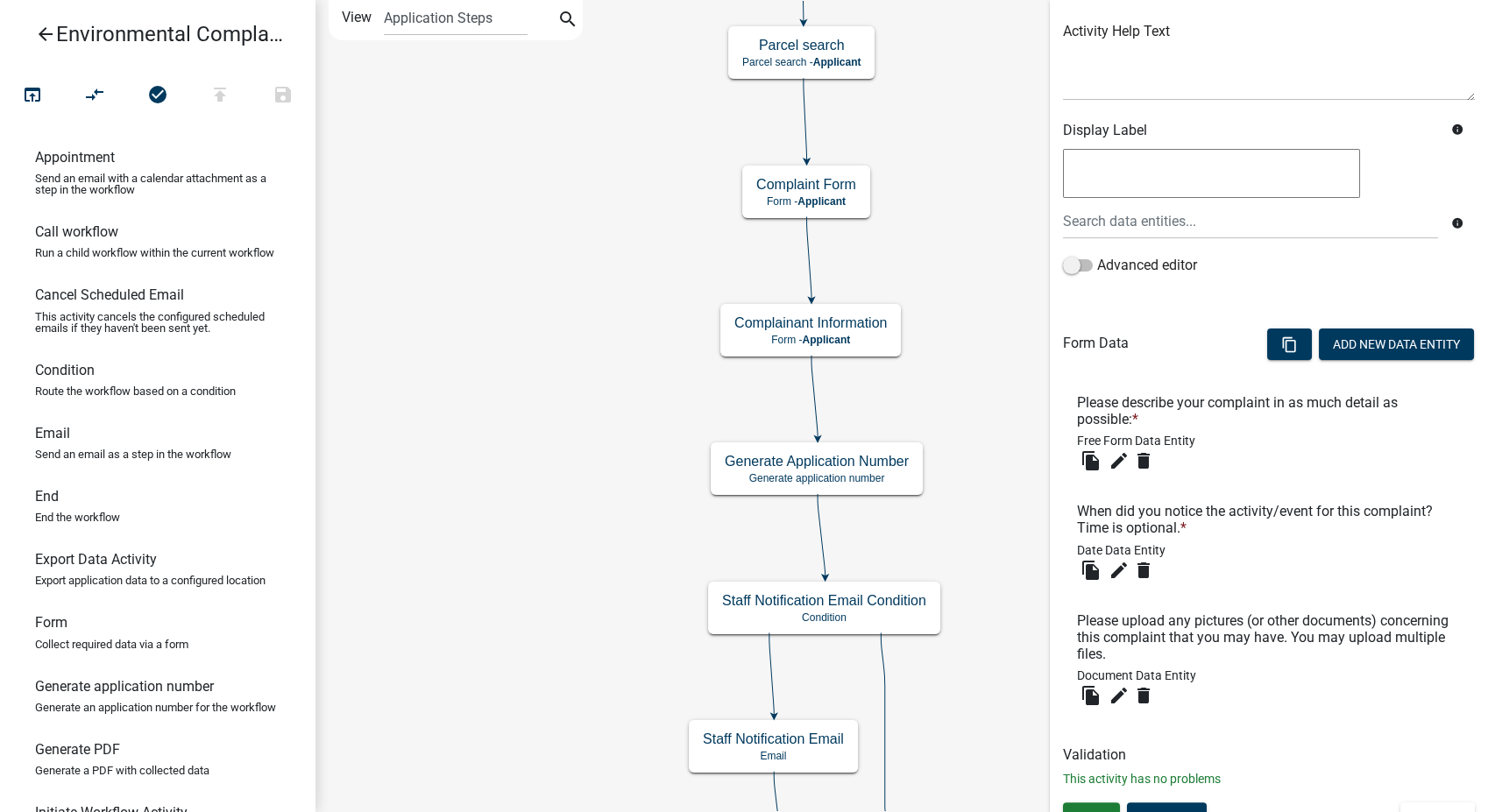
scroll to position [230, 0]
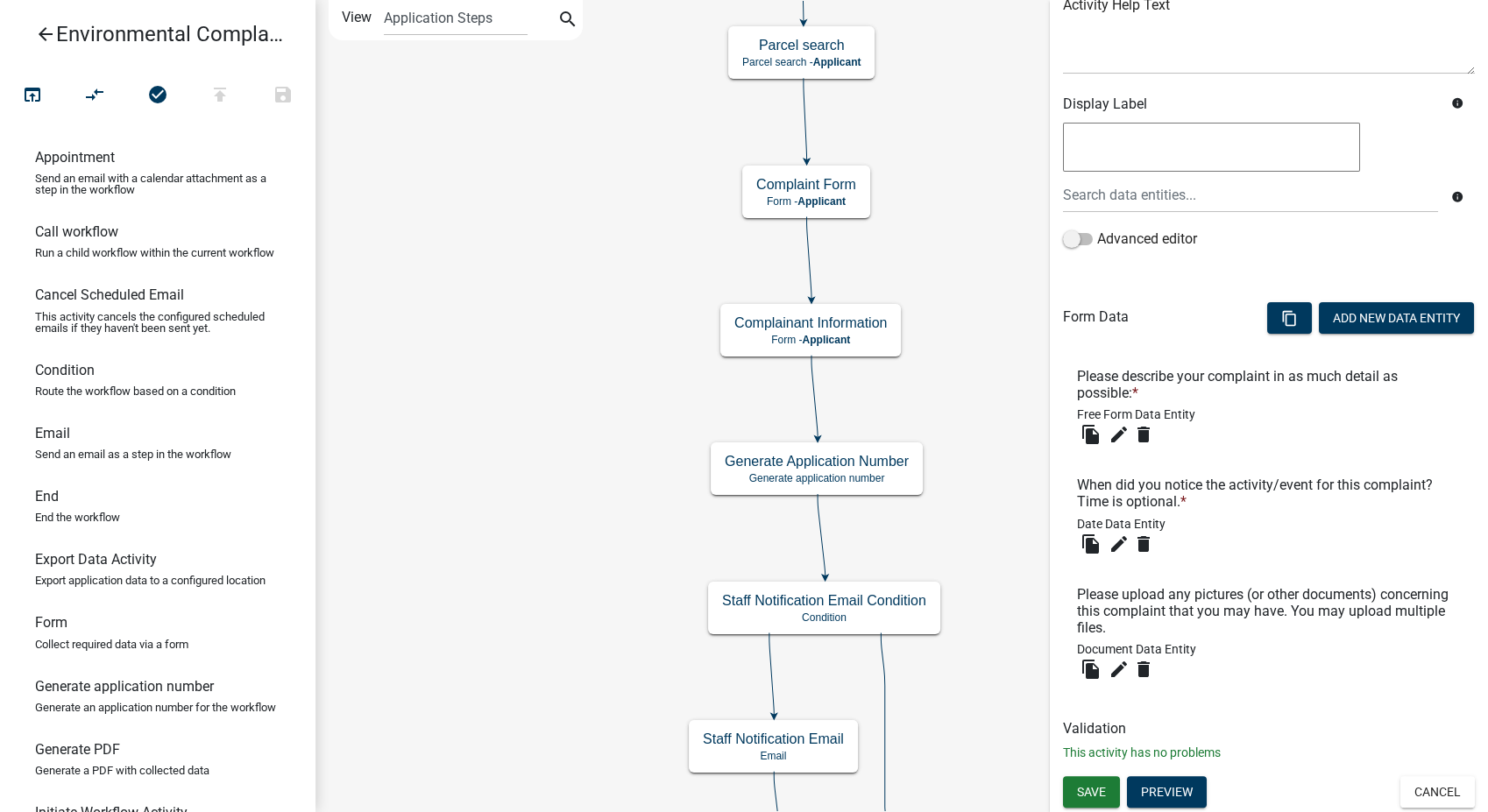
click at [1425, 771] on div "Form Activity Name Complaint Form Responsible Role Applicant Surveyor Admin GIS…" at bounding box center [1269, 284] width 438 height 986
click at [1424, 776] on button "Cancel" at bounding box center [1437, 792] width 74 height 32
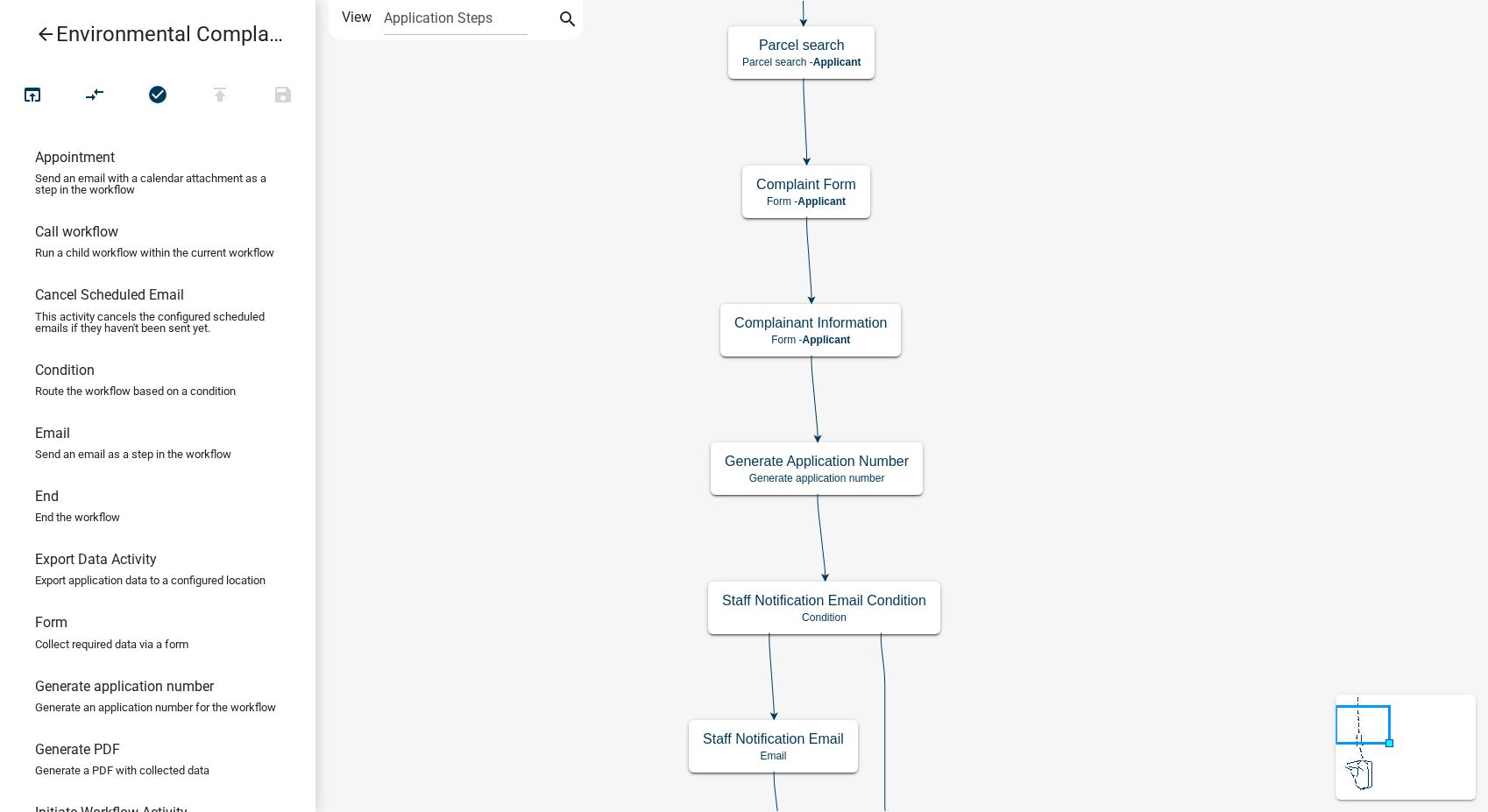
scroll to position [0, 0]
click at [873, 319] on h5 "Complainant Information" at bounding box center [810, 322] width 152 height 16
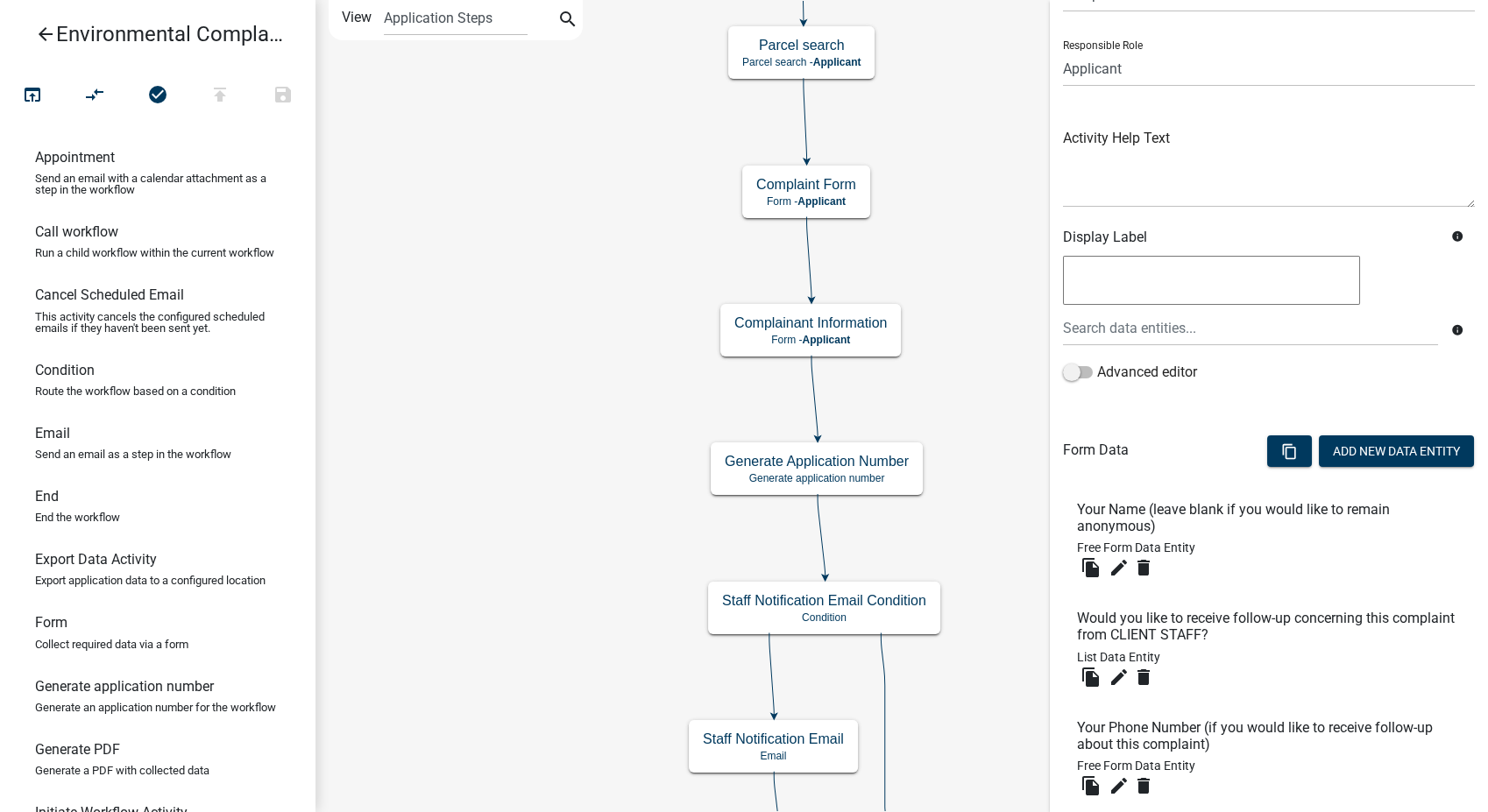
scroll to position [386, 0]
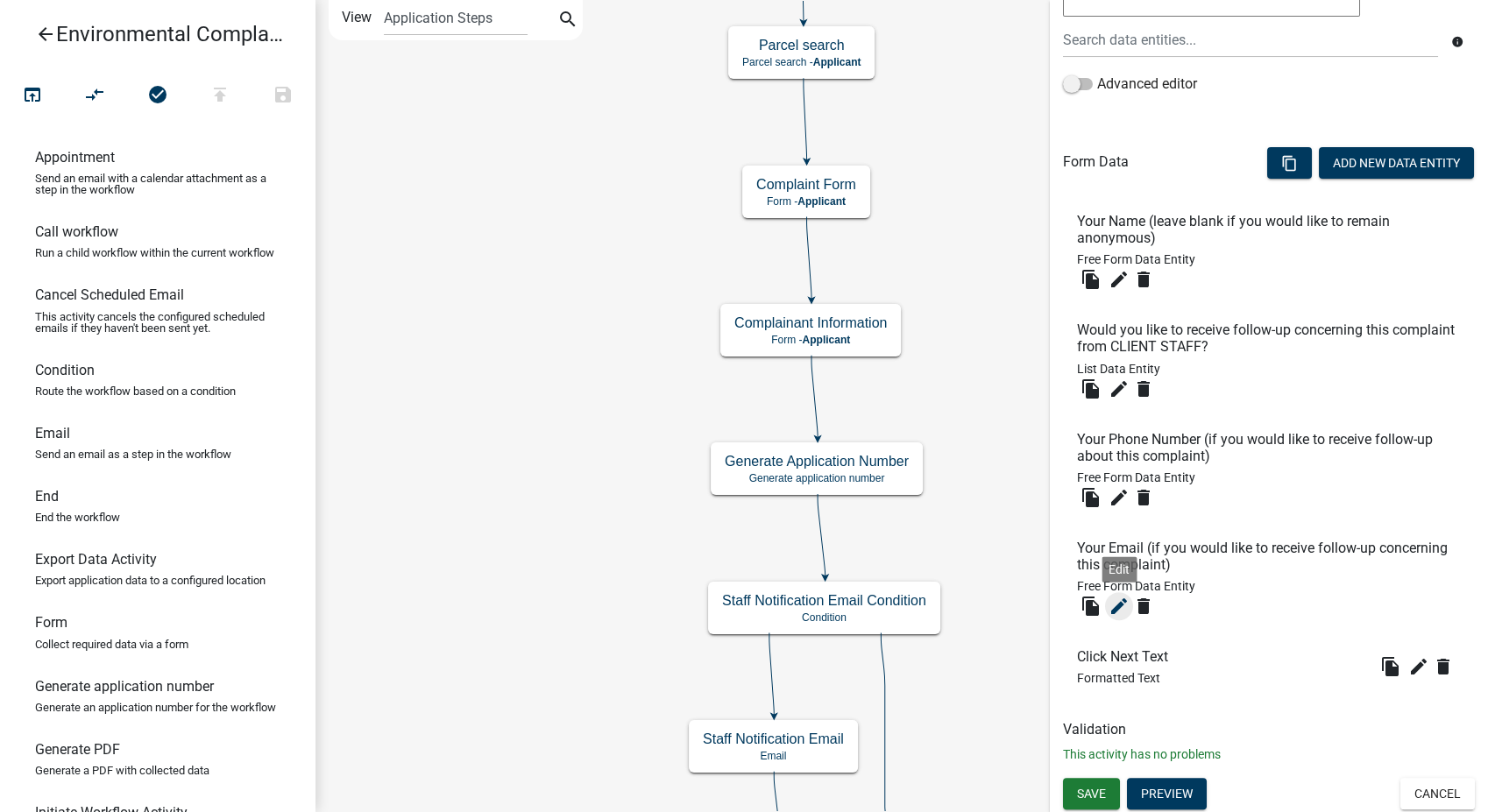
click at [1121, 609] on icon "edit" at bounding box center [1119, 607] width 21 height 21
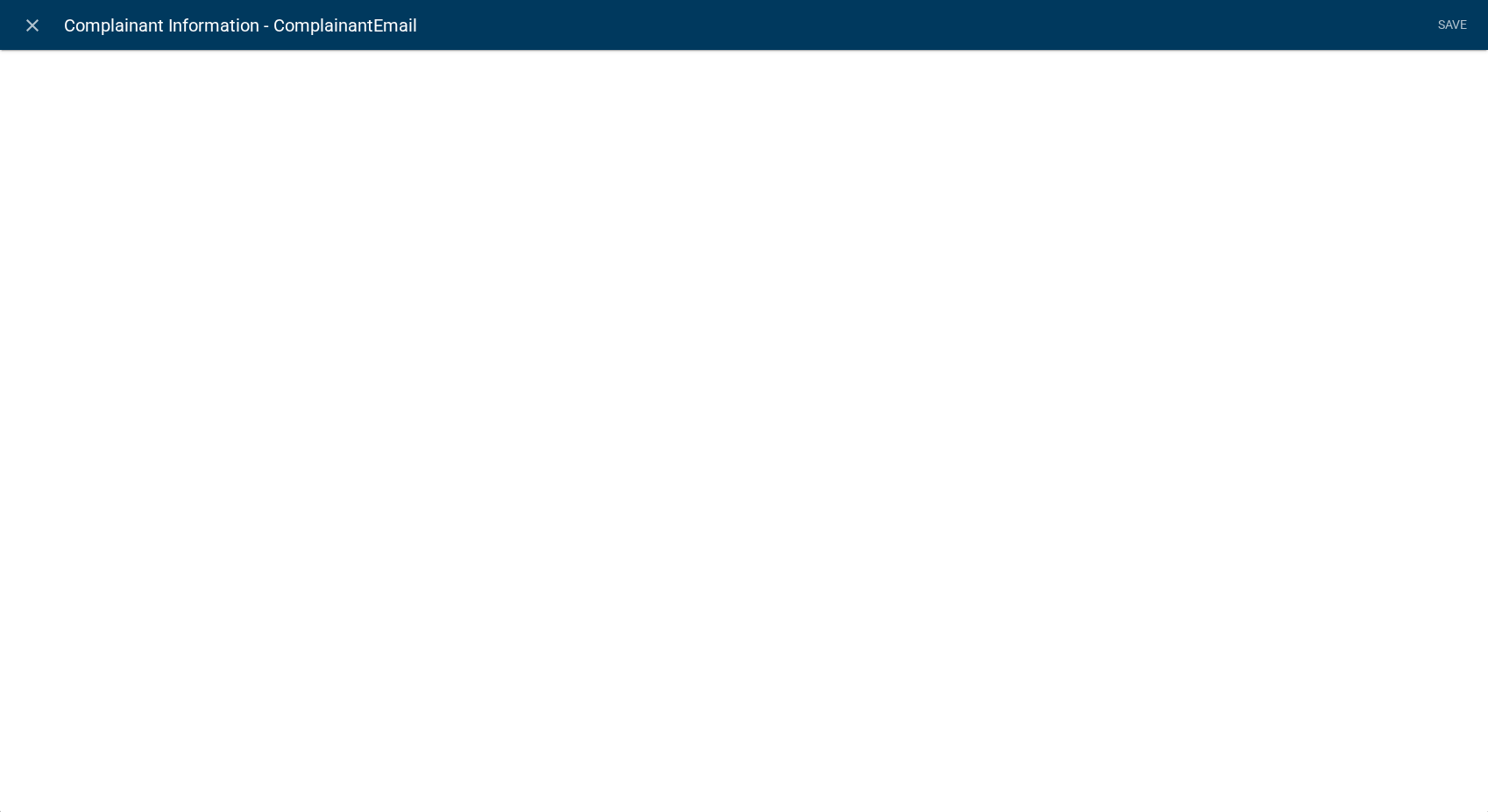
select select "0"
select select
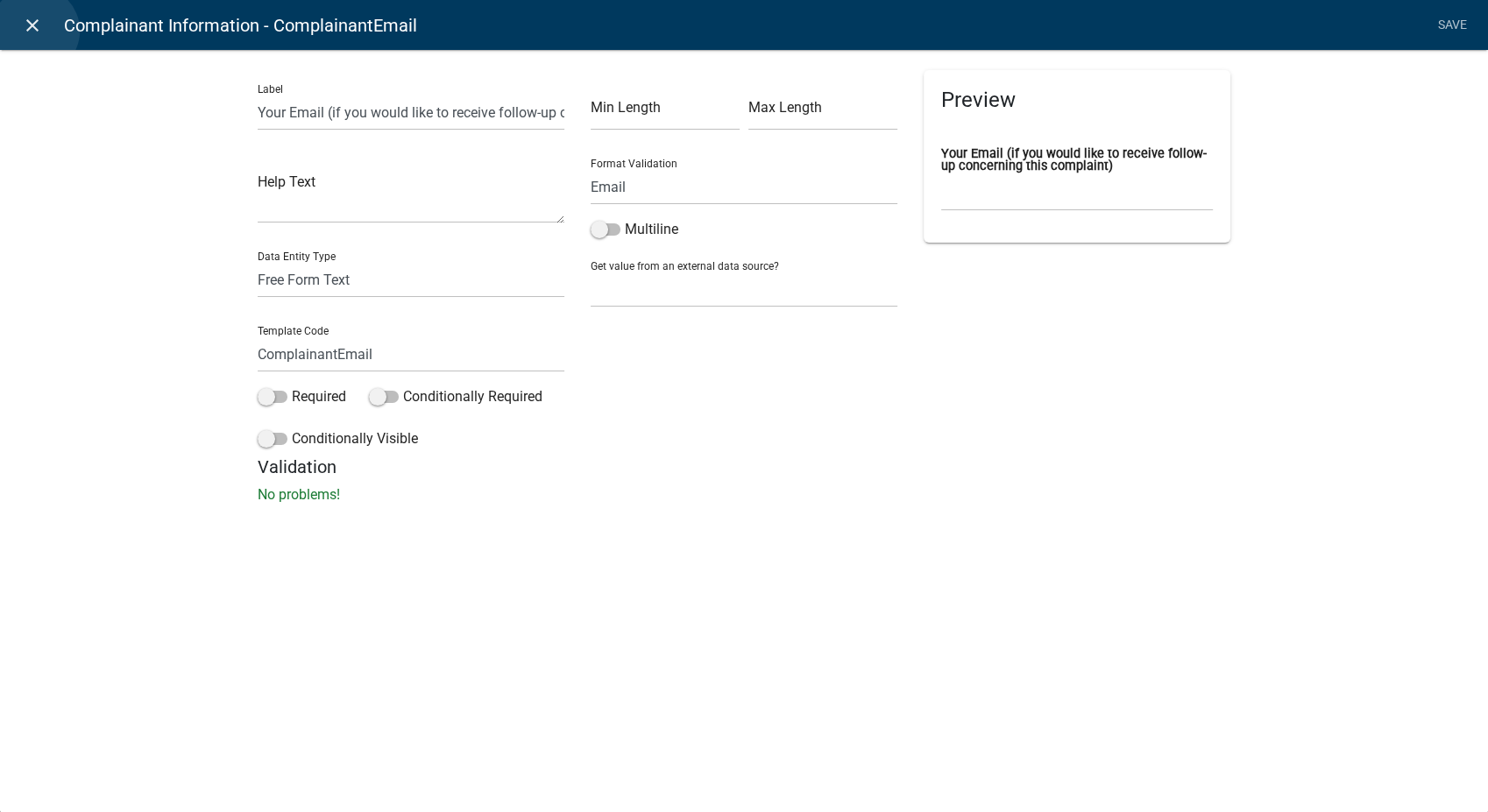
click at [35, 31] on icon "close" at bounding box center [33, 25] width 21 height 21
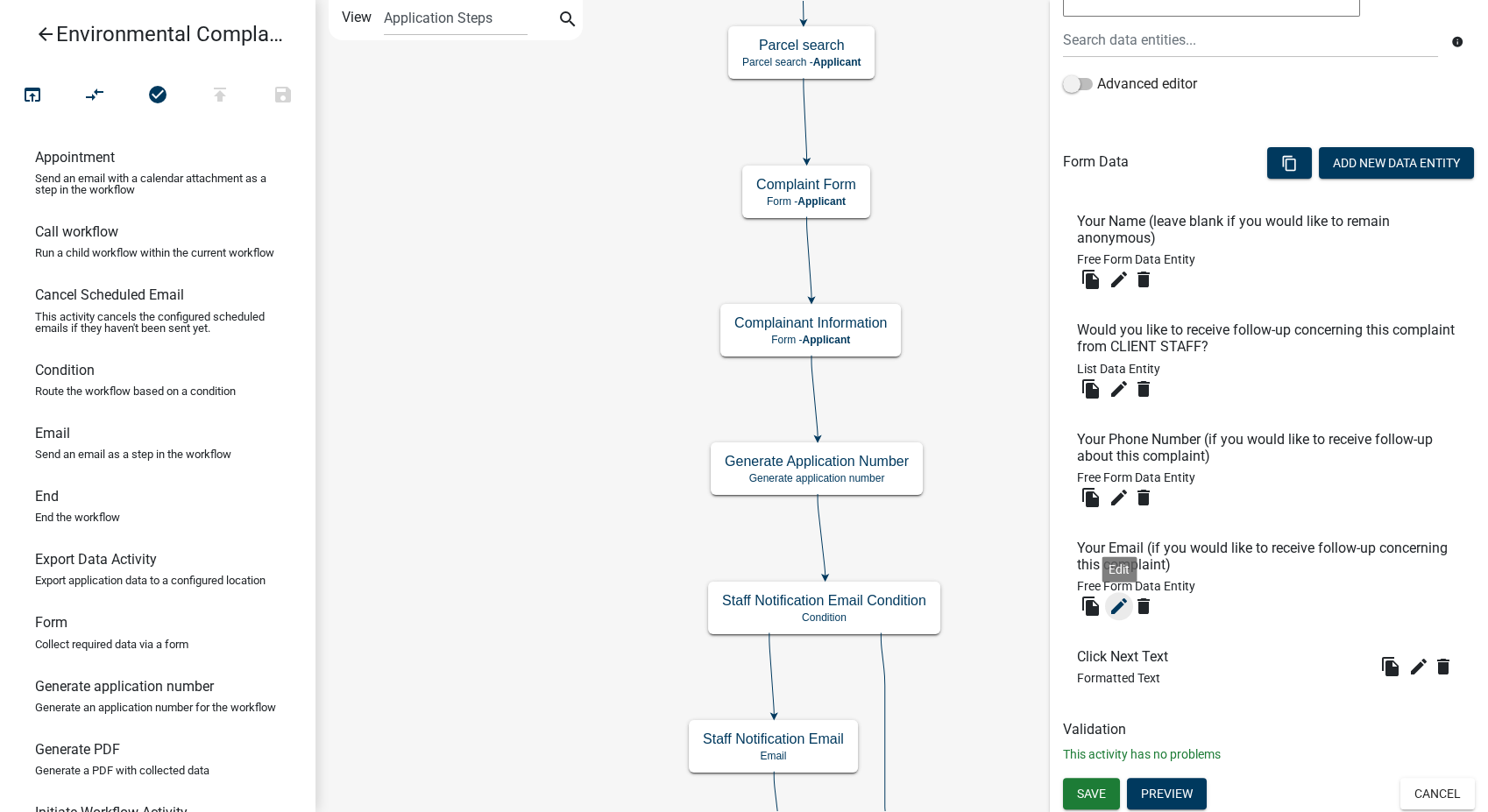
click at [1109, 613] on icon "edit" at bounding box center [1119, 607] width 21 height 21
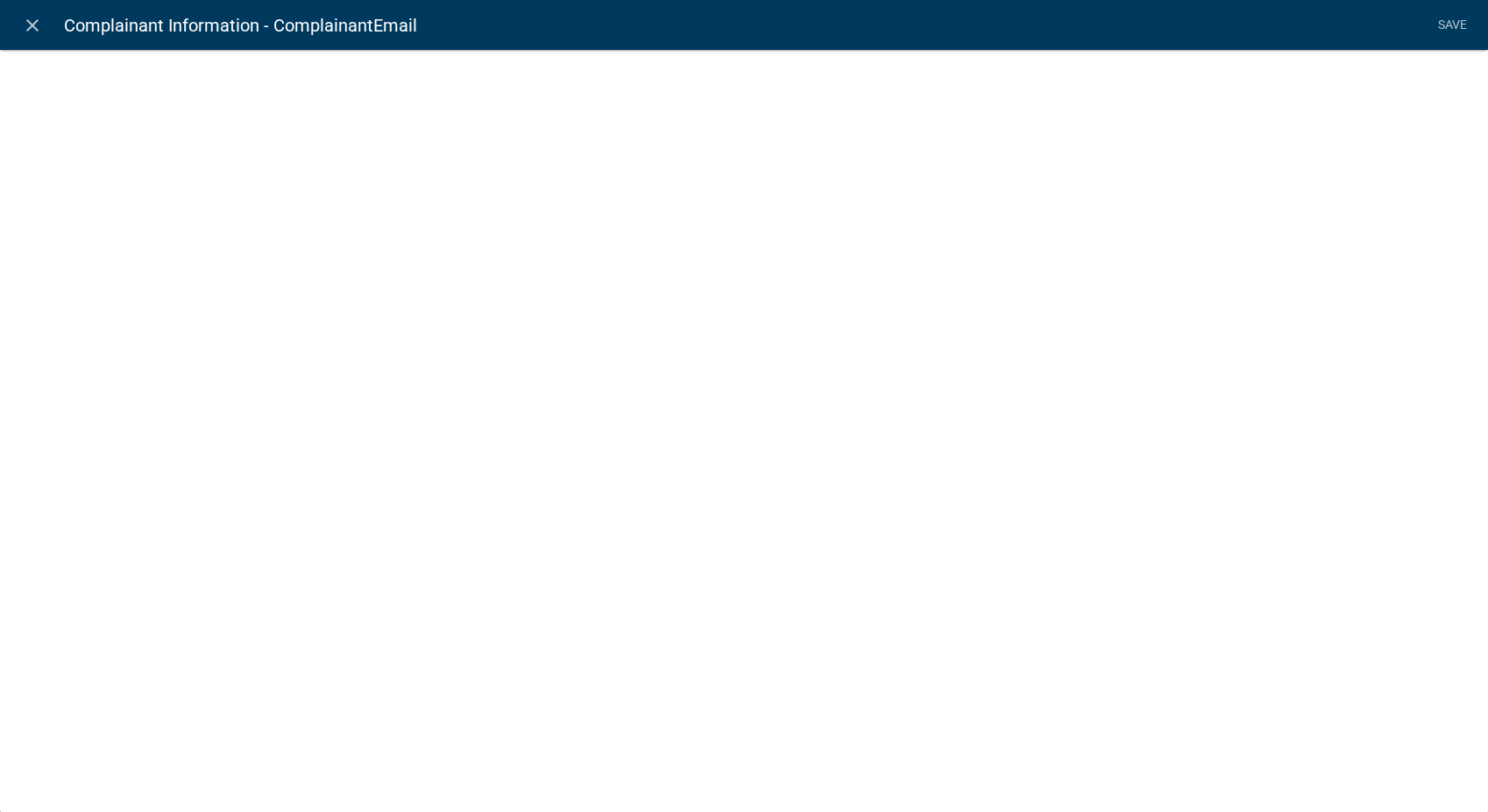
select select "0"
select select
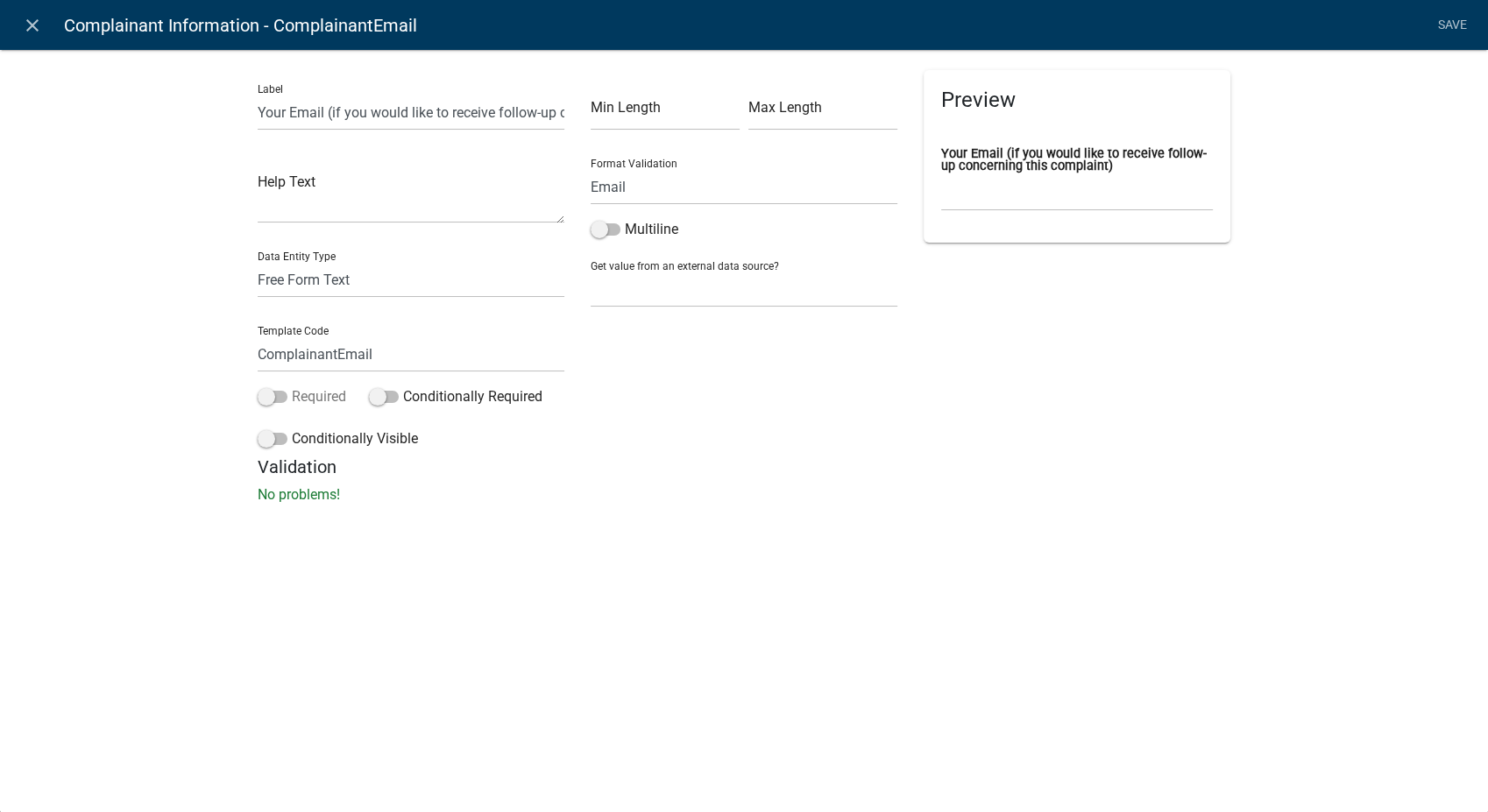
click at [271, 394] on span at bounding box center [272, 396] width 30 height 13
click at [292, 387] on input "Required" at bounding box center [292, 387] width 0 height 0
click at [268, 443] on span at bounding box center [272, 439] width 30 height 13
click at [292, 428] on input "Conditionally Visible" at bounding box center [292, 428] width 0 height 0
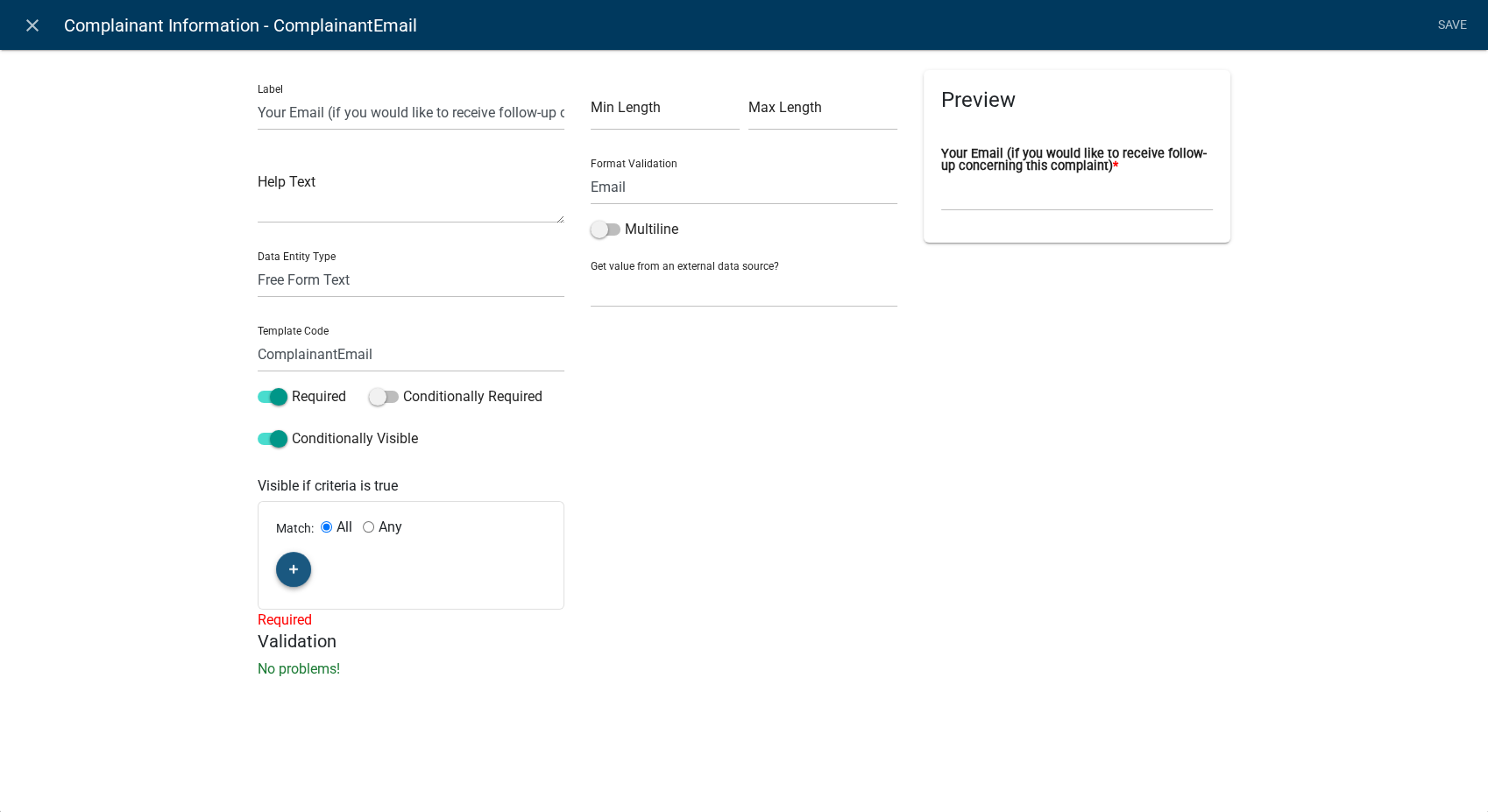
click at [293, 565] on icon "button" at bounding box center [294, 570] width 10 height 10
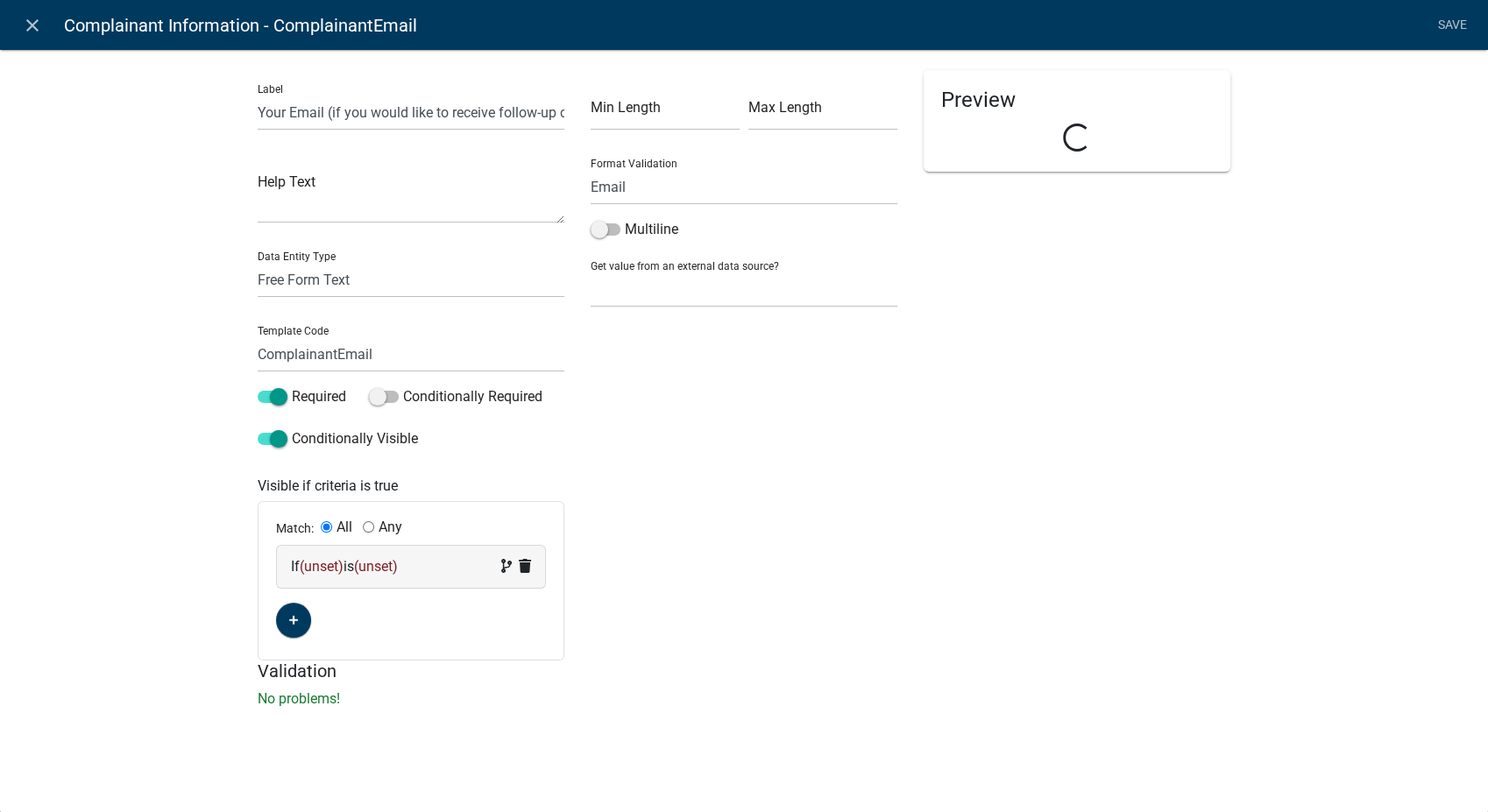
click at [437, 566] on div "If (unset) is (unset)" at bounding box center [411, 567] width 240 height 21
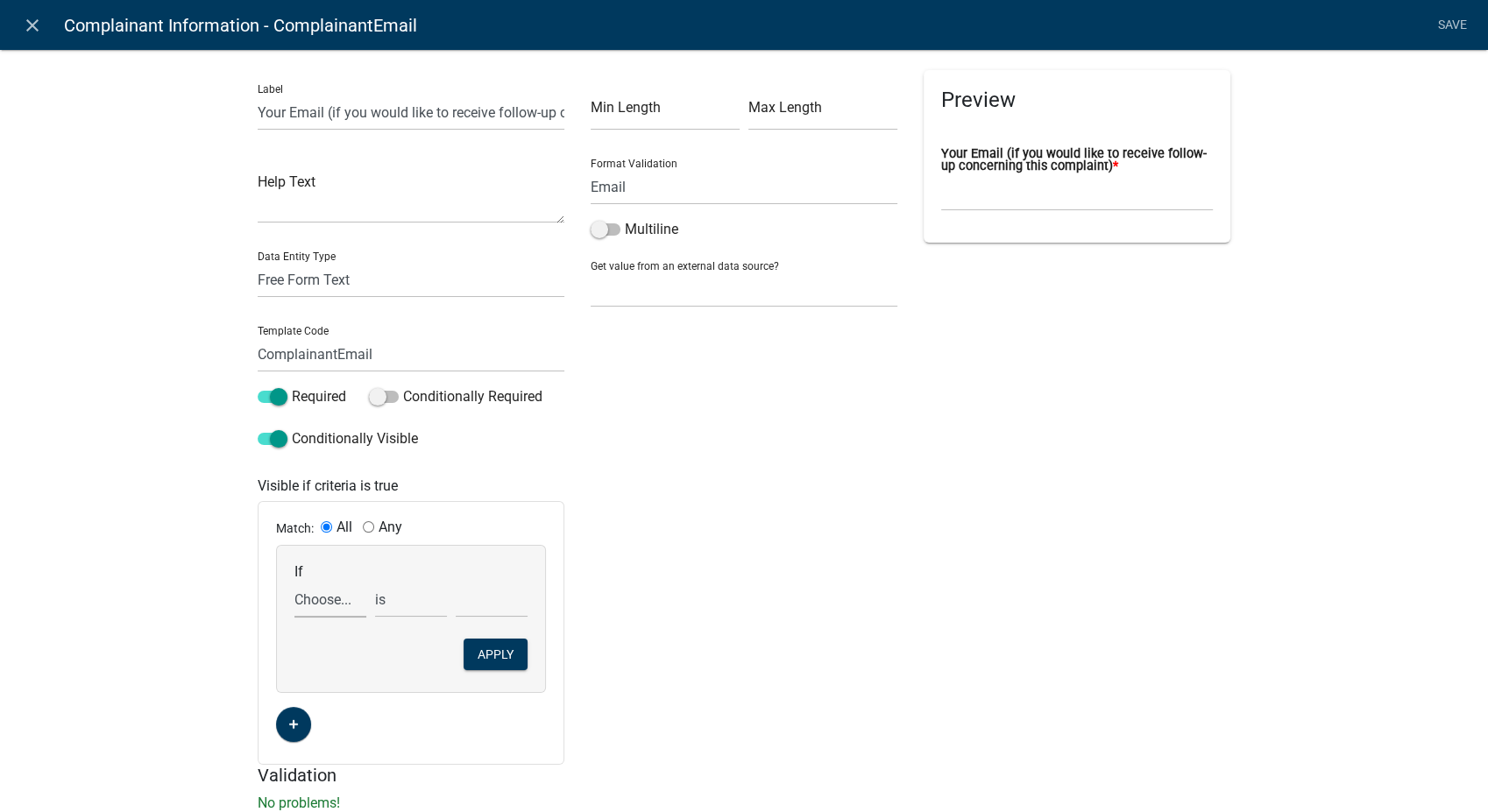
click at [305, 607] on select "Choose... ALL_FEE_RECIPIENTS APPLICATION_ID APPLICATION_NUMBER APPLICATION_STAT…" at bounding box center [330, 599] width 72 height 36
select select "10: ComplaintFollowUp"
click at [294, 582] on select "Choose... ALL_FEE_RECIPIENTS APPLICATION_ID APPLICATION_NUMBER APPLICATION_STAT…" at bounding box center [330, 599] width 72 height 36
click at [484, 596] on select "Choose... No Yes - Email Yes - Phone Call" at bounding box center [491, 599] width 72 height 36
select select "2: Yes - Email"
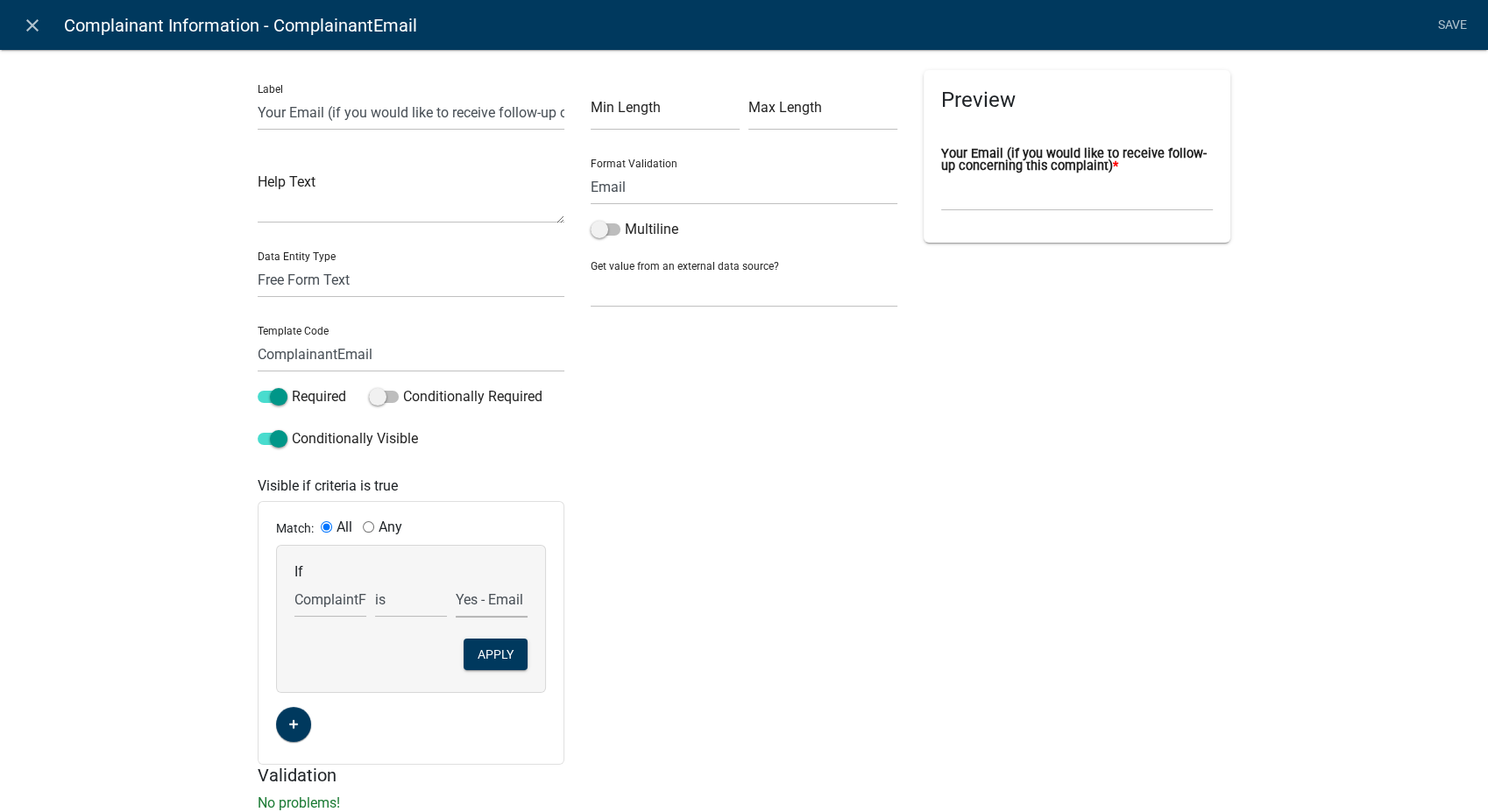
click at [455, 582] on select "Choose... No Yes - Email Yes - Phone Call" at bounding box center [491, 599] width 72 height 36
click at [480, 653] on button "Apply" at bounding box center [496, 654] width 64 height 32
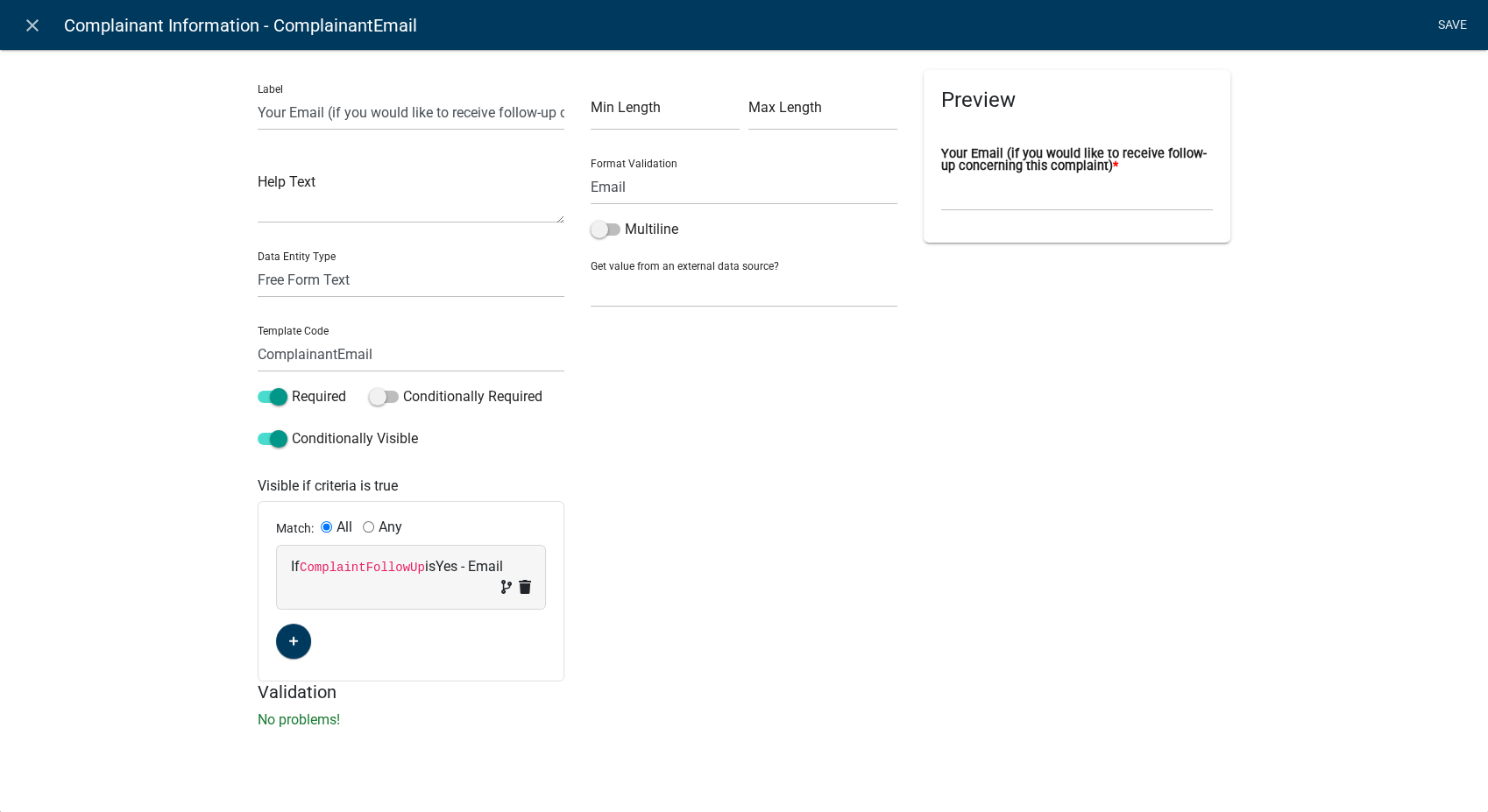
click at [1443, 19] on link "Save" at bounding box center [1451, 25] width 43 height 34
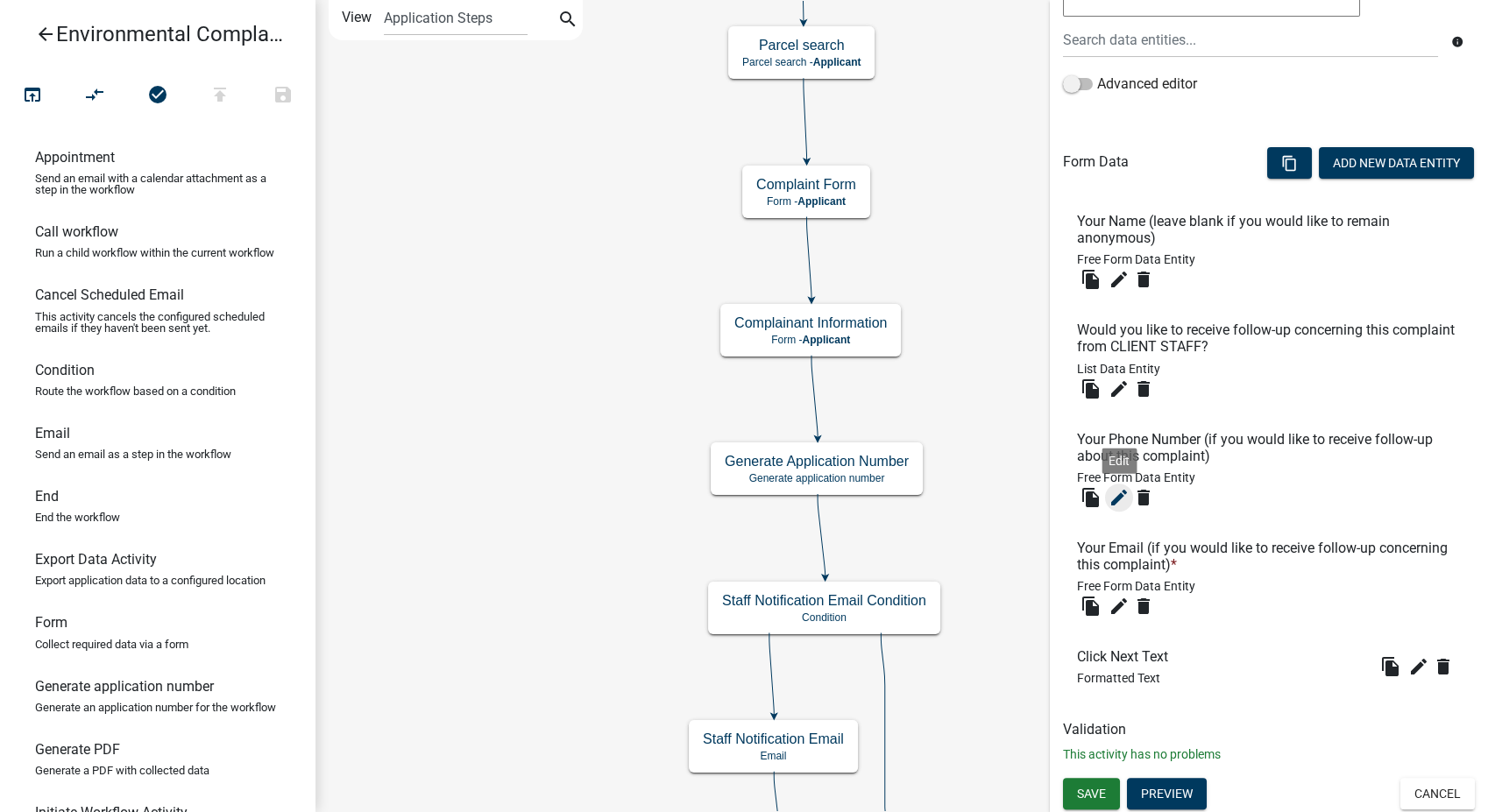
click at [1122, 491] on icon "edit" at bounding box center [1119, 498] width 21 height 21
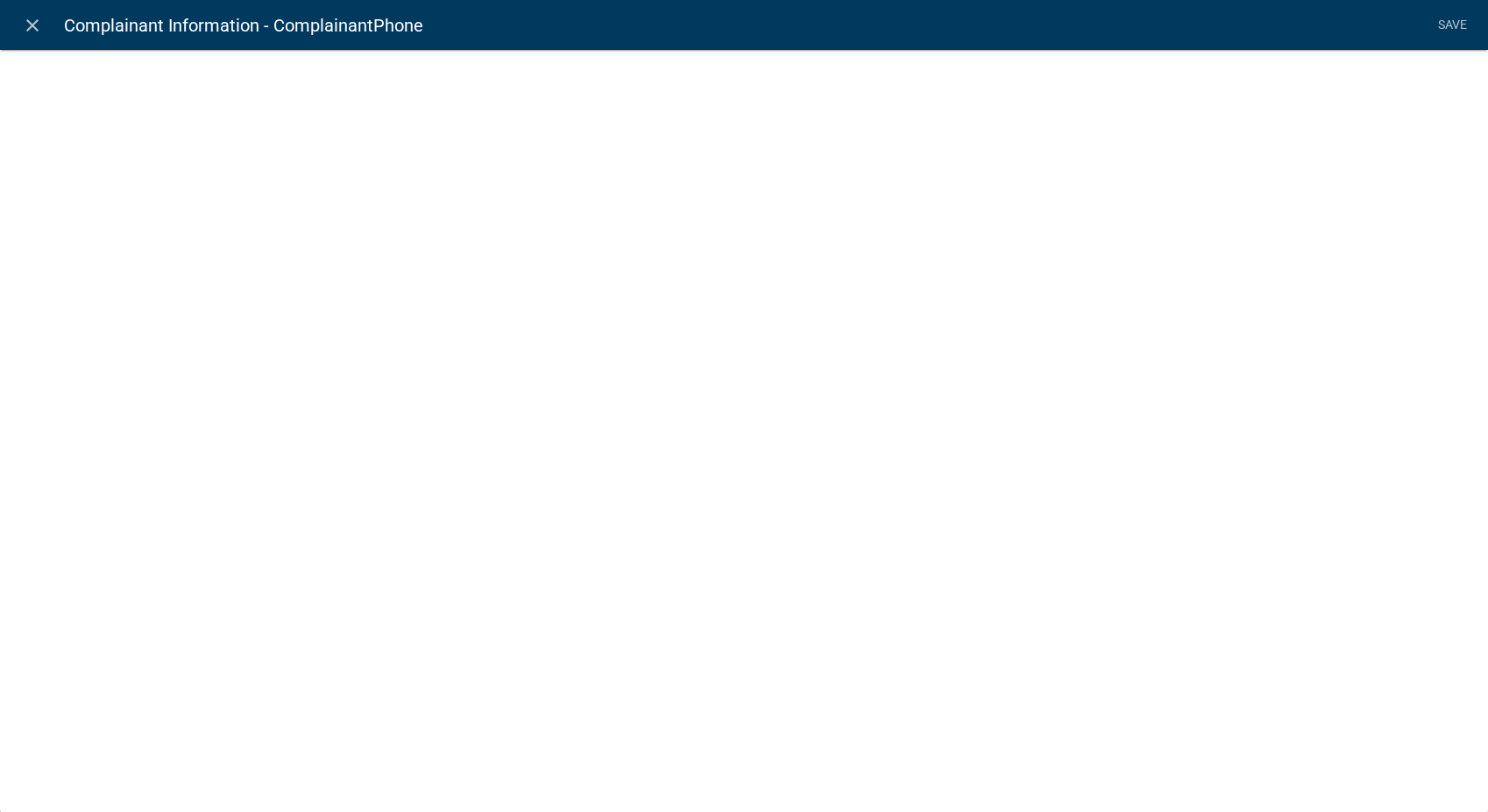
select select "1"
select select
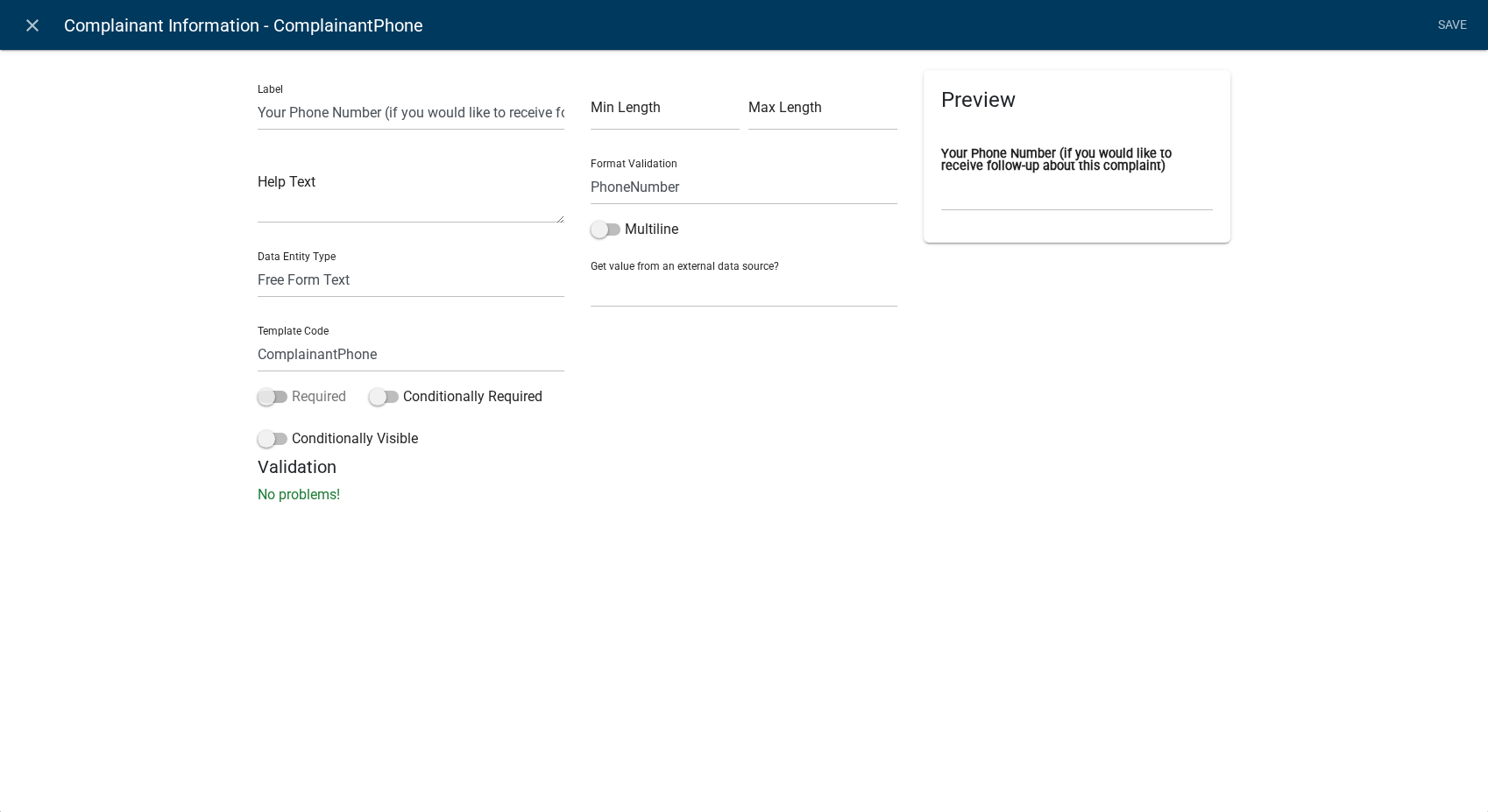
click at [267, 396] on span at bounding box center [272, 396] width 30 height 13
click at [292, 387] on input "Required" at bounding box center [292, 387] width 0 height 0
click at [270, 433] on span at bounding box center [272, 439] width 30 height 13
click at [292, 428] on input "Conditionally Visible" at bounding box center [292, 428] width 0 height 0
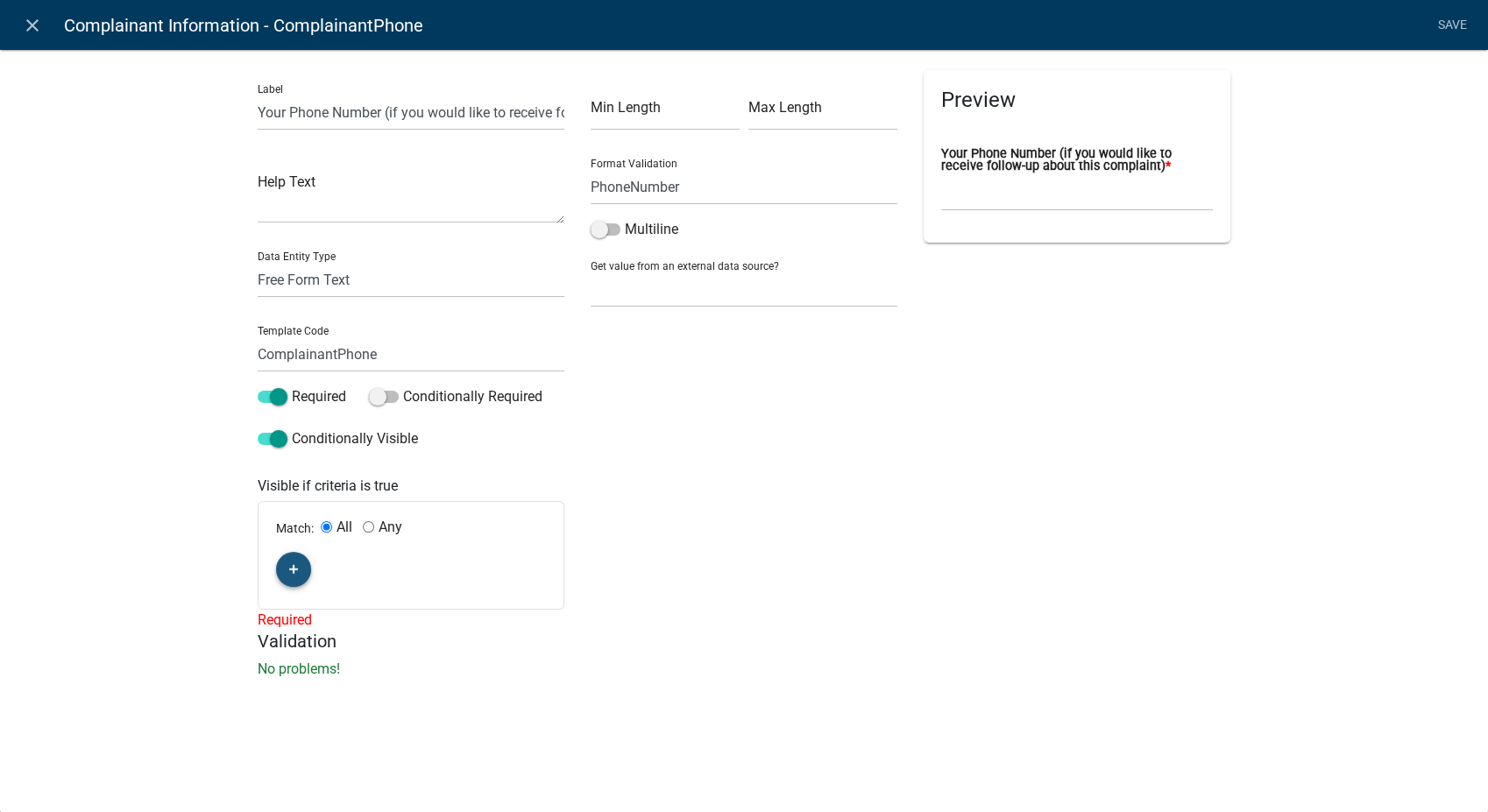
click at [297, 571] on icon "button" at bounding box center [294, 569] width 10 height 11
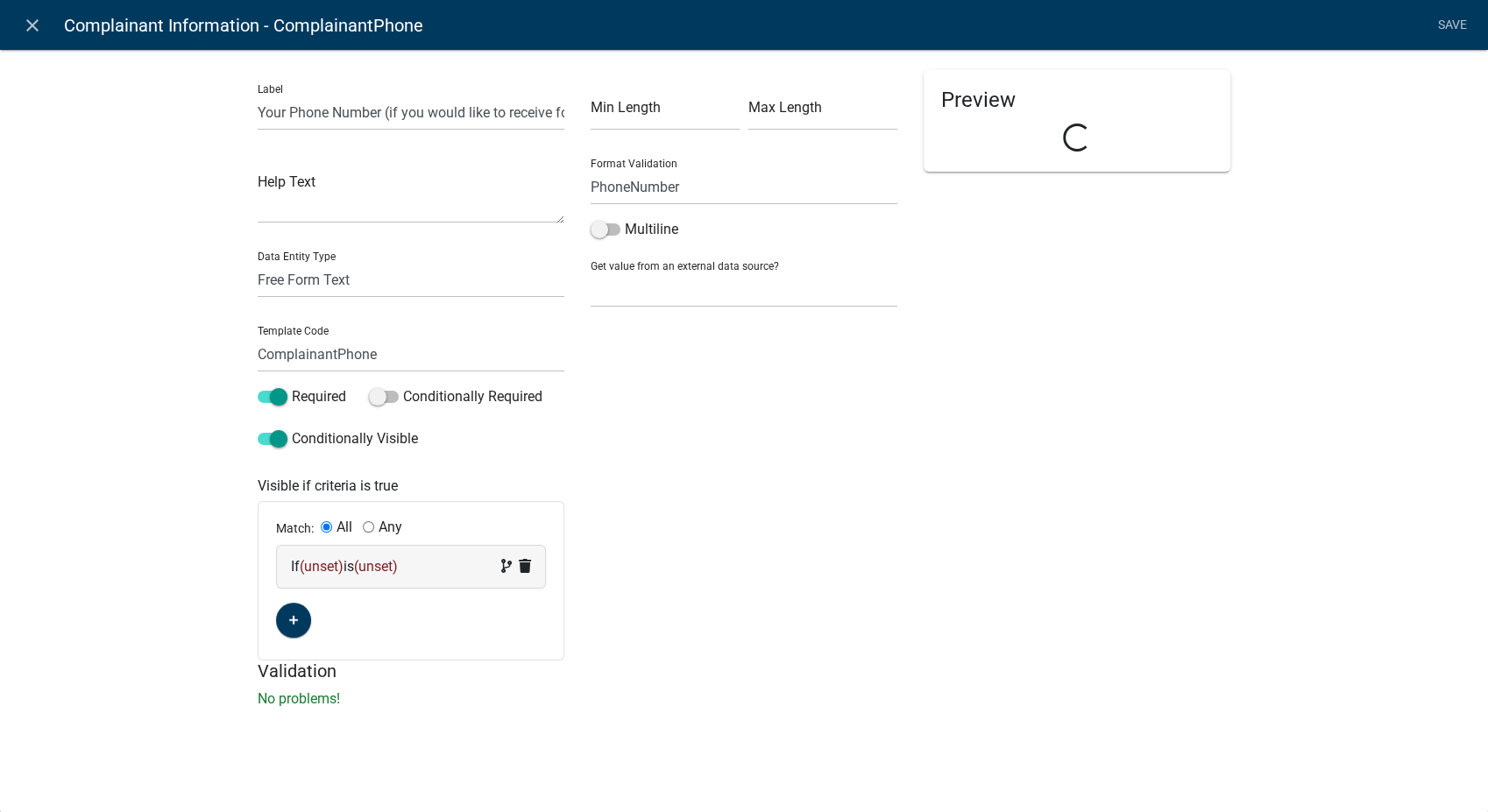
click at [431, 582] on div "If (unset) is (unset)" at bounding box center [411, 567] width 268 height 42
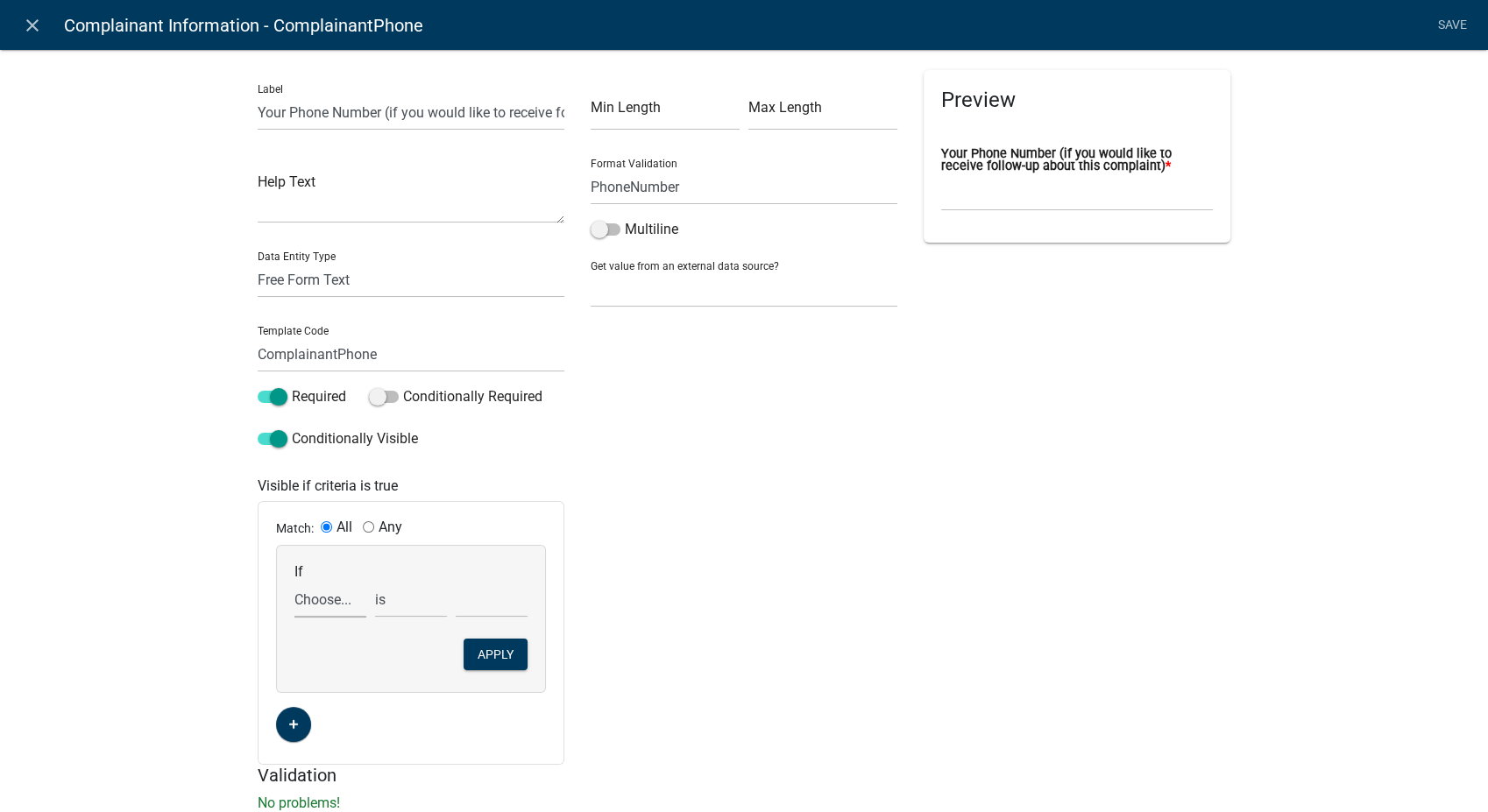
click at [331, 609] on select "Choose... ALL_FEE_RECIPIENTS APPLICATION_ID APPLICATION_NUMBER APPLICATION_STAT…" at bounding box center [330, 599] width 72 height 36
select select "10: ComplaintFollowUp"
click at [294, 582] on select "Choose... ALL_FEE_RECIPIENTS APPLICATION_ID APPLICATION_NUMBER APPLICATION_STAT…" at bounding box center [330, 599] width 72 height 36
click at [468, 591] on select "Choose... No Yes - Email Yes - Phone Call" at bounding box center [491, 599] width 72 height 36
select select "3: Yes - Phone Call"
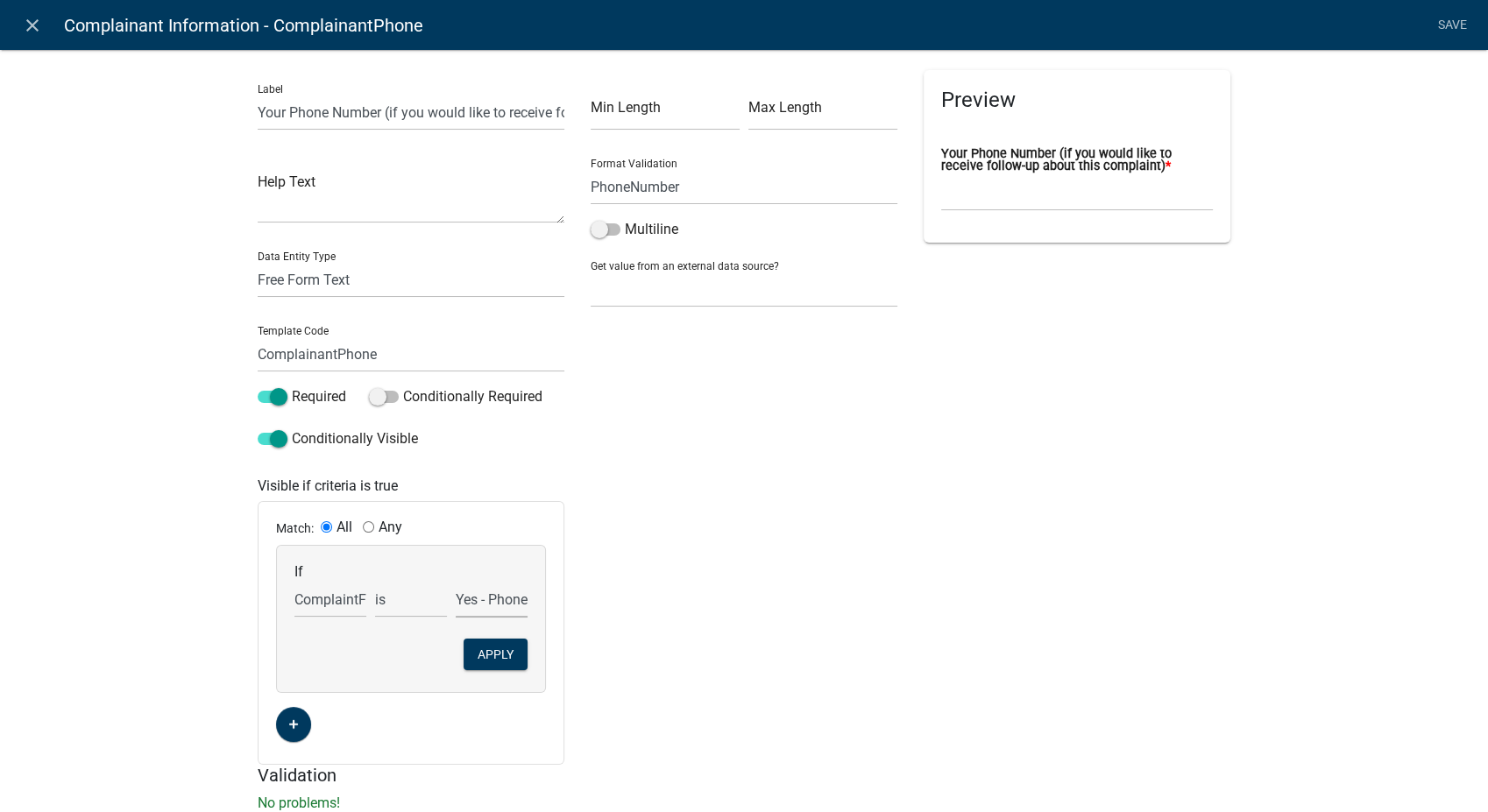
click at [455, 582] on select "Choose... No Yes - Email Yes - Phone Call" at bounding box center [491, 599] width 72 height 36
click at [490, 650] on button "Apply" at bounding box center [496, 654] width 64 height 32
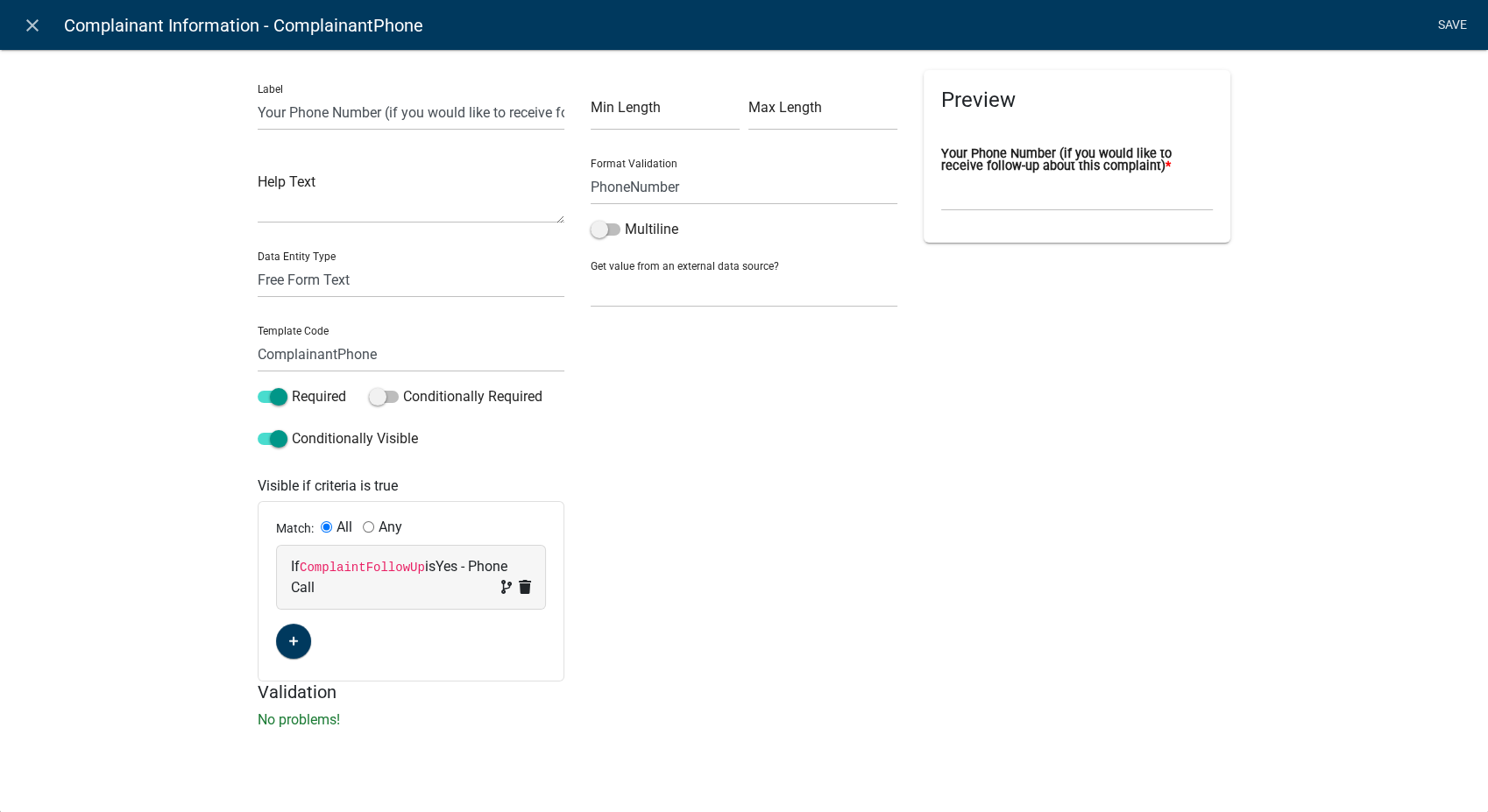
click at [1441, 22] on link "Save" at bounding box center [1451, 25] width 43 height 34
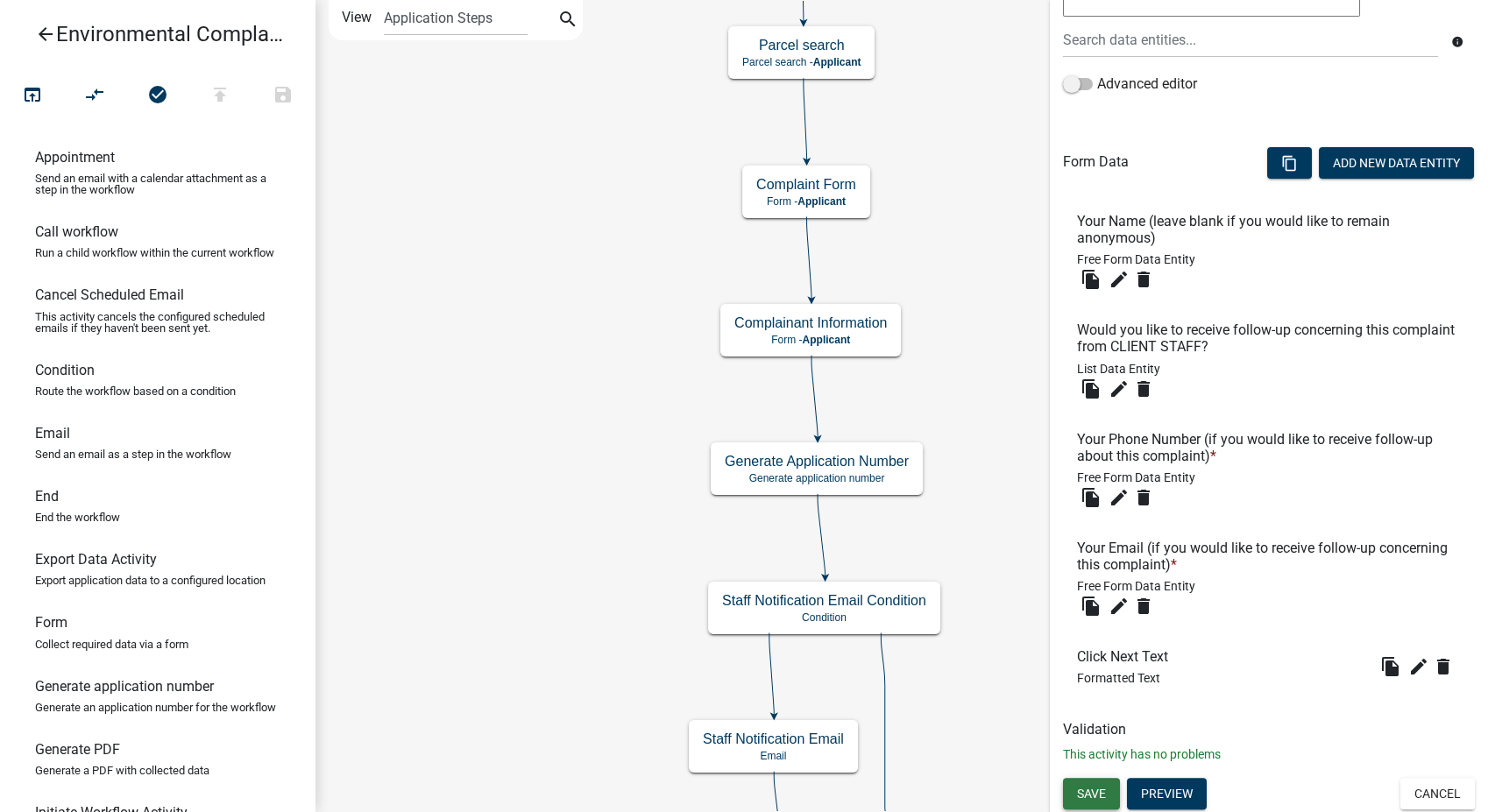
click at [1070, 794] on button "Save" at bounding box center [1091, 794] width 57 height 32
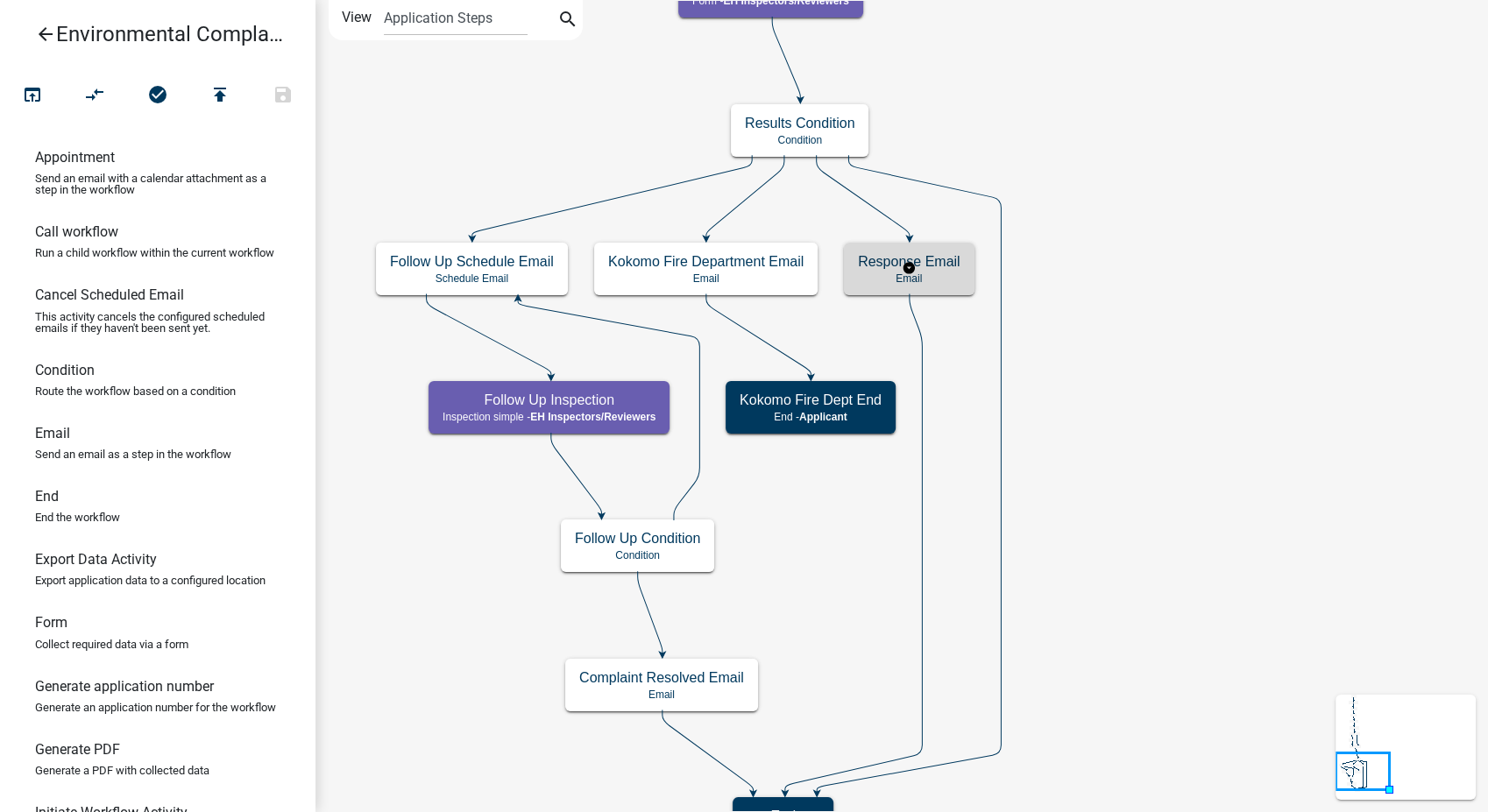
click at [935, 273] on p "Email" at bounding box center [909, 279] width 102 height 13
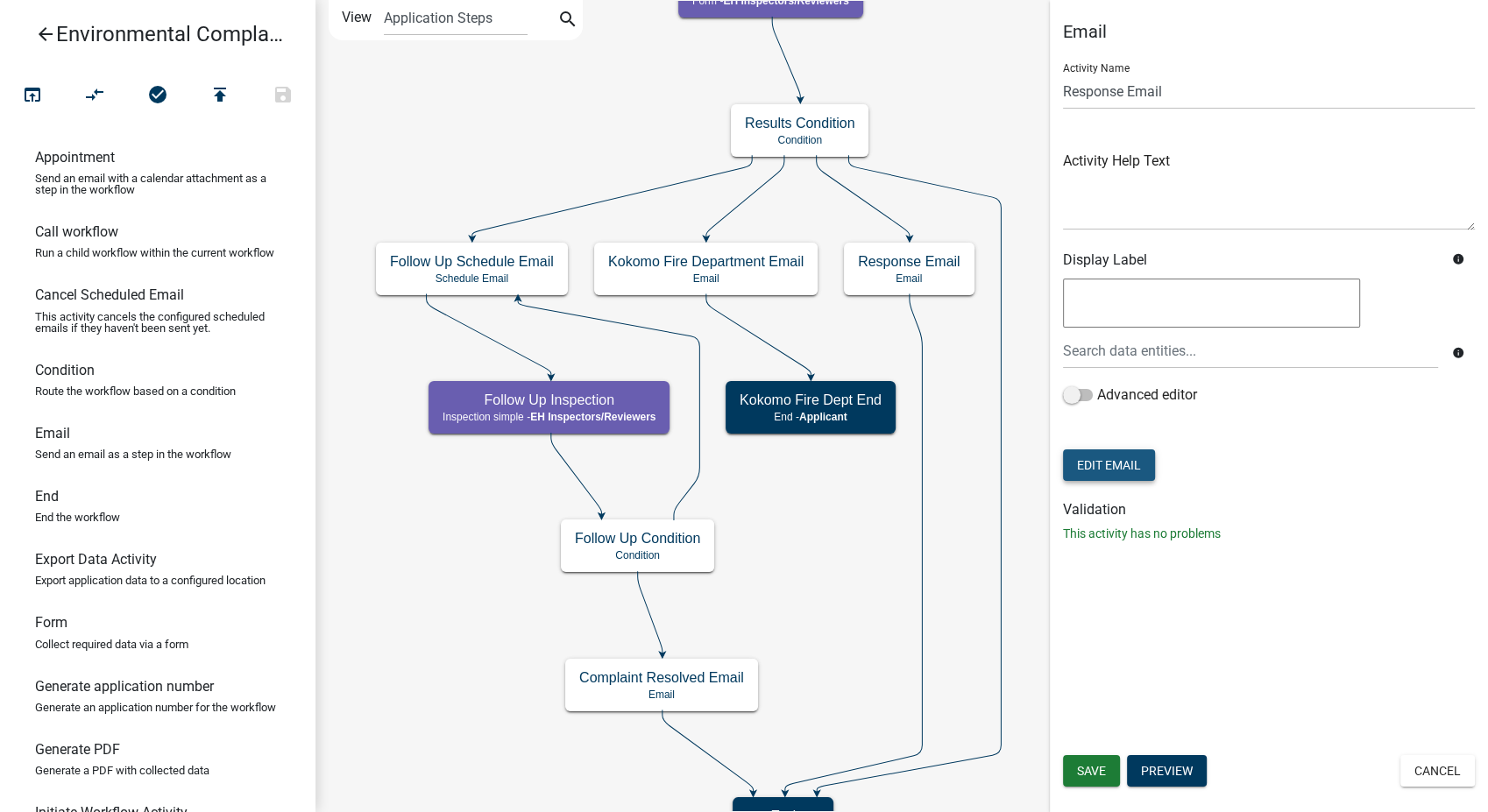
click at [1109, 459] on button "Edit Email" at bounding box center [1108, 465] width 92 height 32
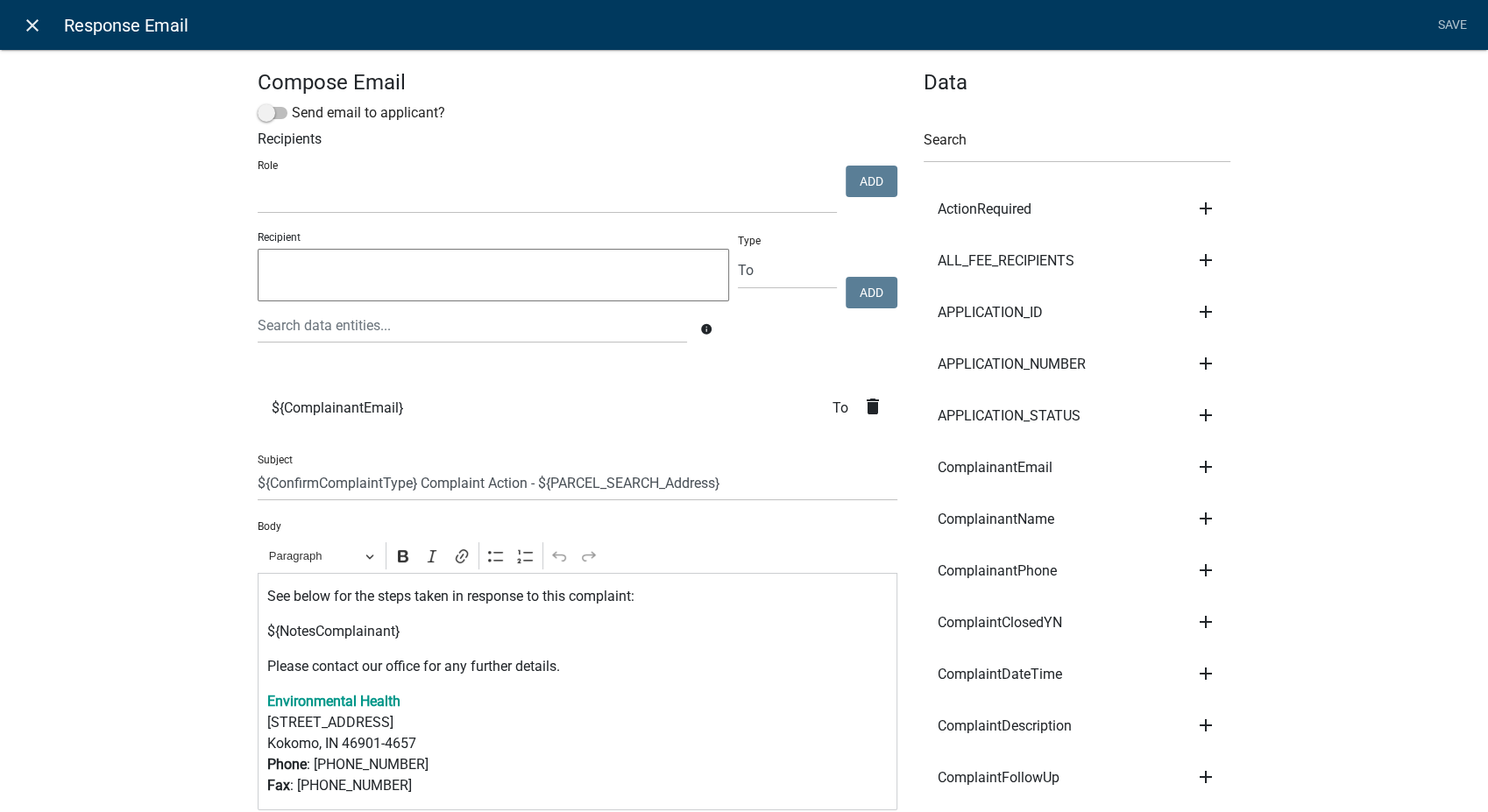
click at [39, 24] on icon "close" at bounding box center [33, 25] width 21 height 21
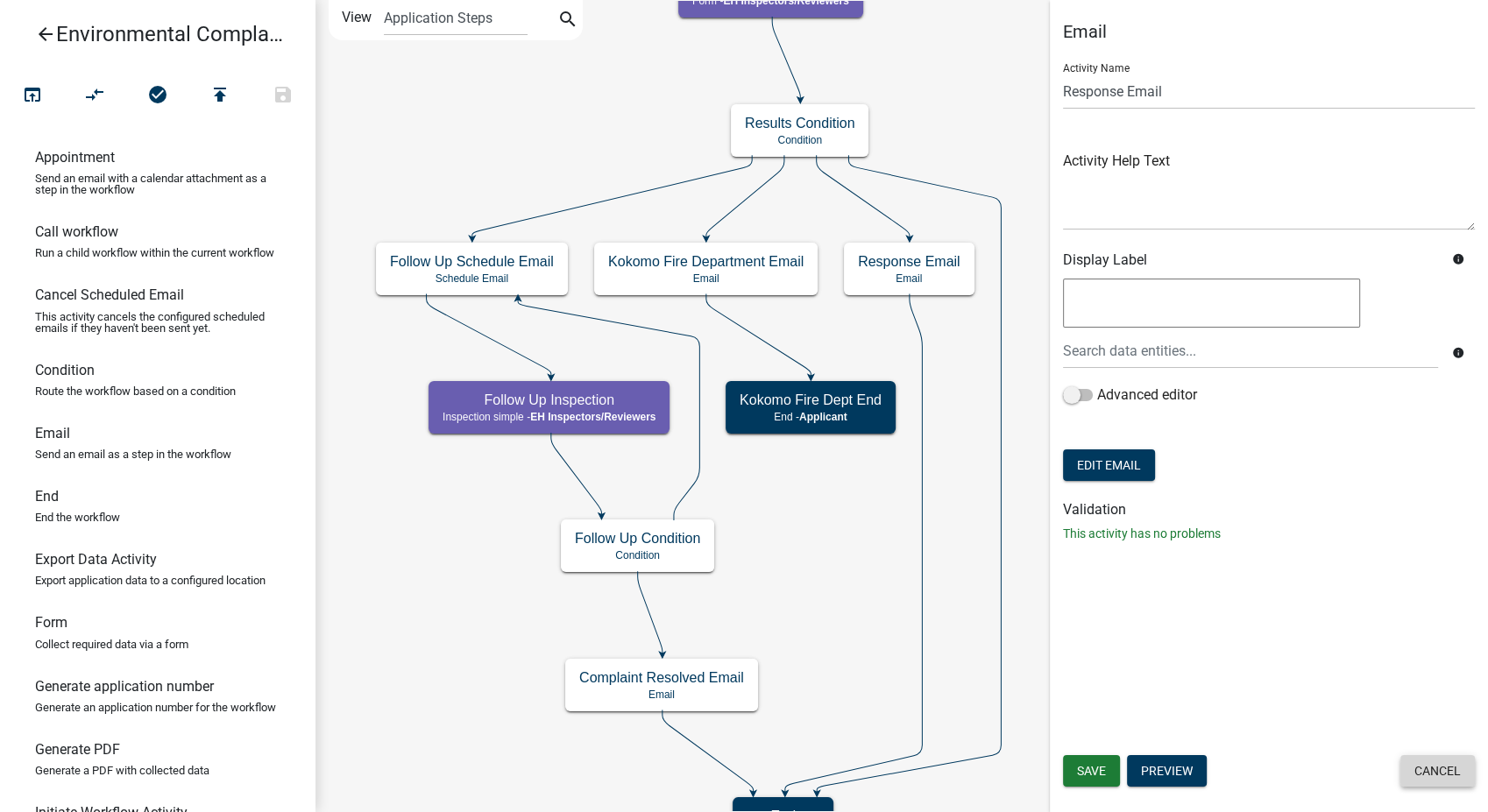
click at [1422, 770] on button "Cancel" at bounding box center [1437, 771] width 74 height 32
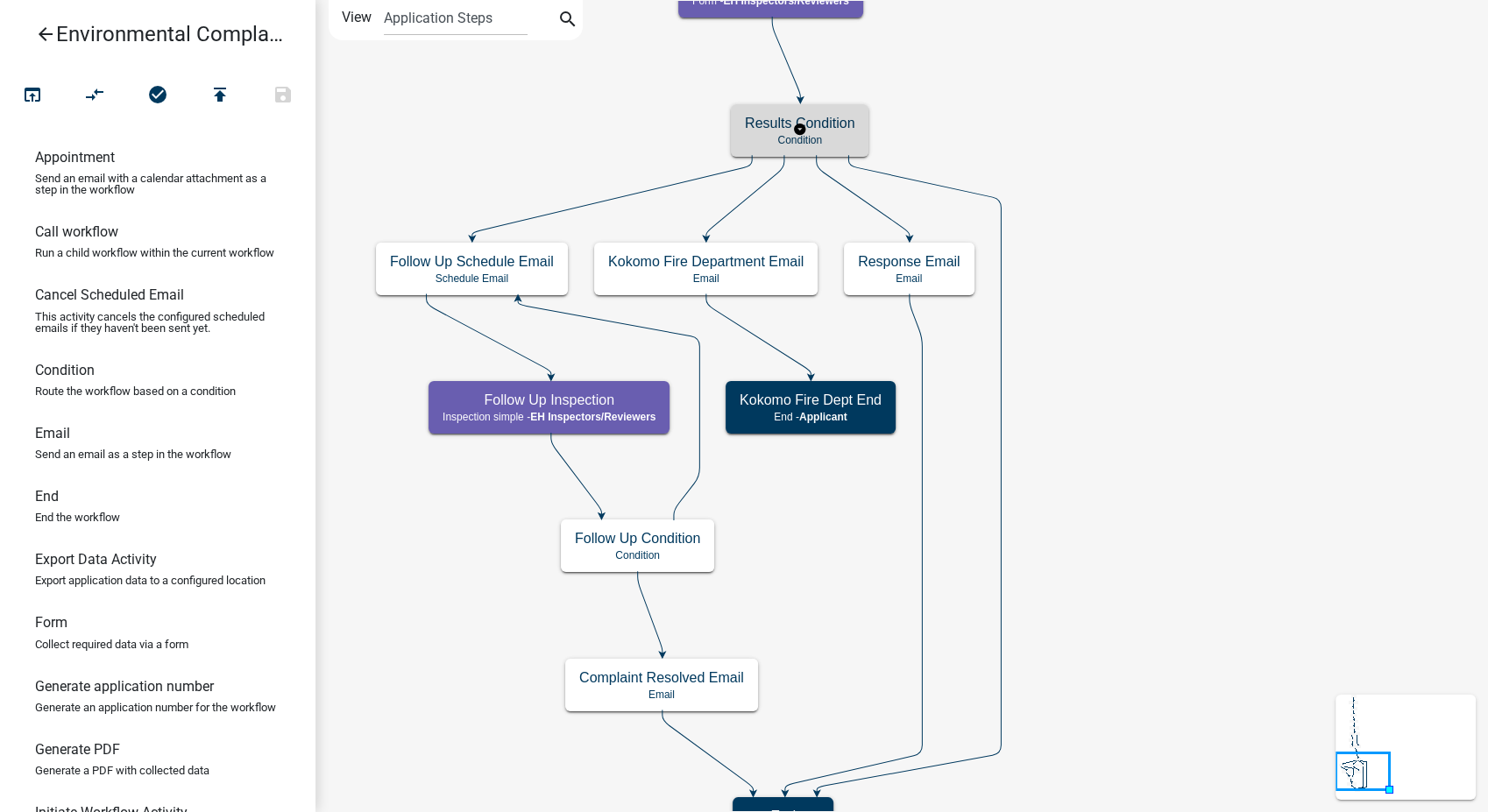
click at [825, 131] on div "Results Condition Condition" at bounding box center [799, 130] width 138 height 53
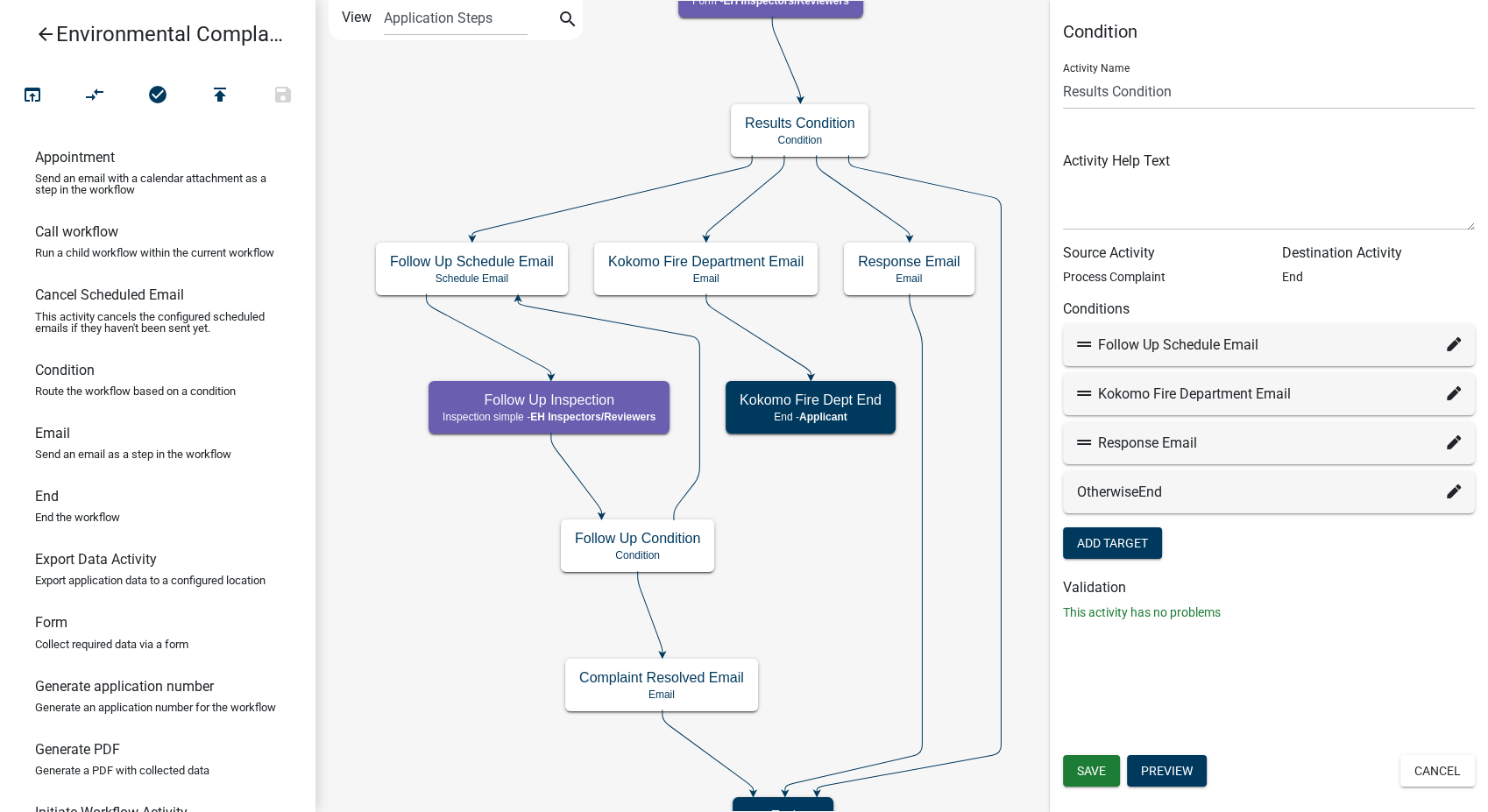
click at [1457, 439] on icon at bounding box center [1453, 443] width 14 height 14
select select "9: 7c889ff6-fdf7-4077-9414-28a5a6f4c07c"
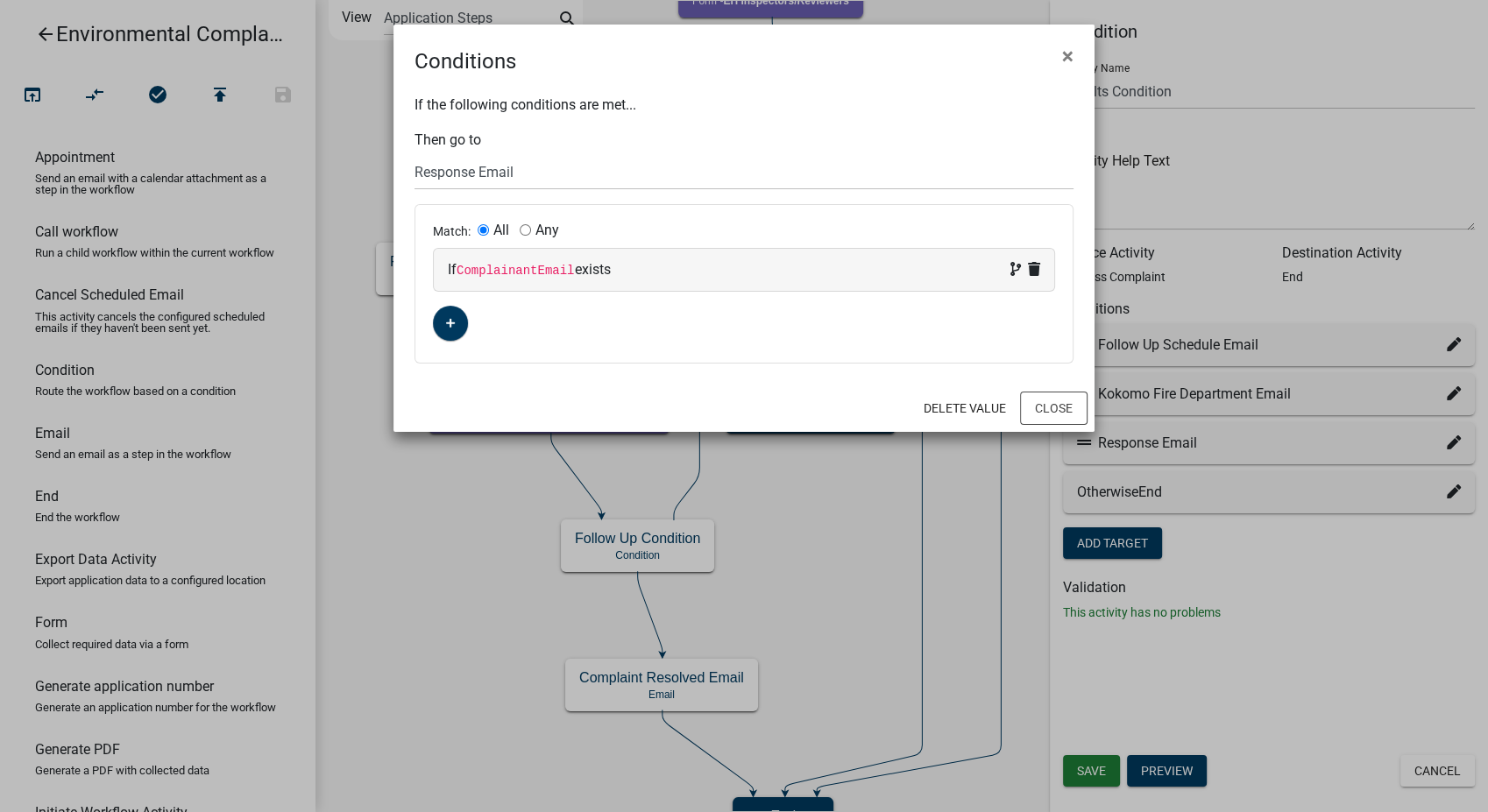
click at [731, 267] on div "If ComplainantEmail exists" at bounding box center [744, 270] width 592 height 21
select select "7: ComplainantEmail"
select select "2: !!"
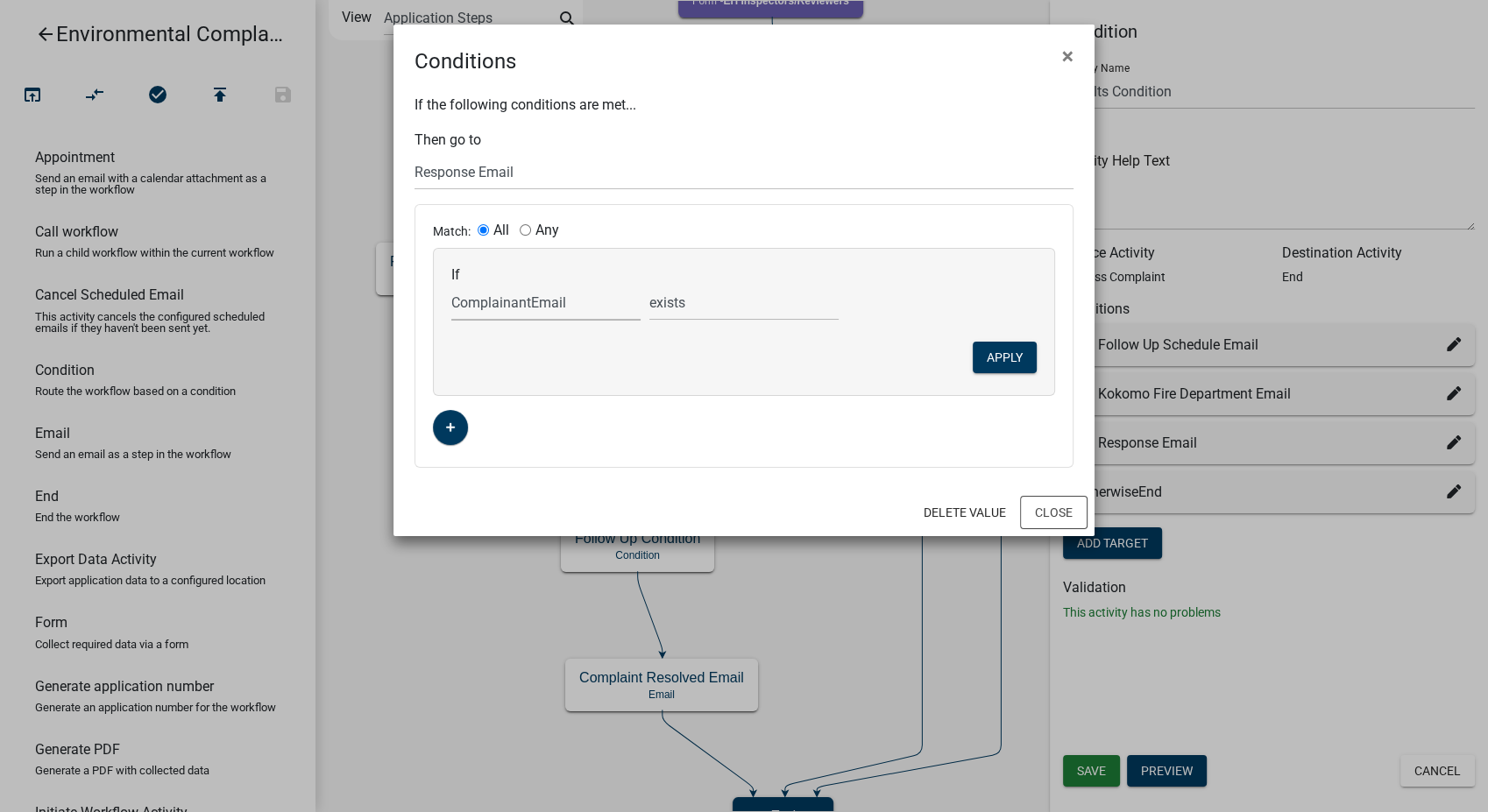
click at [564, 308] on select "Choose... ActionRequired ALL_FEE_RECIPIENTS APPLICATION_ID APPLICATION_NUMBER A…" at bounding box center [546, 302] width 189 height 36
select select "13: ComplaintFollowUp"
click at [451, 284] on select "Choose... ActionRequired ALL_FEE_RECIPIENTS APPLICATION_ID APPLICATION_NUMBER A…" at bounding box center [546, 302] width 189 height 36
click at [701, 305] on select "is is not exists does not exist is greater than is less than contains does not …" at bounding box center [744, 302] width 189 height 36
select select "0: =="
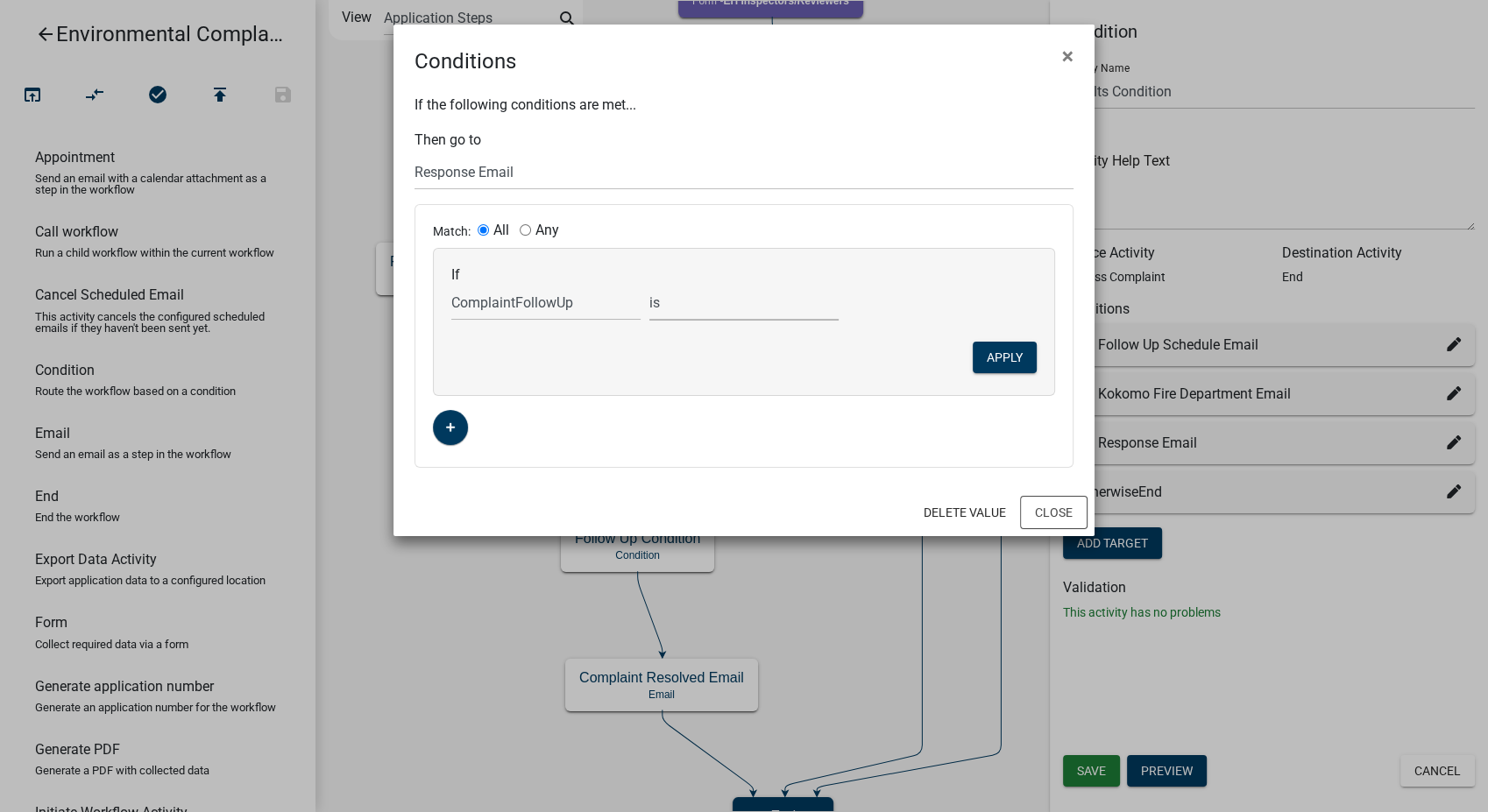
click at [649, 284] on select "is is not exists does not exist is greater than is less than contains does not …" at bounding box center [744, 302] width 189 height 36
click at [934, 311] on select "Choose... No Yes - Email Yes - Phone Call" at bounding box center [942, 302] width 189 height 36
select select "2: Yes - Email"
click at [848, 284] on select "Choose... No Yes - Email Yes - Phone Call" at bounding box center [942, 302] width 189 height 36
click at [1002, 343] on button "Apply" at bounding box center [1005, 357] width 64 height 32
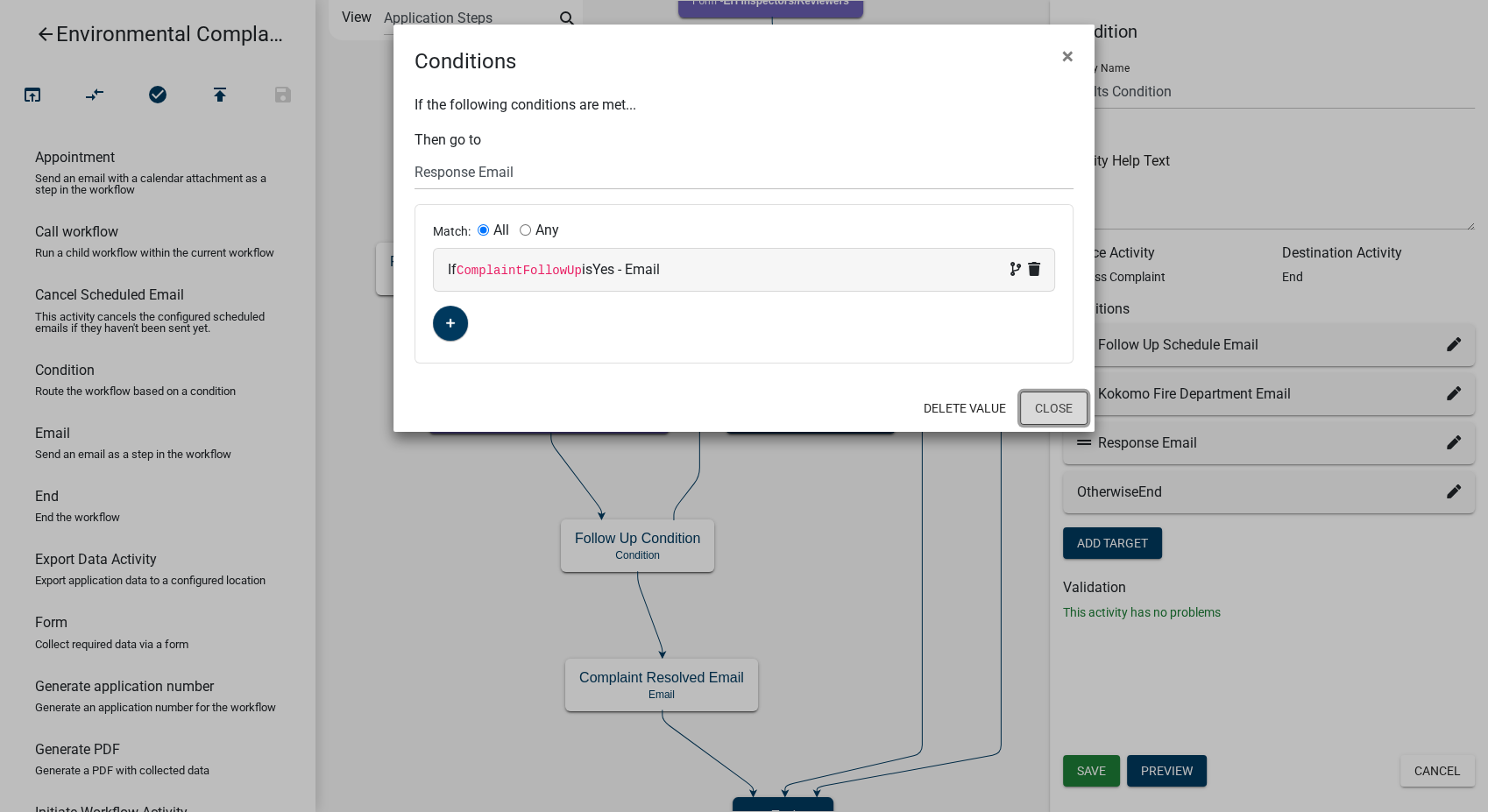
click at [1052, 399] on button "Close" at bounding box center [1054, 408] width 68 height 34
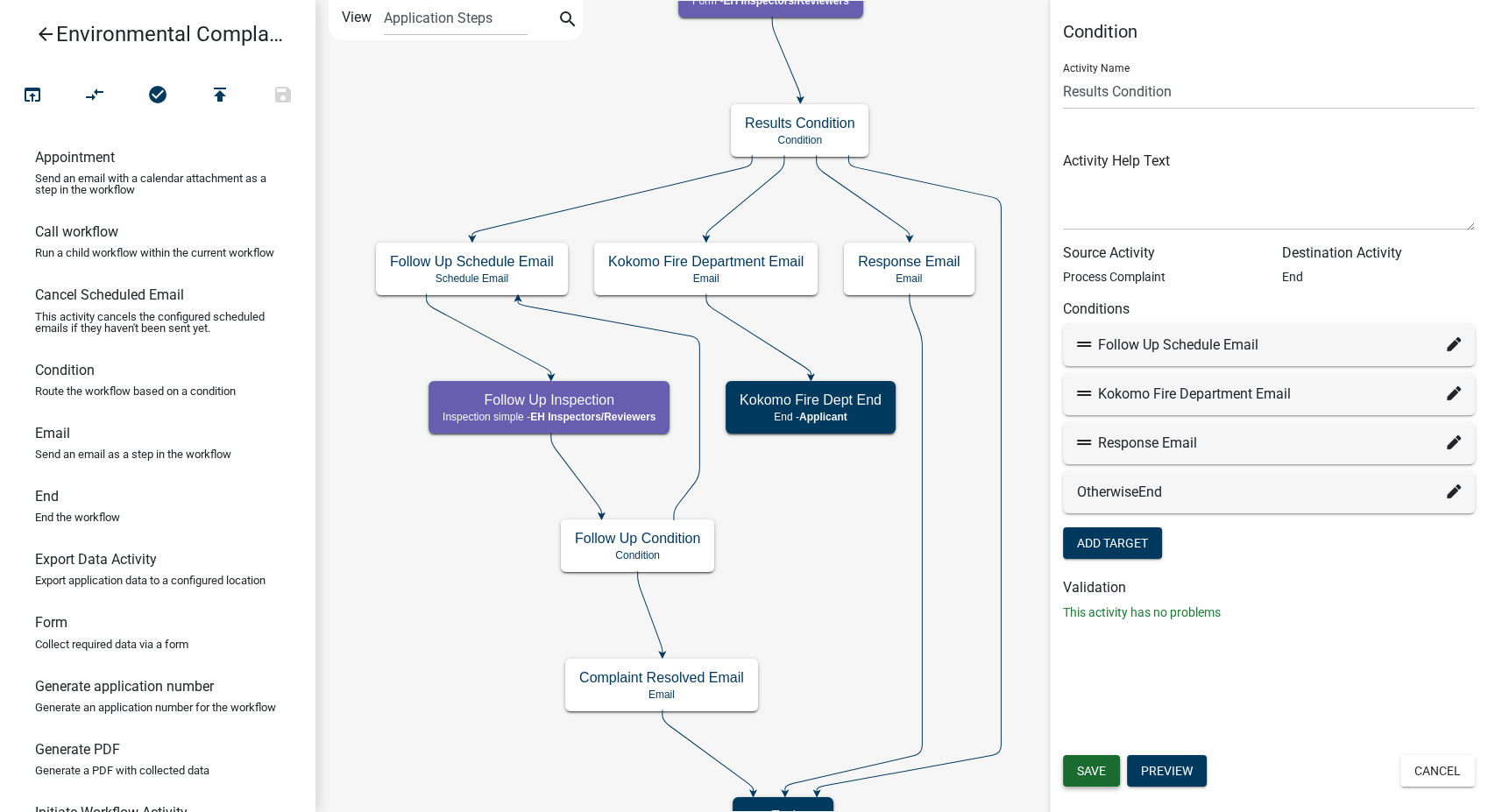
click at [1102, 777] on span "Save" at bounding box center [1092, 771] width 29 height 14
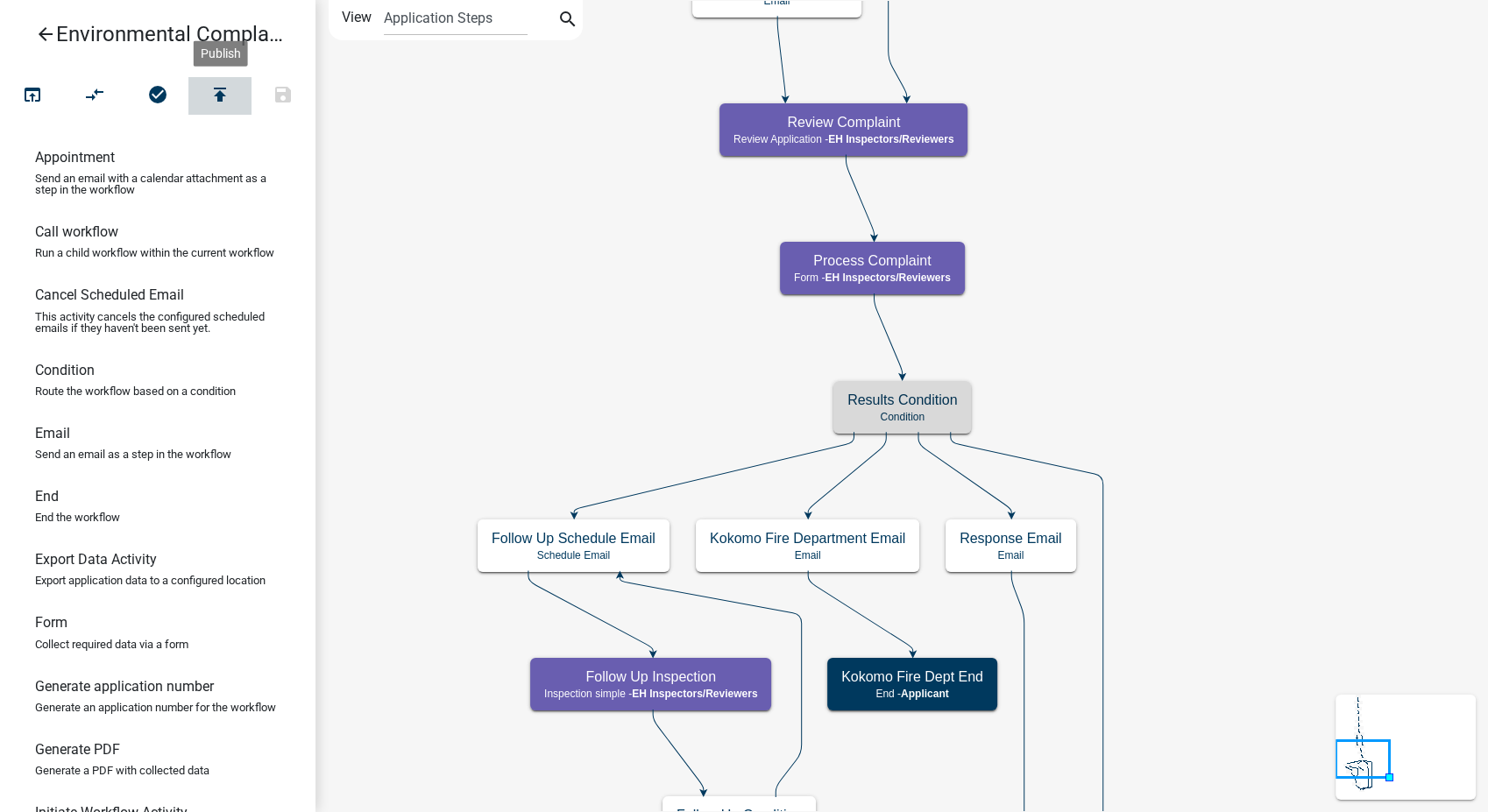
click at [224, 107] on icon "publish" at bounding box center [220, 95] width 21 height 24
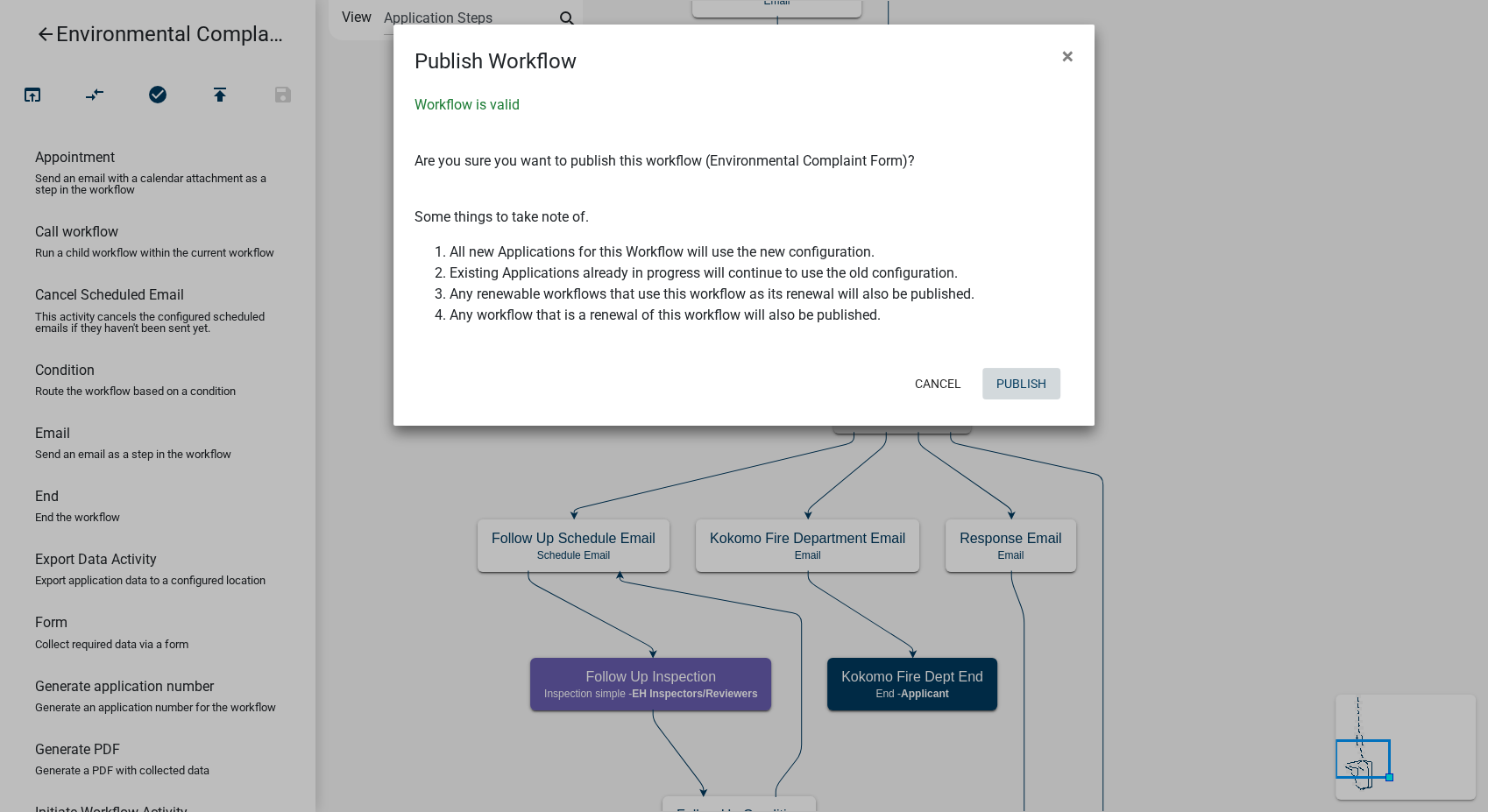
click at [1031, 390] on button "Publish" at bounding box center [1021, 384] width 78 height 32
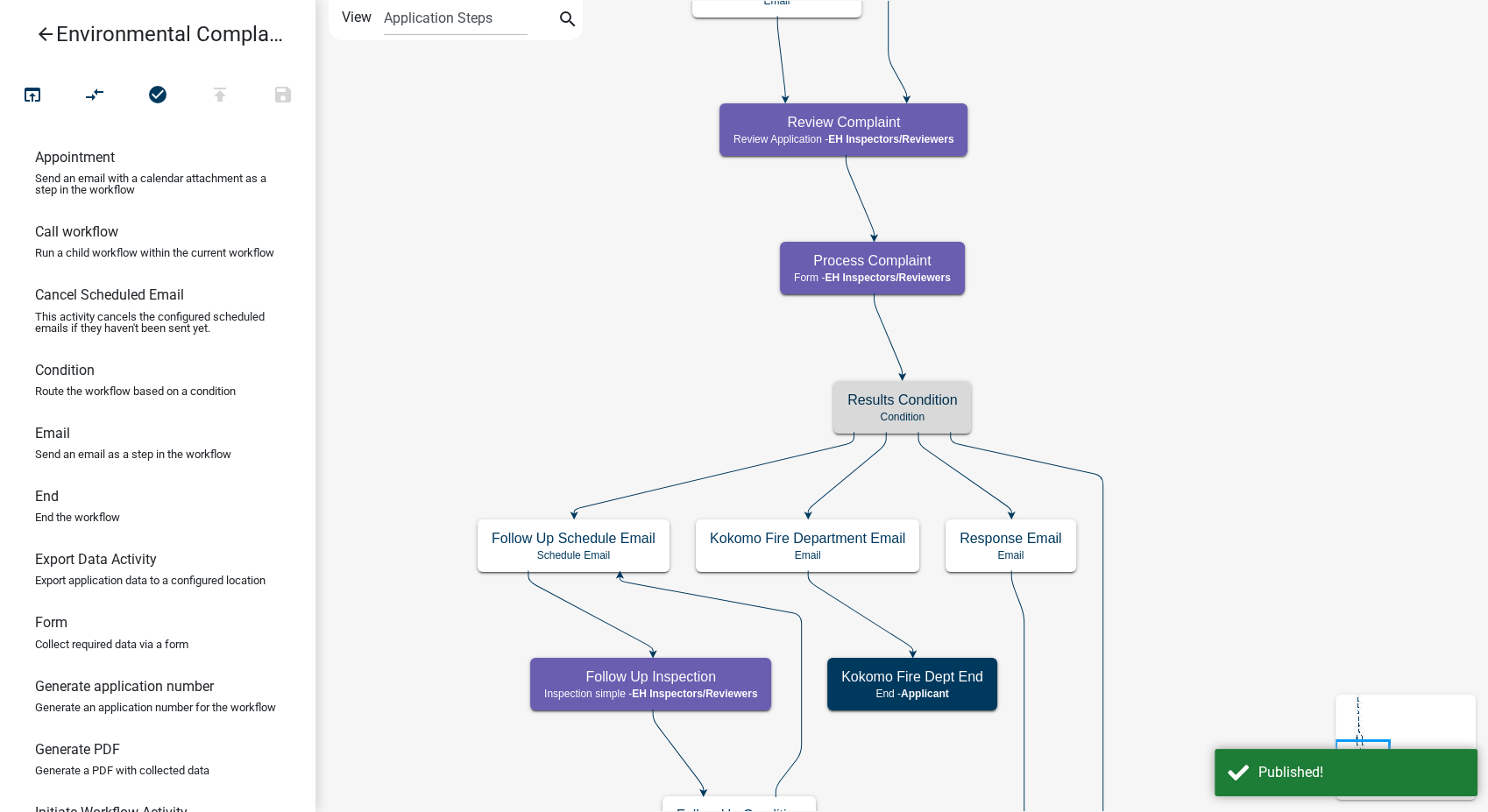
click at [42, 30] on icon "arrow_back" at bounding box center [45, 36] width 21 height 24
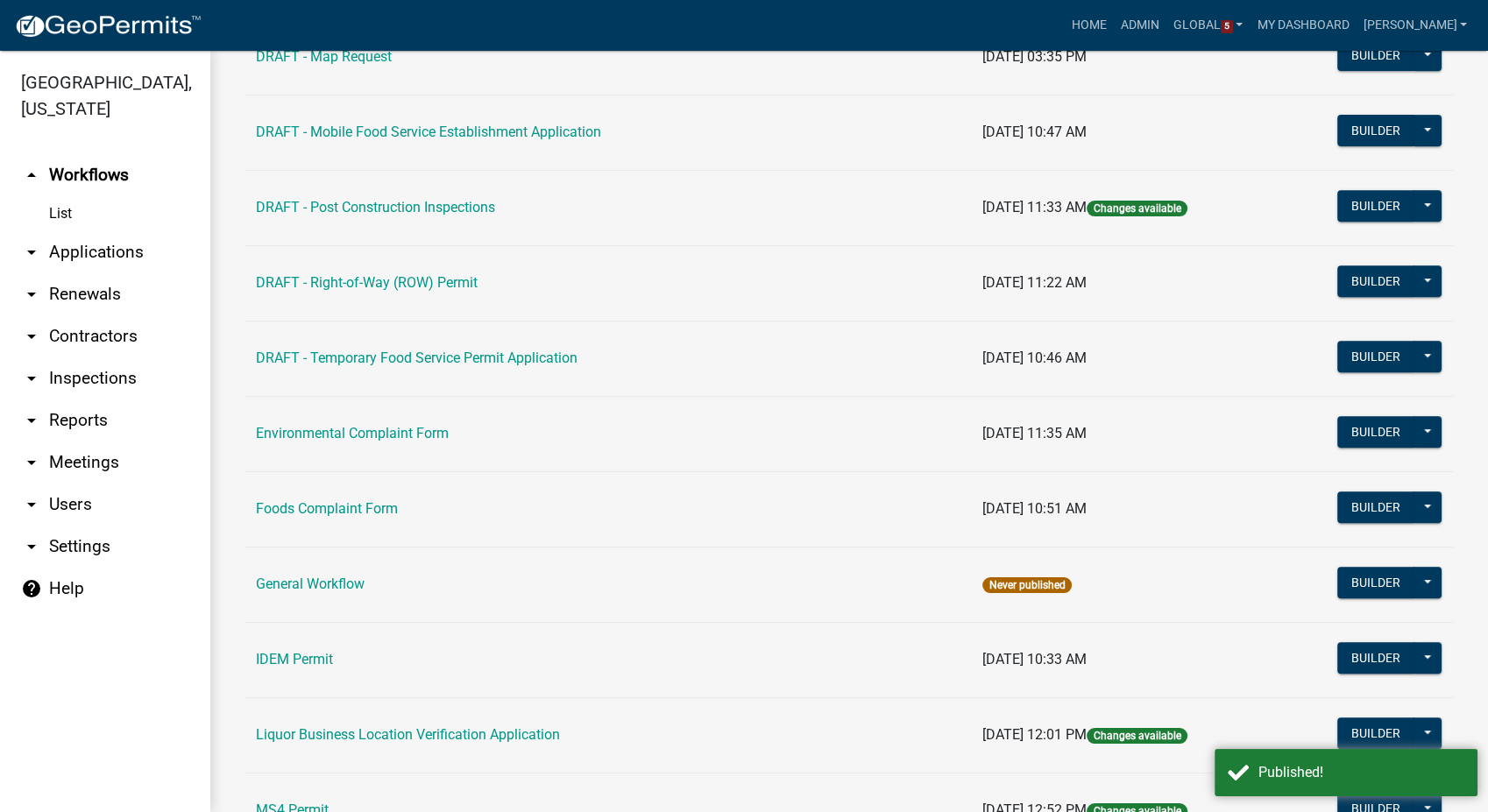
scroll to position [778, 0]
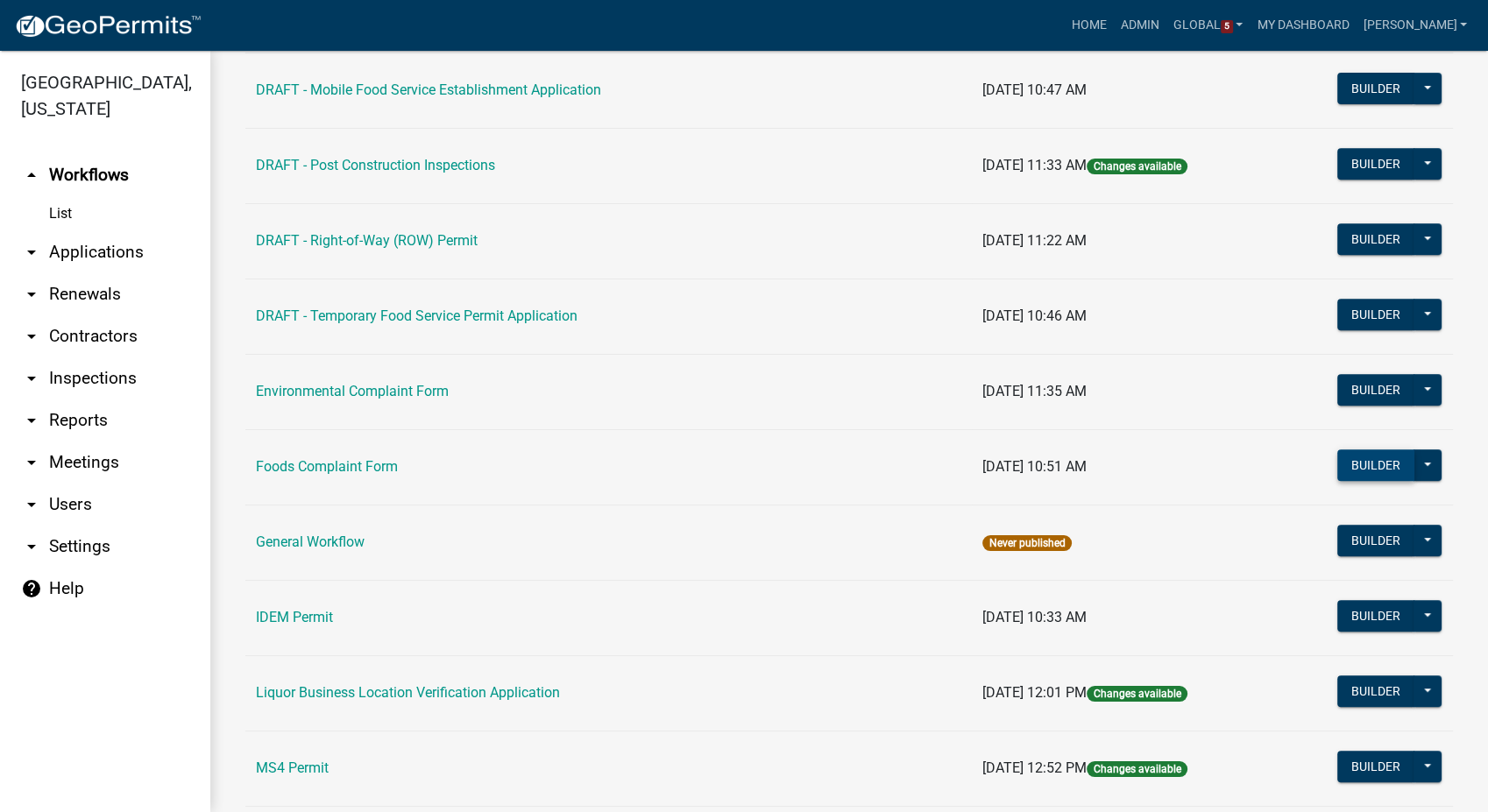
click at [1355, 457] on button "Builder" at bounding box center [1376, 465] width 77 height 32
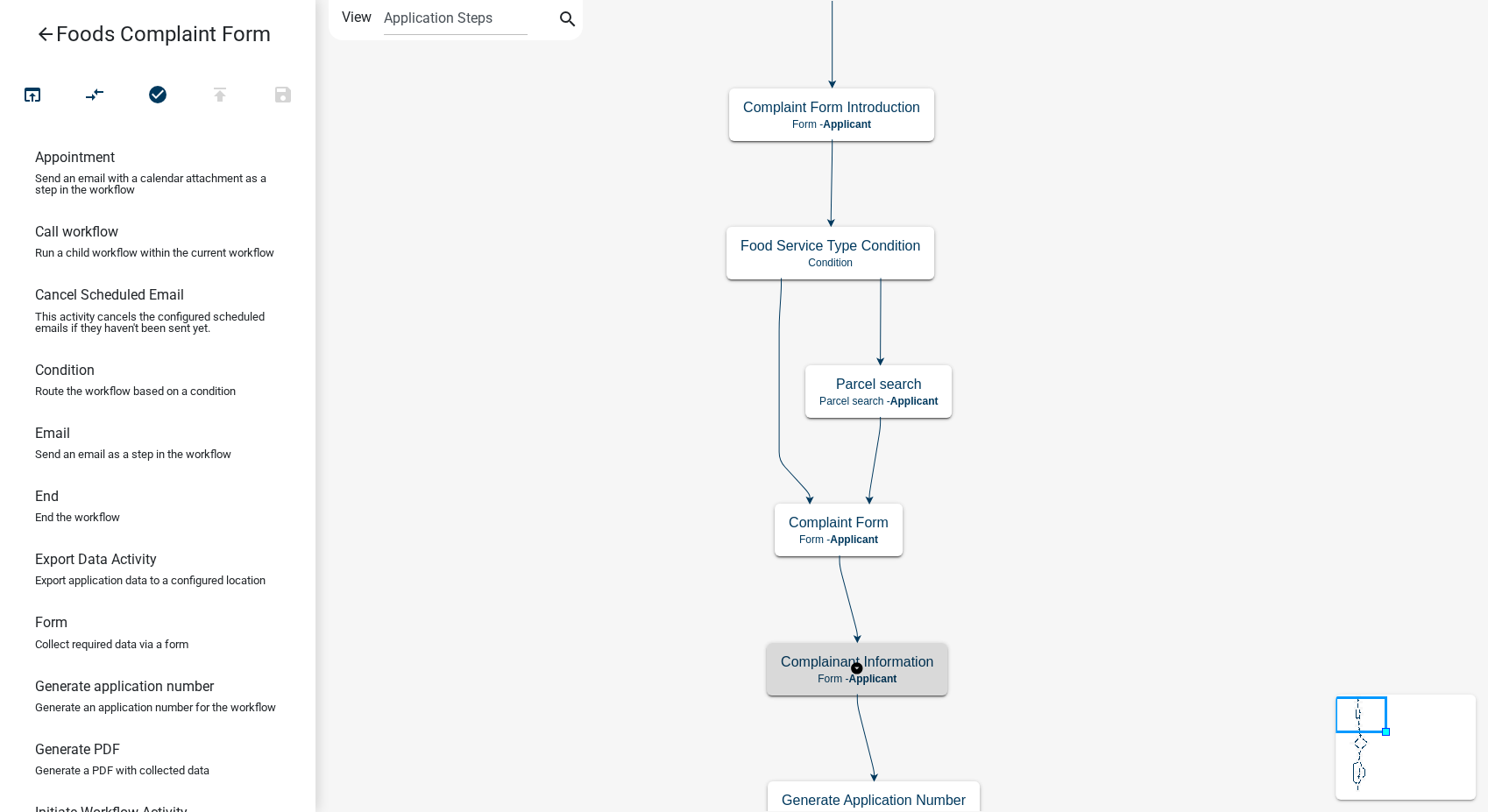
click at [874, 685] on p "Form - Applicant" at bounding box center [857, 679] width 152 height 13
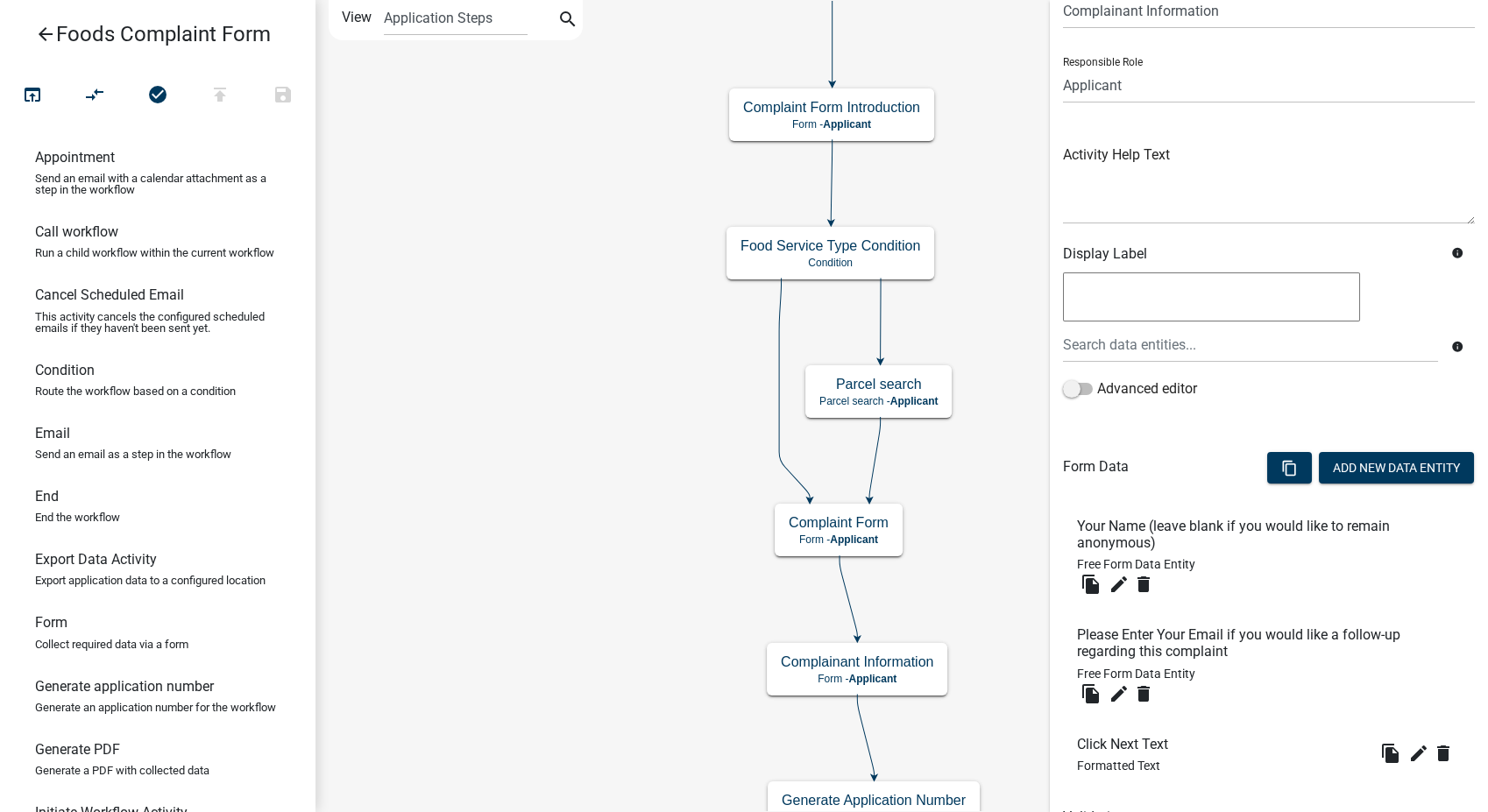
scroll to position [168, 0]
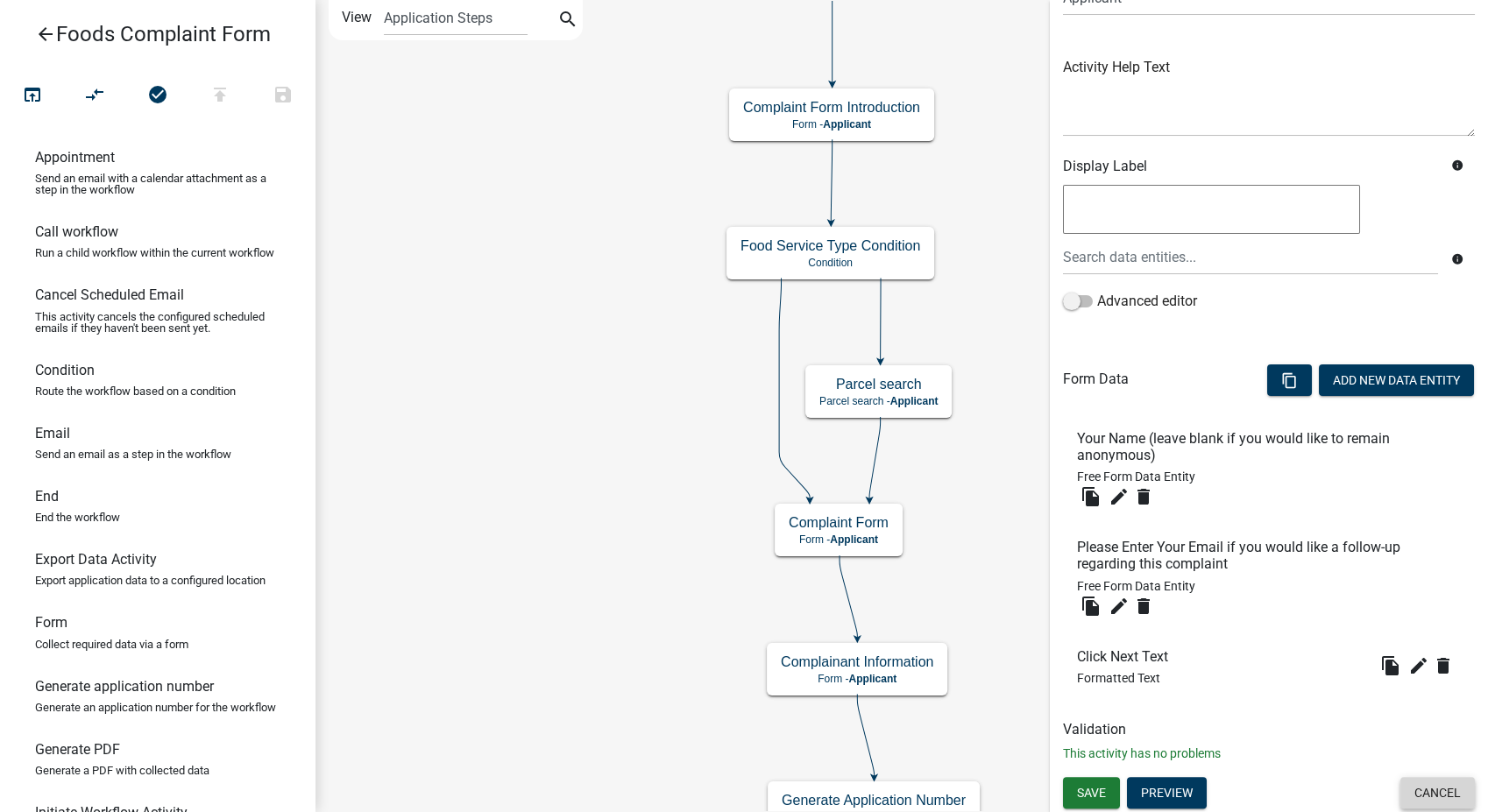
click at [1411, 780] on button "Cancel" at bounding box center [1437, 793] width 74 height 32
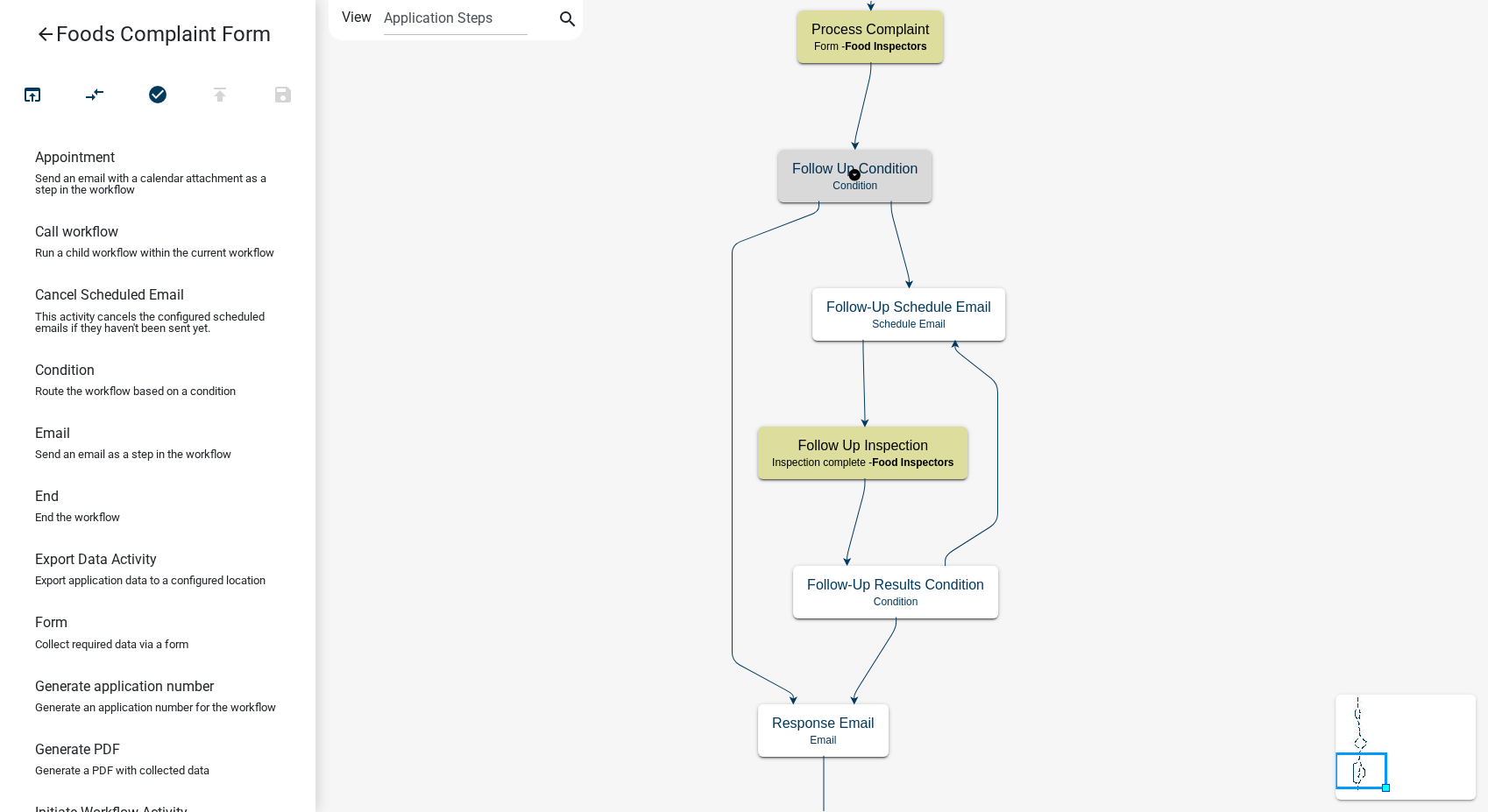
click at [919, 155] on div "Follow Up Condition Condition" at bounding box center [854, 176] width 153 height 53
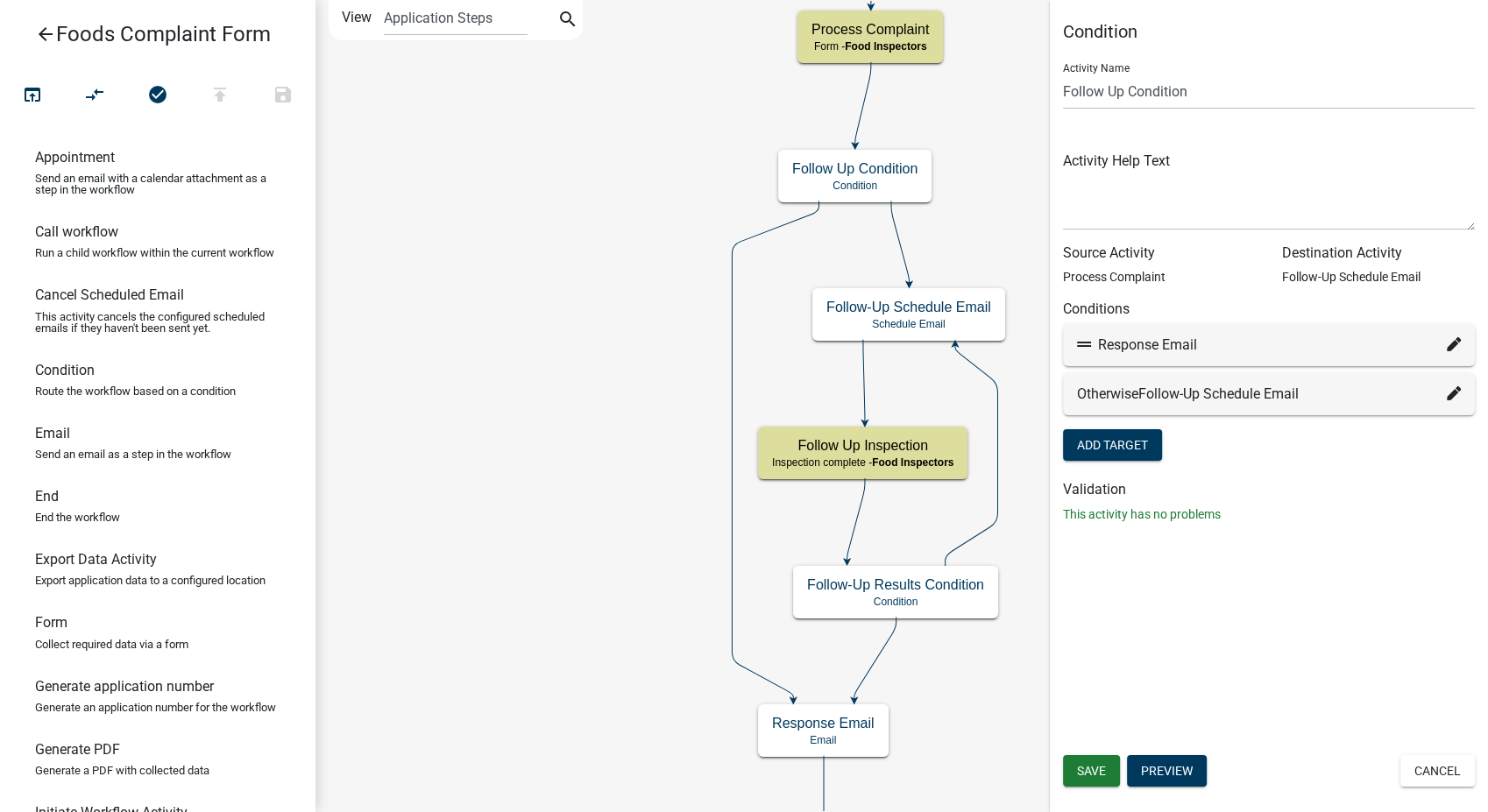
click at [1447, 343] on icon at bounding box center [1453, 344] width 14 height 14
select select "11: 7c889ff6-fdf7-4077-9414-28a5a6f4c07c"
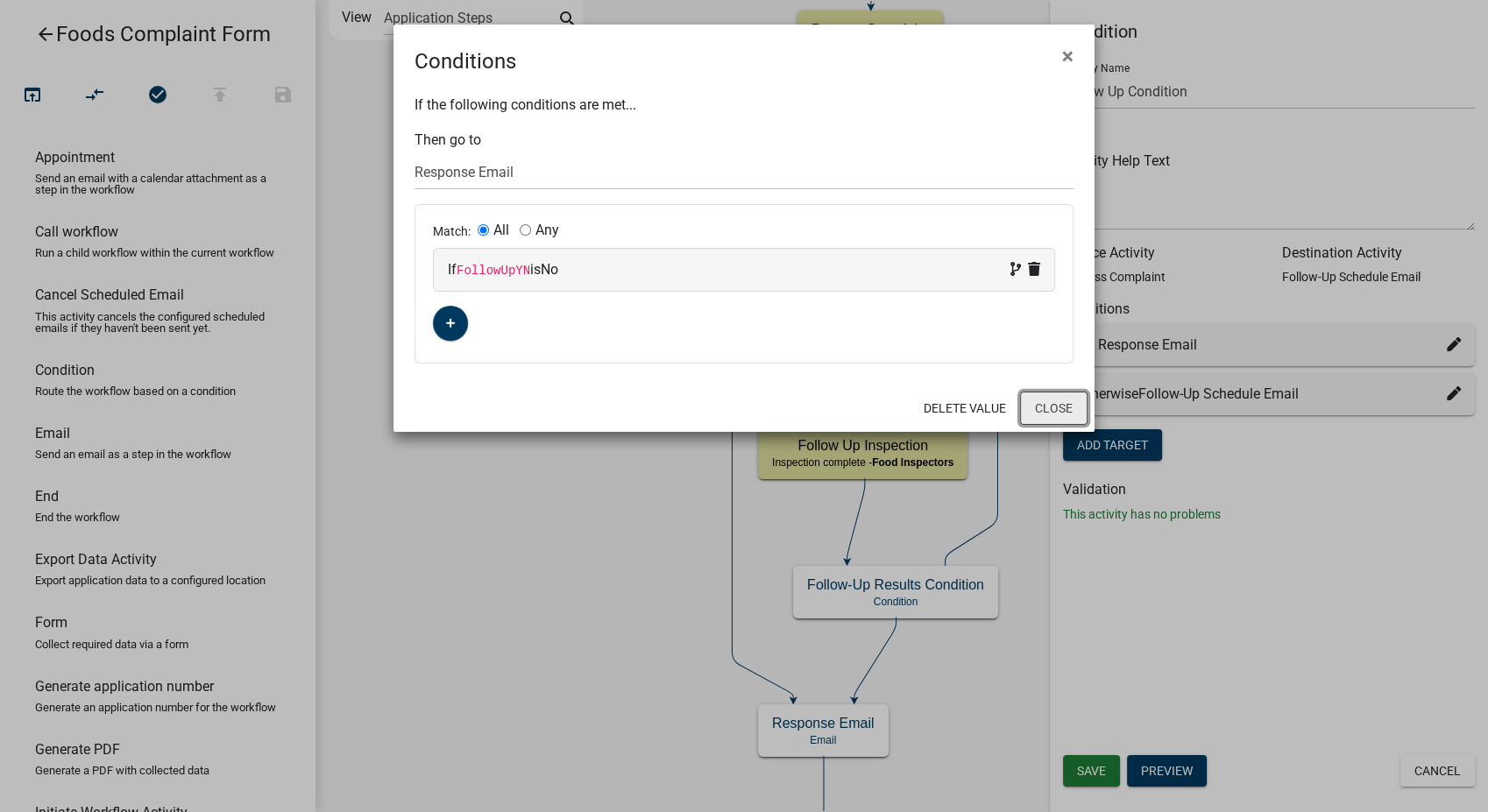
click at [1055, 392] on button "Close" at bounding box center [1054, 408] width 68 height 34
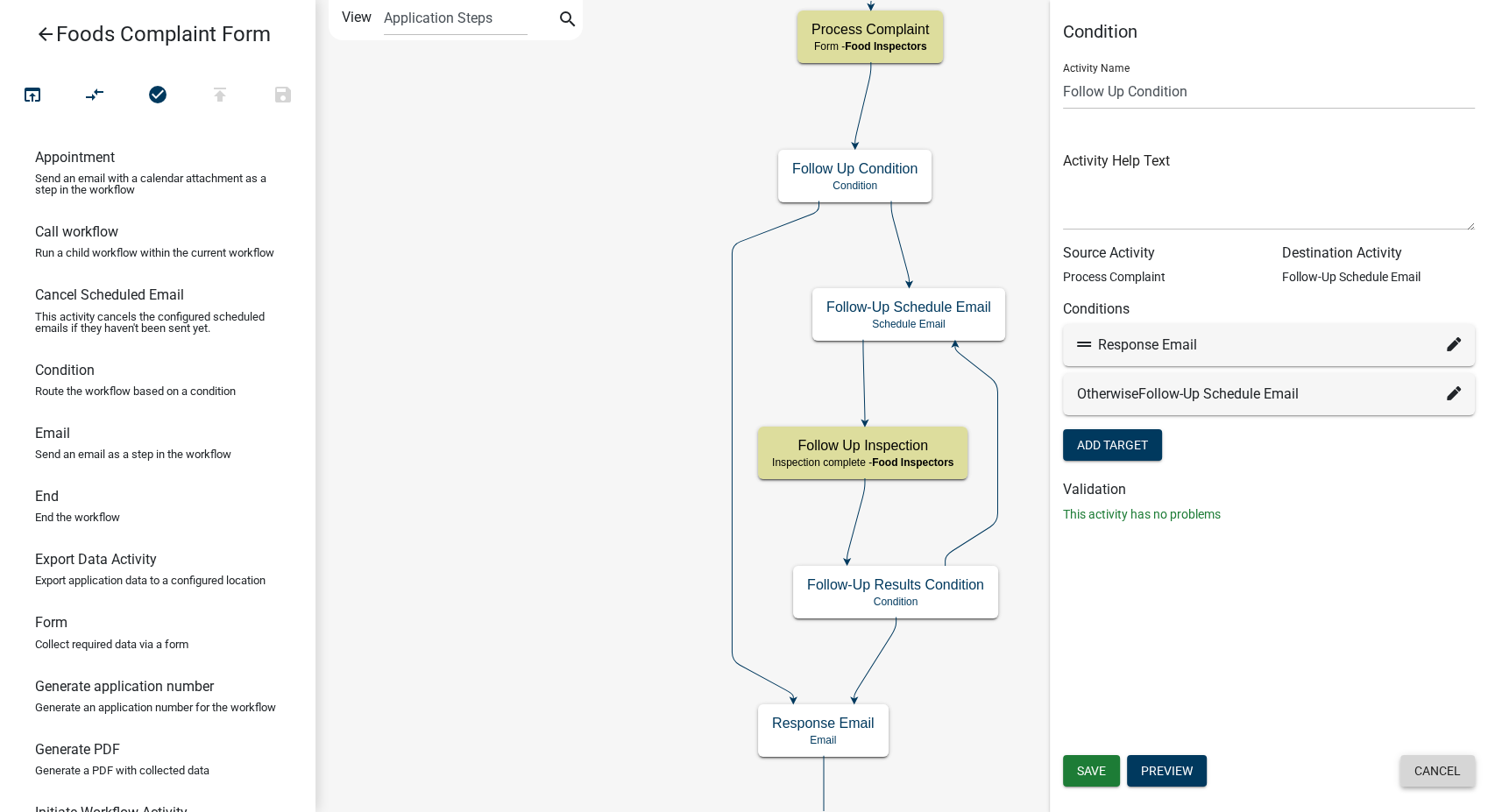
click at [1459, 770] on button "Cancel" at bounding box center [1437, 771] width 74 height 32
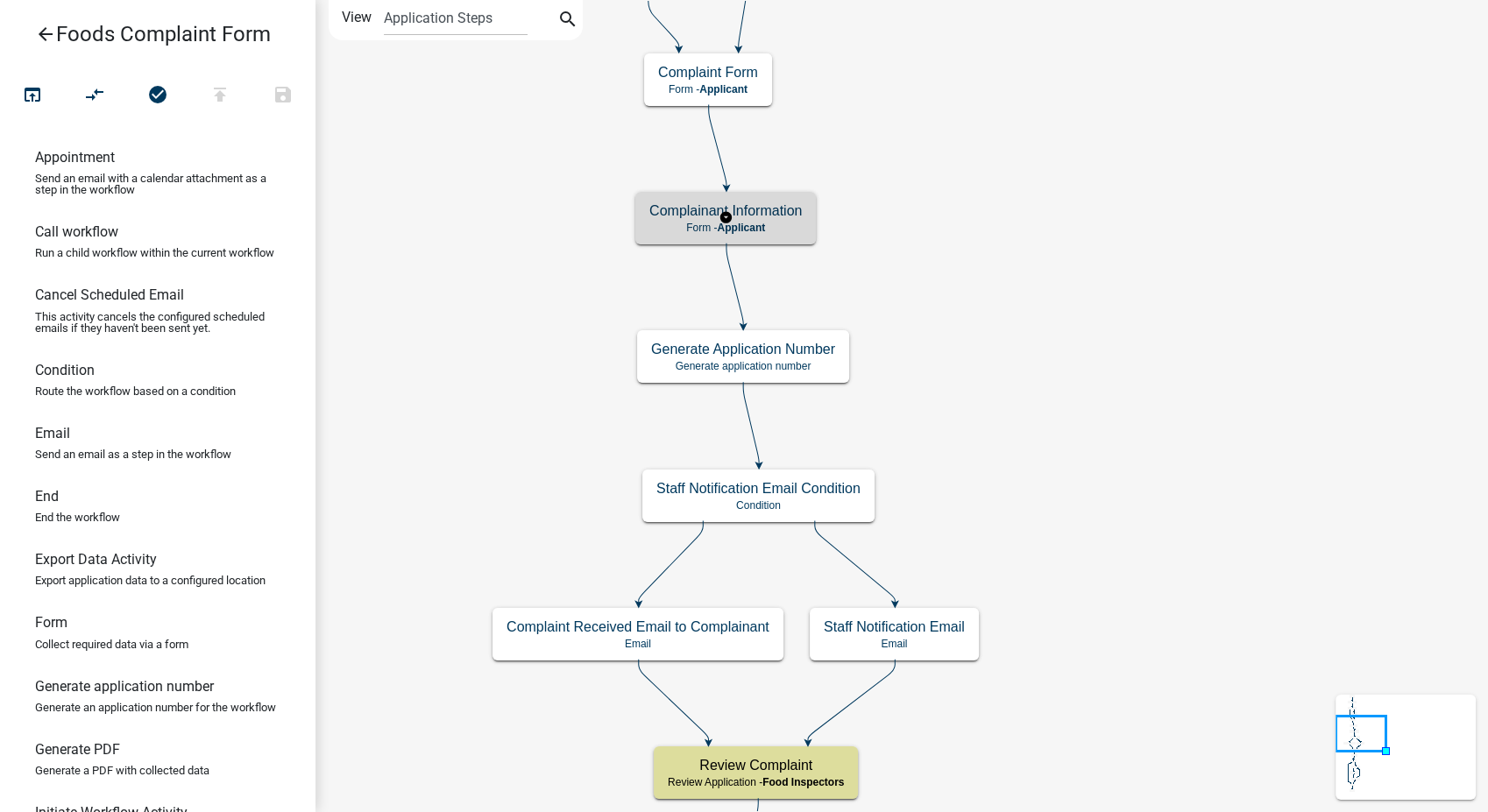
click at [725, 209] on h5 "Complainant Information" at bounding box center [725, 210] width 152 height 16
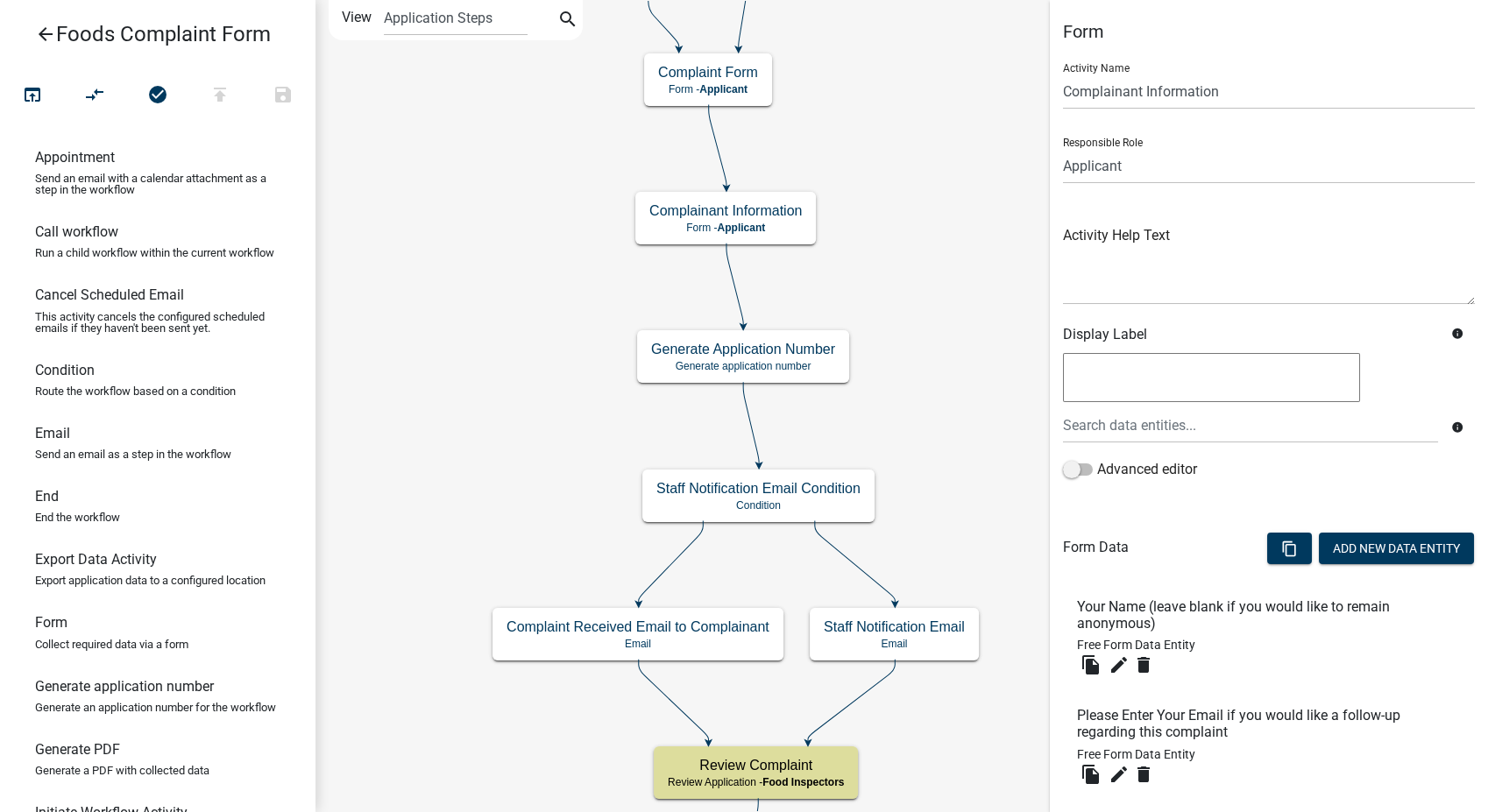
scroll to position [168, 0]
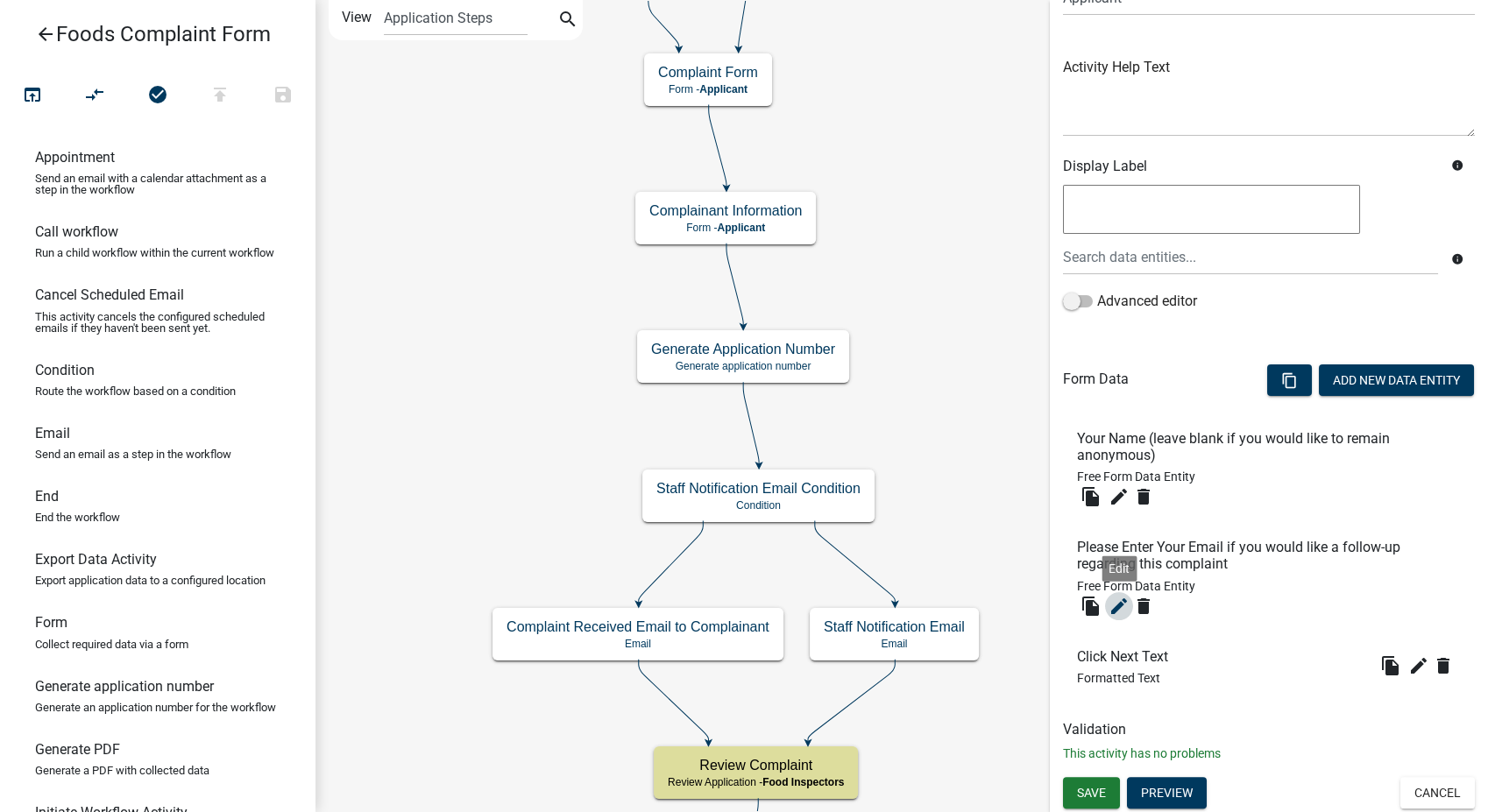
click at [1124, 605] on icon "edit" at bounding box center [1119, 607] width 21 height 21
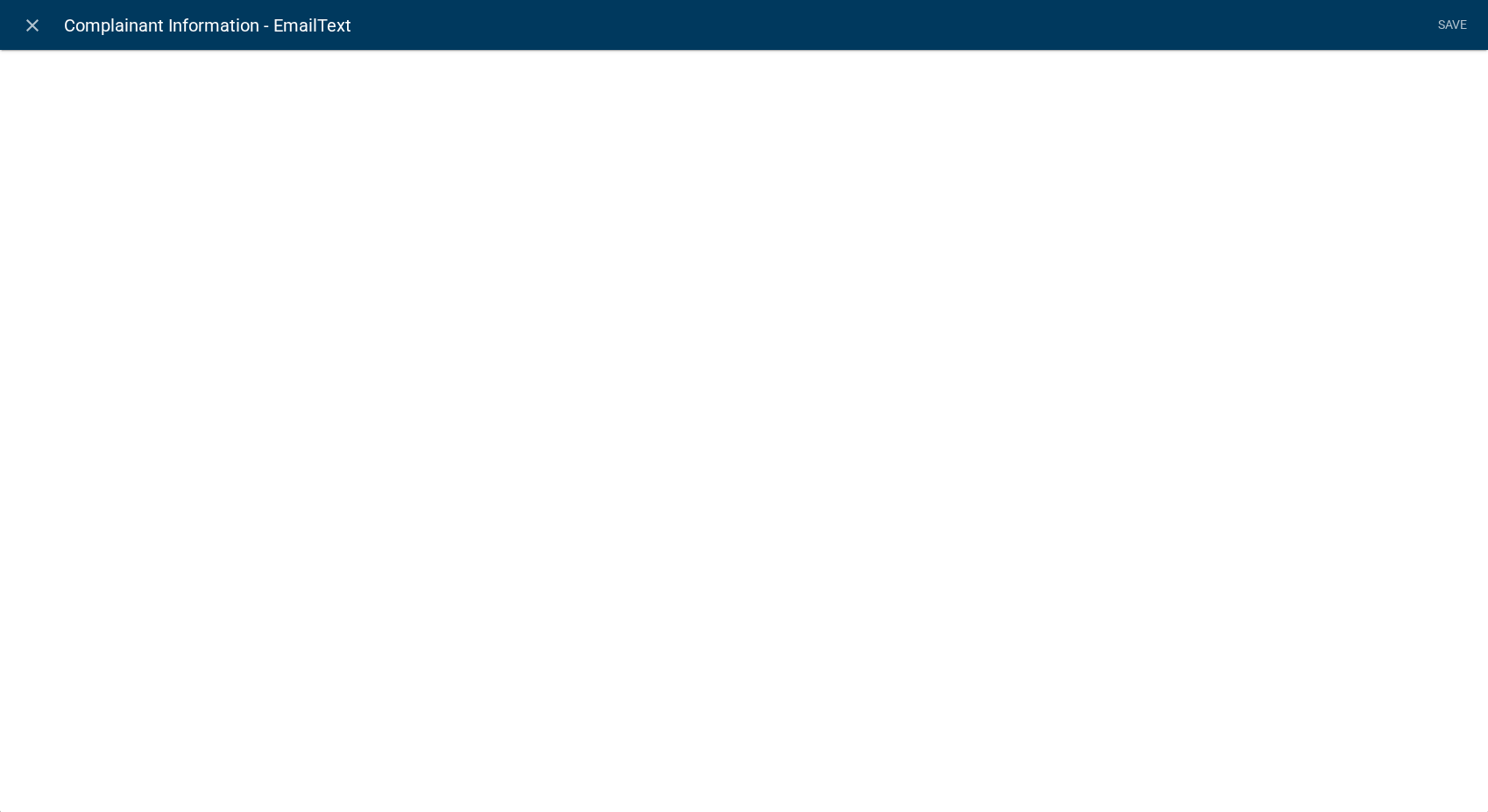
select select "0"
select select
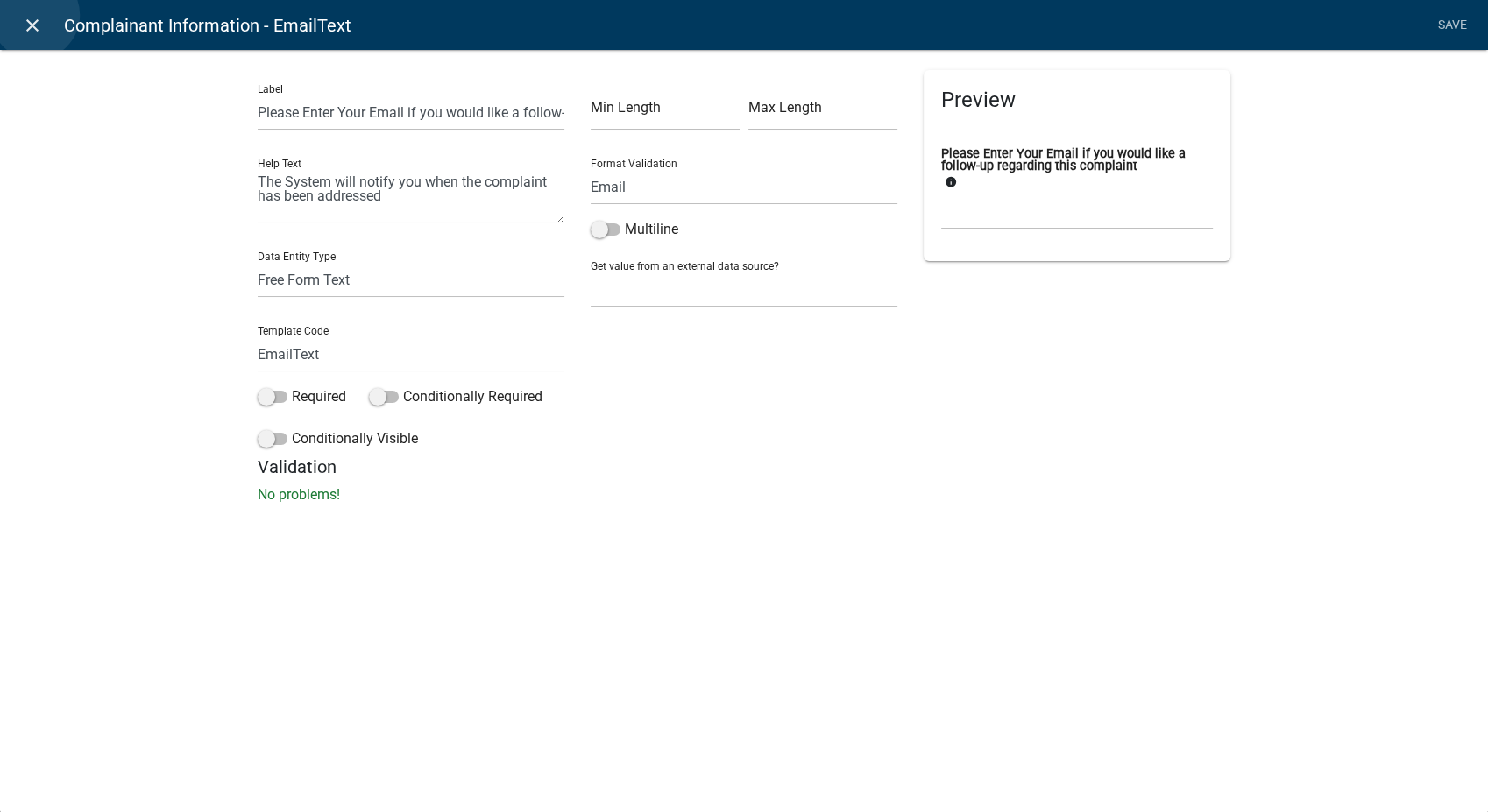
click at [35, 14] on icon "close" at bounding box center [33, 25] width 21 height 21
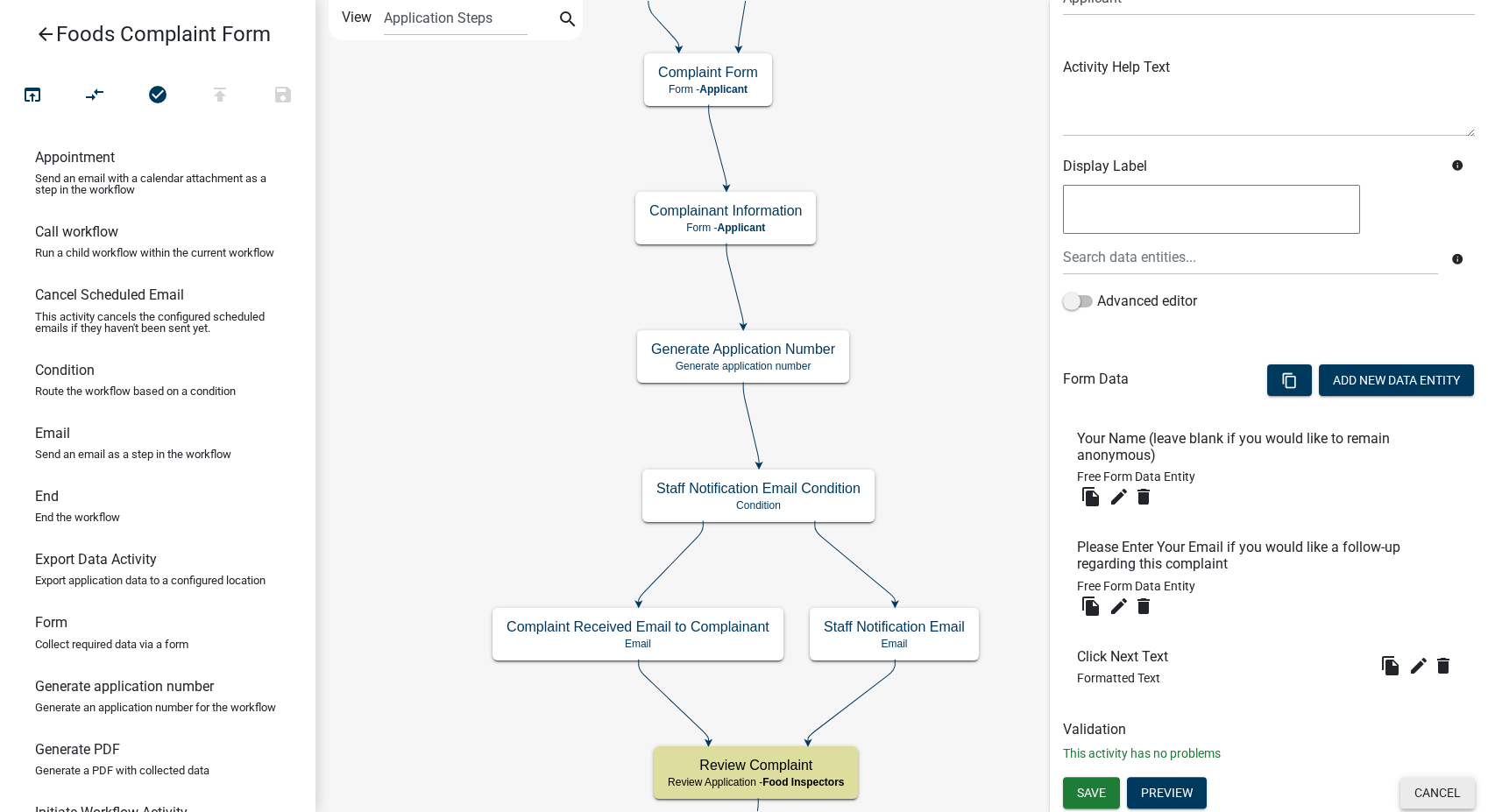
click at [1400, 777] on button "Cancel" at bounding box center [1437, 793] width 74 height 32
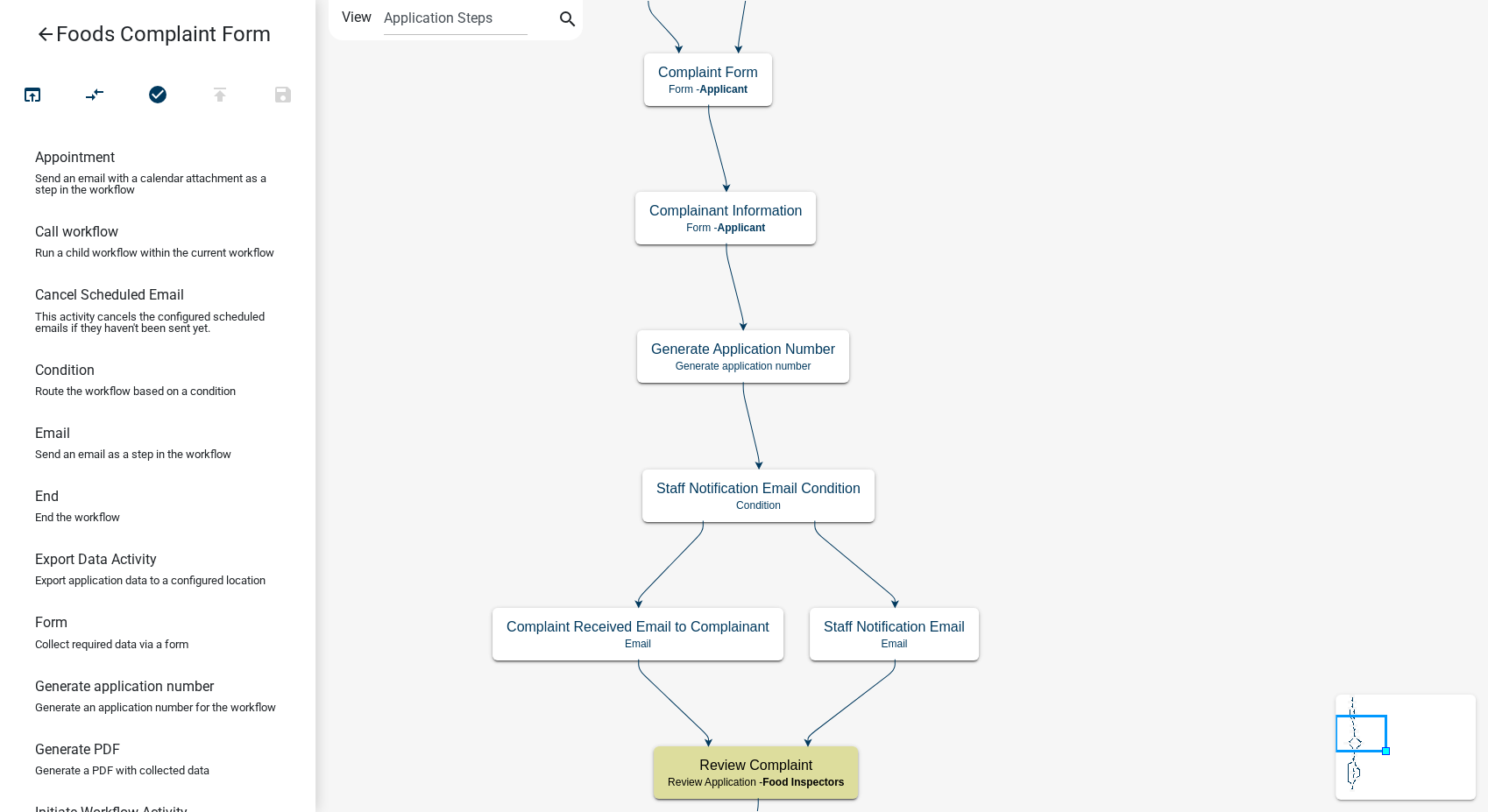
scroll to position [0, 0]
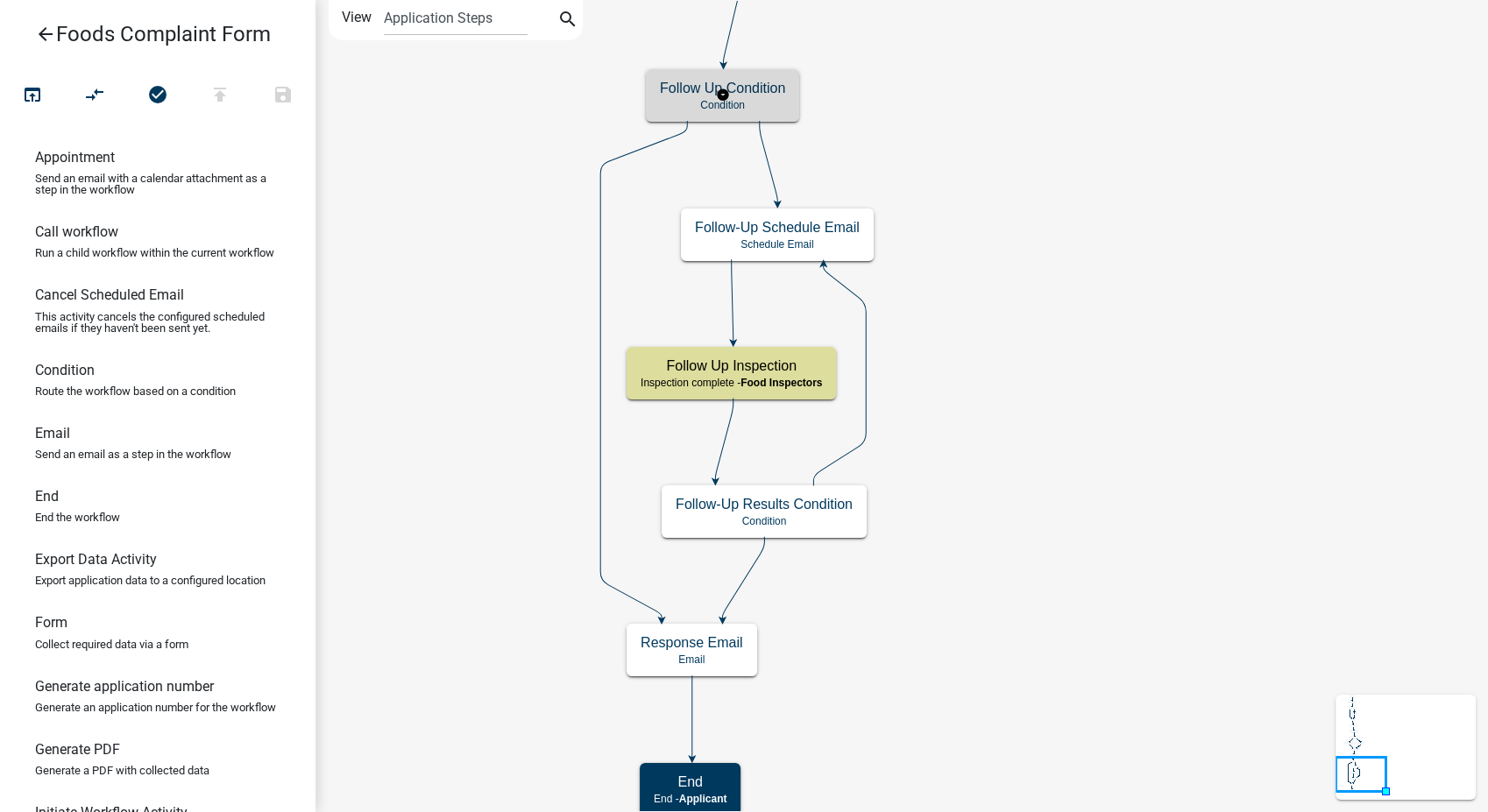
click at [742, 88] on h5 "Follow Up Condition" at bounding box center [722, 88] width 125 height 16
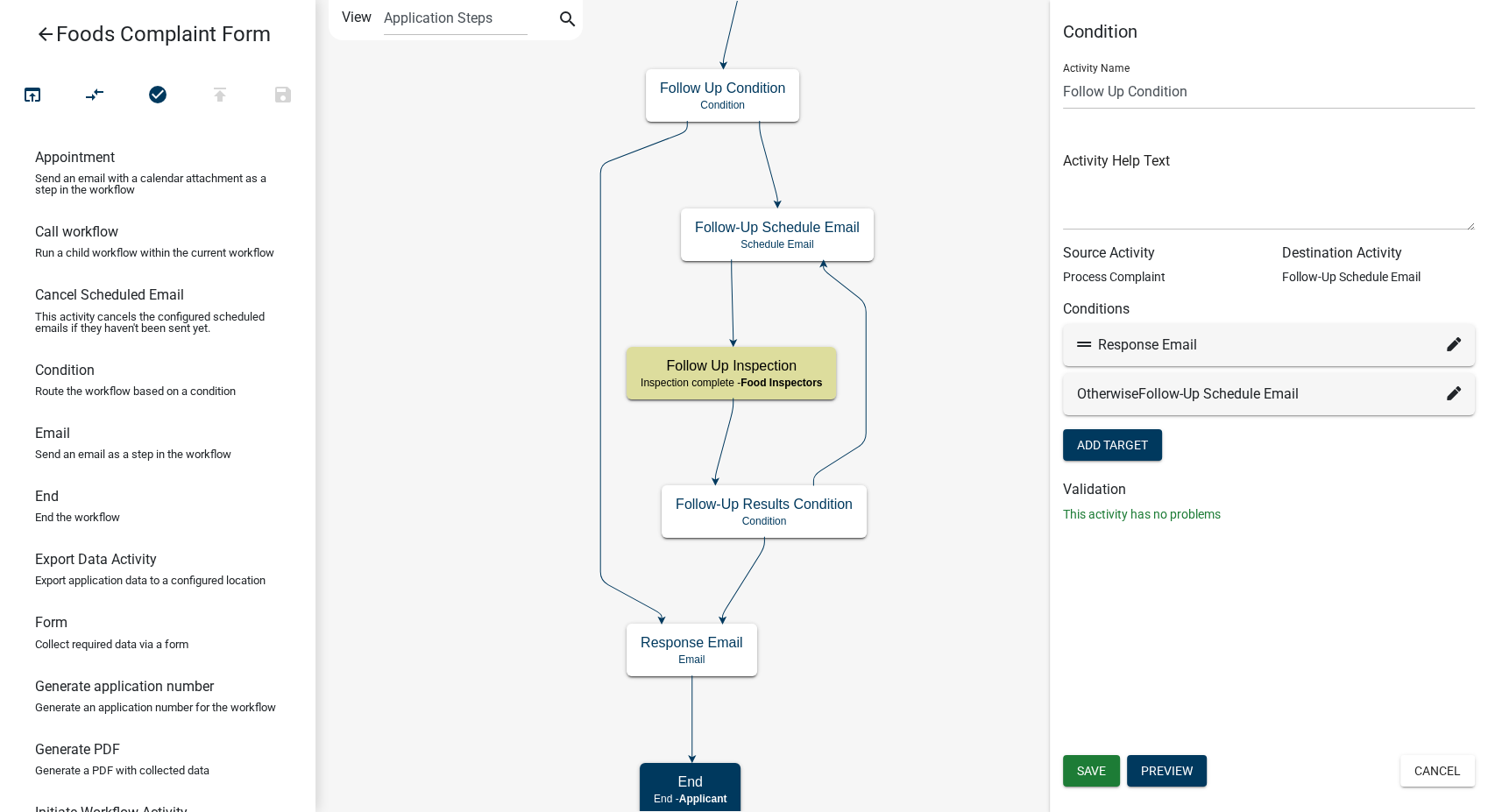
click at [1447, 342] on icon at bounding box center [1453, 344] width 14 height 14
select select "11: 7c889ff6-fdf7-4077-9414-28a5a6f4c07c"
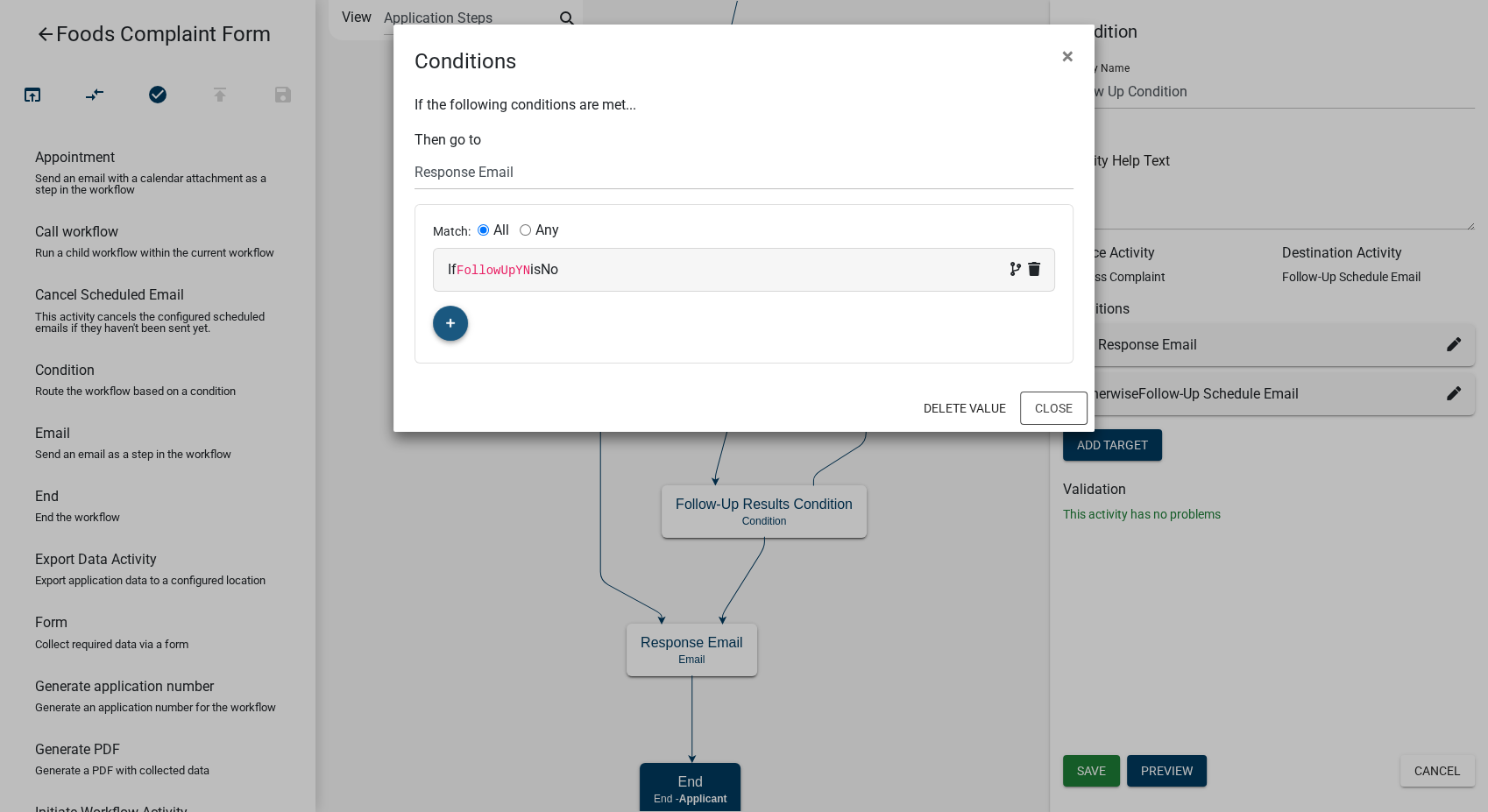
click at [448, 323] on icon "button" at bounding box center [450, 324] width 10 height 10
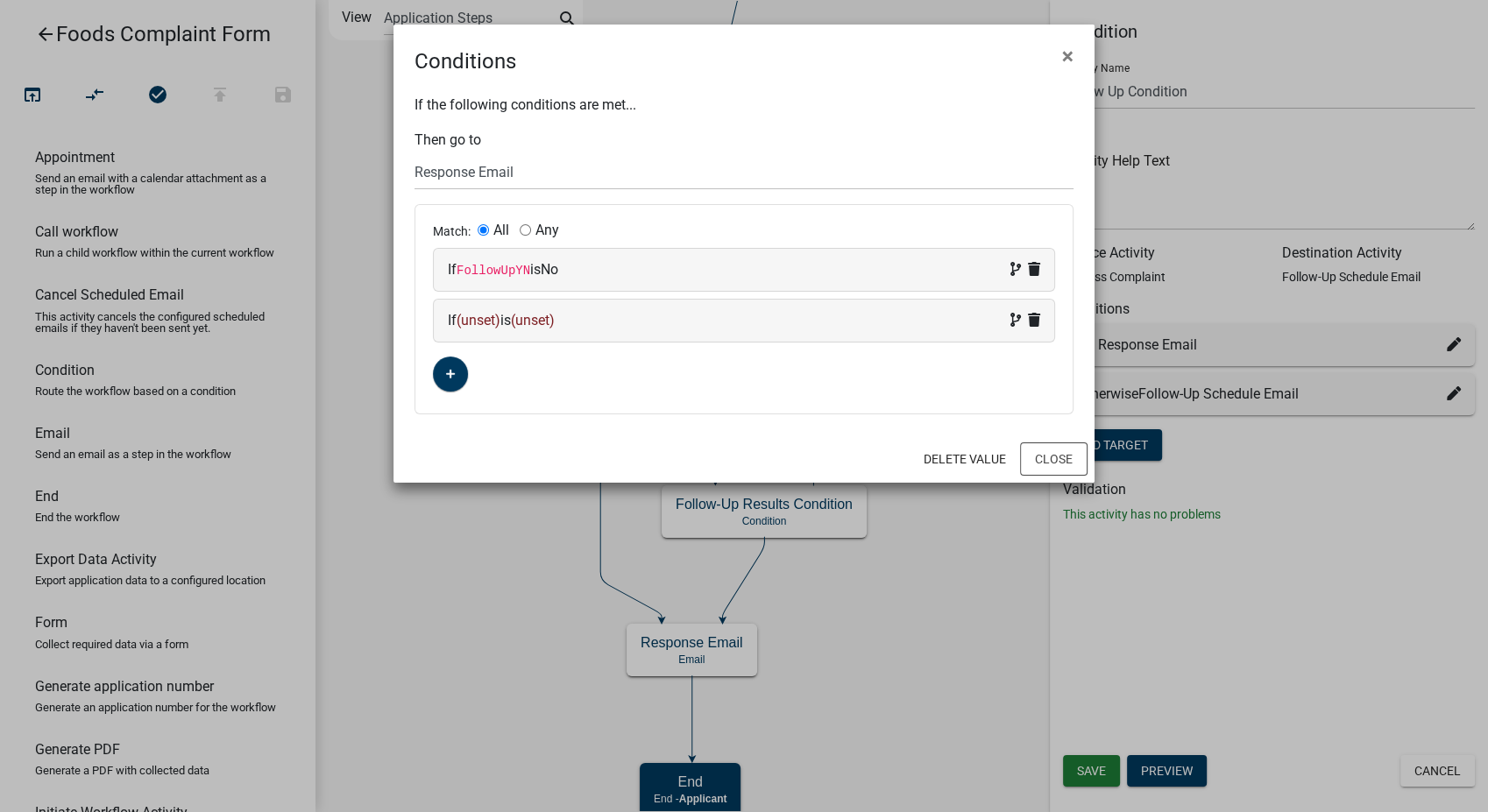
click at [625, 308] on div "If (unset) is (unset)" at bounding box center [744, 321] width 620 height 42
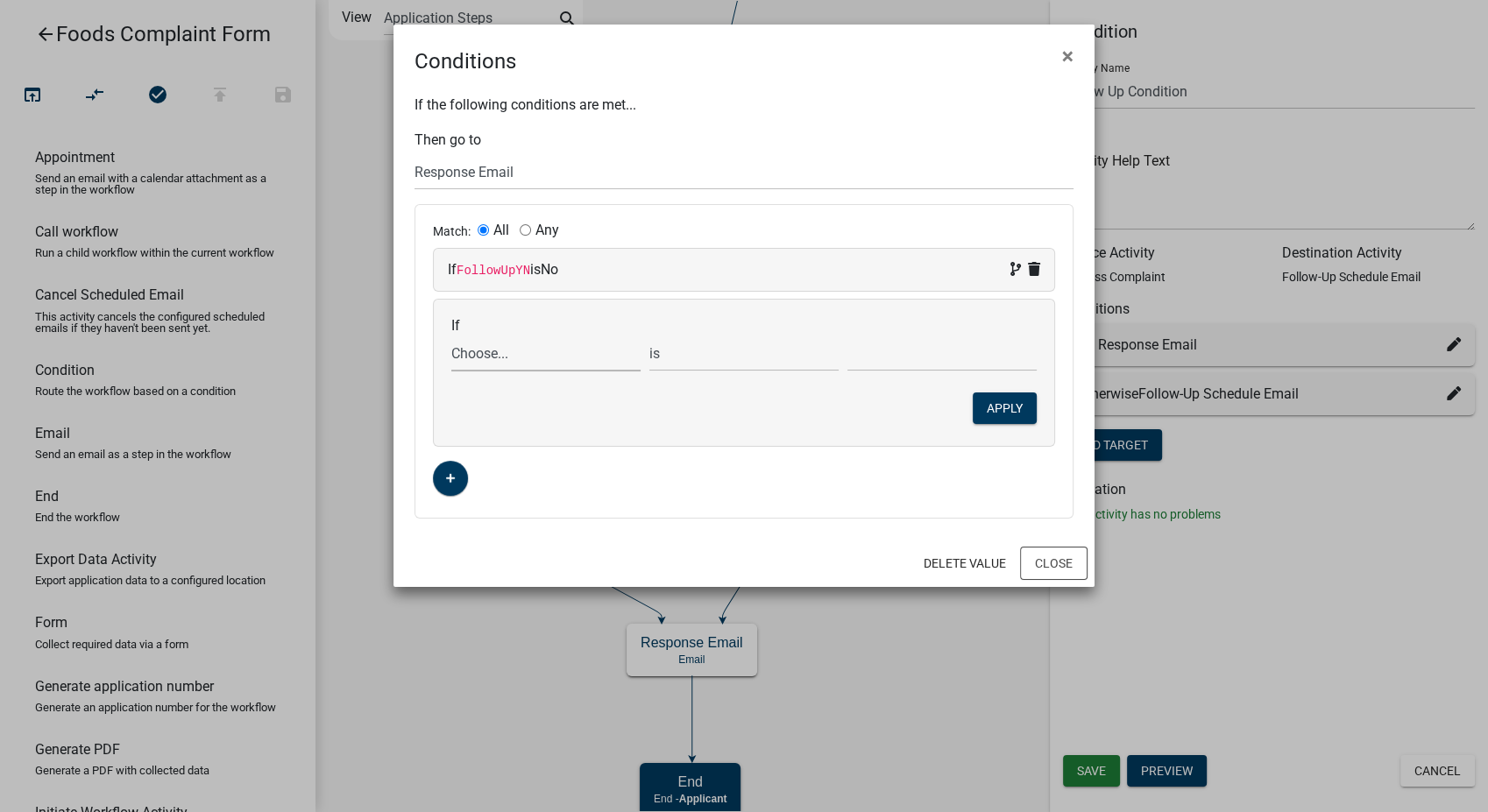
click at [481, 355] on select "Choose... ActionRequired ALL_FEE_RECIPIENTS APPLICATION_ID APPLICATION_NUMBER A…" at bounding box center [546, 353] width 189 height 36
select select "15: EmailText"
click at [451, 336] on select "Choose... ActionRequired ALL_FEE_RECIPIENTS APPLICATION_ID APPLICATION_NUMBER A…" at bounding box center [546, 353] width 189 height 36
click at [681, 340] on select "is is not exists does not exist is greater than is less than contains does not …" at bounding box center [744, 353] width 189 height 36
select select "4: !!"
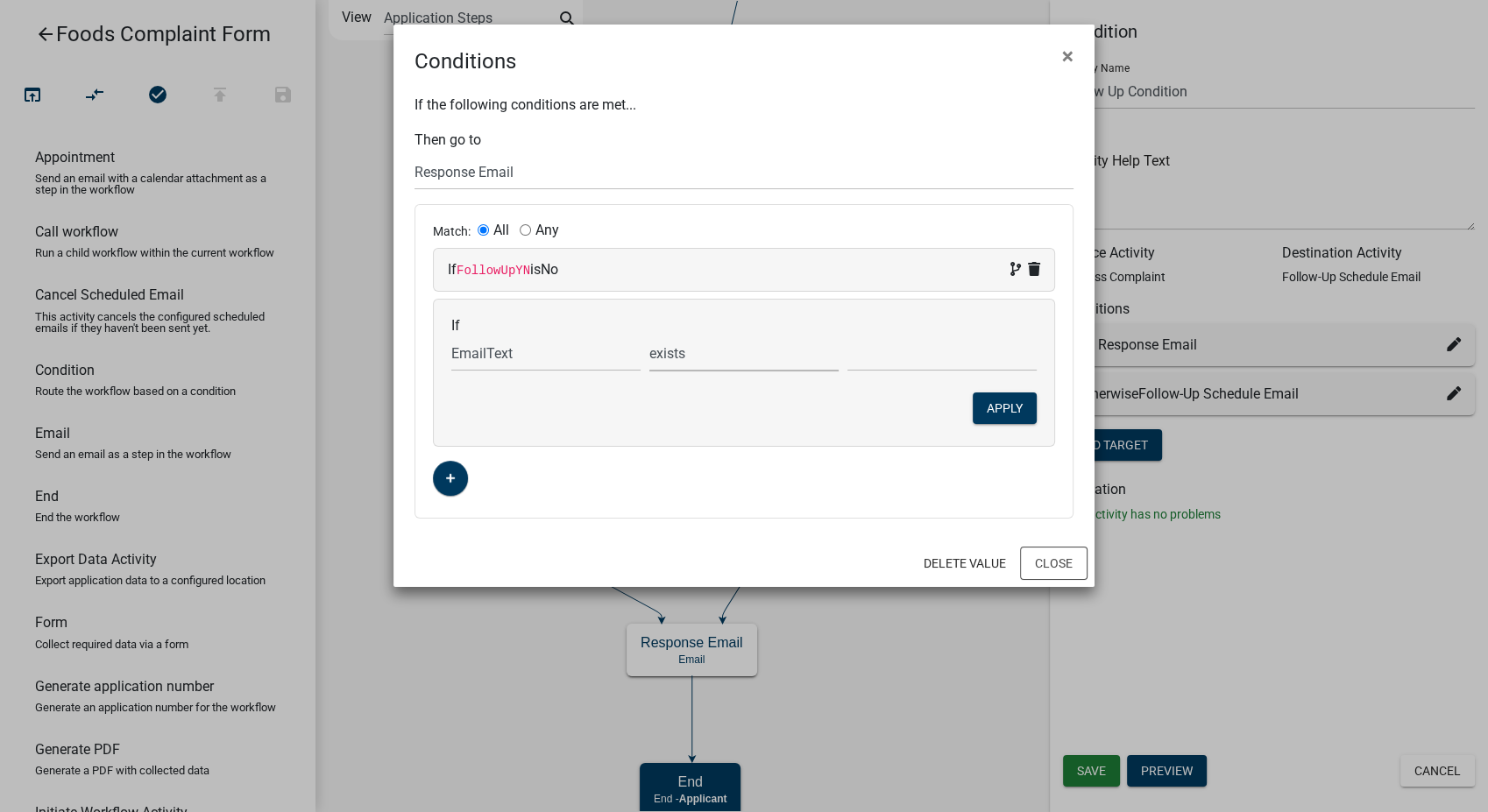
click at [649, 336] on select "is is not exists does not exist is greater than is less than contains does not …" at bounding box center [744, 353] width 189 height 36
click at [1007, 410] on button "Apply" at bounding box center [1005, 408] width 64 height 32
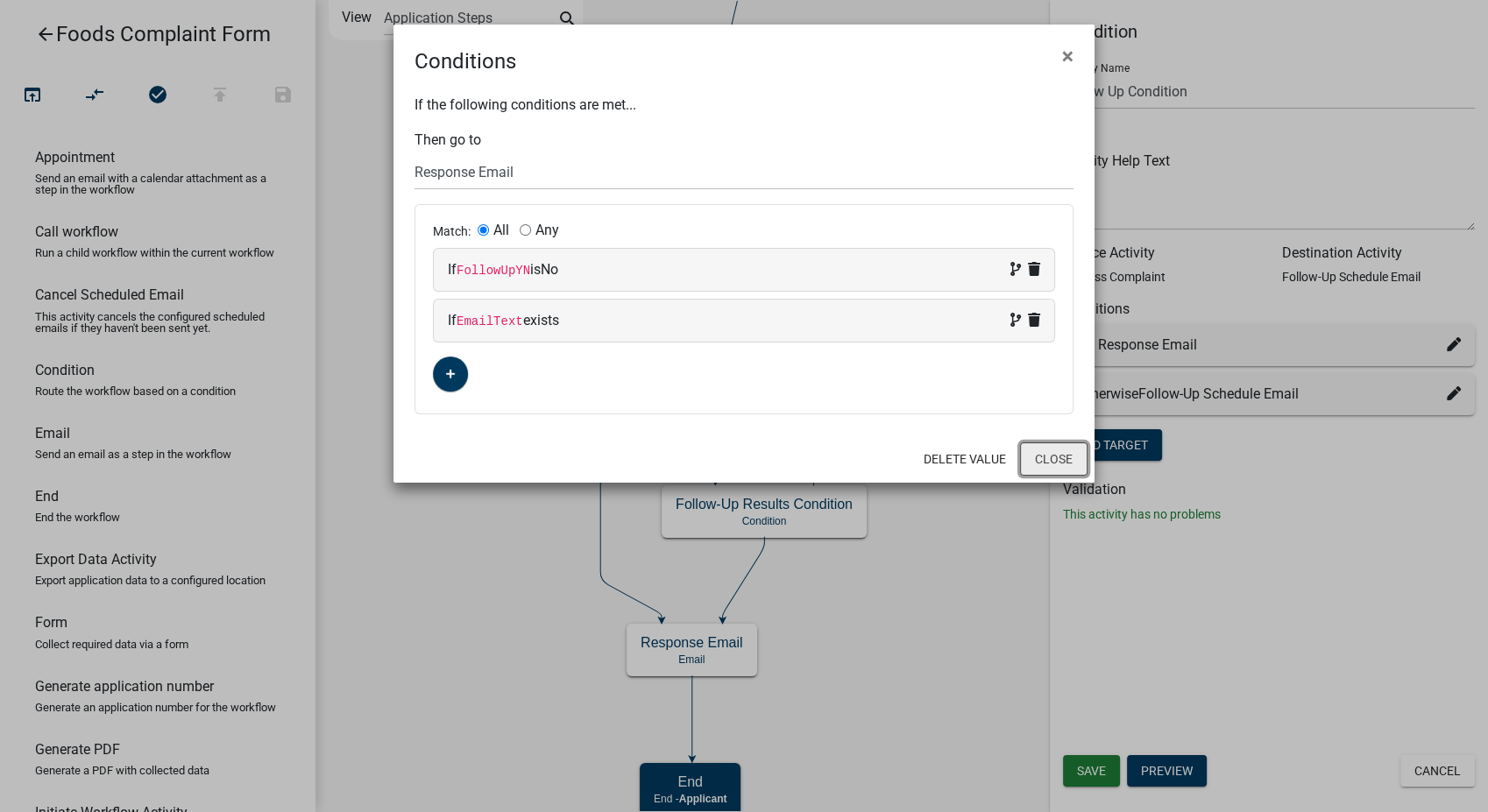
click at [1046, 466] on button "Close" at bounding box center [1054, 459] width 68 height 34
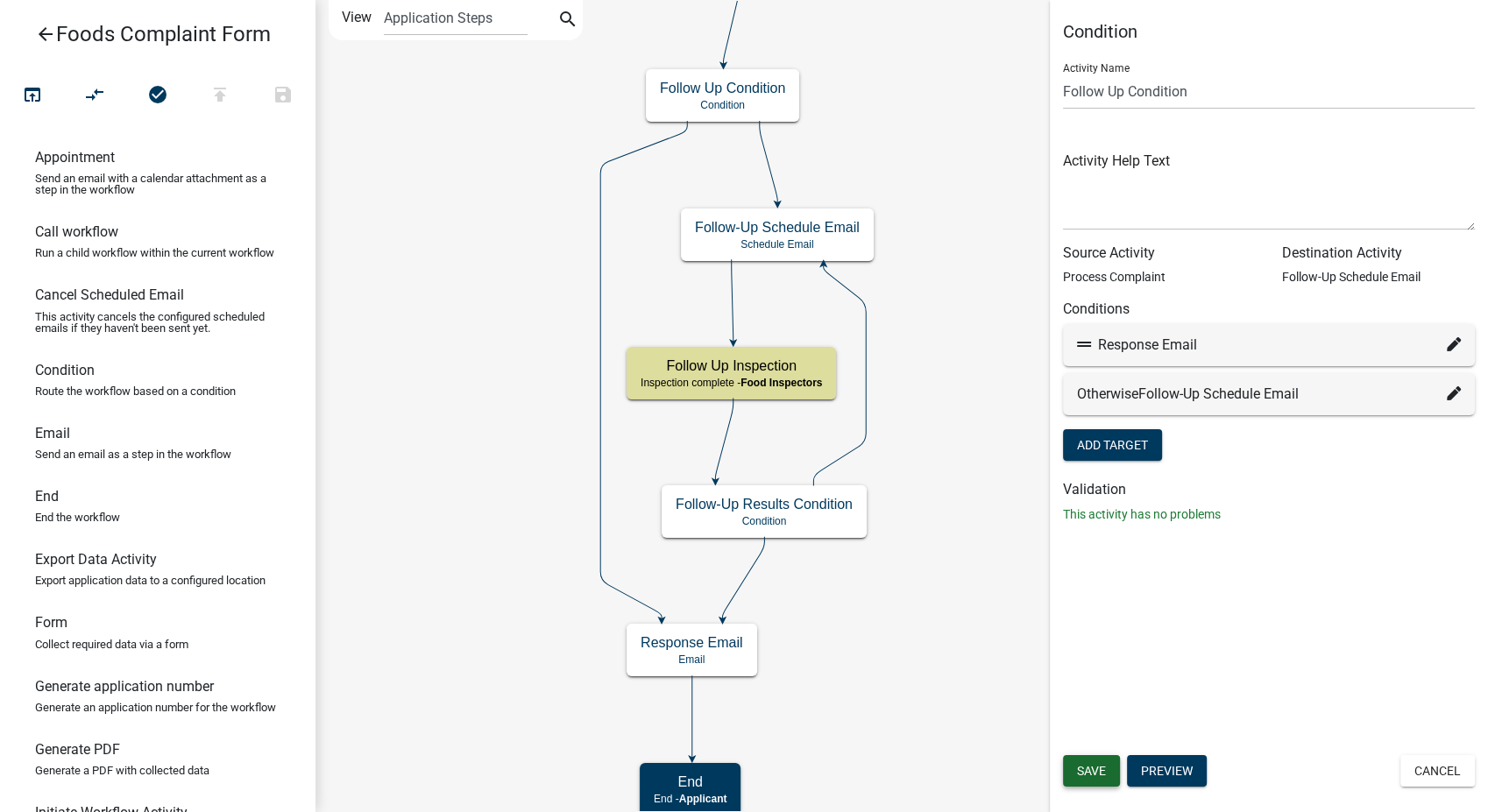
click at [1077, 773] on span "Save" at bounding box center [1092, 771] width 29 height 14
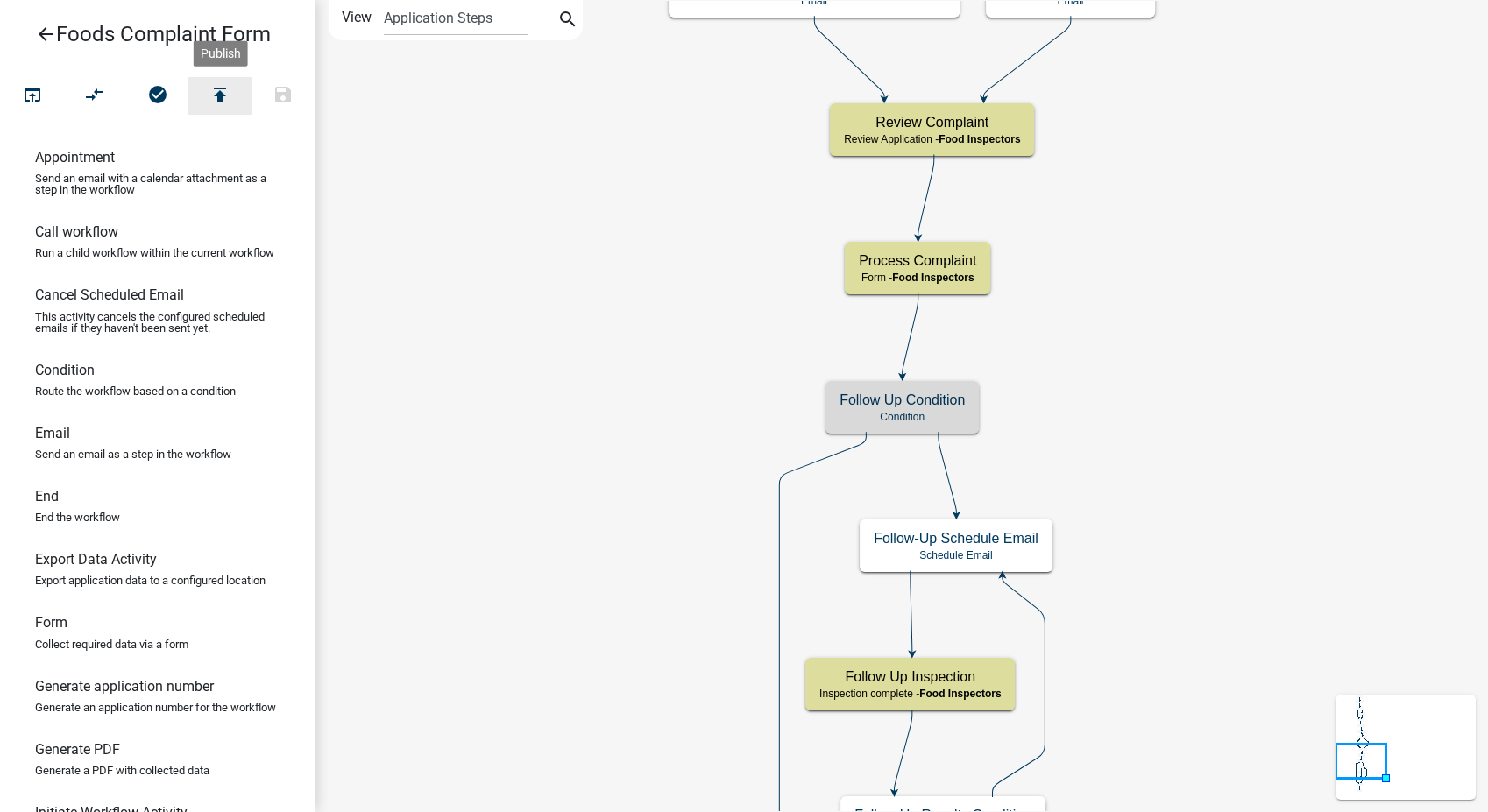
click at [216, 95] on icon "publish" at bounding box center [220, 95] width 21 height 24
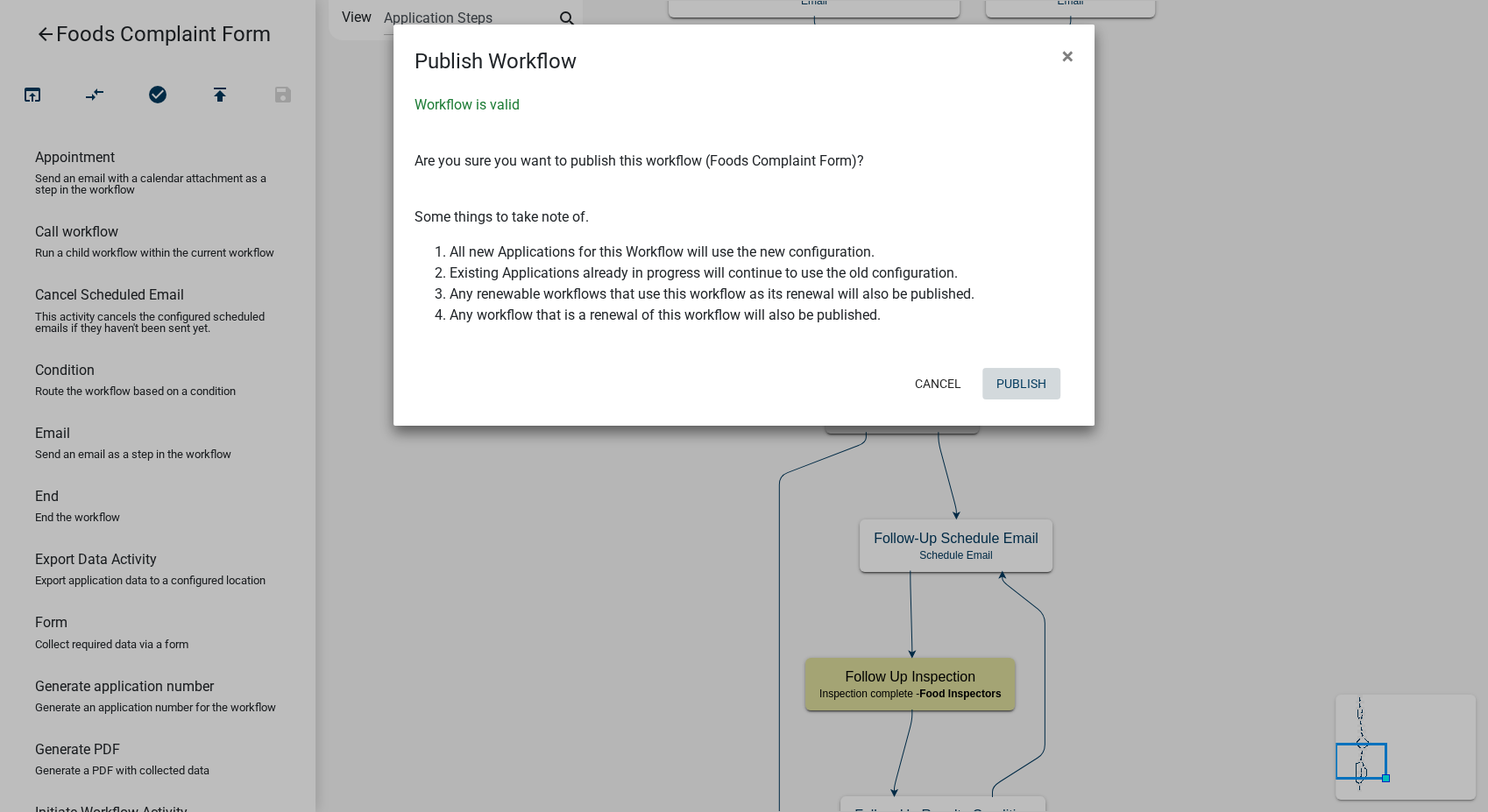
click at [1018, 386] on button "Publish" at bounding box center [1021, 384] width 78 height 32
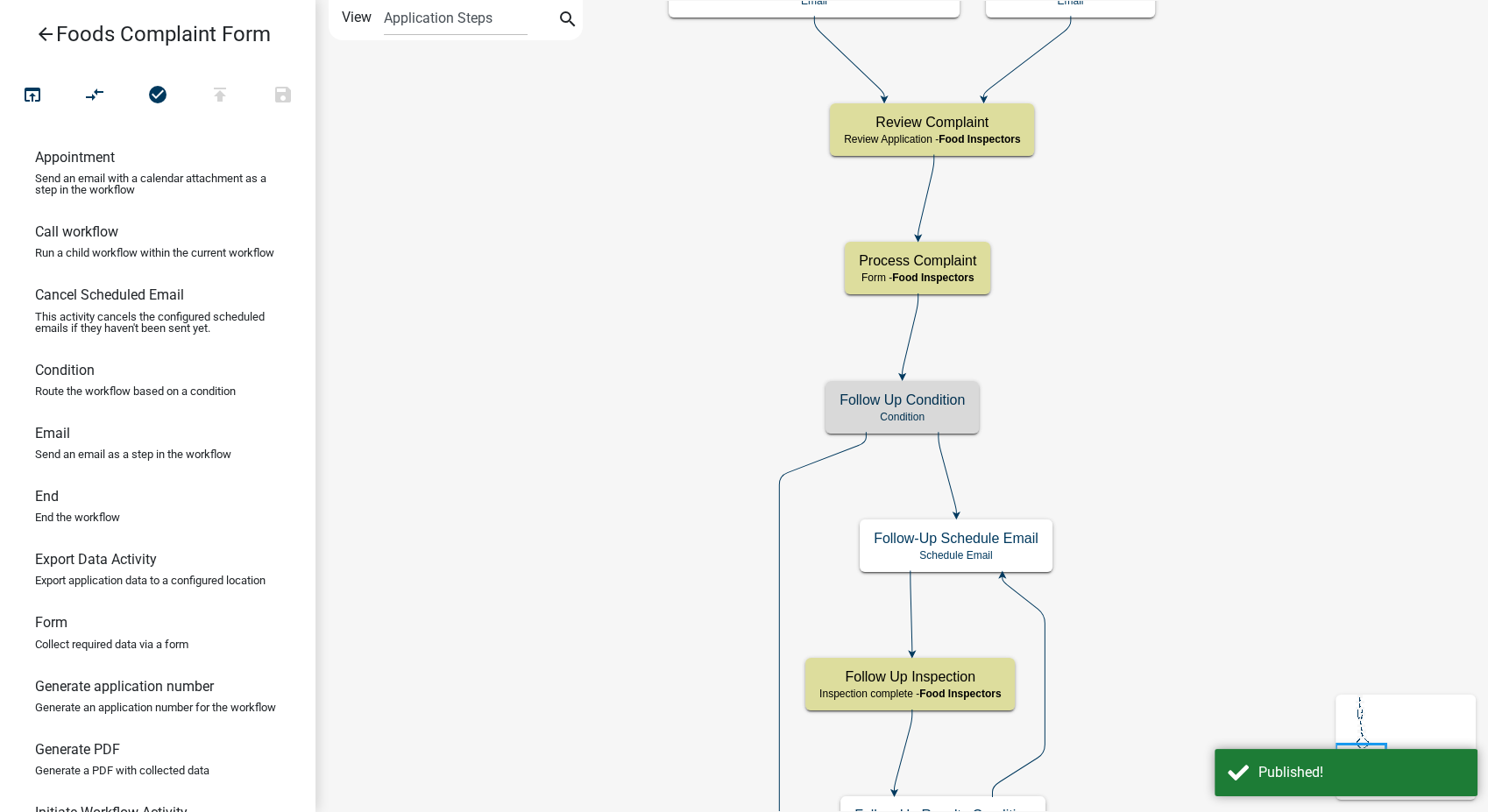
click at [34, 24] on link "arrow_back Foods Complaint Form" at bounding box center [150, 35] width 273 height 41
click at [42, 32] on icon "arrow_back" at bounding box center [45, 36] width 21 height 24
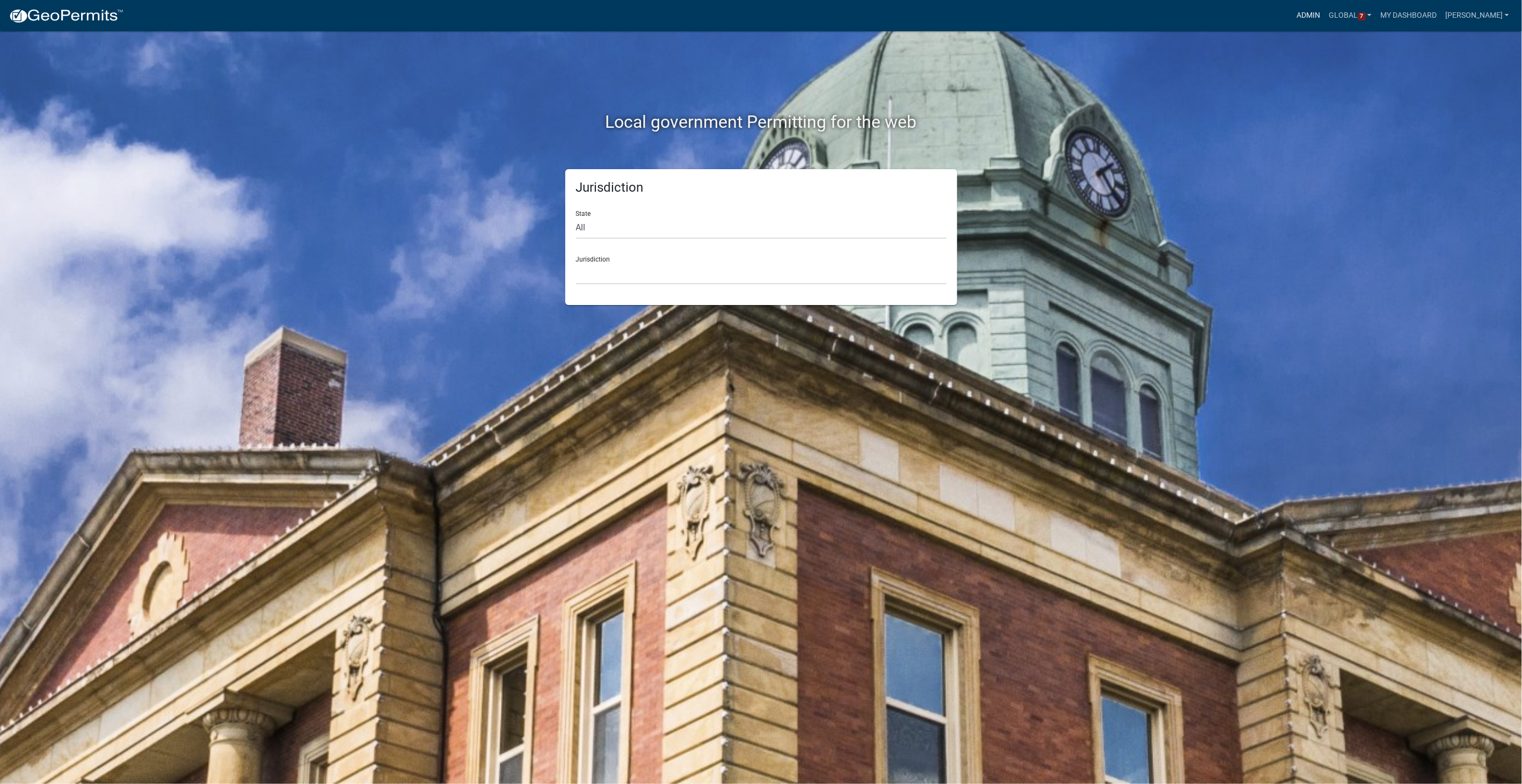
click at [911, 11] on link "Admin" at bounding box center [1309, 15] width 32 height 21
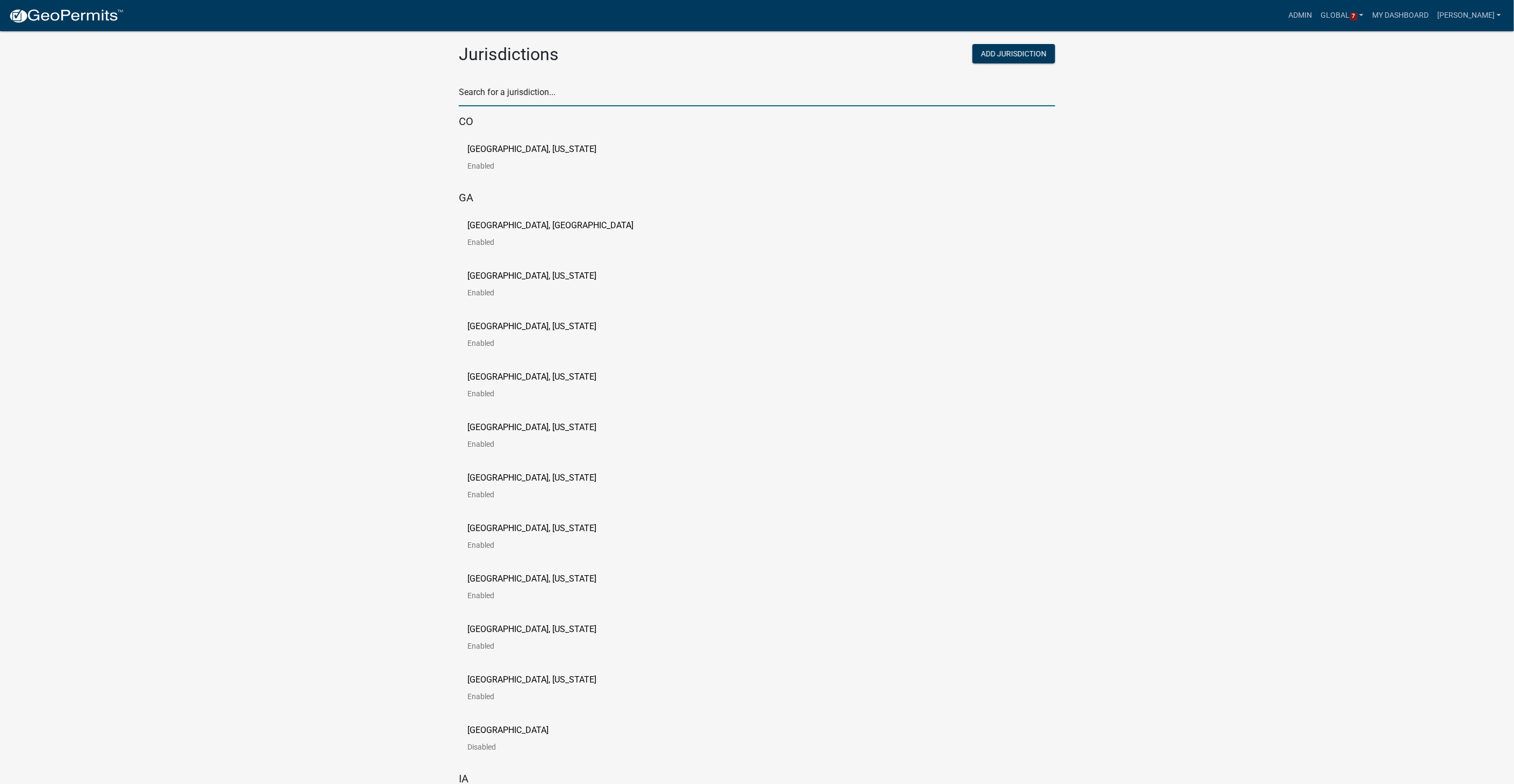
click at [495, 93] on input "text" at bounding box center [757, 95] width 596 height 22
type input "buchanan"
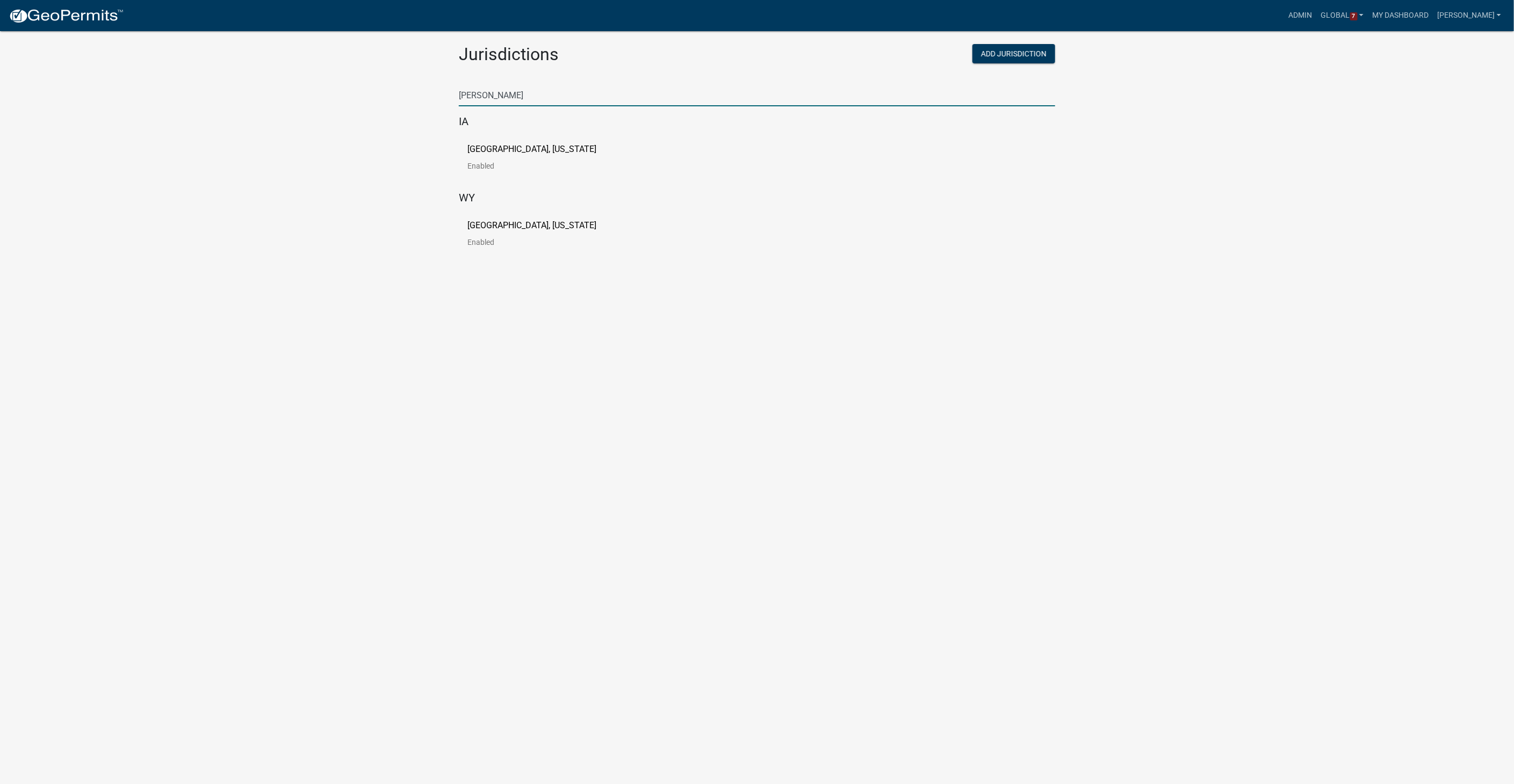
click at [499, 145] on p "[GEOGRAPHIC_DATA], [US_STATE]" at bounding box center [532, 149] width 129 height 9
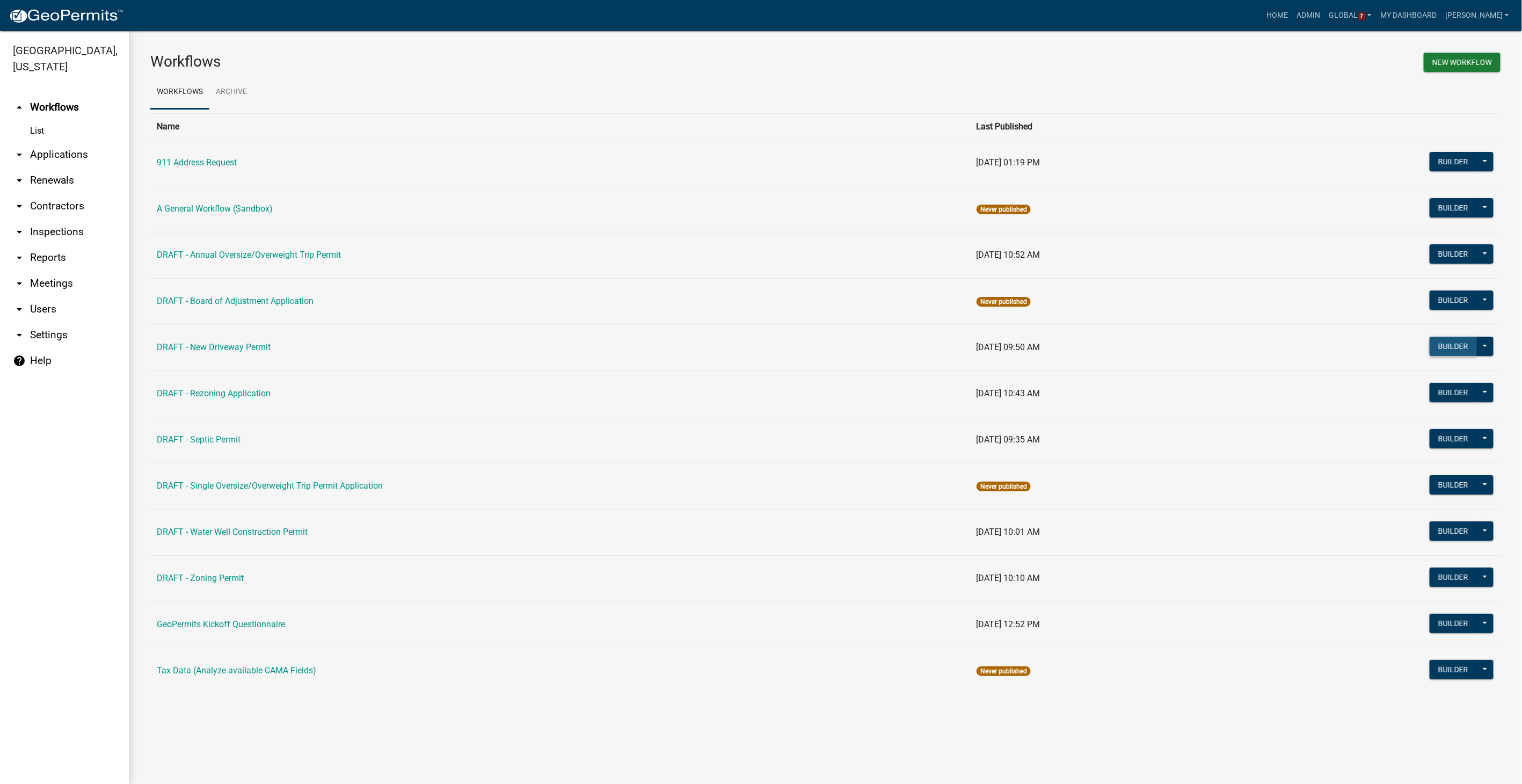
click at [911, 350] on button "Builder" at bounding box center [1453, 346] width 47 height 19
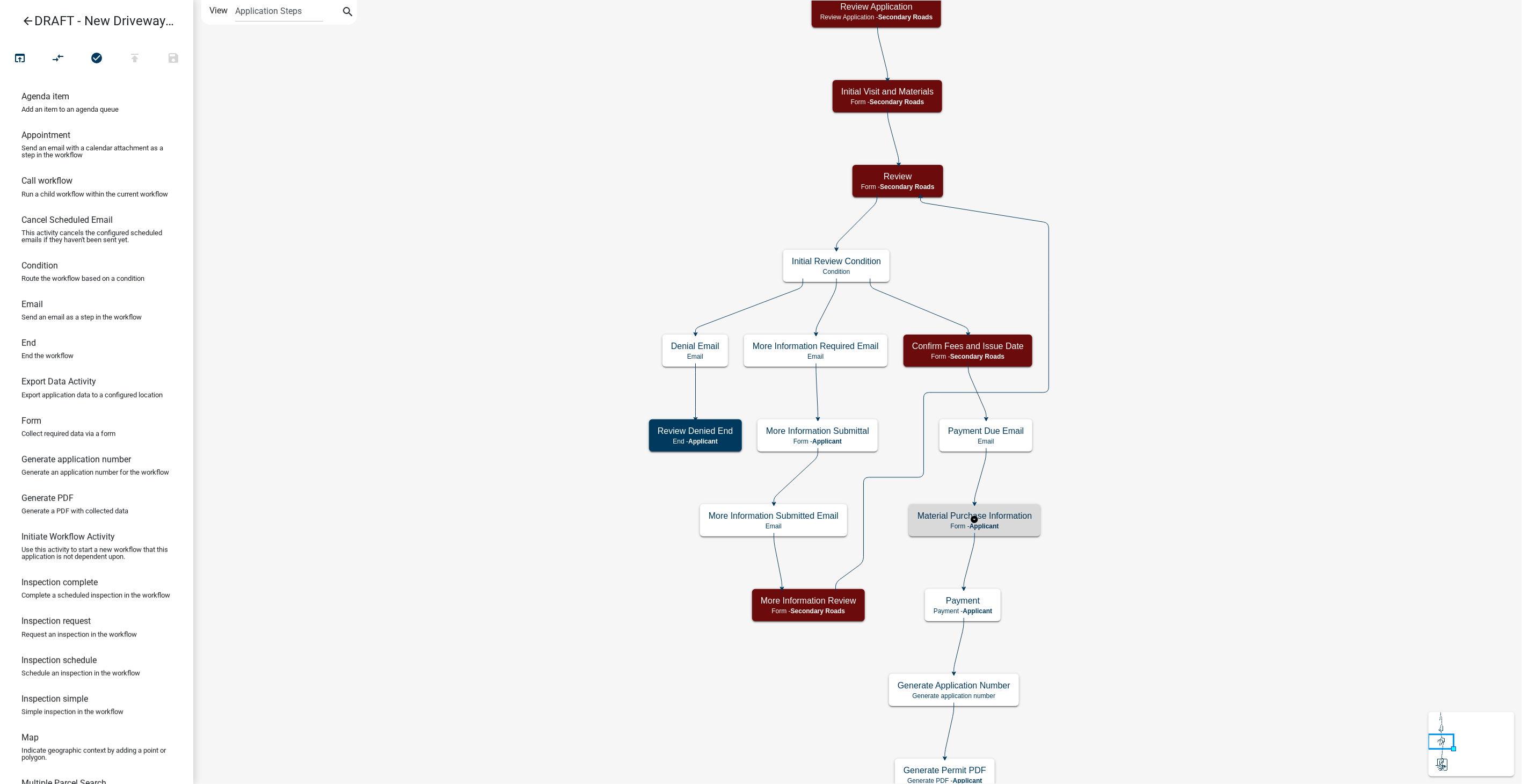
click at [911, 497] on div "Material Purchase Information Form - Applicant" at bounding box center [974, 520] width 132 height 32
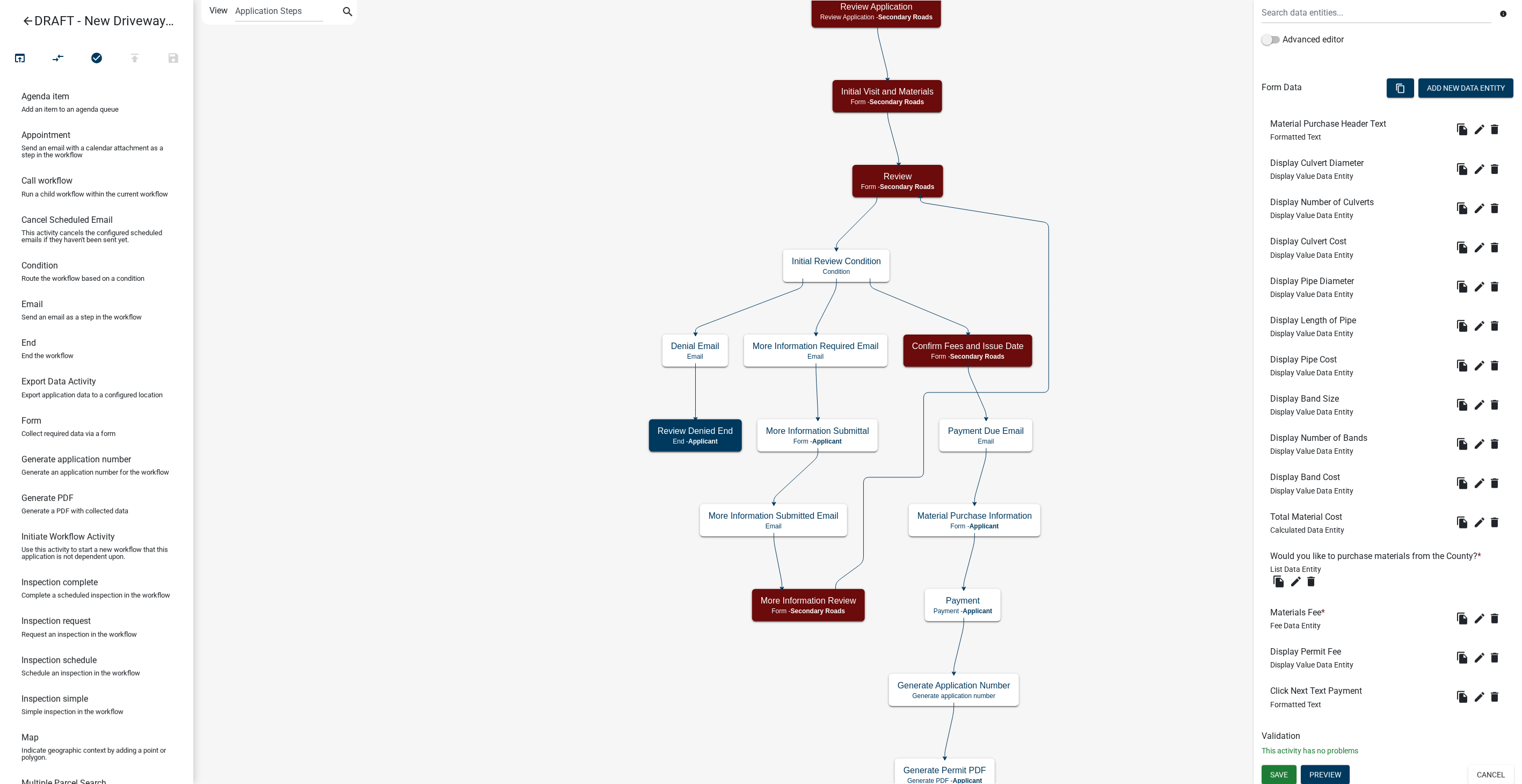
scroll to position [251, 0]
click at [911, 497] on div "Form Activity Name Material Purchase Information Responsible Role Applicant GIS…" at bounding box center [1388, 262] width 268 height 1000
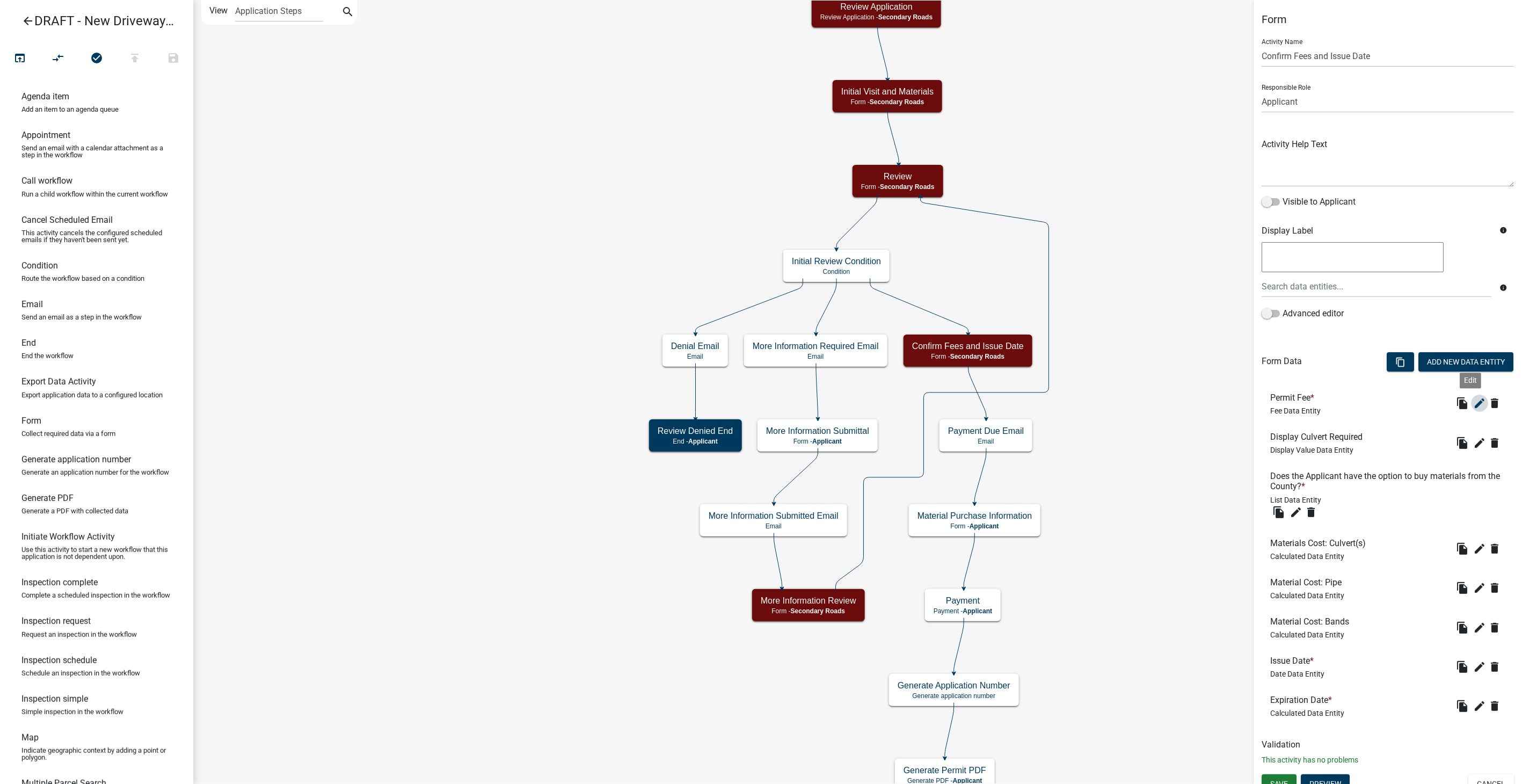
click at [911, 408] on icon "edit" at bounding box center [1479, 403] width 13 height 13
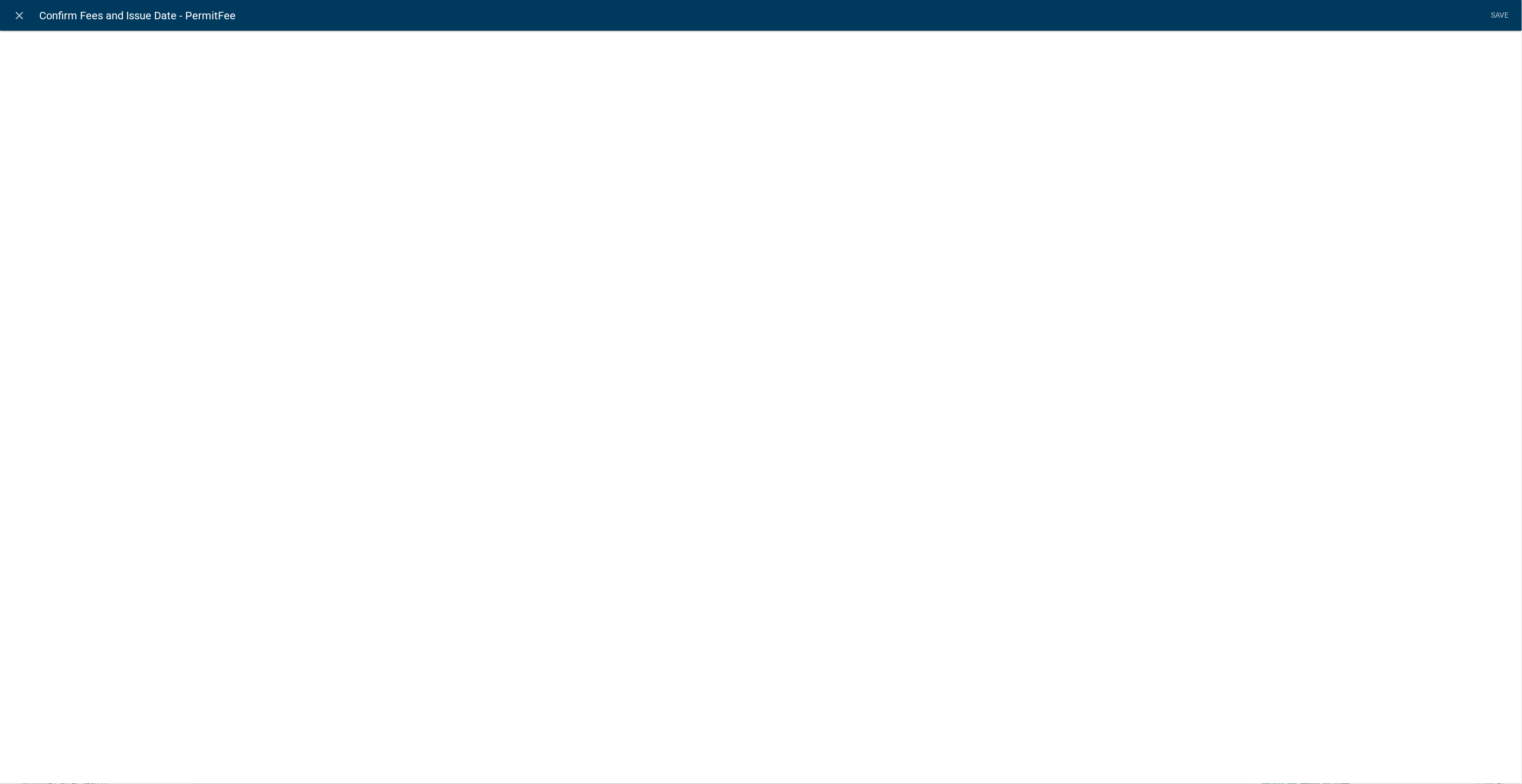
select select "fee"
select select "RequestTo"
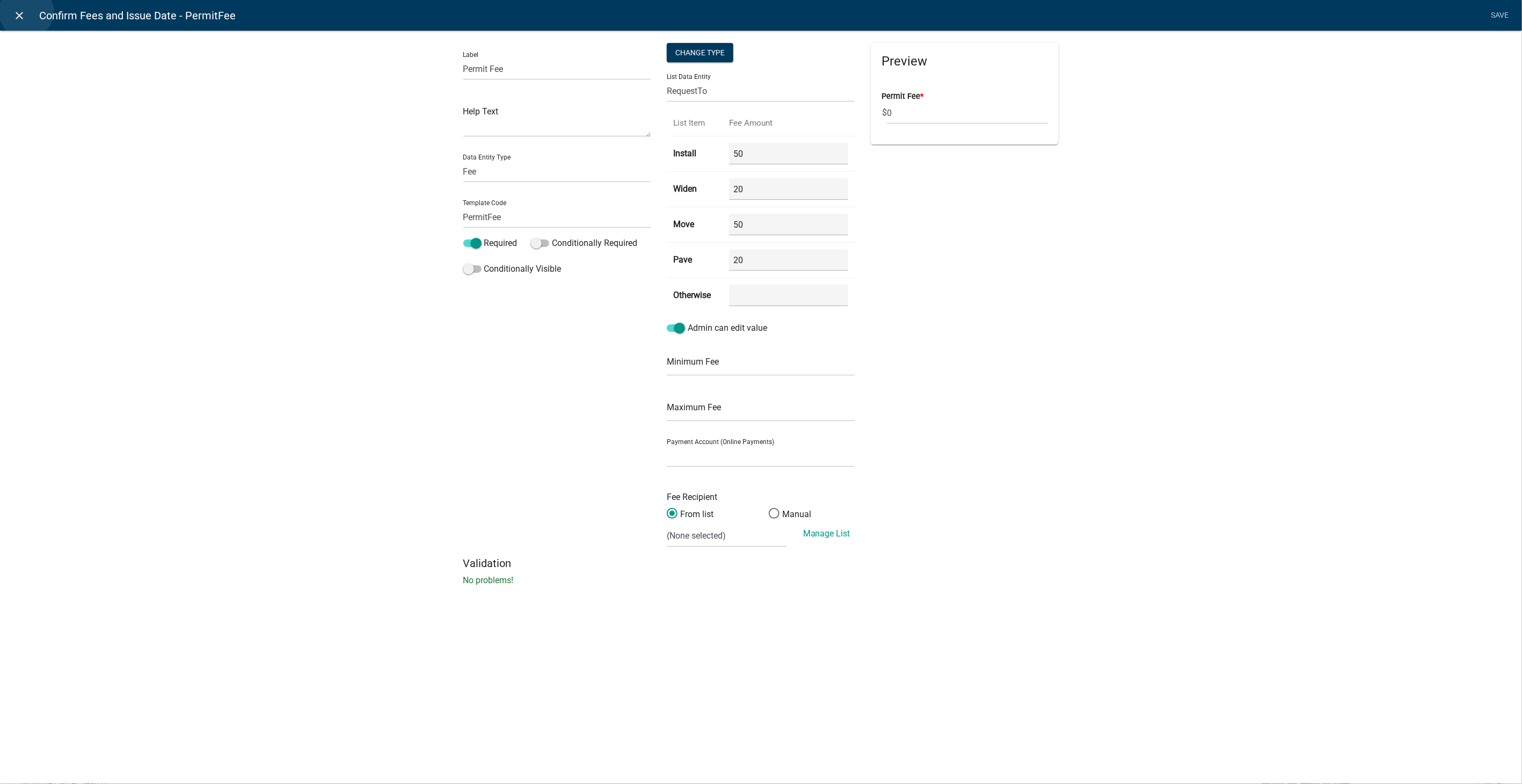
click at [27, 12] on link "close" at bounding box center [19, 15] width 22 height 22
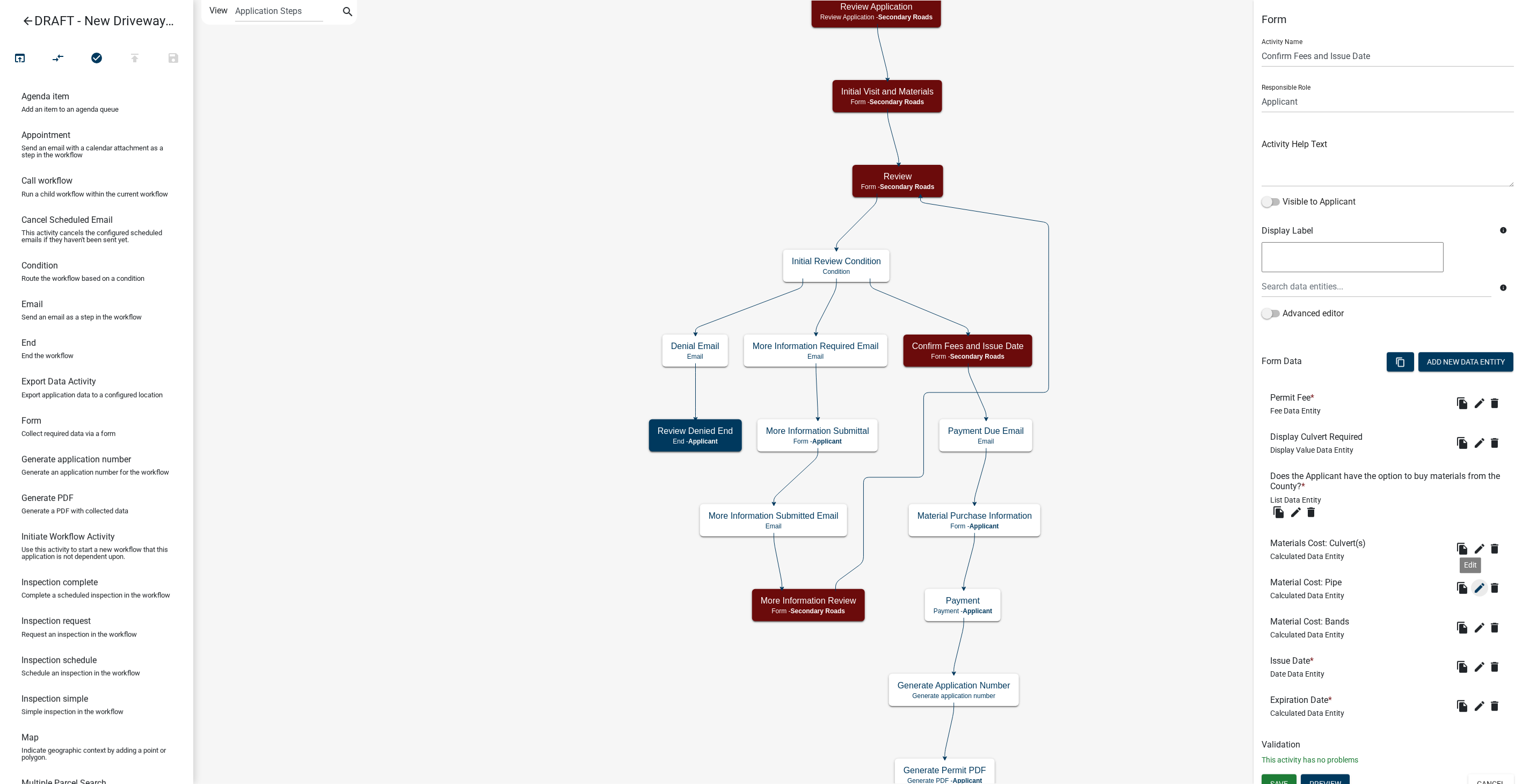
click at [911, 497] on icon "edit" at bounding box center [1479, 588] width 13 height 13
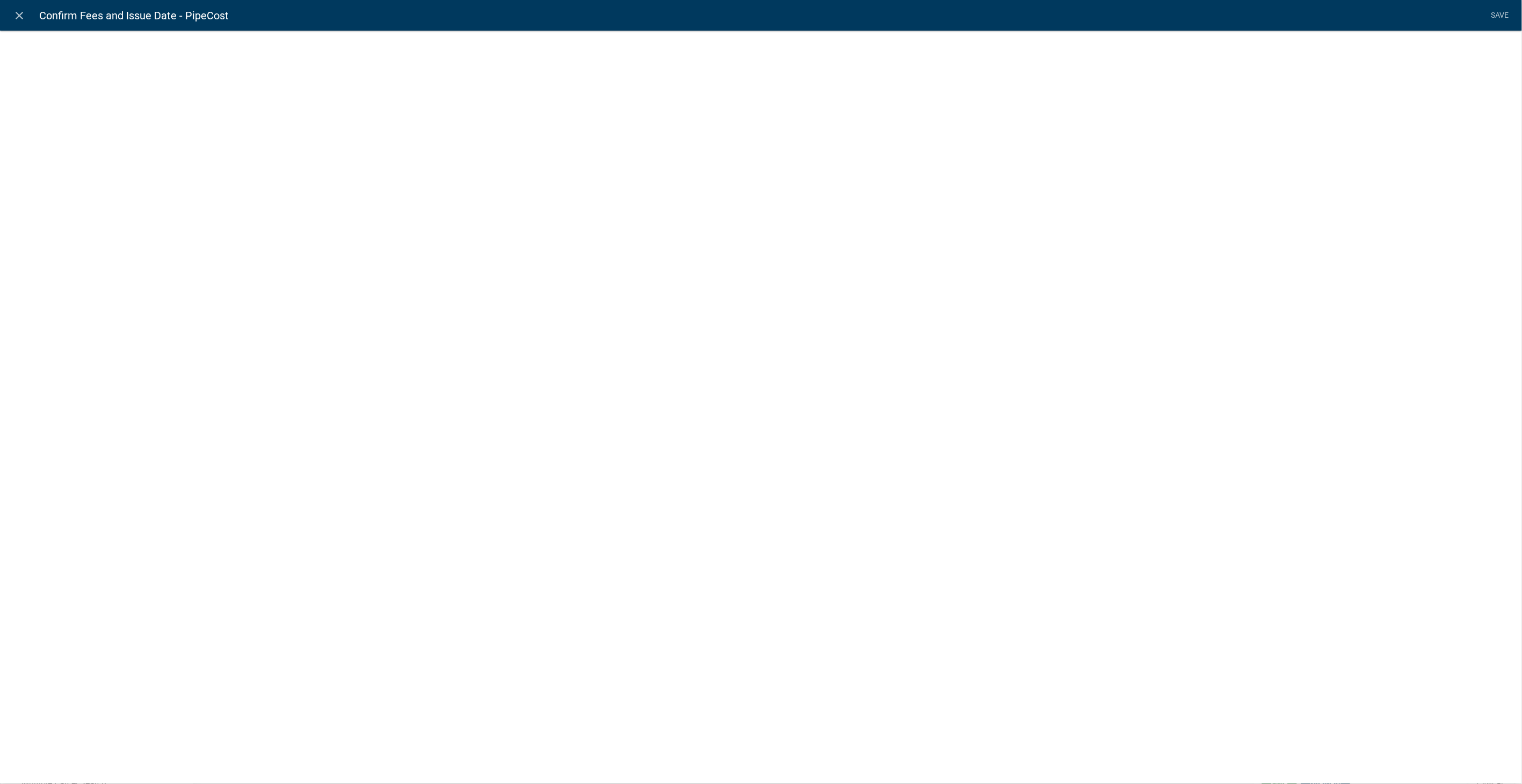
select select "calculated-value"
select select "2"
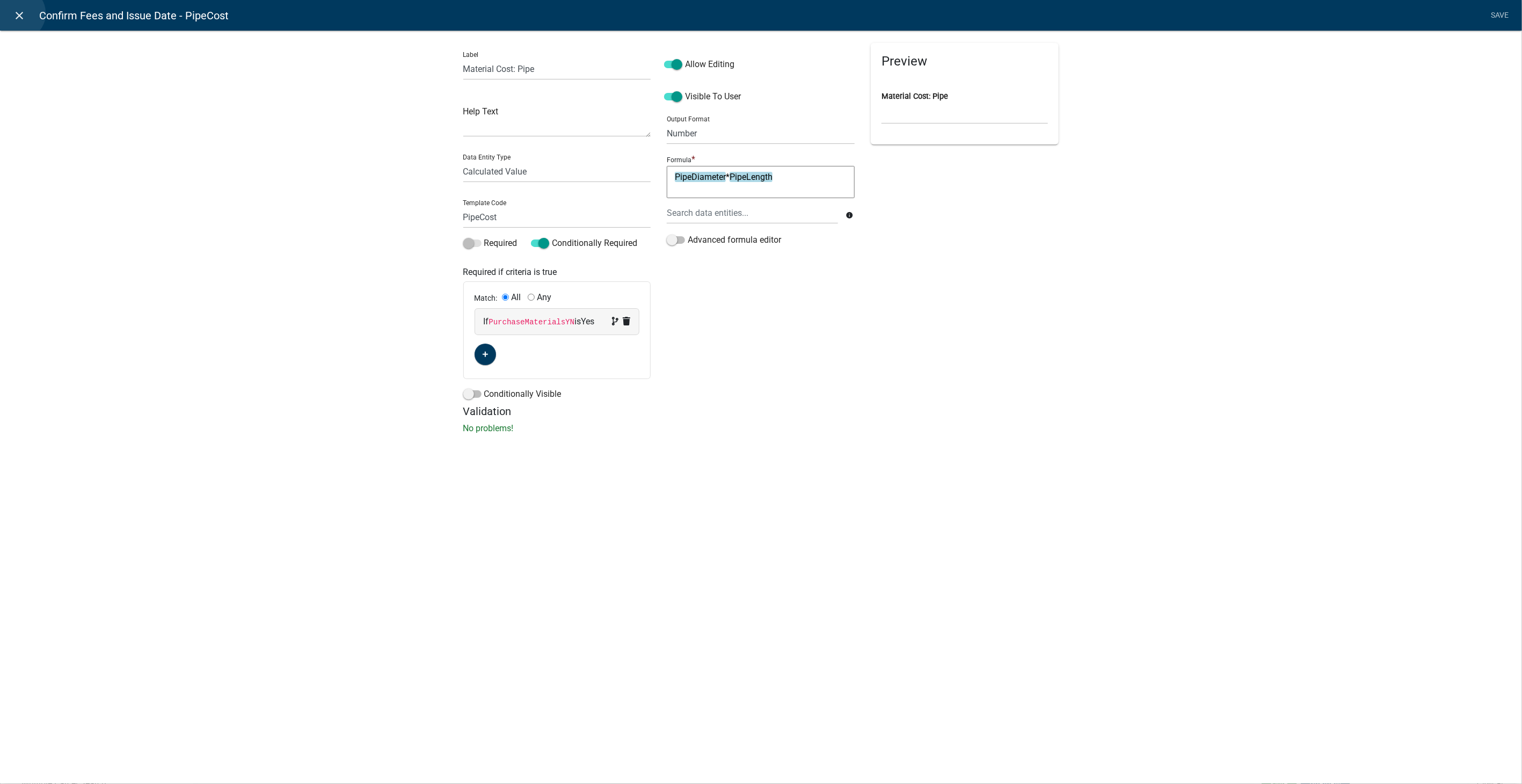
click at [18, 14] on icon "close" at bounding box center [20, 15] width 13 height 13
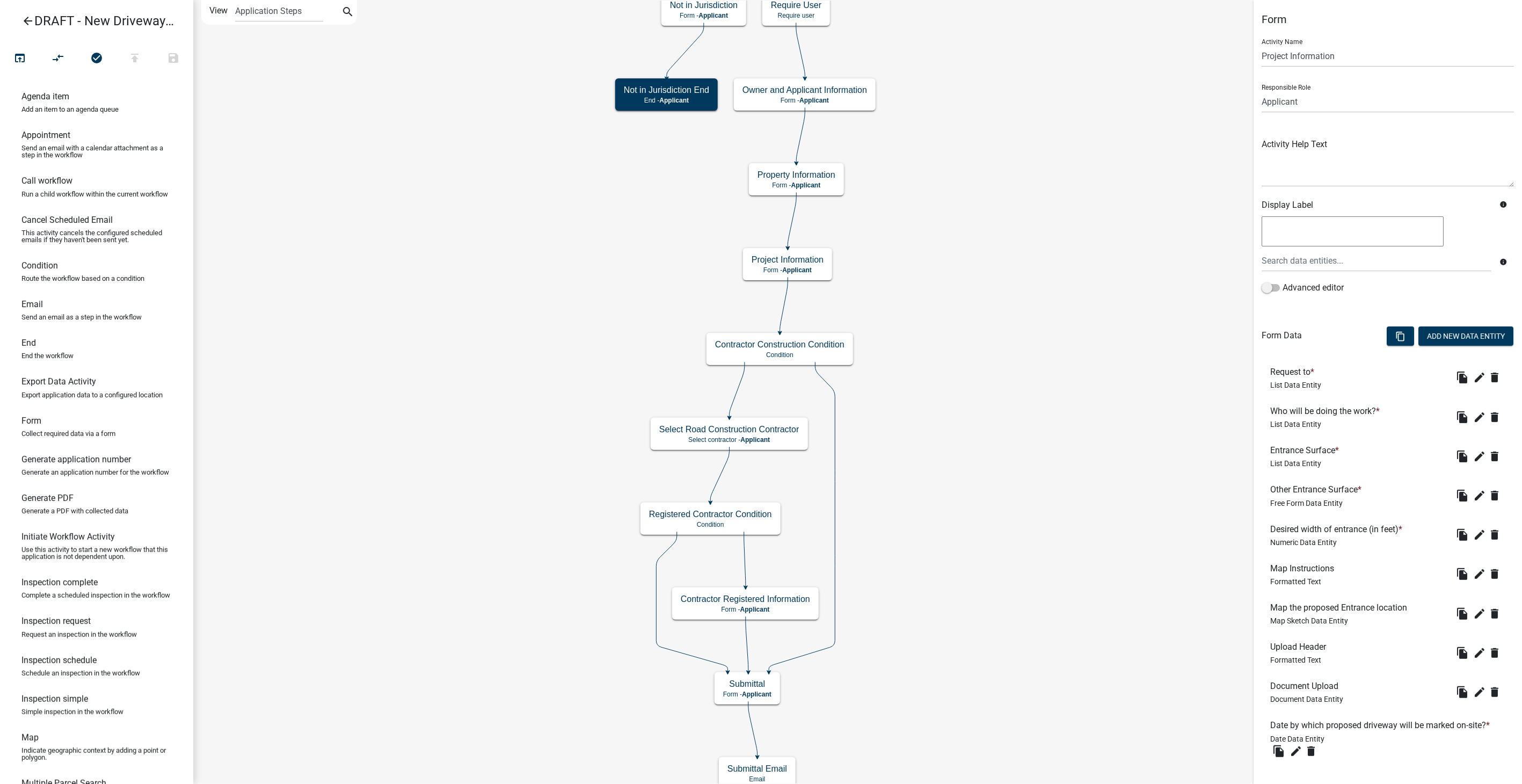
scroll to position [64, 0]
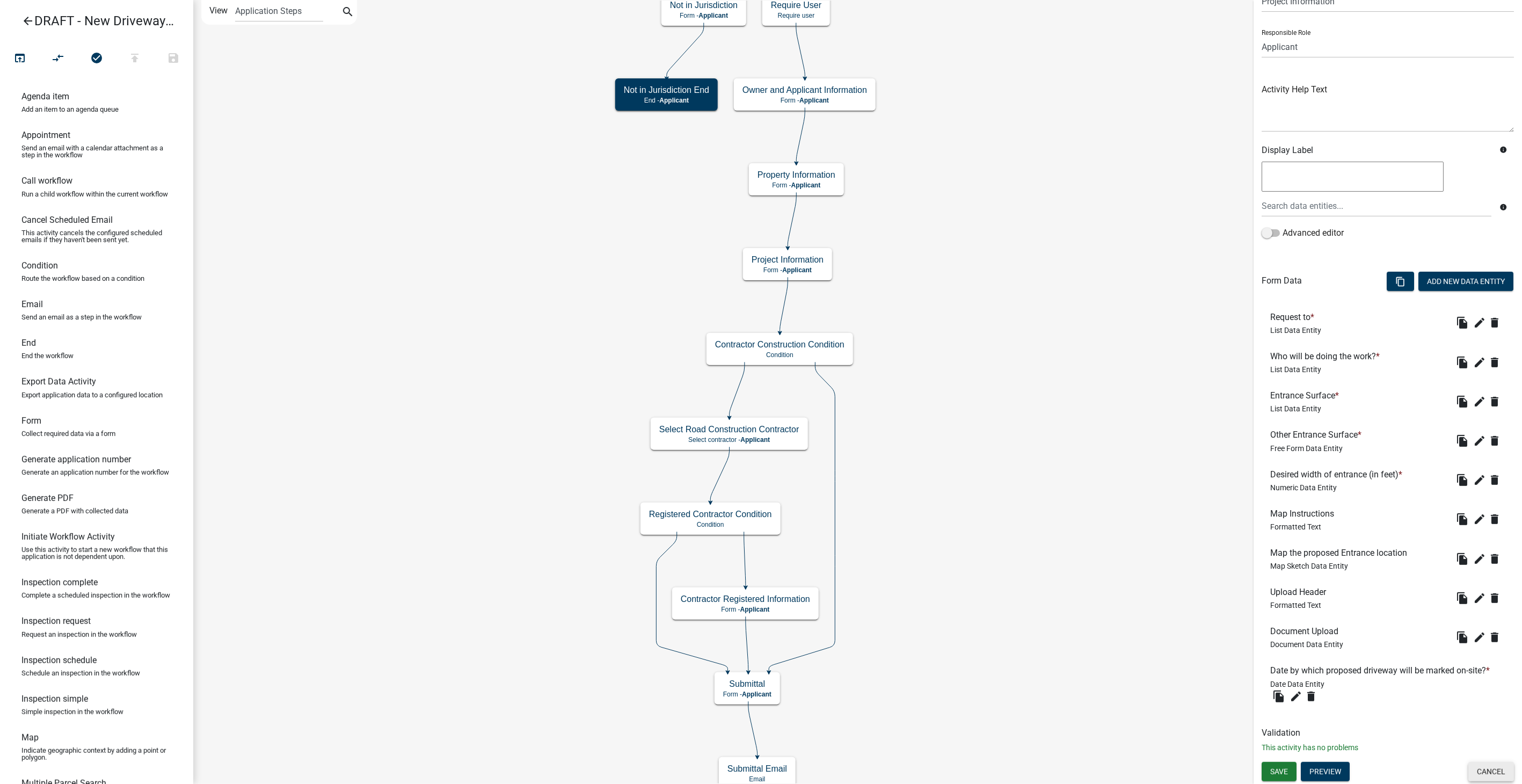
click at [911, 497] on button "Cancel" at bounding box center [1491, 771] width 45 height 19
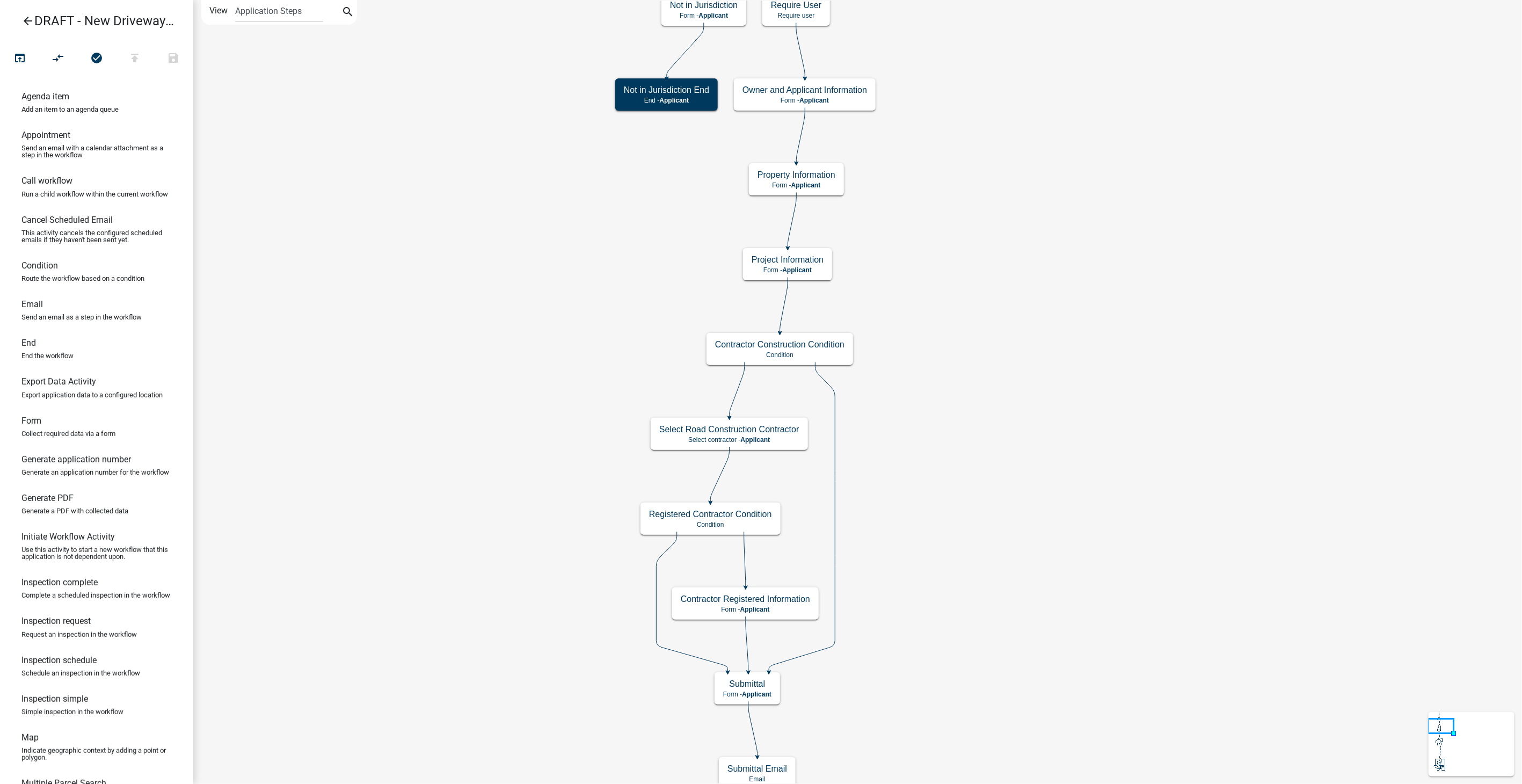
scroll to position [0, 0]
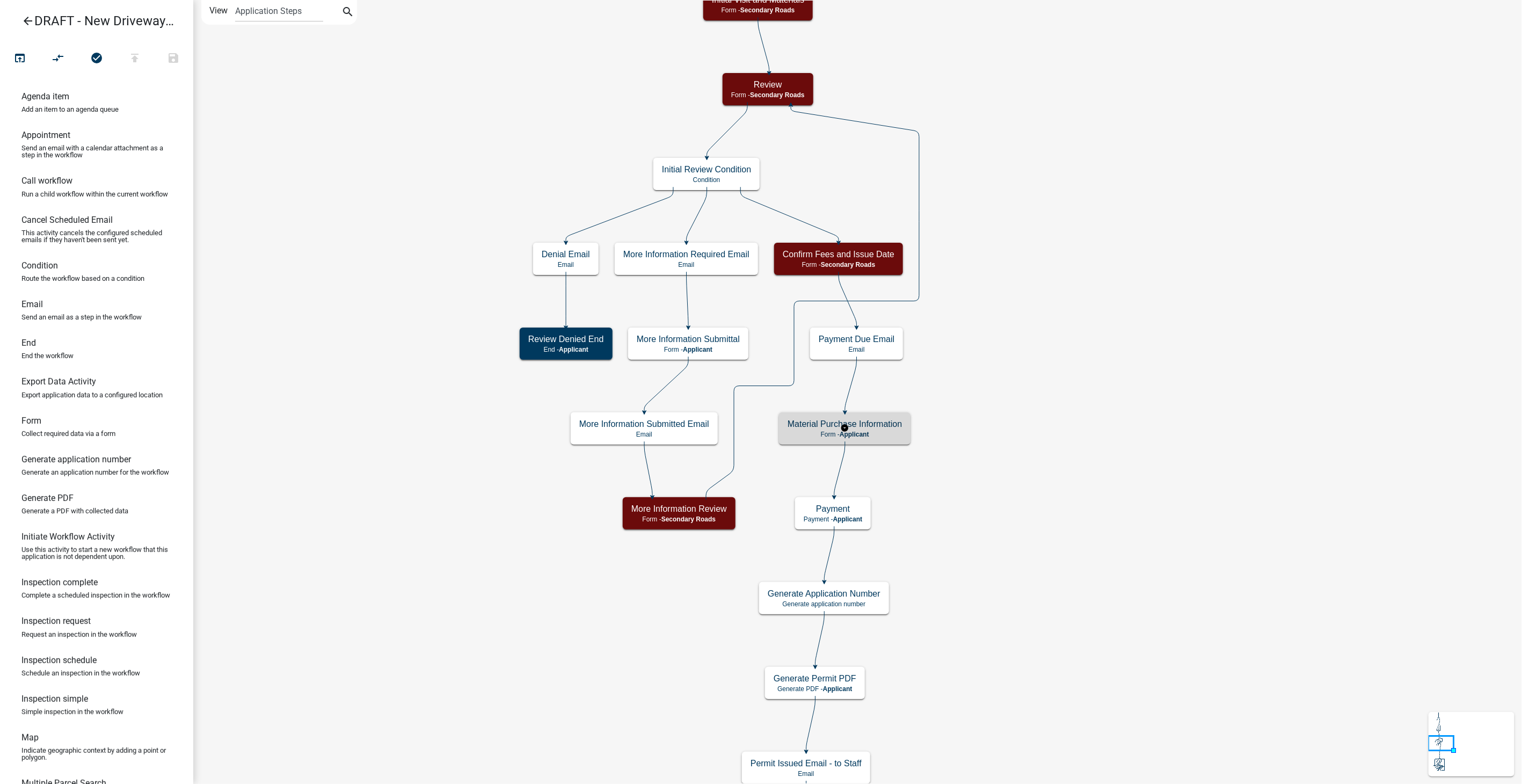
click at [881, 443] on div "Material Purchase Information Form - Applicant" at bounding box center [844, 428] width 132 height 32
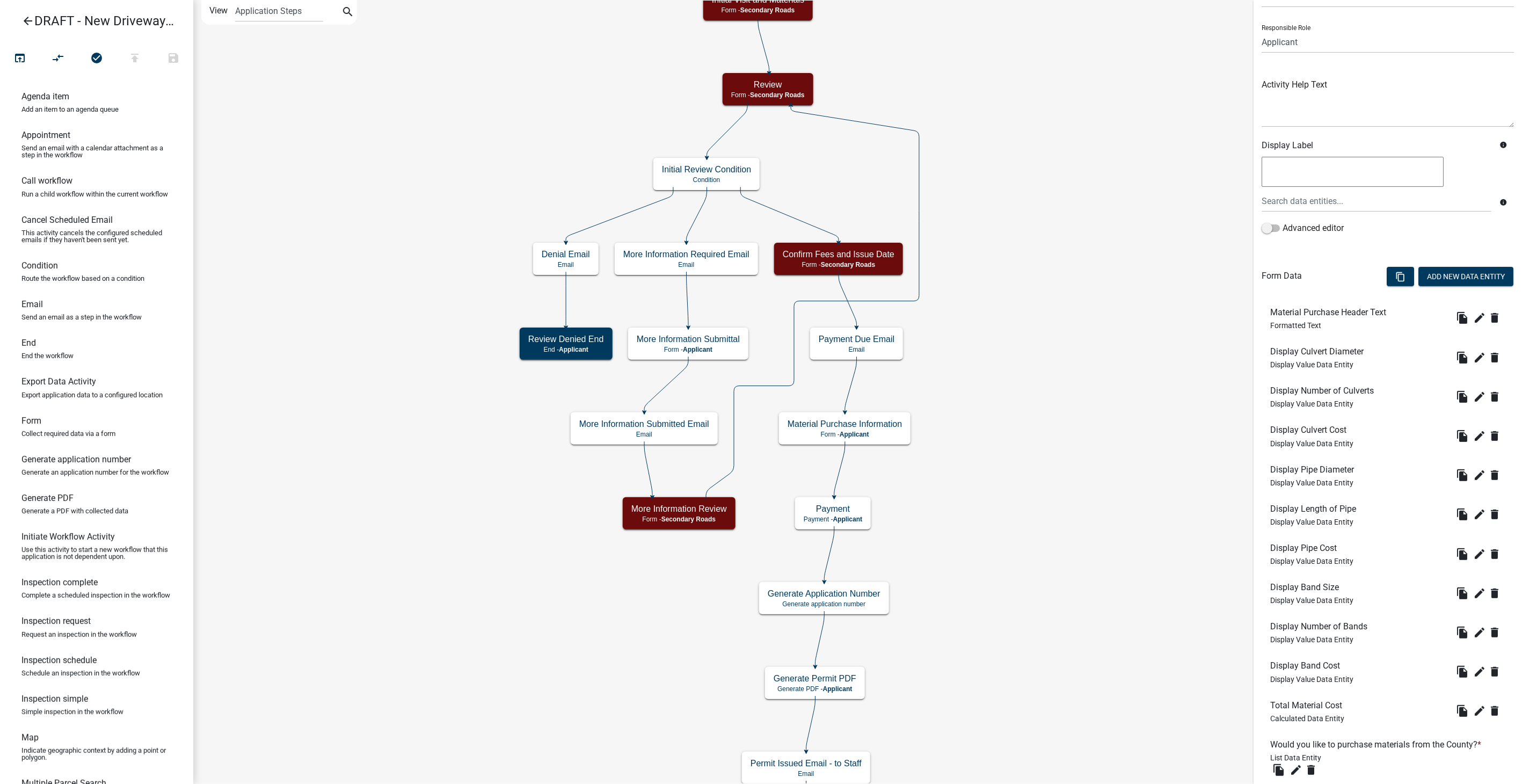
scroll to position [119, 0]
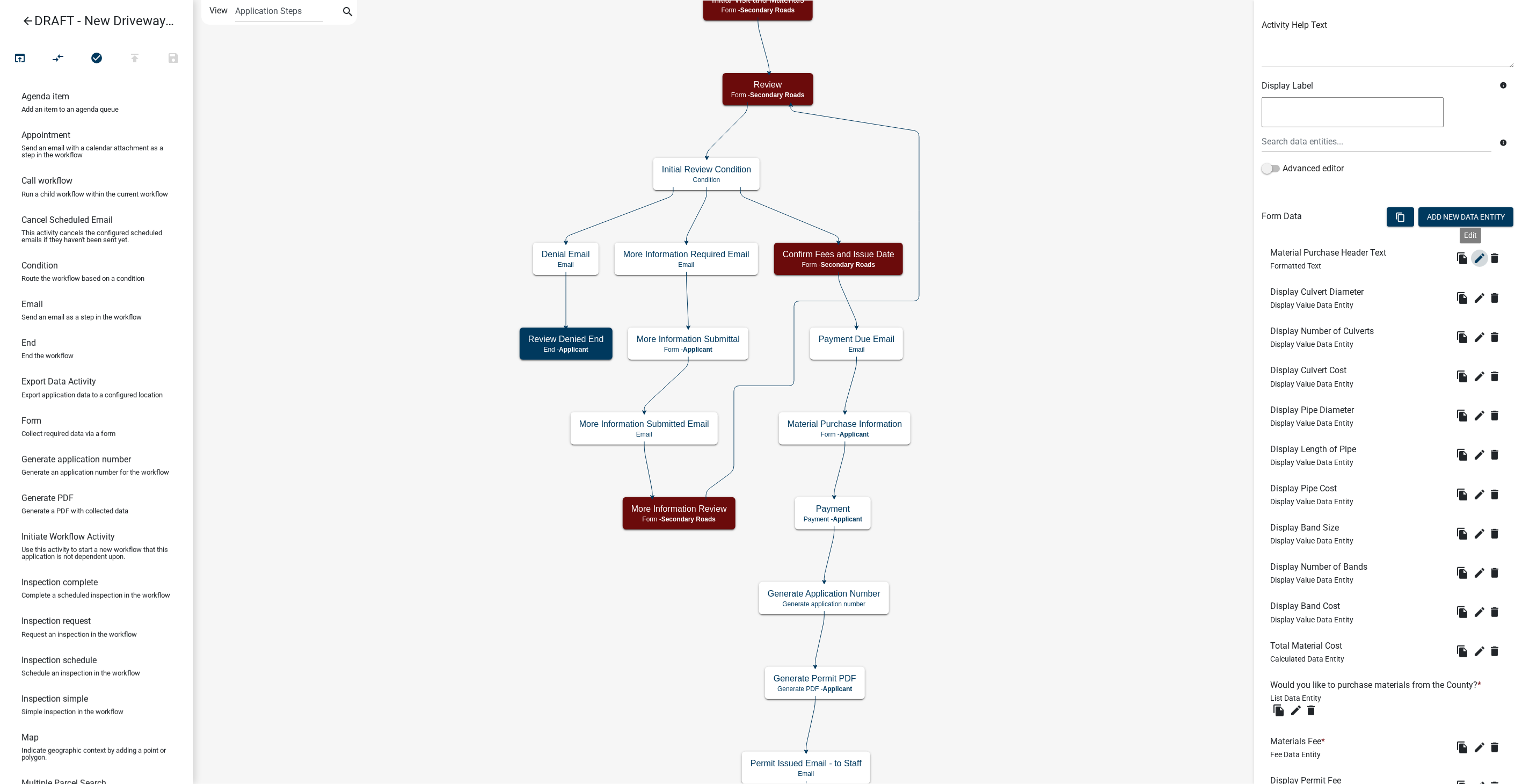
click at [911, 255] on button "edit" at bounding box center [1479, 258] width 17 height 17
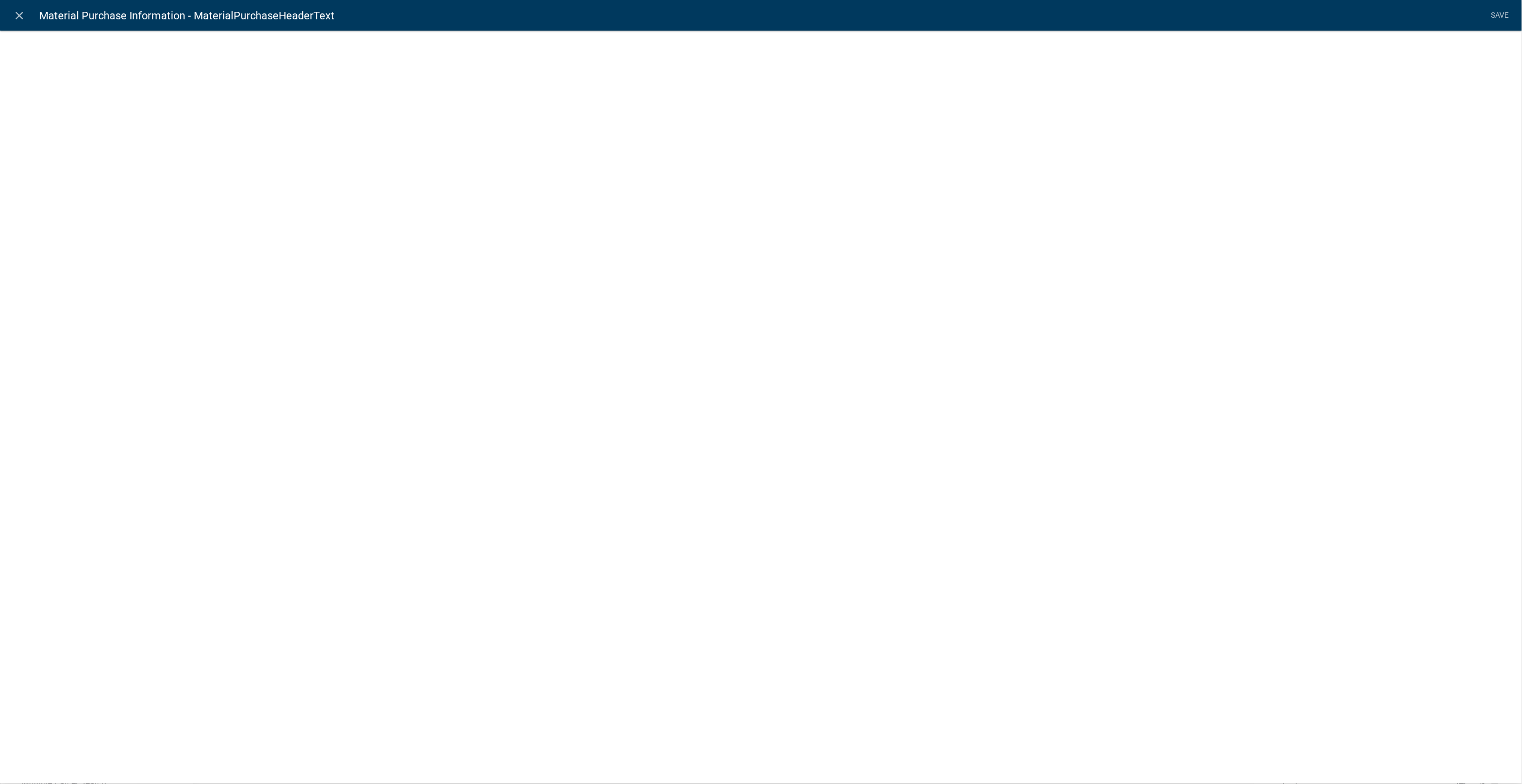
select select "rich-text"
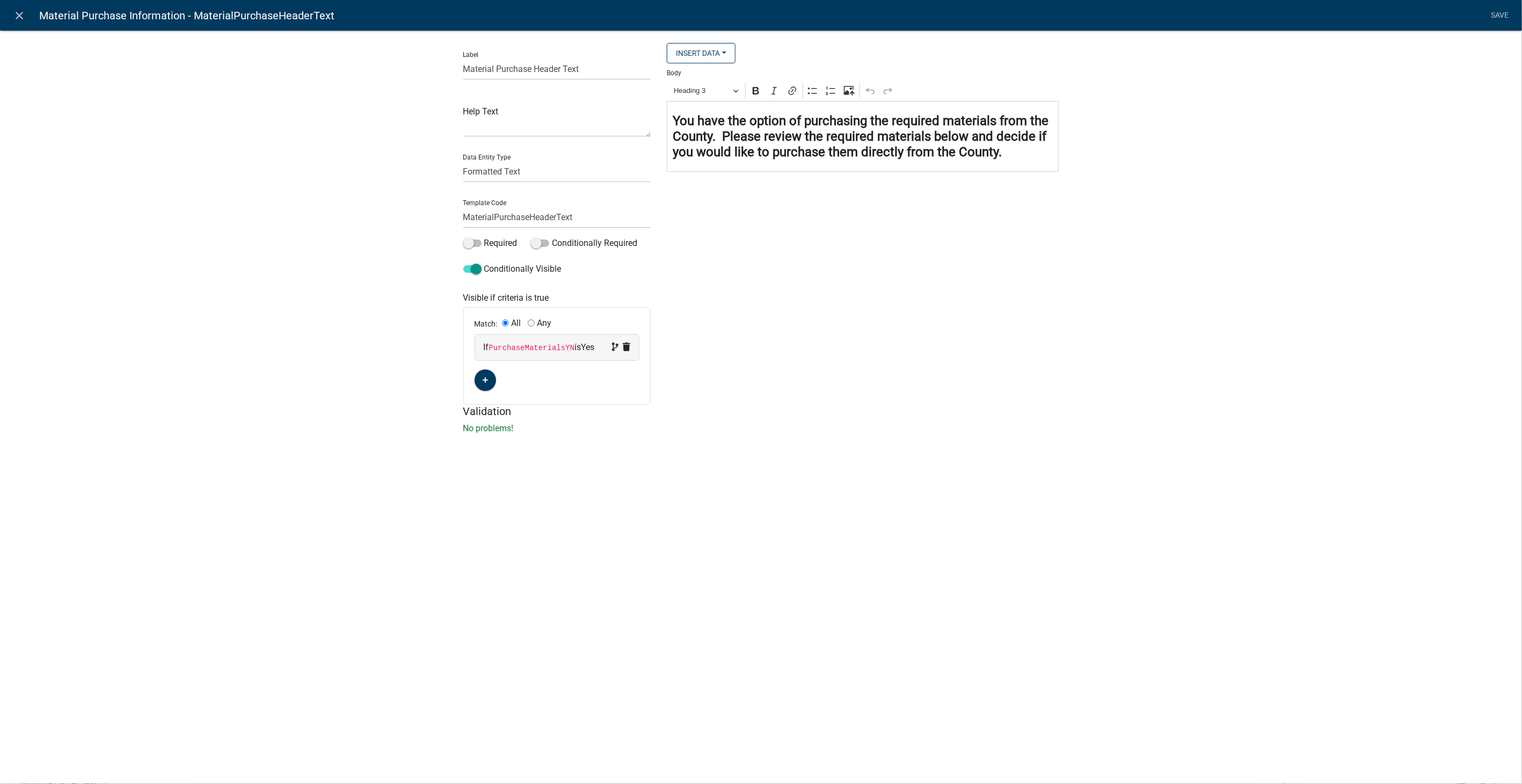
click at [911, 158] on h4 "⁠⁠⁠⁠⁠⁠⁠ You have the option of purchasing the required materials from the Count…" at bounding box center [863, 136] width 380 height 46
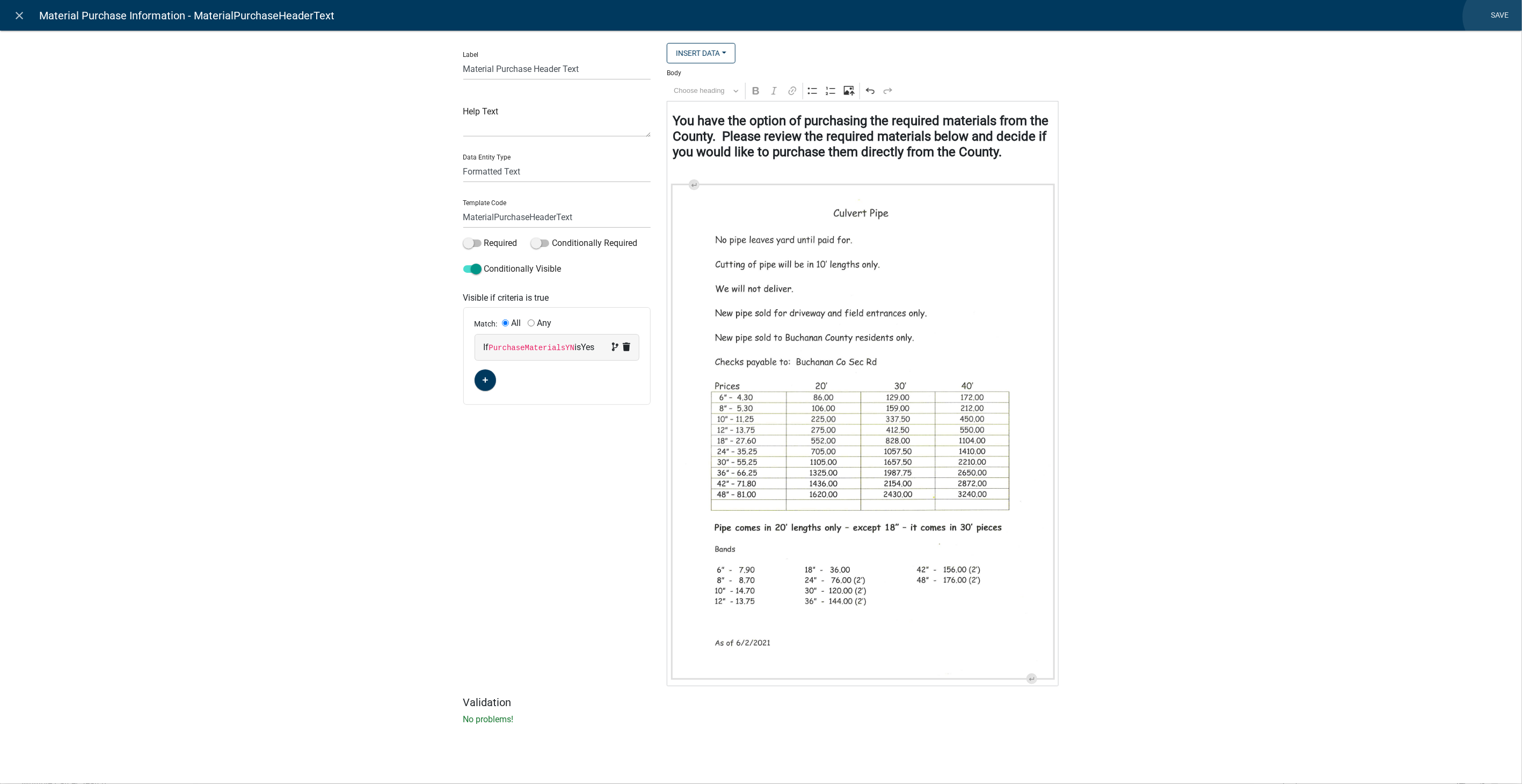
click at [911, 17] on link "Save" at bounding box center [1500, 15] width 27 height 21
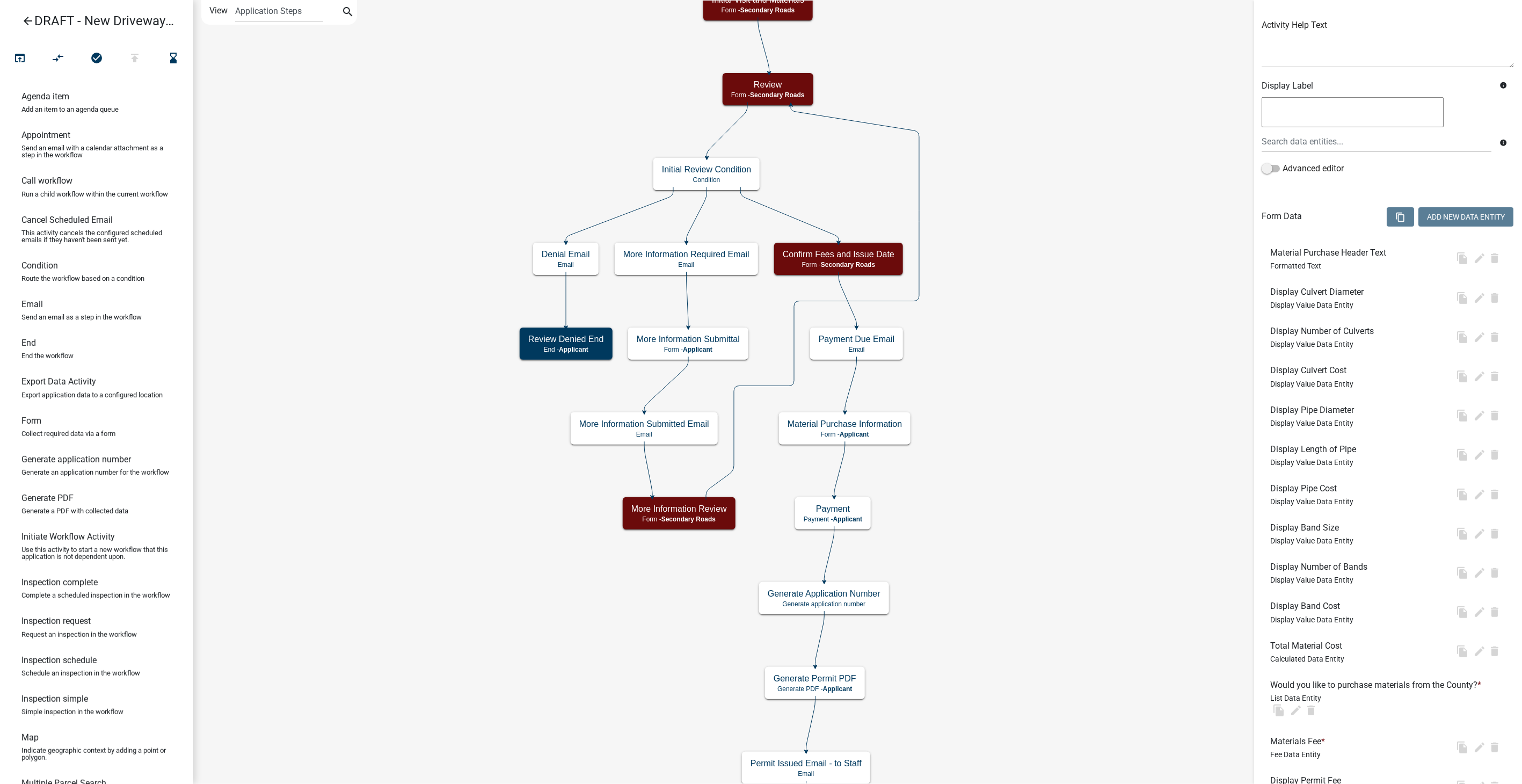
scroll to position [0, 0]
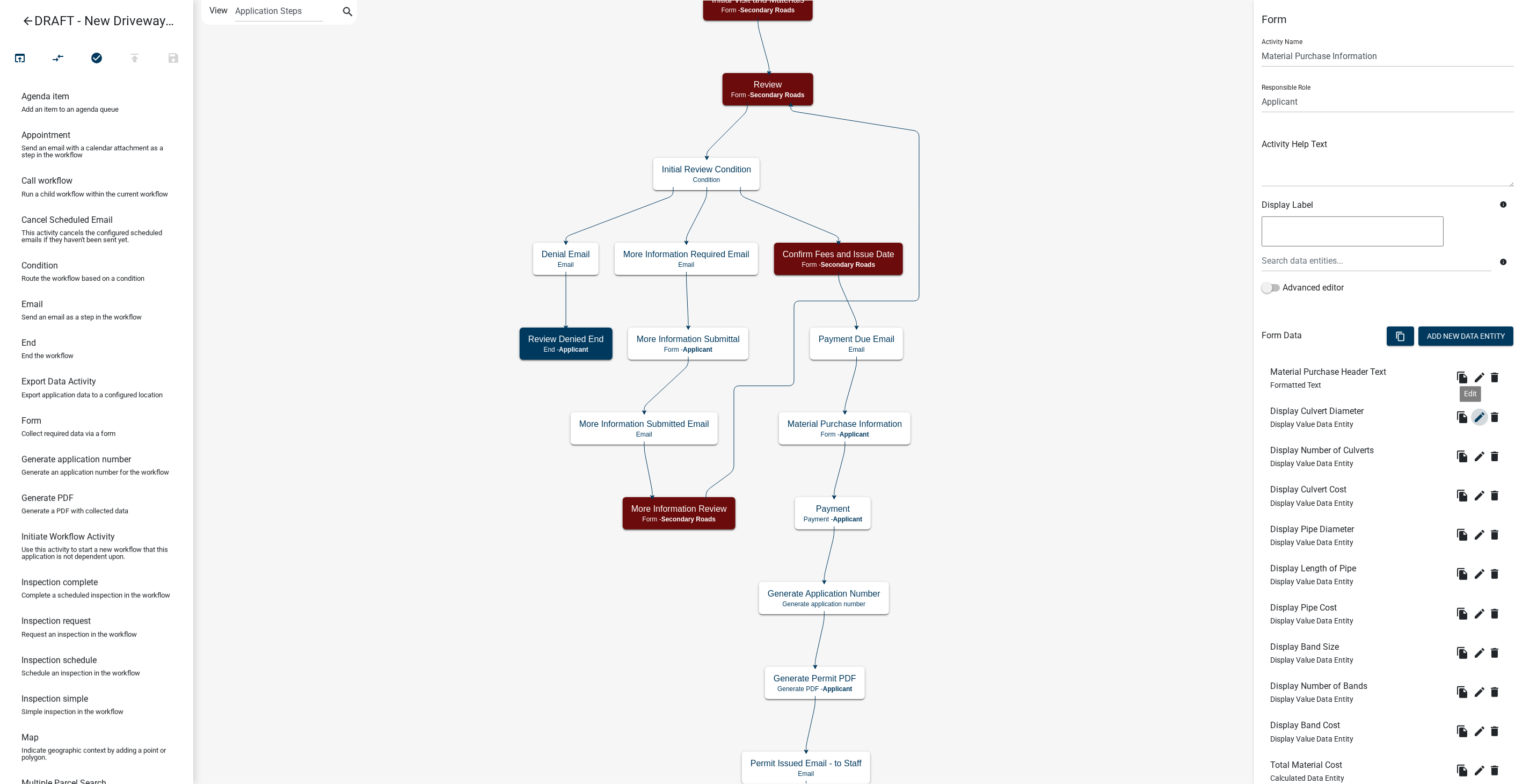
click at [911, 414] on icon "edit" at bounding box center [1479, 417] width 13 height 13
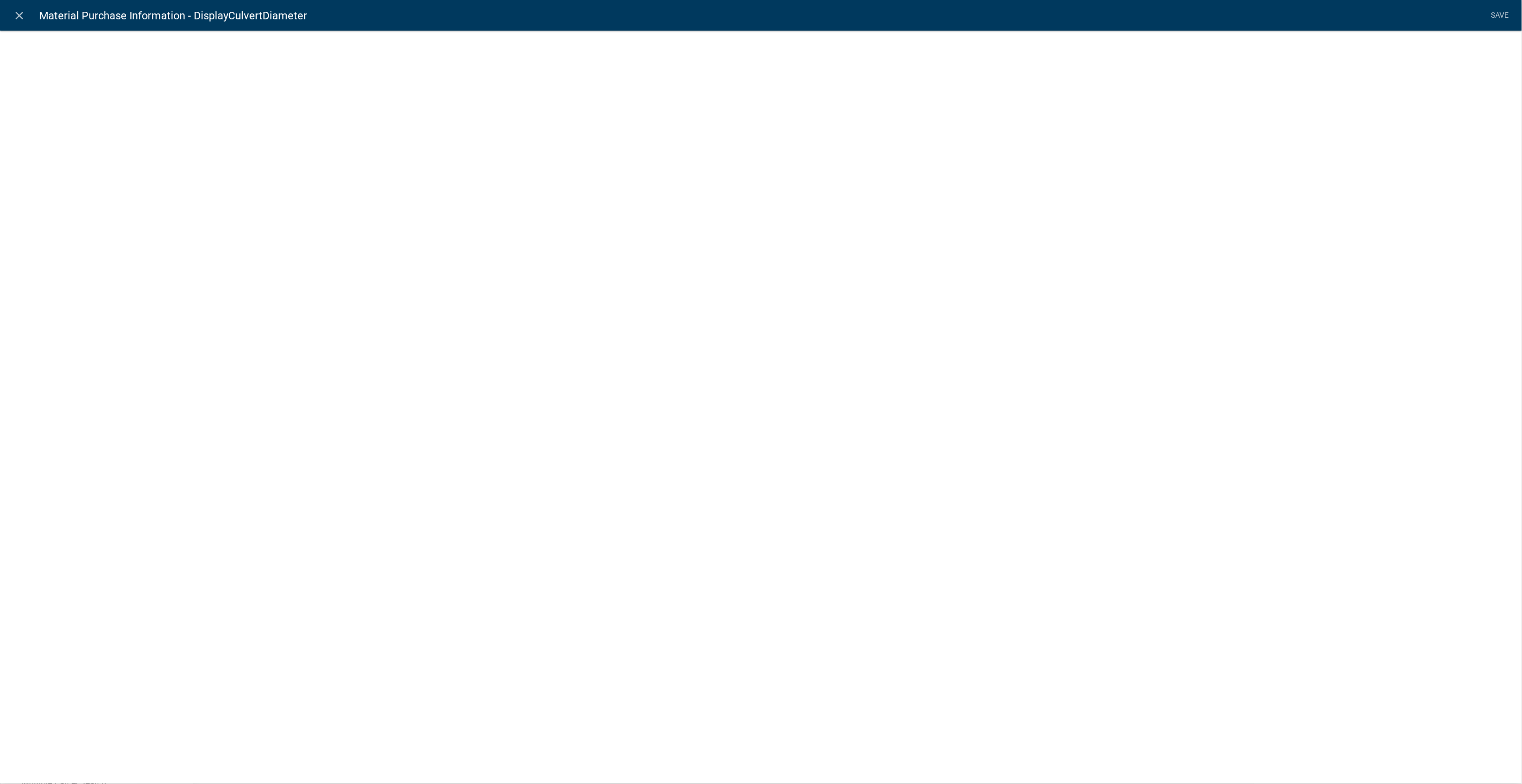
select select "display-entity-value"
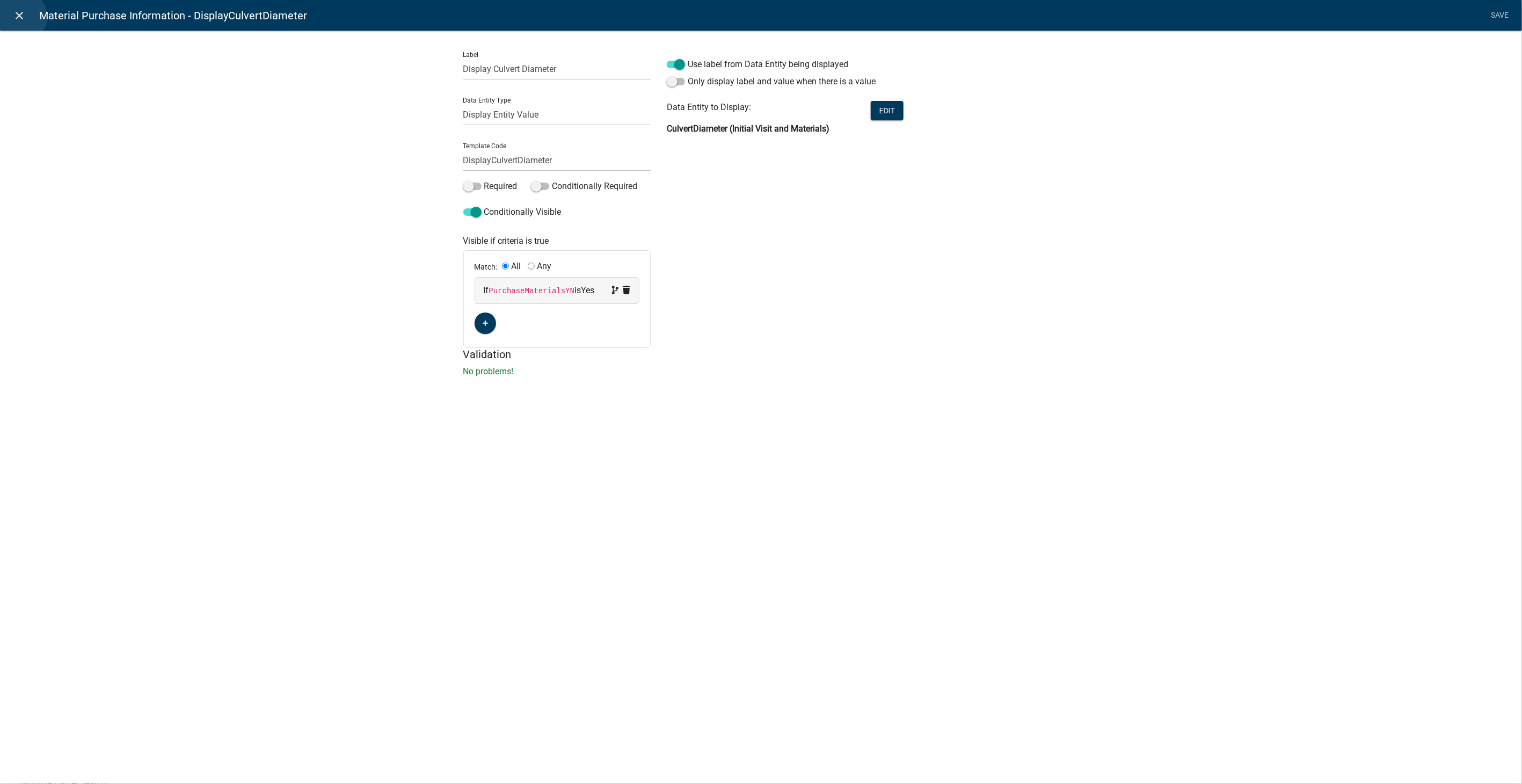
click at [20, 17] on icon "close" at bounding box center [20, 15] width 13 height 13
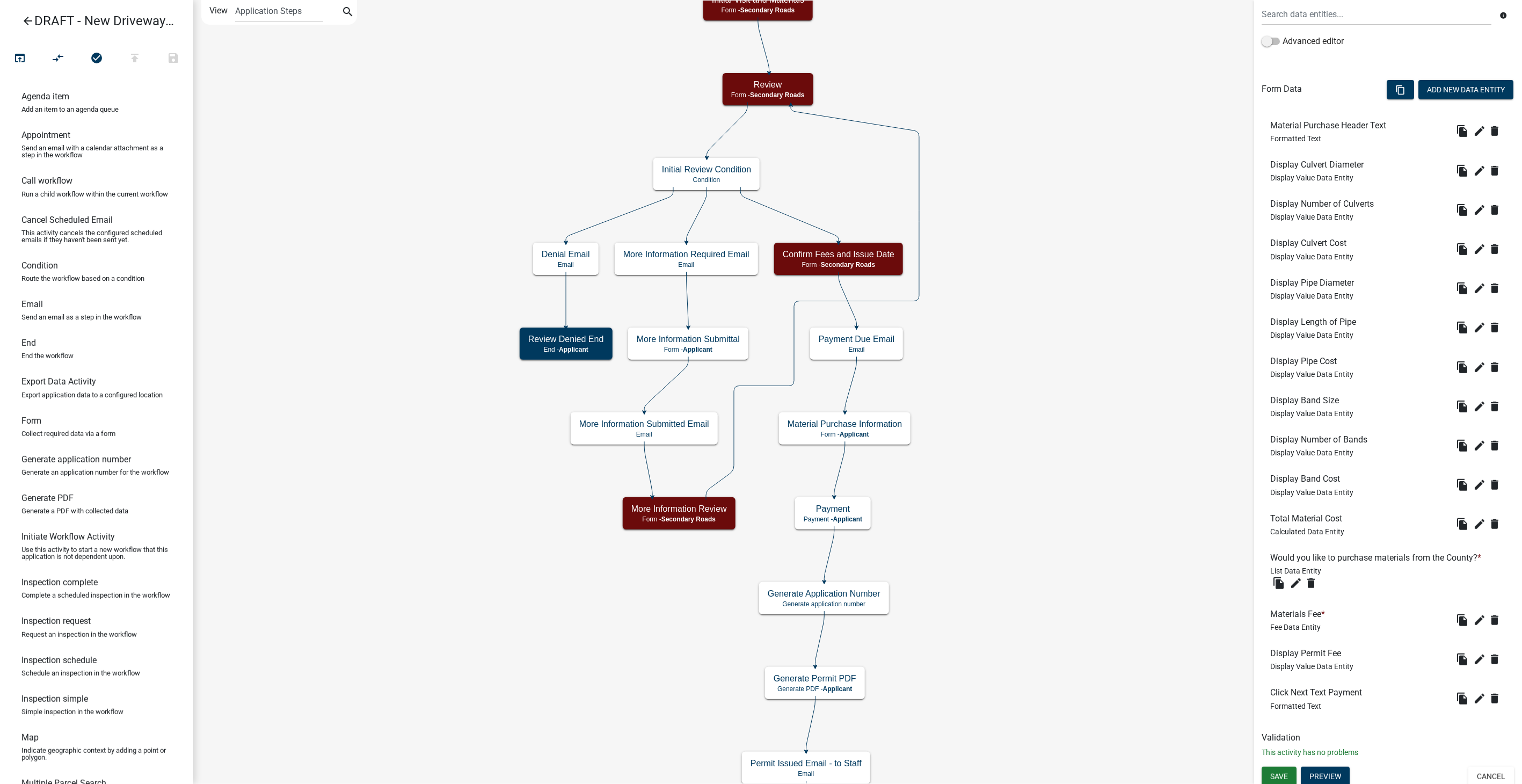
scroll to position [251, 0]
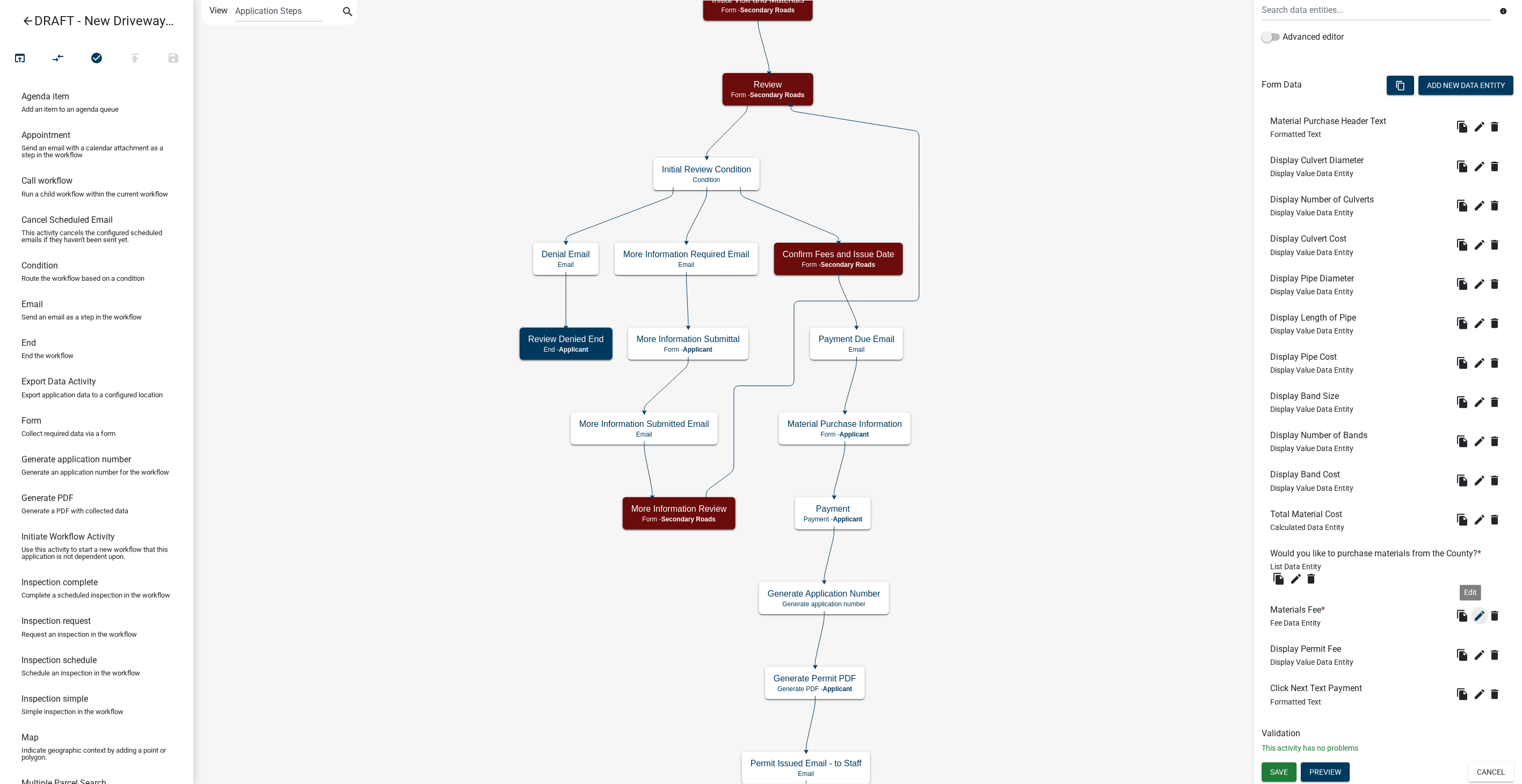
click at [911, 497] on icon "edit" at bounding box center [1479, 616] width 13 height 13
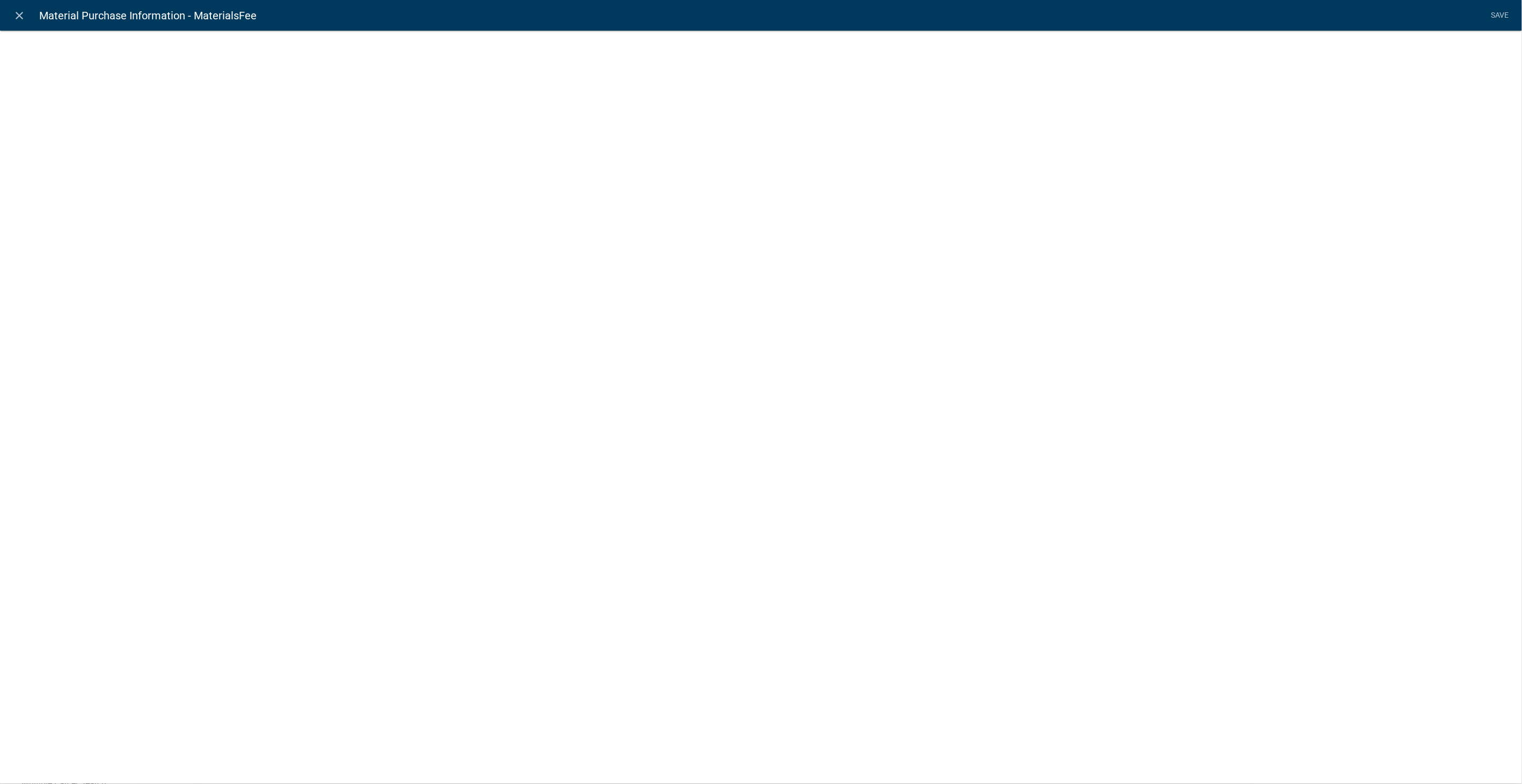
select select "fee"
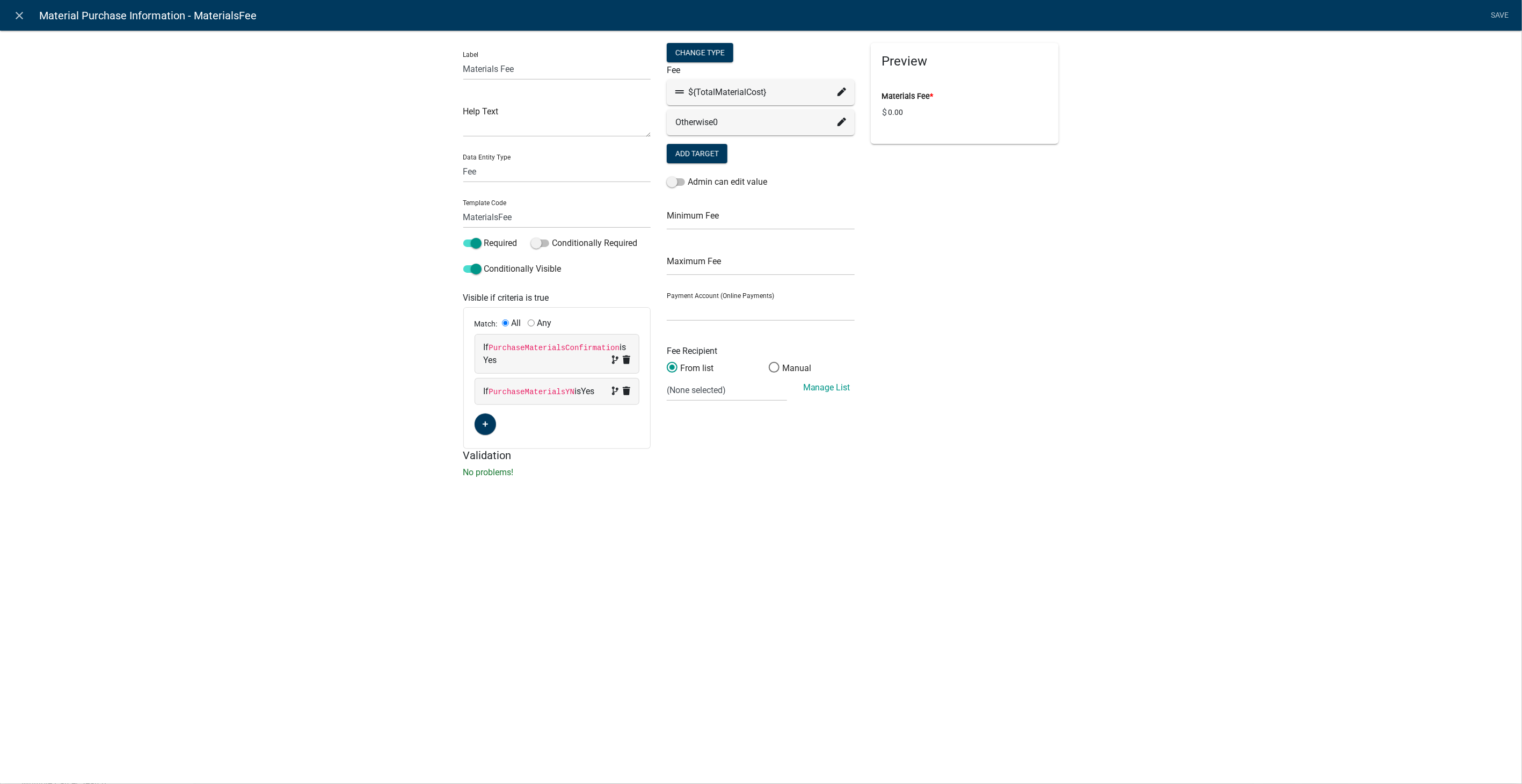
click at [840, 87] on fa-icon at bounding box center [841, 92] width 9 height 13
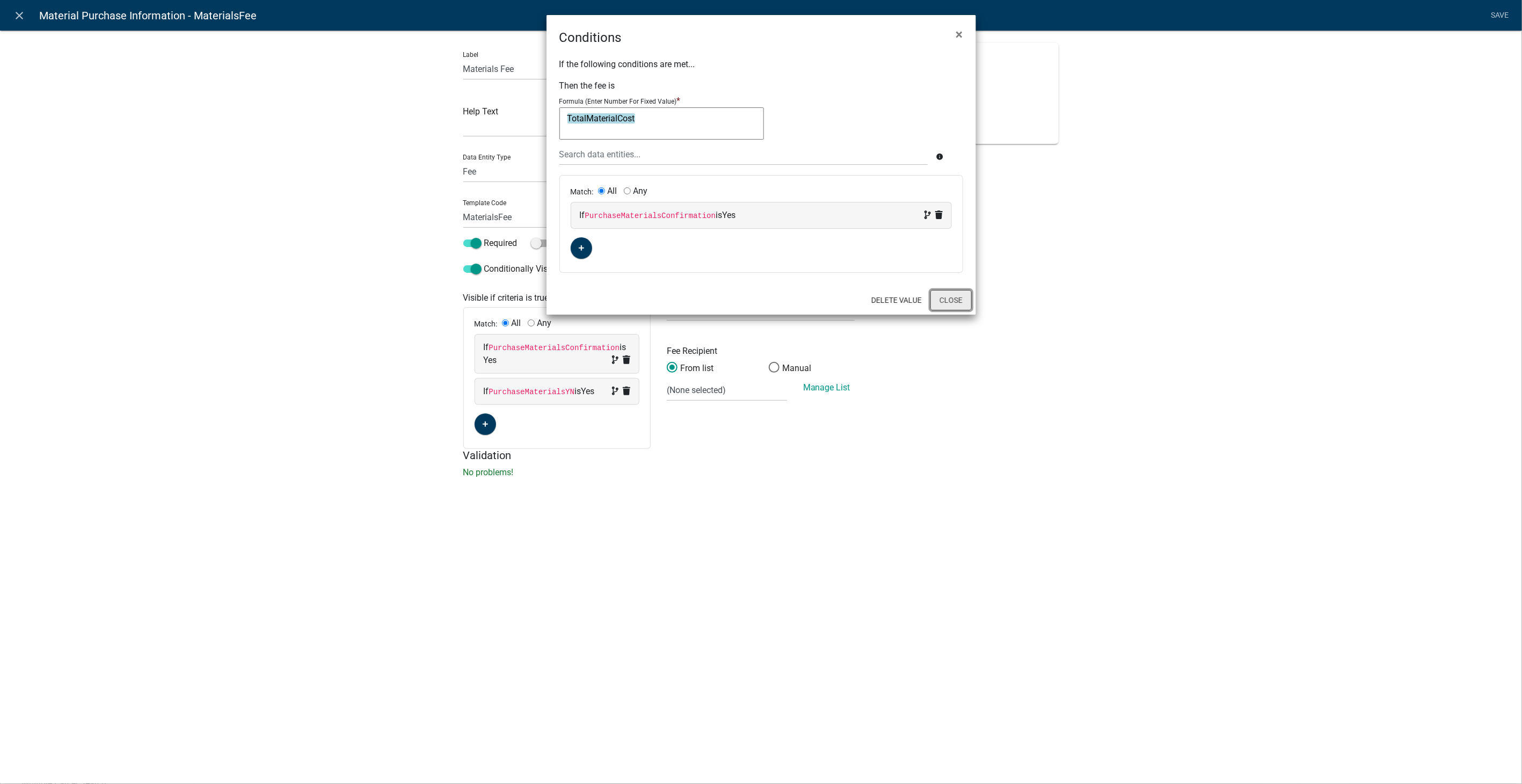
click at [911, 292] on button "Close" at bounding box center [951, 300] width 41 height 21
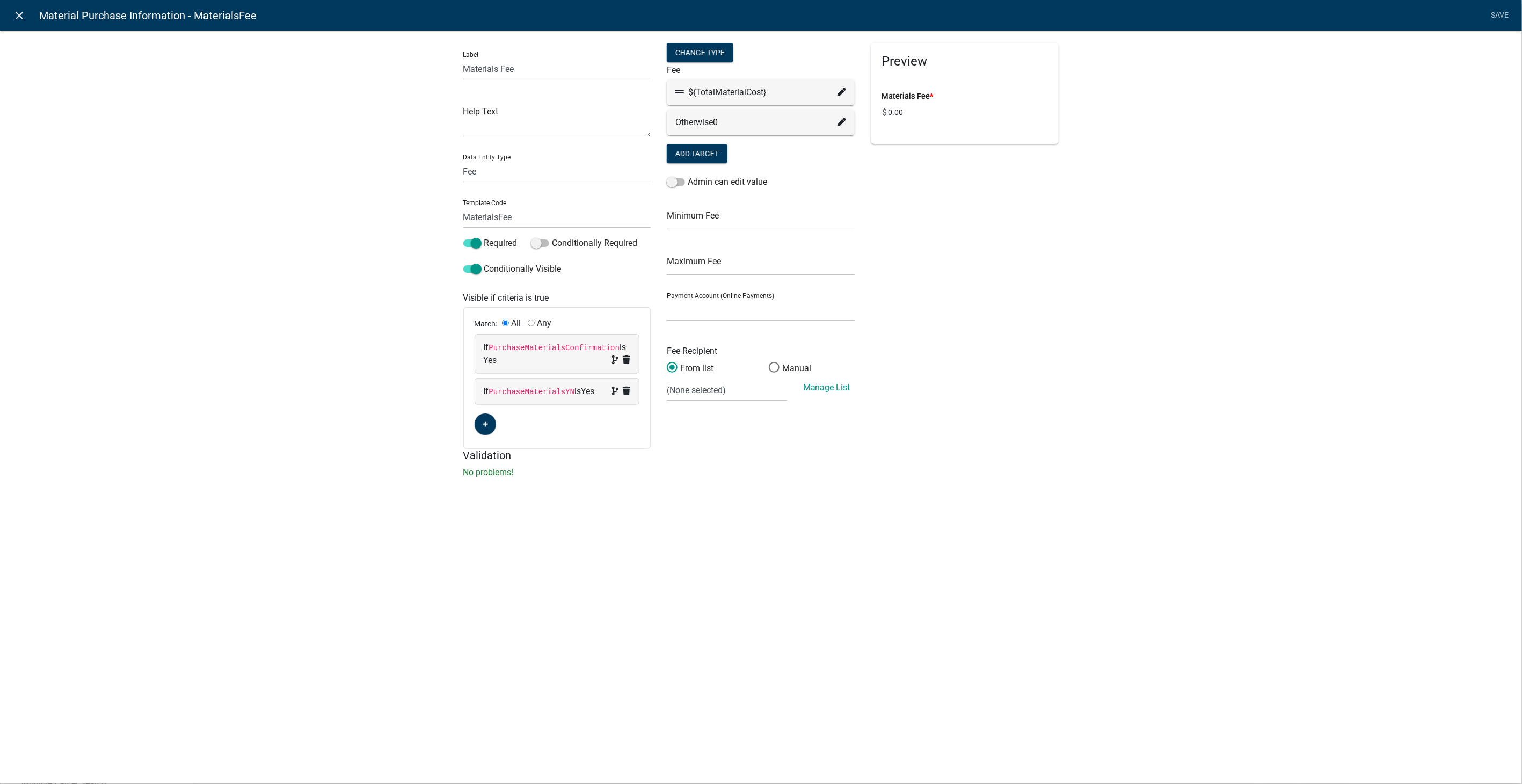
click at [18, 15] on icon "close" at bounding box center [20, 15] width 13 height 13
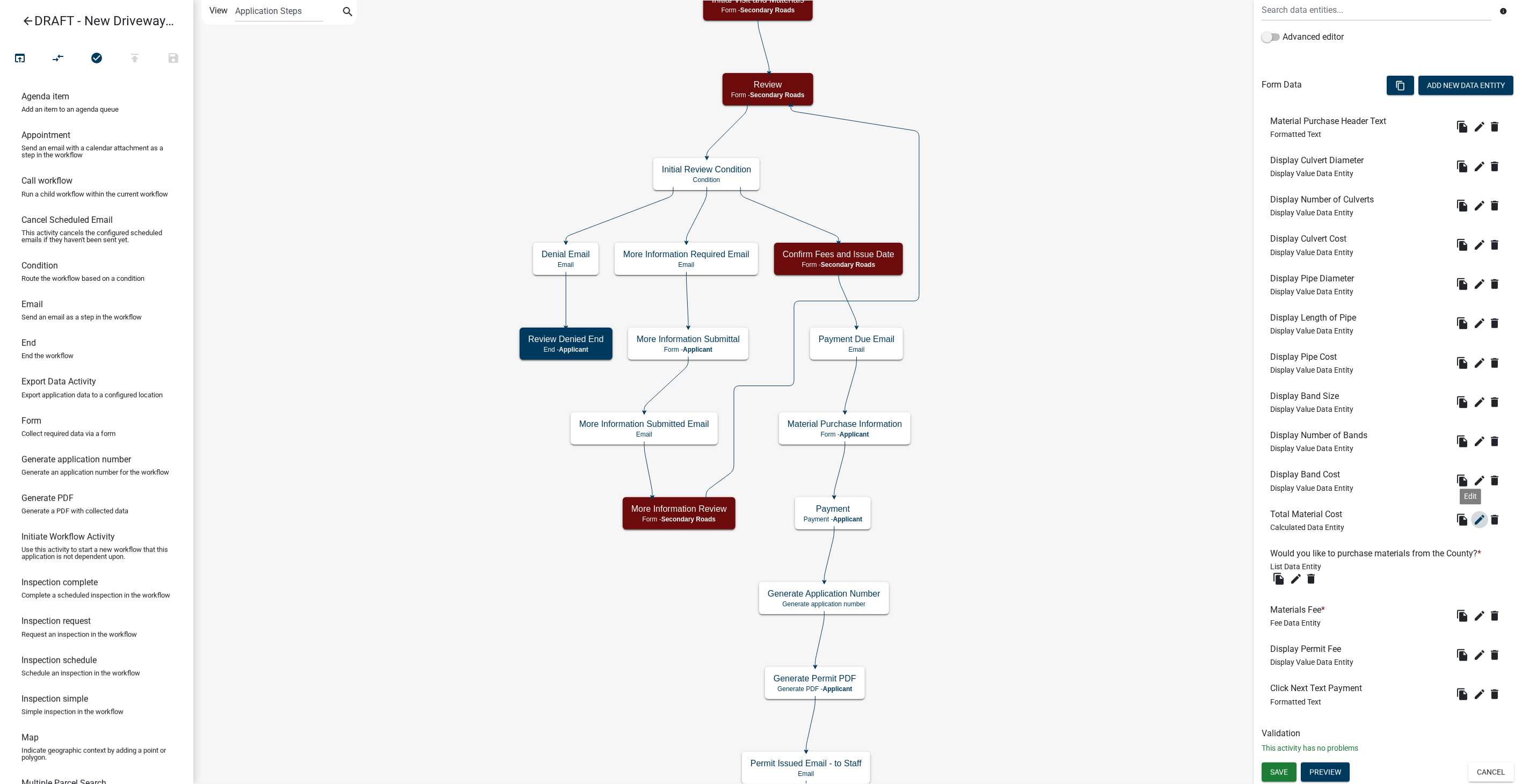
click at [911, 497] on icon "edit" at bounding box center [1479, 520] width 13 height 13
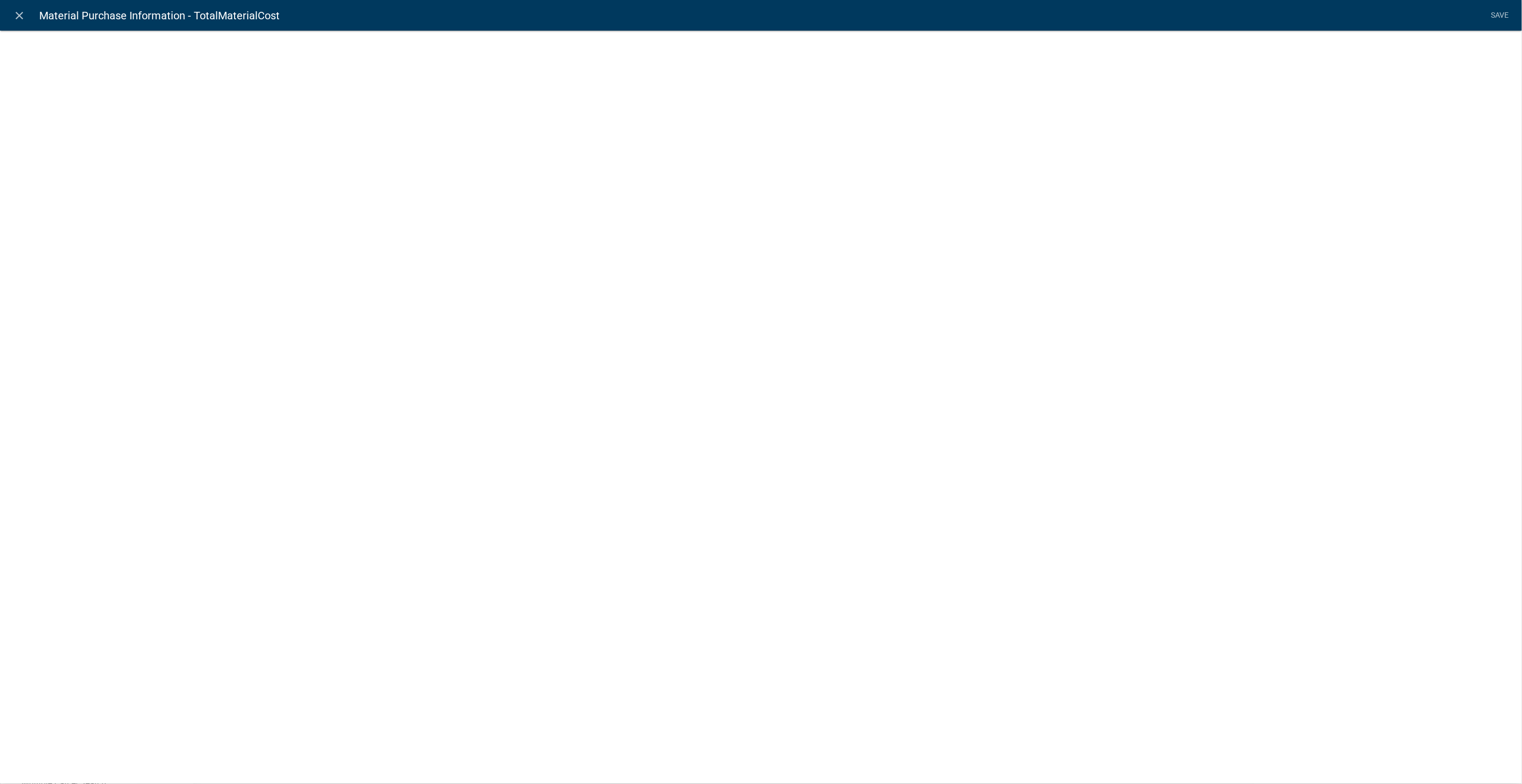
select select "calculated-value"
select select "2"
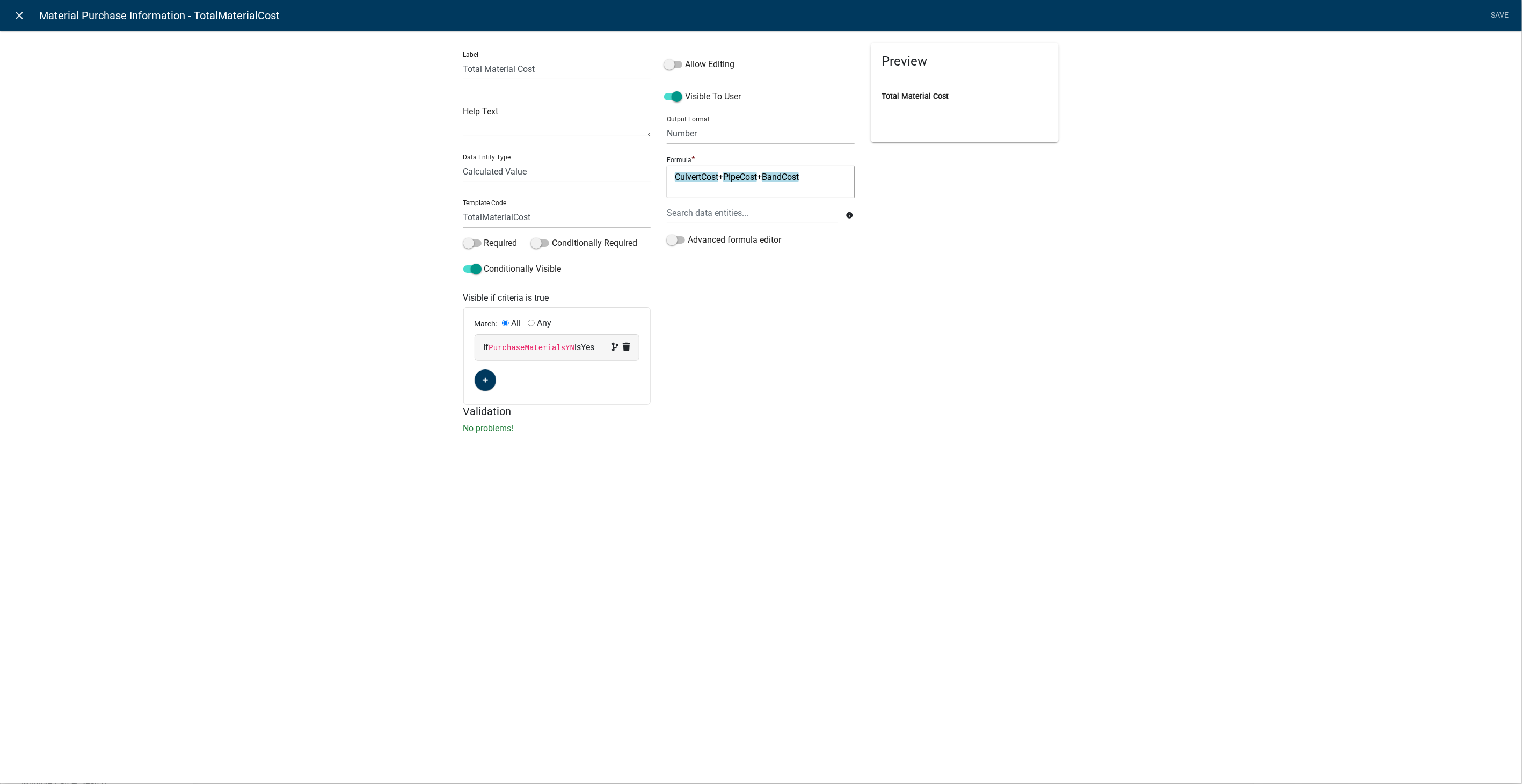
click at [17, 15] on icon "close" at bounding box center [20, 15] width 13 height 13
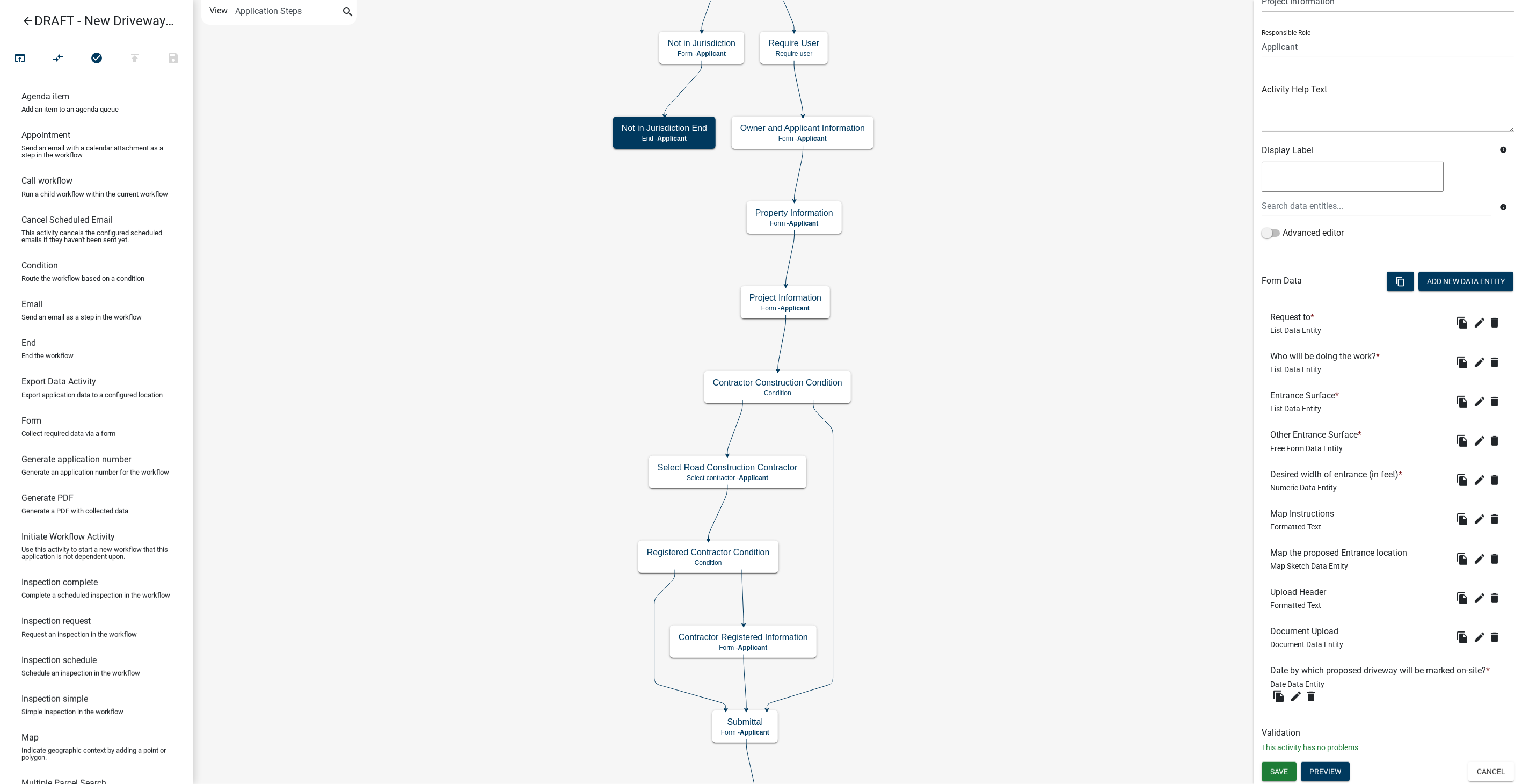
scroll to position [64, 0]
click at [911, 497] on button "Cancel" at bounding box center [1491, 771] width 45 height 19
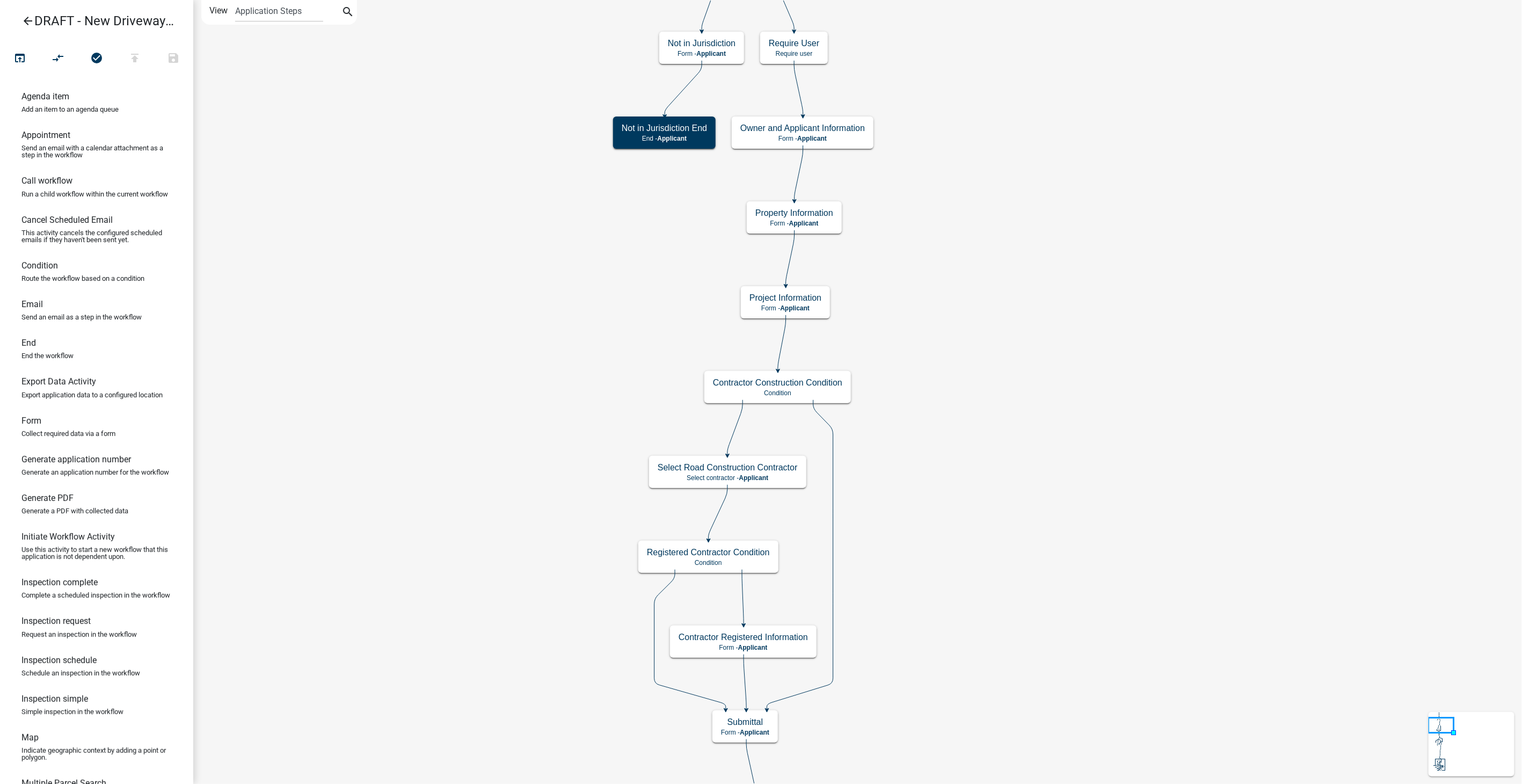
scroll to position [0, 0]
click at [830, 218] on div "Property Information Form - Applicant" at bounding box center [794, 217] width 95 height 32
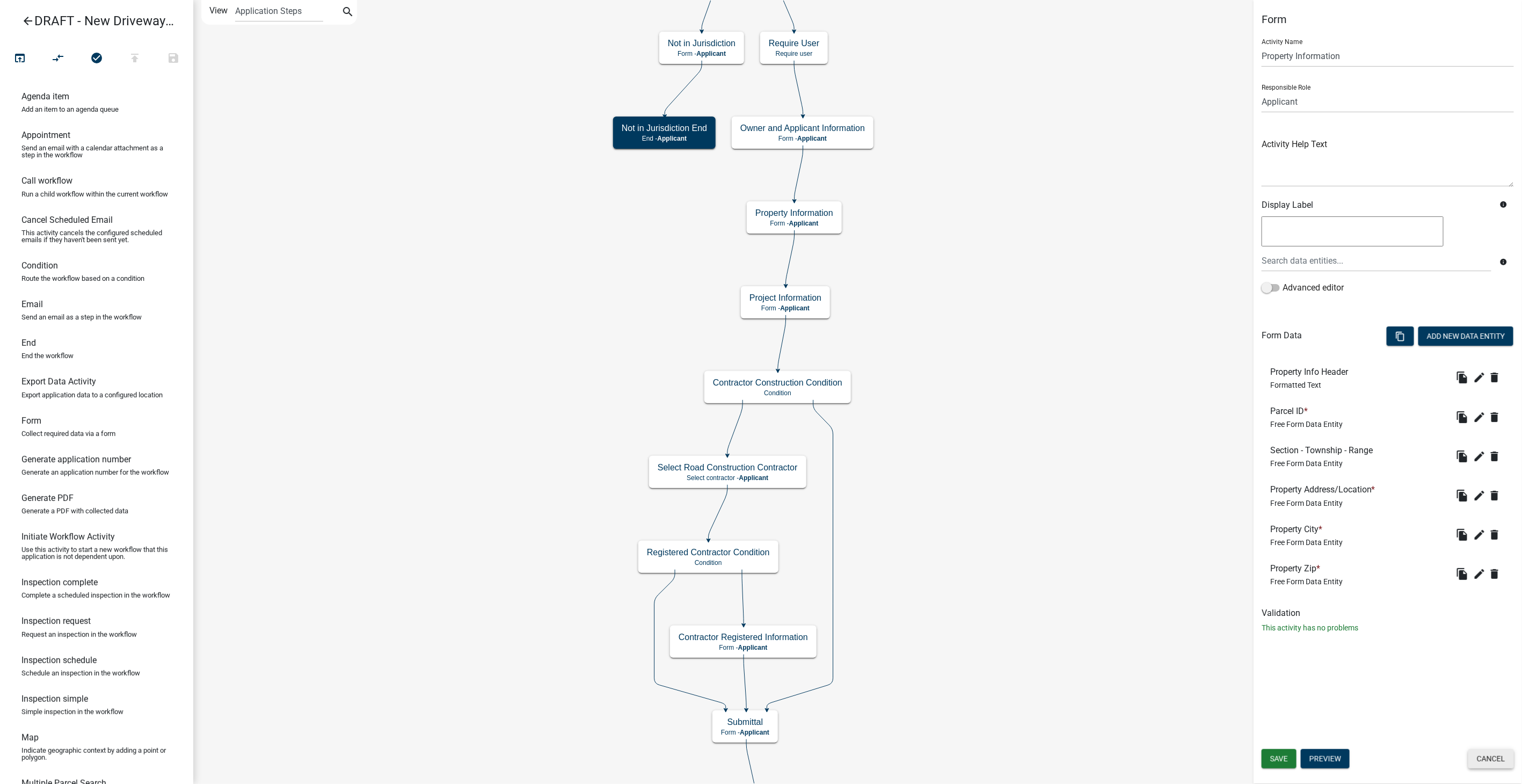
click at [911, 497] on button "Cancel" at bounding box center [1491, 759] width 45 height 19
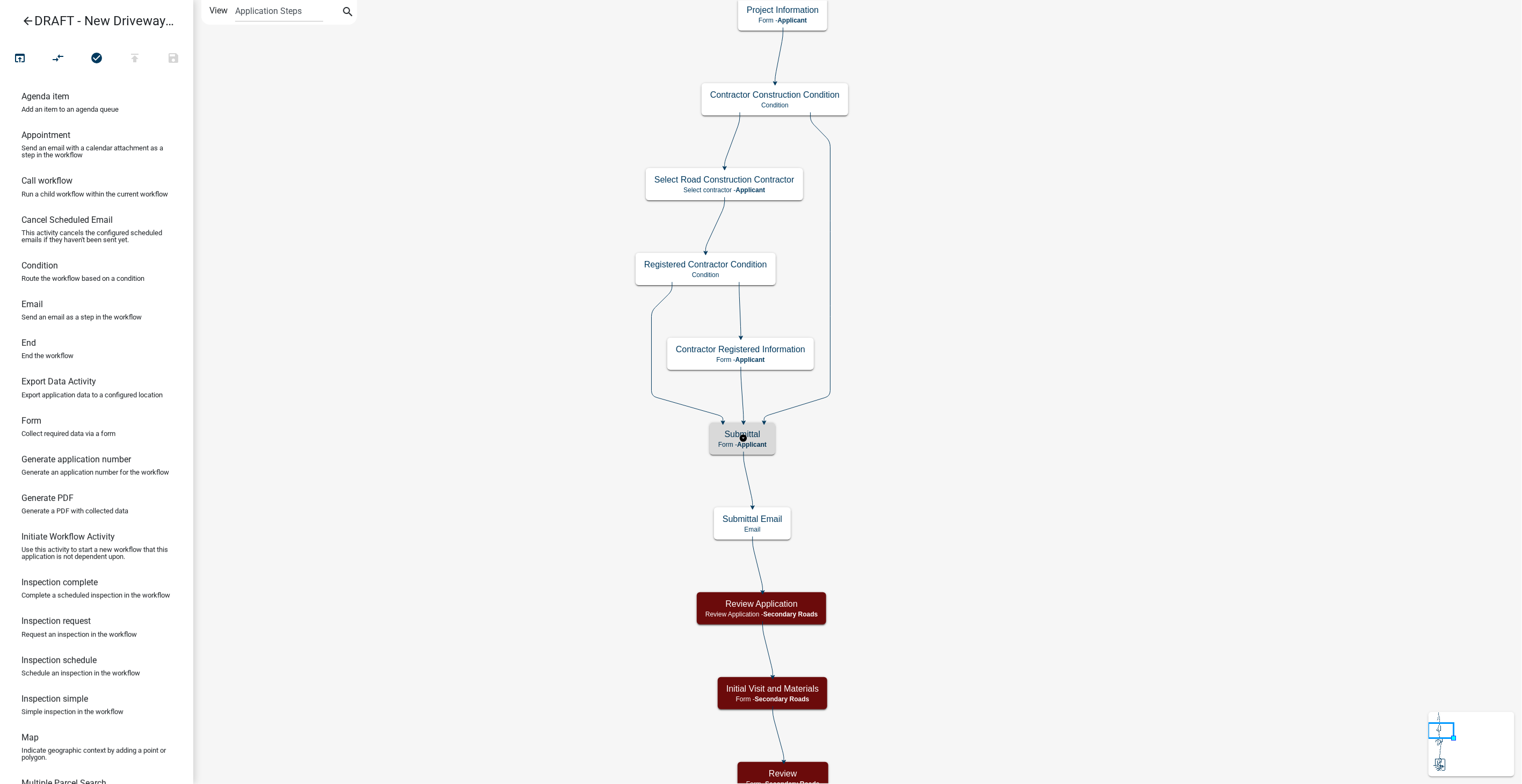
click at [755, 435] on h5 "Submittal" at bounding box center [743, 434] width 48 height 10
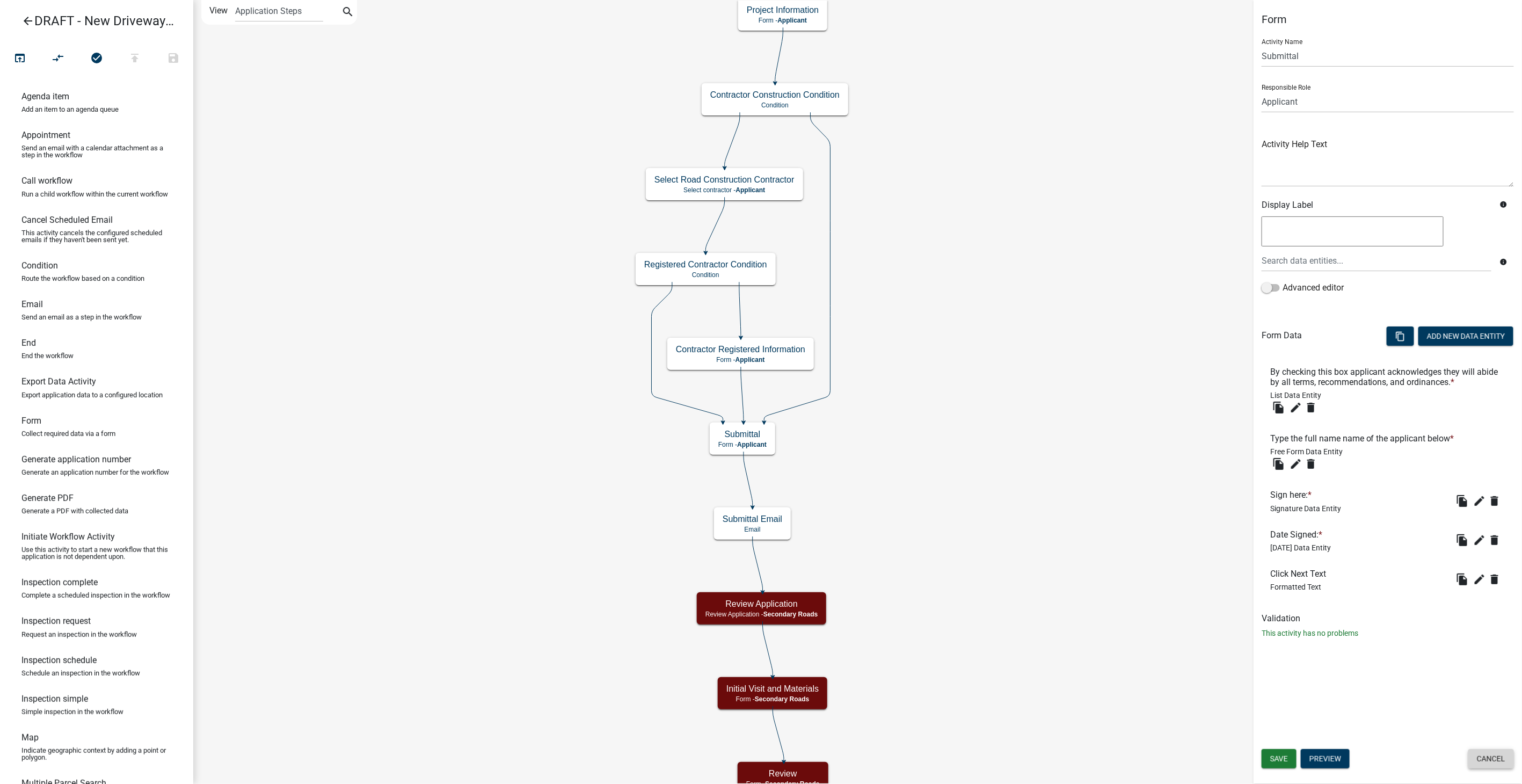
click at [911, 497] on button "Cancel" at bounding box center [1491, 759] width 45 height 19
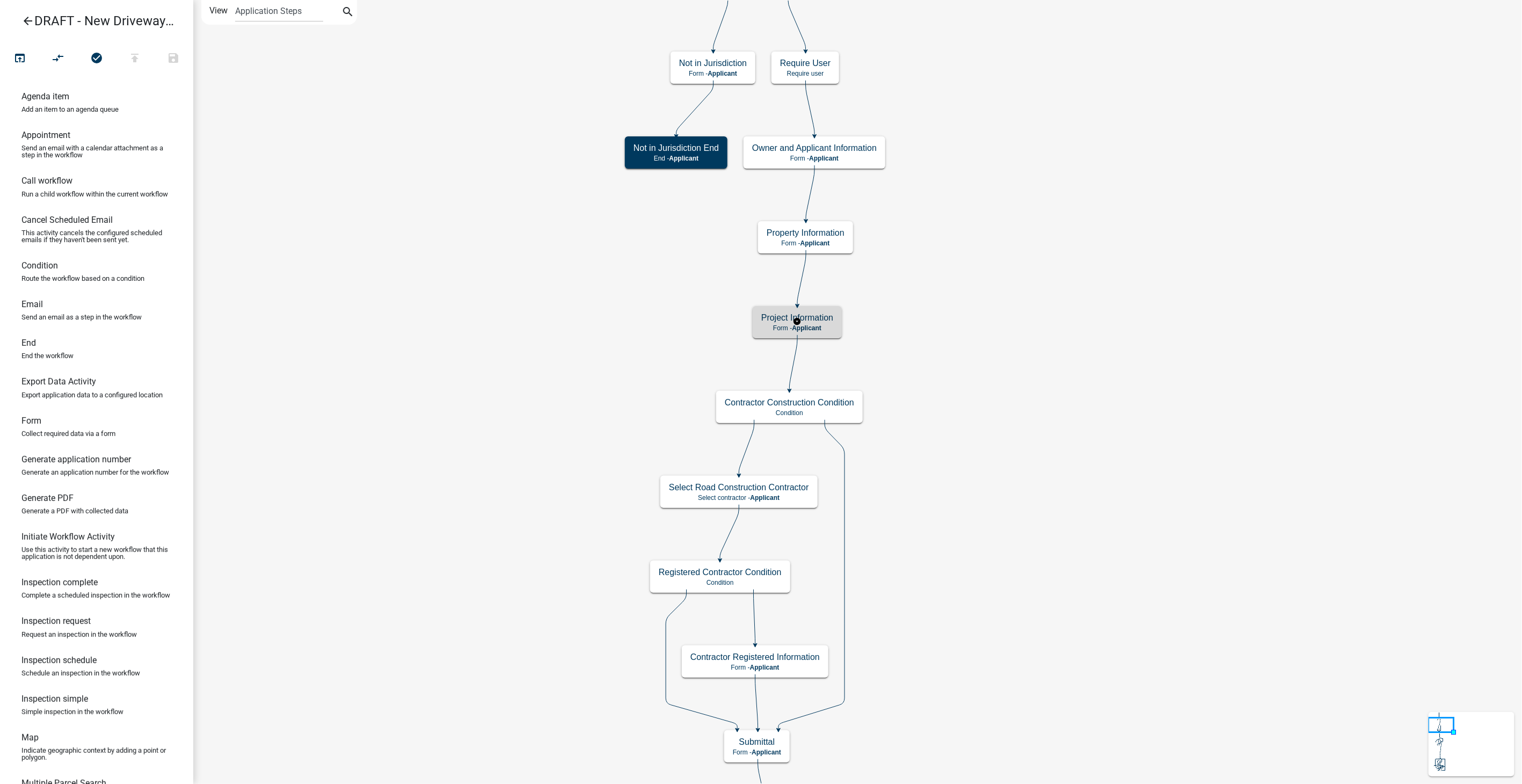
click at [808, 327] on span "Applicant" at bounding box center [806, 328] width 30 height 8
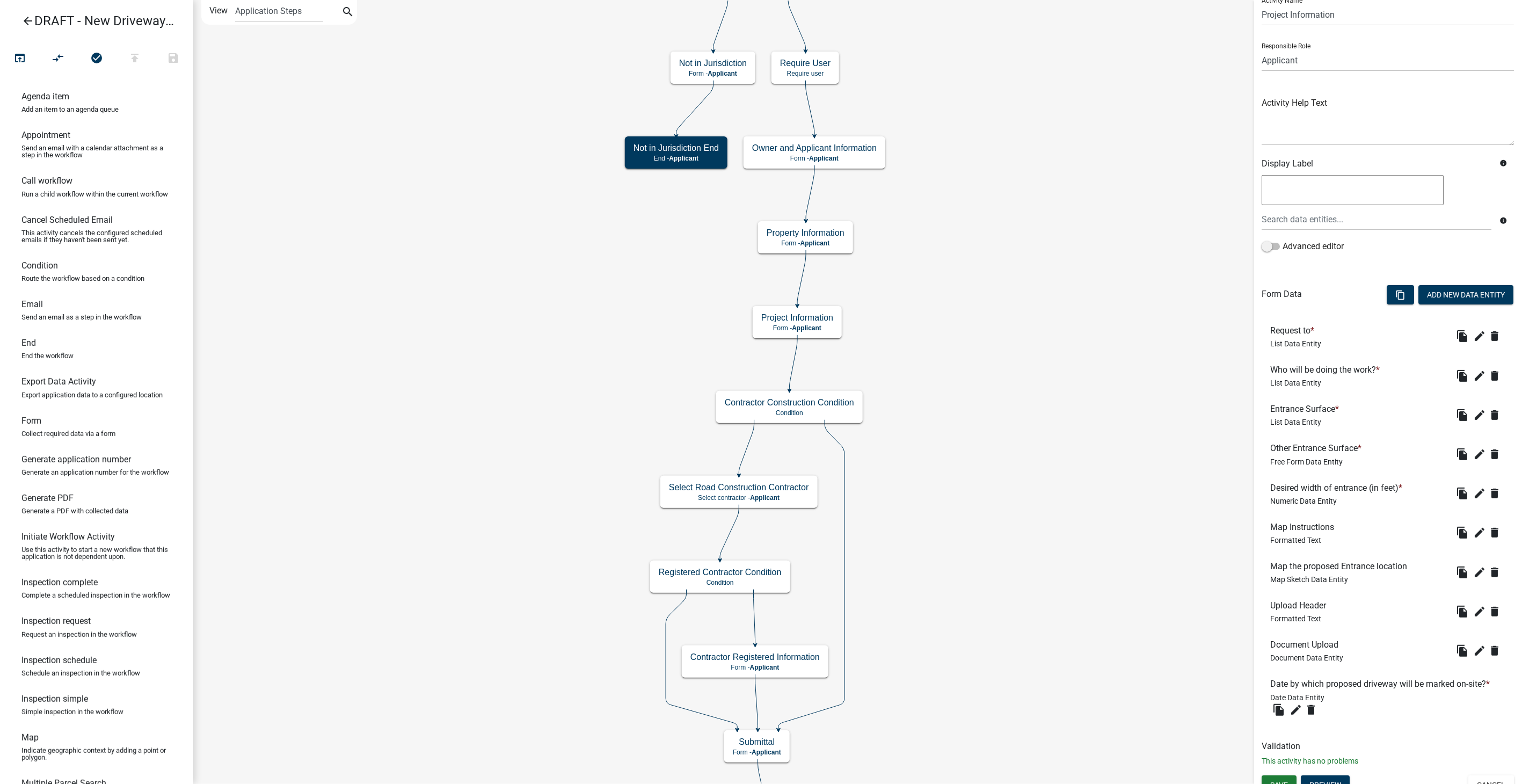
scroll to position [64, 0]
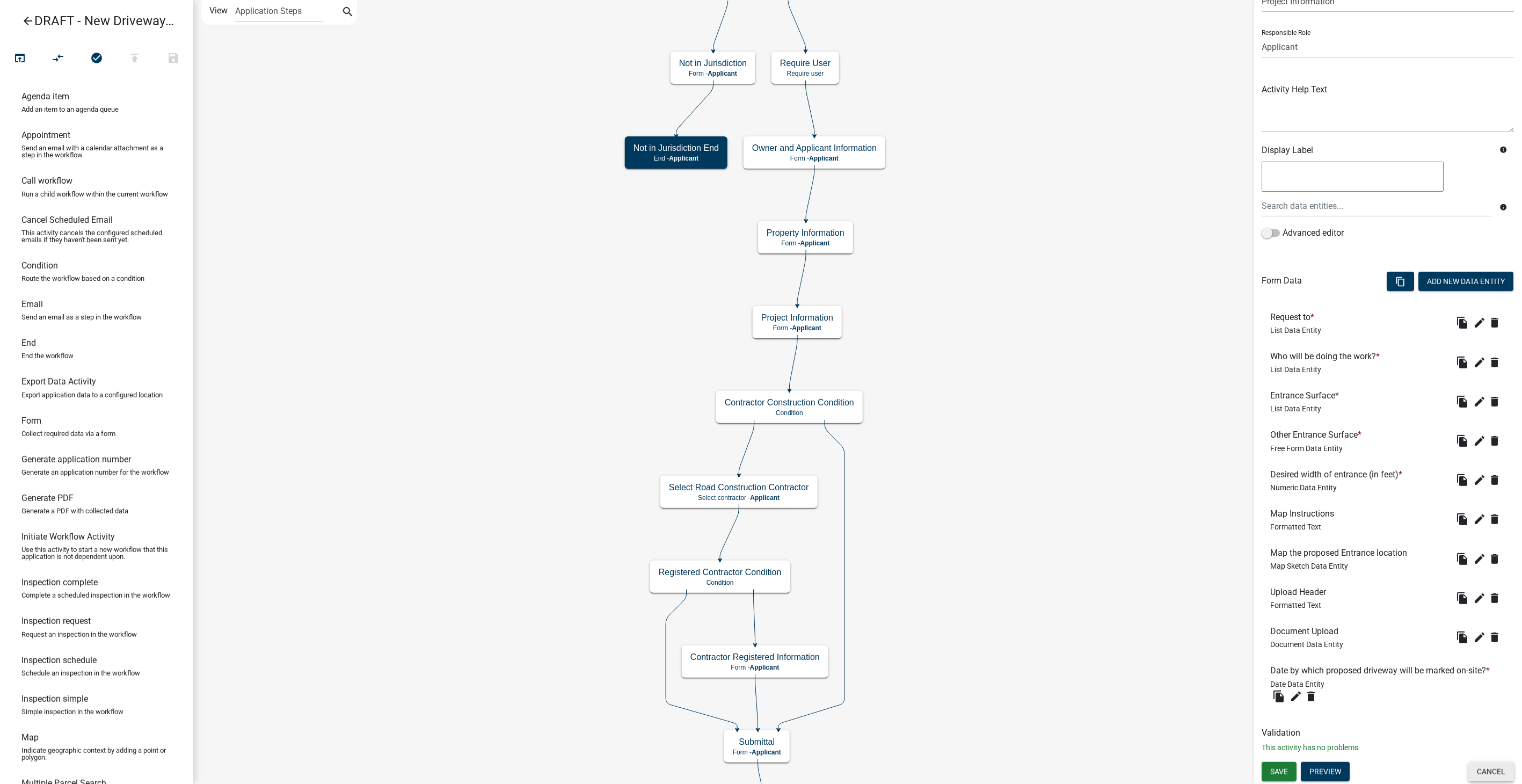
click at [911, 497] on button "Cancel" at bounding box center [1491, 771] width 45 height 19
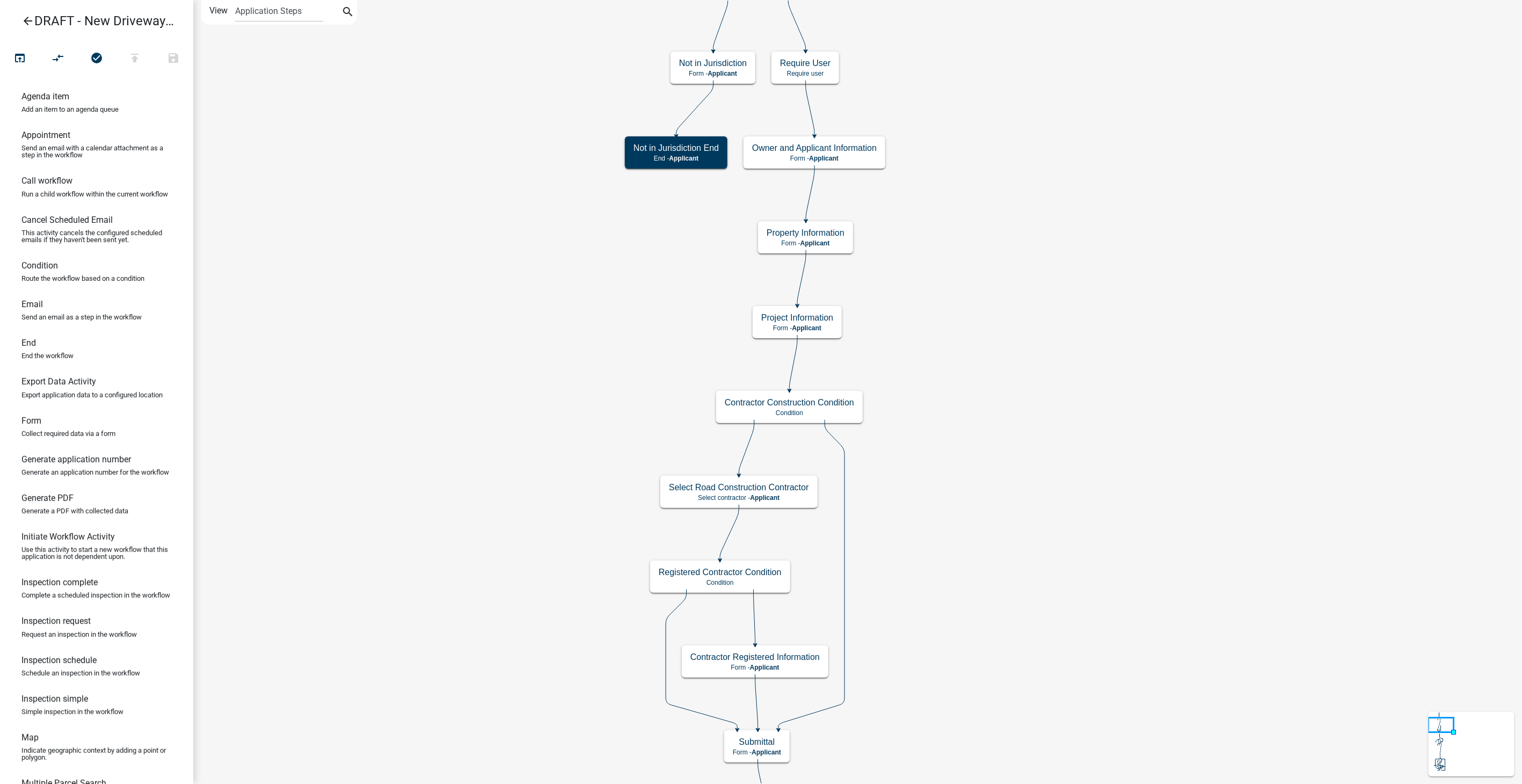
scroll to position [0, 0]
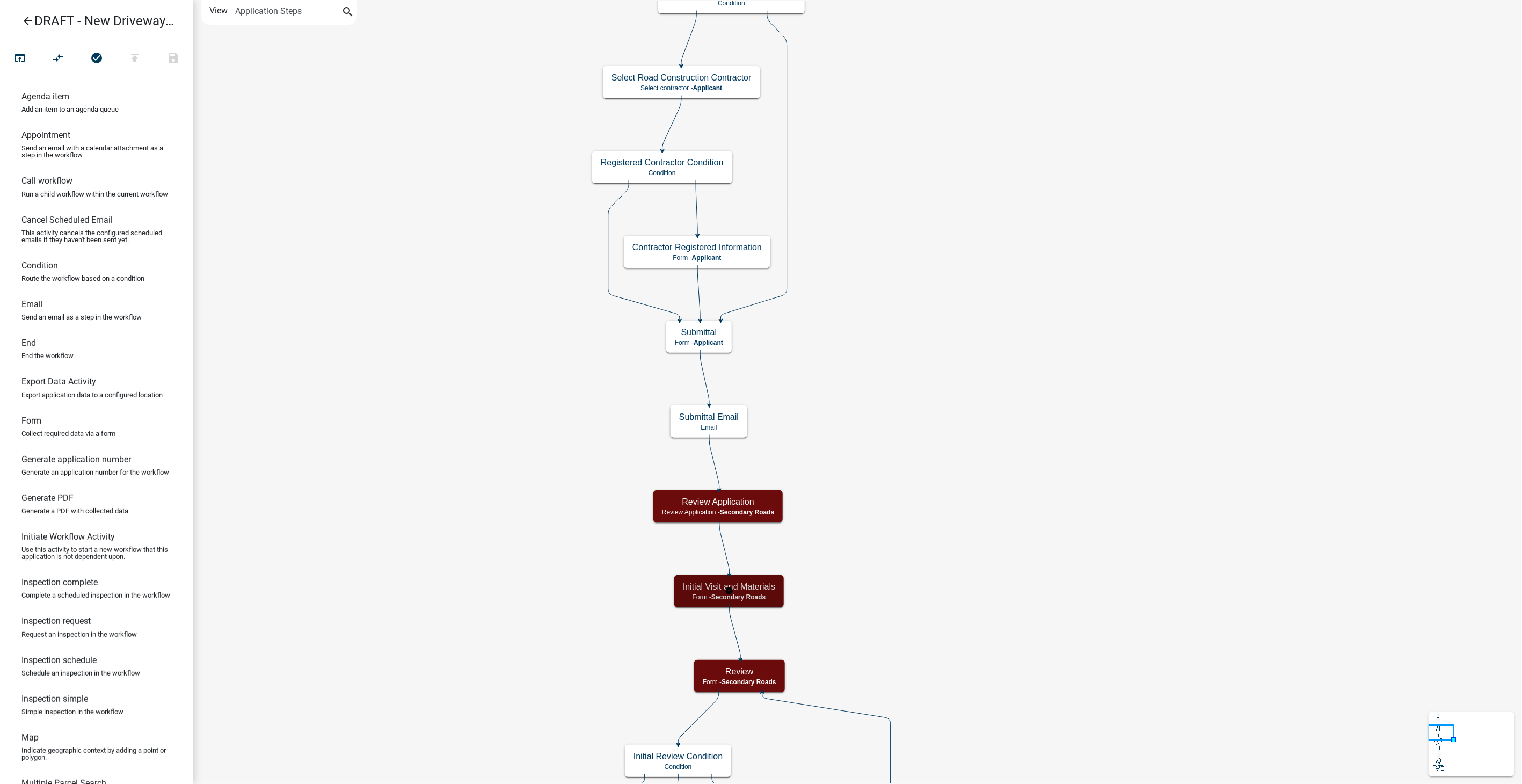
click at [755, 497] on h5 "Initial Visit and Materials" at bounding box center [729, 586] width 92 height 10
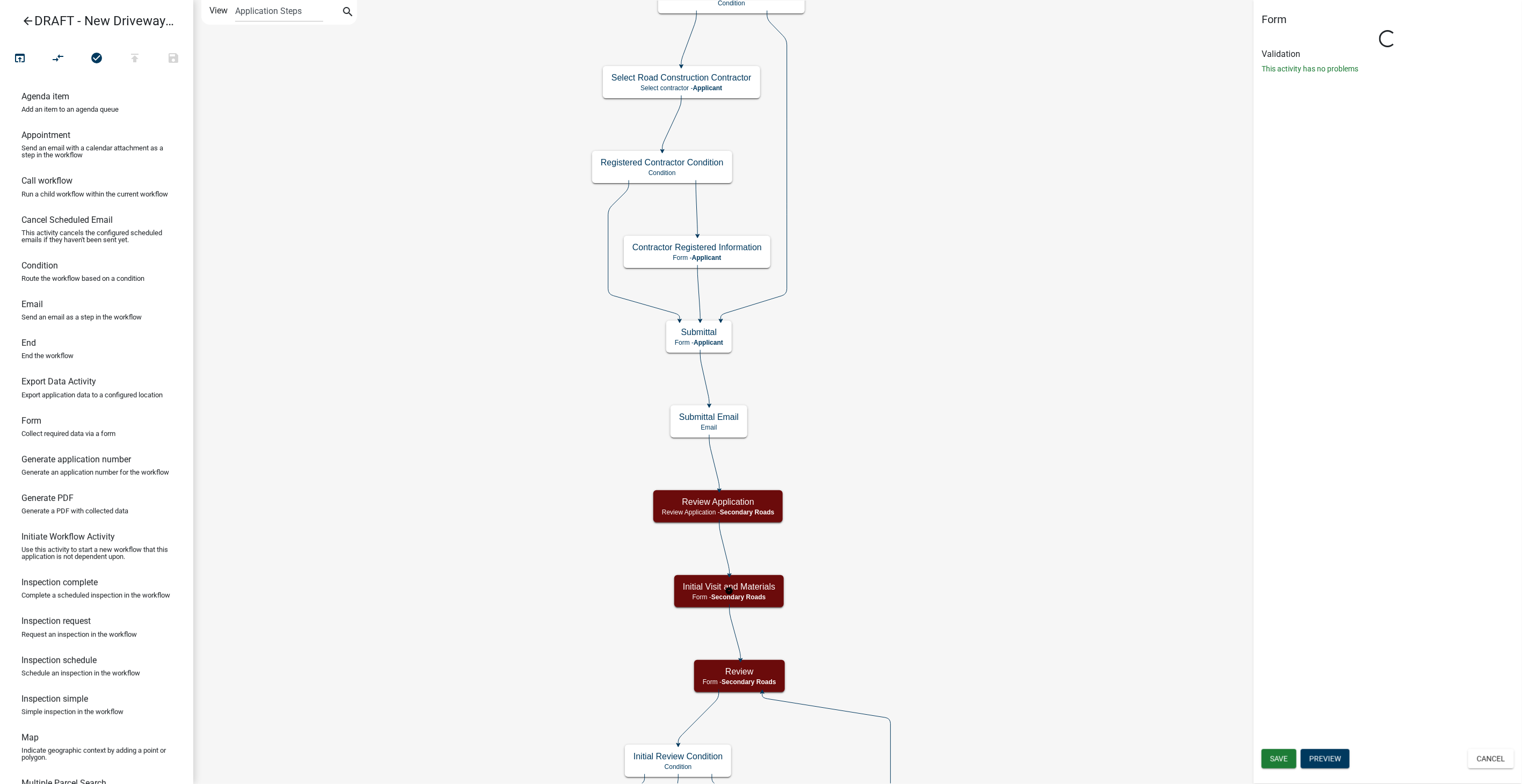
select select "0557C259-9306-4102-B35B-3B386A3E7B44"
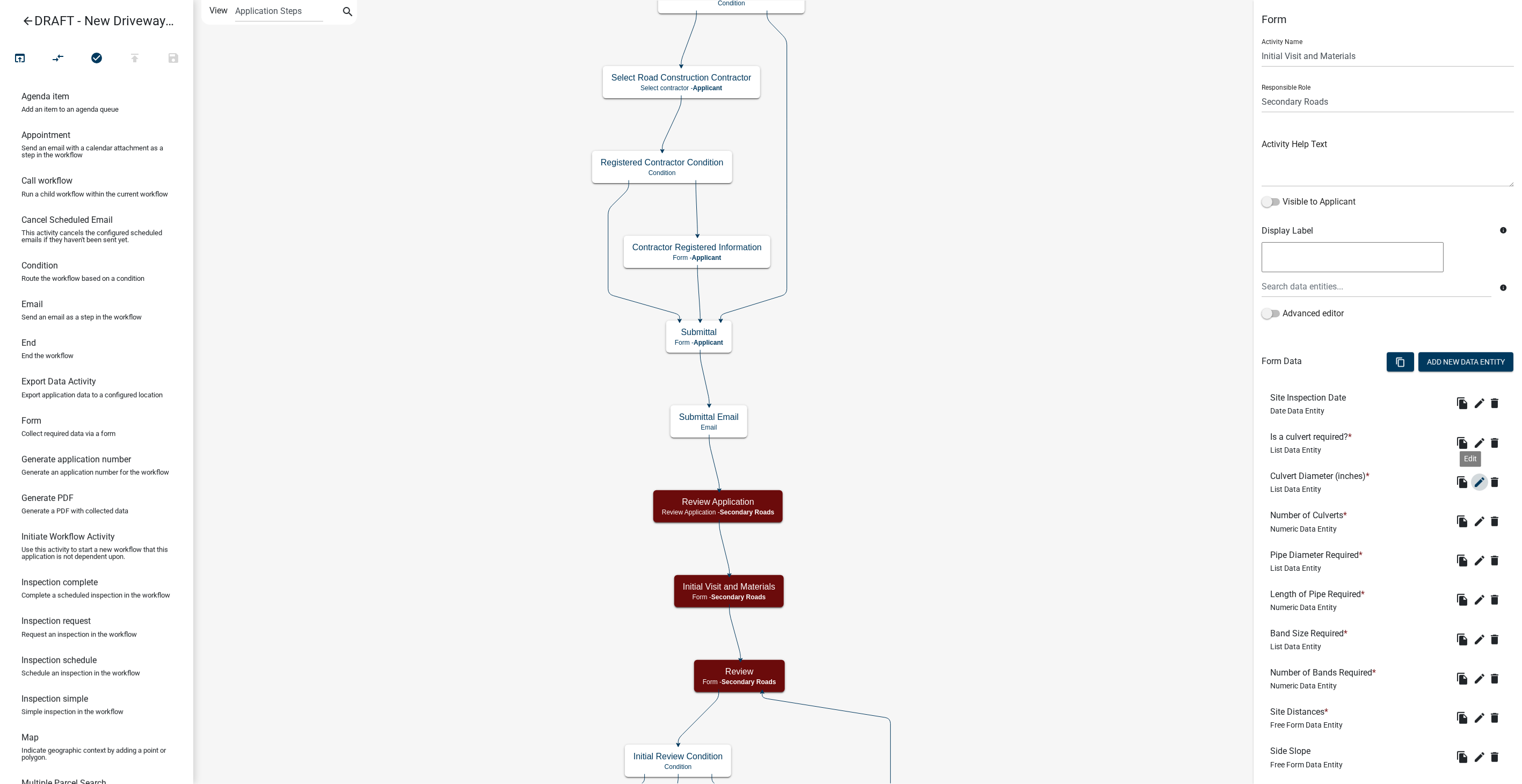
click at [911, 476] on icon "edit" at bounding box center [1479, 482] width 13 height 13
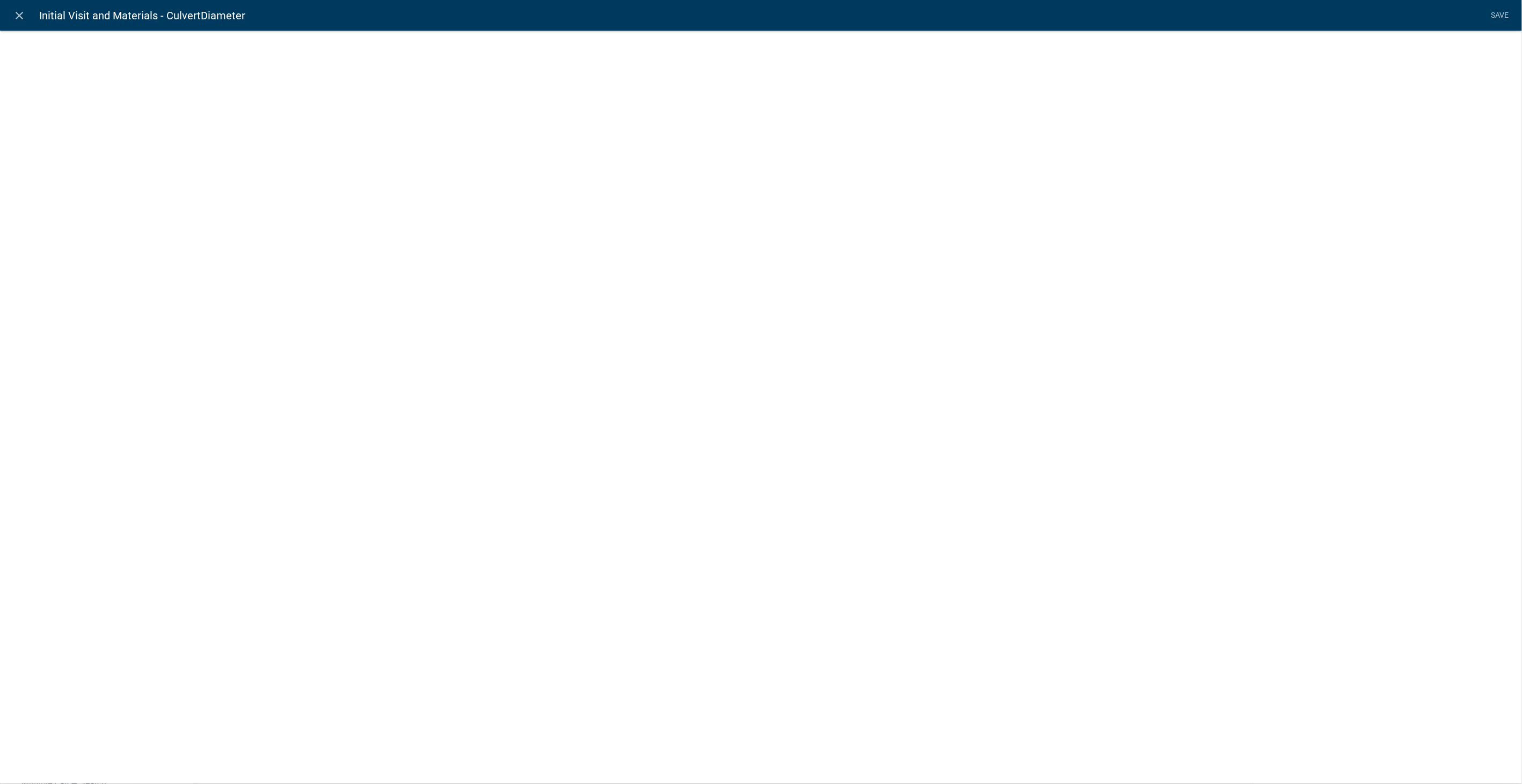
select select "list-data"
select select "custom-list-2dc7aac3-57f5-4400-bbfd-f1203baa5ebd"
select select
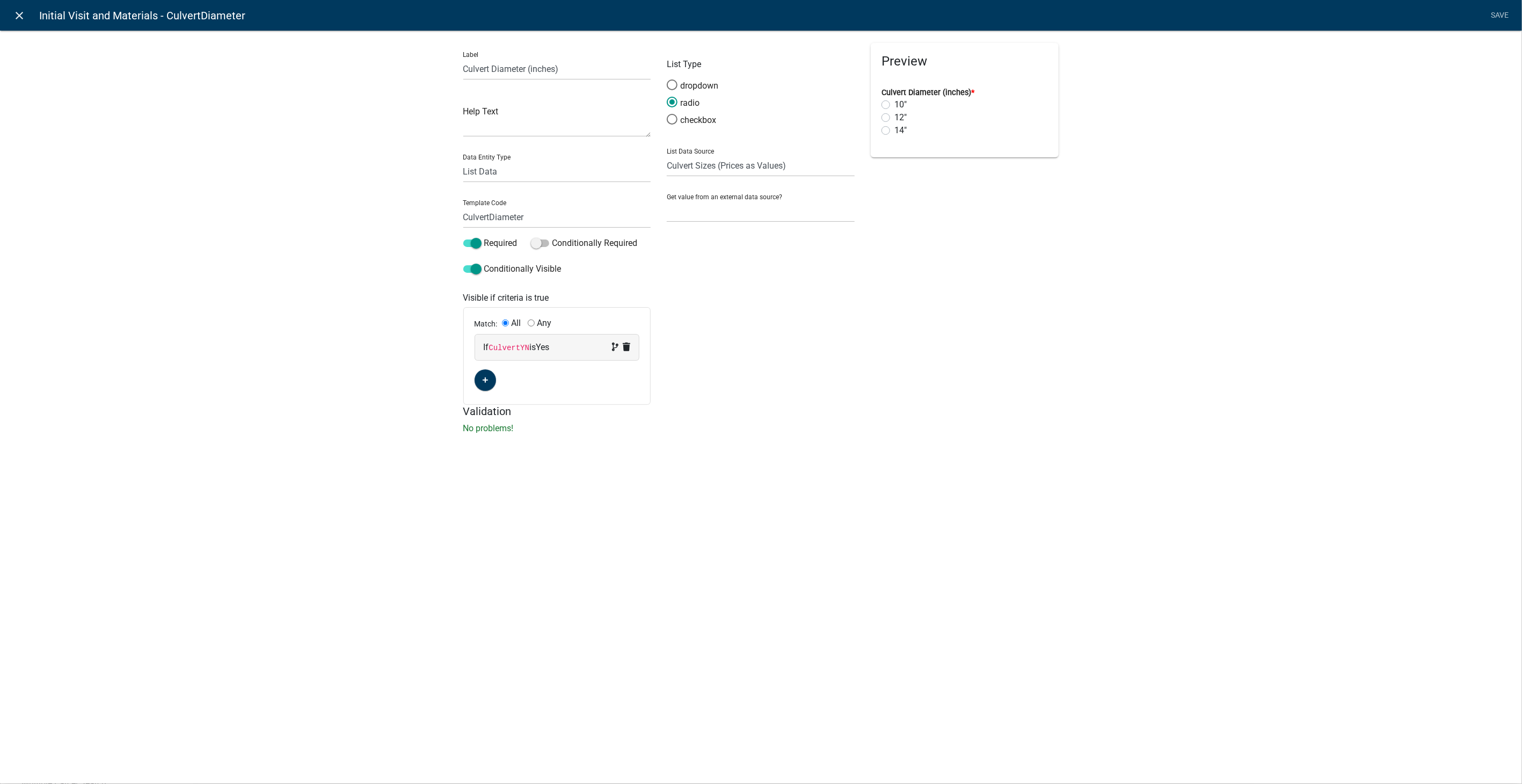
click at [18, 15] on icon "close" at bounding box center [20, 15] width 13 height 13
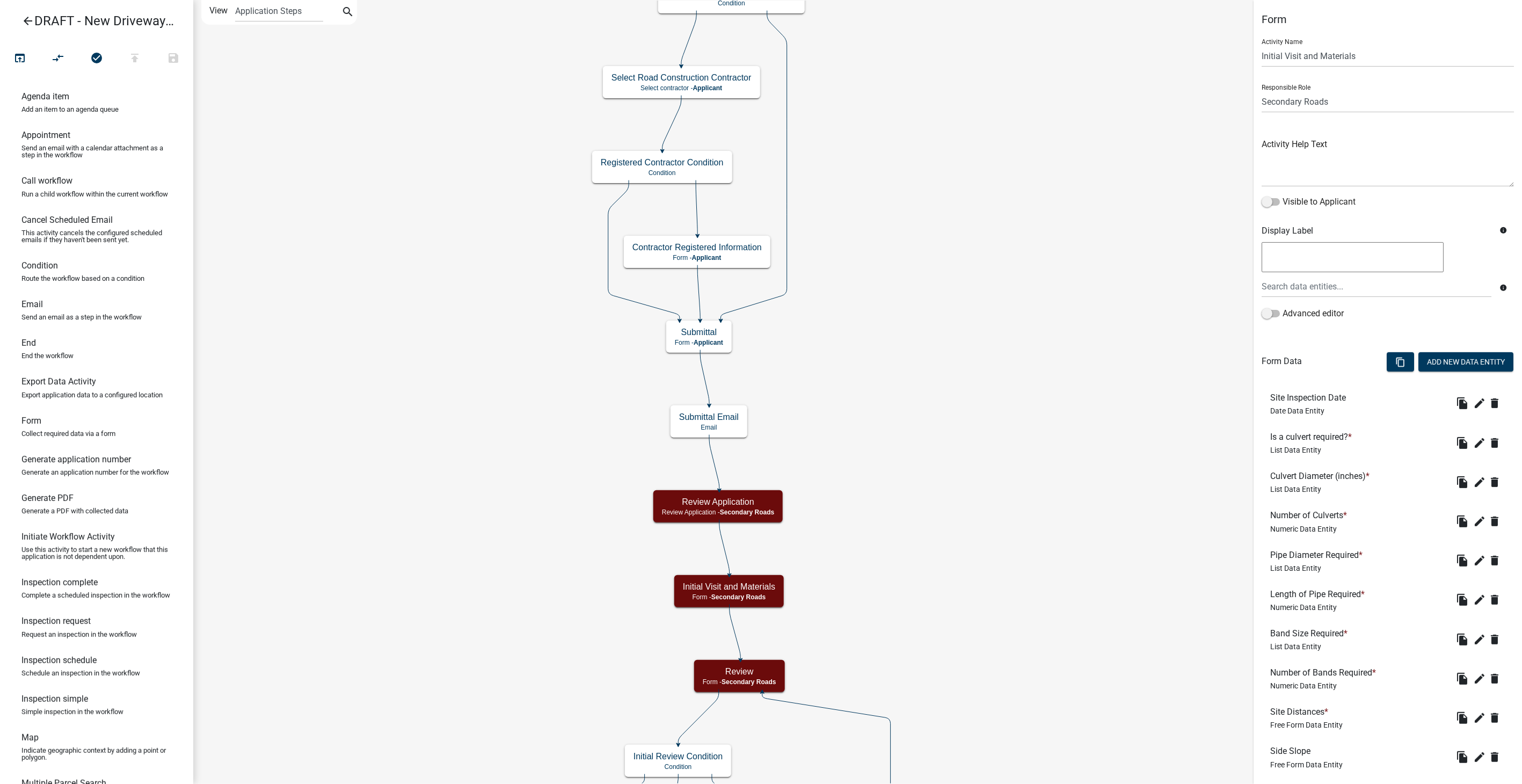
click at [27, 17] on icon "arrow_back" at bounding box center [28, 22] width 13 height 15
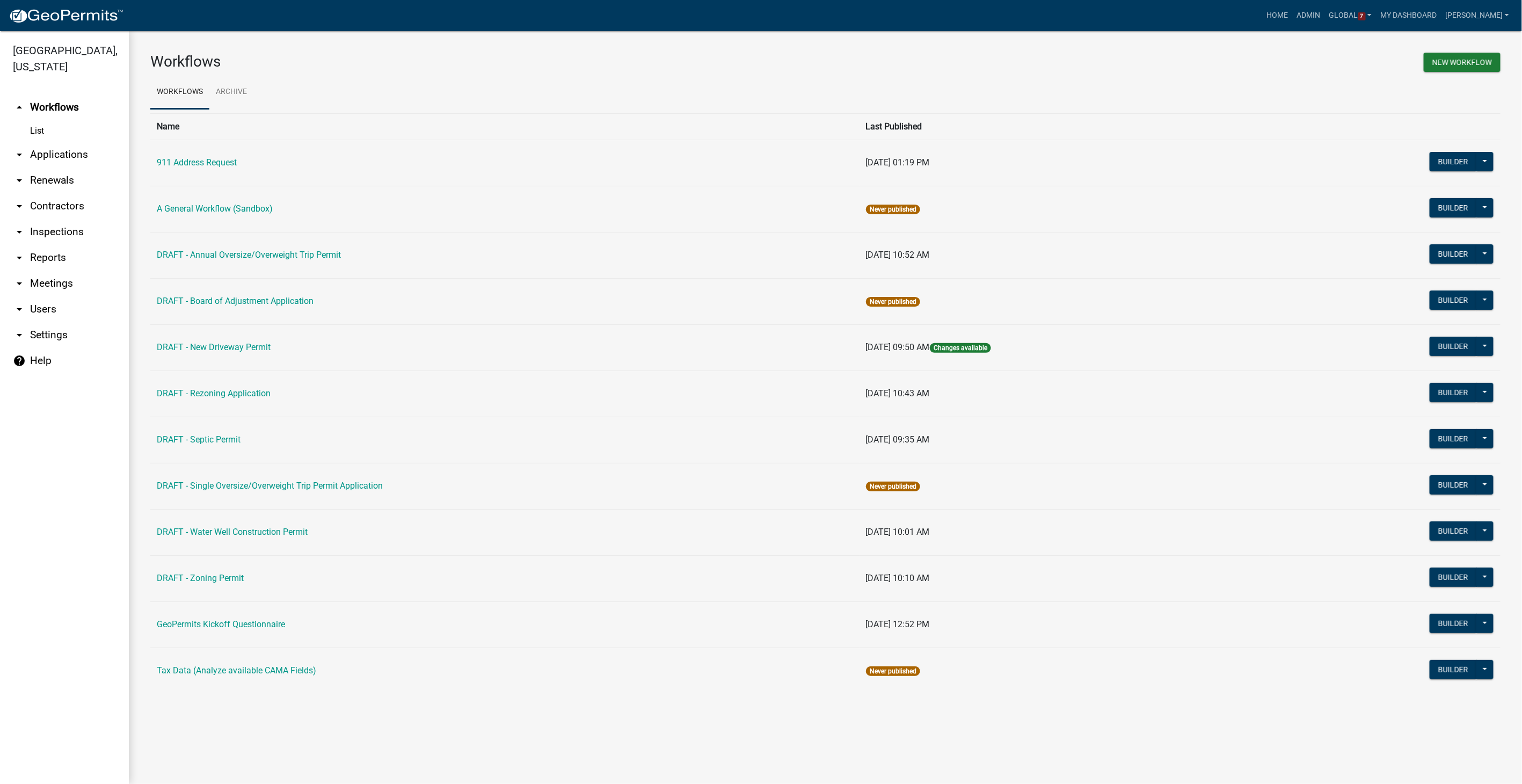
click at [41, 334] on link "arrow_drop_down Settings" at bounding box center [64, 335] width 129 height 26
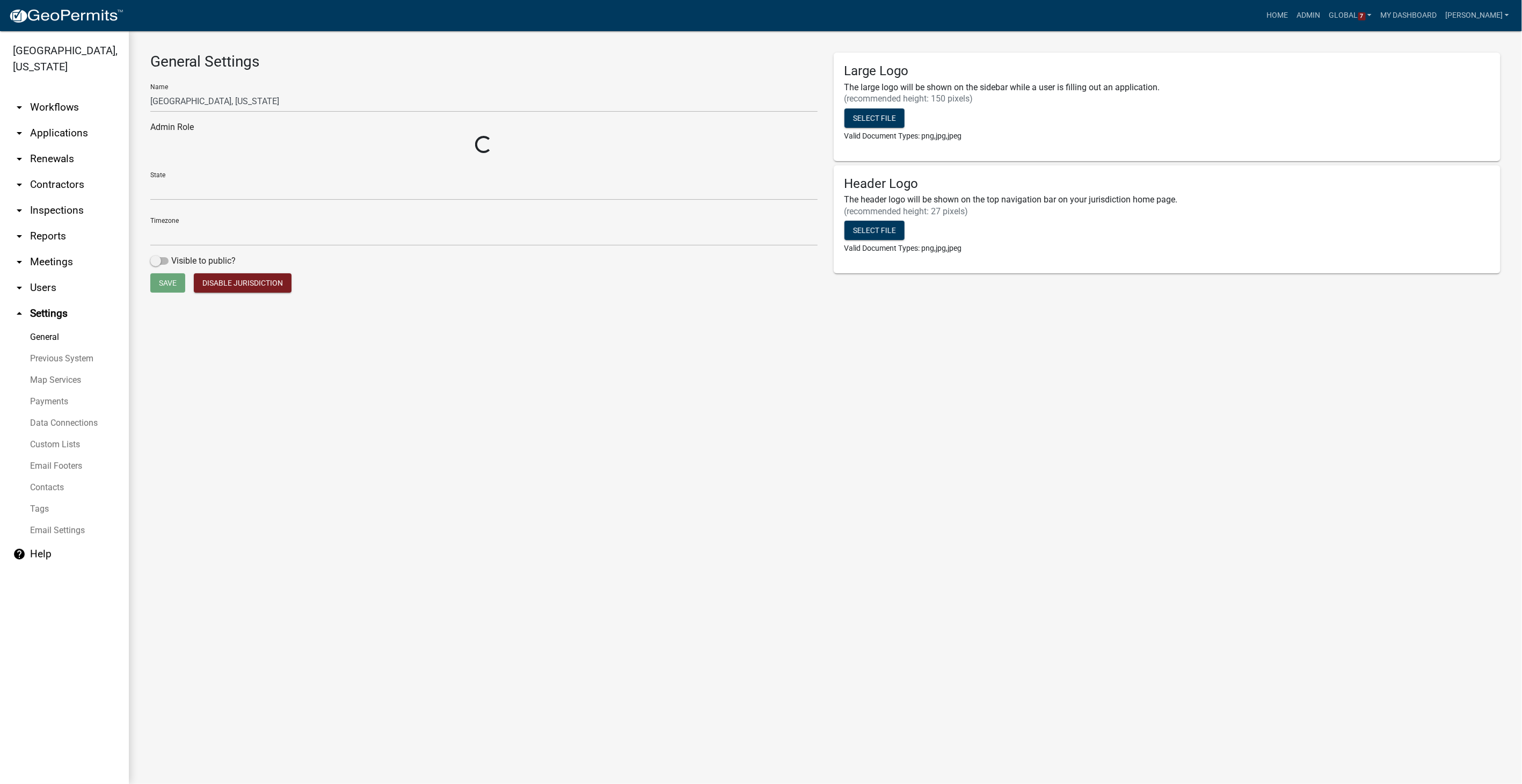
select select "IA"
select select "Central Standard Time"
select select "8e8c8011-0d91-47c3-972c-731b40738ef4"
click at [33, 440] on link "Custom Lists" at bounding box center [64, 444] width 129 height 21
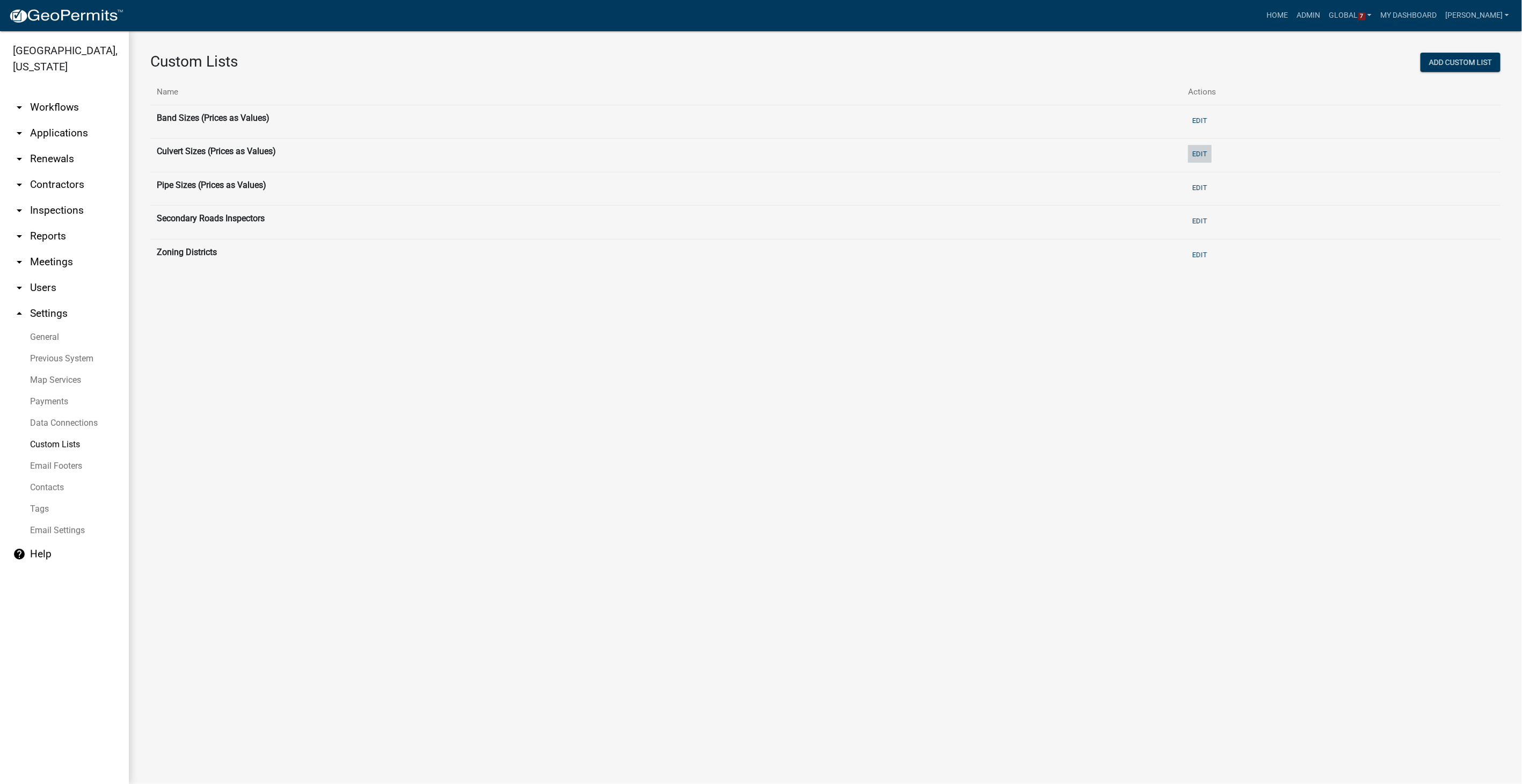
click at [911, 152] on button "Edit" at bounding box center [1200, 154] width 24 height 18
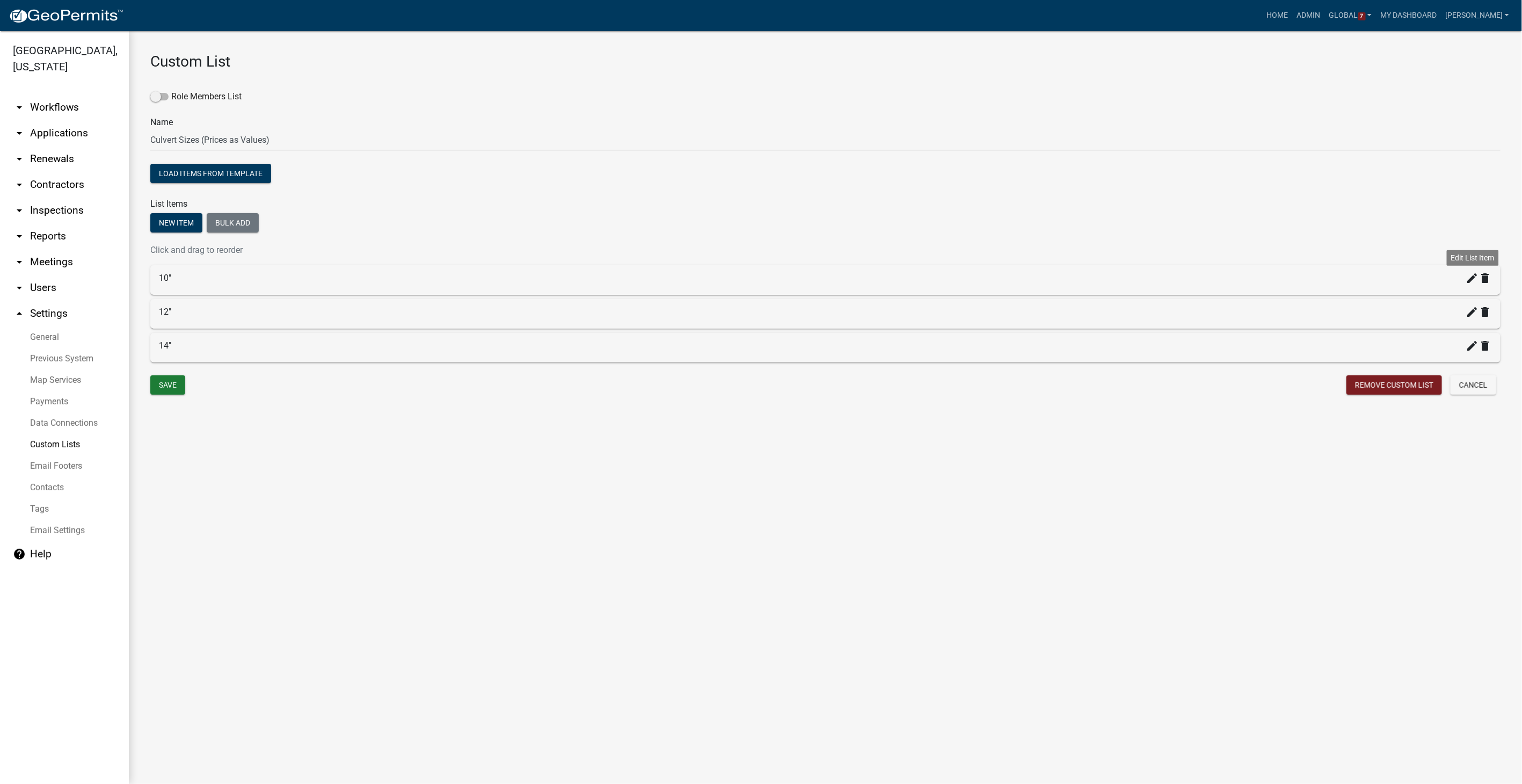
click at [911, 274] on icon "create" at bounding box center [1473, 278] width 13 height 13
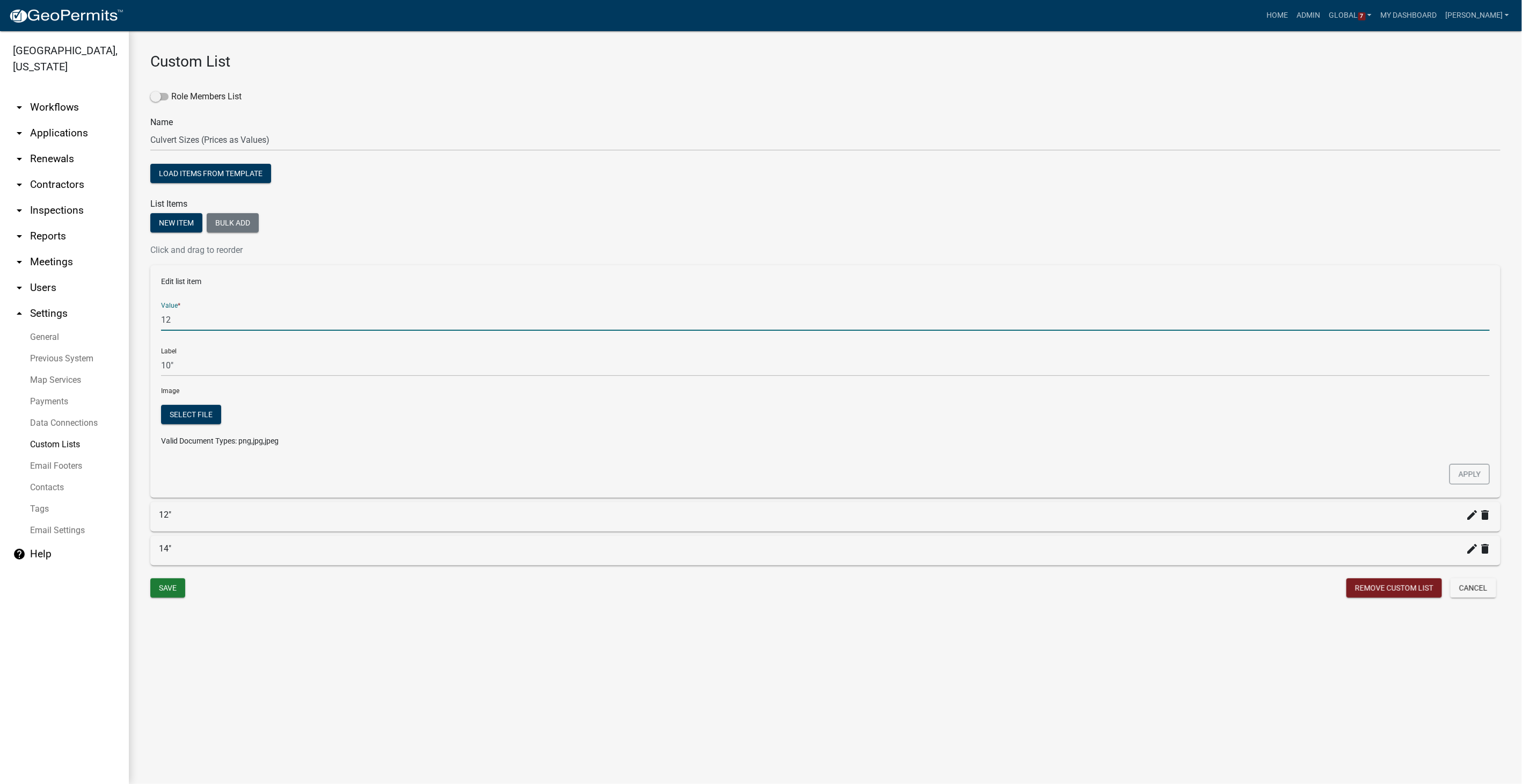
click at [178, 320] on input "12" at bounding box center [825, 319] width 1329 height 22
type input "1"
type input "11.25"
click at [911, 470] on button "Apply" at bounding box center [1469, 474] width 40 height 21
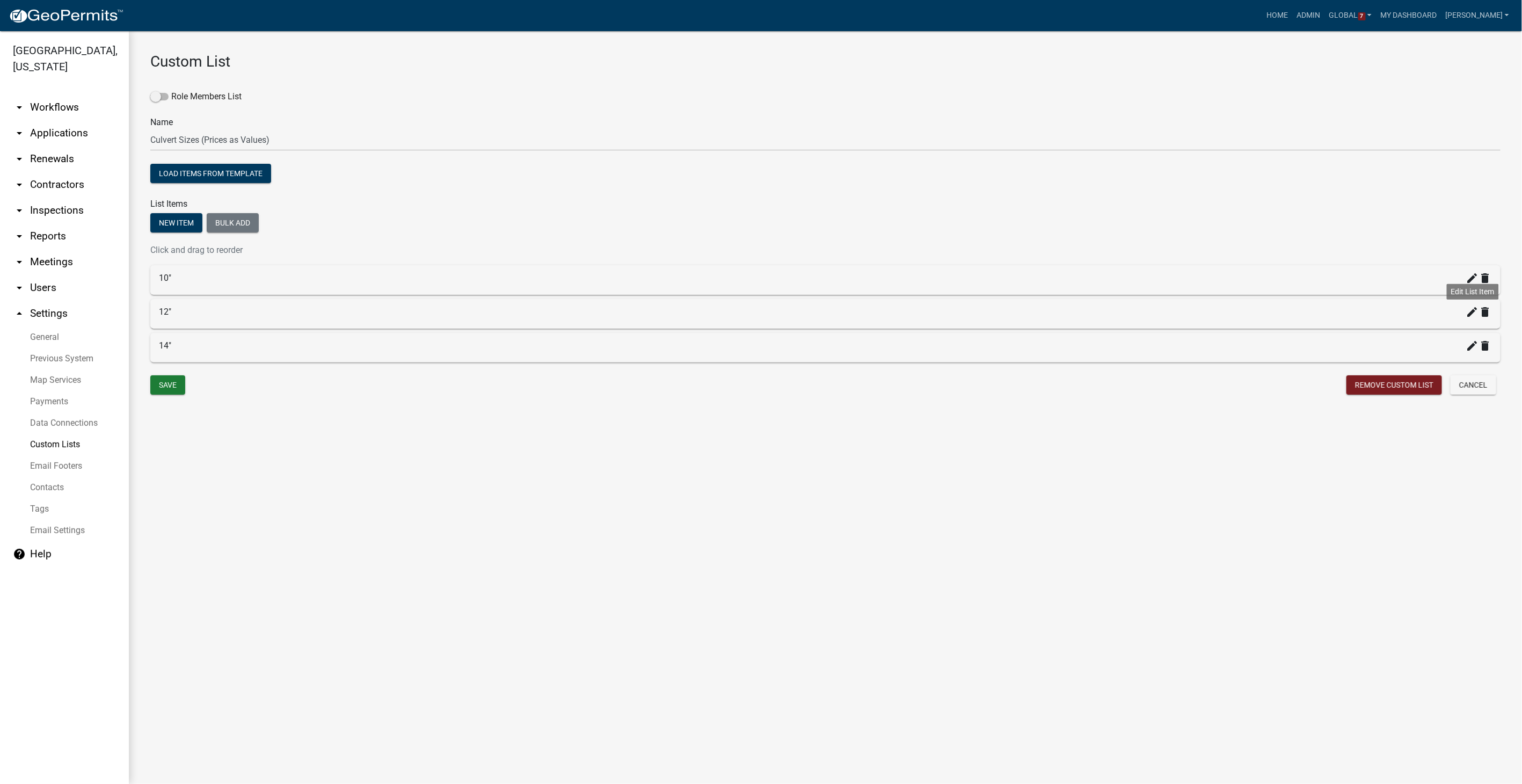
click at [911, 311] on icon "create" at bounding box center [1473, 312] width 13 height 13
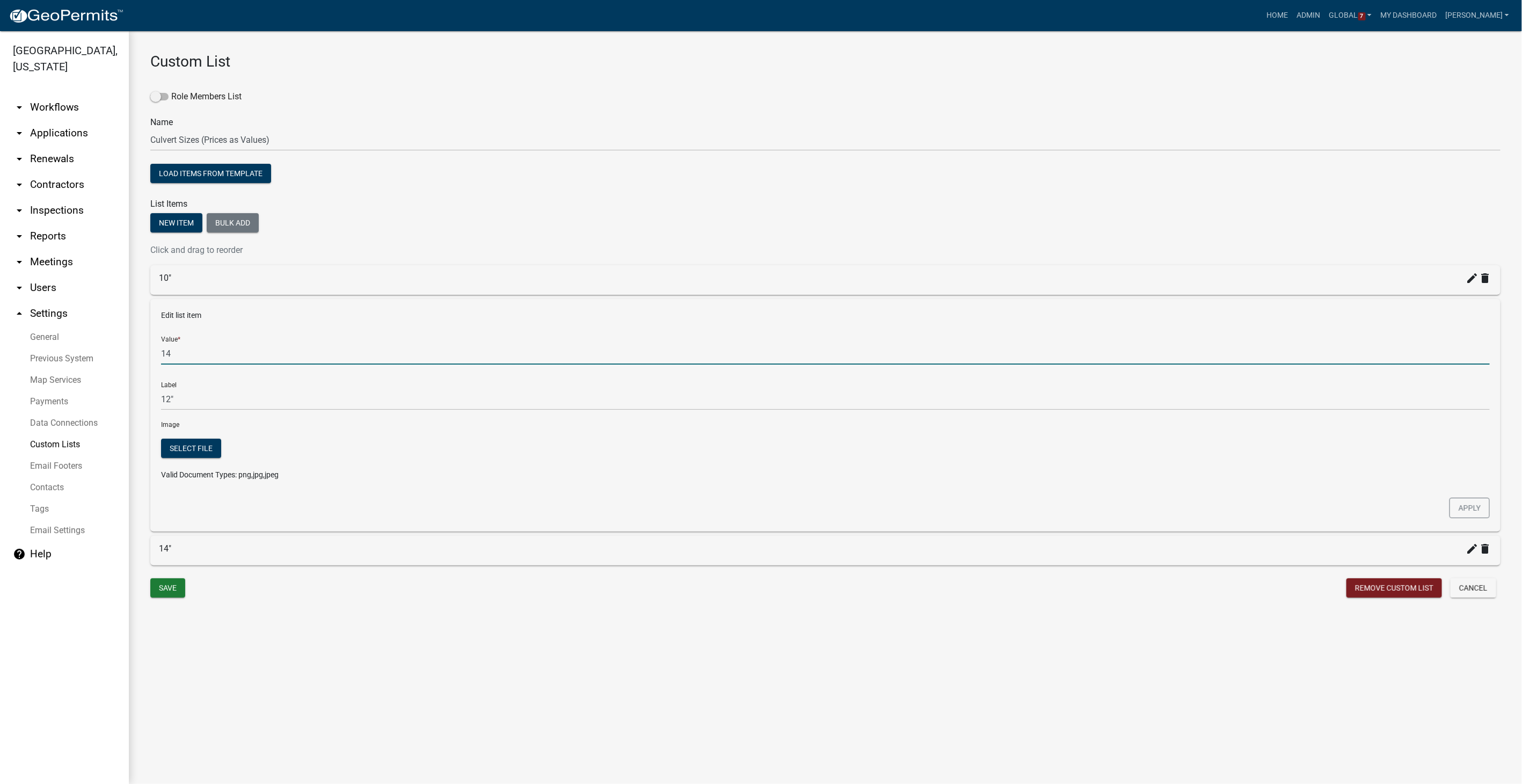
click at [179, 354] on input "14" at bounding box center [825, 353] width 1329 height 22
type input "13.75"
click at [911, 497] on button "Apply" at bounding box center [1469, 508] width 40 height 21
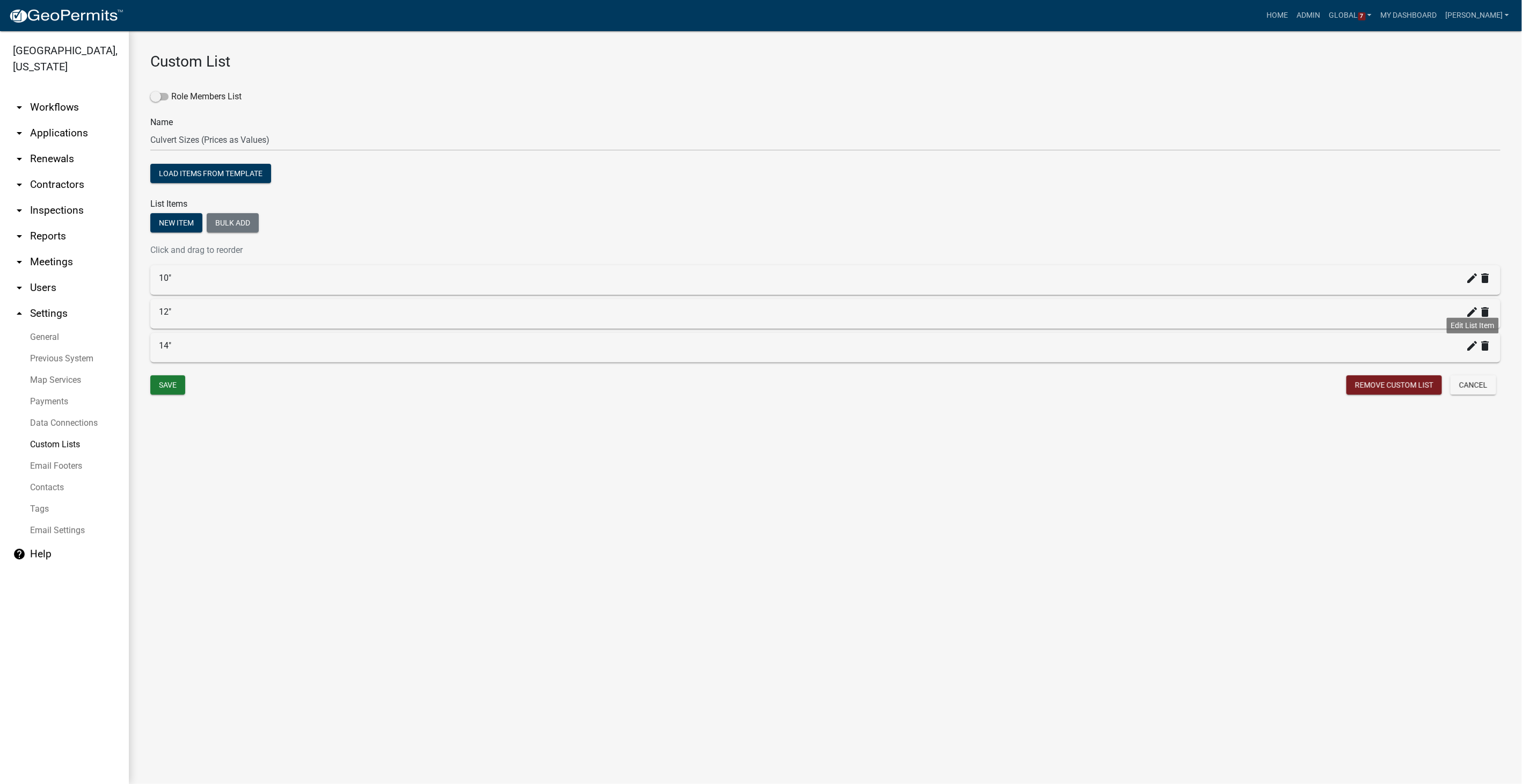
click at [911, 344] on icon "create" at bounding box center [1473, 346] width 13 height 13
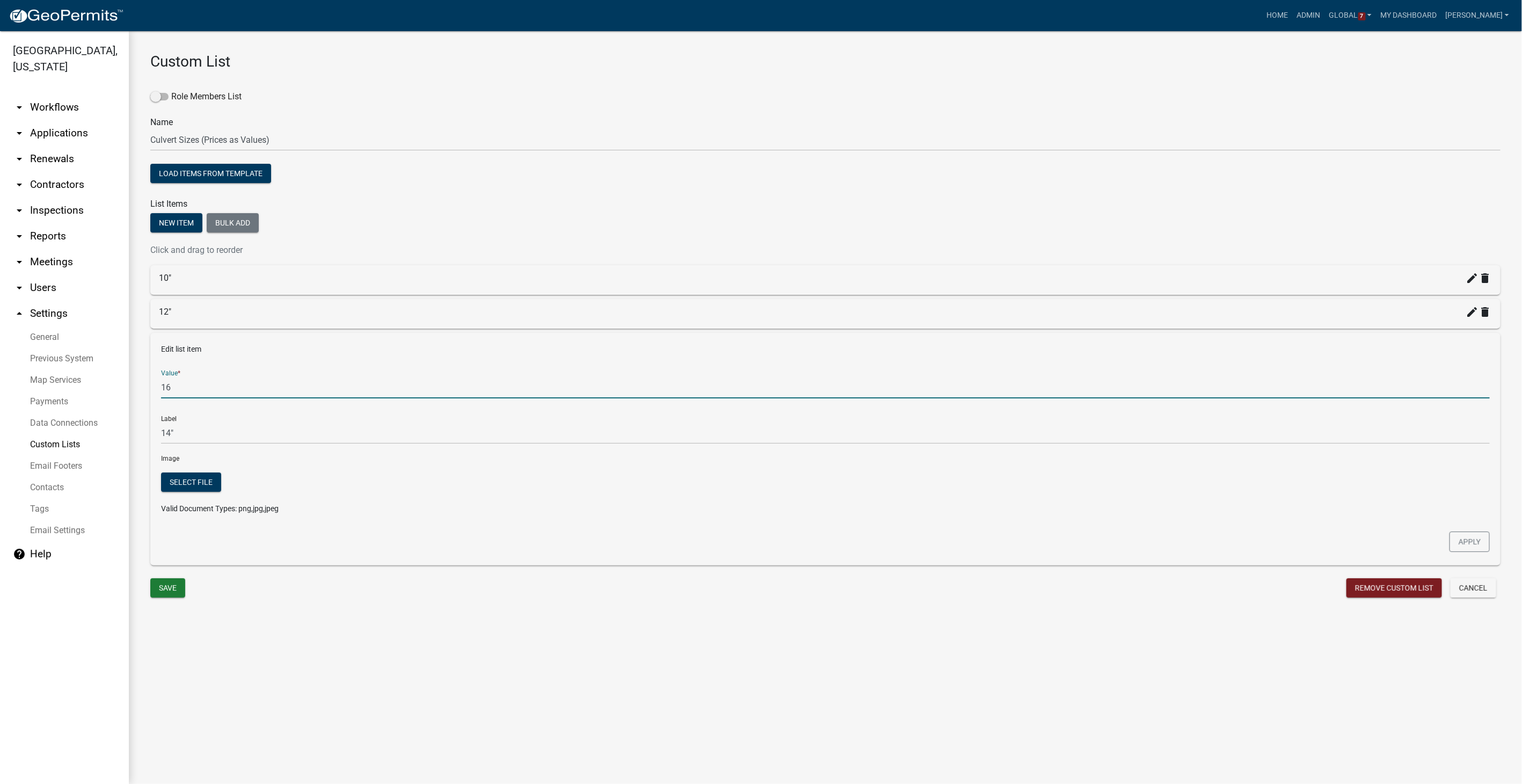
click at [186, 389] on input "16" at bounding box center [825, 387] width 1329 height 22
type input "1"
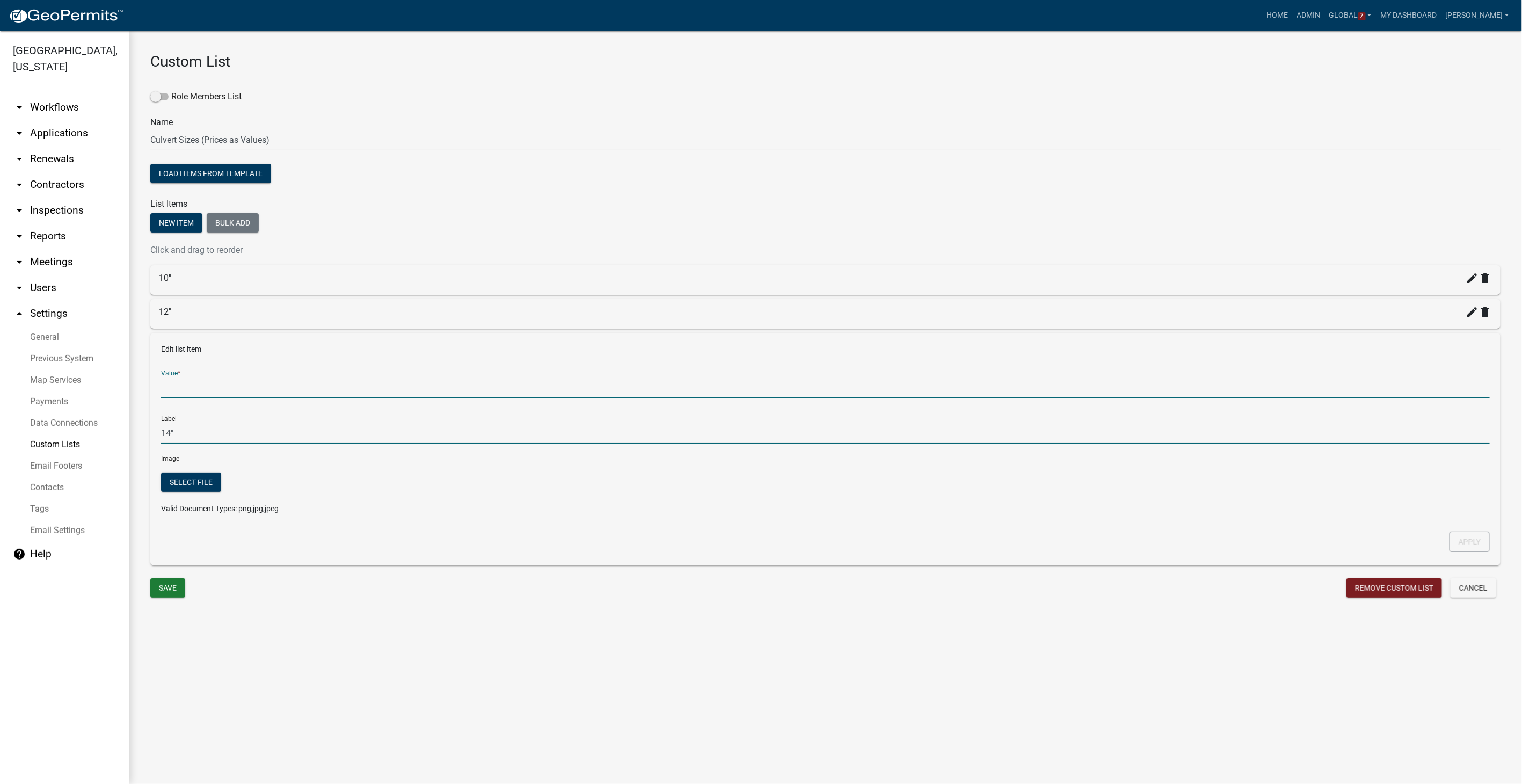
click at [176, 434] on input "14"" at bounding box center [825, 432] width 1329 height 22
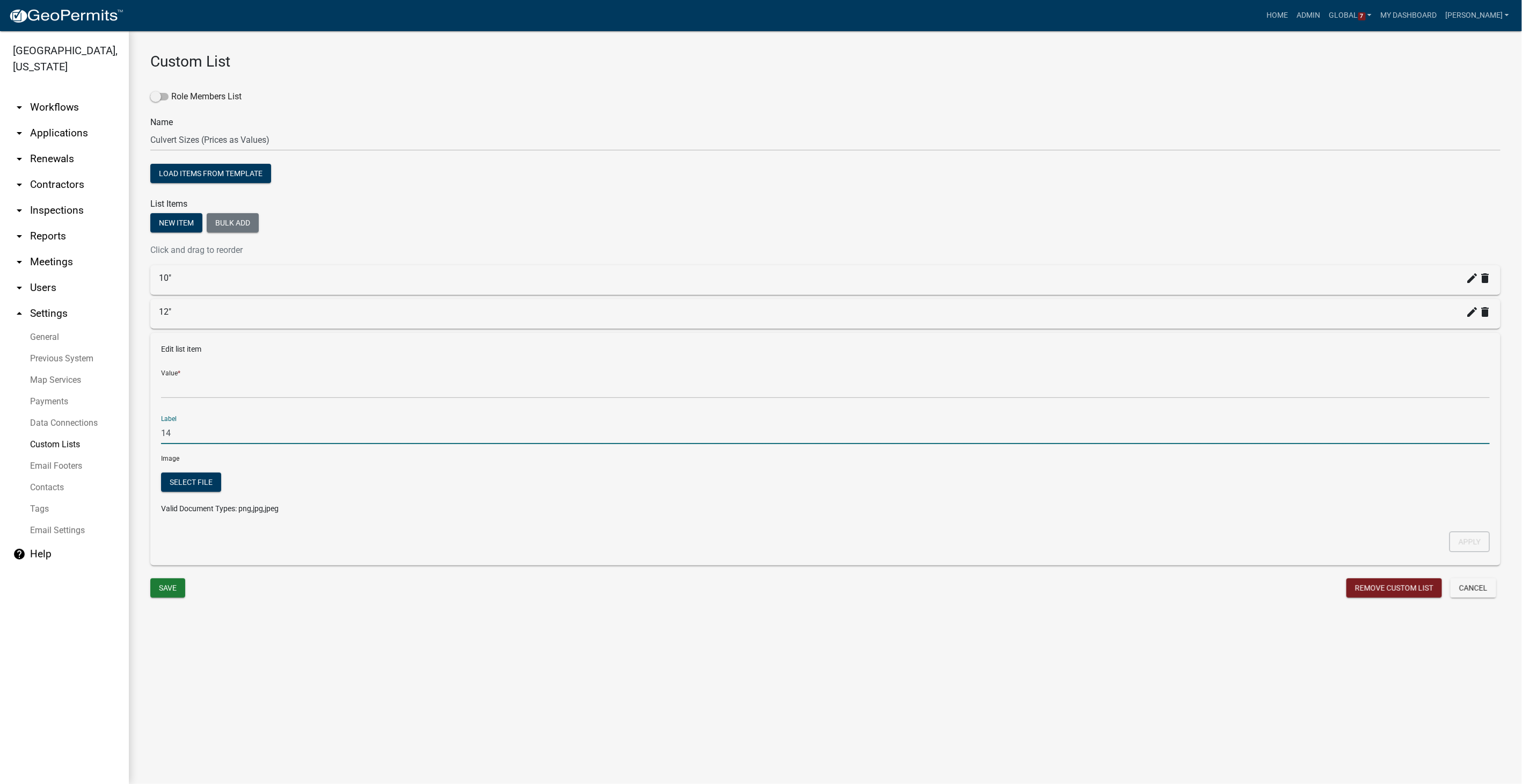
type input "1"
type input "18""
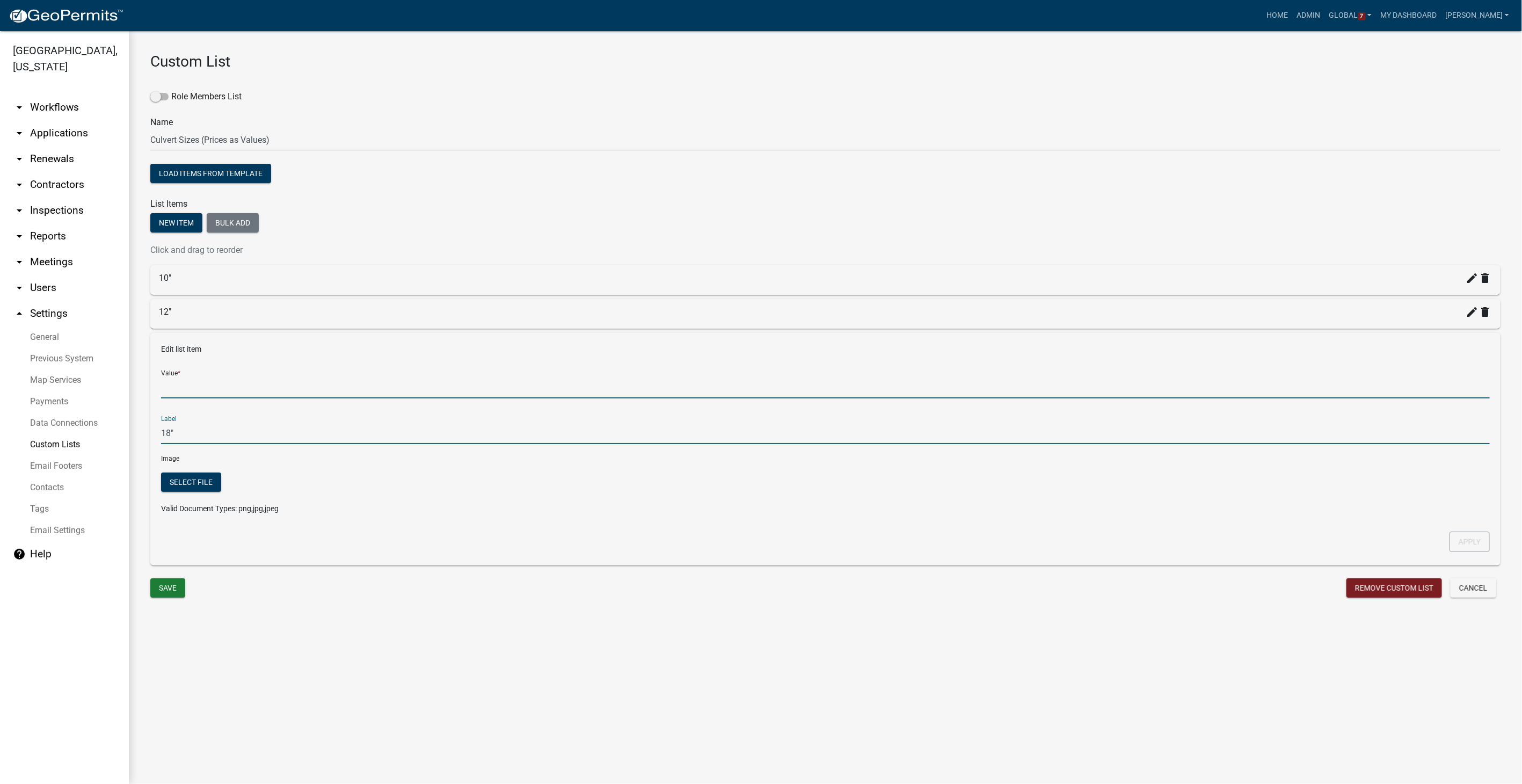
click at [176, 388] on input "Value *" at bounding box center [825, 387] width 1329 height 22
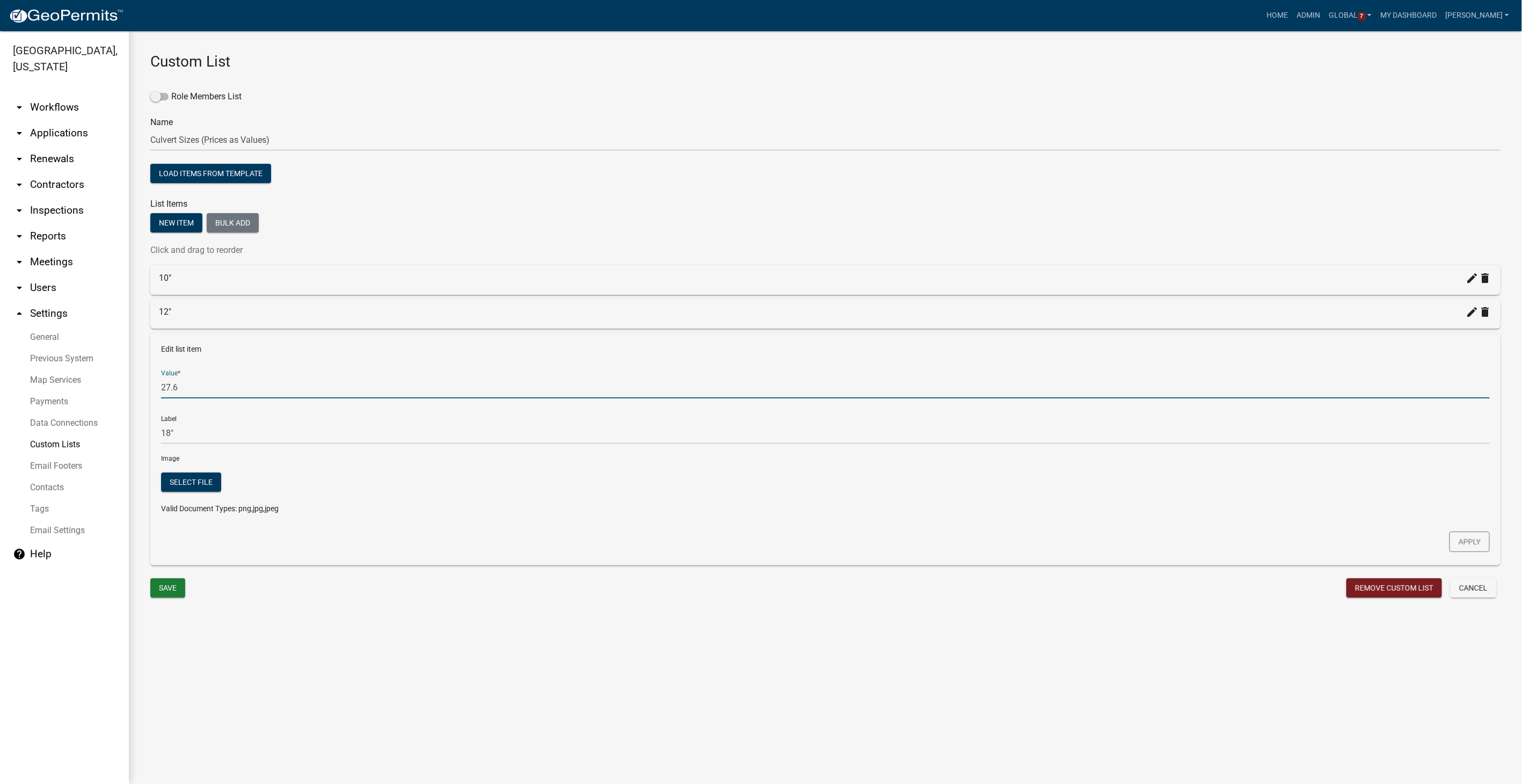
type input "27.60"
click at [911, 497] on button "Apply" at bounding box center [1469, 542] width 40 height 21
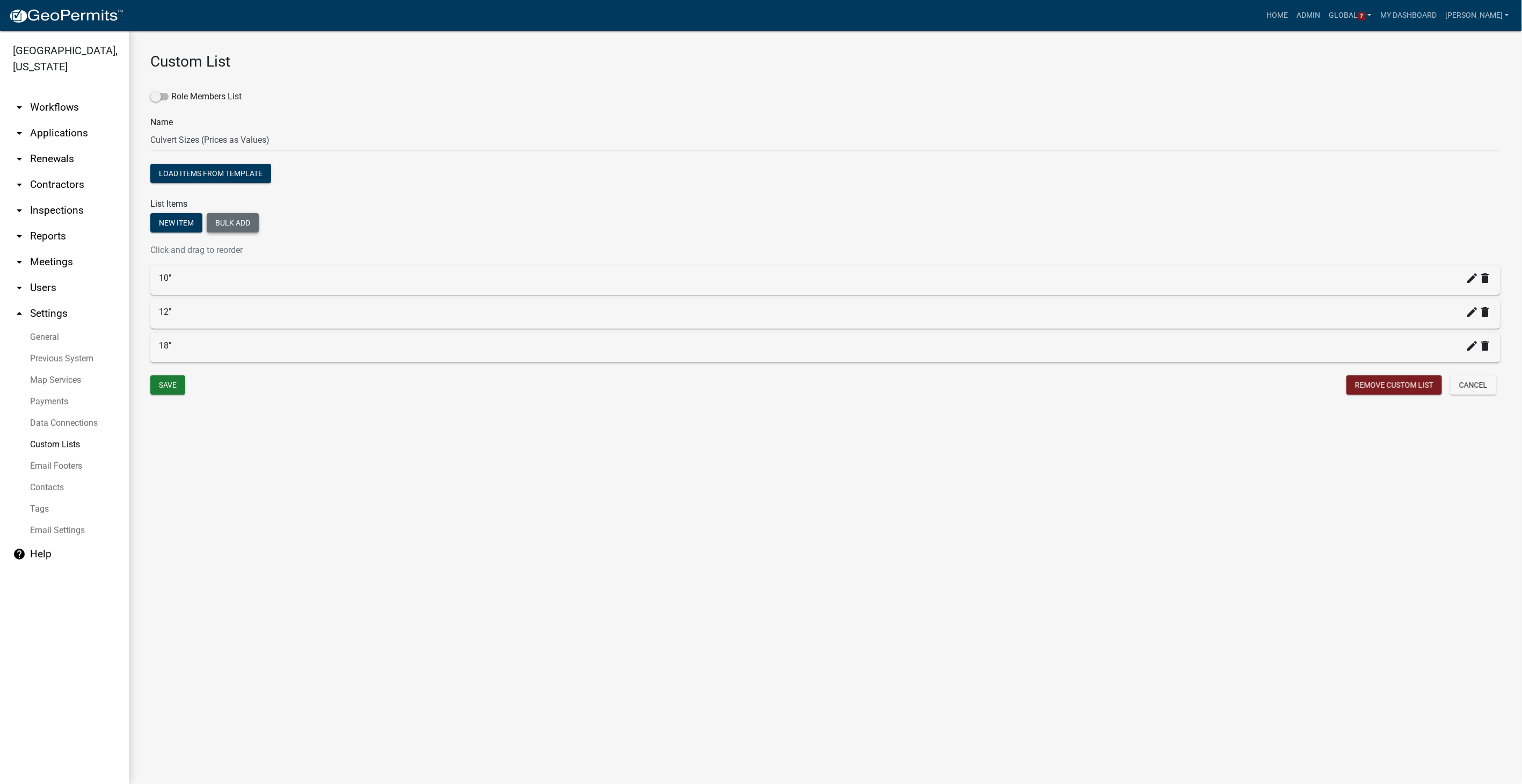
click at [240, 218] on button "Bulk add" at bounding box center [233, 223] width 52 height 19
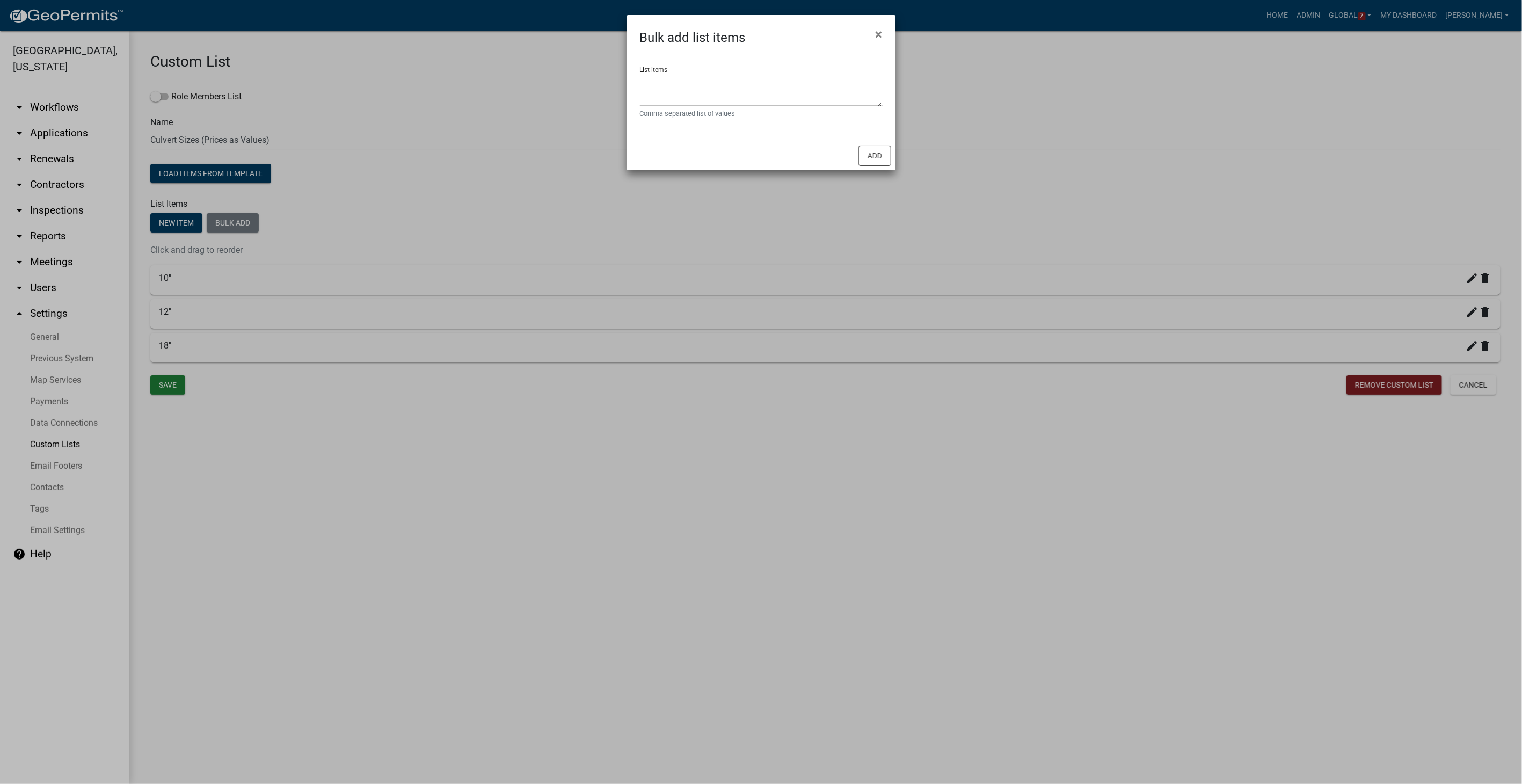
click at [691, 69] on div "List items Comma separated list of values" at bounding box center [761, 88] width 243 height 61
click at [683, 81] on textarea "List items" at bounding box center [761, 90] width 243 height 33
type textarea "6",8",24",30",36",42",48""
click at [873, 151] on button "Add" at bounding box center [874, 155] width 32 height 21
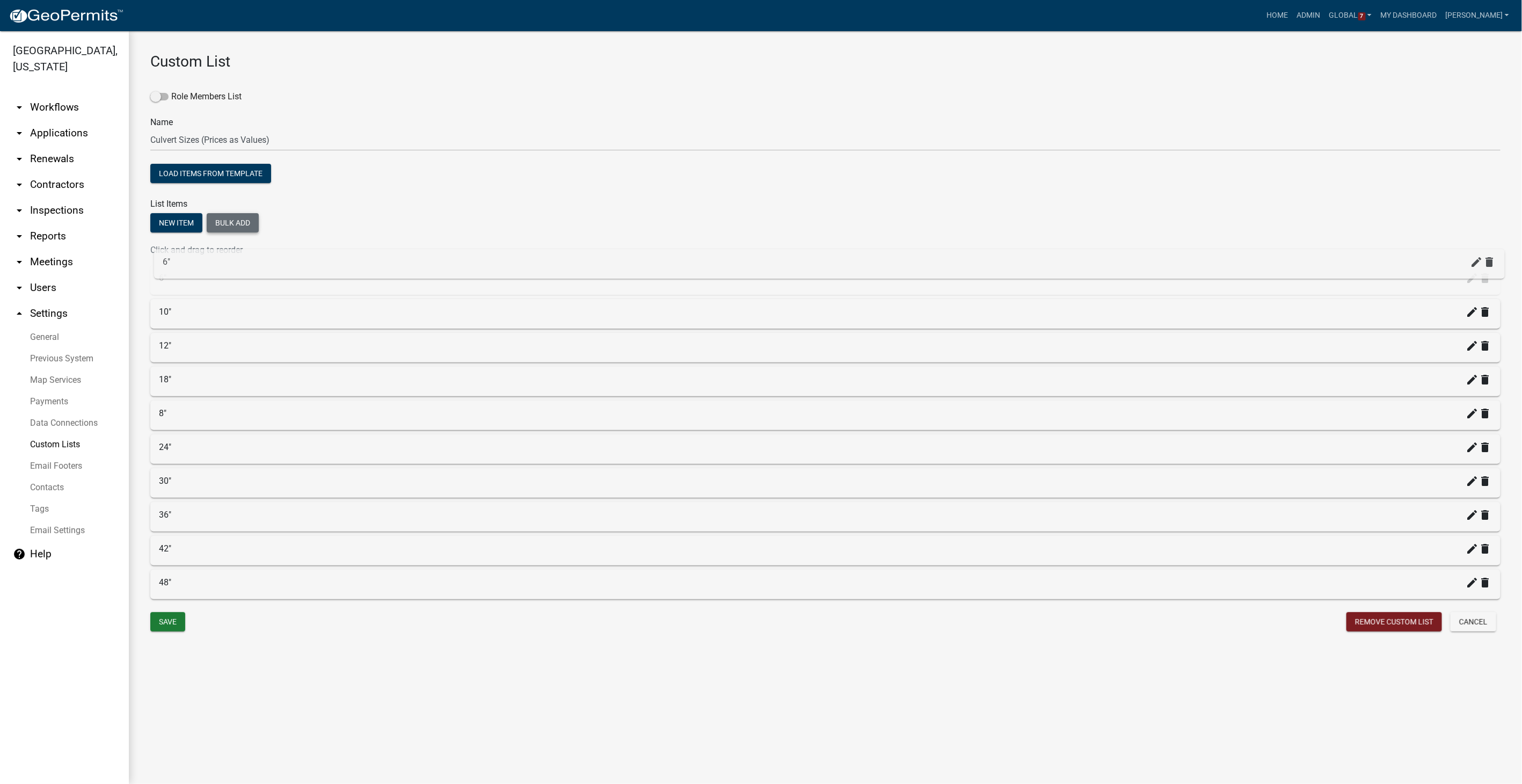
drag, startPoint x: 183, startPoint y: 385, endPoint x: 186, endPoint y: 266, distance: 119.0
drag, startPoint x: 186, startPoint y: 414, endPoint x: 200, endPoint y: 303, distance: 111.9
click at [911, 278] on icon "create" at bounding box center [1473, 278] width 13 height 13
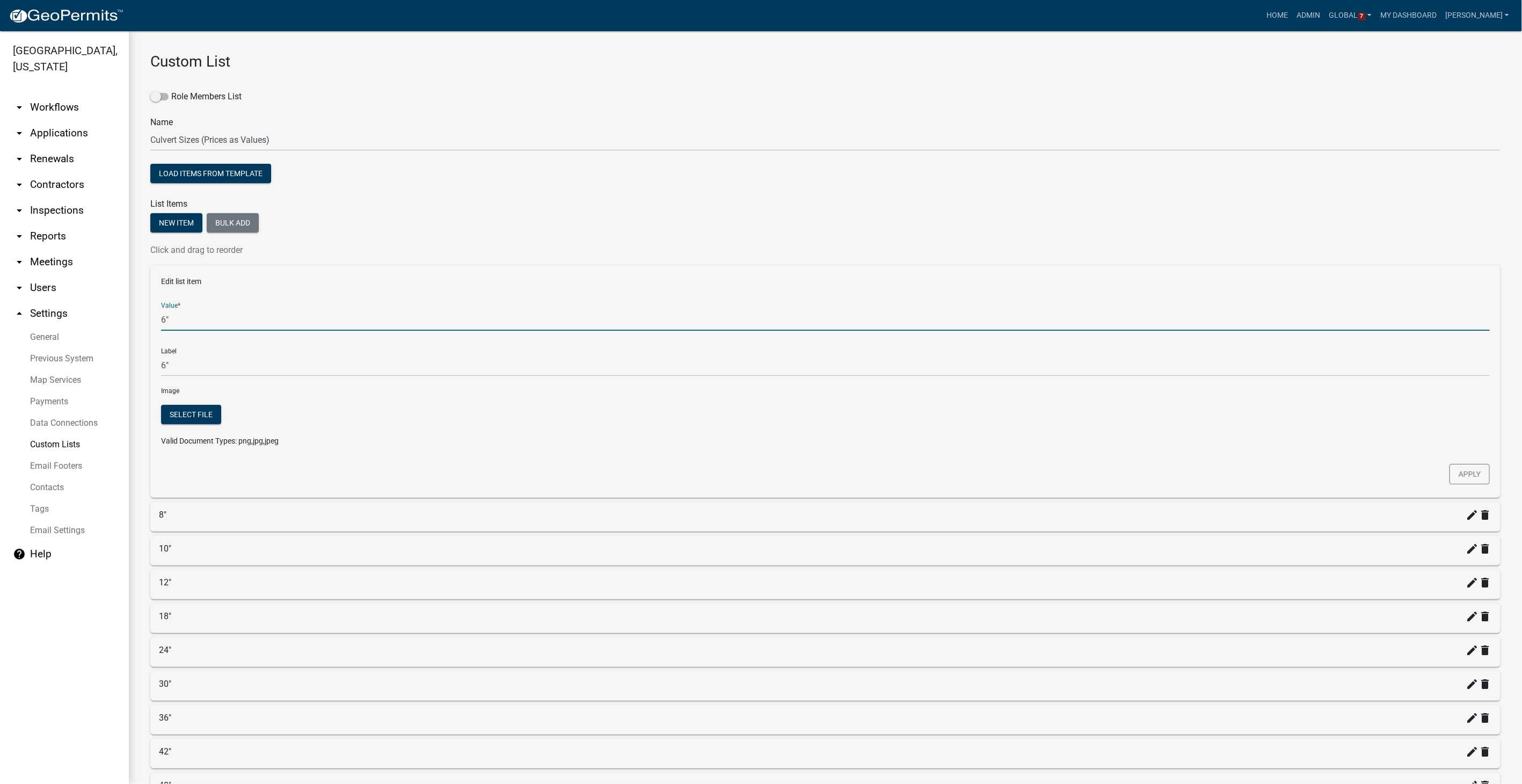
click at [171, 323] on input "6"" at bounding box center [825, 319] width 1329 height 22
type input "6"
type input "4.30"
click at [911, 473] on button "Apply" at bounding box center [1469, 474] width 40 height 21
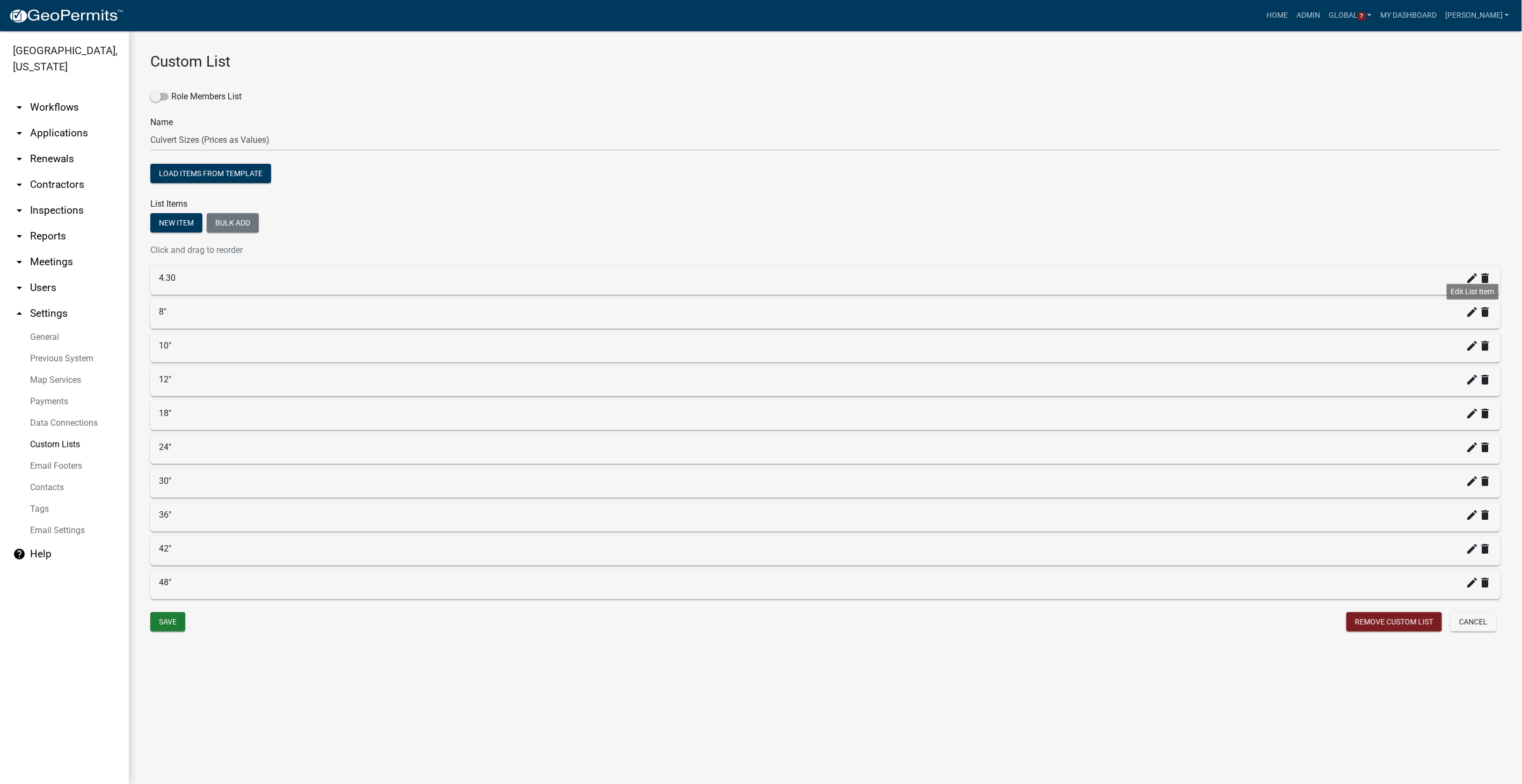
click at [911, 310] on icon "create" at bounding box center [1473, 312] width 13 height 13
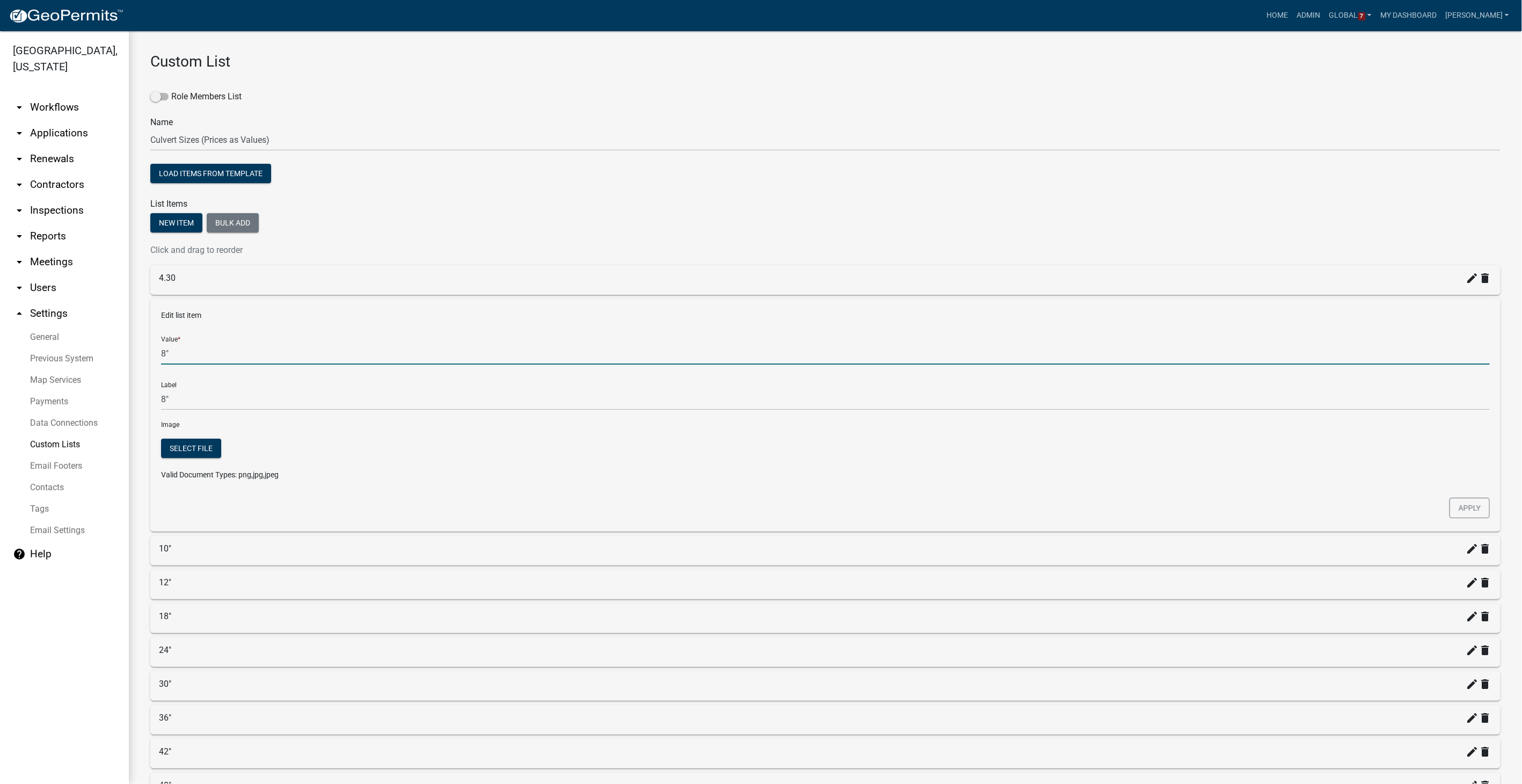
click at [181, 352] on input "8"" at bounding box center [825, 353] width 1329 height 22
type input "8"
type input "5.30"
click at [911, 497] on button "Apply" at bounding box center [1469, 508] width 40 height 21
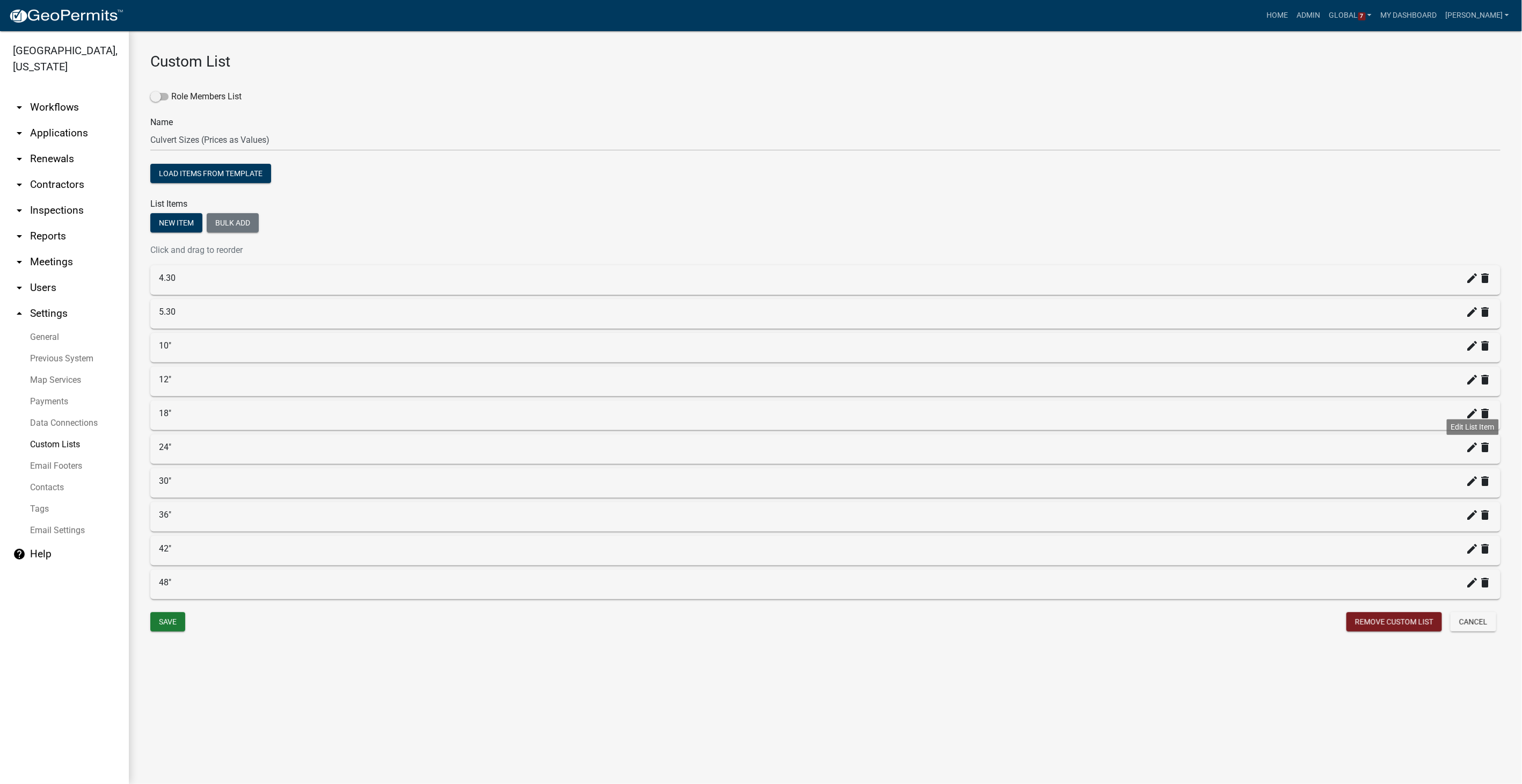
click at [911, 444] on icon "create" at bounding box center [1473, 447] width 13 height 13
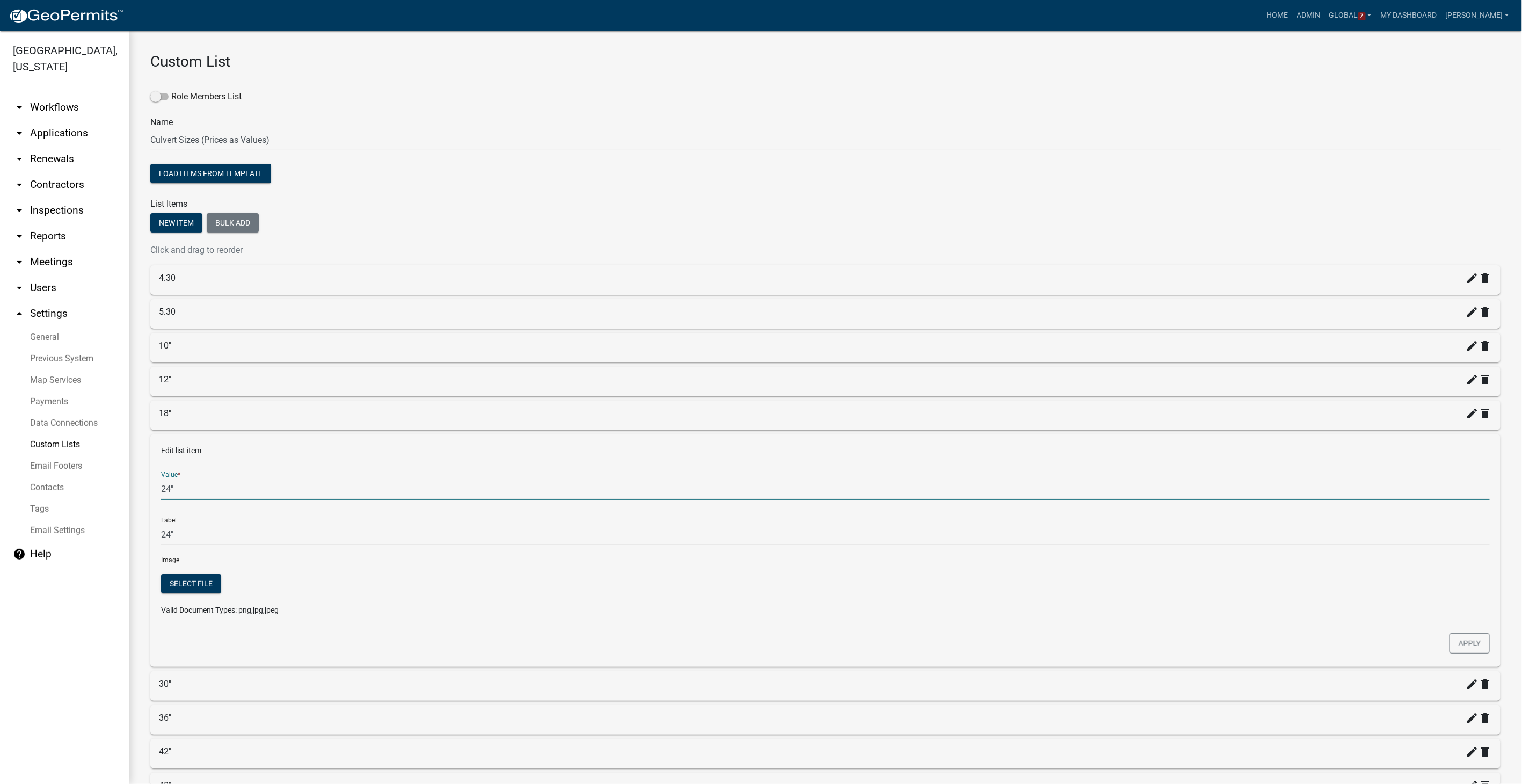
click at [174, 490] on input "24"" at bounding box center [825, 489] width 1329 height 22
type input "2"
type input "35.25"
click at [911, 497] on button "Apply" at bounding box center [1469, 643] width 40 height 21
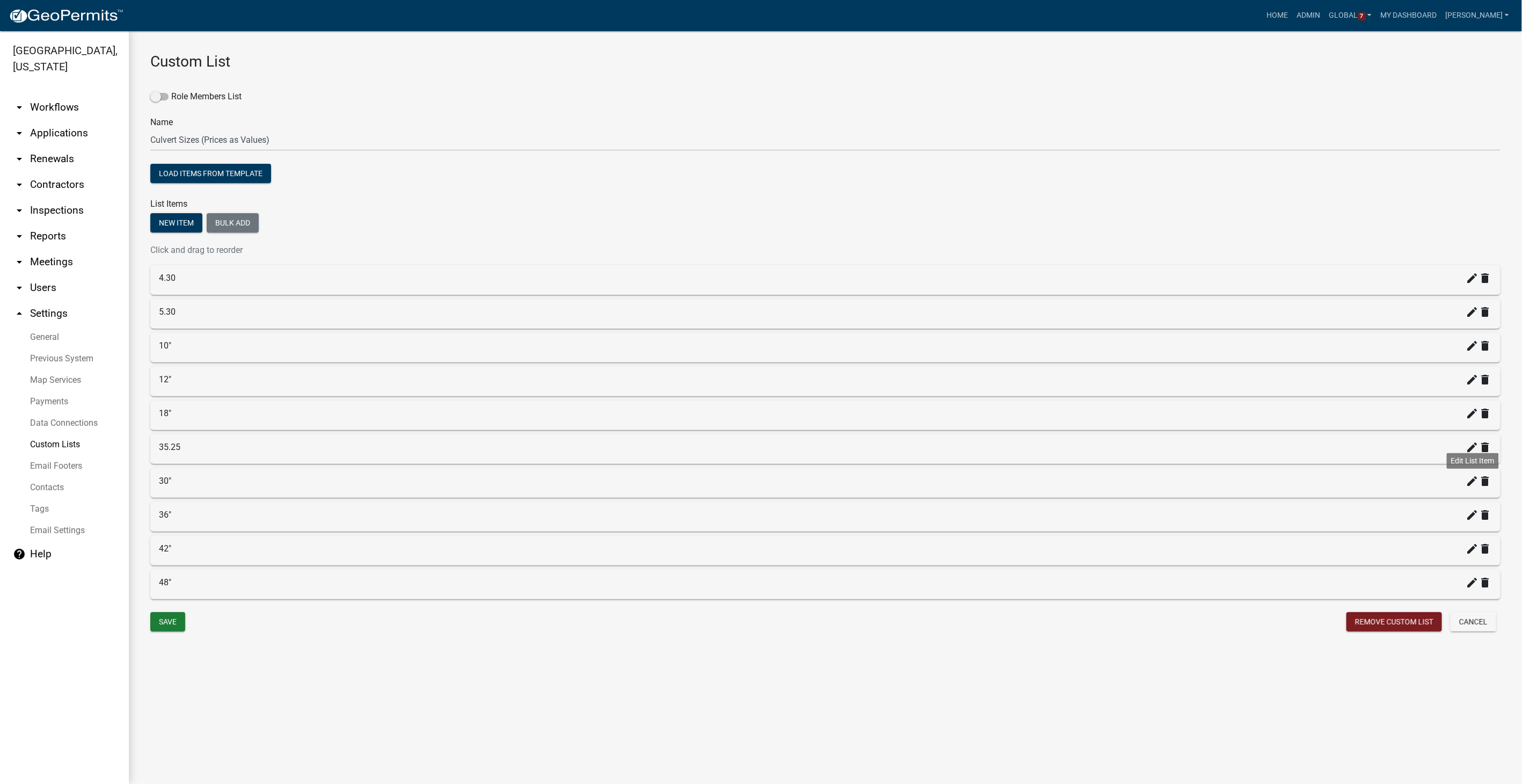
click at [911, 476] on icon "create" at bounding box center [1473, 481] width 13 height 13
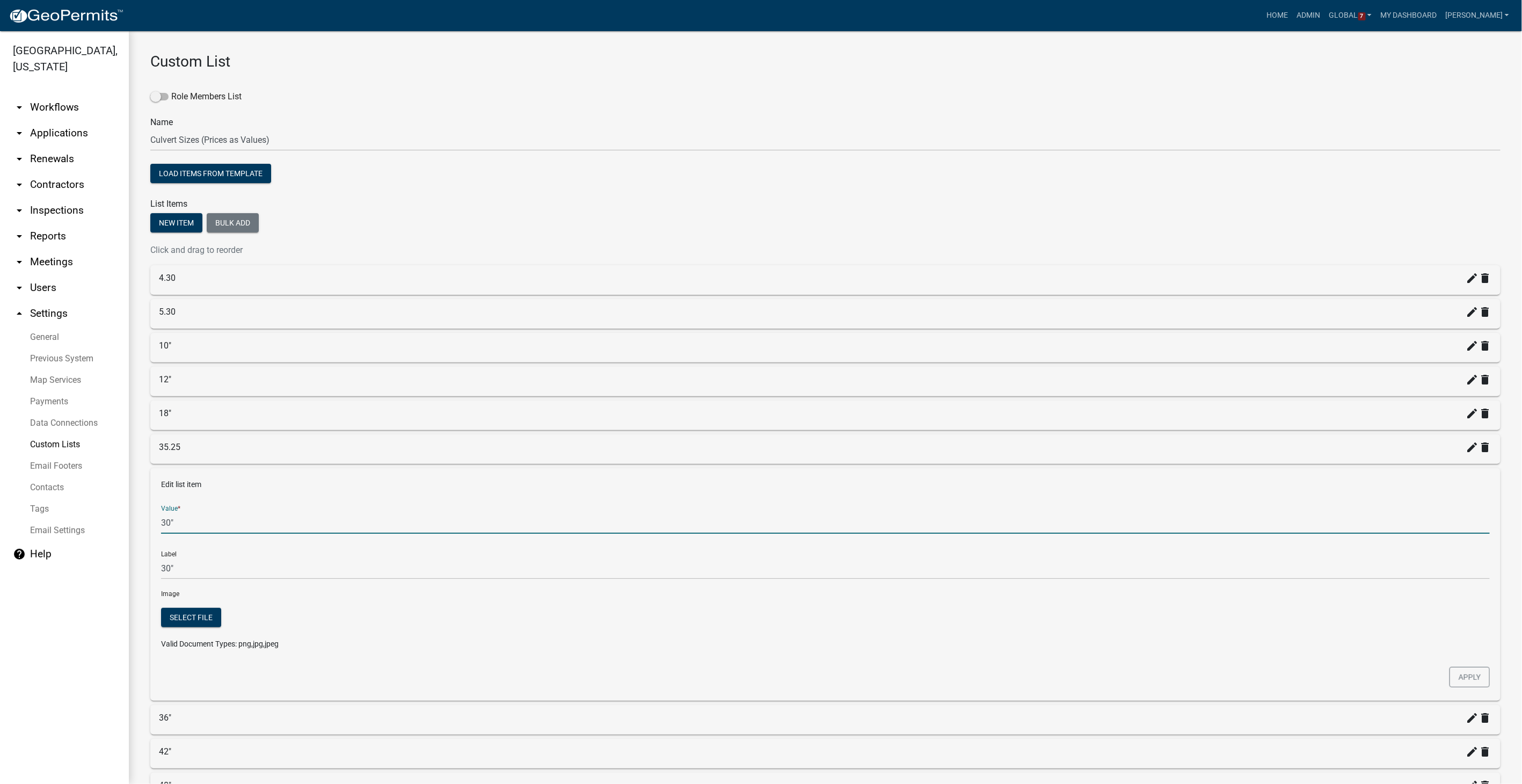
click at [176, 497] on input "30"" at bounding box center [825, 522] width 1329 height 22
type input "3"
type input "55.25"
click at [911, 497] on button "Apply" at bounding box center [1469, 677] width 40 height 21
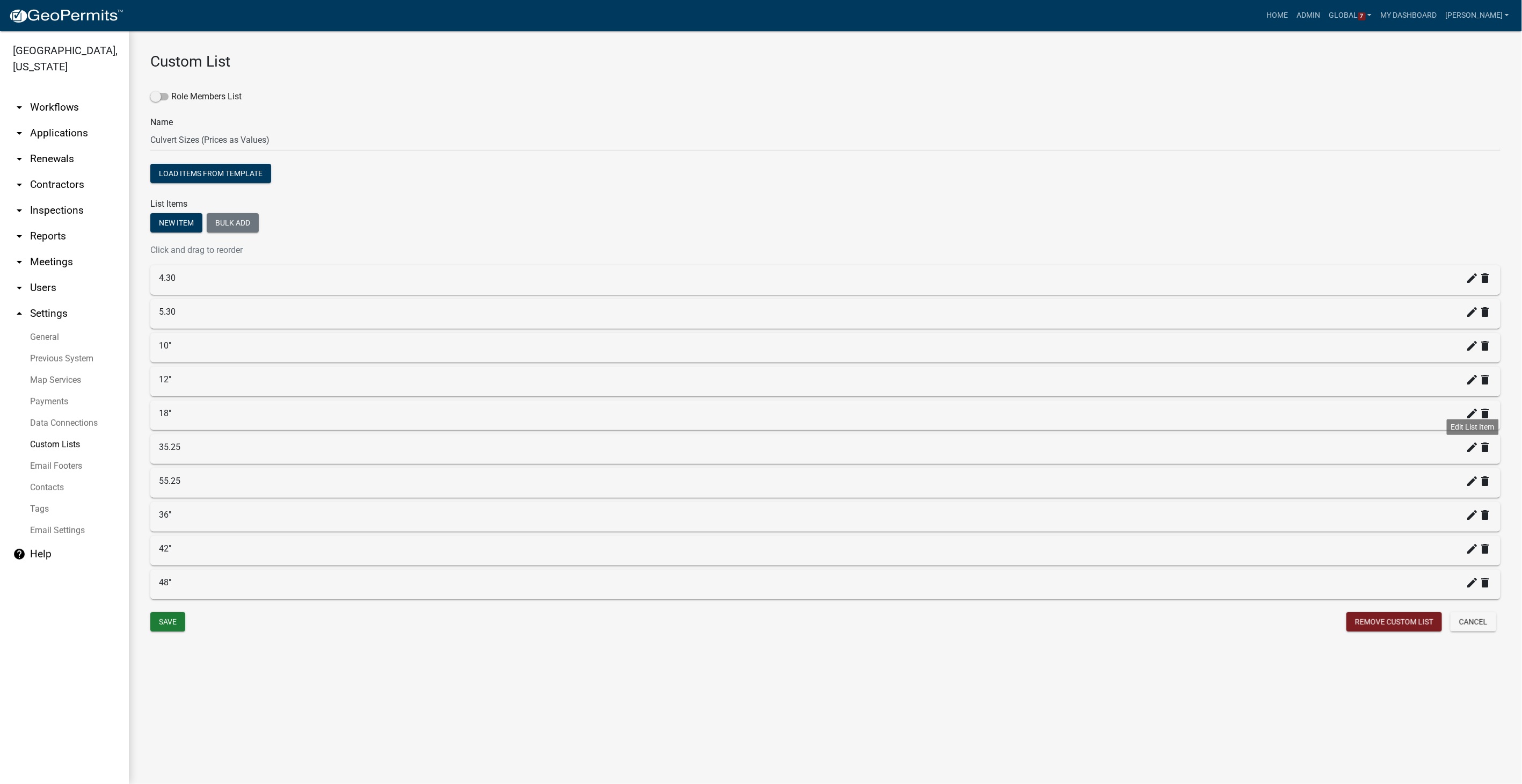
click at [911, 444] on icon "create" at bounding box center [1473, 447] width 13 height 13
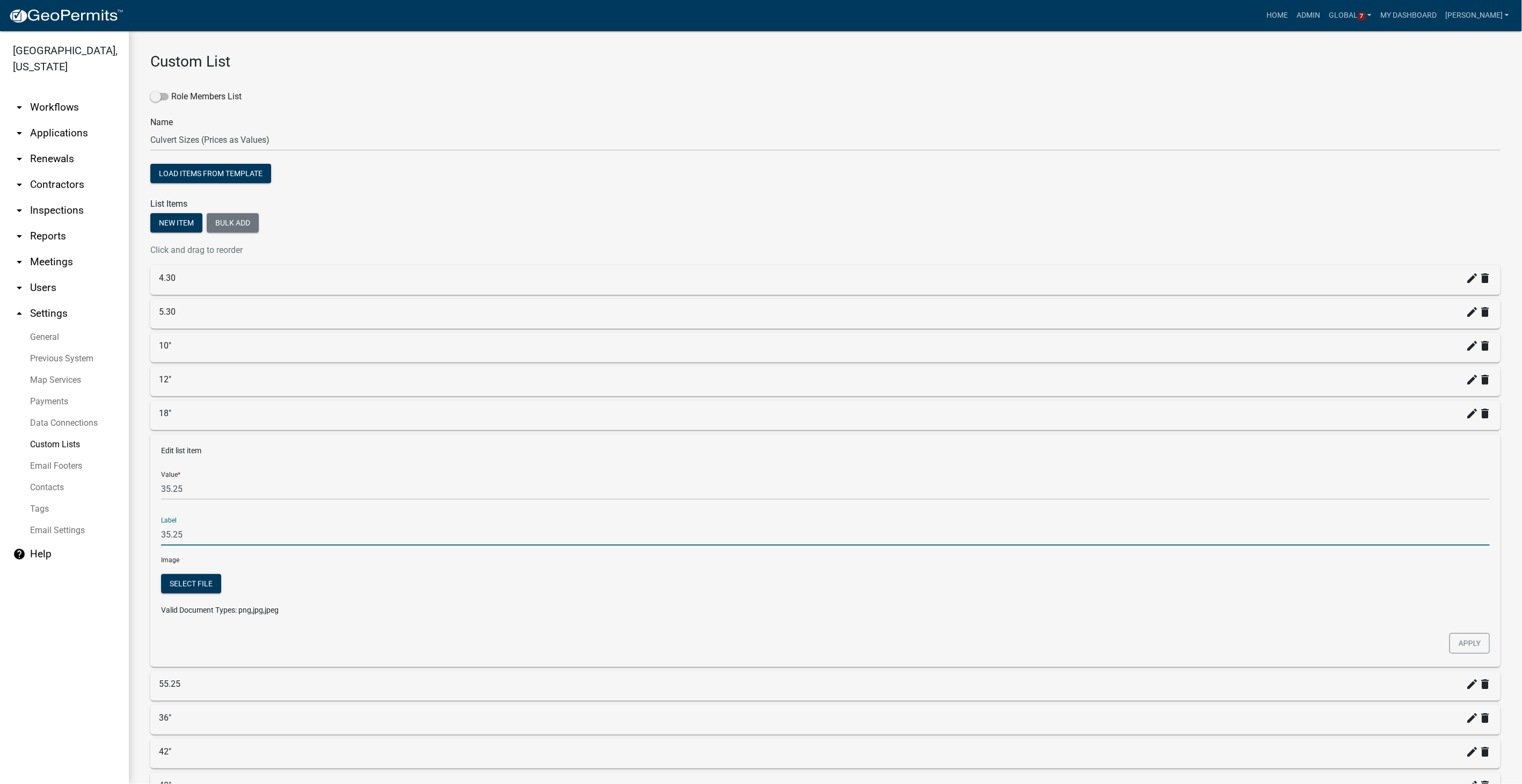
click at [186, 497] on input "35.25" at bounding box center [825, 534] width 1329 height 22
type input "3"
type input "24""
click at [911, 497] on button "Apply" at bounding box center [1469, 643] width 40 height 21
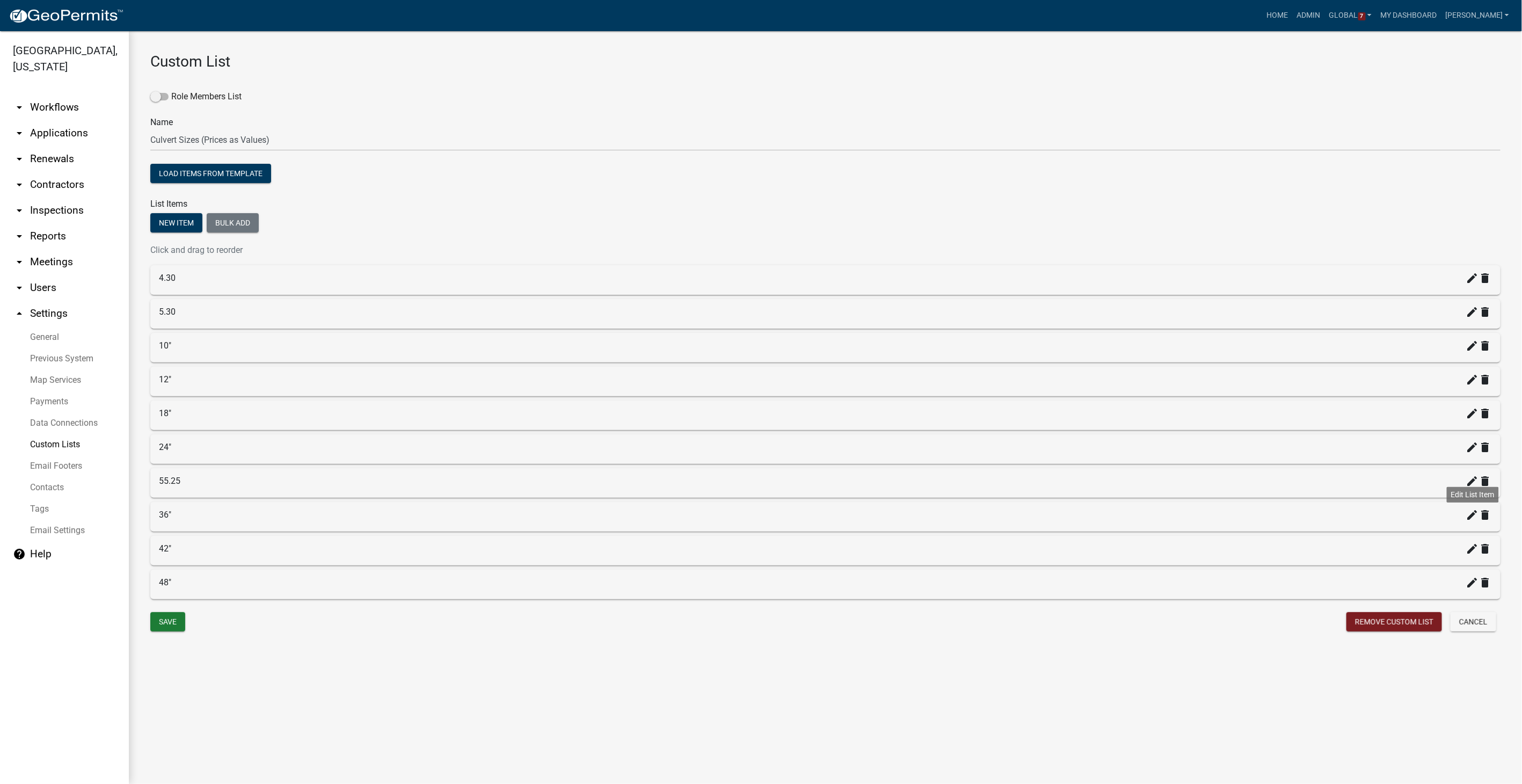
click at [911, 497] on icon "create" at bounding box center [1473, 515] width 13 height 13
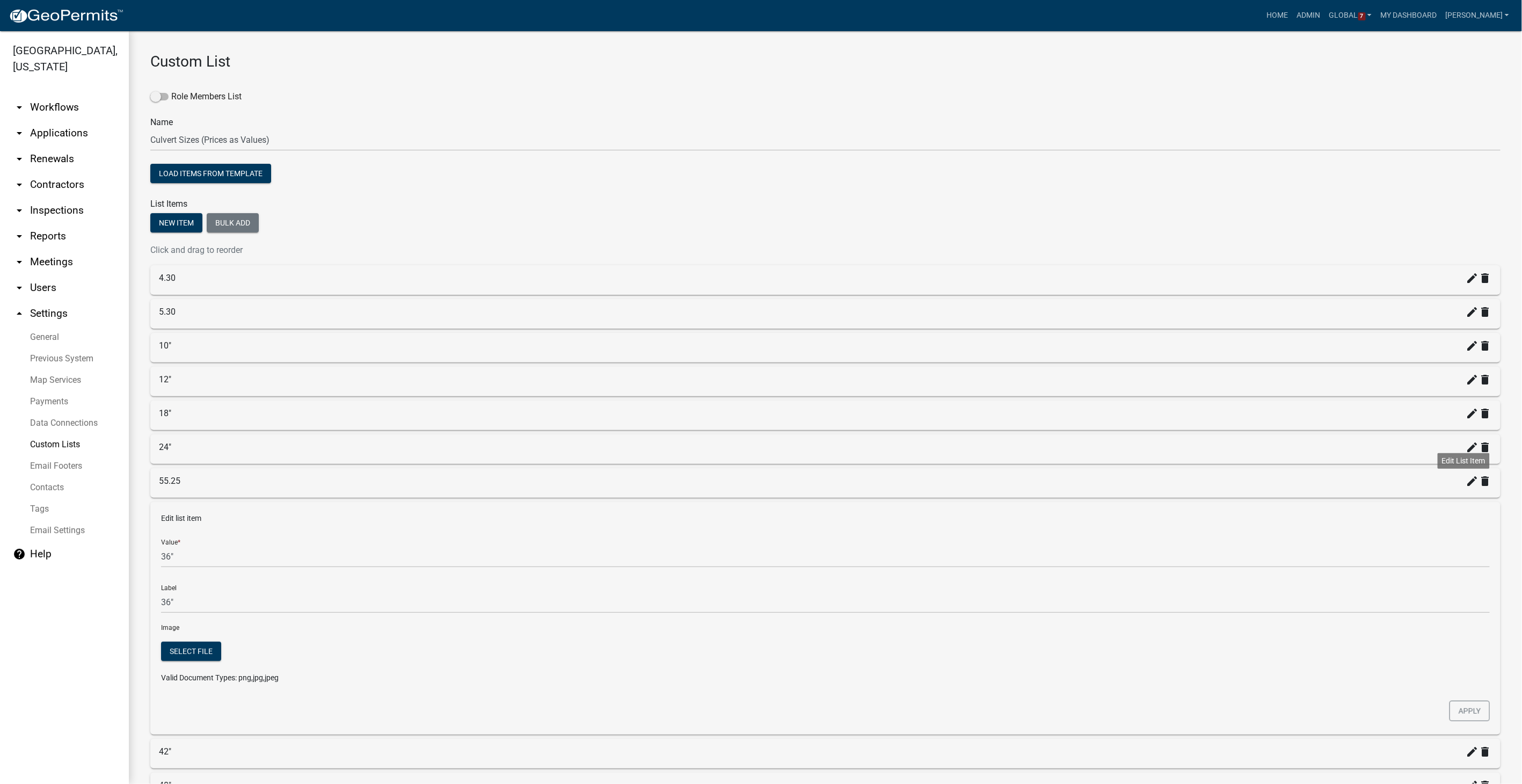
click at [911, 474] on icon "create" at bounding box center [1473, 481] width 13 height 13
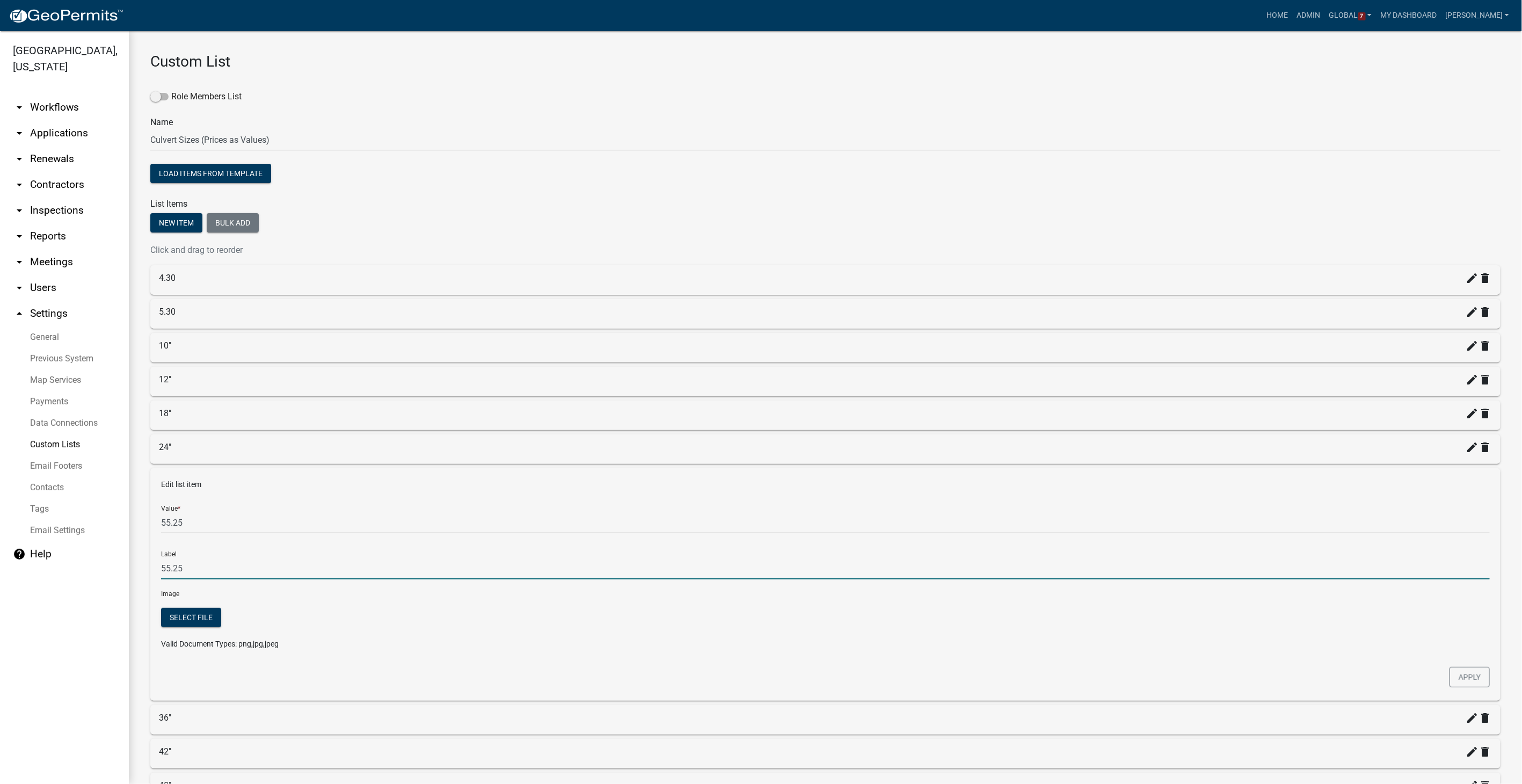
click at [185, 497] on input "55.25" at bounding box center [825, 568] width 1329 height 22
type input "5"
type input "30""
click at [911, 497] on button "Apply" at bounding box center [1469, 677] width 40 height 21
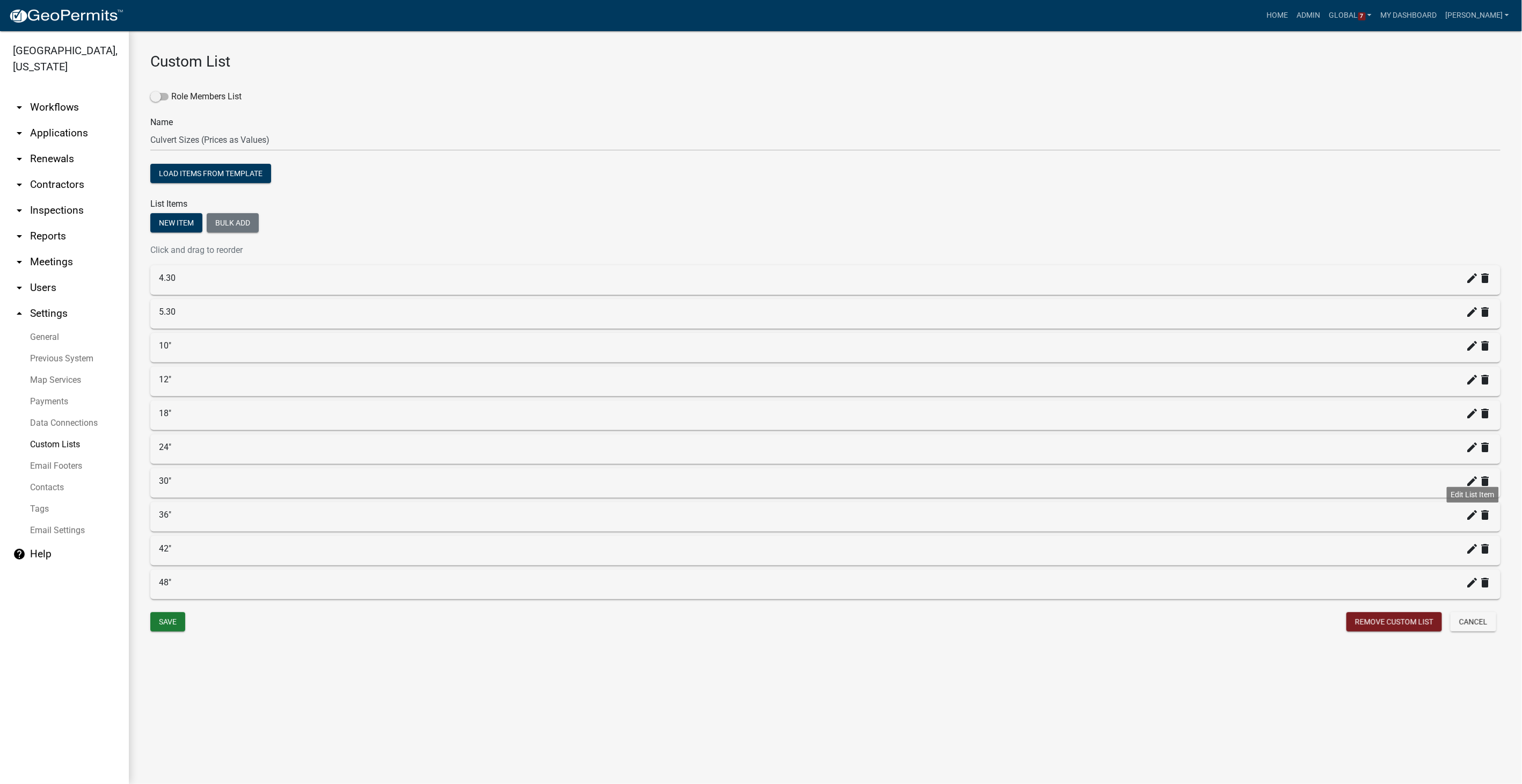
click at [911, 497] on icon "create" at bounding box center [1473, 515] width 13 height 13
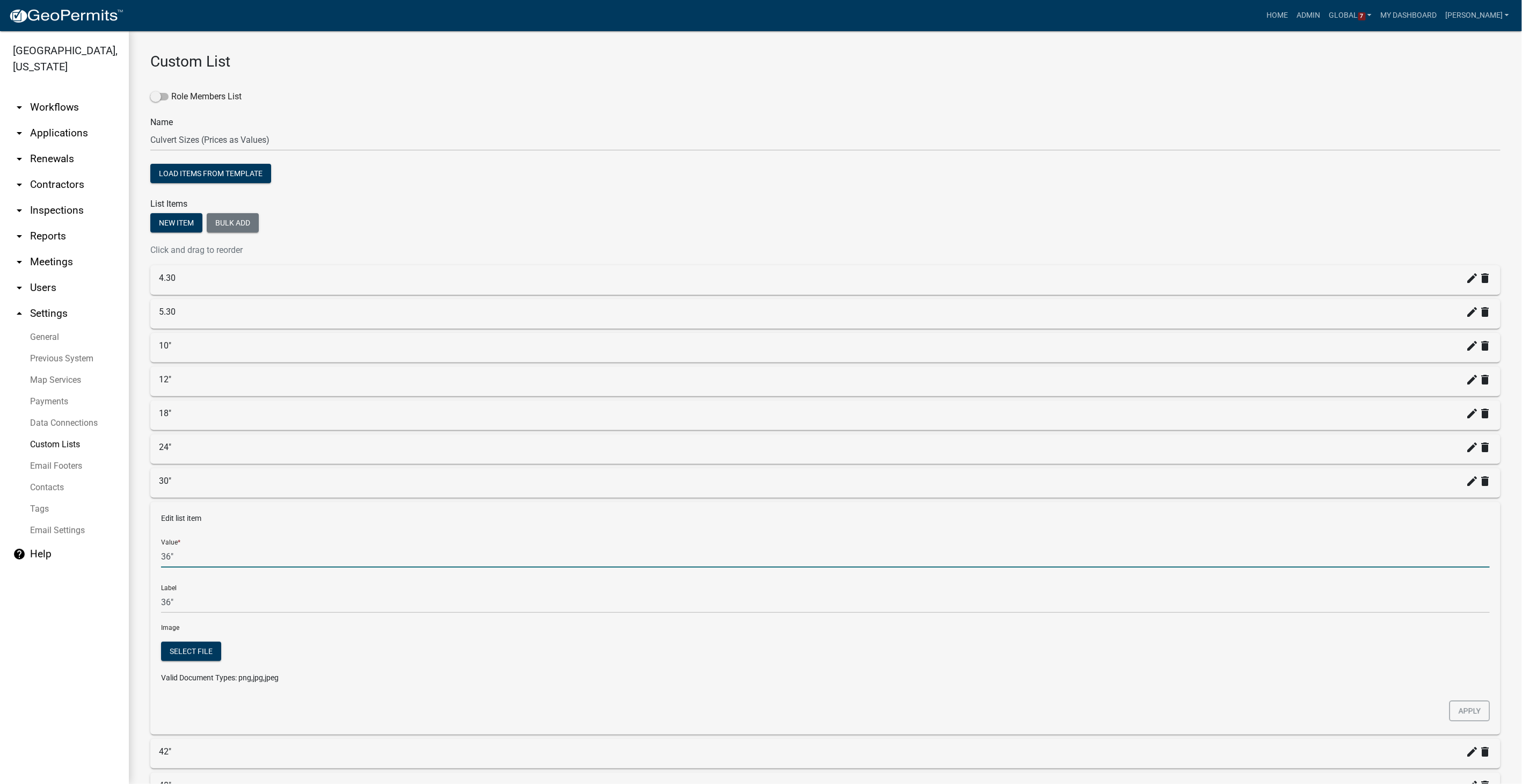
click at [179, 497] on input "36"" at bounding box center [825, 556] width 1329 height 22
type input "3"
type input "66.25"
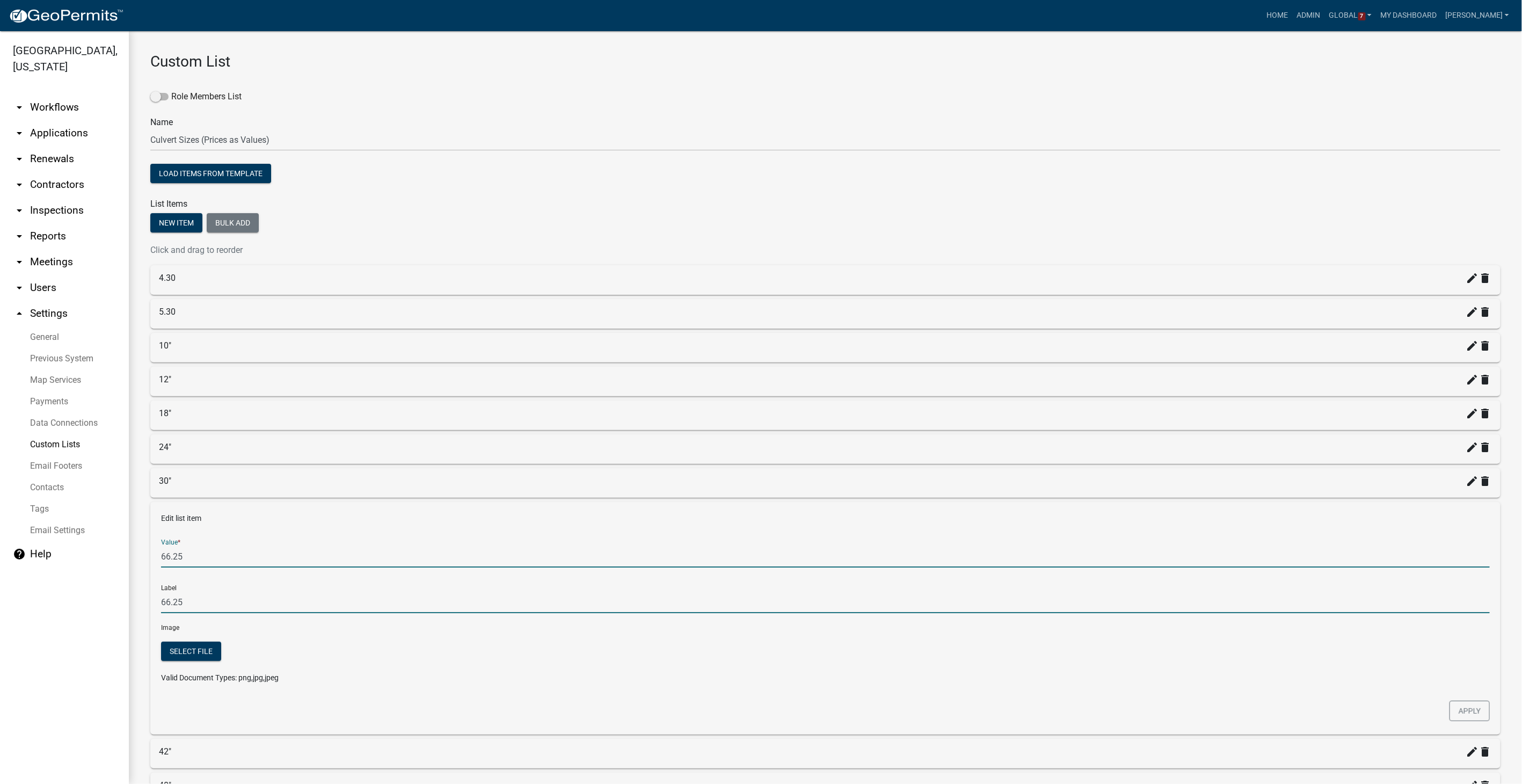
click at [178, 497] on input "66.25" at bounding box center [825, 601] width 1329 height 22
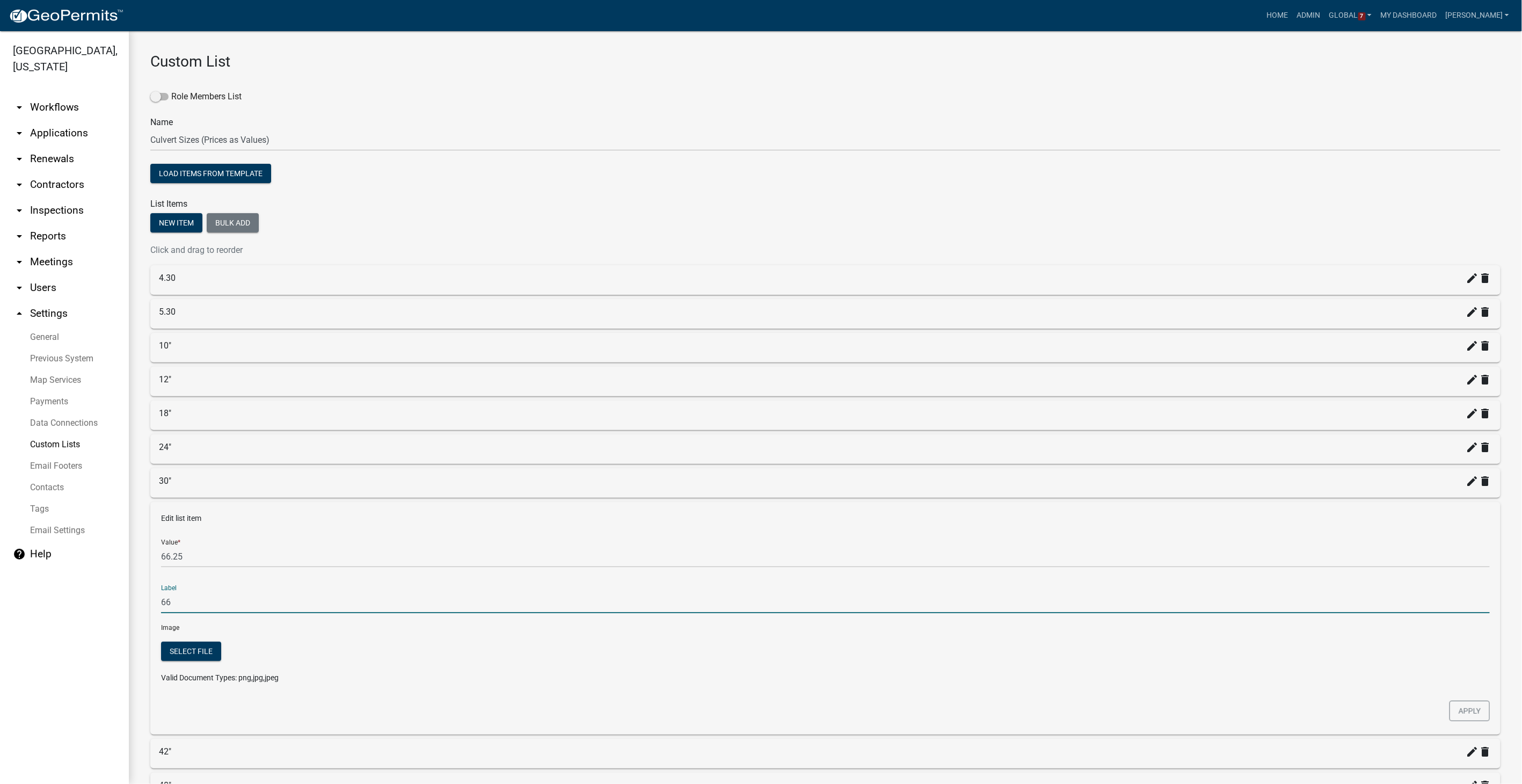
type input "6"
type input "36""
click at [911, 497] on button "Apply" at bounding box center [1469, 711] width 40 height 21
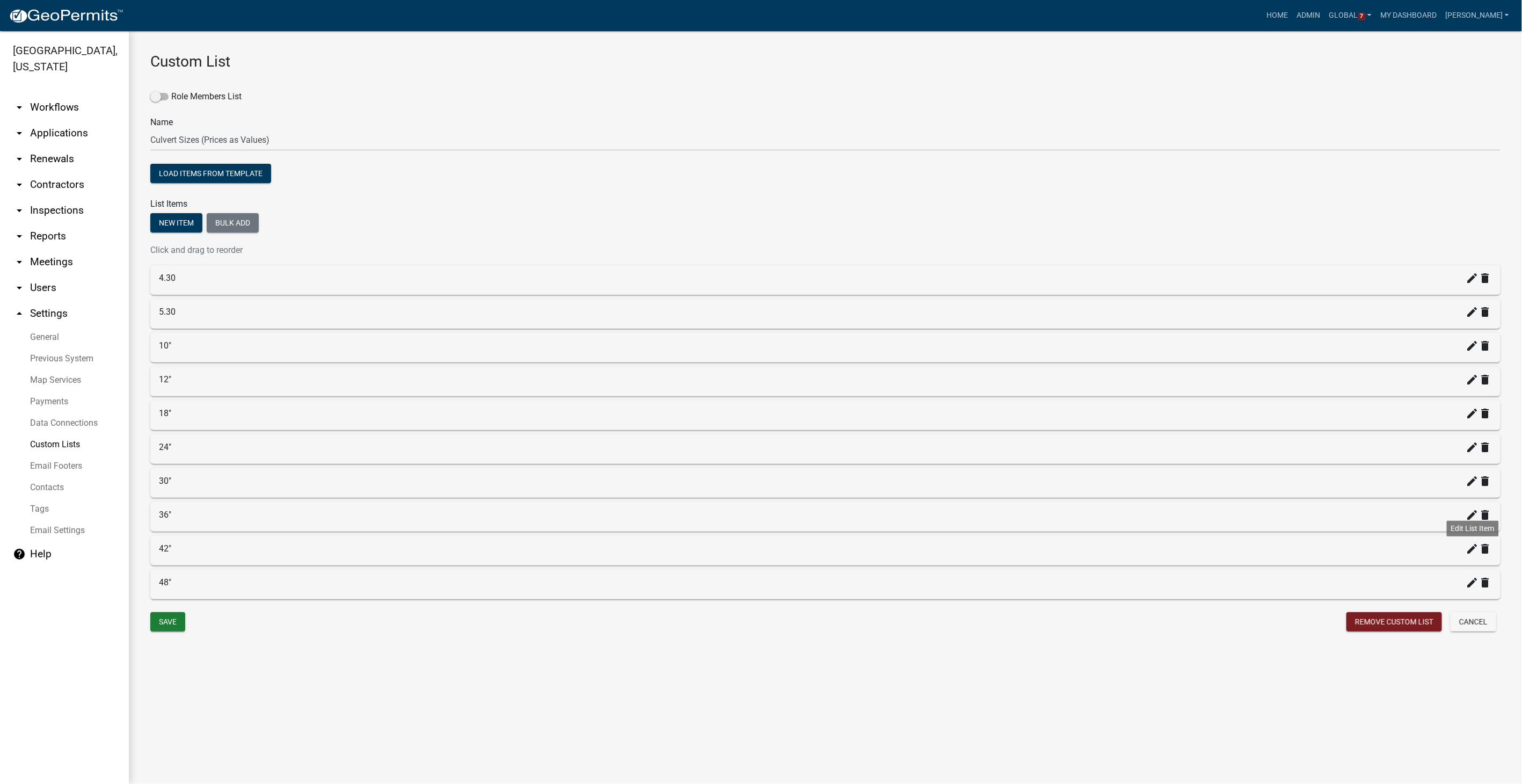
click at [911, 497] on icon "create" at bounding box center [1473, 549] width 13 height 13
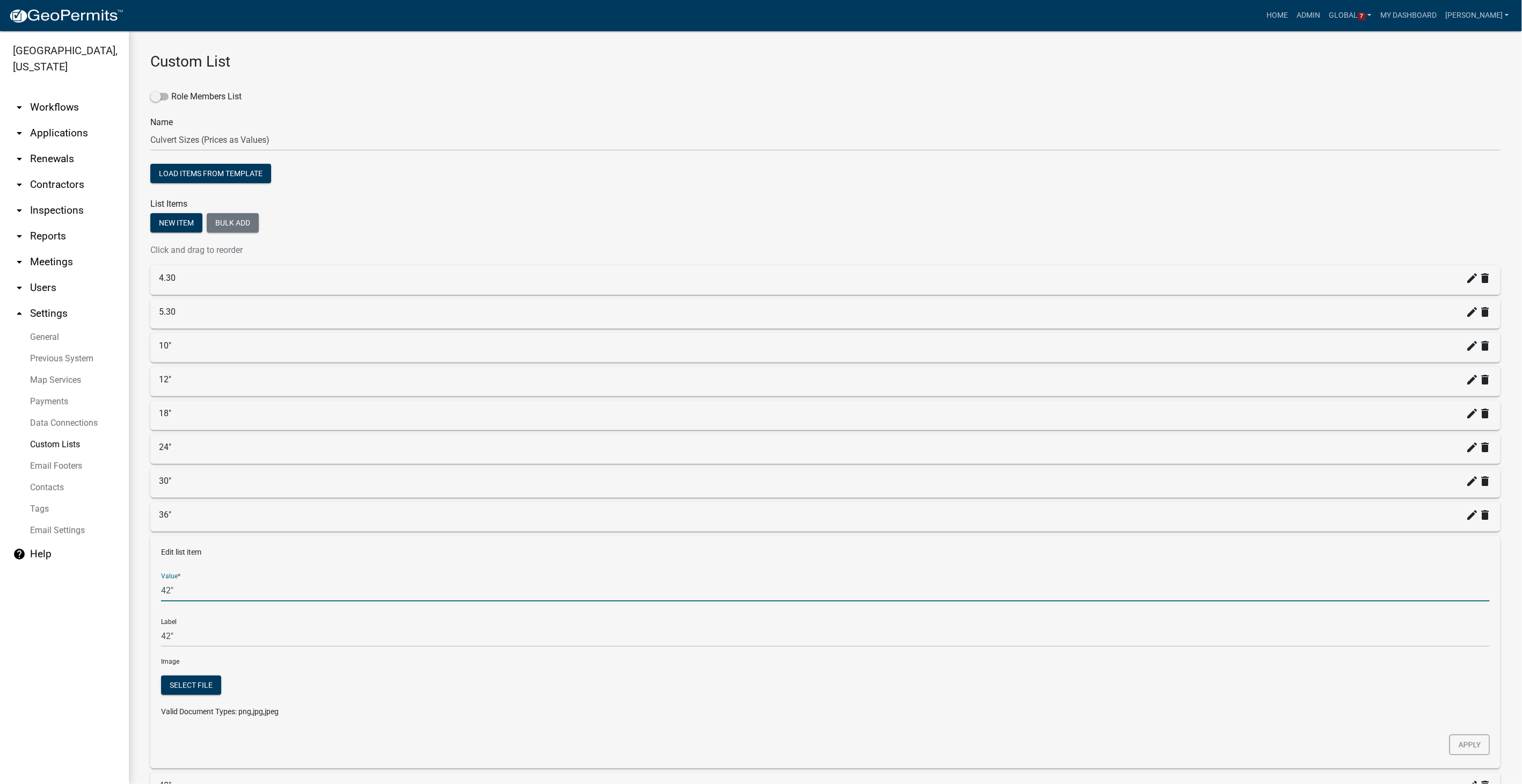
click at [183, 497] on input "42"" at bounding box center [825, 590] width 1329 height 22
type input "4"
type input "71.80"
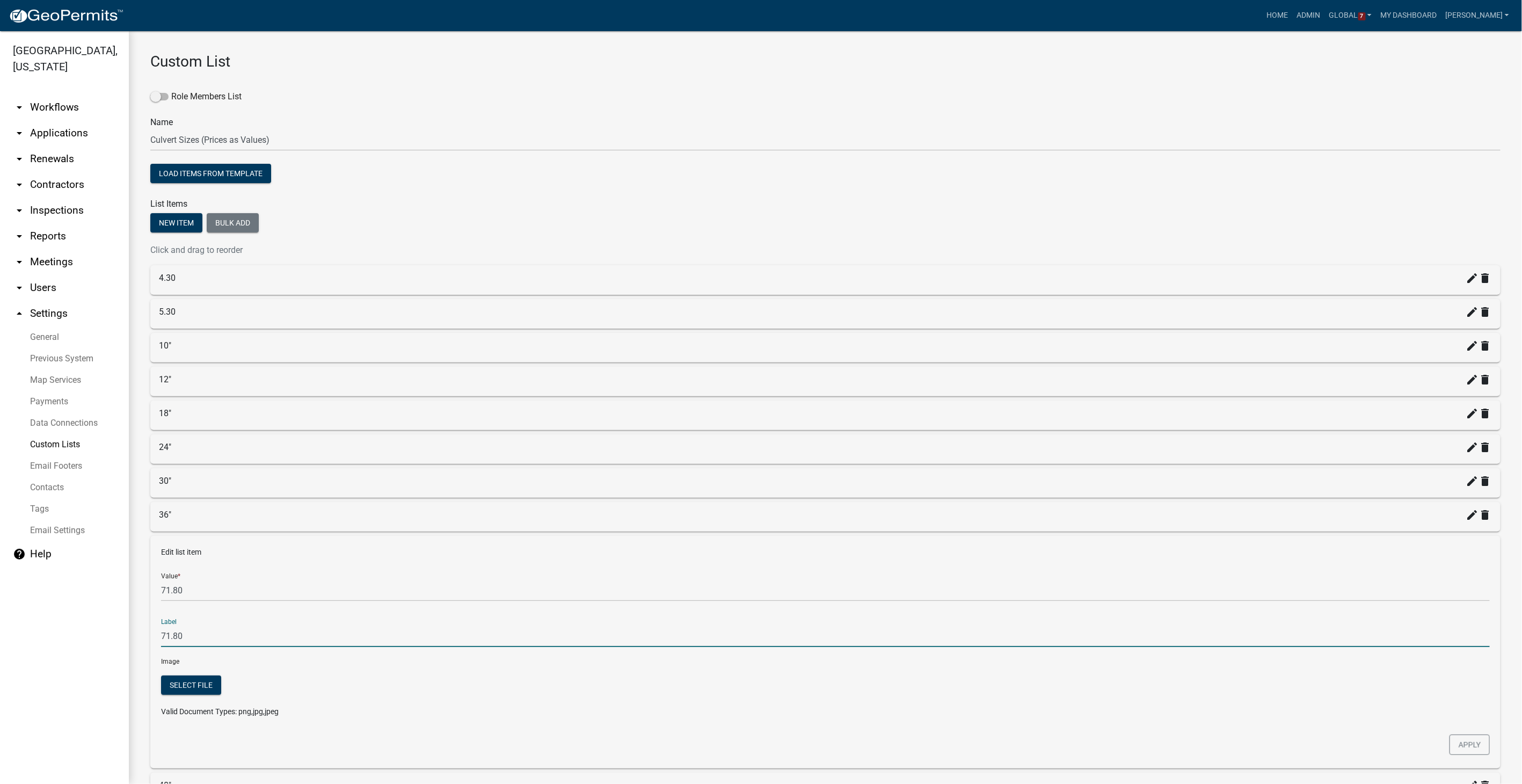
click at [181, 497] on input "71.80" at bounding box center [825, 636] width 1329 height 22
type input "7"
type input "42""
click at [911, 497] on button "Apply" at bounding box center [1469, 744] width 40 height 21
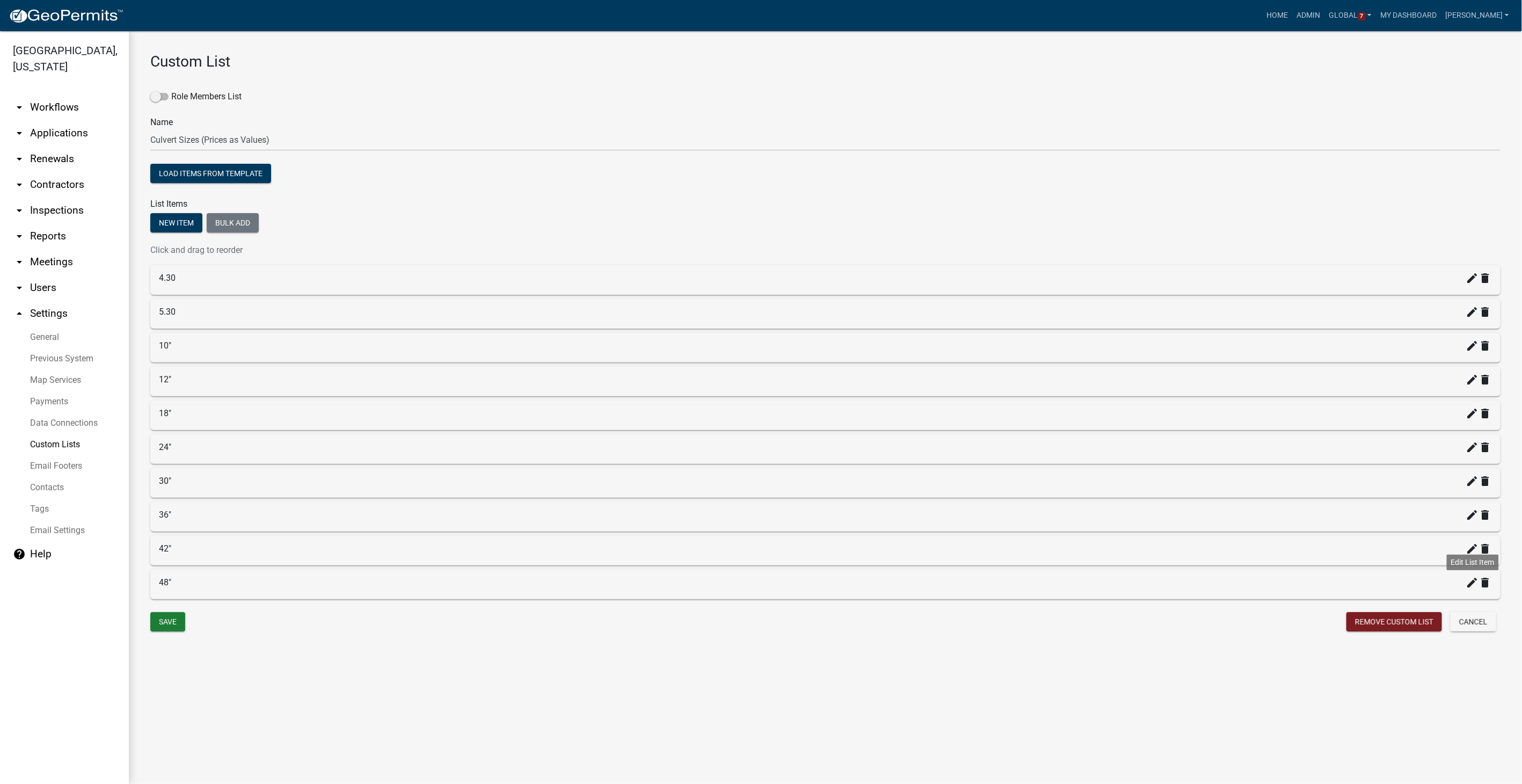
click at [911, 497] on icon "create" at bounding box center [1473, 583] width 13 height 13
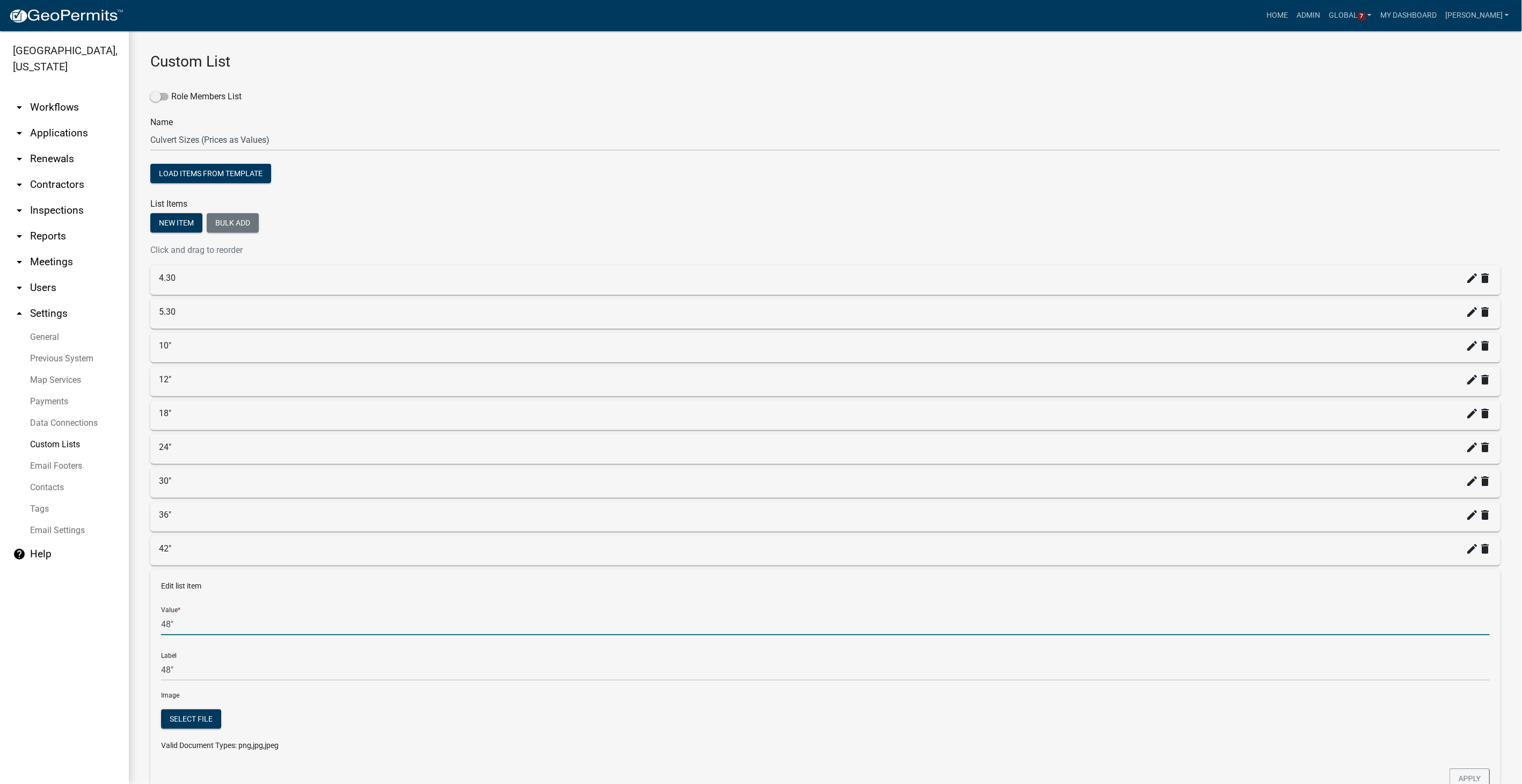
click at [178, 497] on input "48"" at bounding box center [825, 624] width 1329 height 22
type input "4"
type input "81.00"
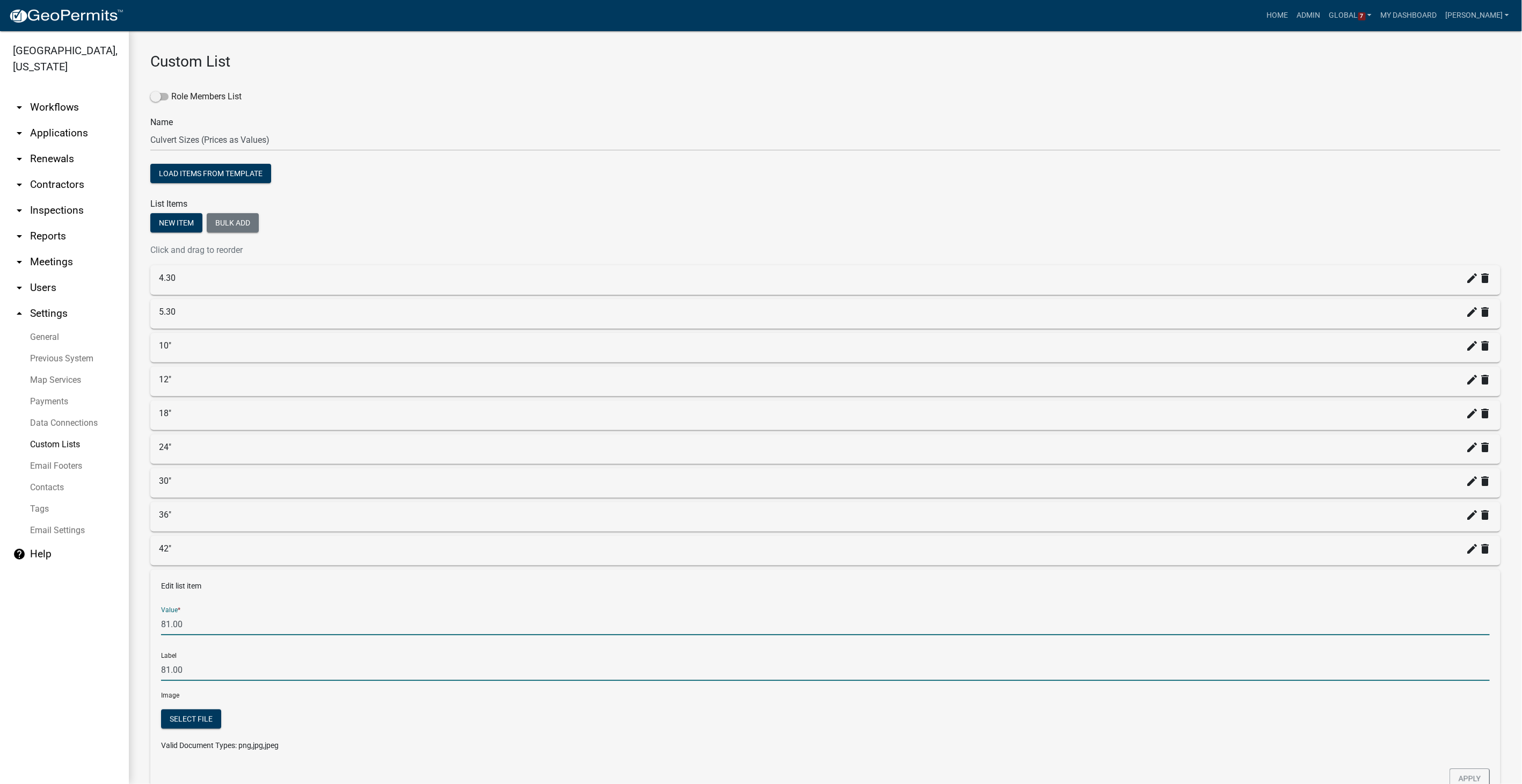
click at [178, 497] on input "81.00" at bounding box center [825, 669] width 1329 height 22
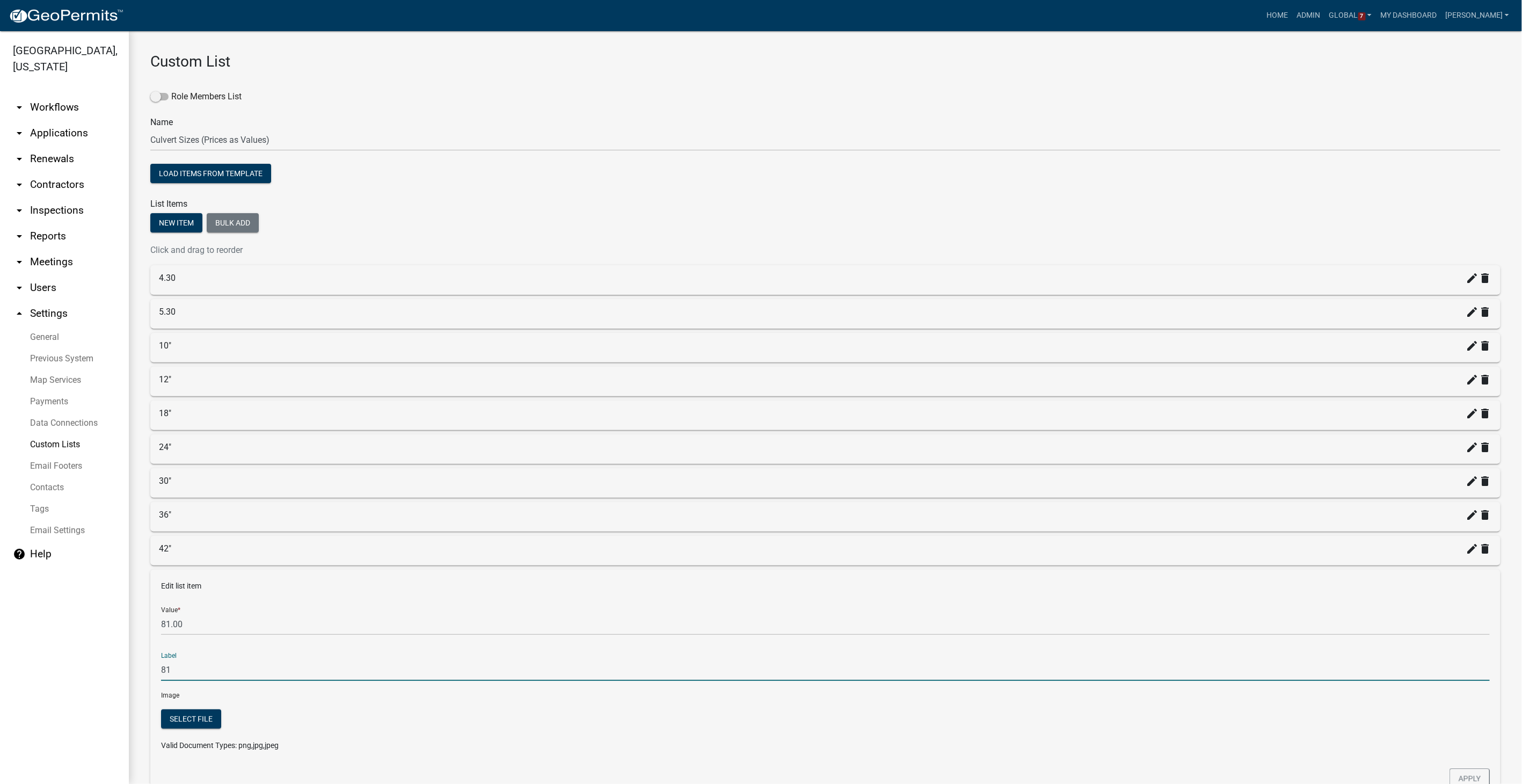
type input "8"
type input "48""
click at [911, 497] on button "Apply" at bounding box center [1469, 778] width 40 height 21
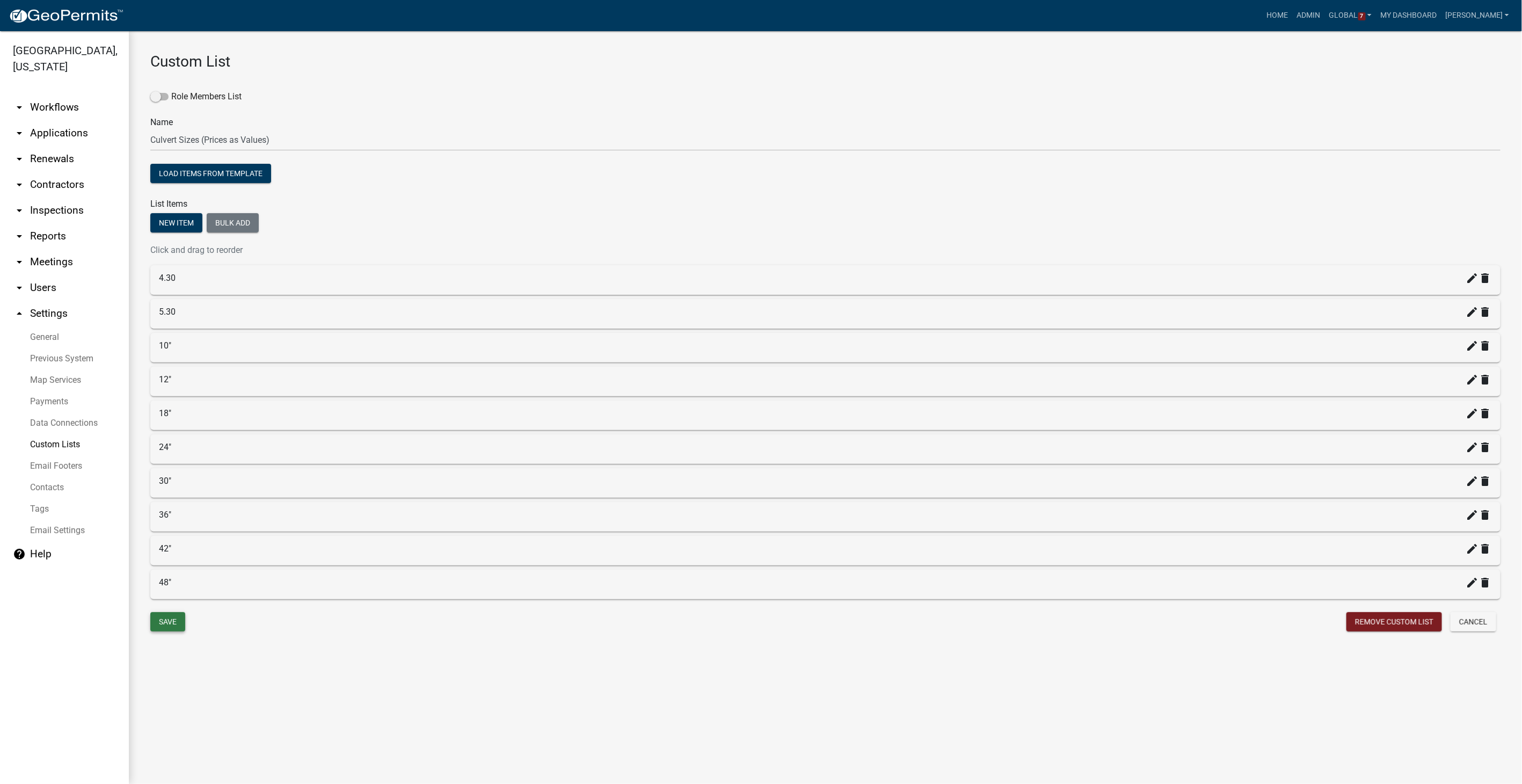
click at [169, 497] on button "Save" at bounding box center [167, 622] width 35 height 19
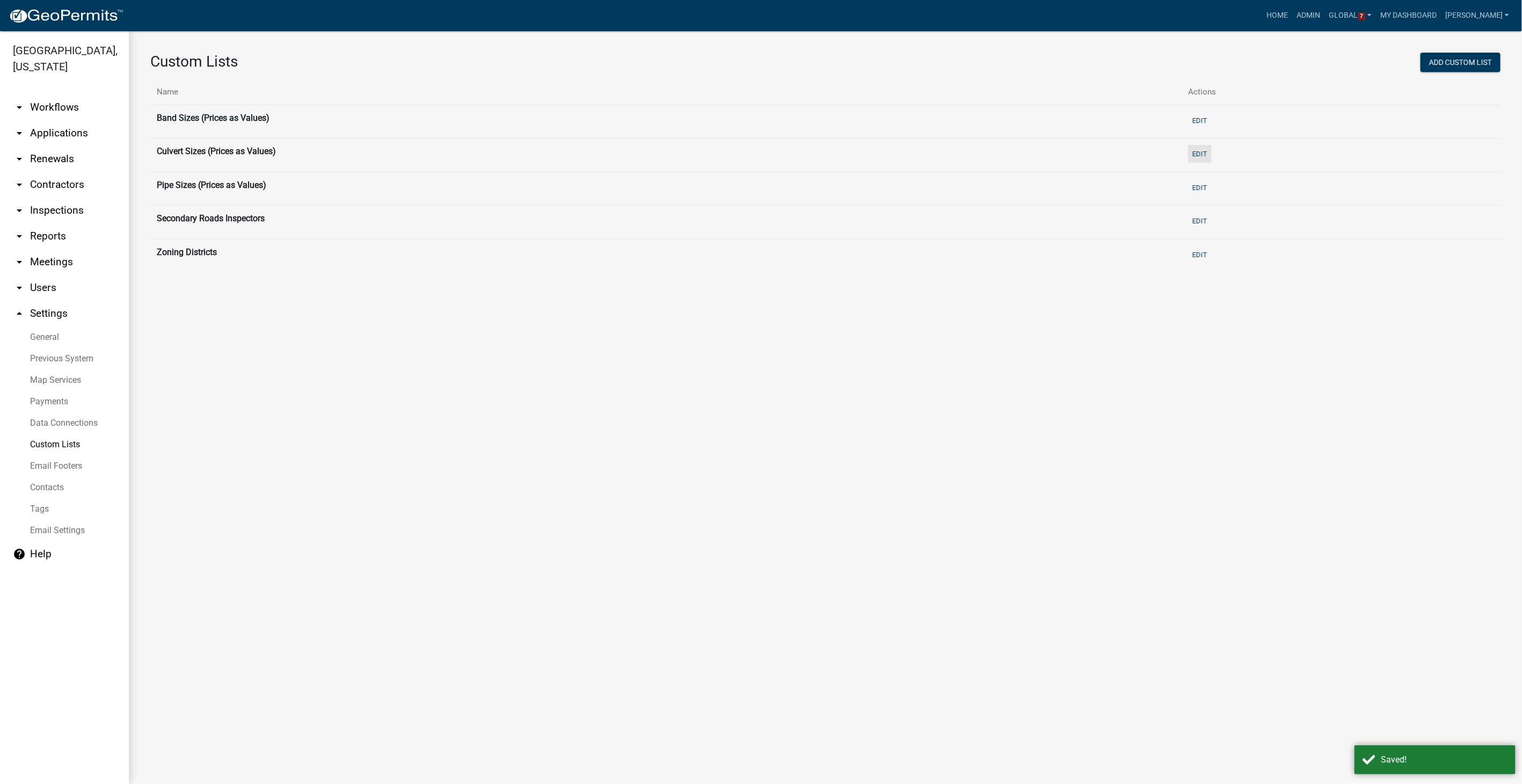
click at [911, 151] on button "Edit" at bounding box center [1200, 154] width 24 height 18
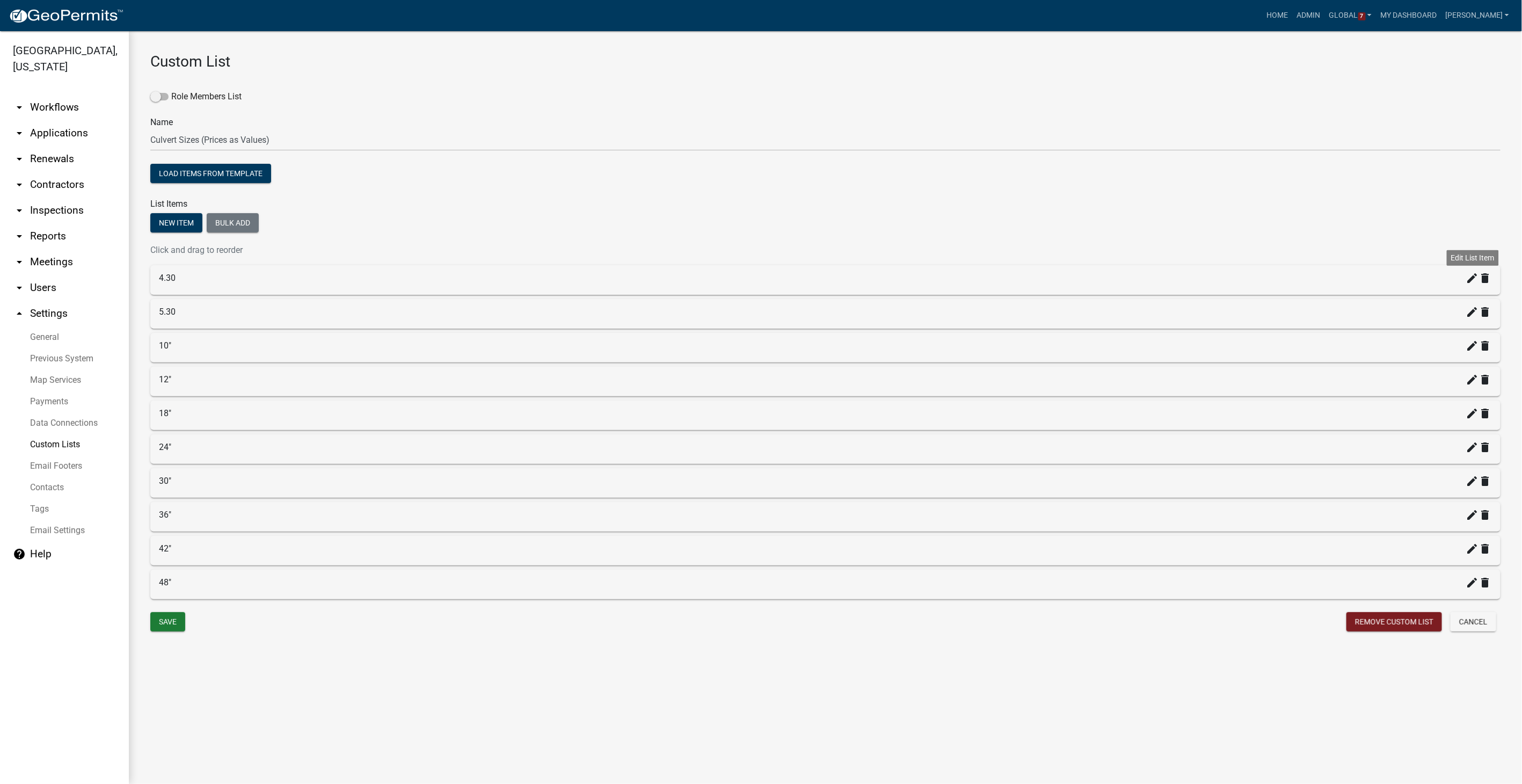
click at [911, 273] on icon "create" at bounding box center [1473, 278] width 13 height 13
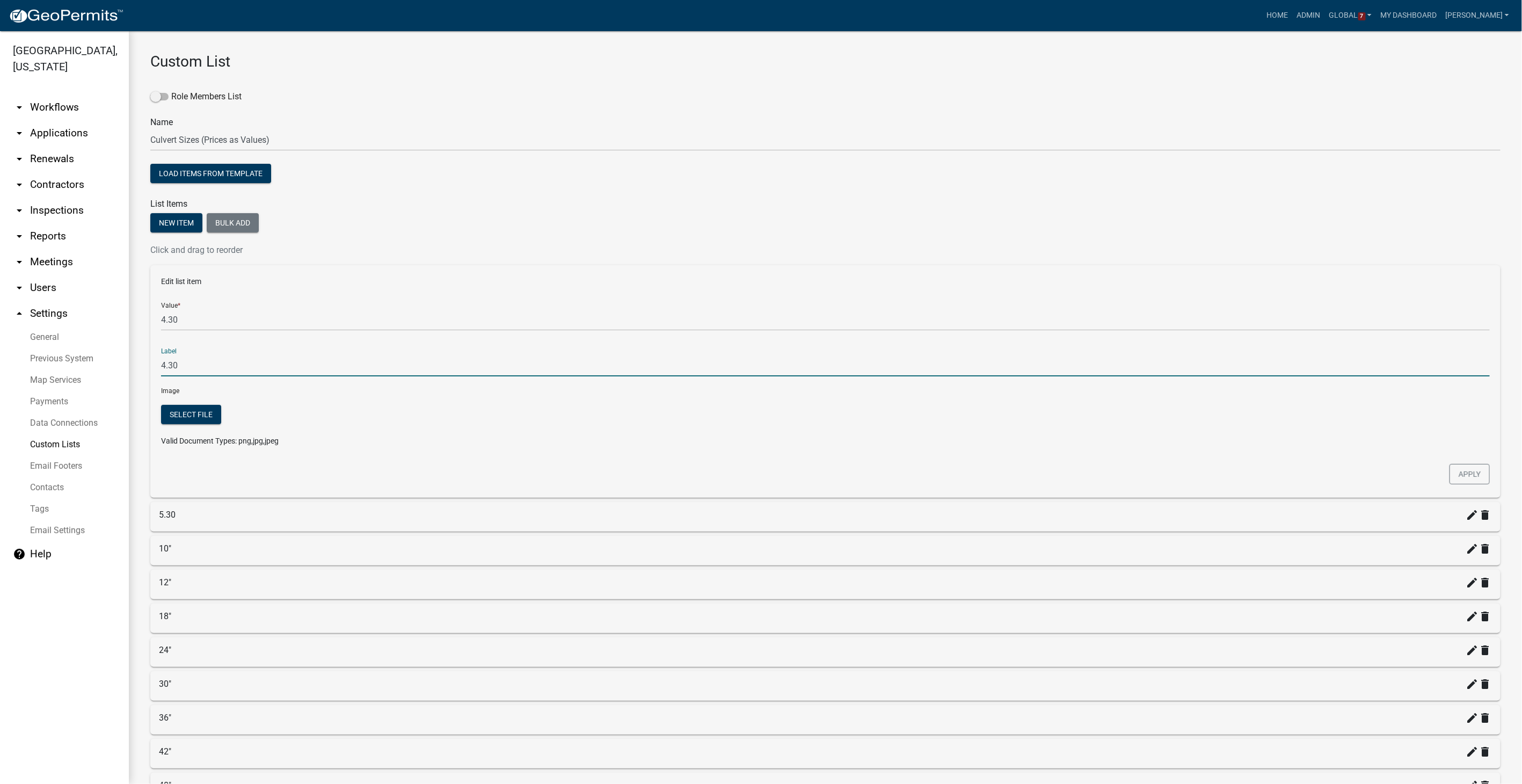
click at [187, 364] on input "4.30" at bounding box center [825, 365] width 1329 height 22
type input "4"
type input "6""
click at [911, 473] on button "Apply" at bounding box center [1469, 474] width 40 height 21
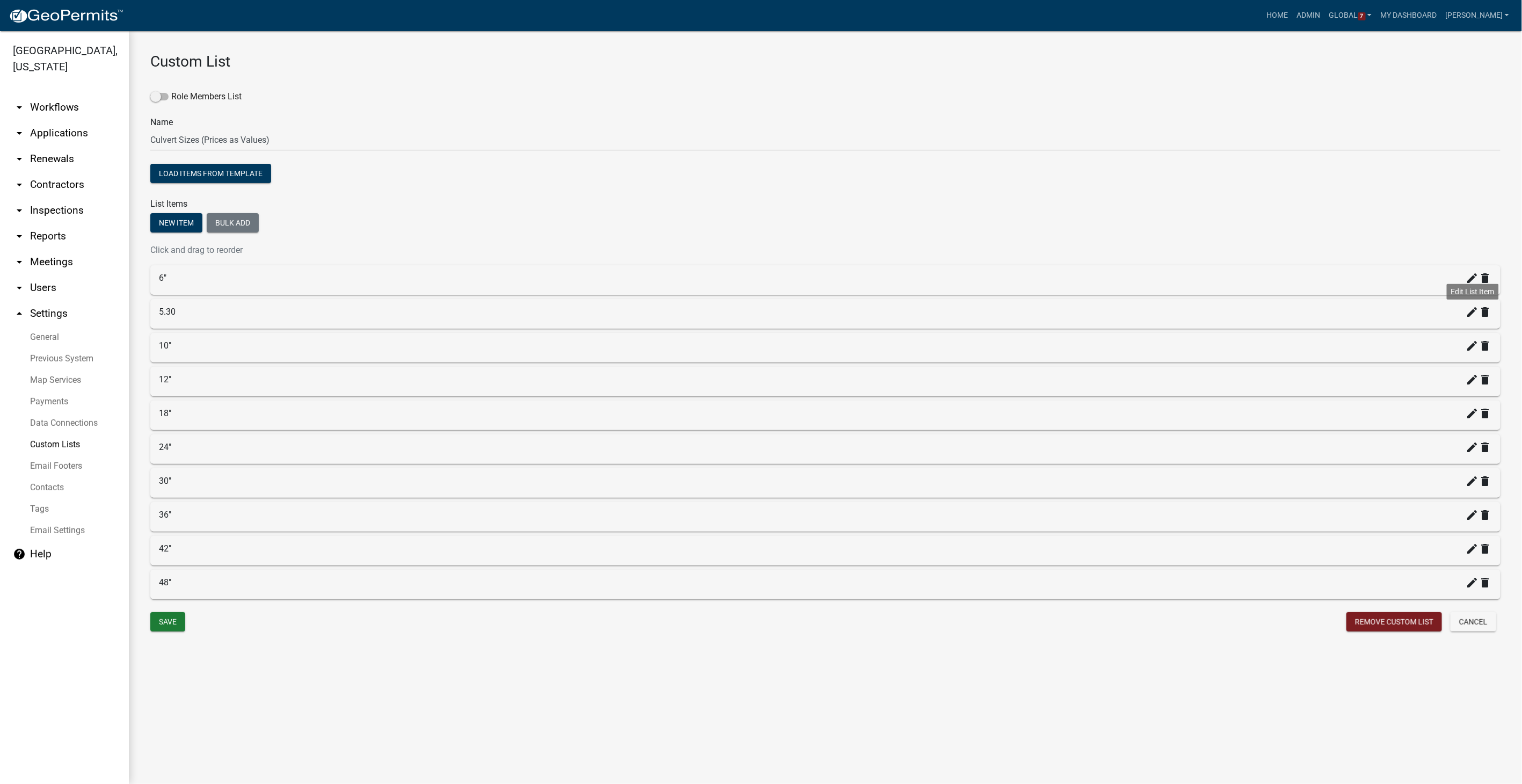
click at [911, 314] on icon "create" at bounding box center [1473, 312] width 13 height 13
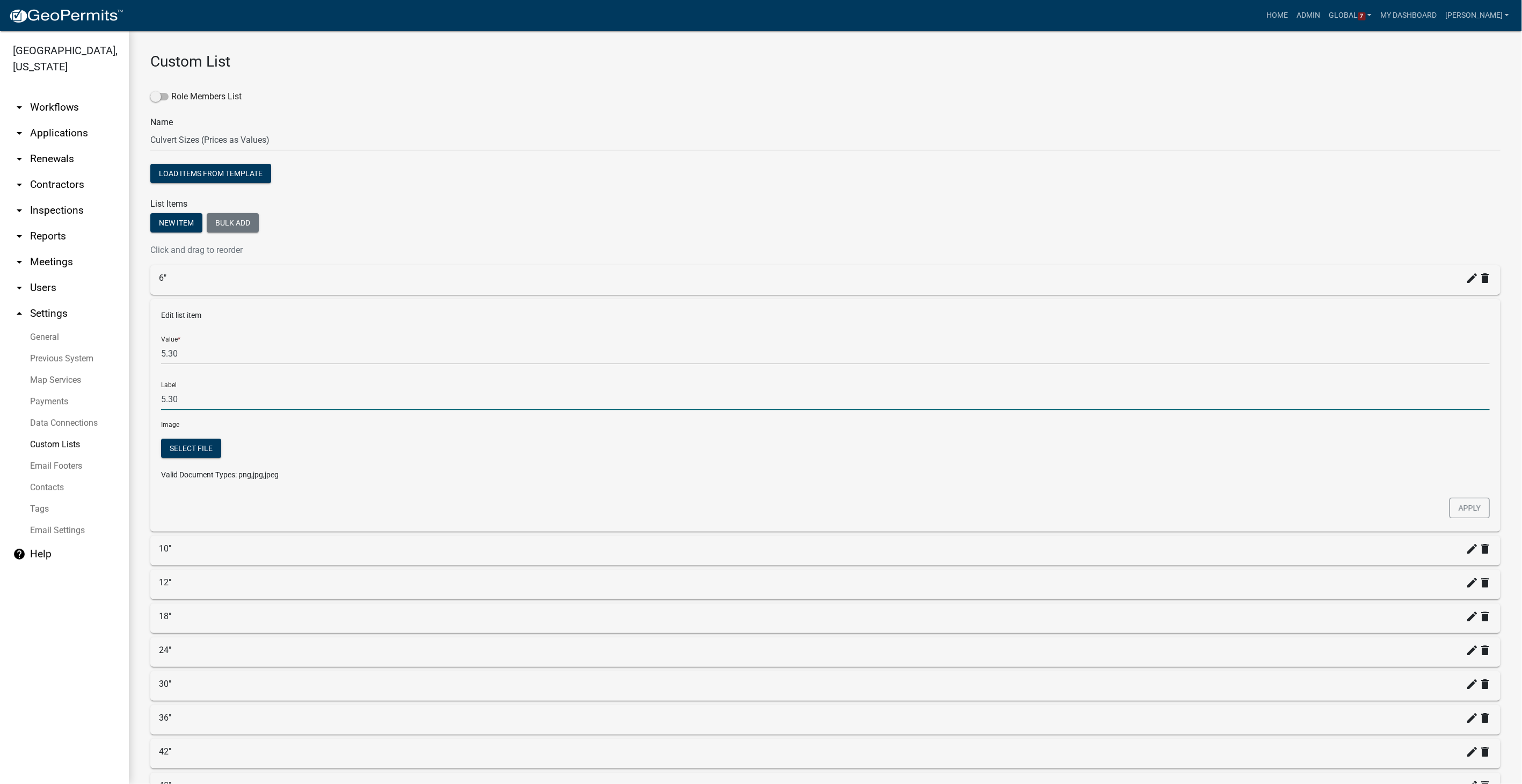
click at [185, 394] on input "5.30" at bounding box center [825, 399] width 1329 height 22
type input "5"
type input "8""
click at [911, 497] on button "Apply" at bounding box center [1469, 508] width 40 height 21
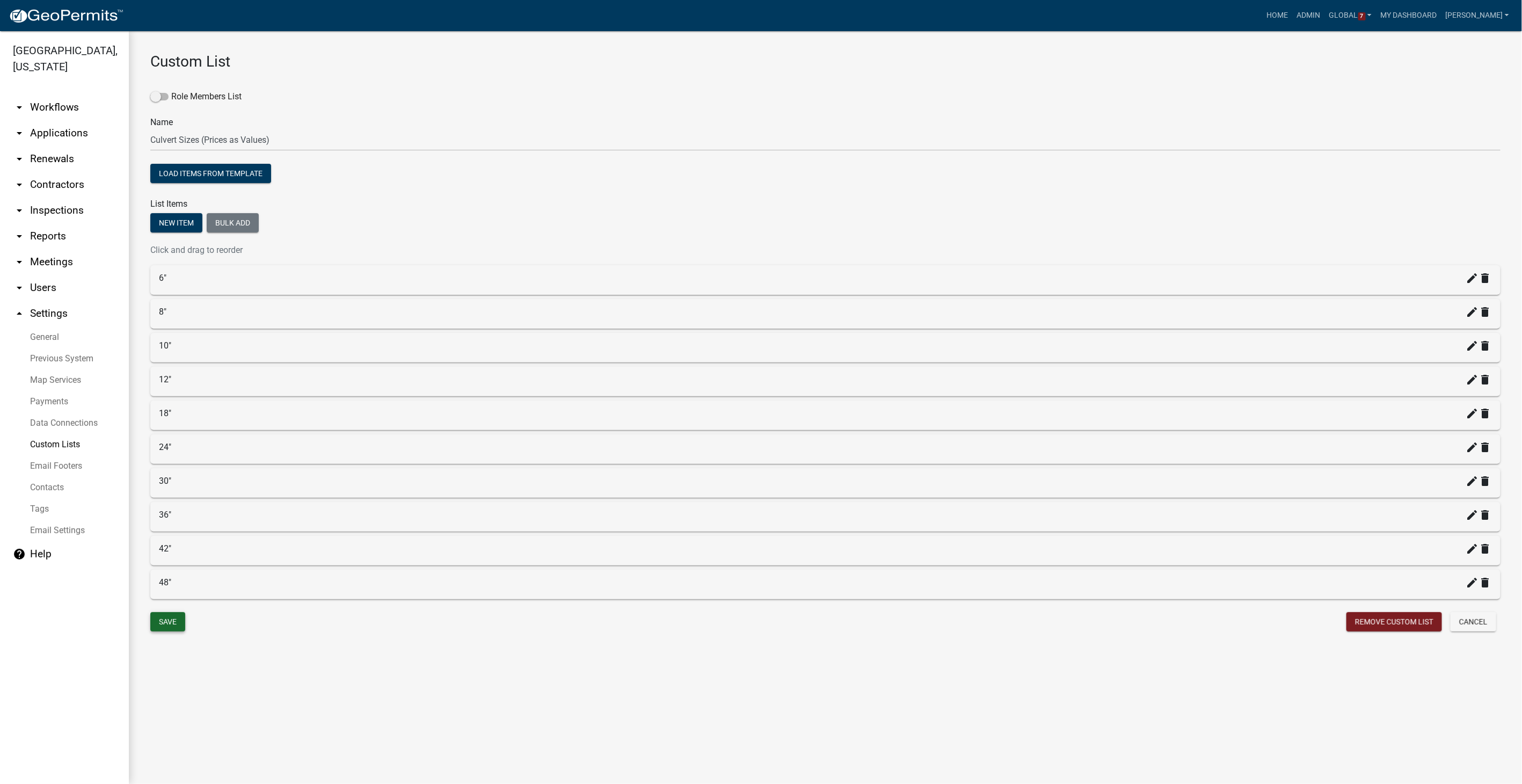
click at [155, 497] on button "Save" at bounding box center [167, 622] width 35 height 19
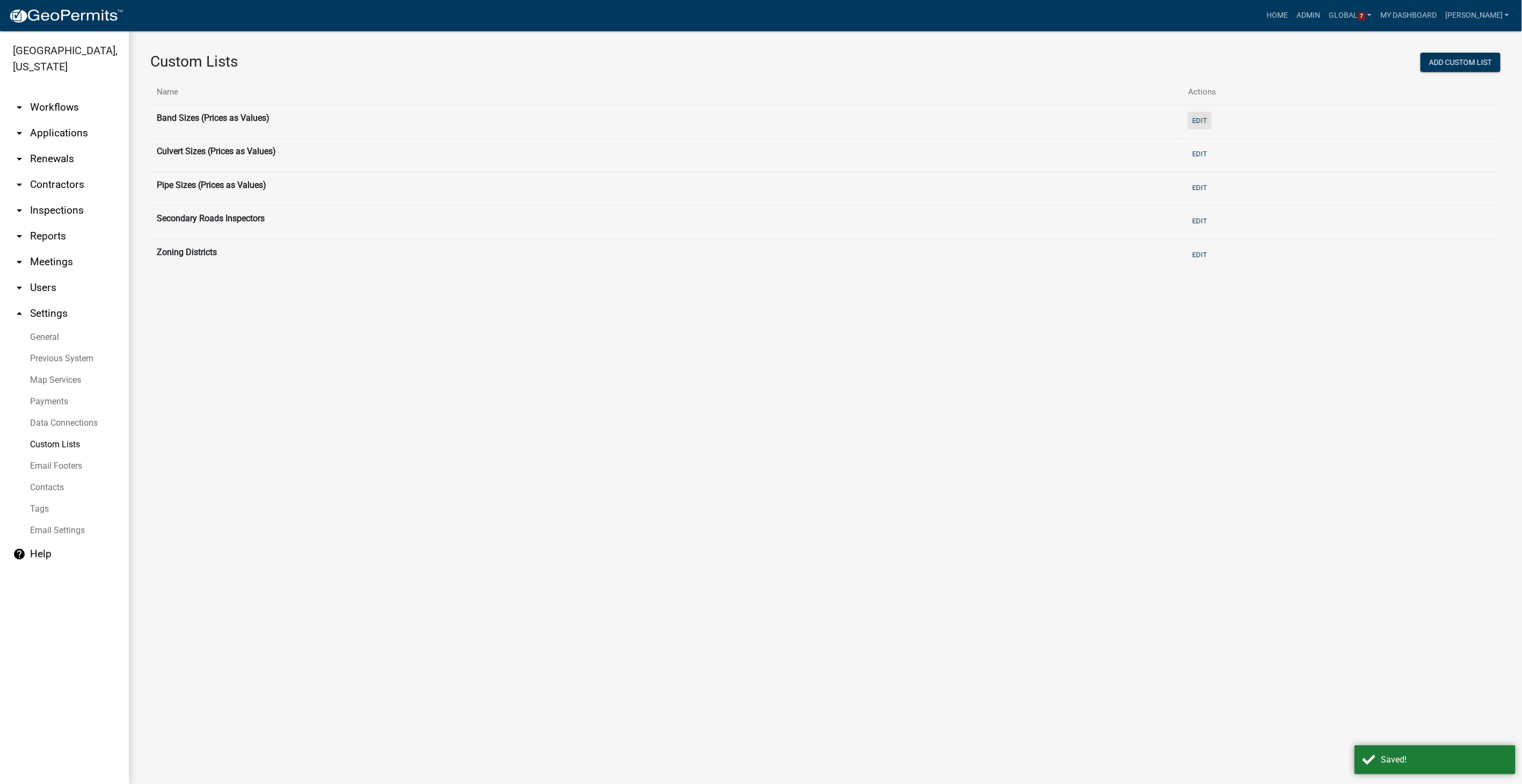
click at [911, 119] on button "Edit" at bounding box center [1200, 121] width 24 height 18
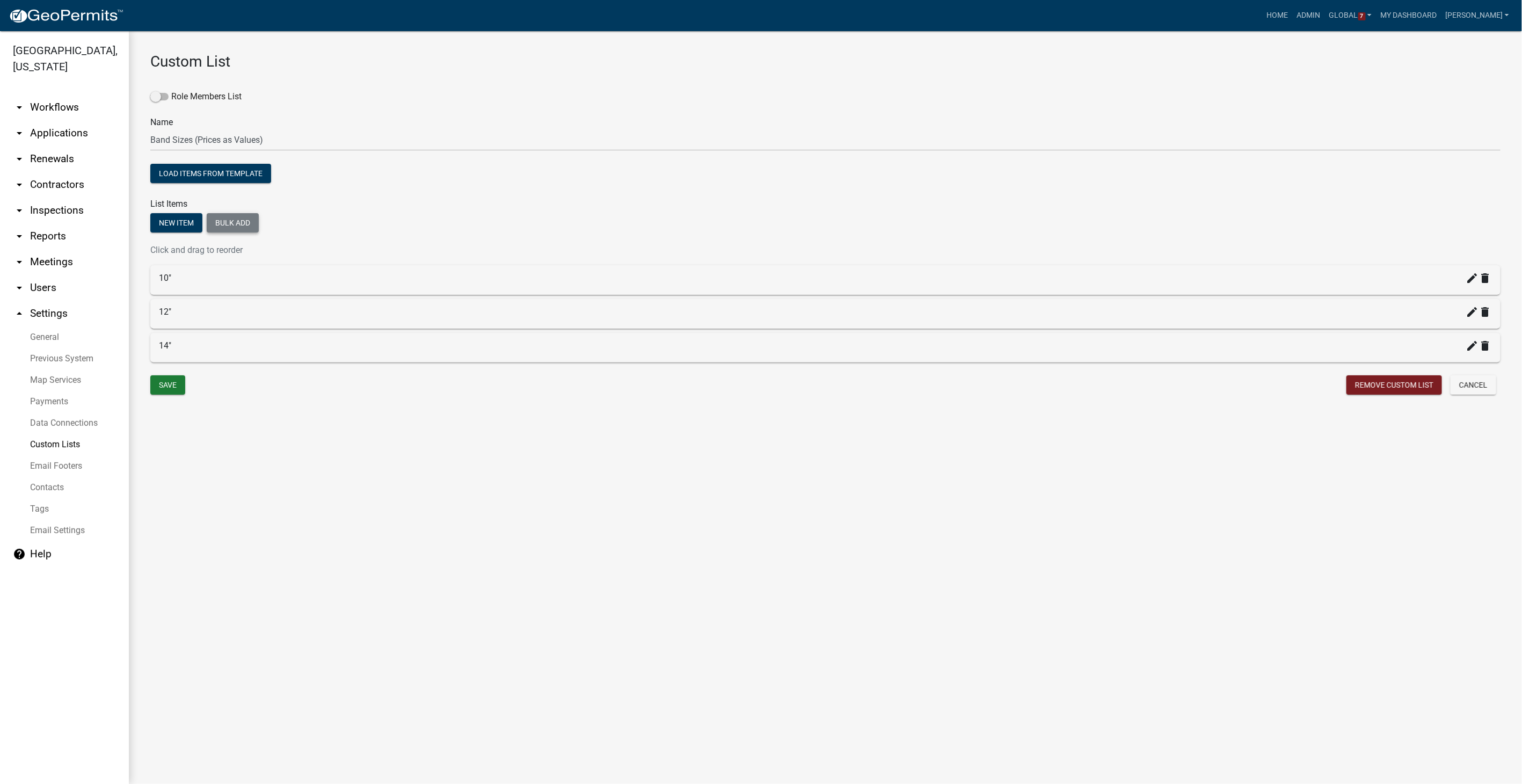
click at [231, 220] on button "Bulk add" at bounding box center [233, 223] width 52 height 19
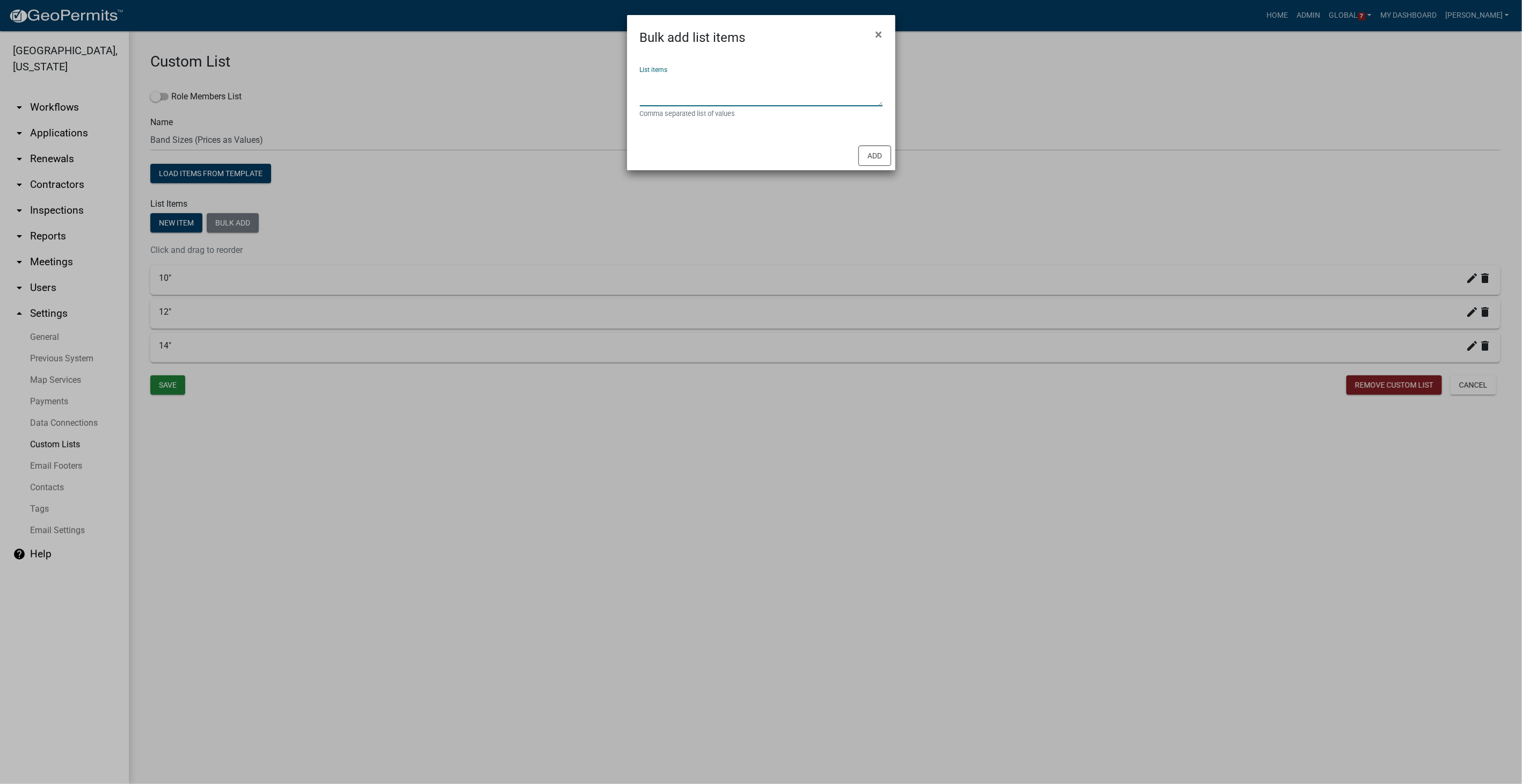
click at [643, 86] on textarea "List items" at bounding box center [761, 90] width 243 height 33
type textarea "7.90,8.70,14.70,13.75,36.00,76.00(2'),120.00(2'),144.00(2'),156.00(2'),176.00(2…"
click at [882, 156] on button "Add" at bounding box center [874, 155] width 32 height 21
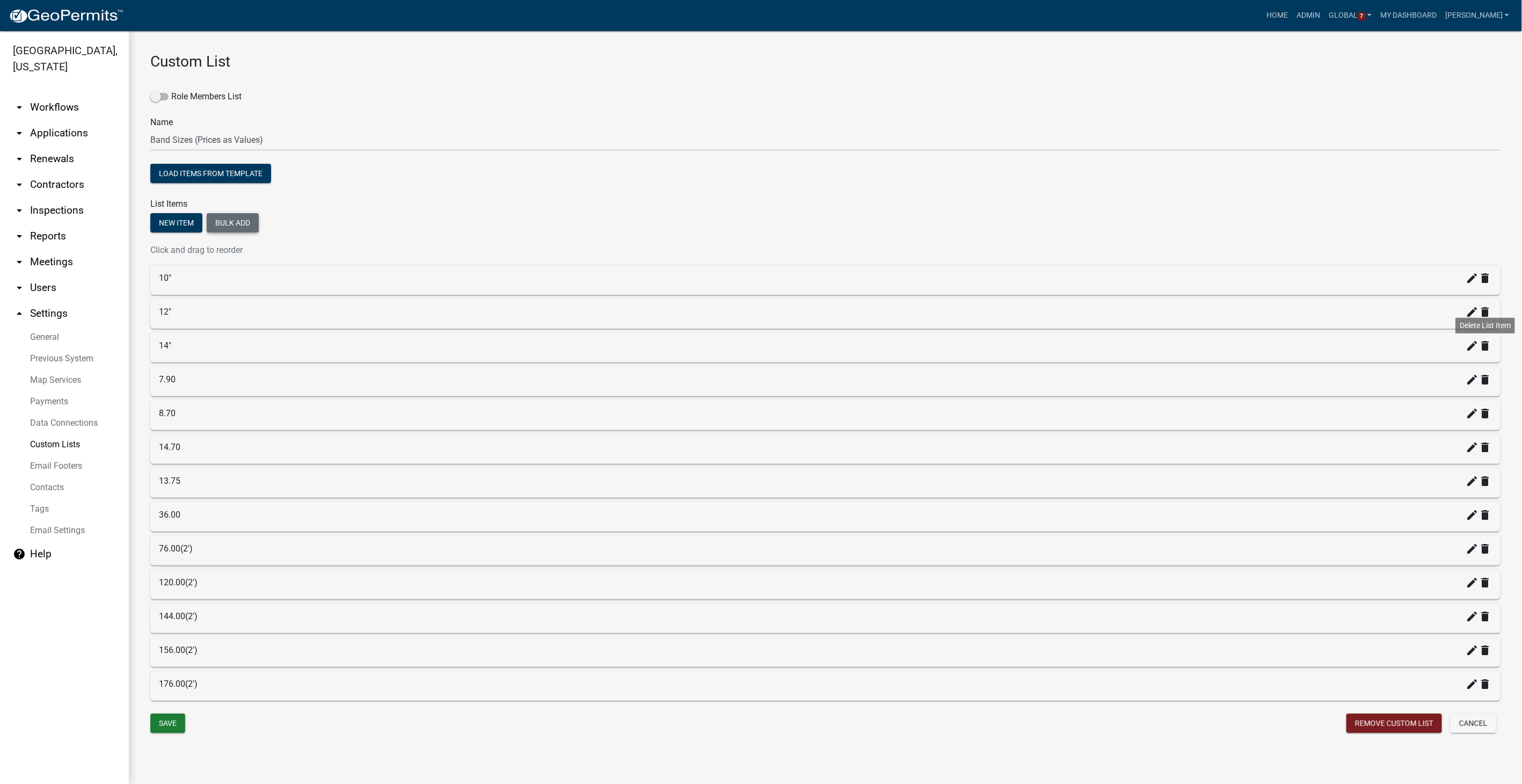
click at [911, 341] on icon "delete" at bounding box center [1485, 346] width 13 height 13
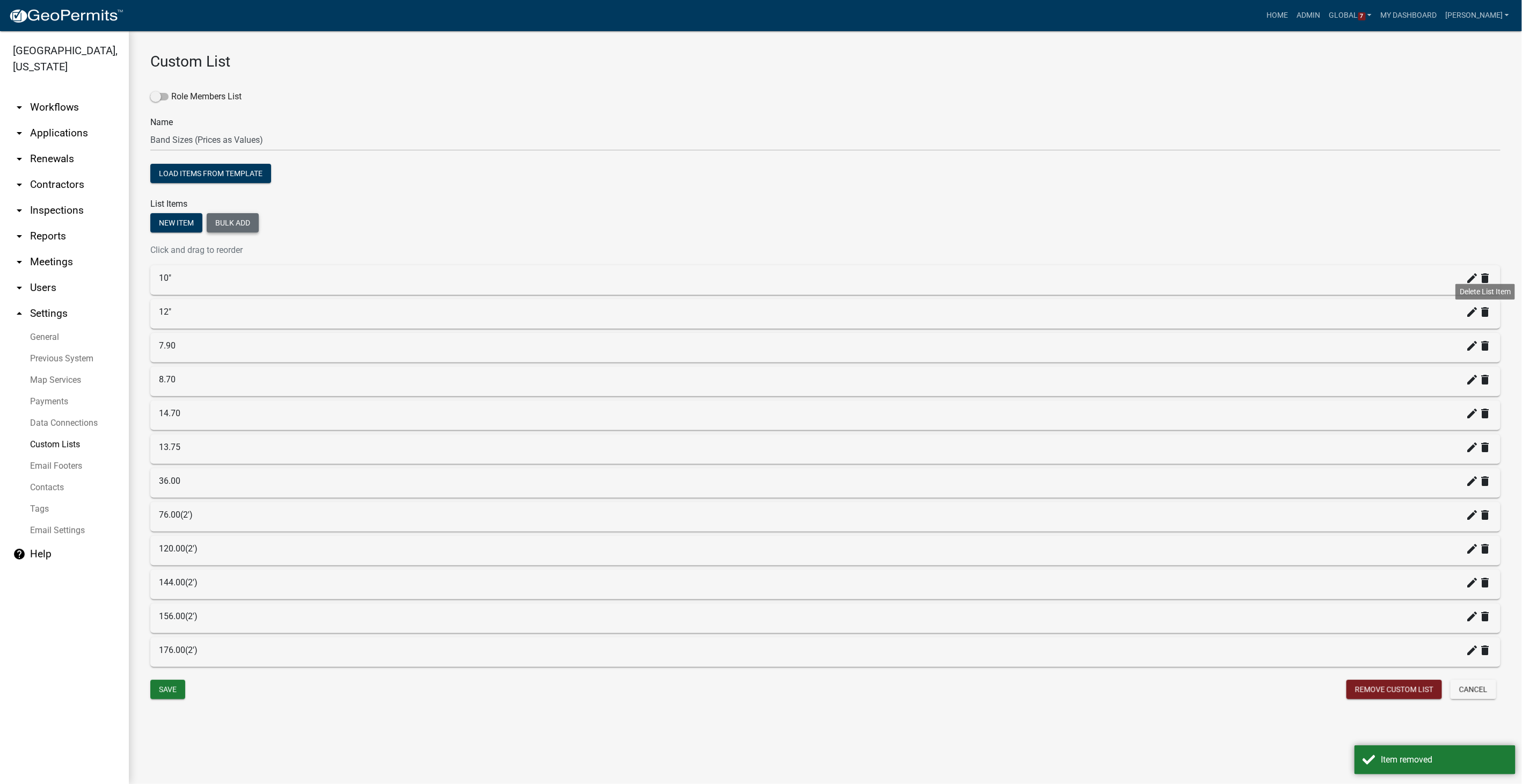
click at [911, 312] on icon "delete" at bounding box center [1485, 312] width 13 height 13
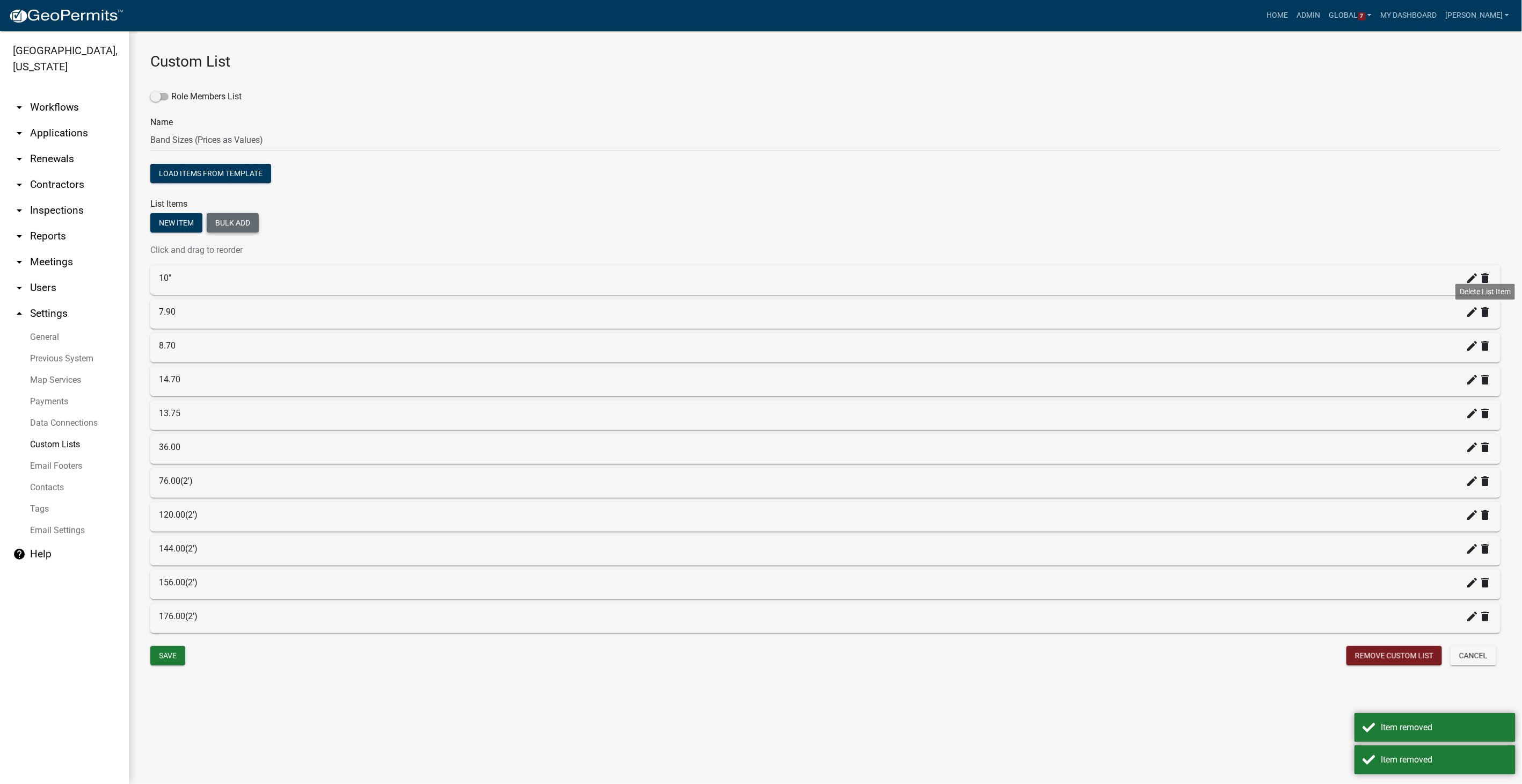
click at [911, 312] on icon "delete" at bounding box center [1485, 312] width 13 height 13
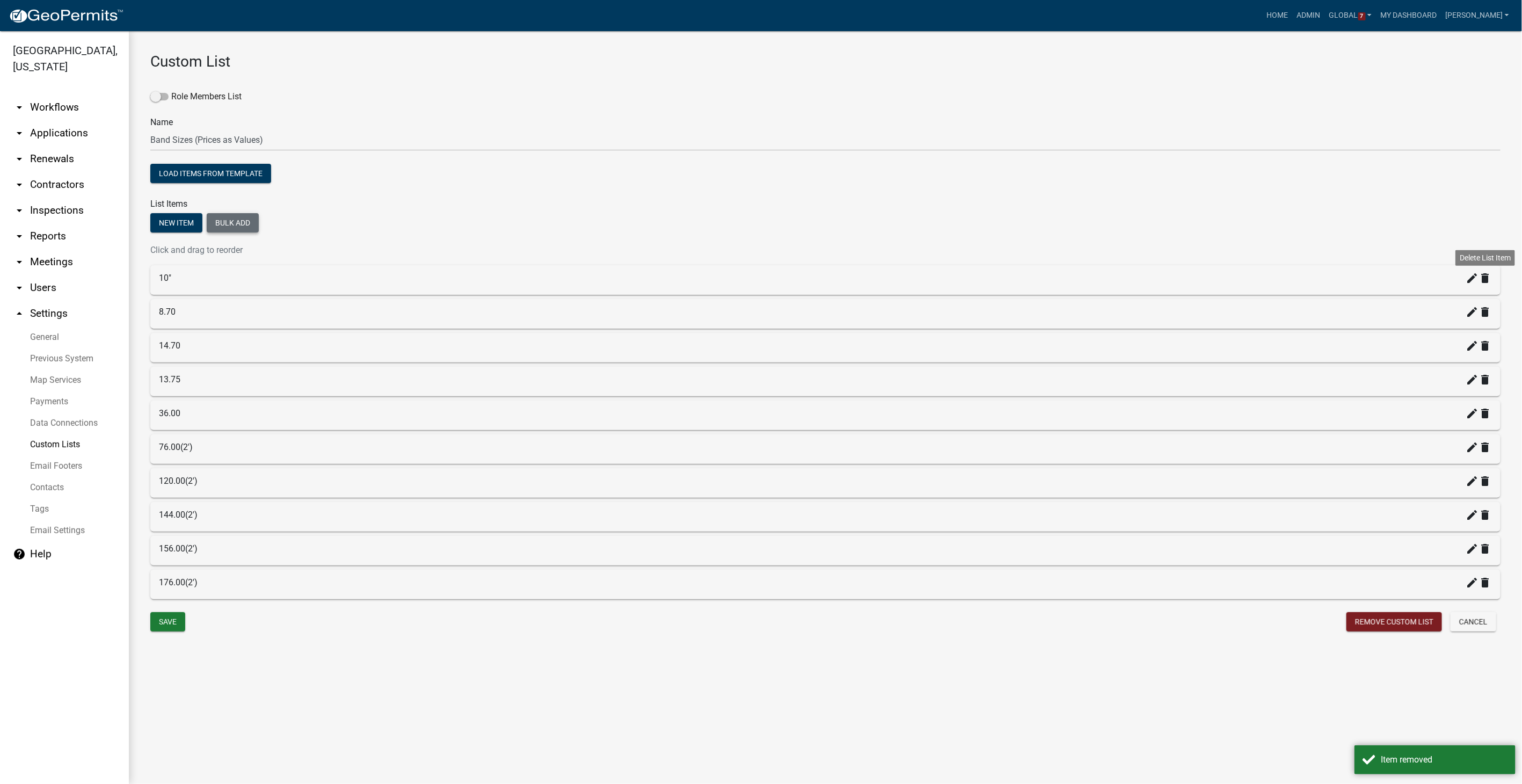
click at [911, 280] on icon "delete" at bounding box center [1485, 278] width 13 height 13
click at [185, 217] on button "New item" at bounding box center [176, 223] width 52 height 19
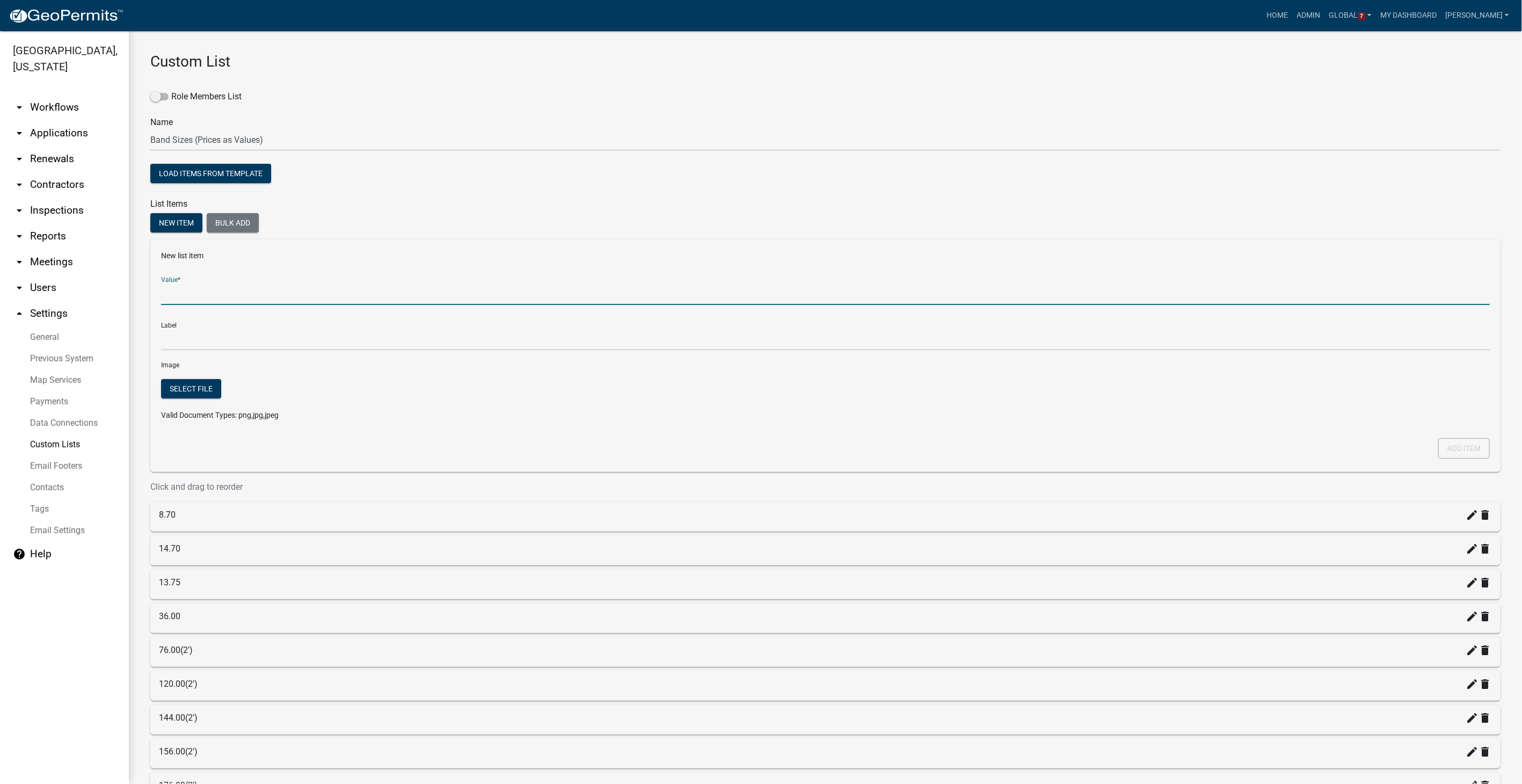
click at [189, 297] on input "Value *" at bounding box center [825, 294] width 1329 height 22
type input "7.90"
click at [911, 447] on button "Add item" at bounding box center [1464, 448] width 51 height 21
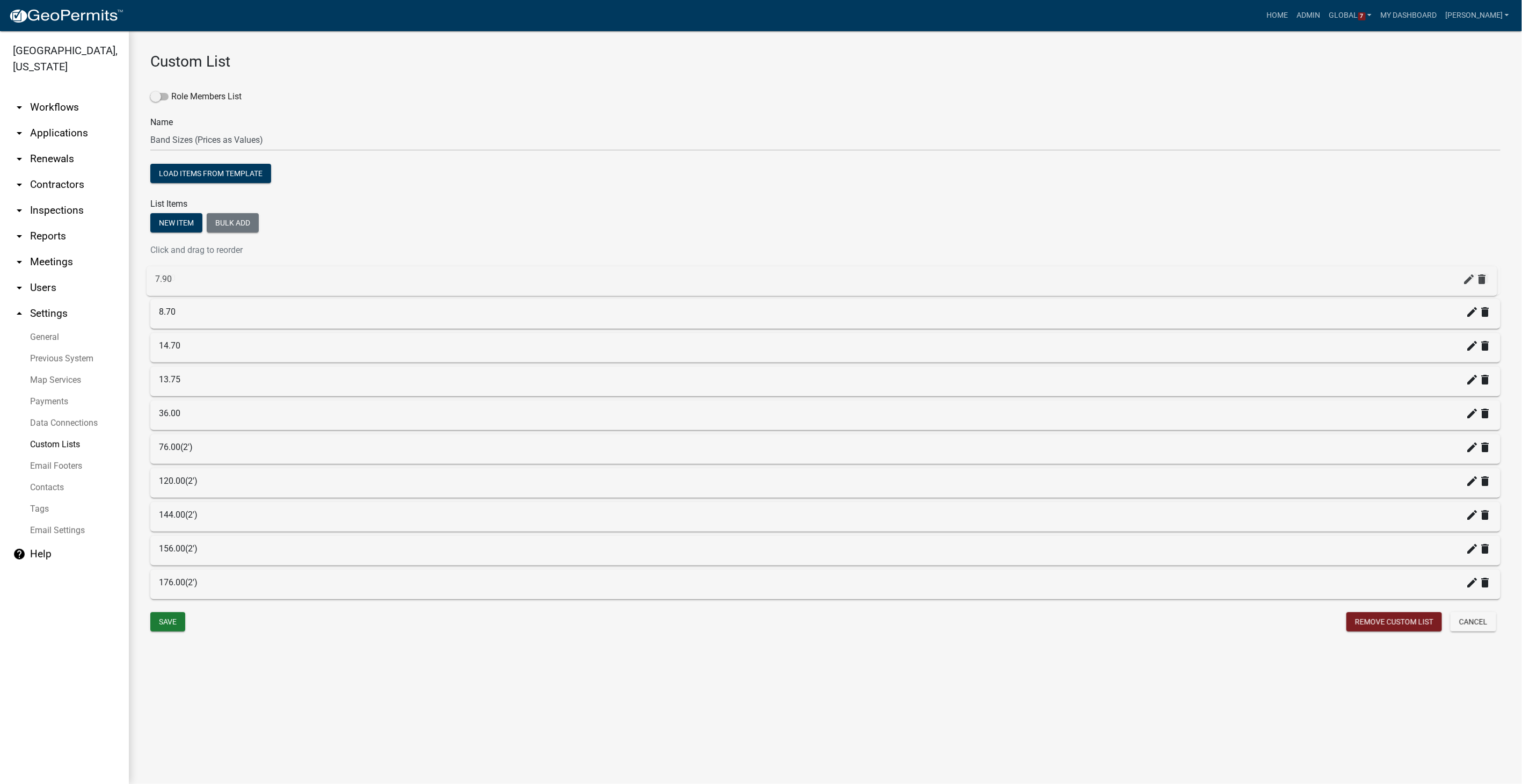
drag, startPoint x: 187, startPoint y: 577, endPoint x: 183, endPoint y: 274, distance: 303.0
click at [911, 276] on icon "create" at bounding box center [1473, 278] width 13 height 13
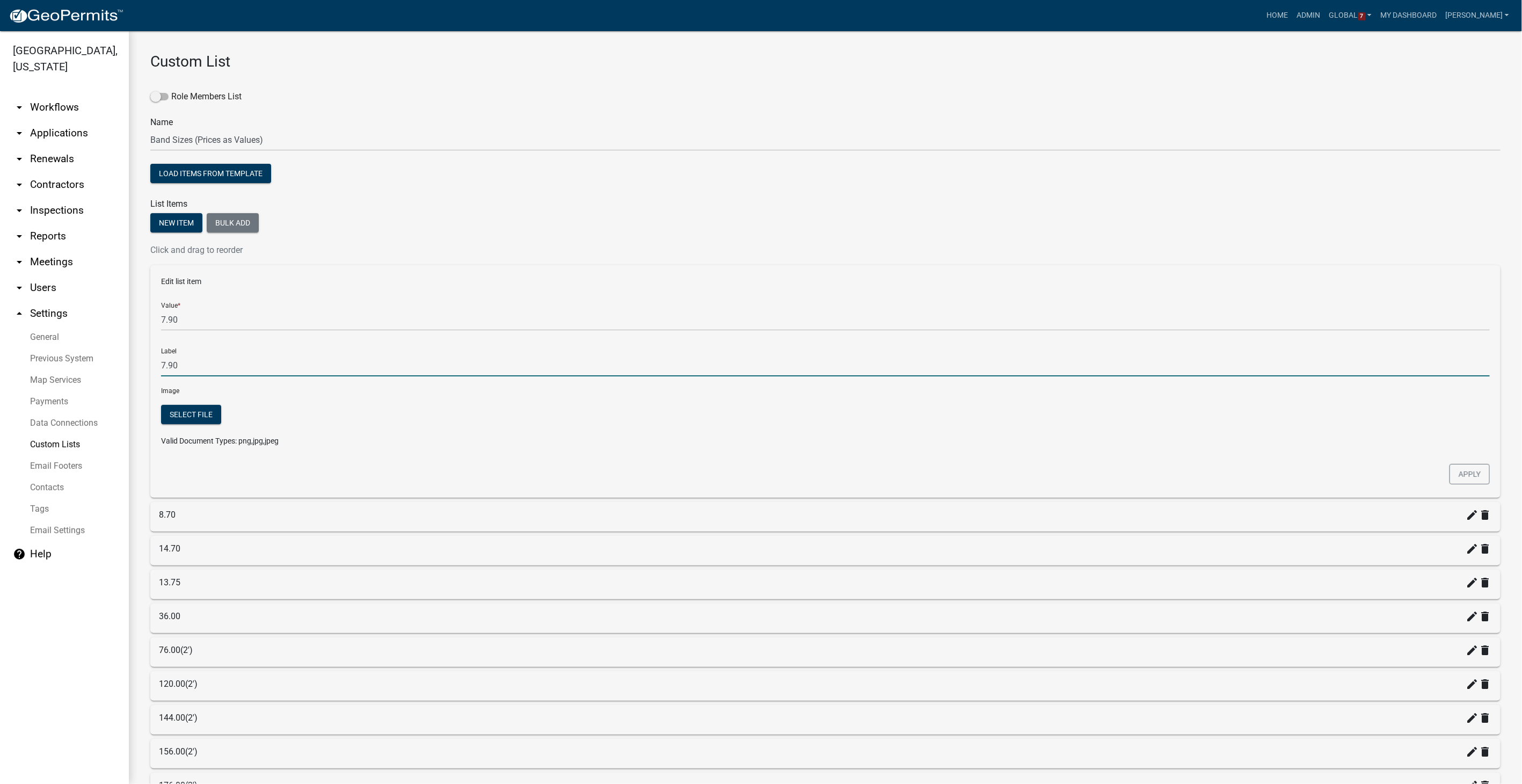
click at [191, 366] on input "7.90" at bounding box center [825, 365] width 1329 height 22
type input "7"
type input "6""
click at [911, 474] on button "Apply" at bounding box center [1469, 474] width 40 height 21
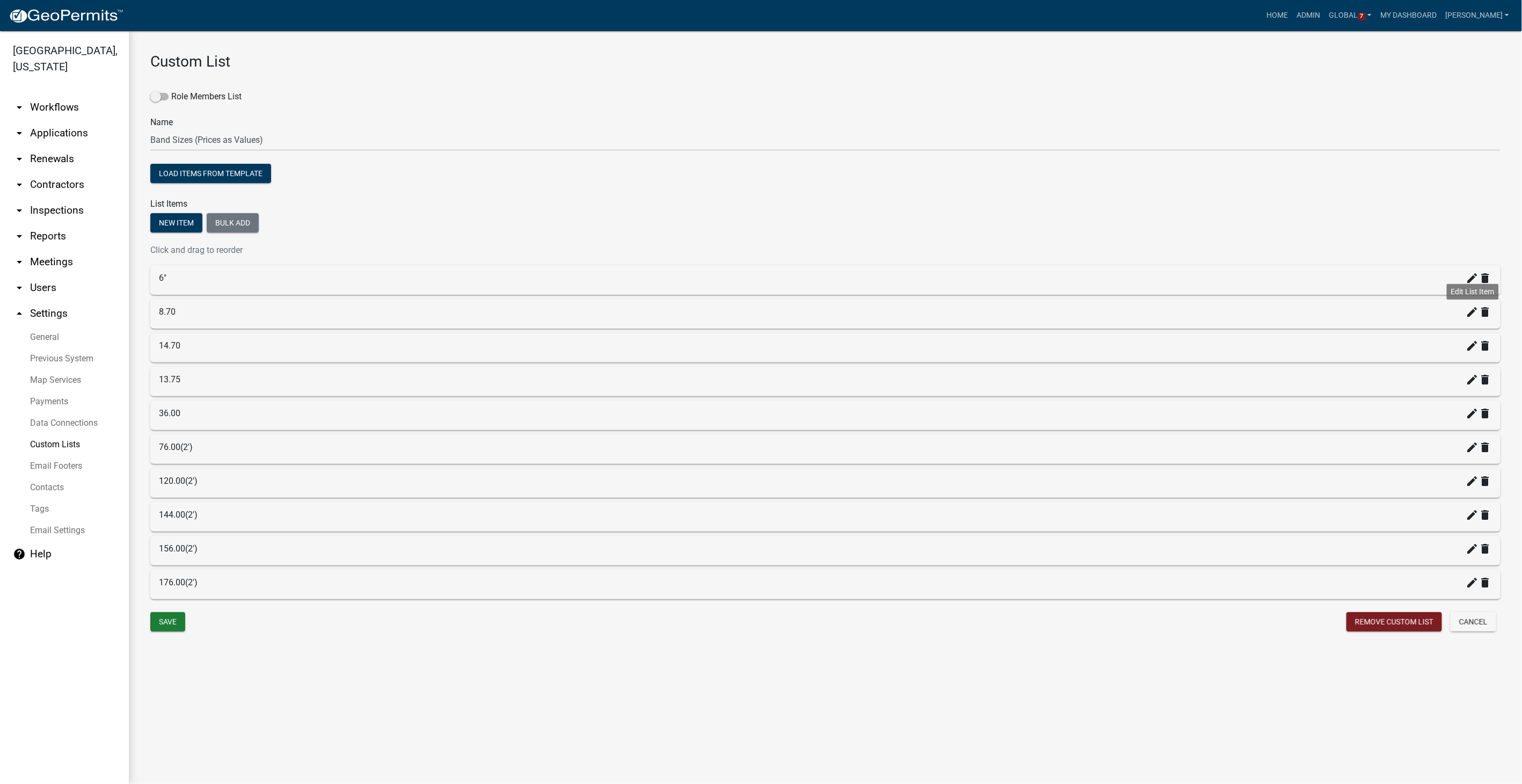
click at [911, 311] on icon "create" at bounding box center [1473, 312] width 13 height 13
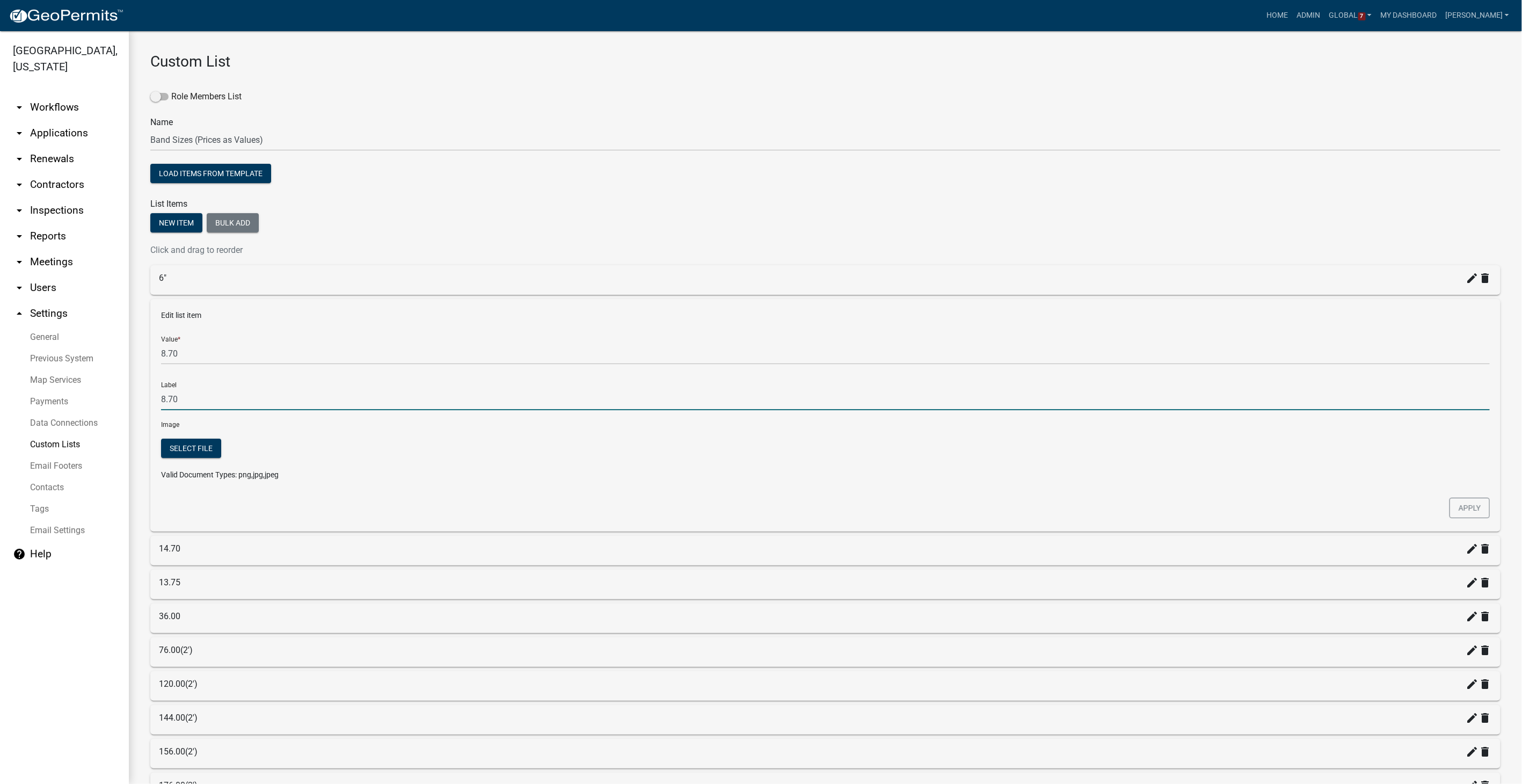
click at [193, 402] on input "8.70" at bounding box center [825, 399] width 1329 height 22
type input "8"
type input "8""
click at [911, 497] on button "Apply" at bounding box center [1469, 508] width 40 height 21
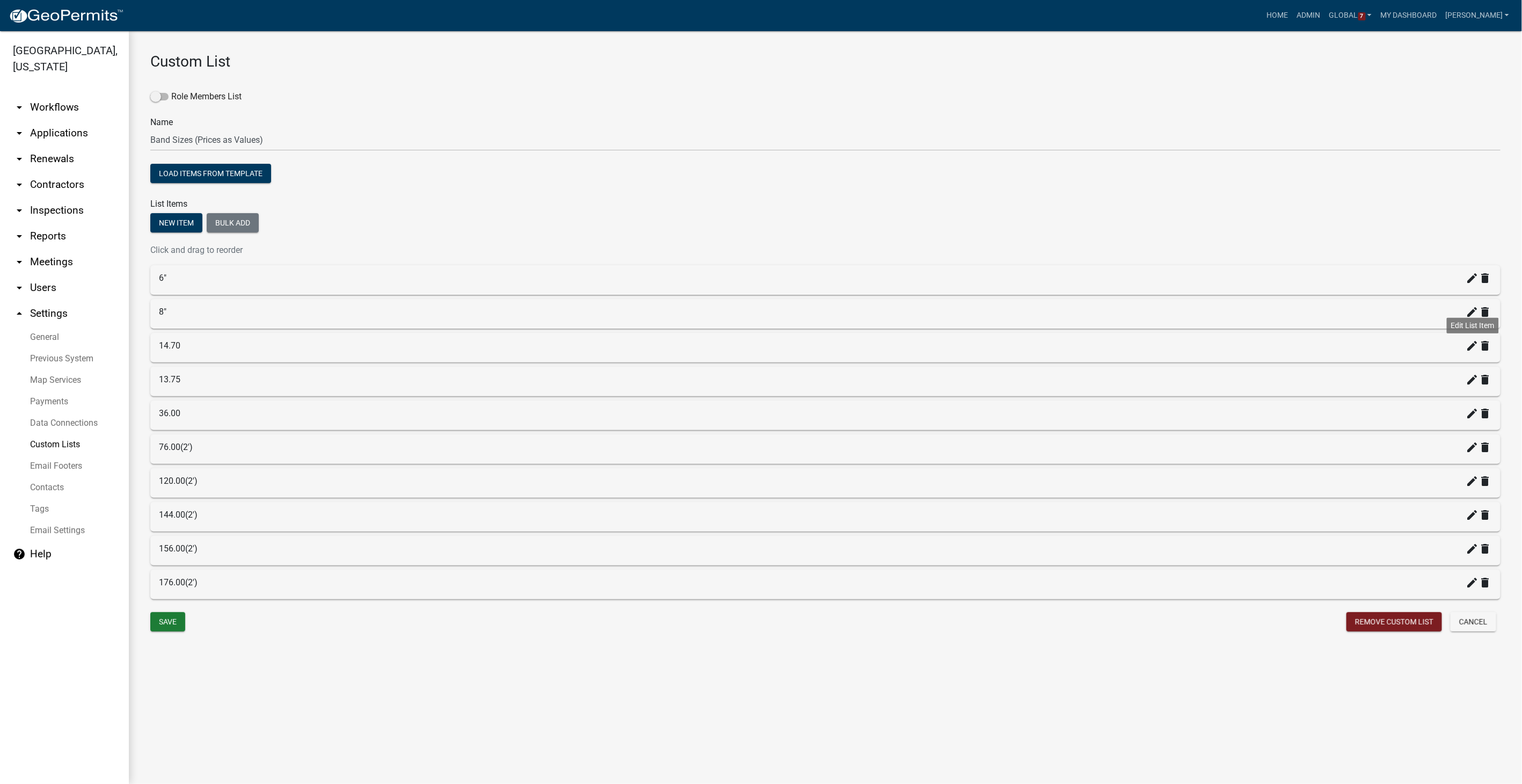
click at [911, 347] on icon "create" at bounding box center [1473, 346] width 13 height 13
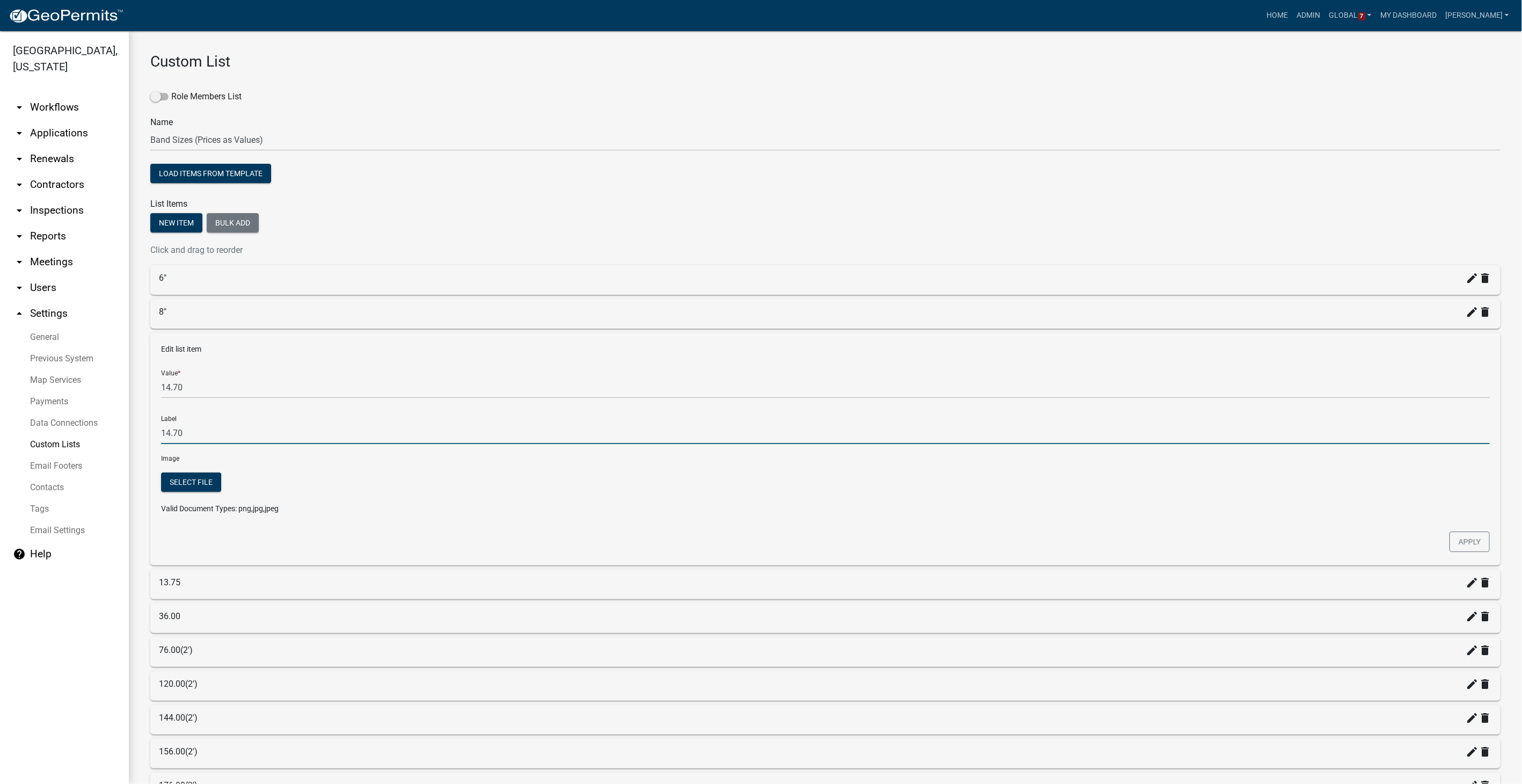
click at [201, 431] on input "14.70" at bounding box center [825, 432] width 1329 height 22
type input "1"
type input "10""
click at [911, 497] on button "Apply" at bounding box center [1469, 542] width 40 height 21
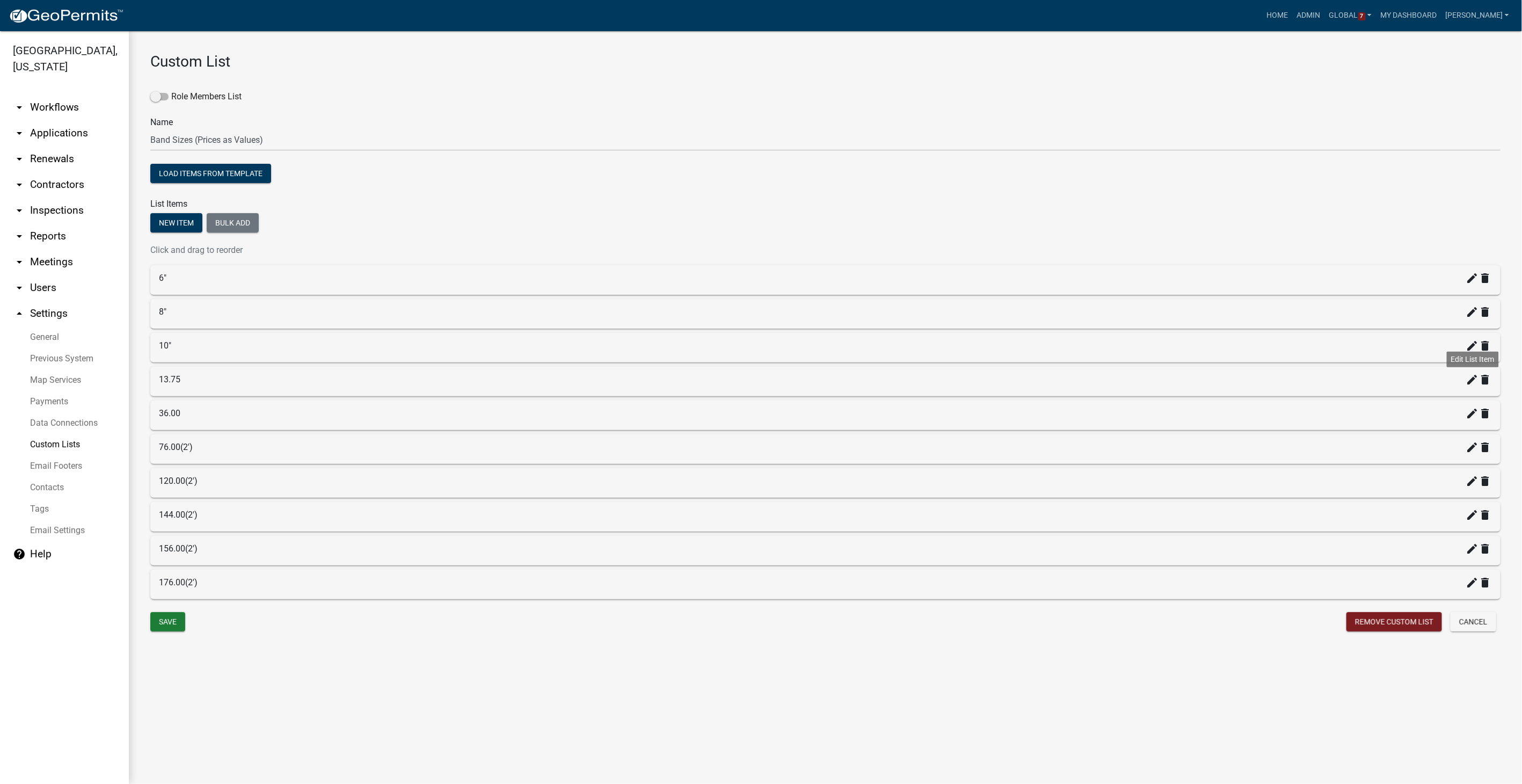
click at [911, 376] on icon "create" at bounding box center [1473, 380] width 13 height 13
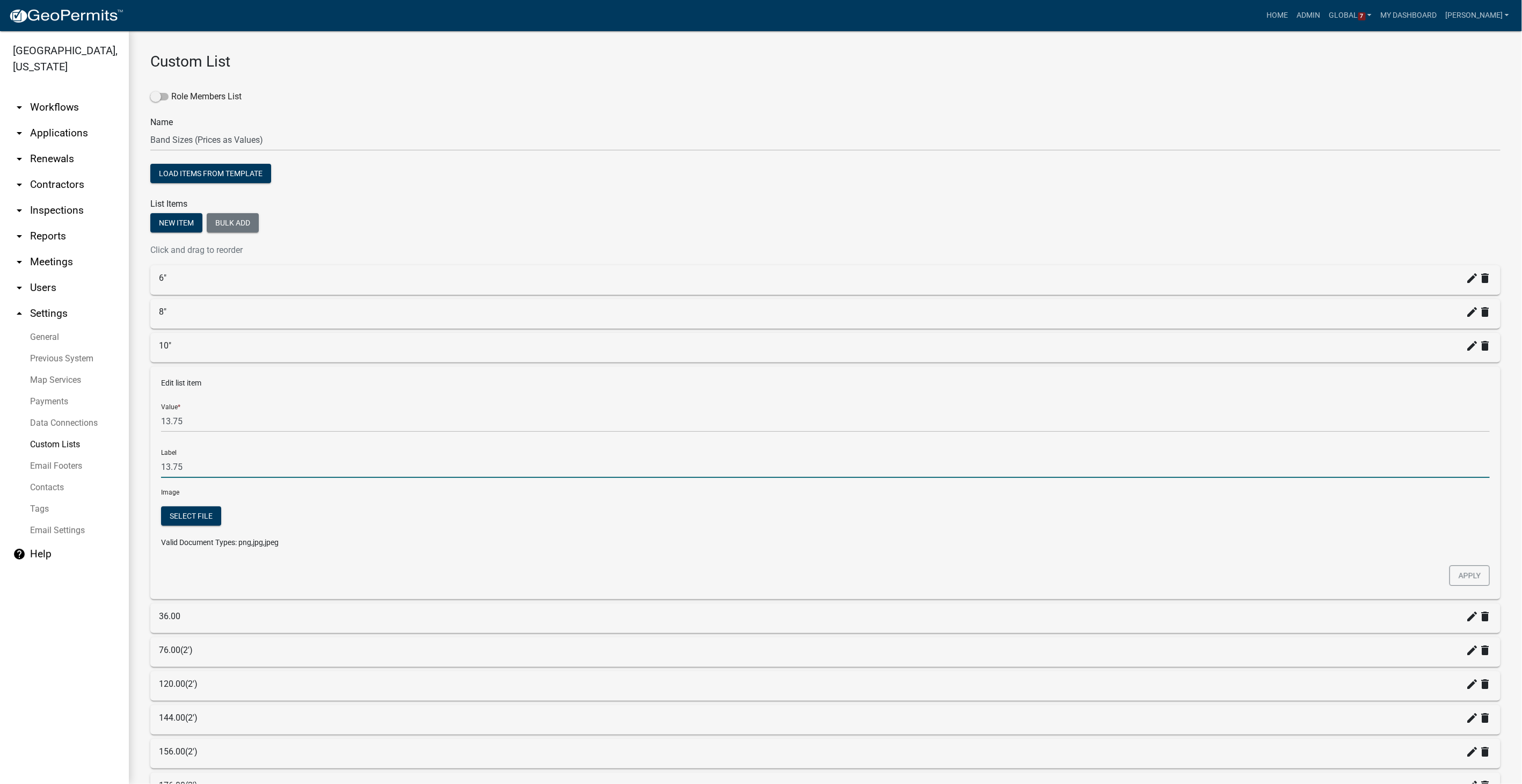
click at [204, 471] on input "13.75" at bounding box center [825, 466] width 1329 height 22
type input "12""
click at [911, 497] on button "Apply" at bounding box center [1469, 575] width 40 height 21
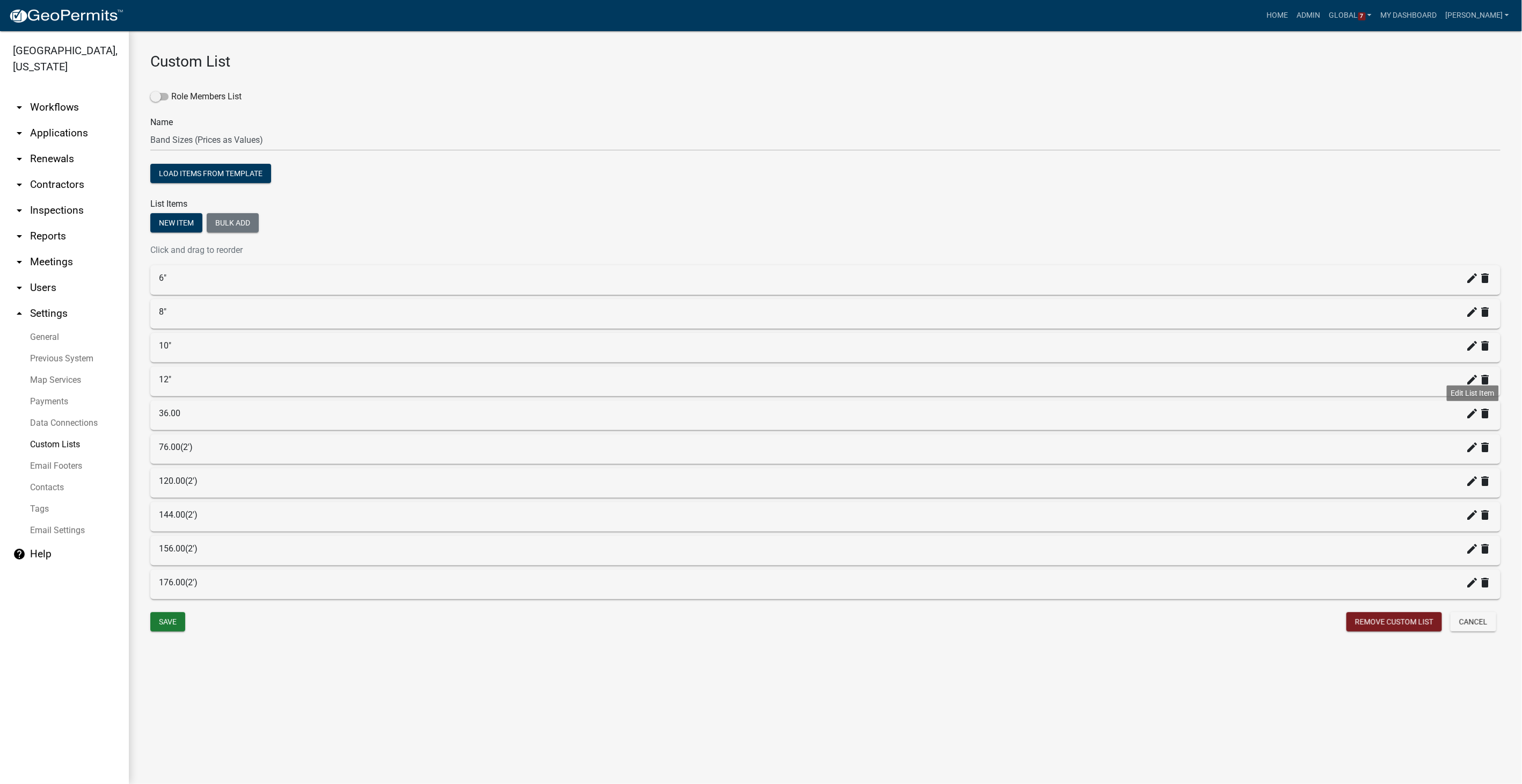
click at [911, 411] on icon "create" at bounding box center [1473, 414] width 13 height 13
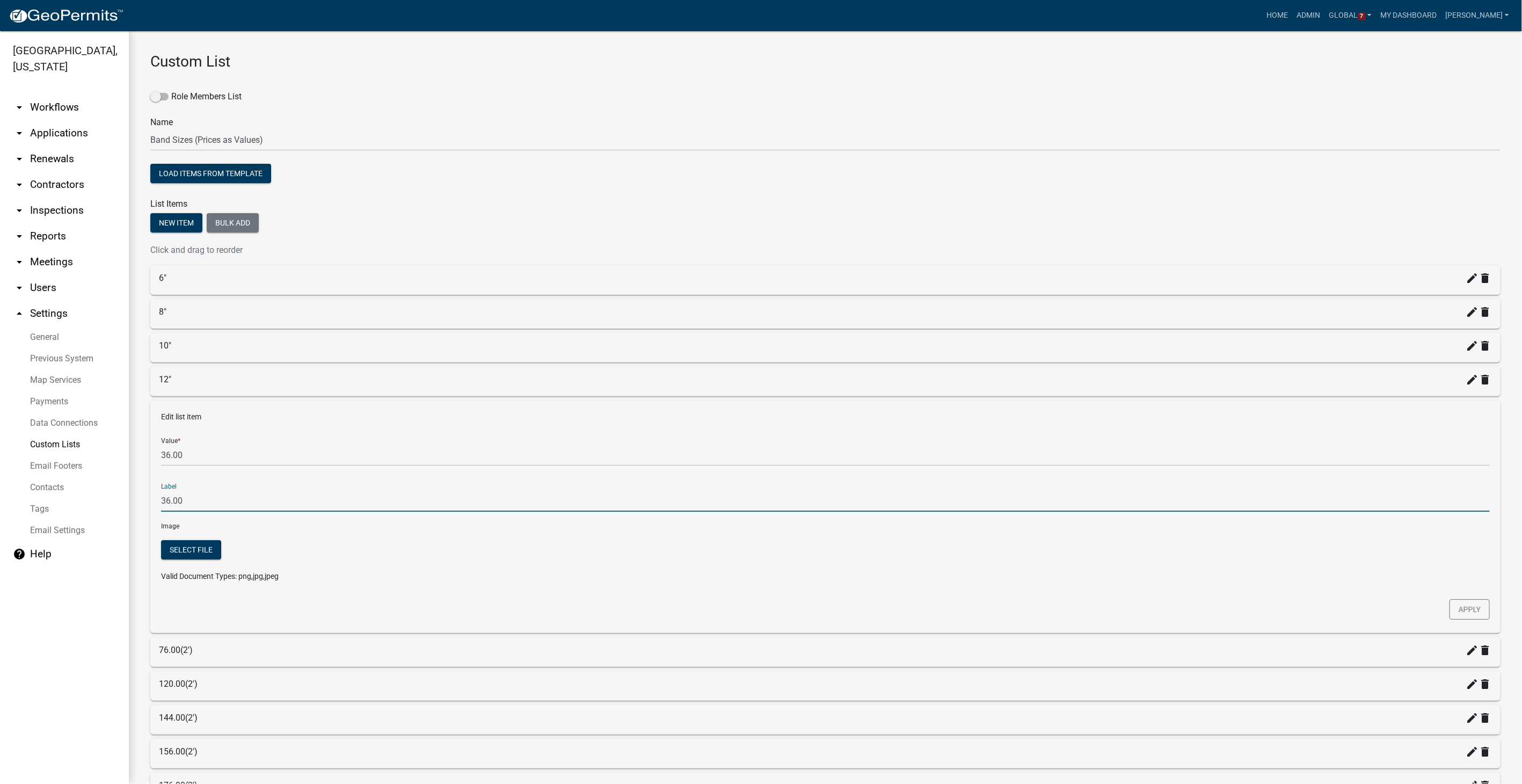
click at [188, 497] on input "36.00" at bounding box center [825, 500] width 1329 height 22
type input "3"
type input "18""
click at [911, 497] on button "Apply" at bounding box center [1469, 609] width 40 height 21
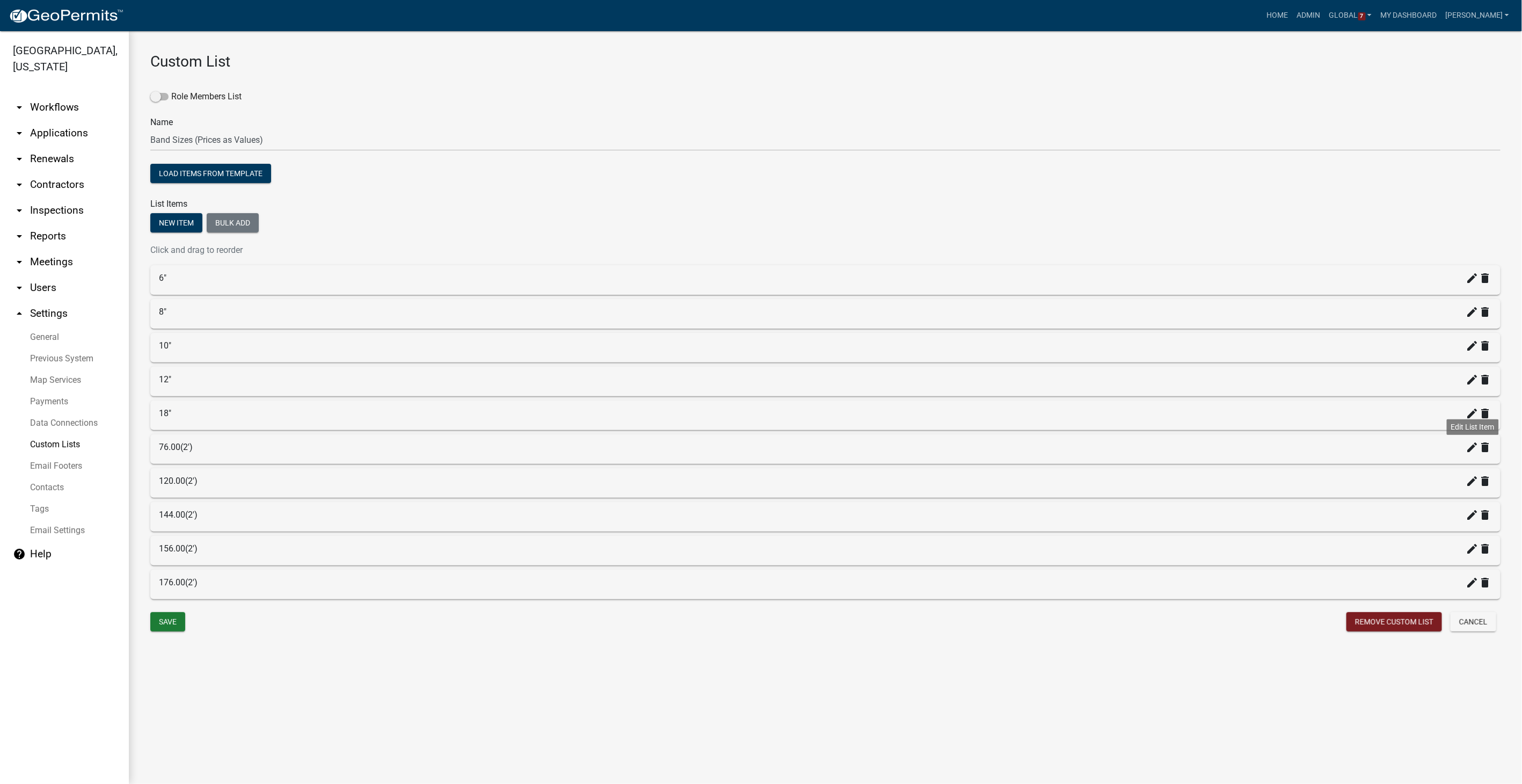
click at [911, 443] on icon "create" at bounding box center [1473, 447] width 13 height 13
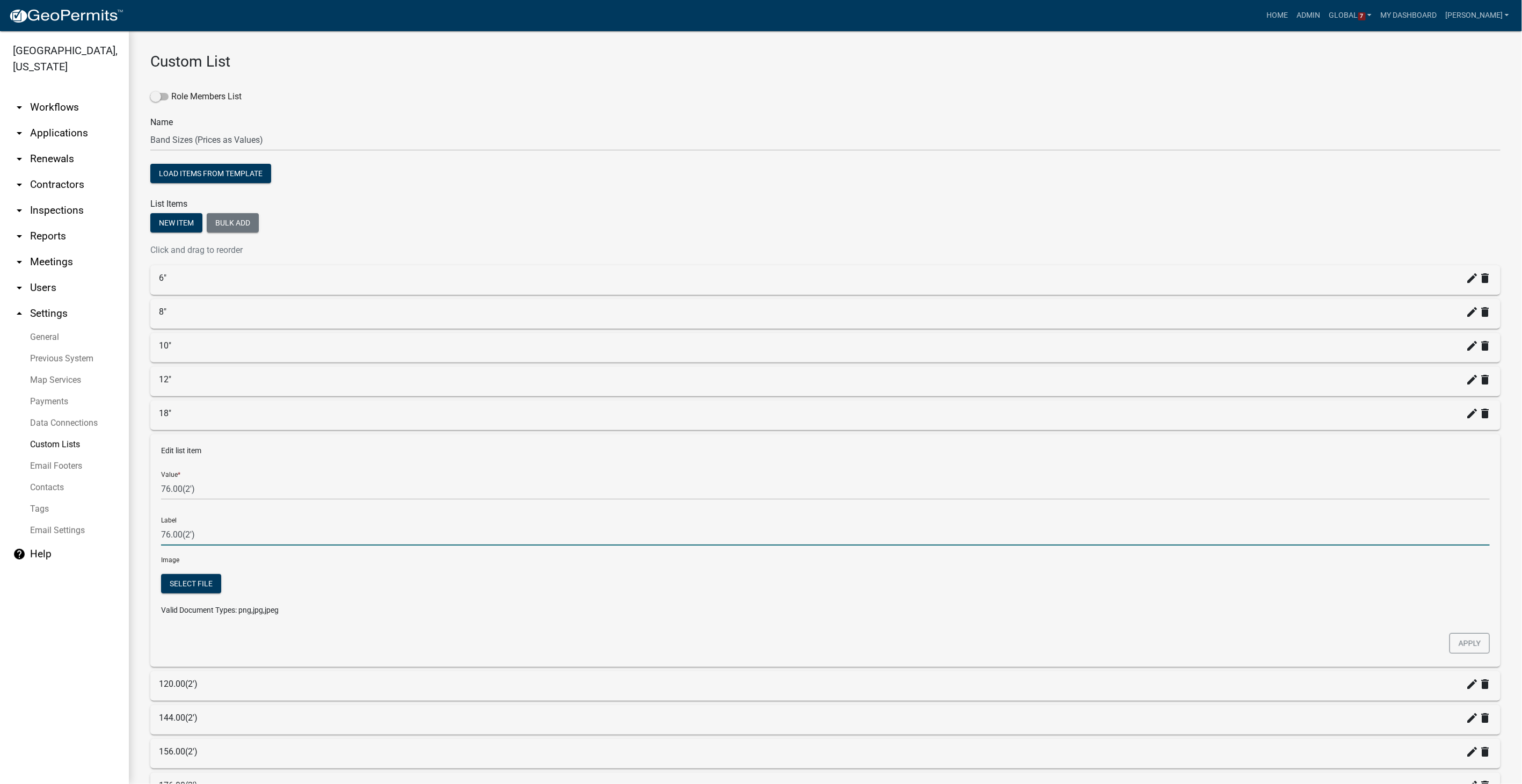
click at [218, 497] on input "76.00(2')" at bounding box center [825, 534] width 1329 height 22
type input "7"
type input "24""
click at [911, 497] on button "Apply" at bounding box center [1469, 643] width 40 height 21
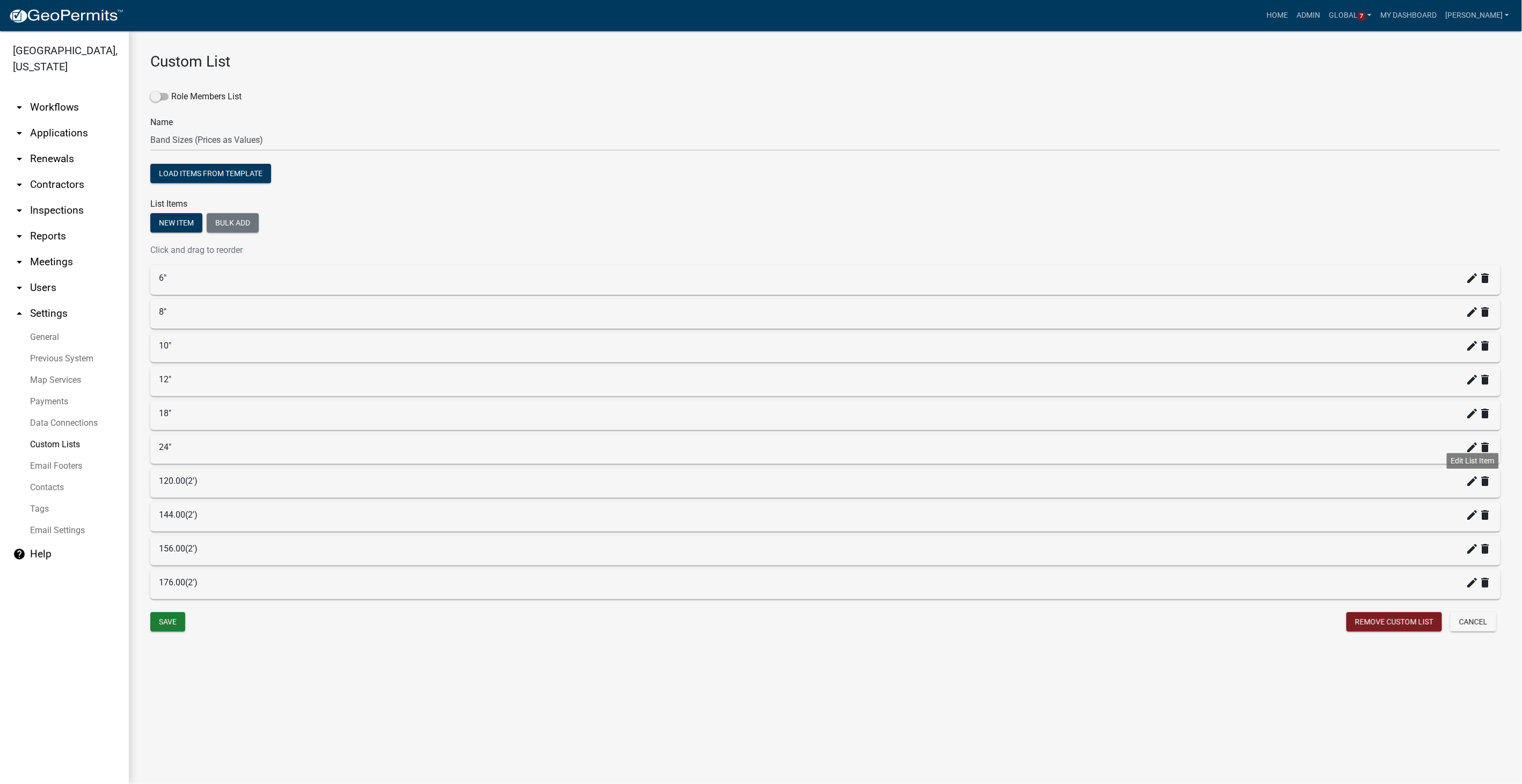
click at [911, 480] on icon "create" at bounding box center [1473, 481] width 13 height 13
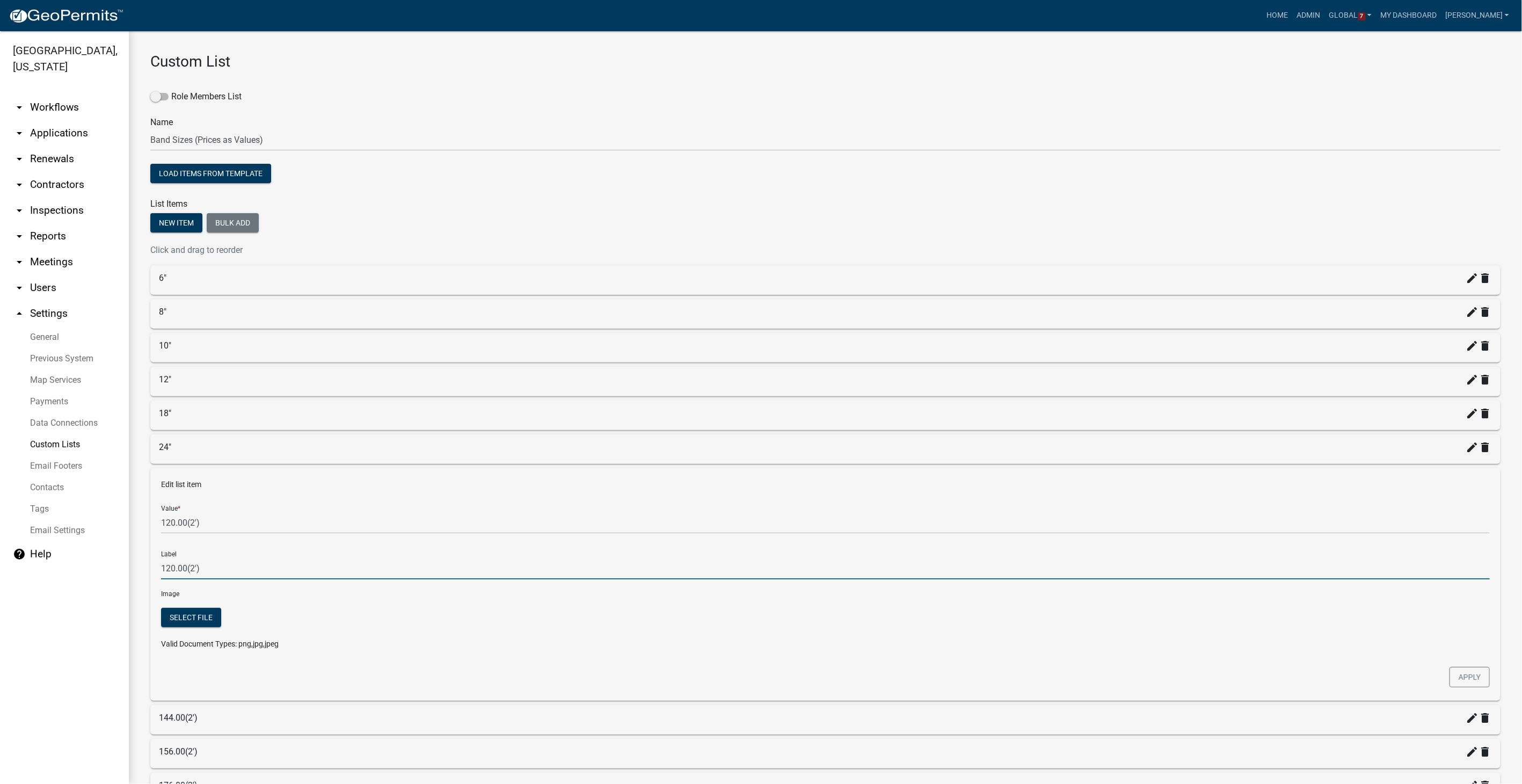
click at [204, 497] on input "120.00(2')" at bounding box center [825, 568] width 1329 height 22
type input "1"
type input "30""
click at [911, 497] on button "Apply" at bounding box center [1469, 677] width 40 height 21
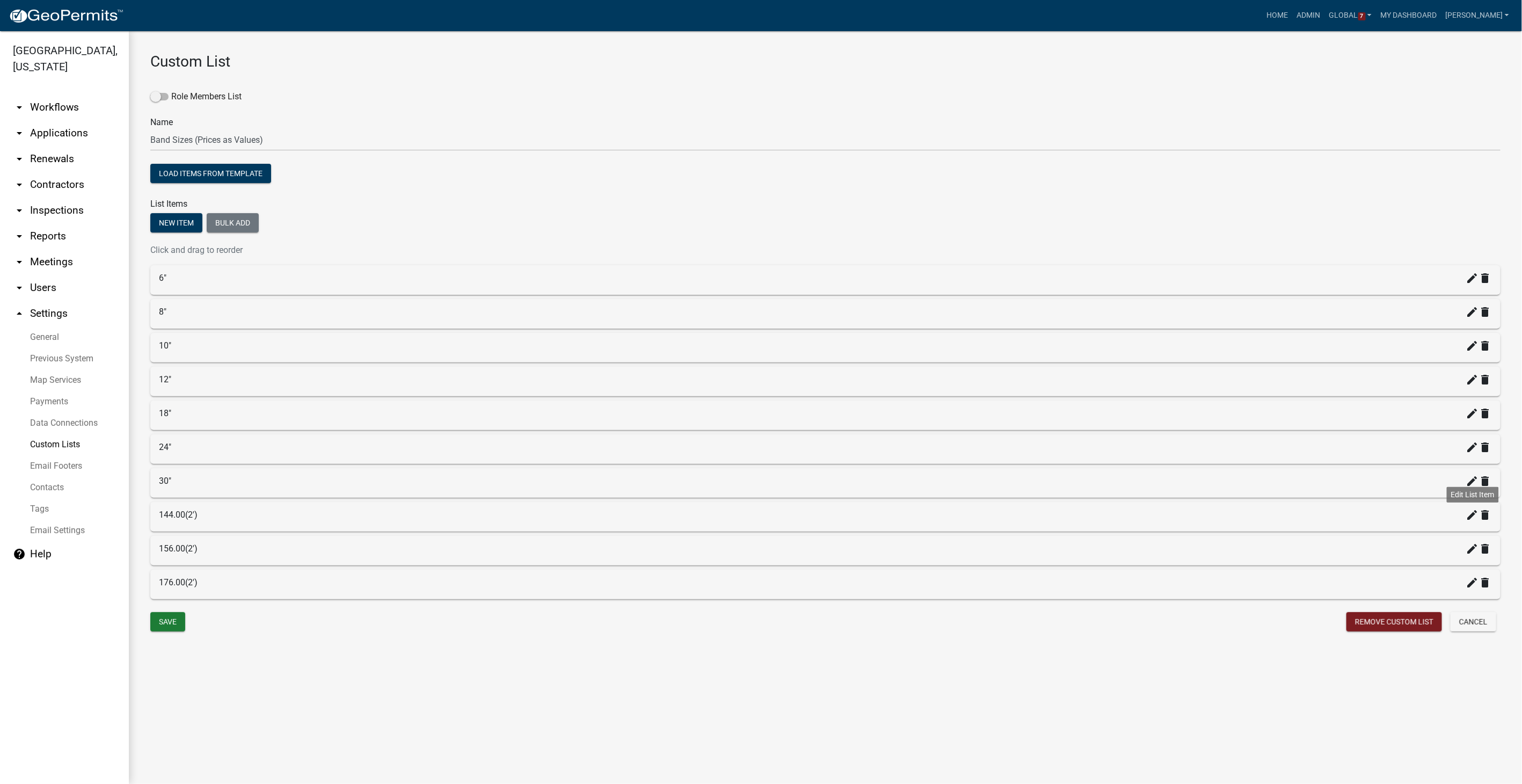
click at [911, 497] on icon "create" at bounding box center [1473, 515] width 13 height 13
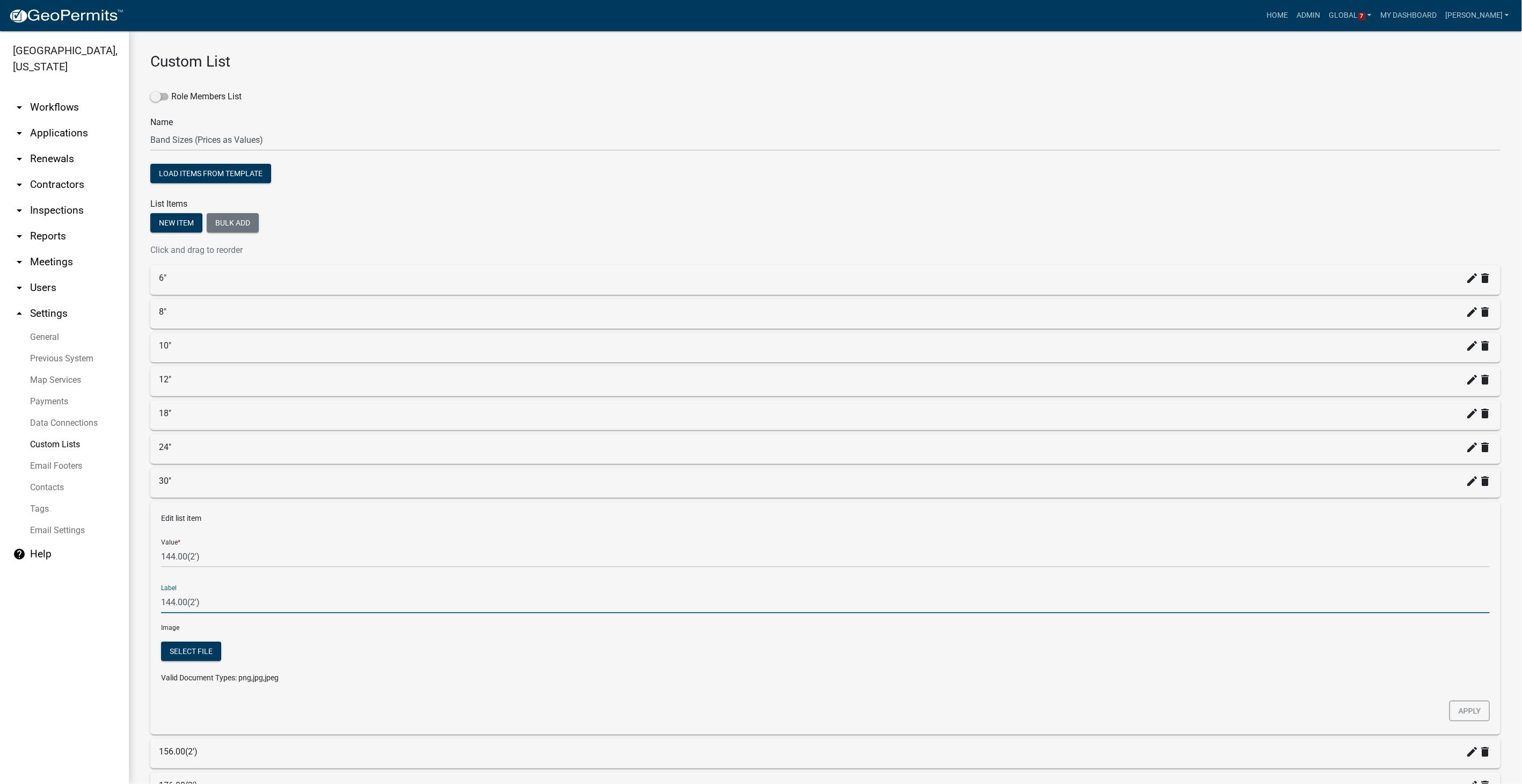
click at [204, 497] on input "144.00(2')" at bounding box center [825, 601] width 1329 height 22
type input "1"
type input "36""
click at [911, 497] on button "Apply" at bounding box center [1469, 711] width 40 height 21
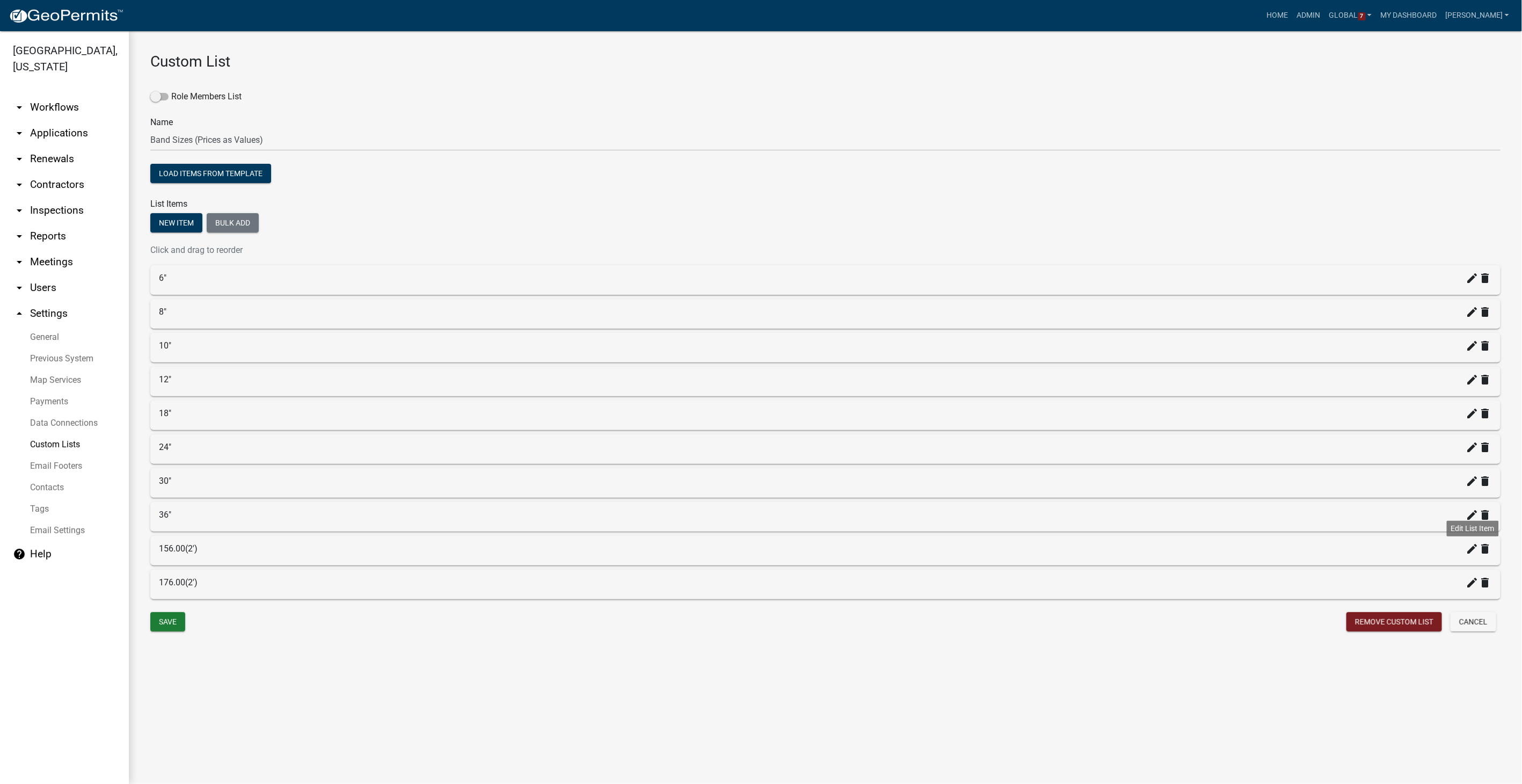
click at [911, 497] on icon "create" at bounding box center [1473, 549] width 13 height 13
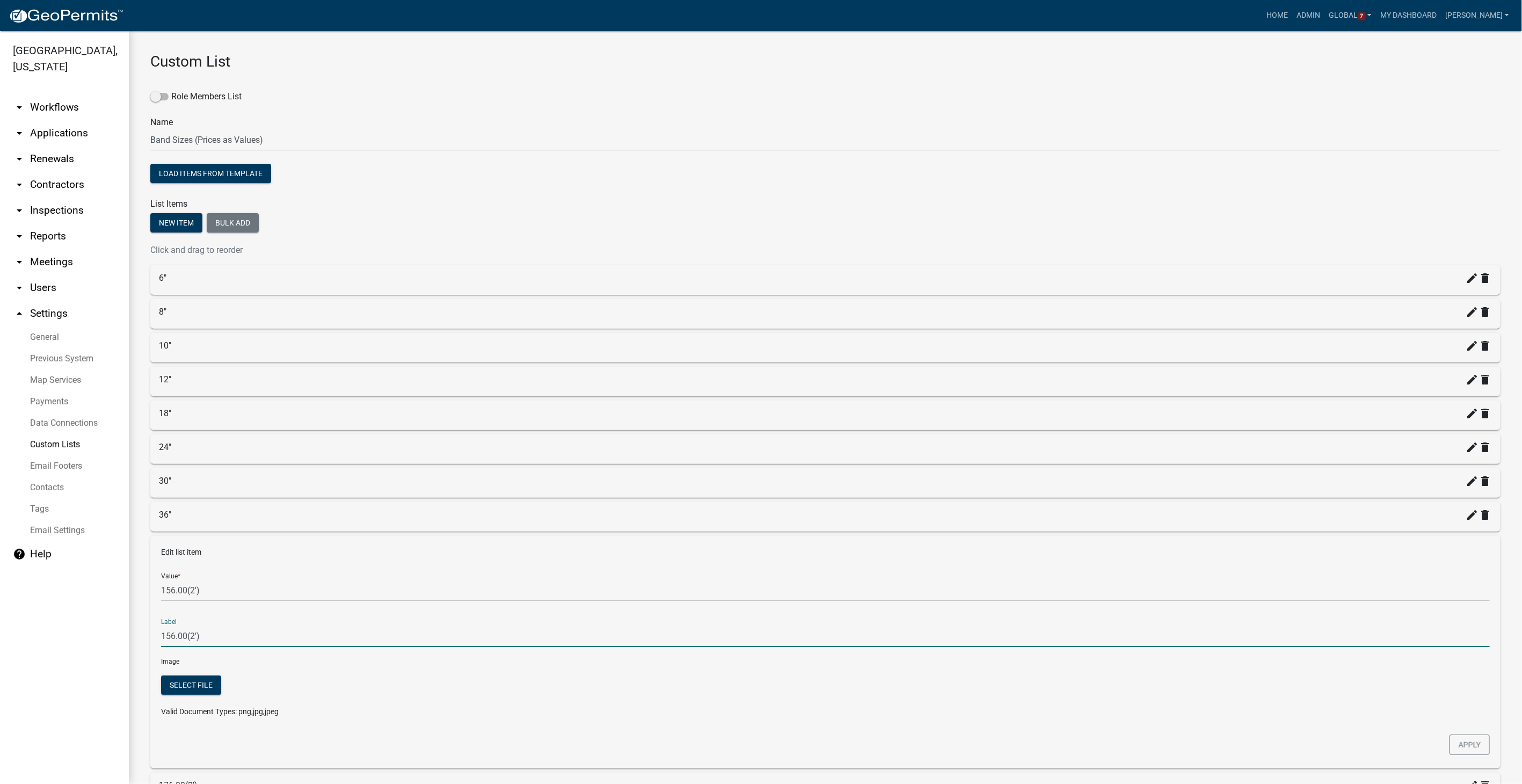
click at [213, 497] on input "156.00(2')" at bounding box center [825, 636] width 1329 height 22
type input "1"
type input "42""
click at [911, 497] on button "Apply" at bounding box center [1469, 744] width 40 height 21
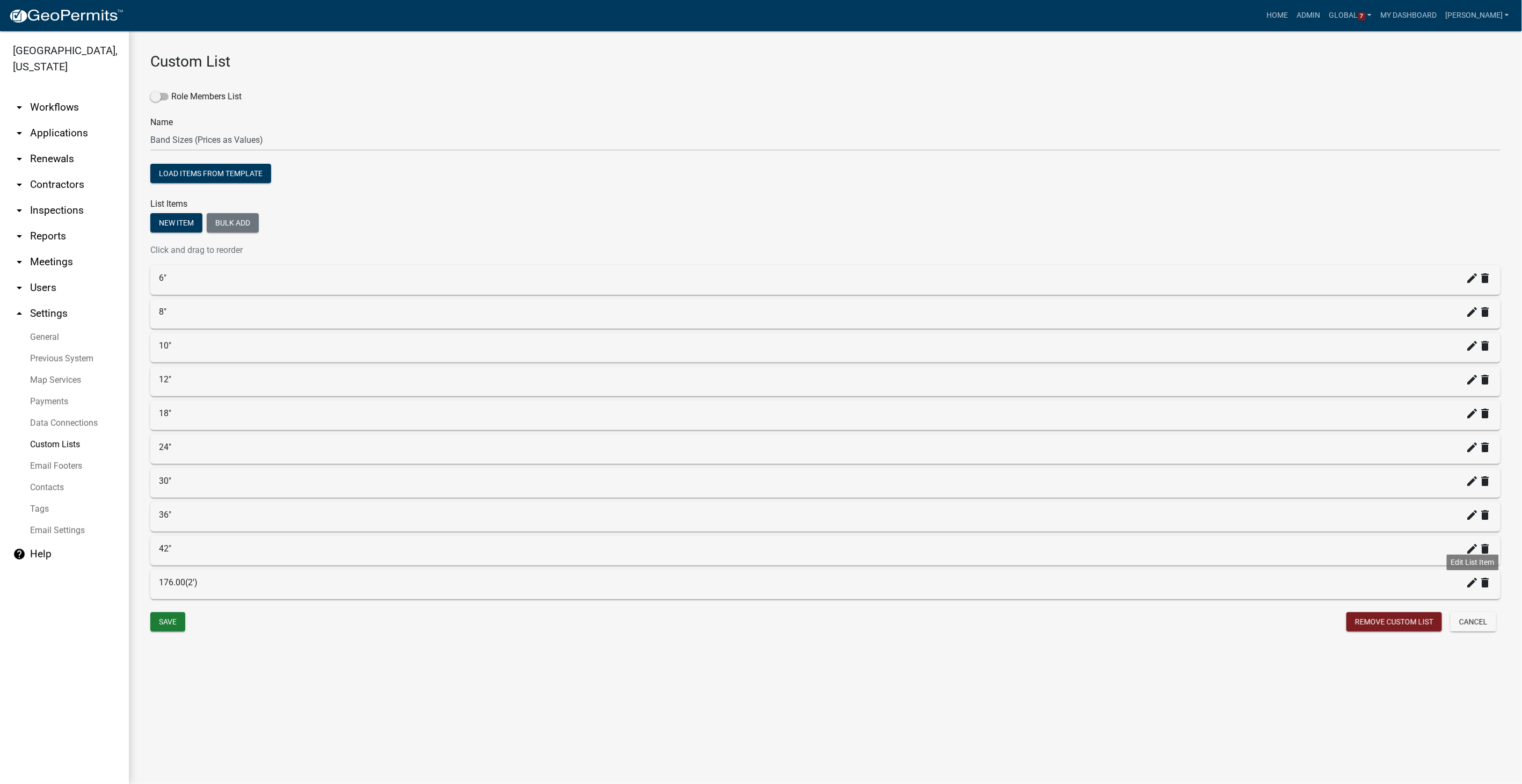
click at [911, 497] on icon "create" at bounding box center [1473, 583] width 13 height 13
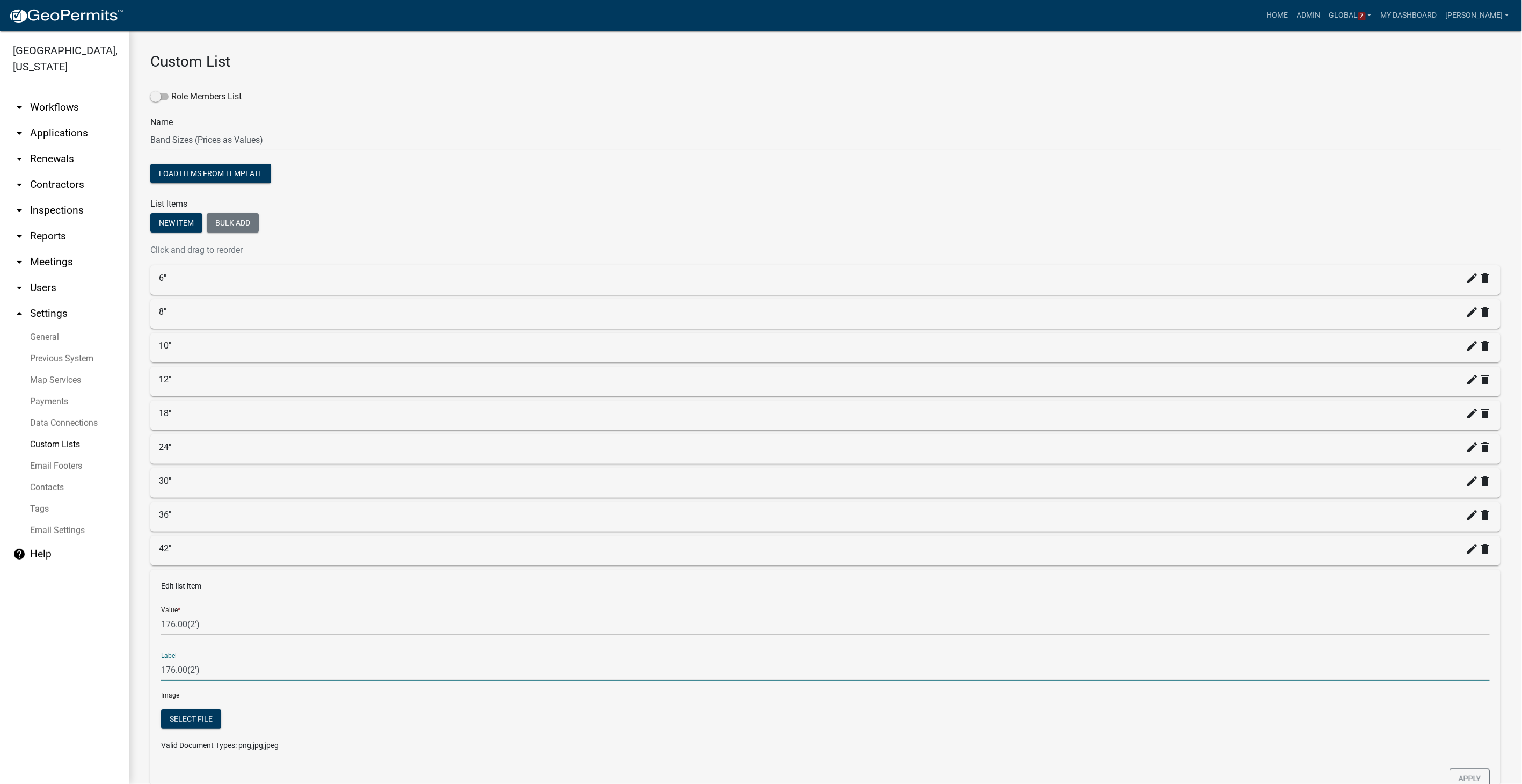
click at [213, 497] on input "176.00(2')" at bounding box center [825, 669] width 1329 height 22
type input "1"
type input "48""
click at [911, 497] on button "Apply" at bounding box center [1469, 778] width 40 height 21
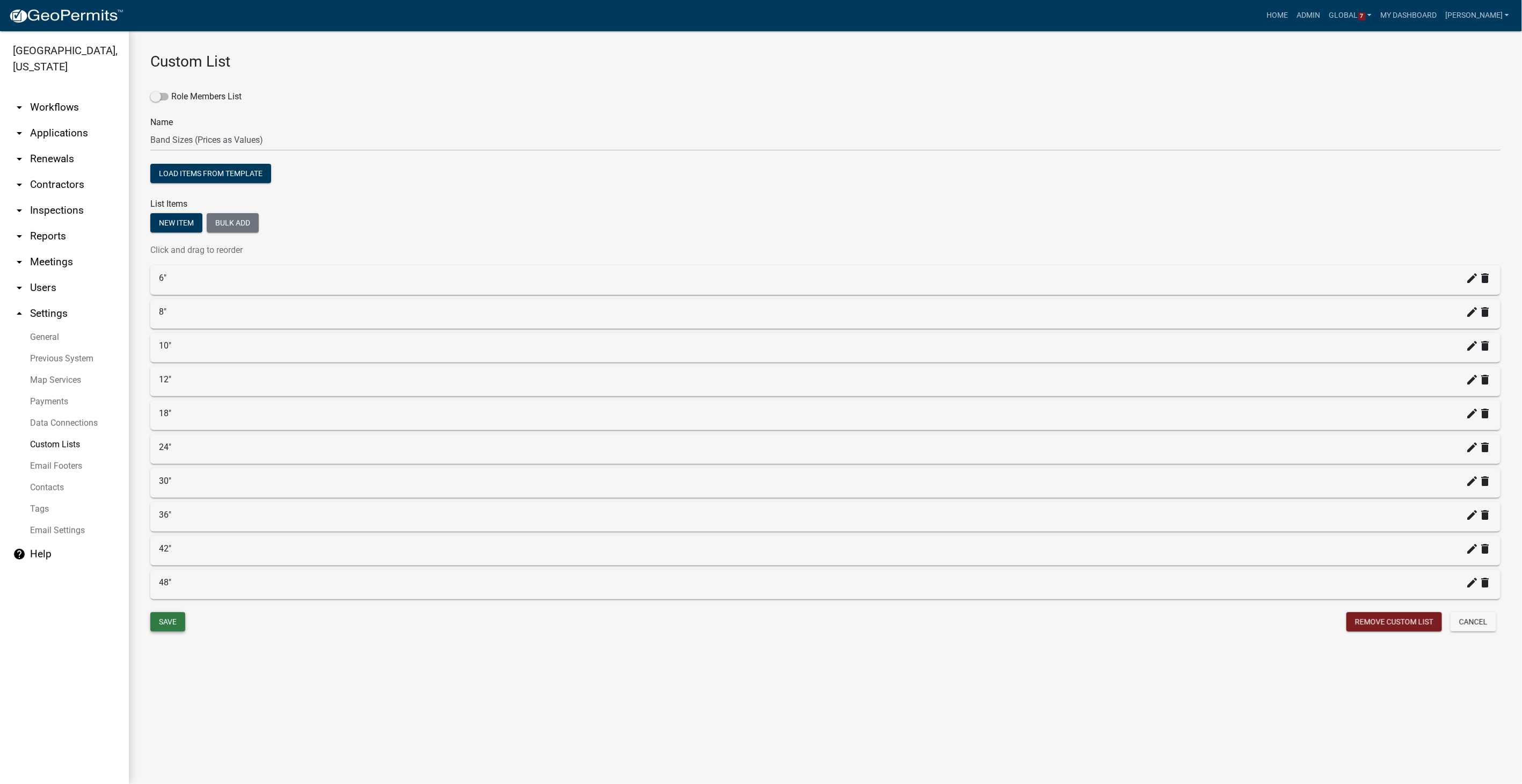
click at [150, 497] on button "Save" at bounding box center [167, 622] width 35 height 19
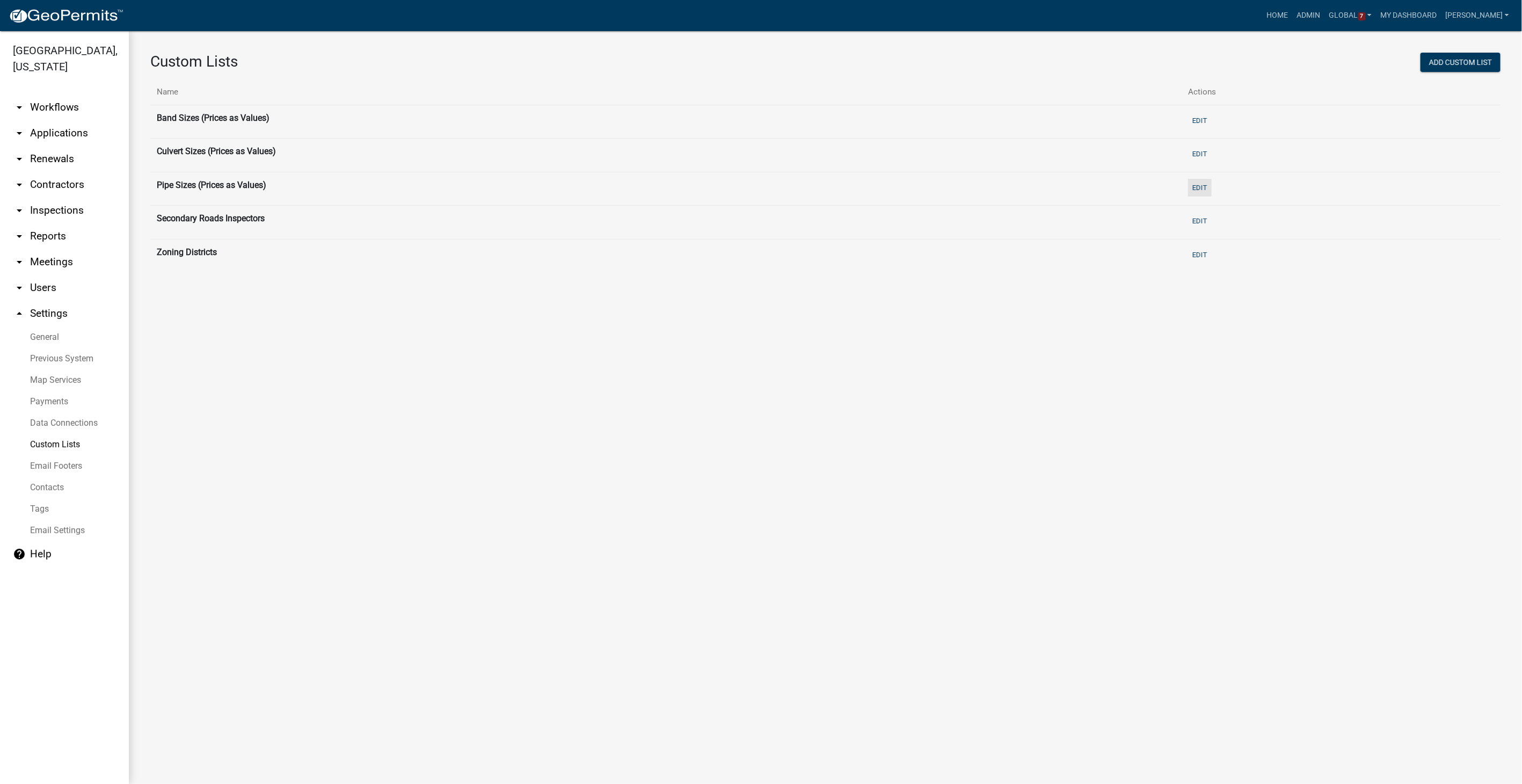
click at [911, 185] on button "Edit" at bounding box center [1200, 188] width 24 height 18
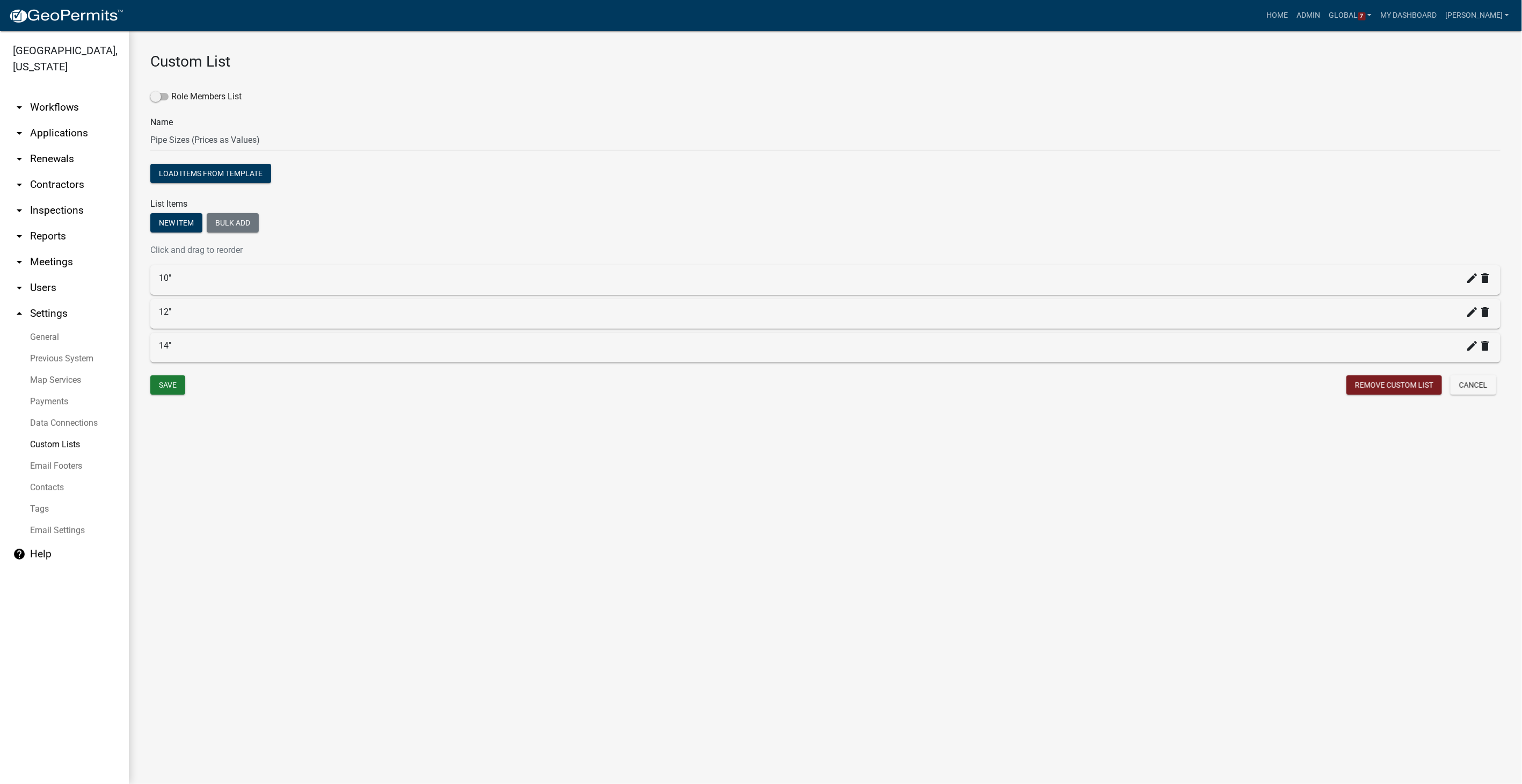
click at [53, 102] on link "arrow_drop_down Workflows" at bounding box center [64, 108] width 129 height 26
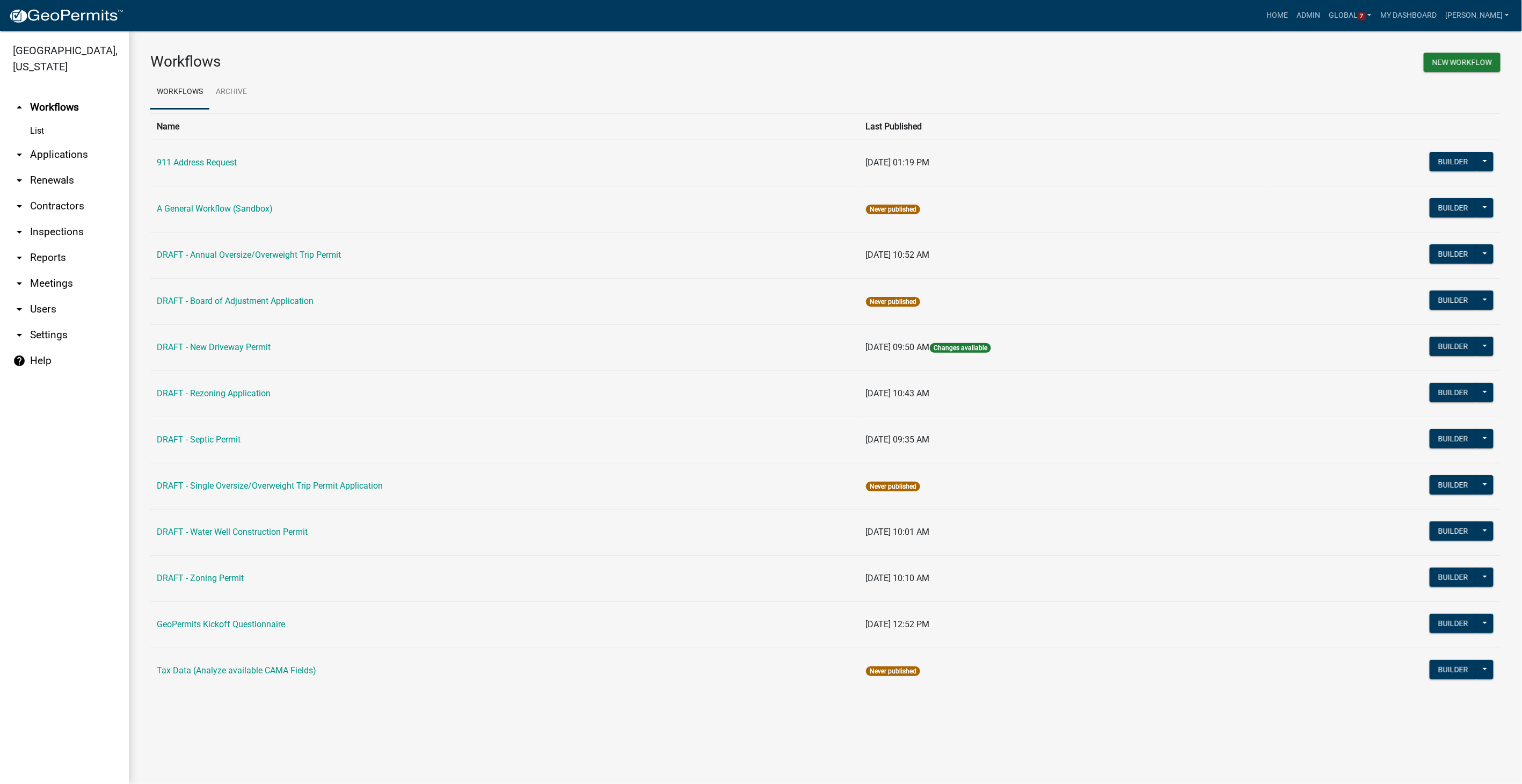
click at [40, 331] on link "arrow_drop_down Settings" at bounding box center [64, 335] width 129 height 26
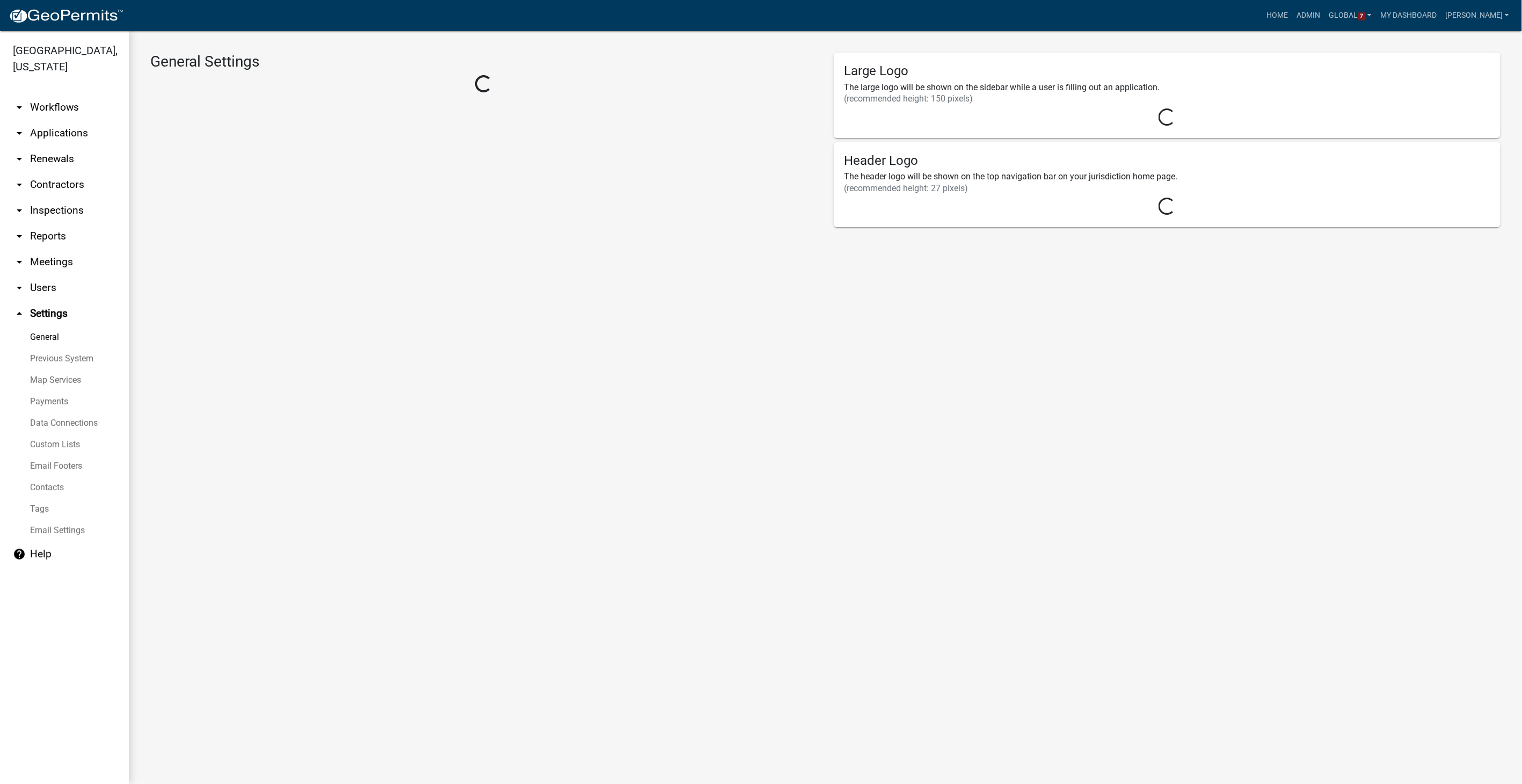
select select "8e8c8011-0d91-47c3-972c-731b40738ef4"
select select "IA"
select select "Central Standard Time"
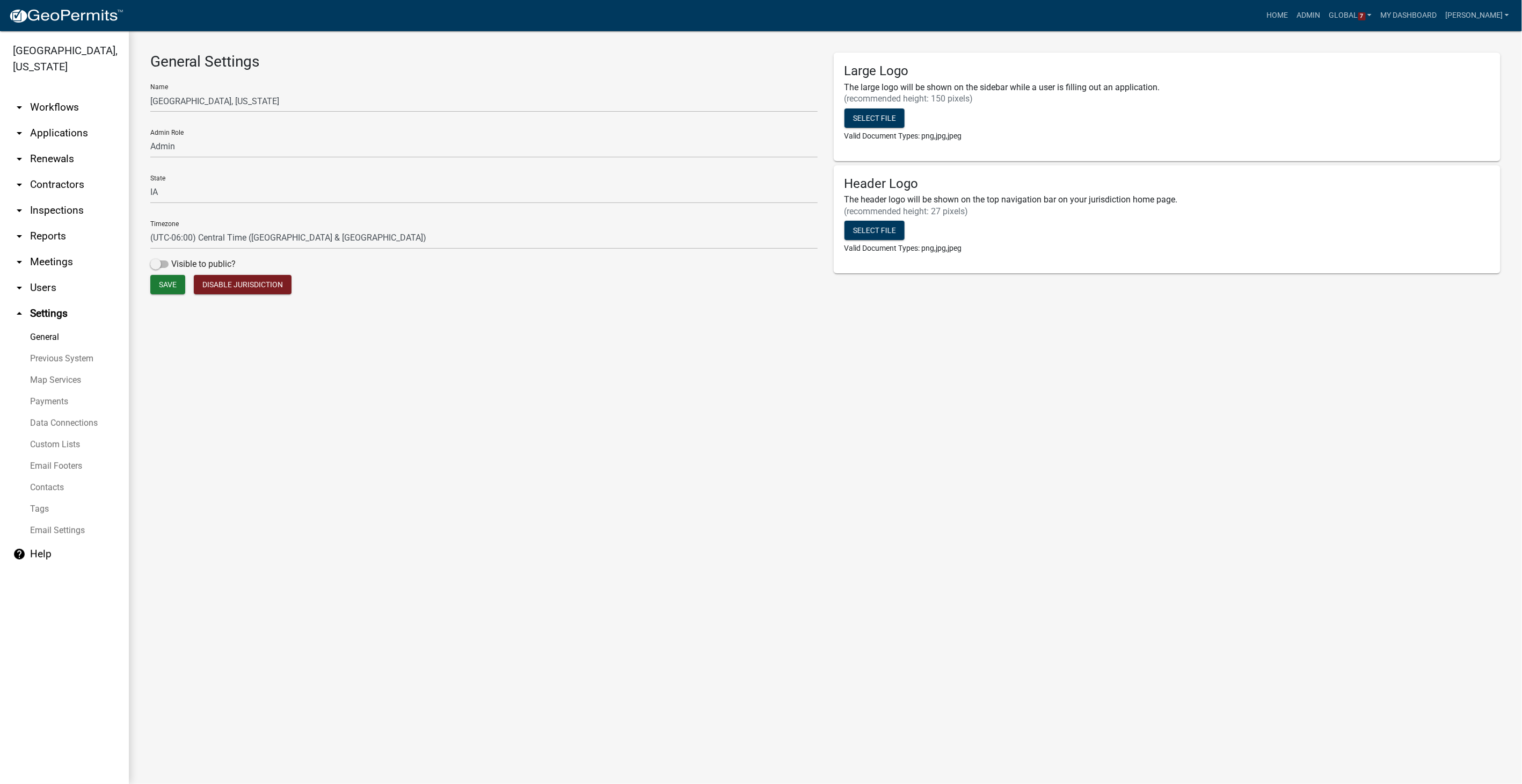
click at [56, 443] on link "Custom Lists" at bounding box center [64, 444] width 129 height 21
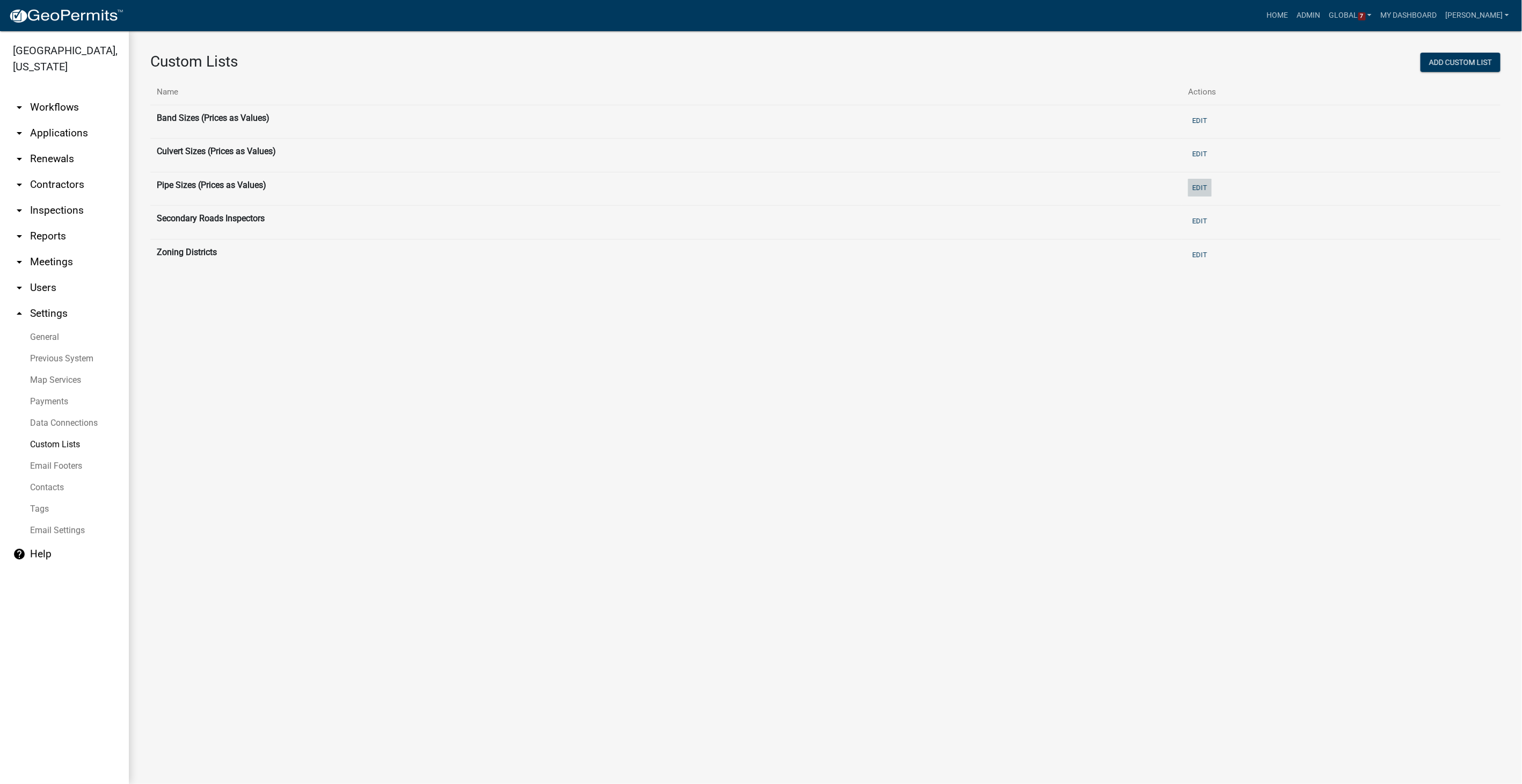
click at [911, 191] on button "Edit" at bounding box center [1200, 188] width 24 height 18
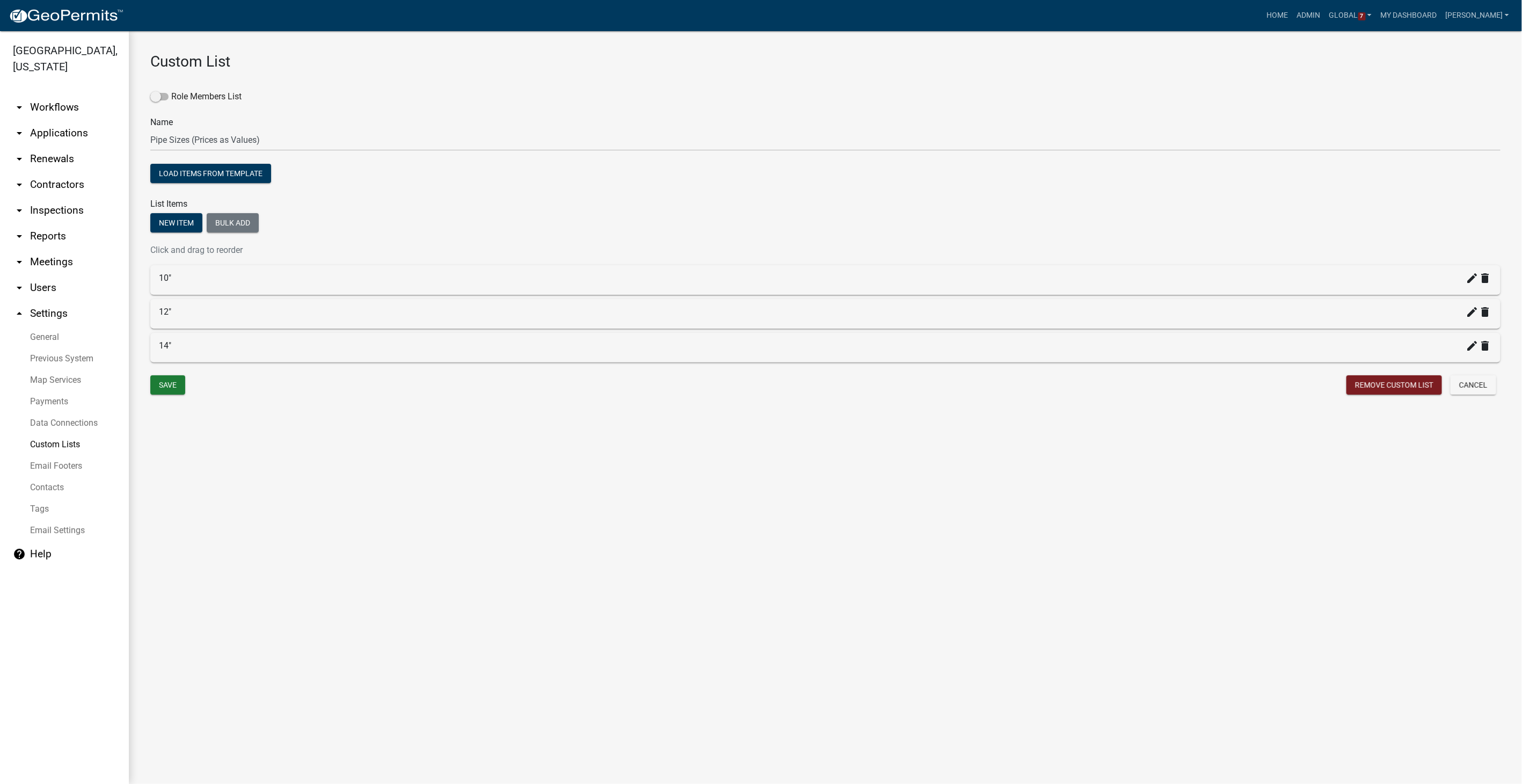
click at [36, 444] on link "Custom Lists" at bounding box center [64, 444] width 129 height 21
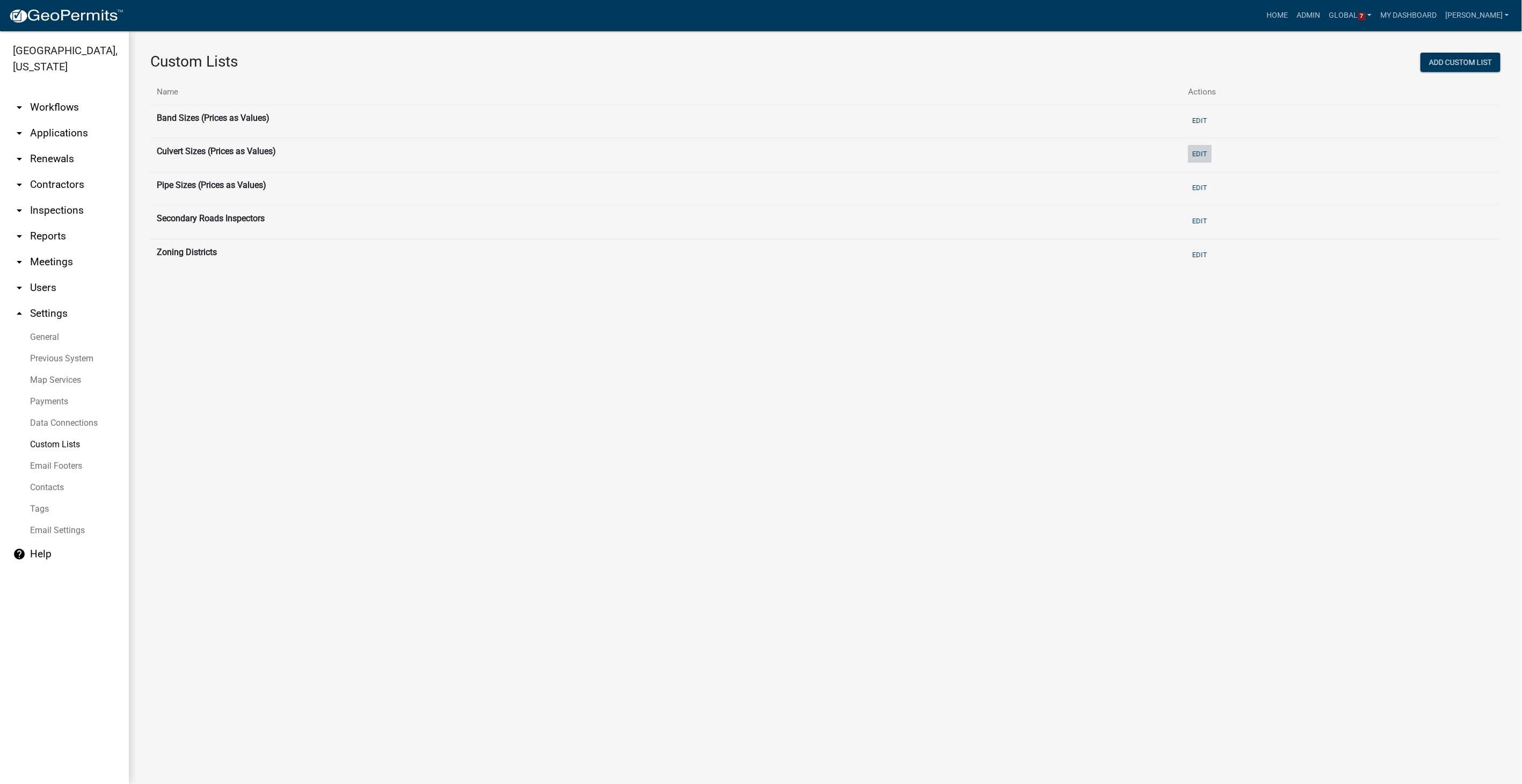
click at [911, 145] on button "Edit" at bounding box center [1200, 154] width 24 height 18
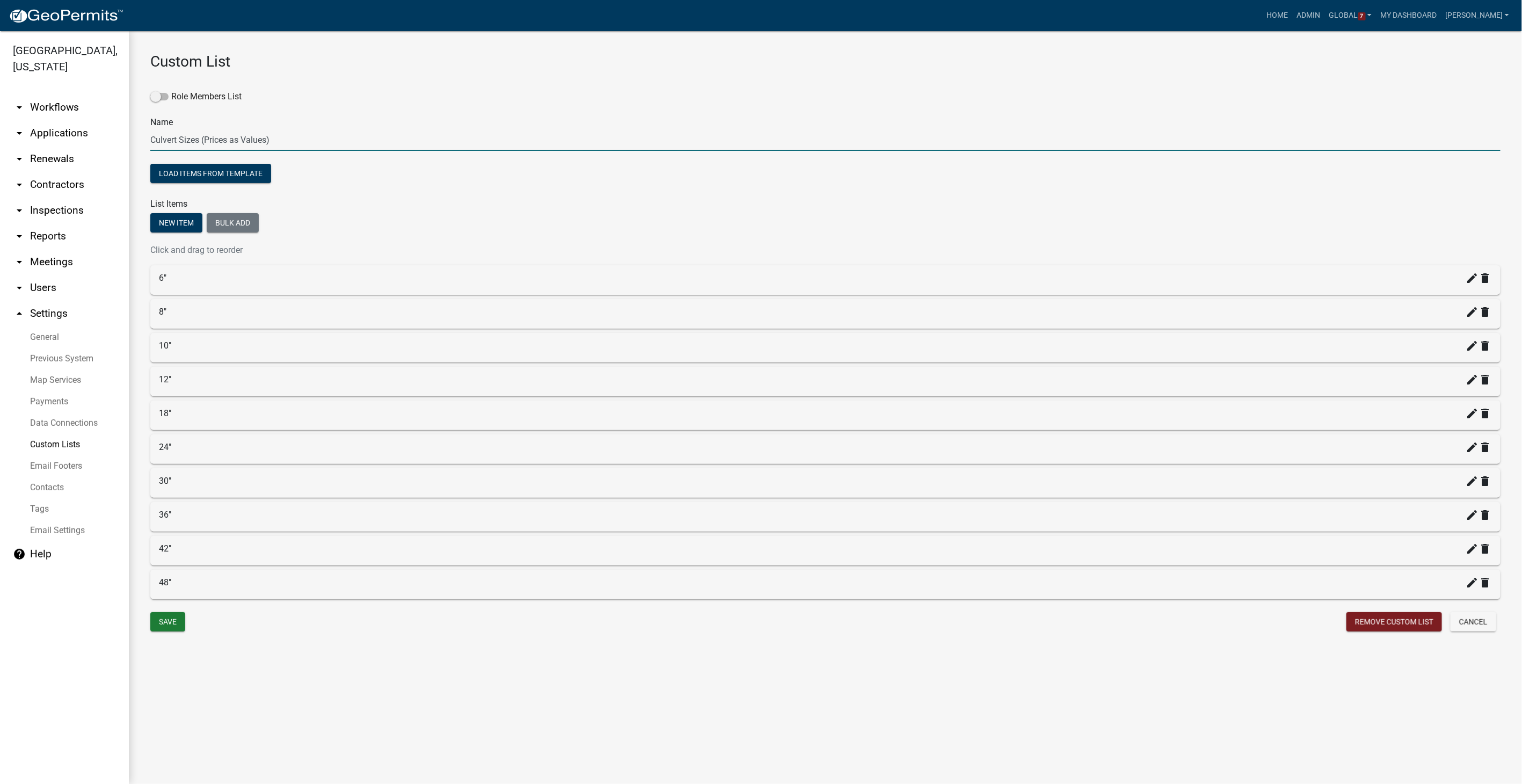
click at [180, 142] on input "Culvert Sizes (Prices as Values)" at bounding box center [825, 139] width 1350 height 22
type input "Culvert Pipe Sizes (Prices as Values)"
click at [162, 497] on button "Save" at bounding box center [167, 622] width 35 height 19
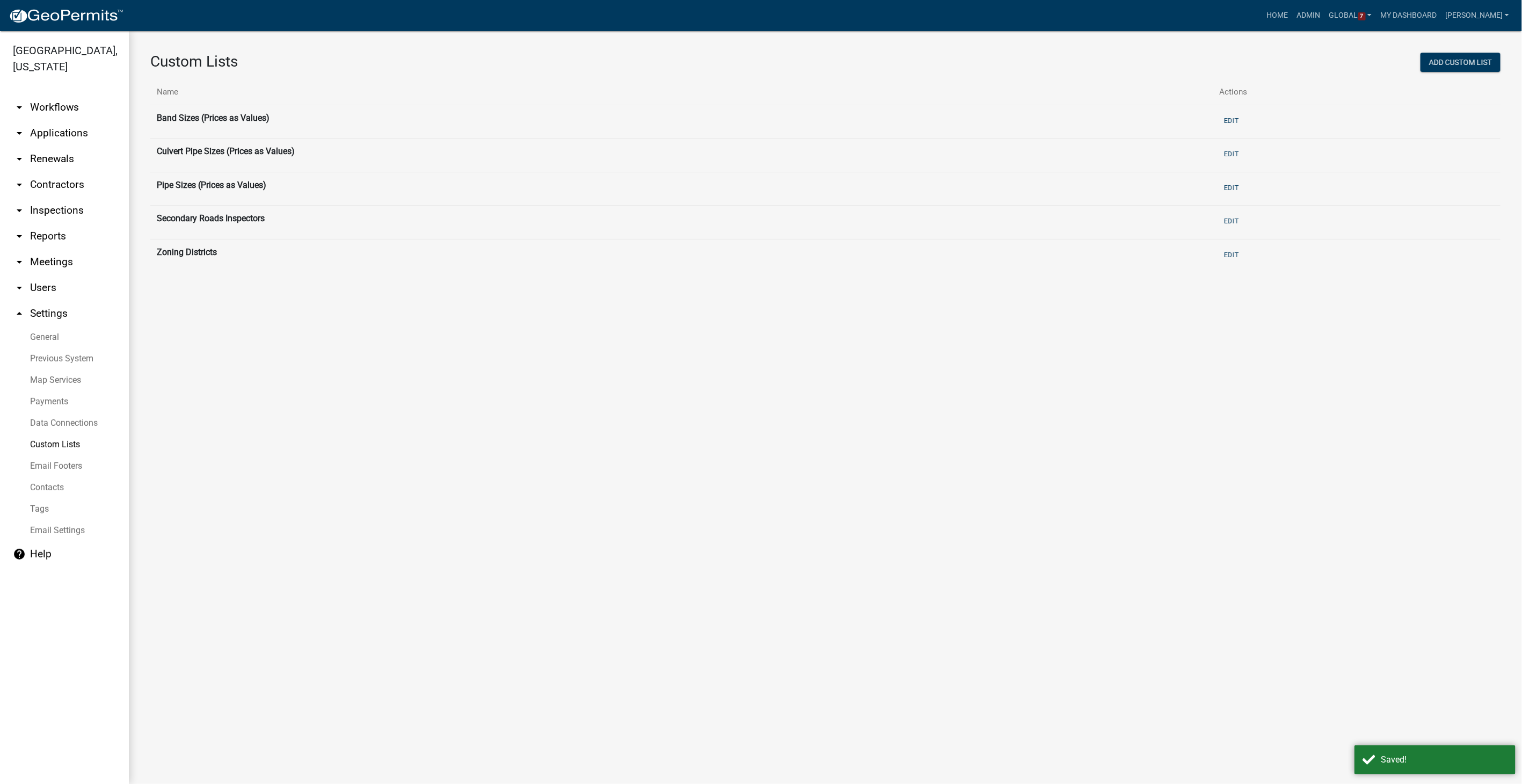
click at [38, 110] on link "arrow_drop_down Workflows" at bounding box center [64, 108] width 129 height 26
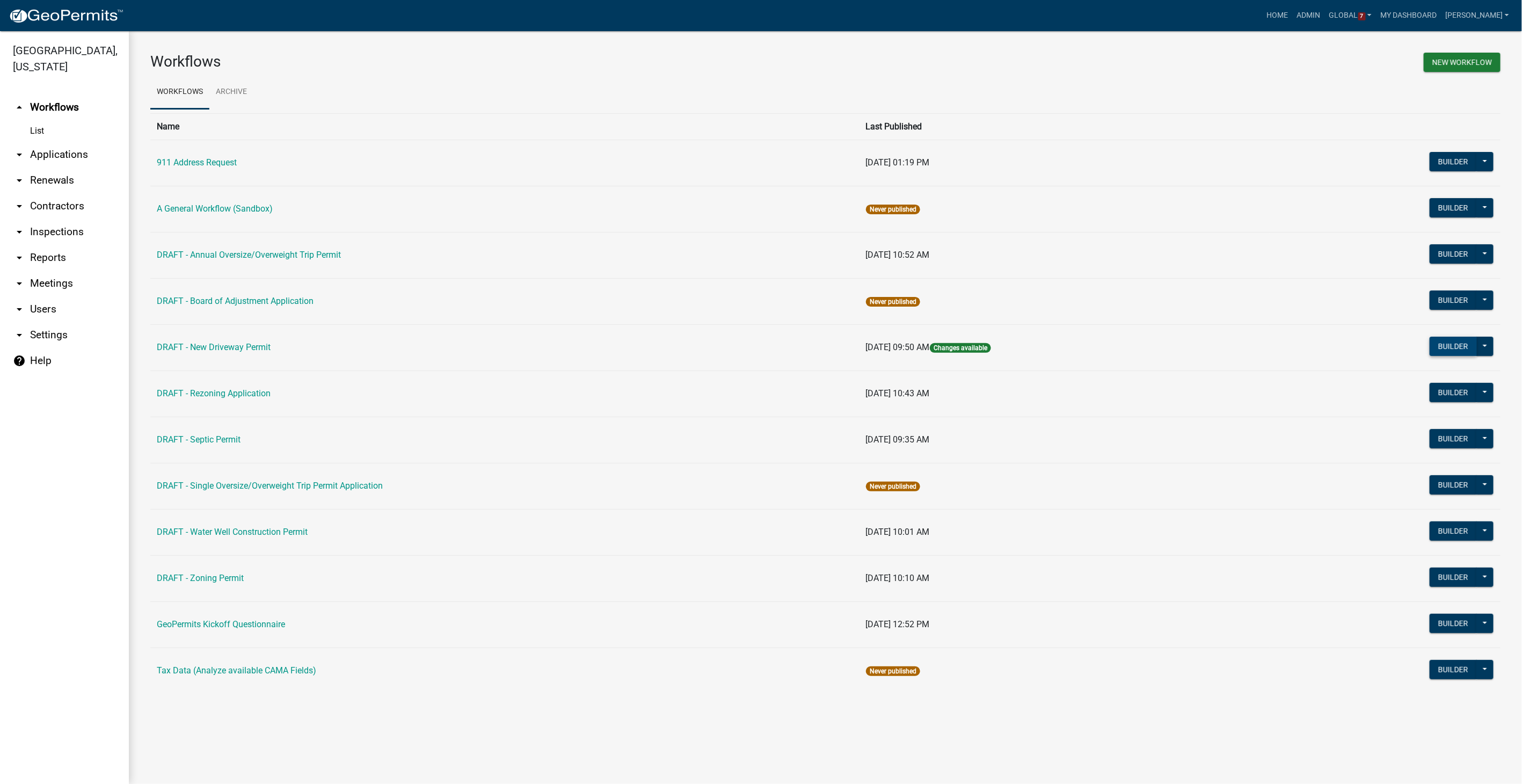
click at [911, 346] on button "Builder" at bounding box center [1453, 346] width 47 height 19
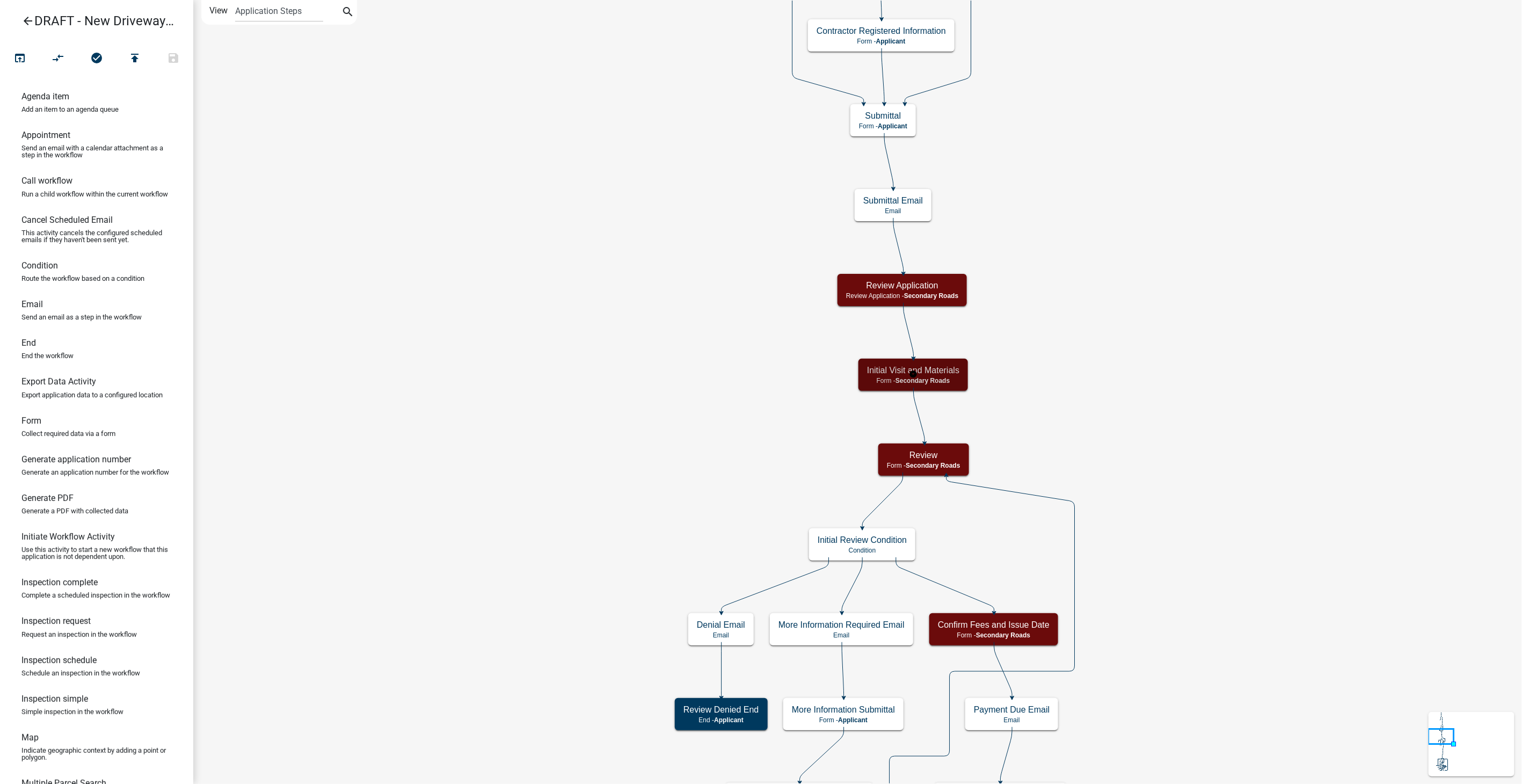
click at [911, 366] on h5 "Initial Visit and Materials" at bounding box center [913, 370] width 92 height 10
select select "0557C259-9306-4102-B35B-3B386A3E7B44"
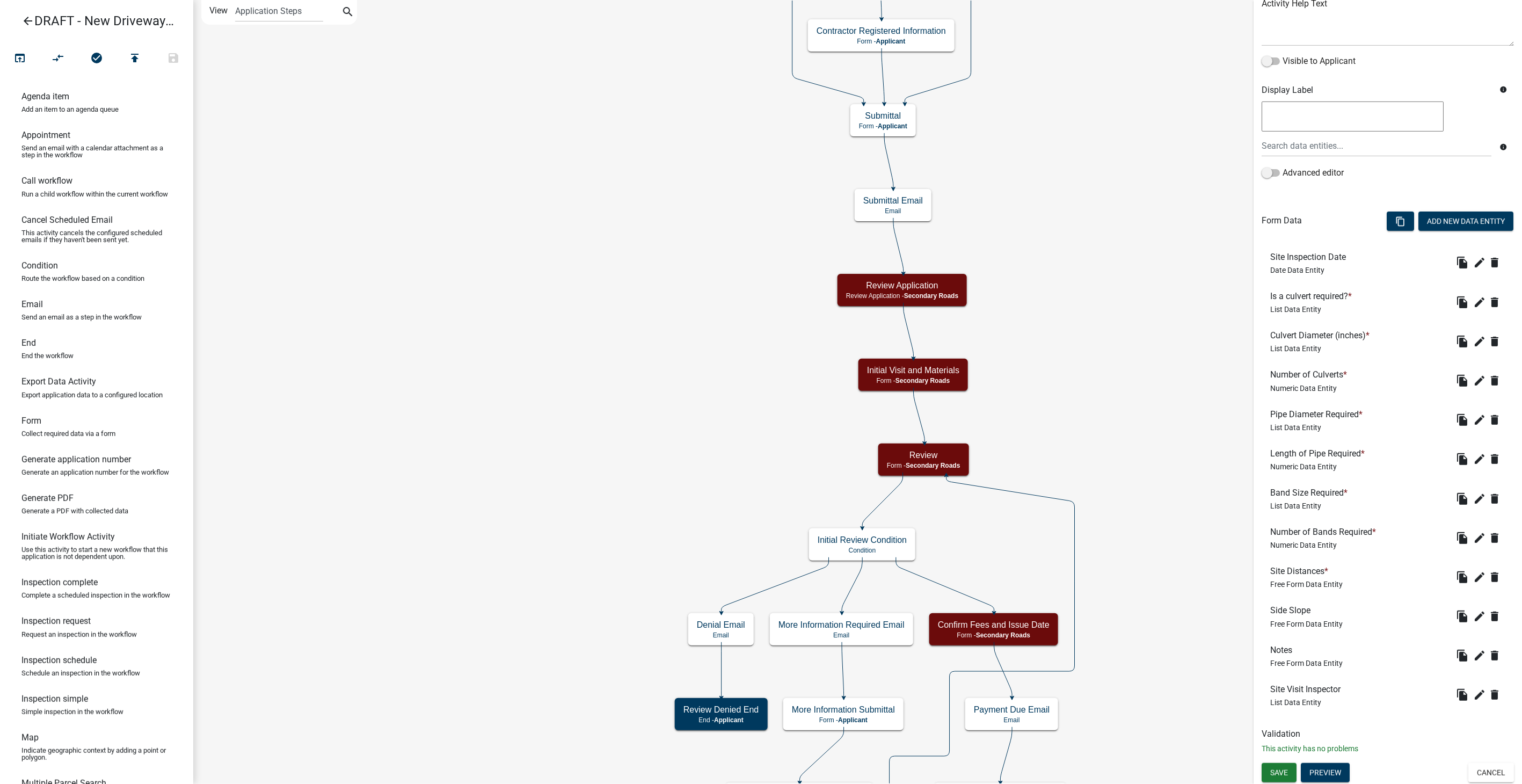
scroll to position [141, 0]
click at [911, 339] on icon "edit" at bounding box center [1479, 341] width 13 height 13
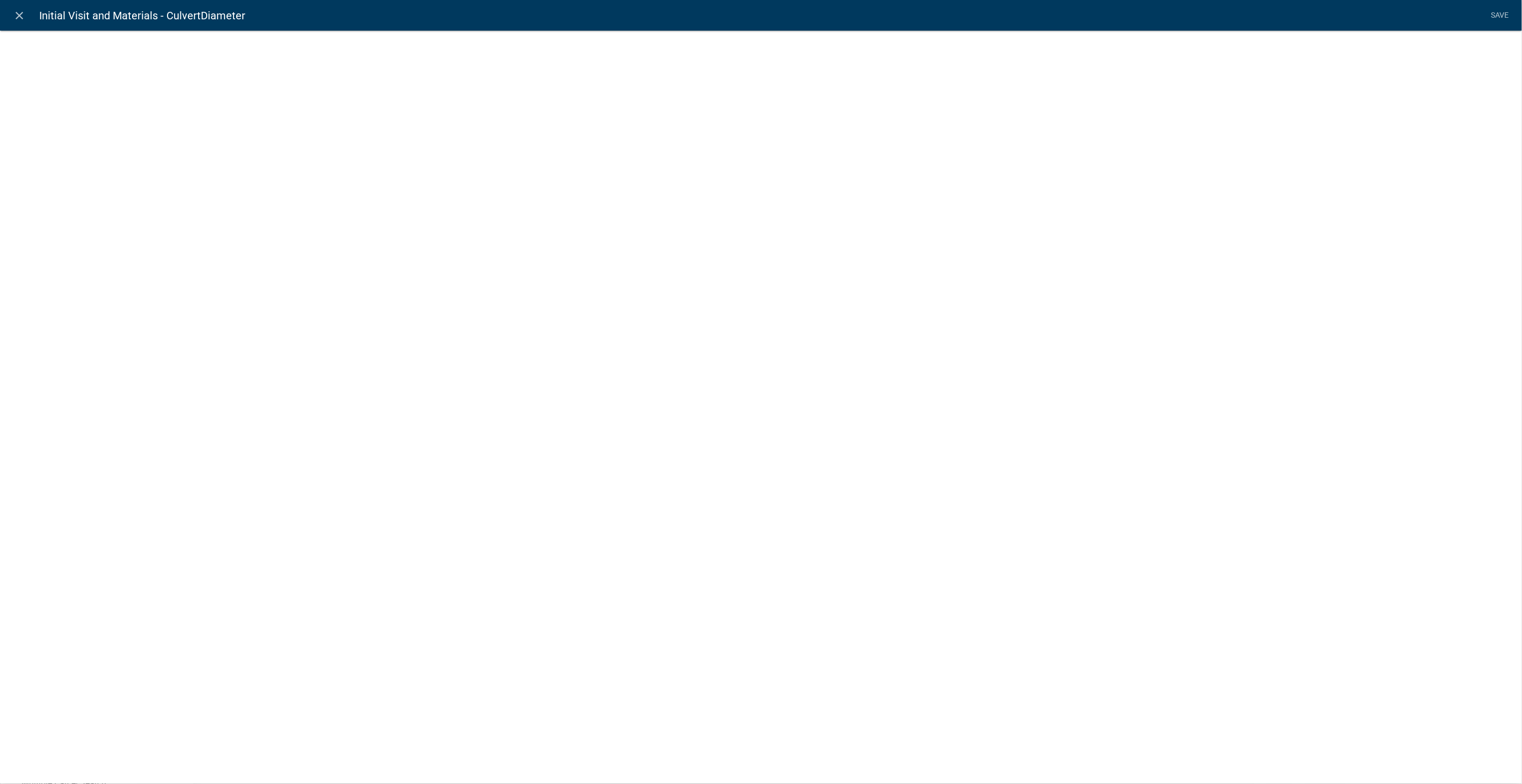
select select "list-data"
select select "custom-list-2dc7aac3-57f5-4400-bbfd-f1203baa5ebd"
select select
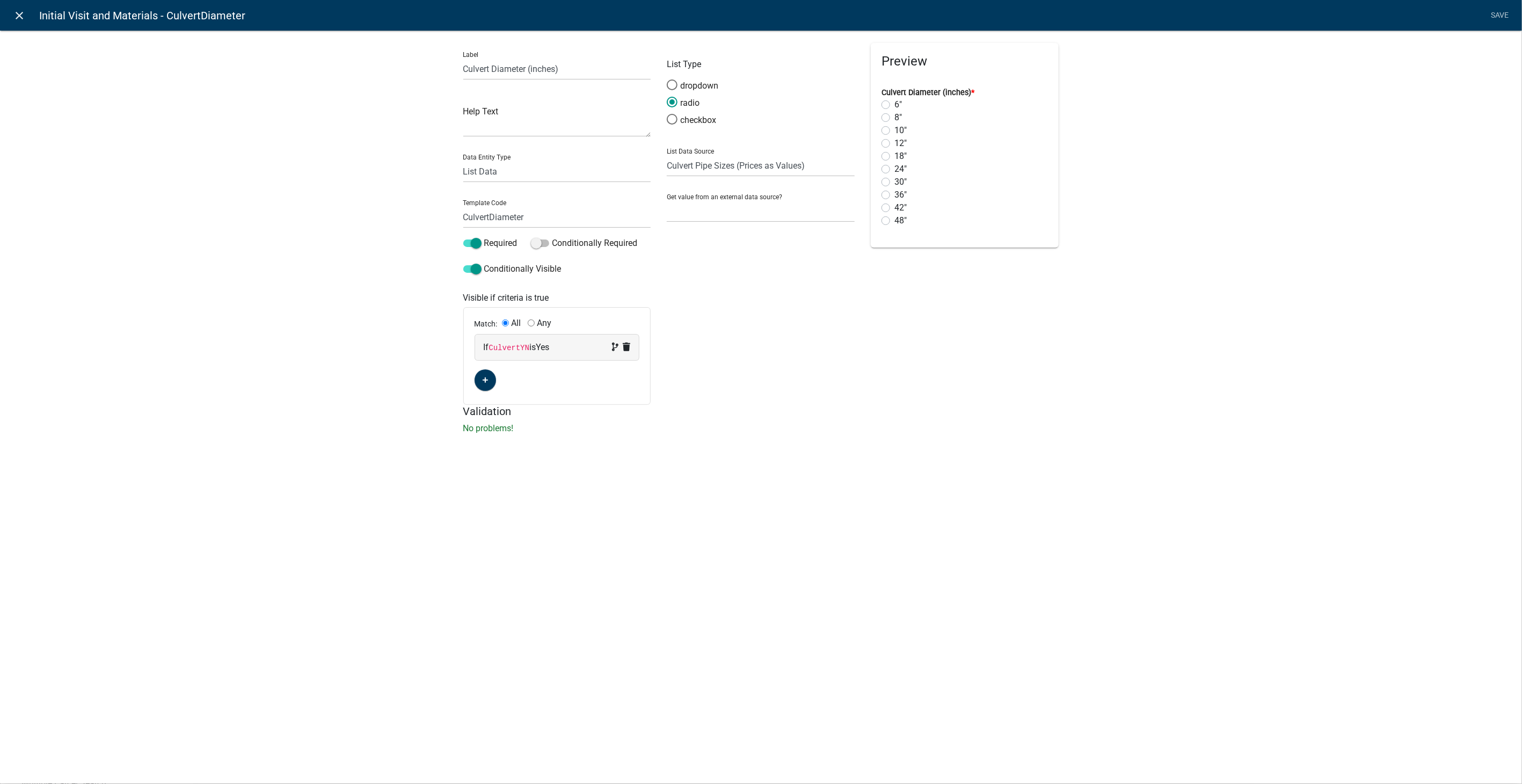
click at [19, 15] on icon "close" at bounding box center [20, 15] width 13 height 13
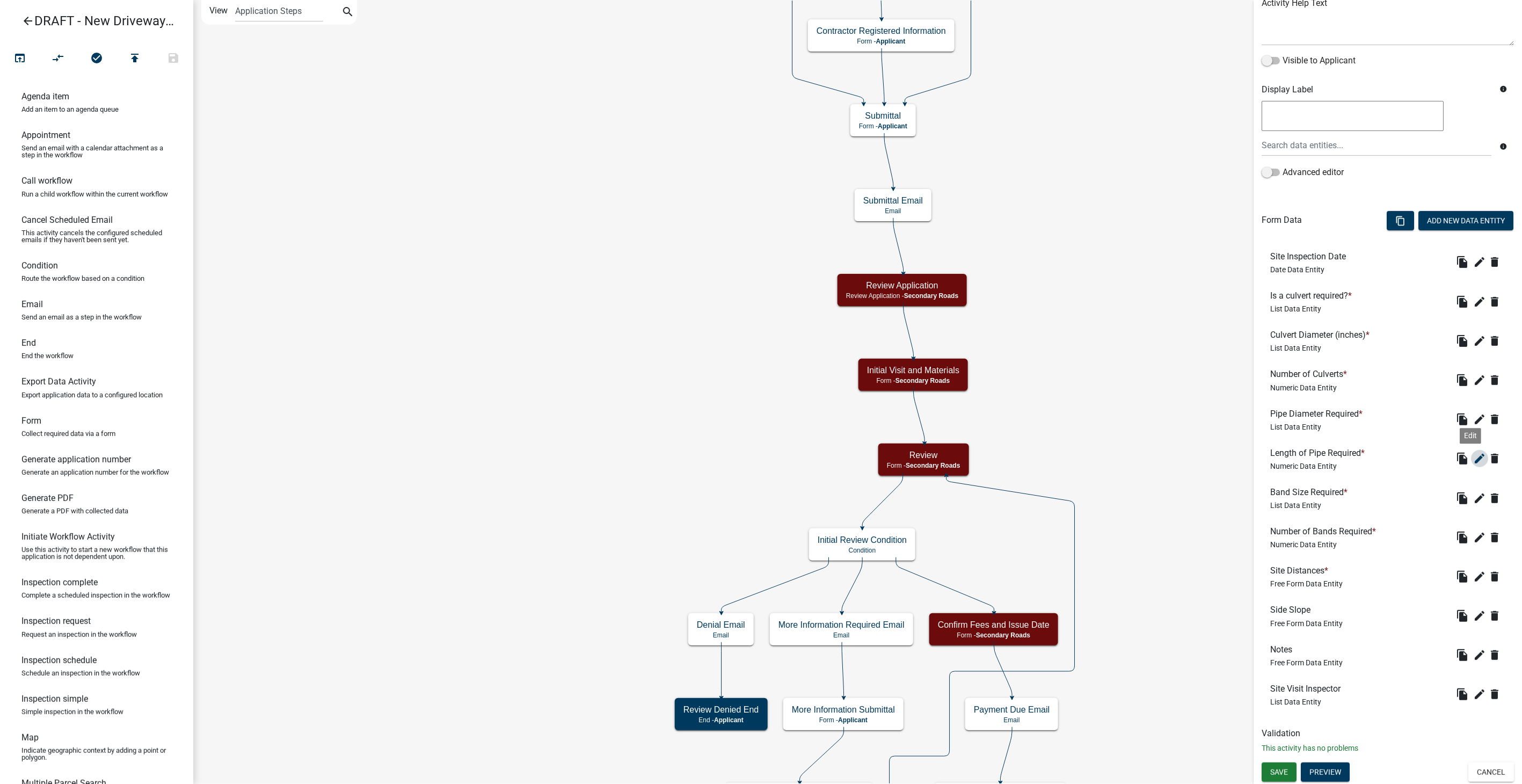
click at [911, 450] on button "edit" at bounding box center [1479, 458] width 17 height 17
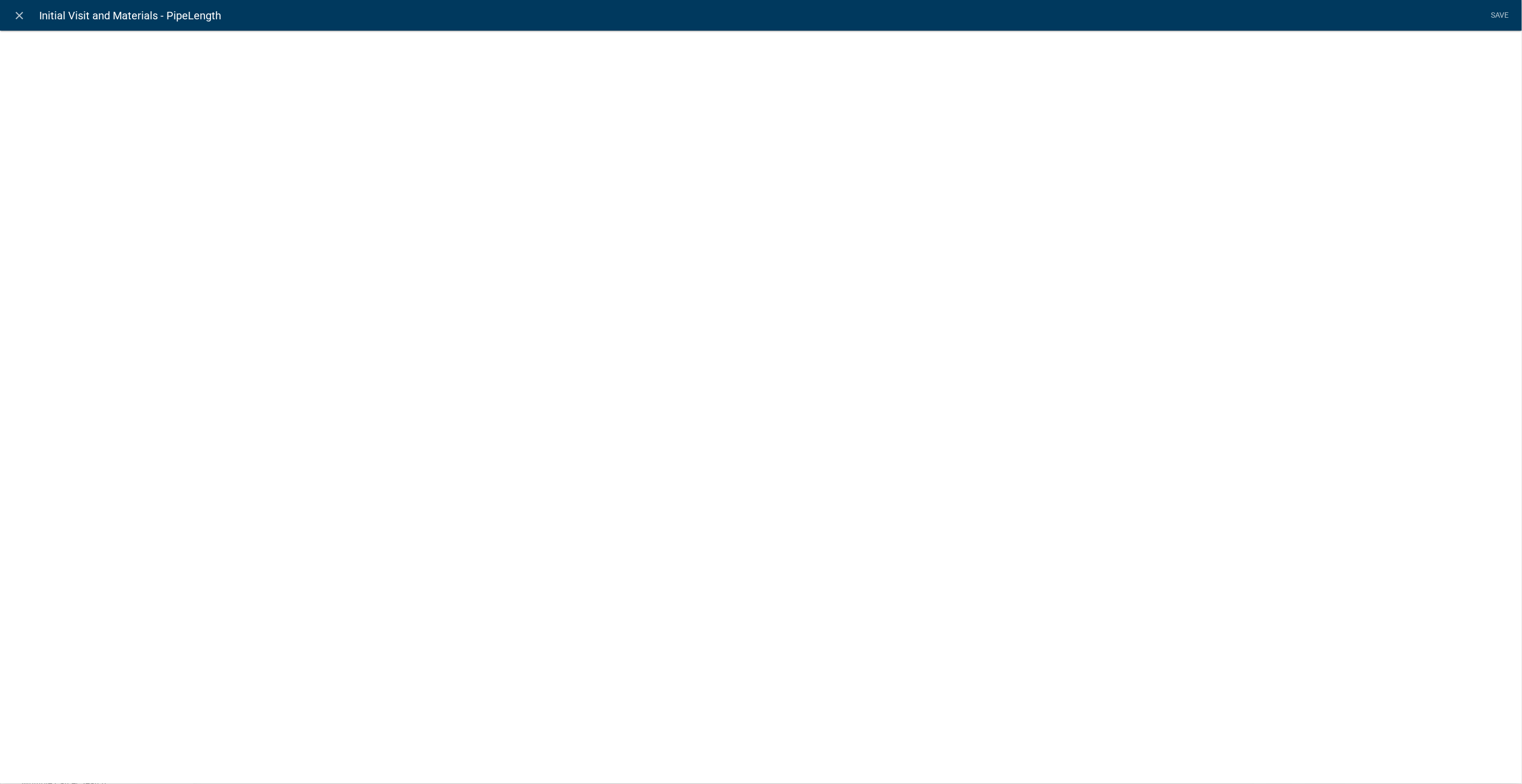
select select "numeric-data"
select select
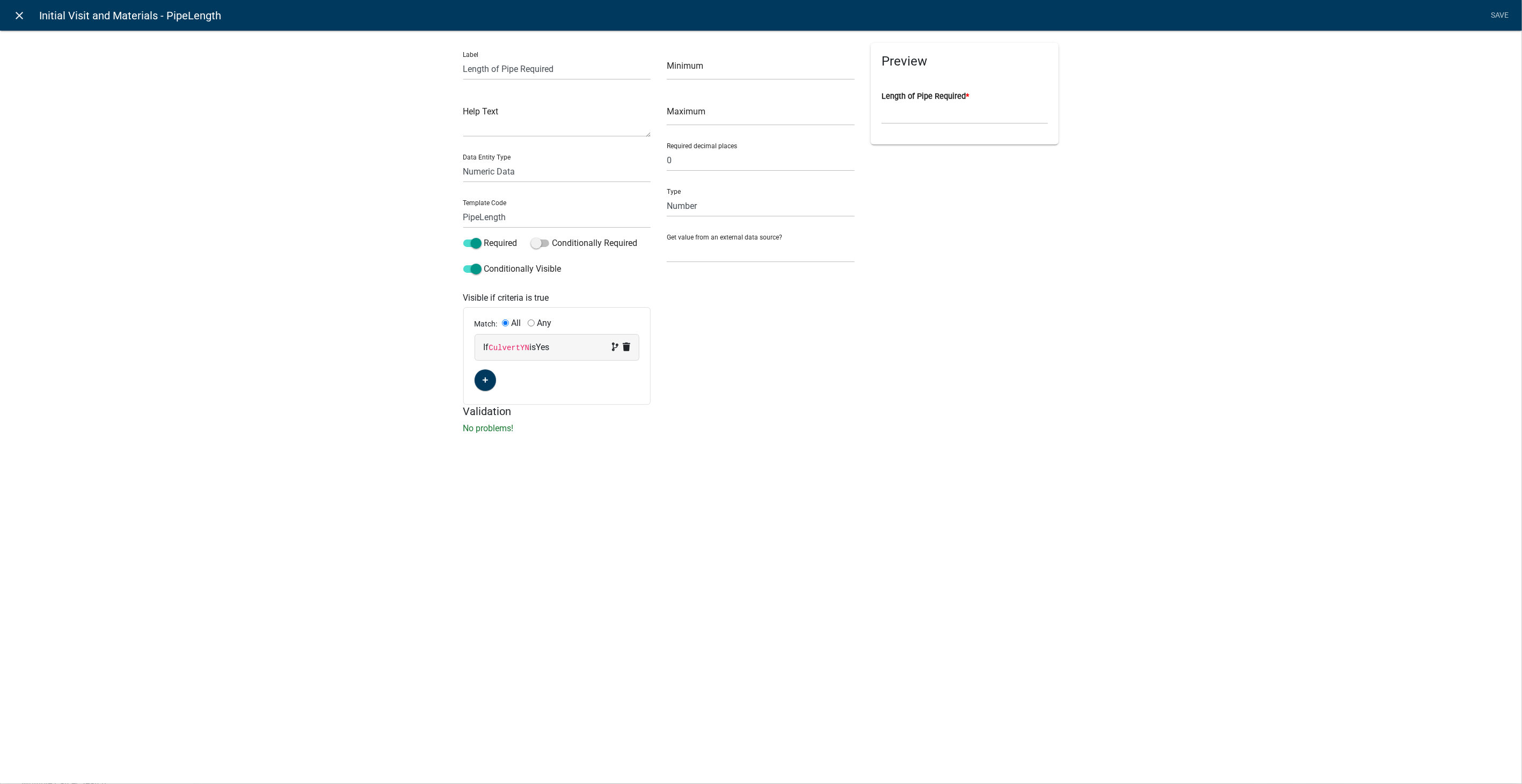
click at [21, 16] on icon "close" at bounding box center [20, 15] width 13 height 13
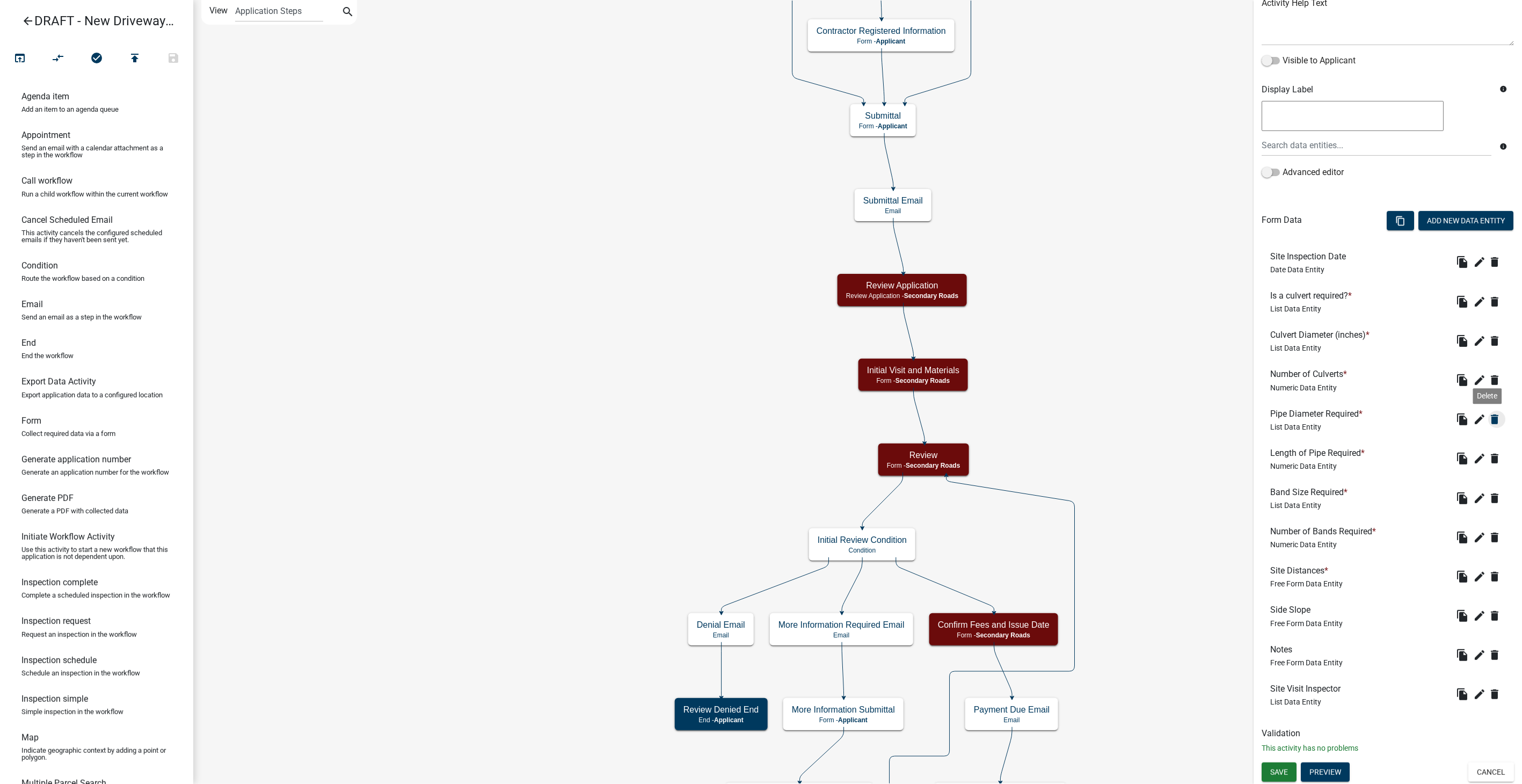
click at [911, 419] on icon "delete" at bounding box center [1495, 419] width 13 height 13
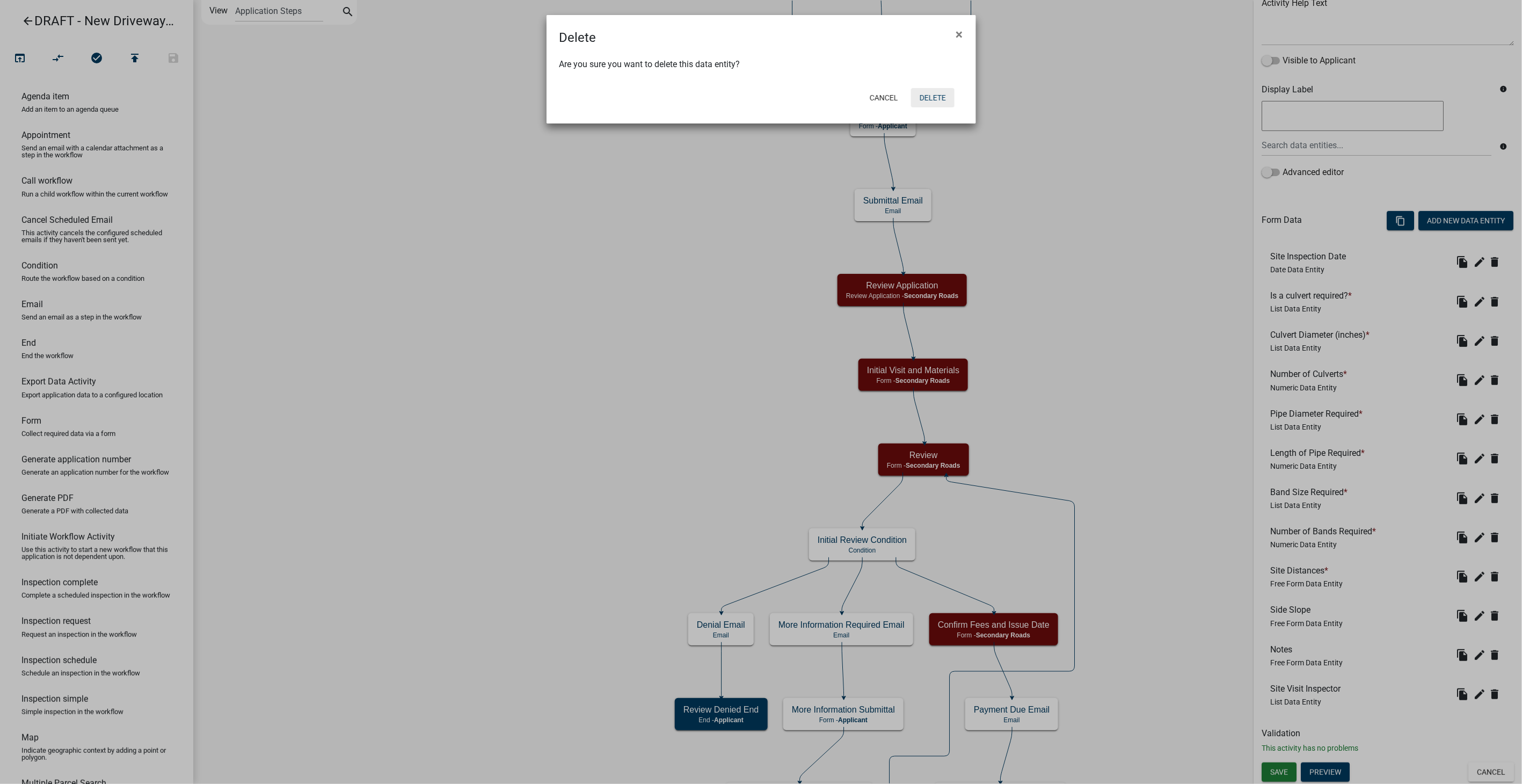
click at [911, 99] on button "Delete" at bounding box center [933, 97] width 44 height 19
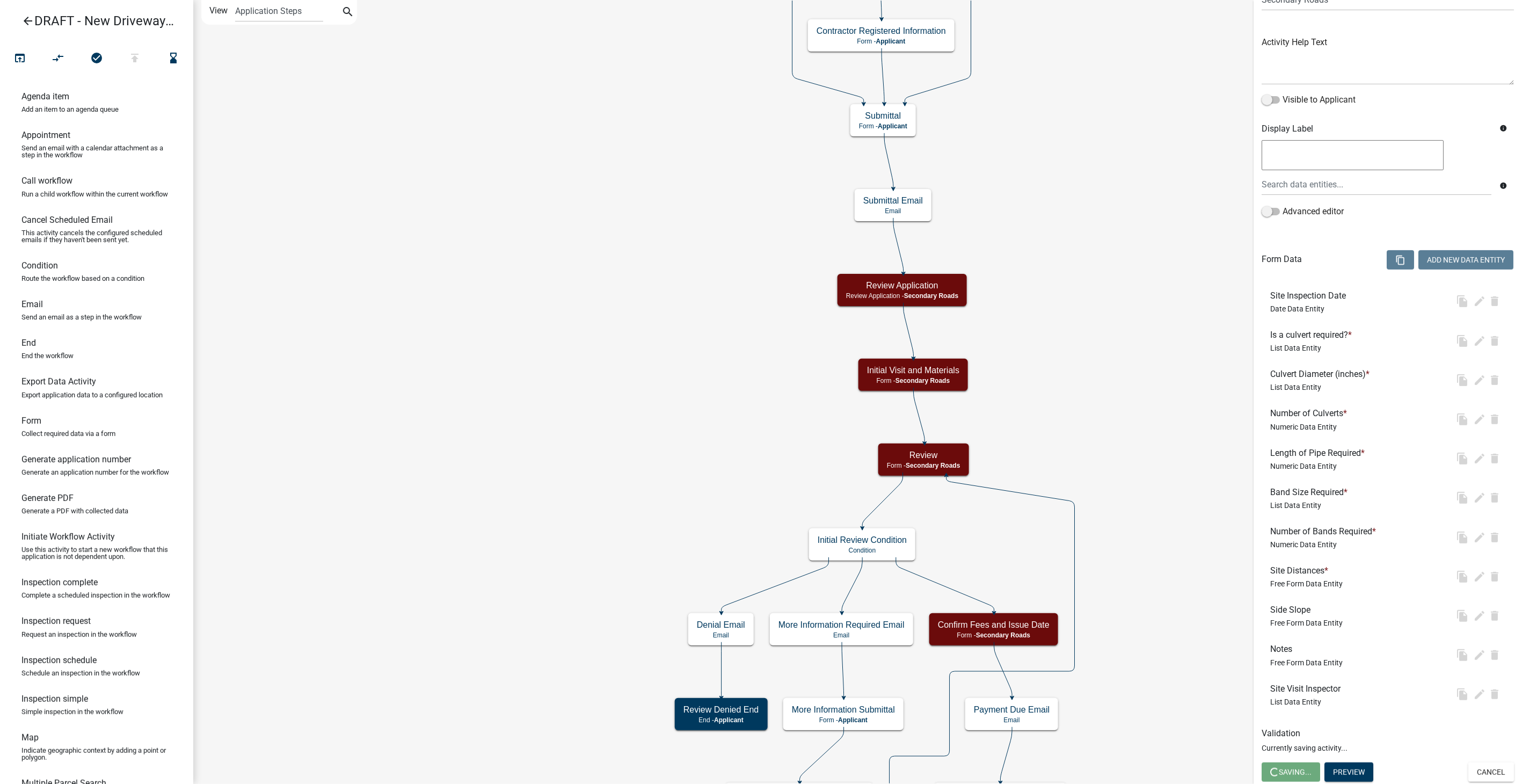
scroll to position [0, 0]
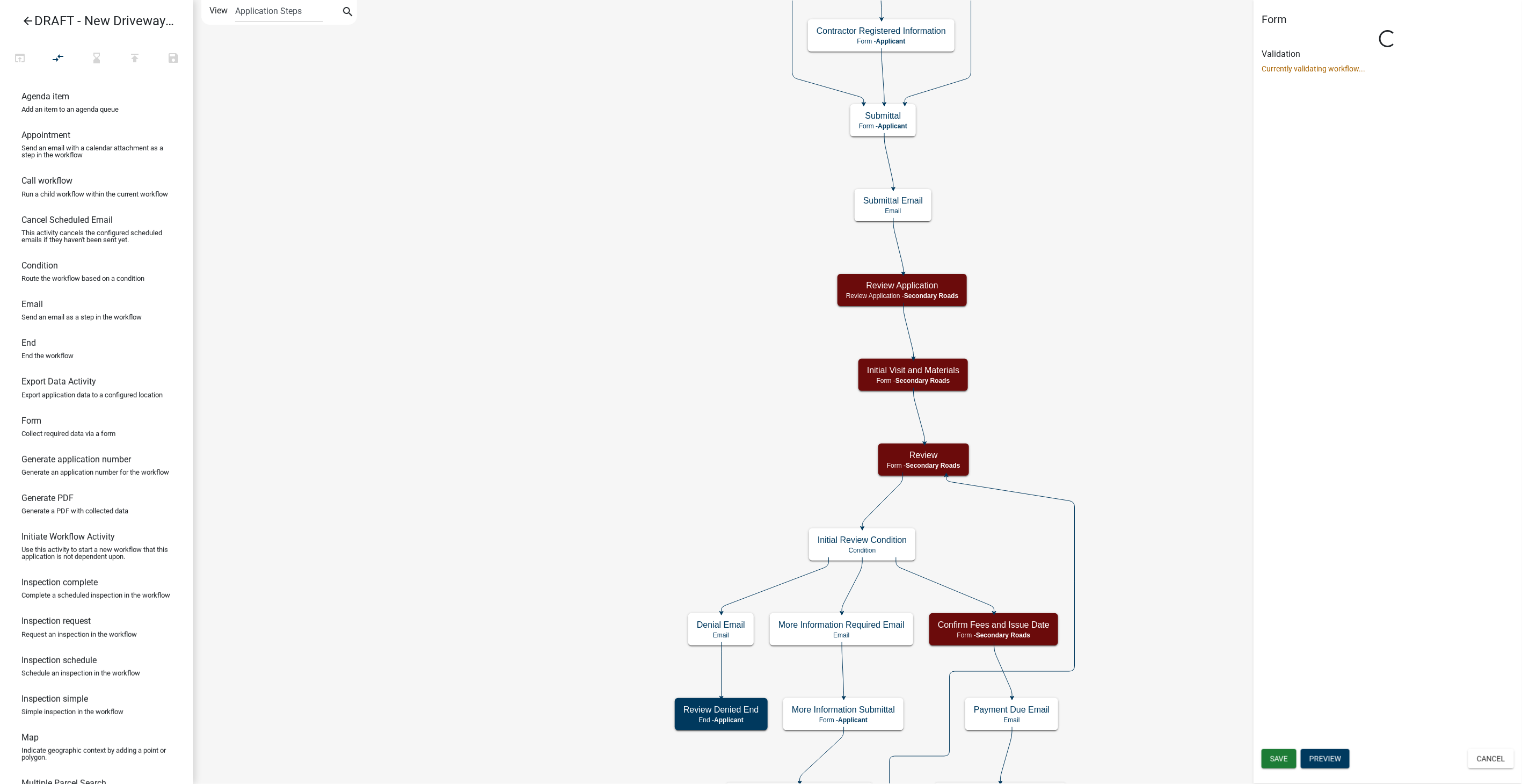
select select "0557C259-9306-4102-B35B-3B386A3E7B44"
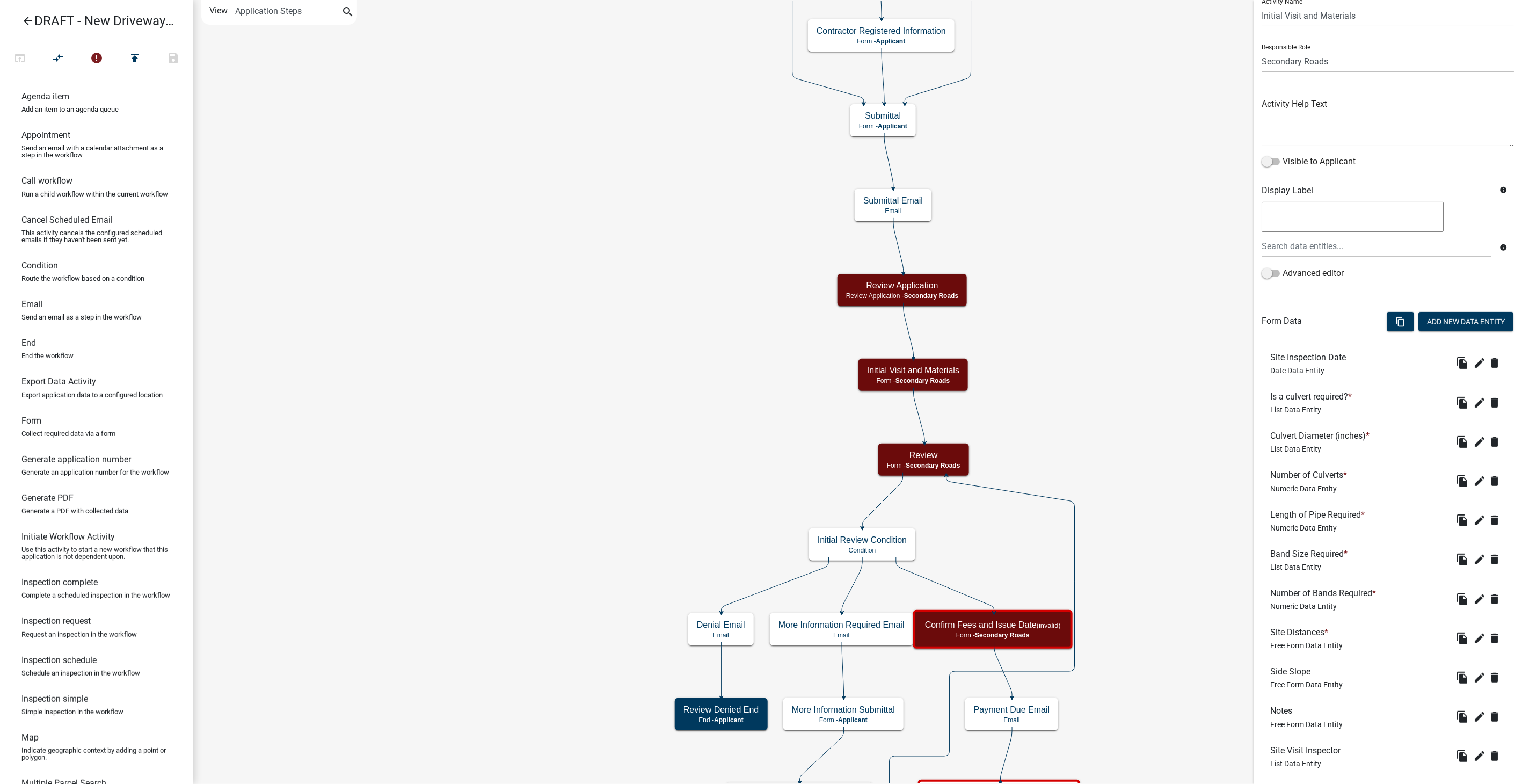
scroll to position [43, 0]
drag, startPoint x: 1313, startPoint y: 513, endPoint x: 1309, endPoint y: 468, distance: 45.2
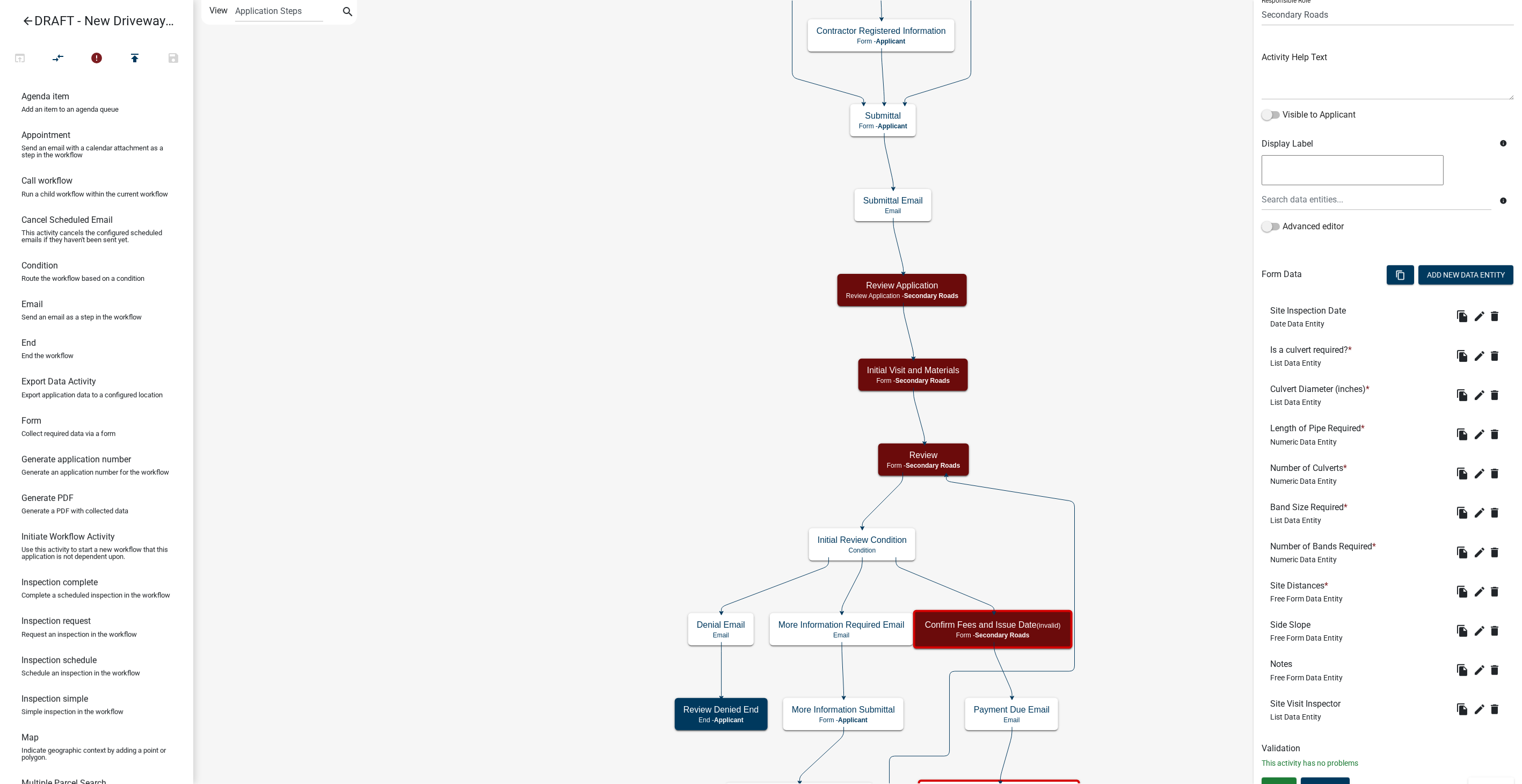
scroll to position [102, 0]
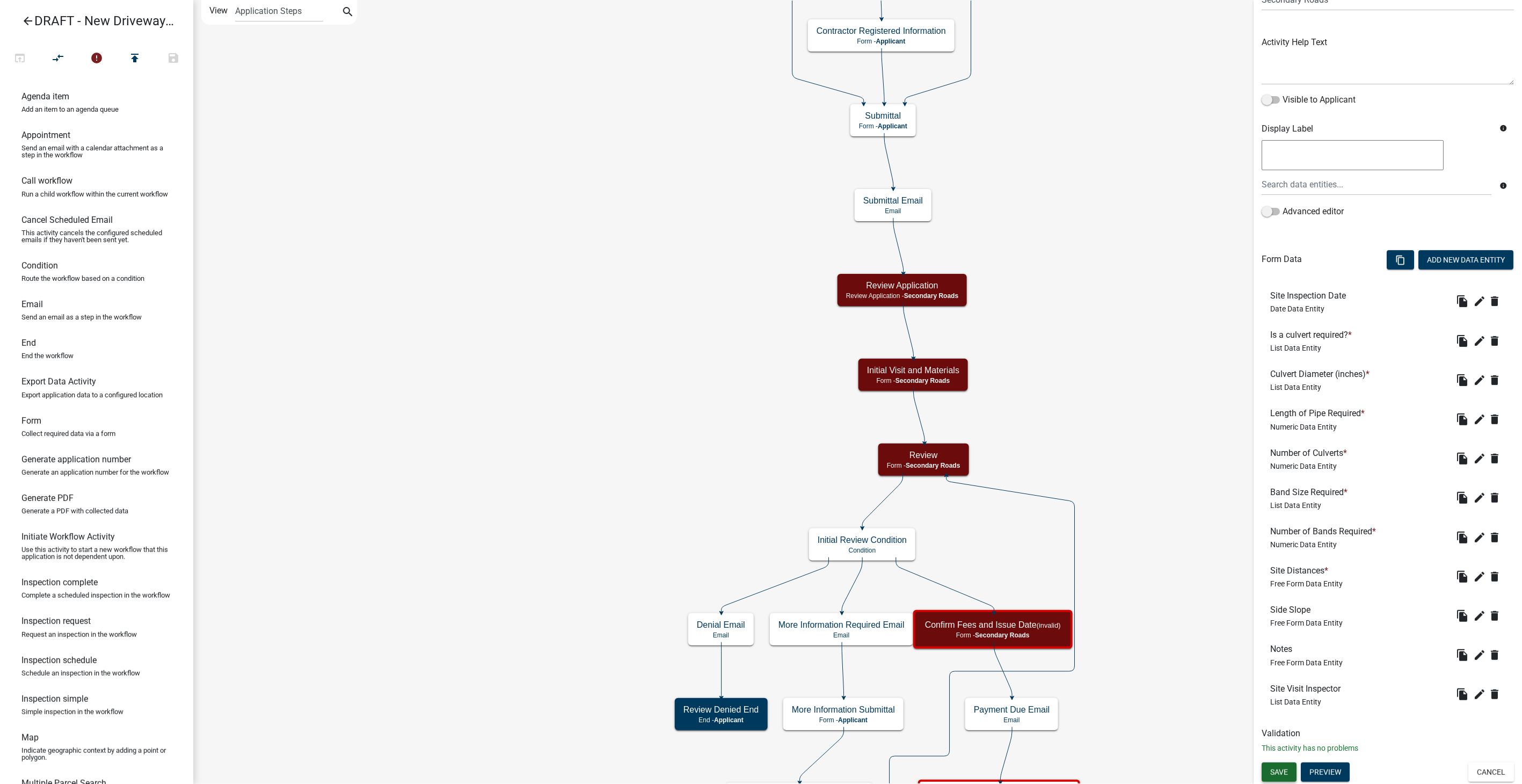
click at [911, 497] on button "Save" at bounding box center [1279, 772] width 35 height 19
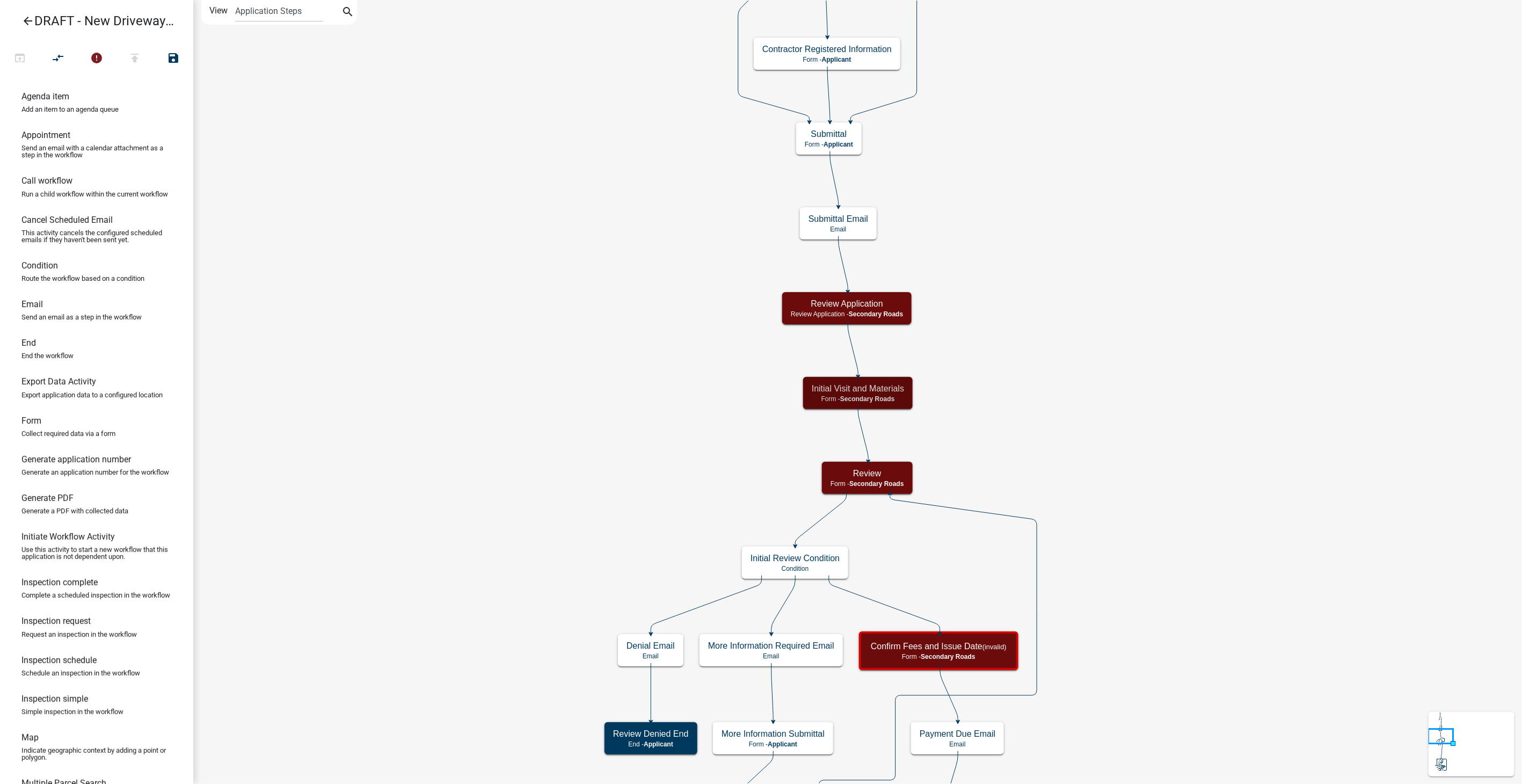
scroll to position [0, 0]
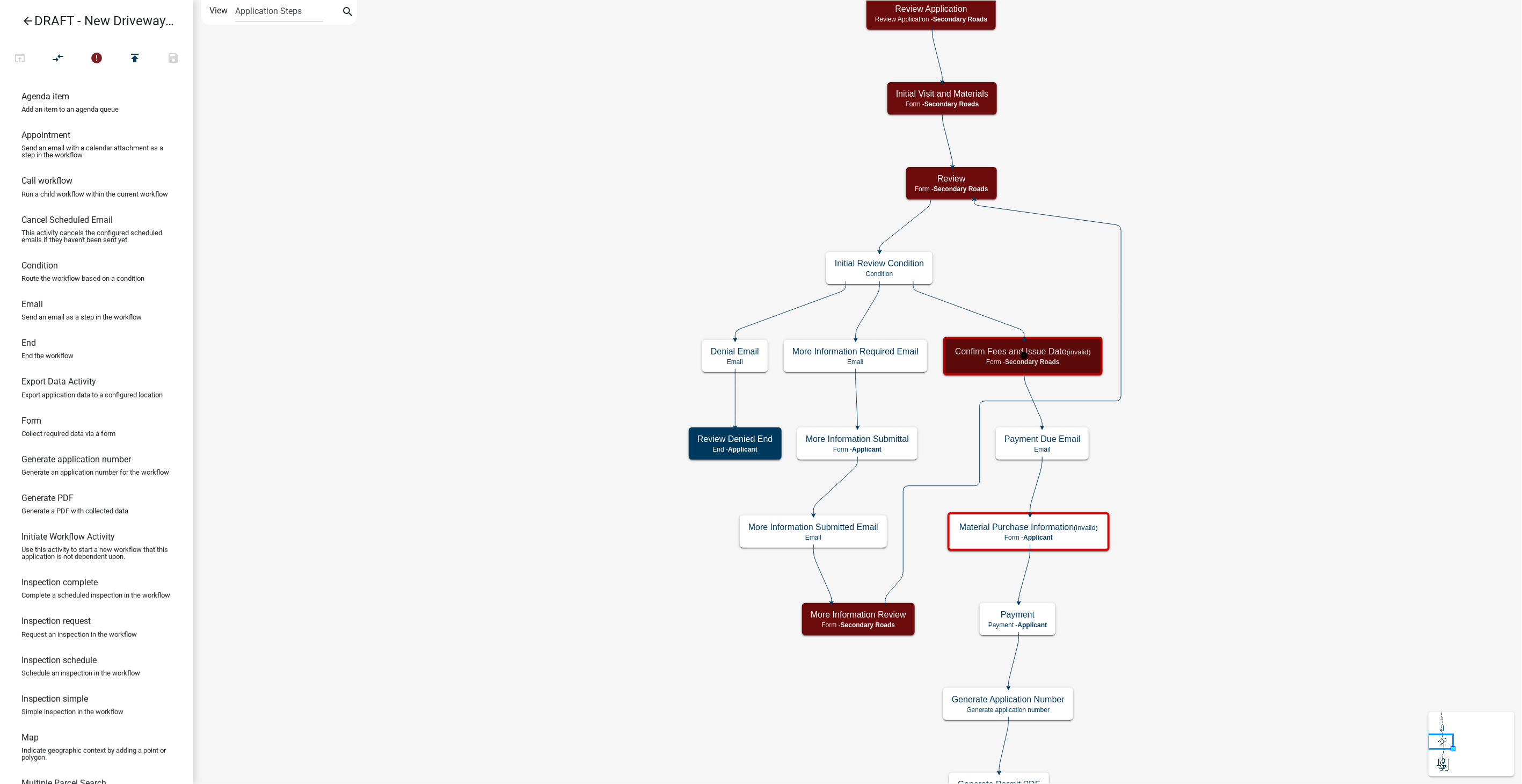
click at [911, 360] on p "Form - Secondary Roads" at bounding box center [1023, 362] width 136 height 8
select select "0557C259-9306-4102-B35B-3B386A3E7B44"
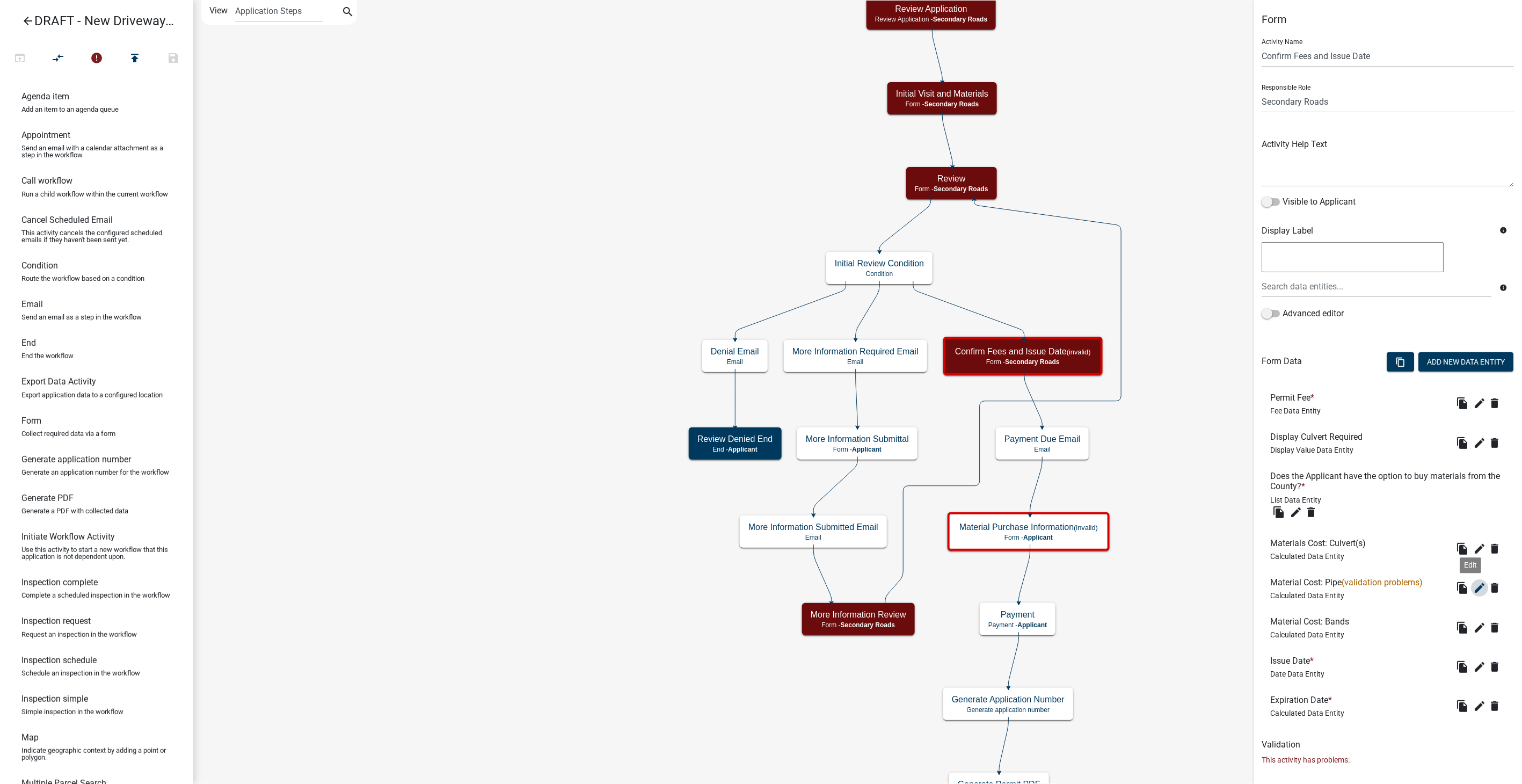
click at [911, 497] on icon "edit" at bounding box center [1479, 588] width 13 height 13
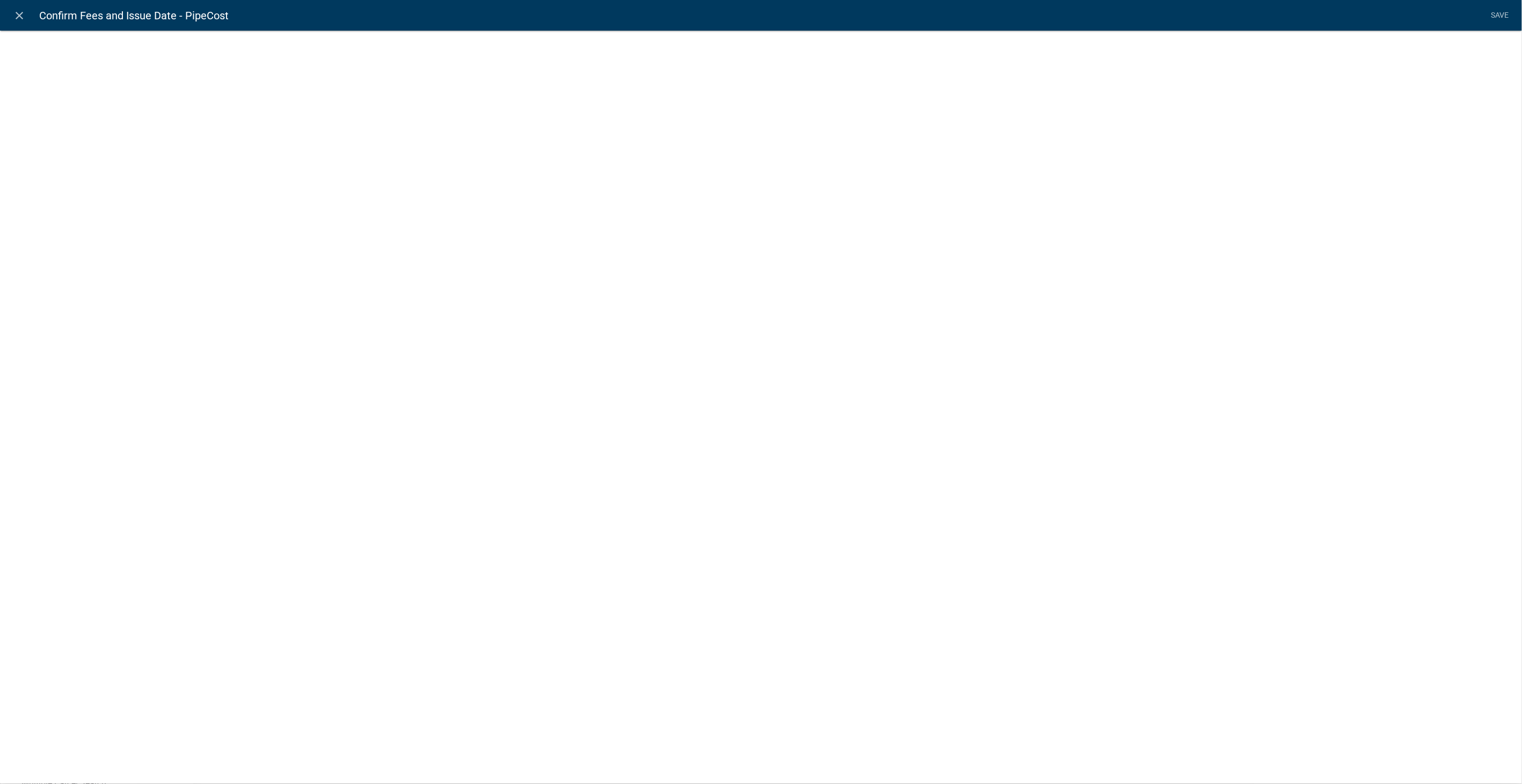
select select "calculated-value"
select select "2"
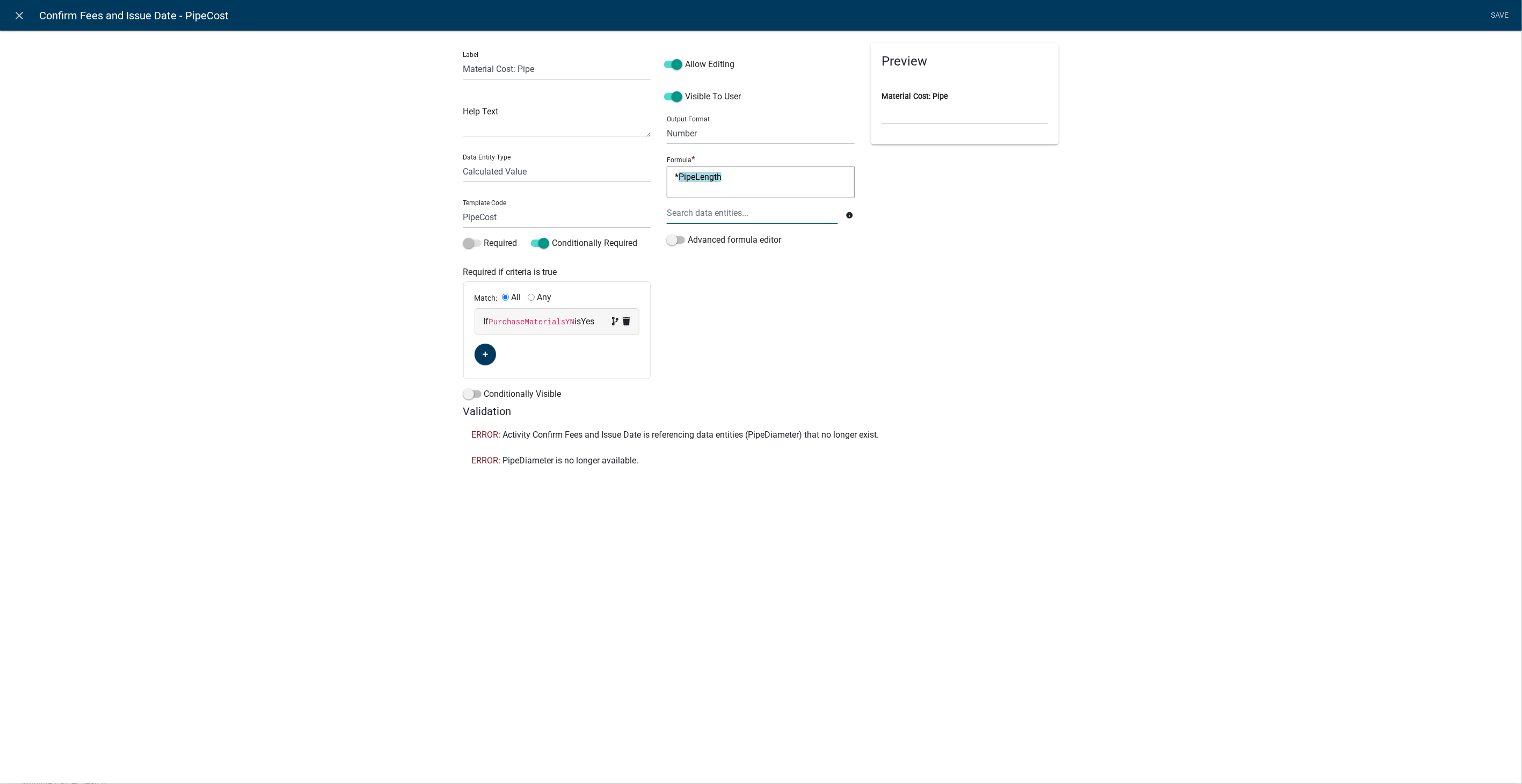
click at [684, 209] on div at bounding box center [752, 213] width 187 height 22
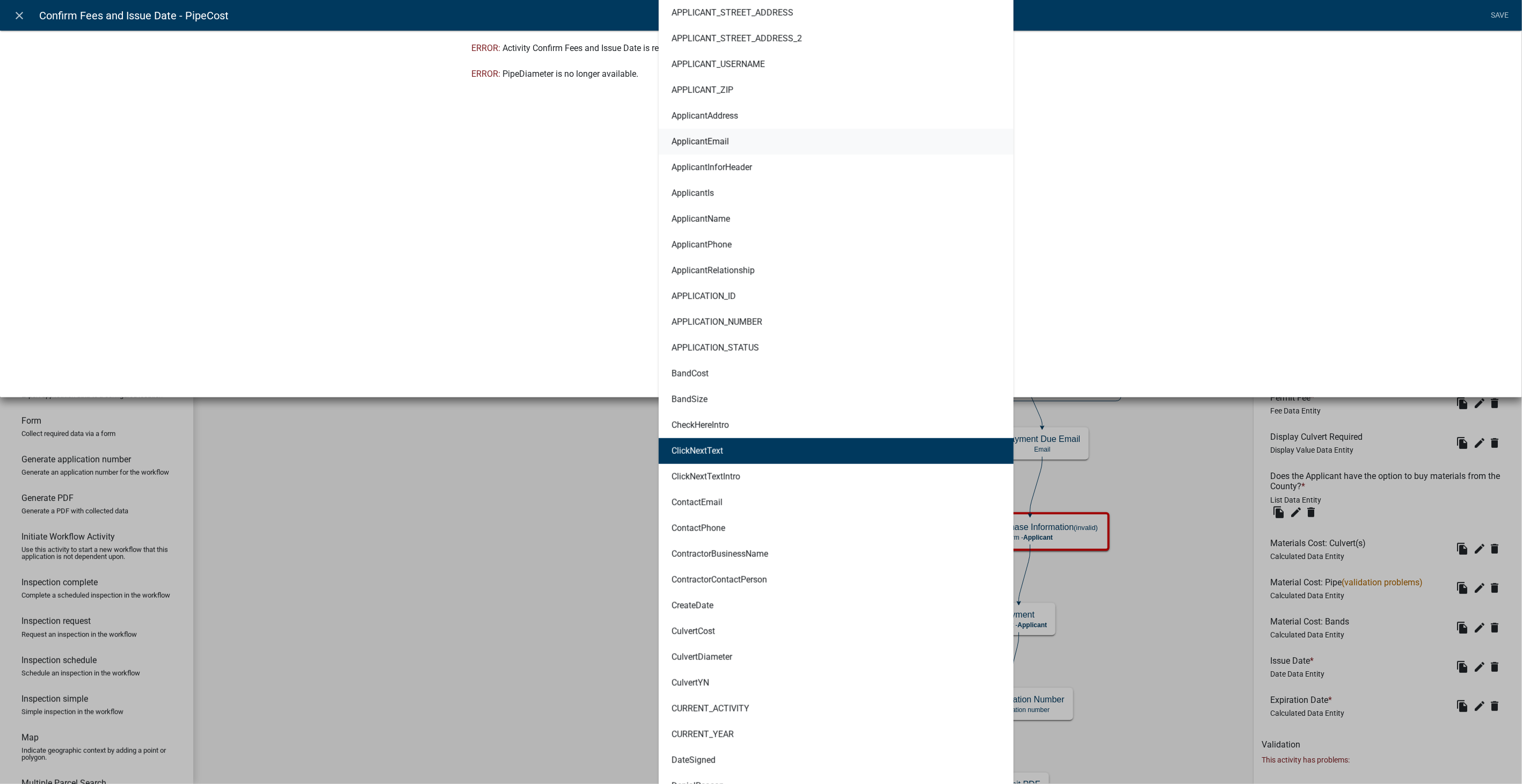
scroll to position [417, 0]
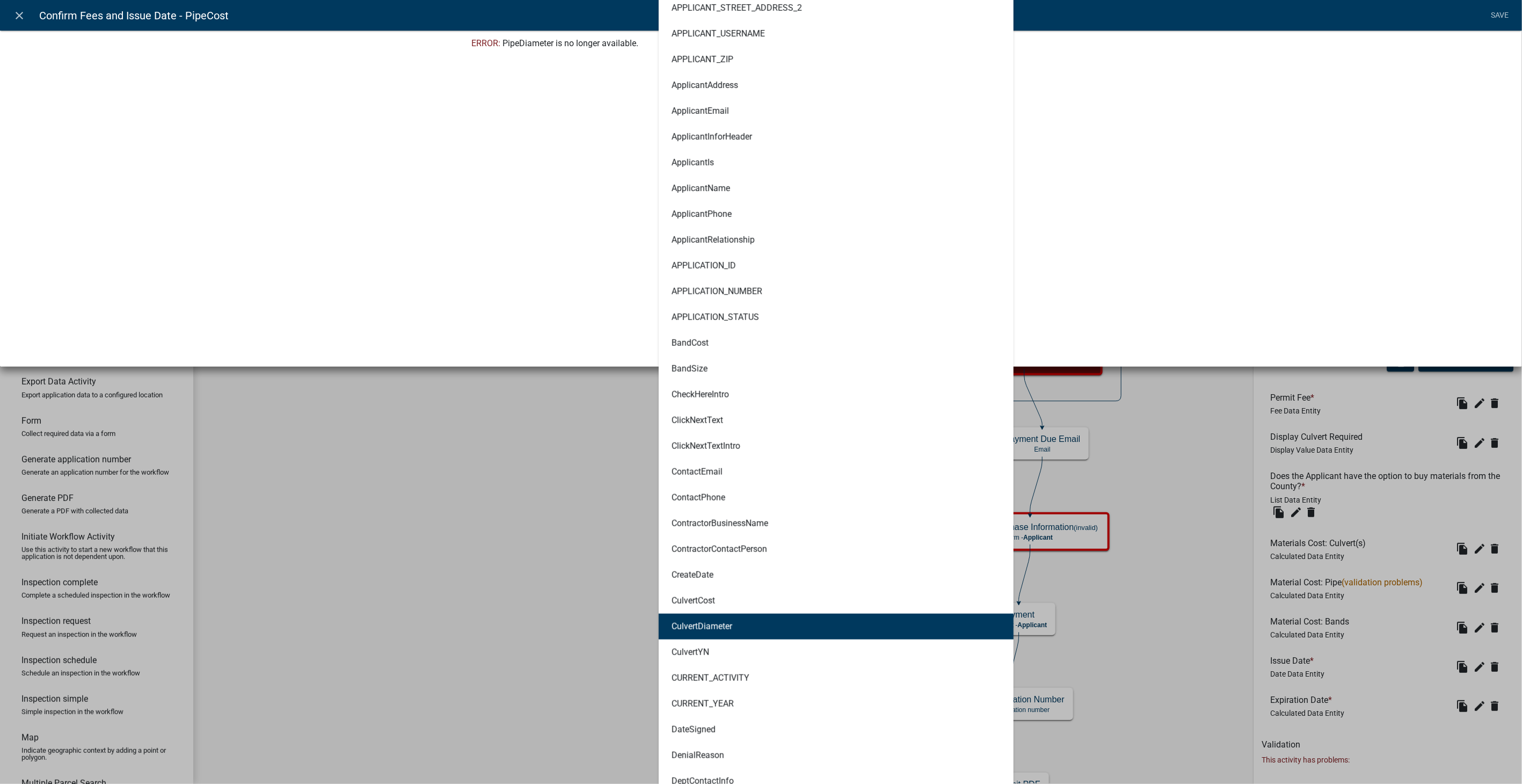
click at [739, 497] on button "CulvertDiameter" at bounding box center [836, 627] width 355 height 26
type textarea "CulvertDiameter*PipeLength"
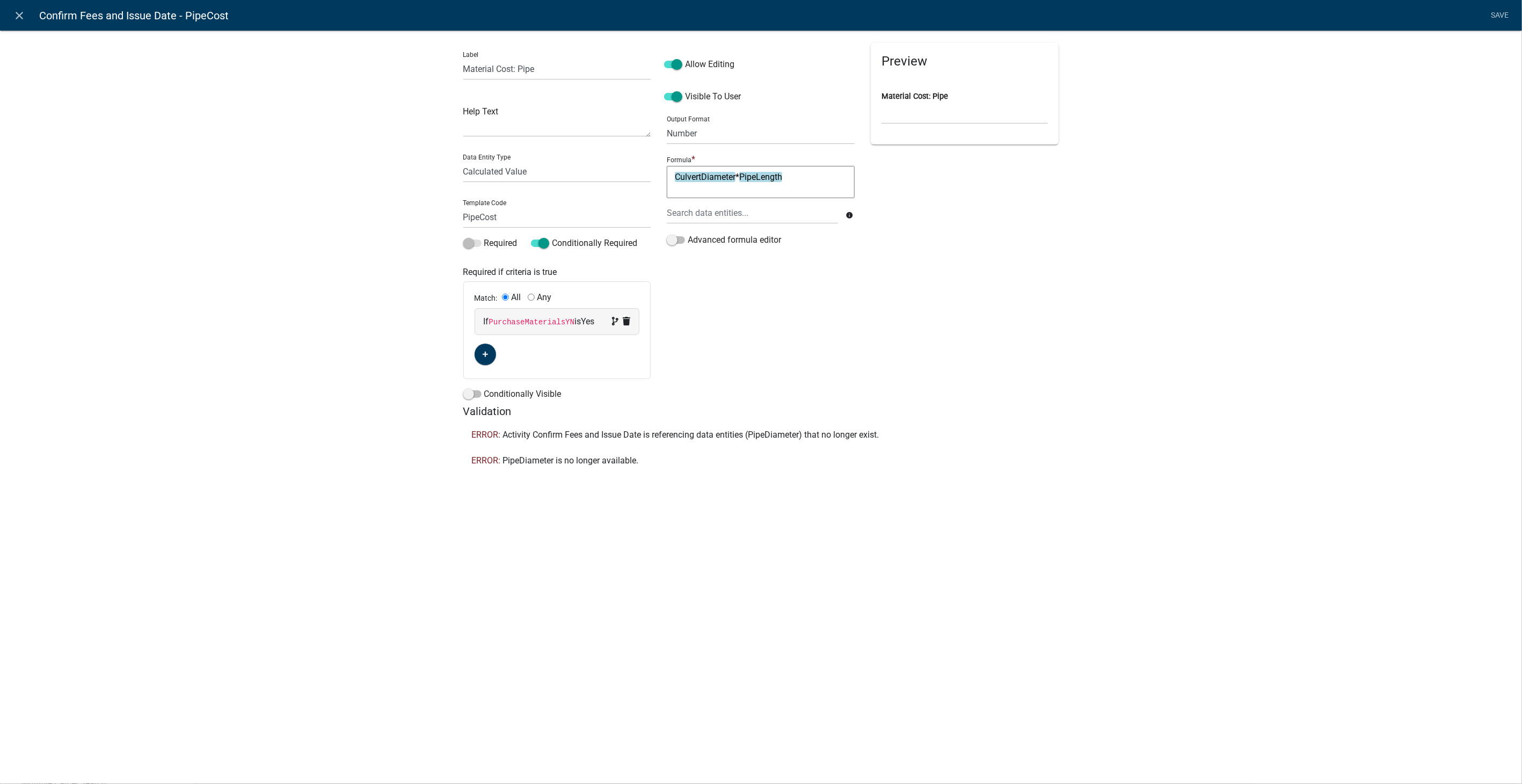
scroll to position [0, 0]
click at [911, 17] on link "Save" at bounding box center [1500, 15] width 27 height 21
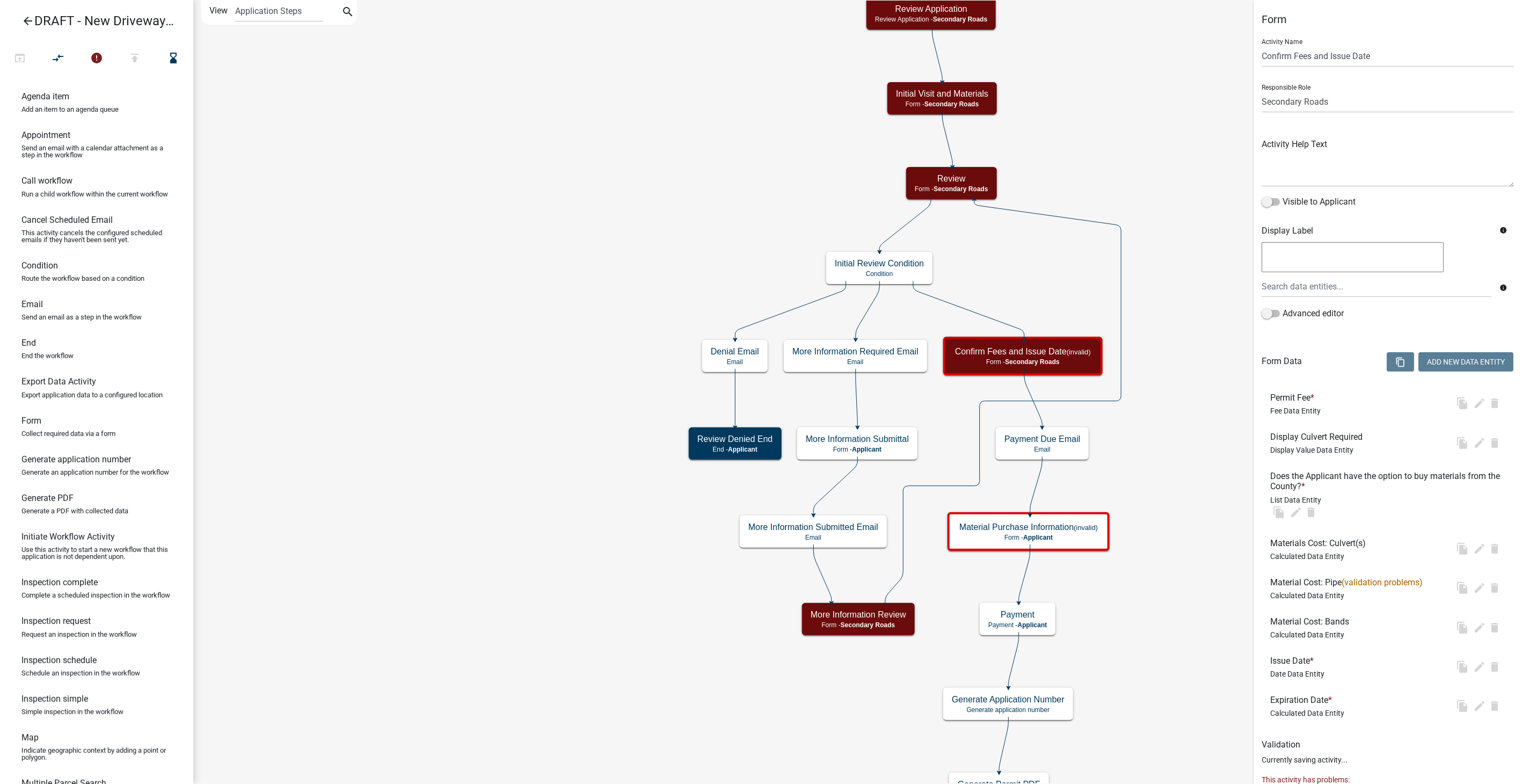
select select "0557C259-9306-4102-B35B-3B386A3E7B44"
